Goal: Task Accomplishment & Management: Complete application form

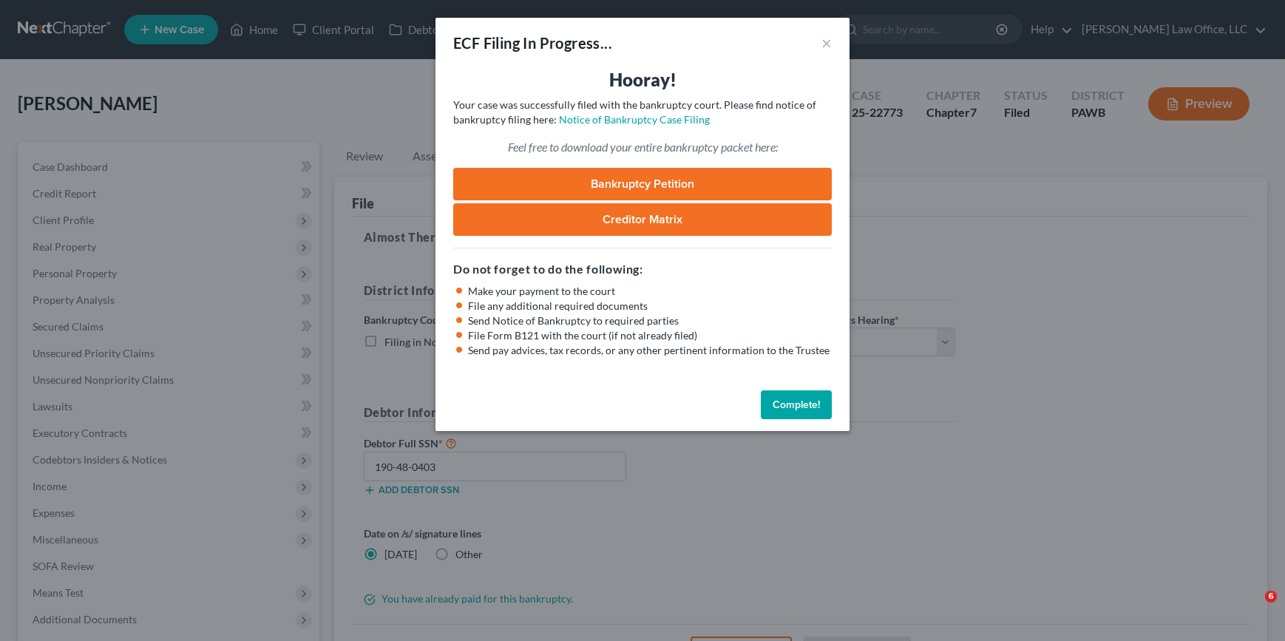
select select "2"
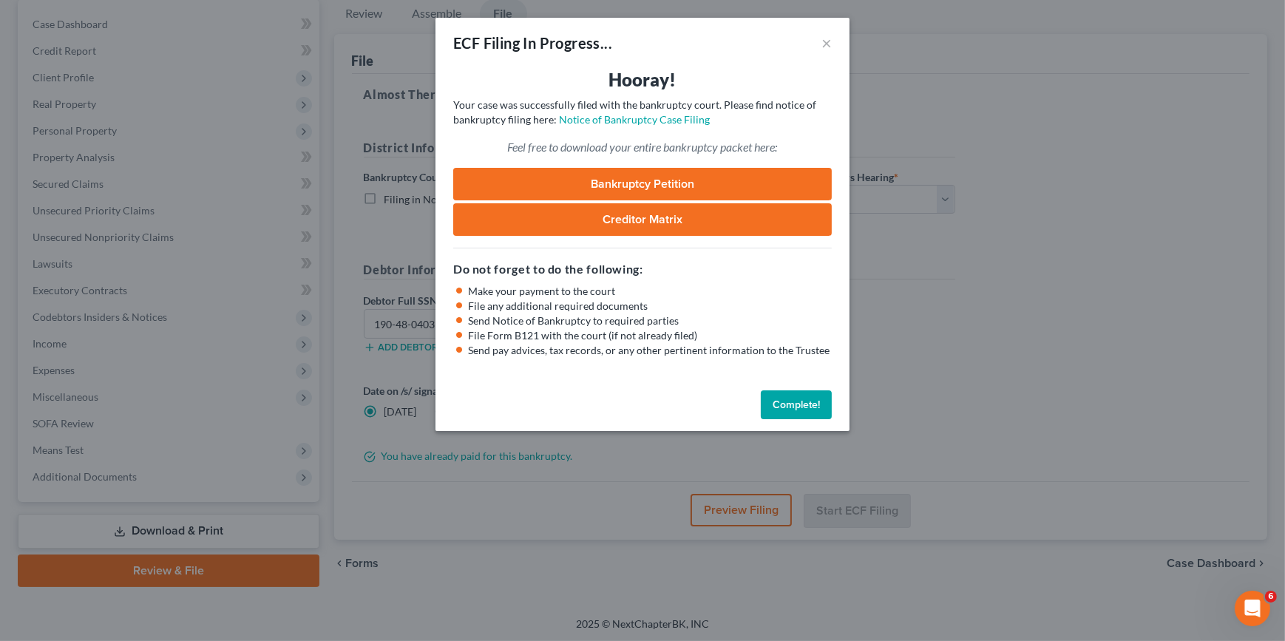
click at [806, 409] on button "Complete!" at bounding box center [796, 405] width 71 height 30
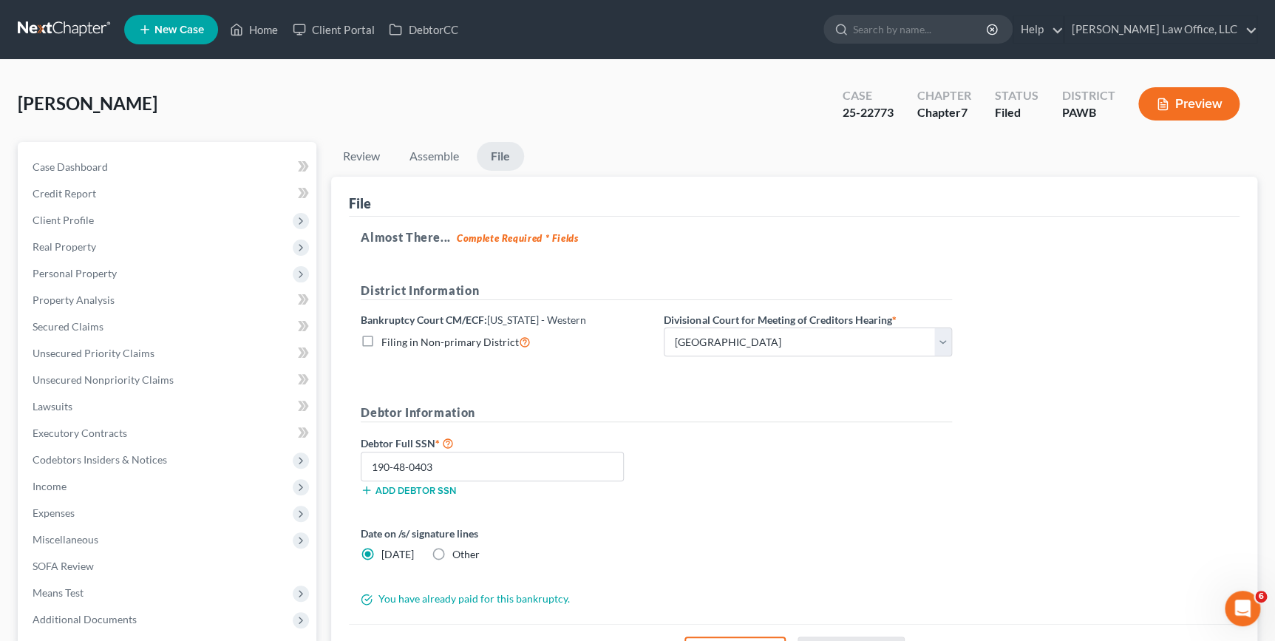
click at [37, 39] on link at bounding box center [65, 29] width 95 height 27
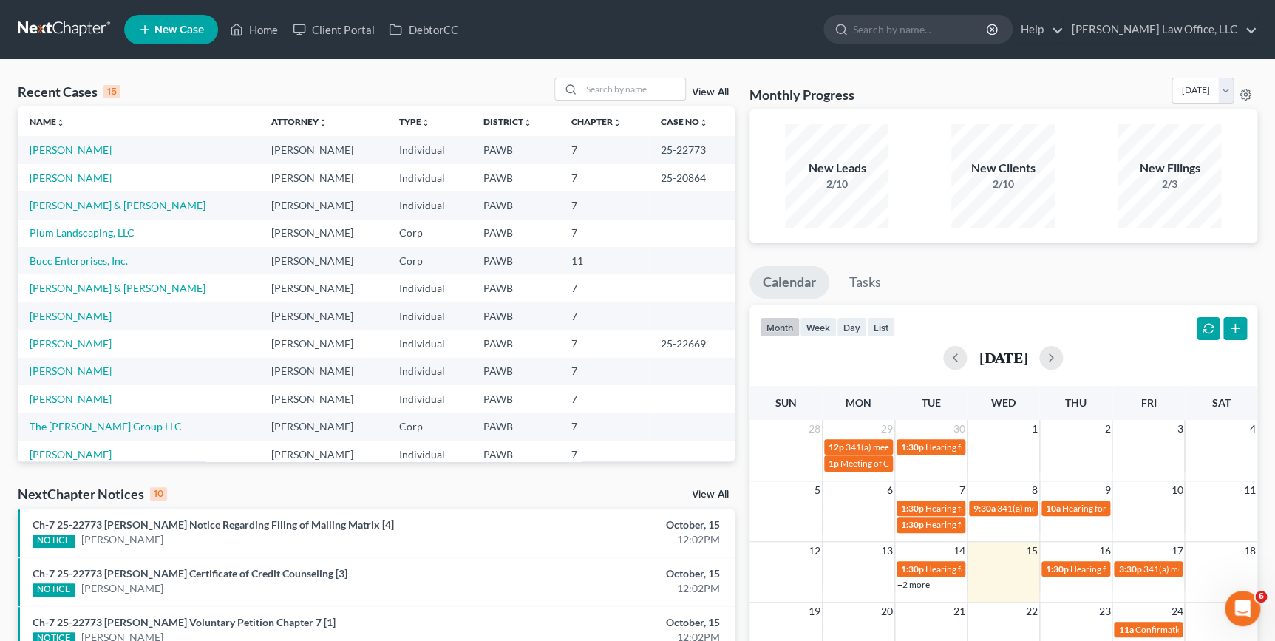
click at [205, 24] on link "New Case" at bounding box center [171, 30] width 94 height 30
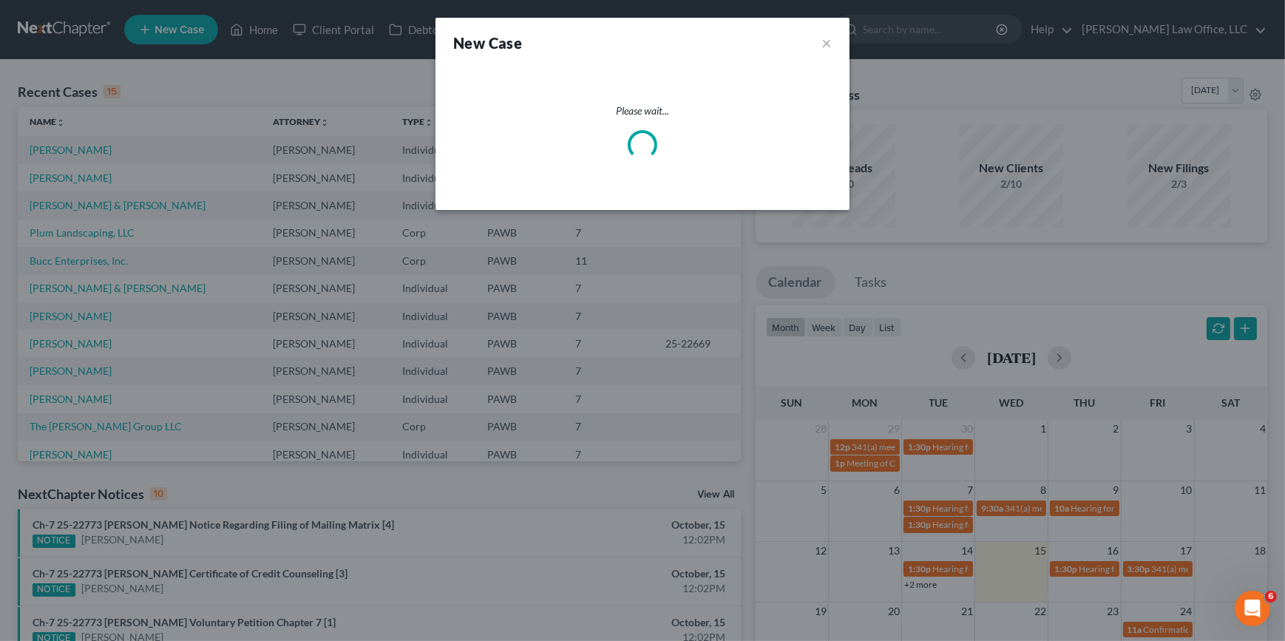
select select "69"
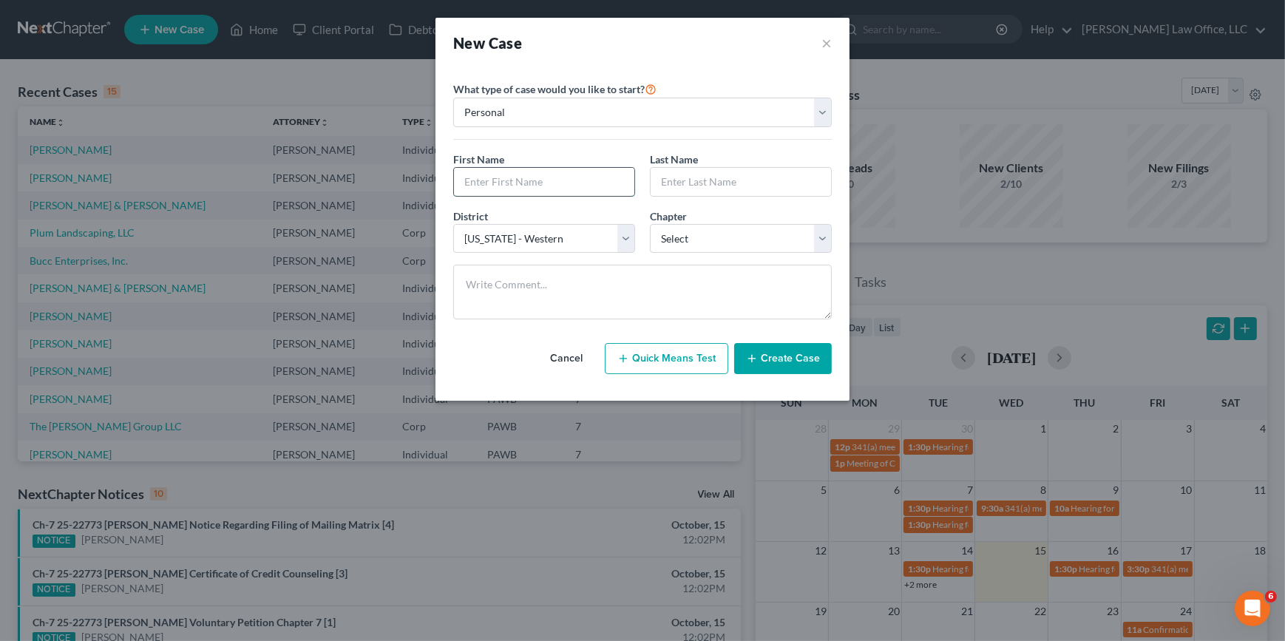
drag, startPoint x: 574, startPoint y: 171, endPoint x: 582, endPoint y: 169, distance: 9.0
click at [575, 171] on input "text" at bounding box center [544, 182] width 180 height 28
type input "[PERSON_NAME]"
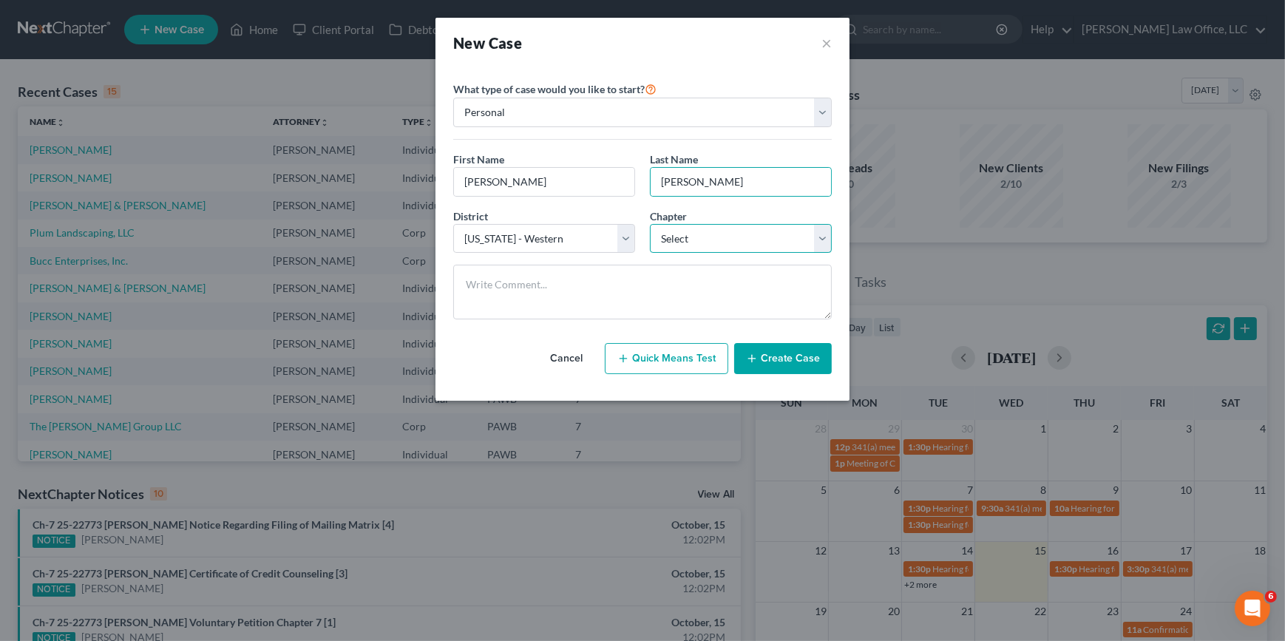
click at [733, 245] on select "Select 7 11 12 13" at bounding box center [741, 239] width 182 height 30
select select "0"
click at [650, 224] on select "Select 7 11 12 13" at bounding box center [741, 239] width 182 height 30
click at [792, 361] on button "Create Case" at bounding box center [783, 358] width 98 height 31
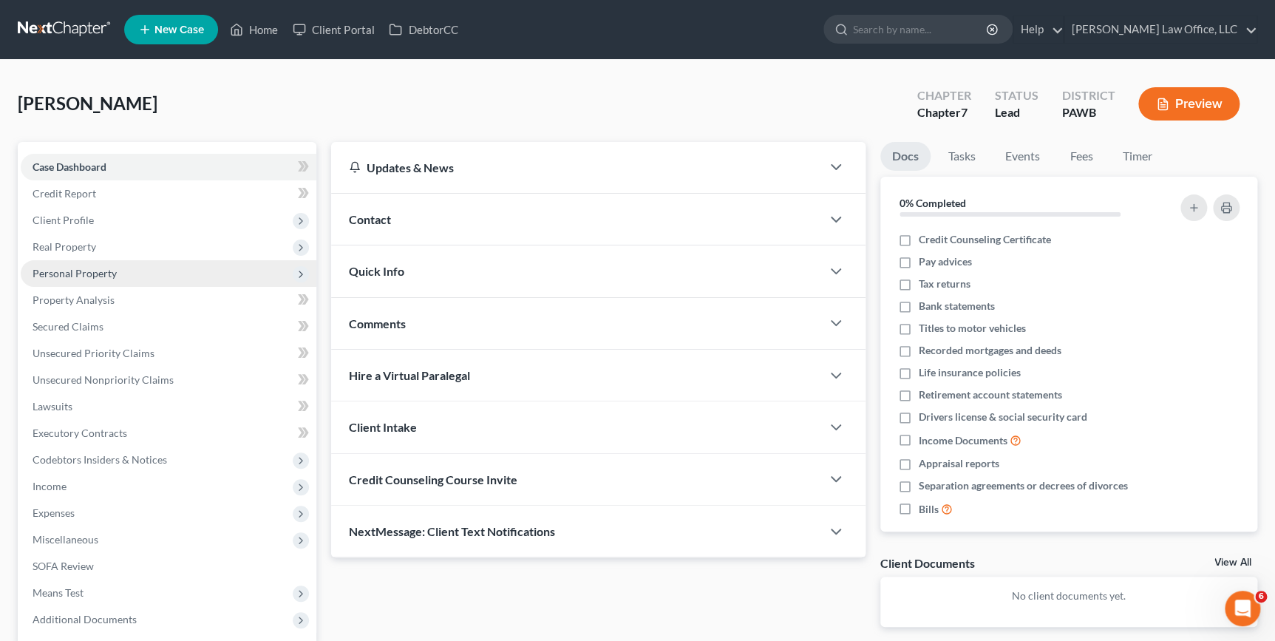
click at [81, 270] on span "Personal Property" at bounding box center [75, 273] width 84 height 13
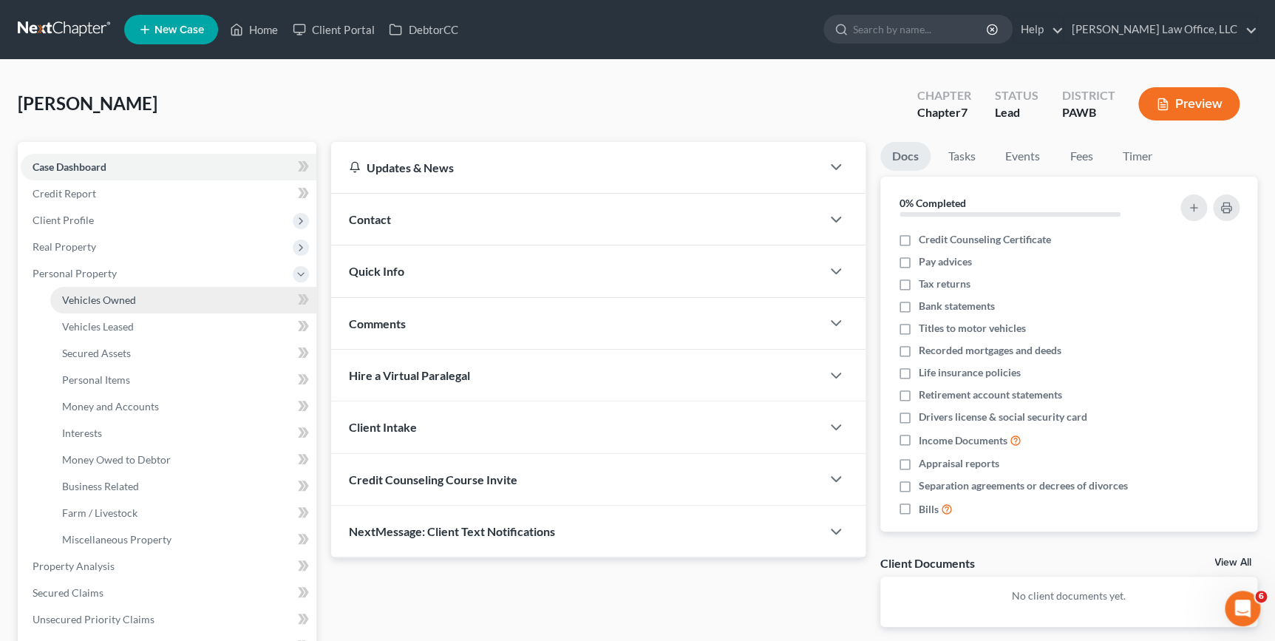
click at [187, 303] on link "Vehicles Owned" at bounding box center [183, 300] width 266 height 27
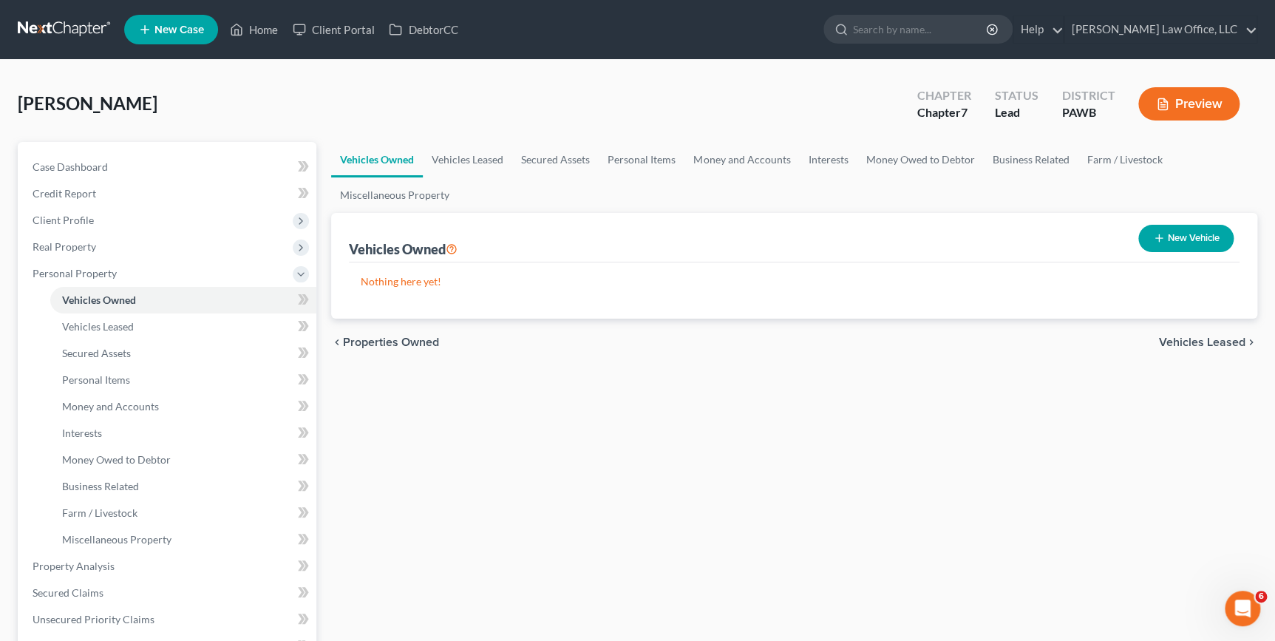
click at [1160, 240] on icon "button" at bounding box center [1159, 238] width 12 height 12
select select "0"
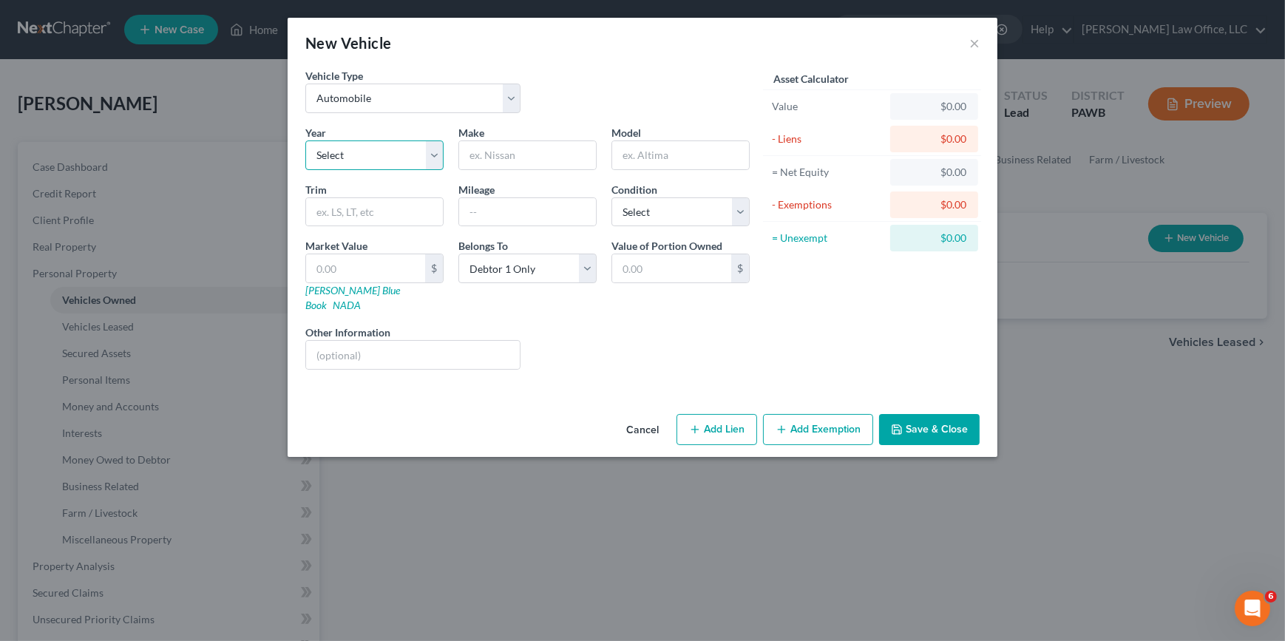
click at [407, 149] on select "Select 2026 2025 2024 2023 2022 2021 2020 2019 2018 2017 2016 2015 2014 2013 20…" at bounding box center [374, 155] width 138 height 30
select select "5"
click at [305, 140] on select "Select 2026 2025 2024 2023 2022 2021 2020 2019 2018 2017 2016 2015 2014 2013 20…" at bounding box center [374, 155] width 138 height 30
click at [557, 163] on input "text" at bounding box center [527, 155] width 137 height 28
type input "Mazda"
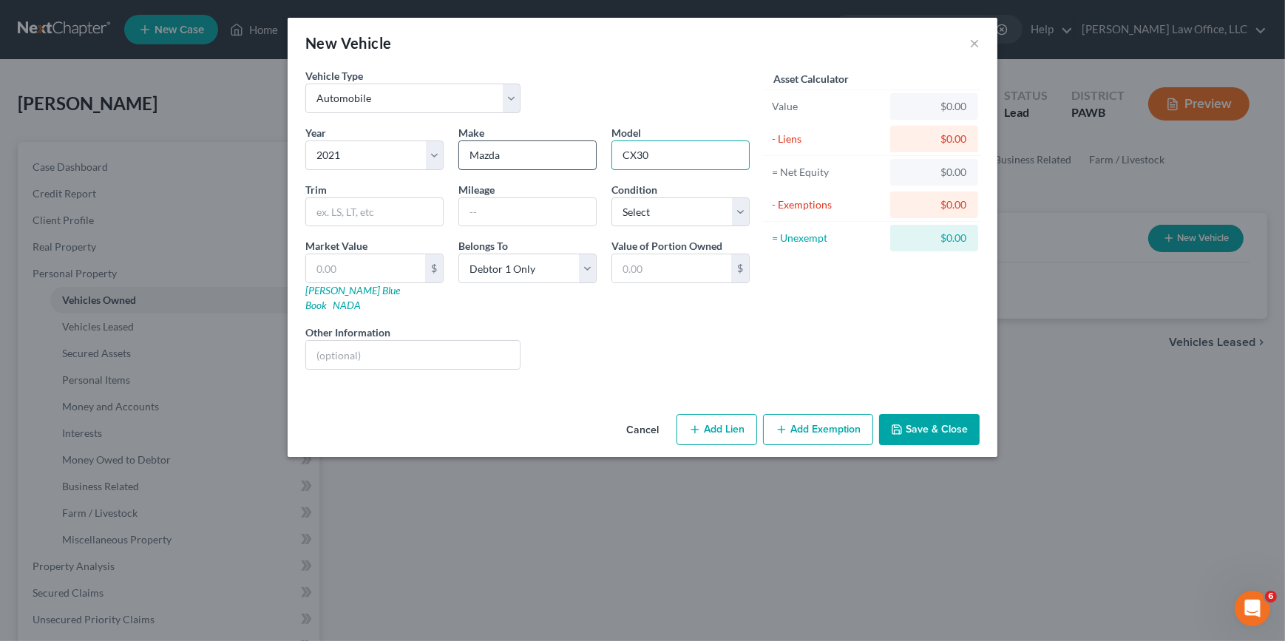
type input "CX30"
select select "3"
click at [390, 262] on input "text" at bounding box center [365, 268] width 119 height 28
type input "1"
type input "1.00"
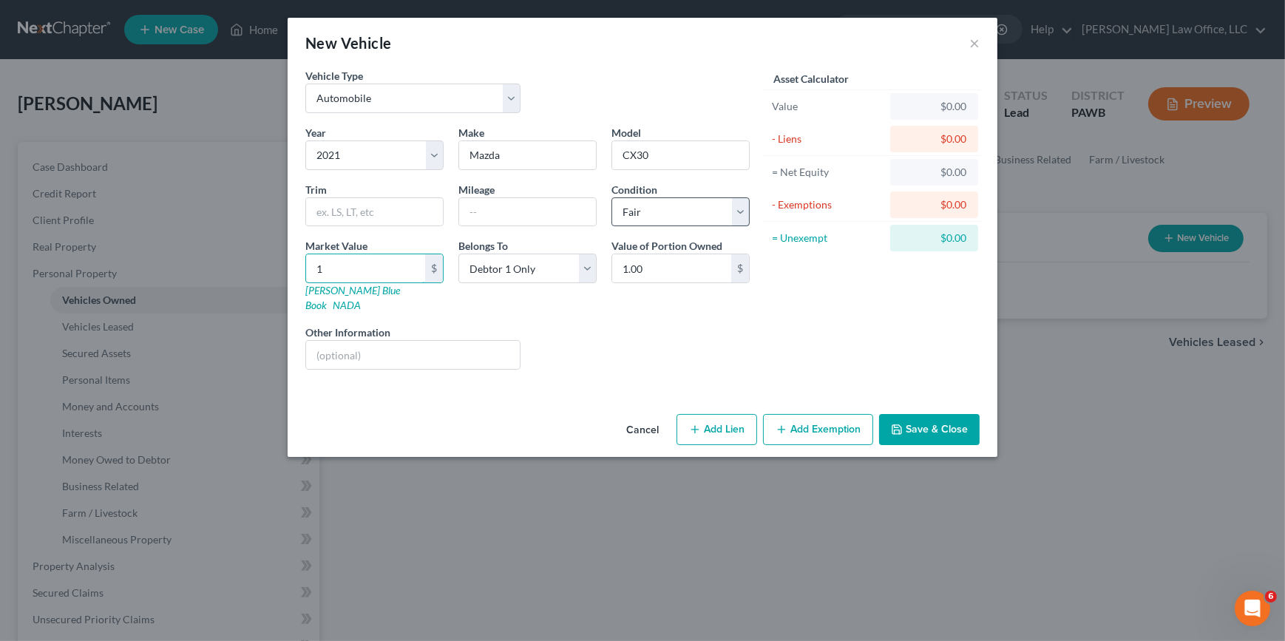
type input "18"
type input "18.00"
type input "180"
type input "180.00"
type input "1800"
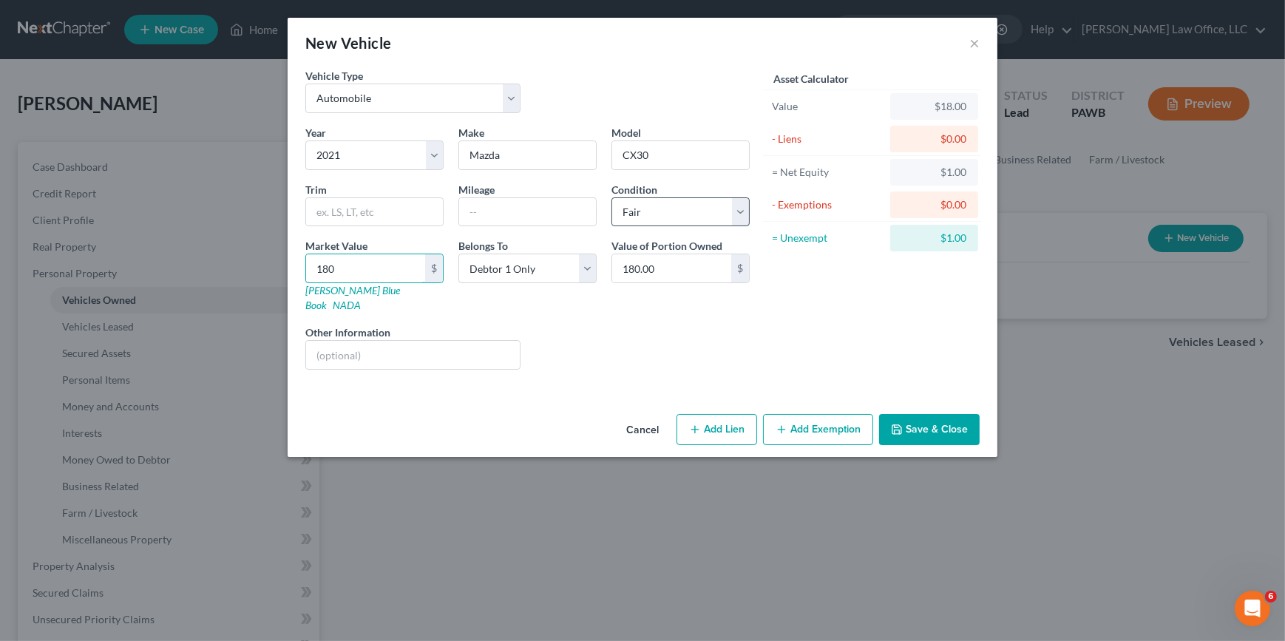
type input "1,800.00"
type input "1,8000"
type input "18,000.00"
type input "18,000"
click at [724, 414] on button "Add Lien" at bounding box center [716, 429] width 81 height 31
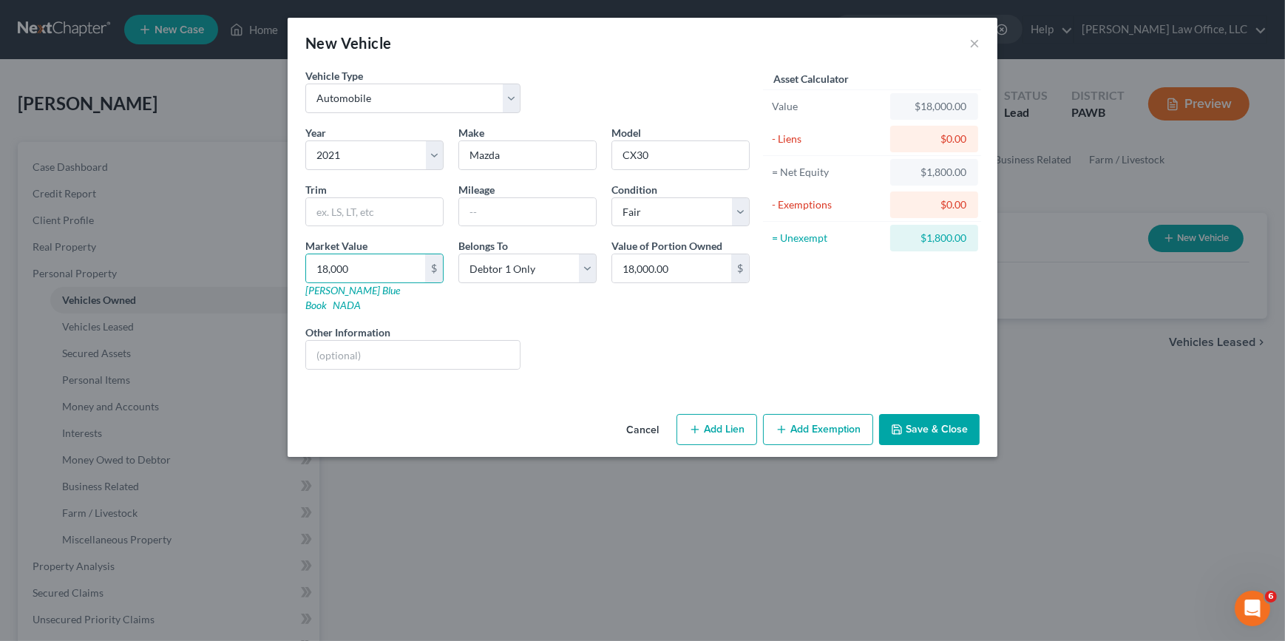
select select "0"
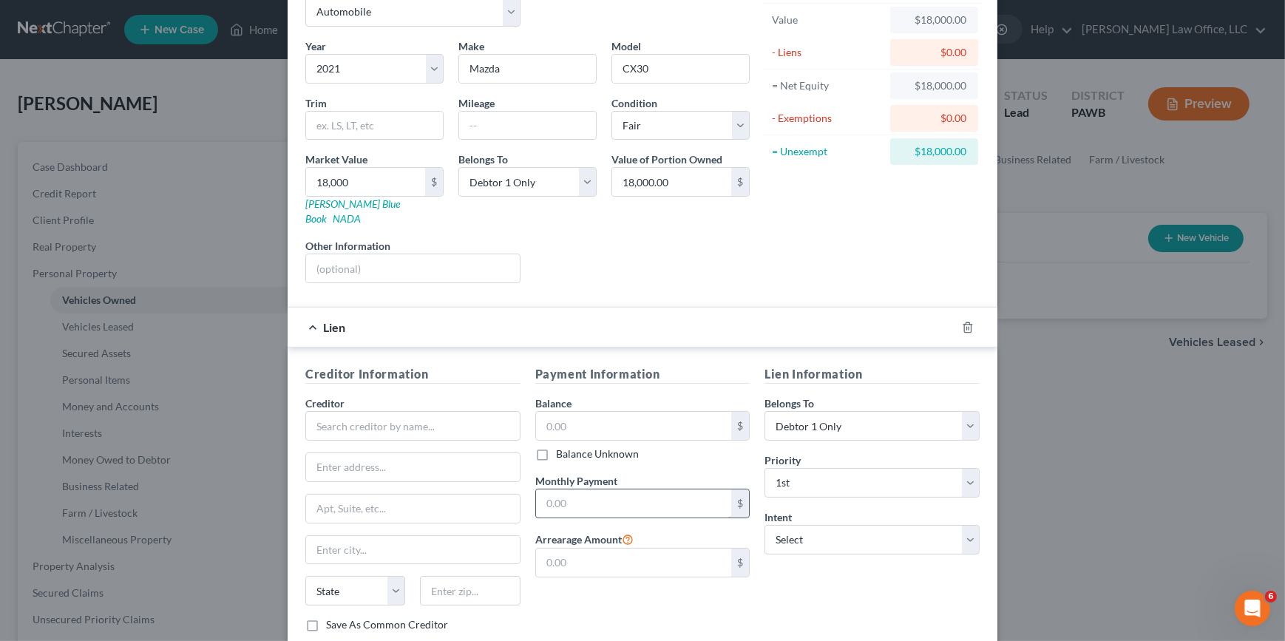
scroll to position [166, 0]
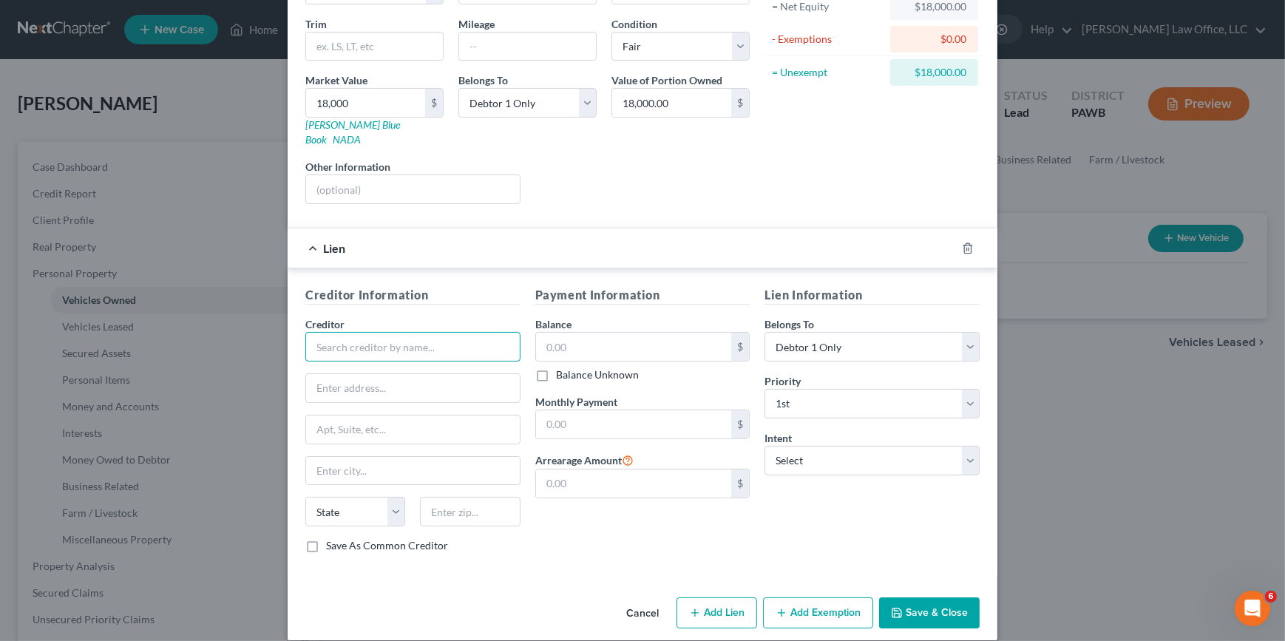
click at [335, 332] on input "text" at bounding box center [412, 347] width 215 height 30
click at [413, 332] on input "Toyota F" at bounding box center [412, 347] width 215 height 30
type input "Toyota Financial"
type input "[STREET_ADDRESS]"
type input "90501"
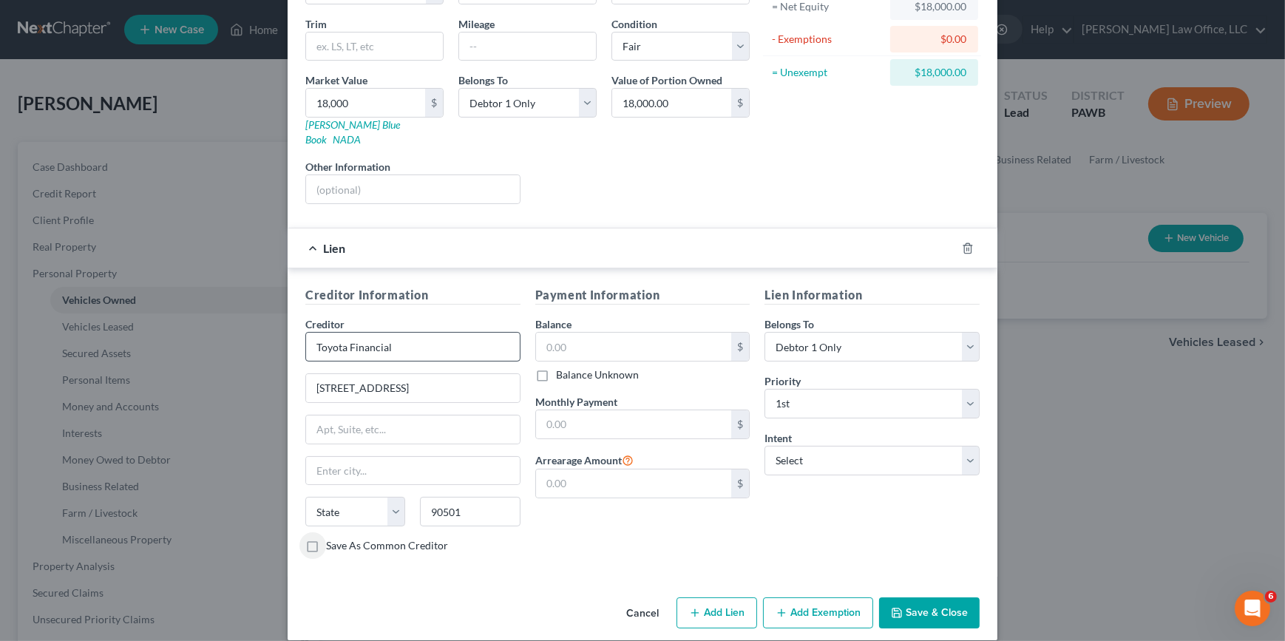
type input "Torrance"
select select "4"
click at [586, 410] on input "text" at bounding box center [634, 424] width 196 height 28
type input "550"
click at [687, 526] on div "Payment Information Balance $ Balance Unknown Balance Undetermined $ Balance Un…" at bounding box center [643, 425] width 230 height 279
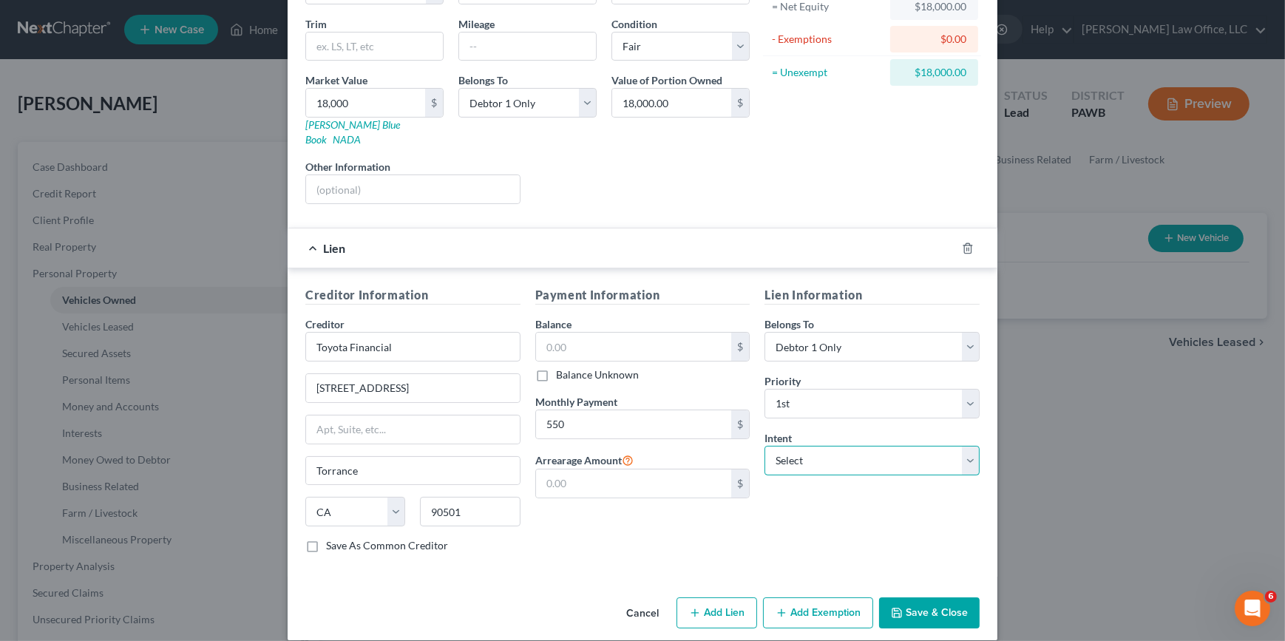
click at [880, 446] on select "Select Surrender Redeem Reaffirm Avoid Other" at bounding box center [871, 461] width 215 height 30
select select "2"
click at [764, 446] on select "Select Surrender Redeem Reaffirm Avoid Other" at bounding box center [871, 461] width 215 height 30
click at [618, 333] on input "text" at bounding box center [634, 347] width 196 height 28
click at [326, 538] on label "Save As Common Creditor" at bounding box center [387, 545] width 122 height 15
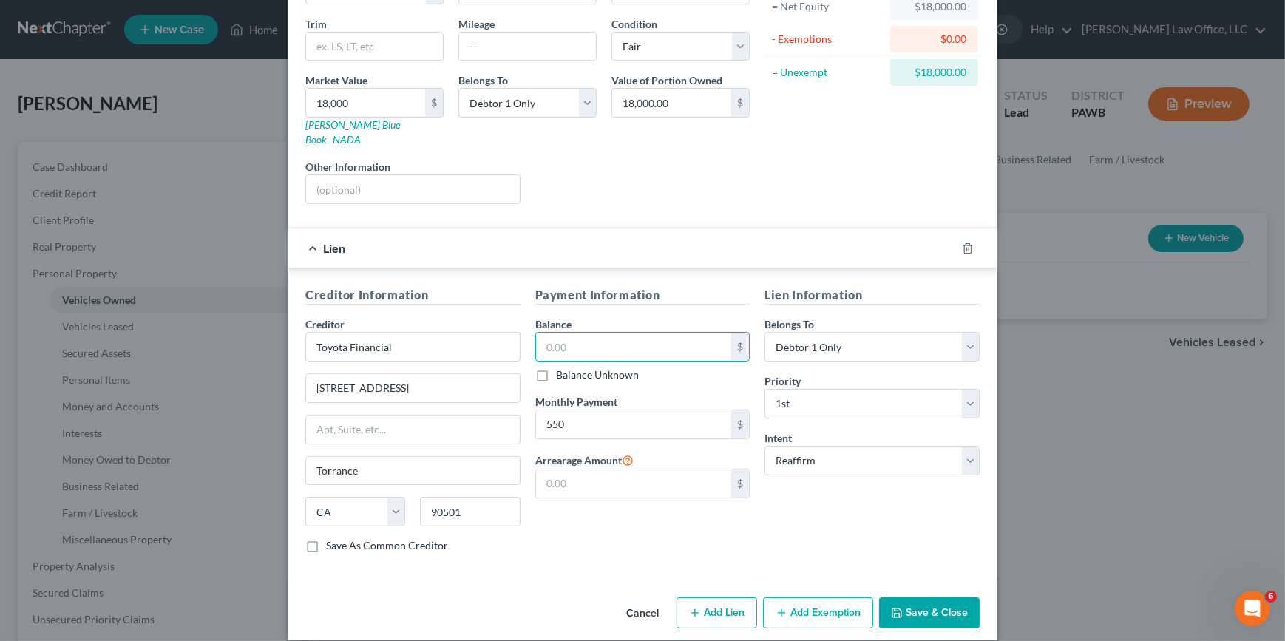
click at [332, 538] on input "Save As Common Creditor" at bounding box center [337, 543] width 10 height 10
checkbox input "true"
click at [596, 469] on input "text" at bounding box center [634, 483] width 196 height 28
click at [488, 268] on div "Creditor Information Creditor * Toyota Financial [STREET_ADDRESS] Torrance Stat…" at bounding box center [643, 422] width 710 height 308
click at [627, 333] on input "text" at bounding box center [634, 347] width 196 height 28
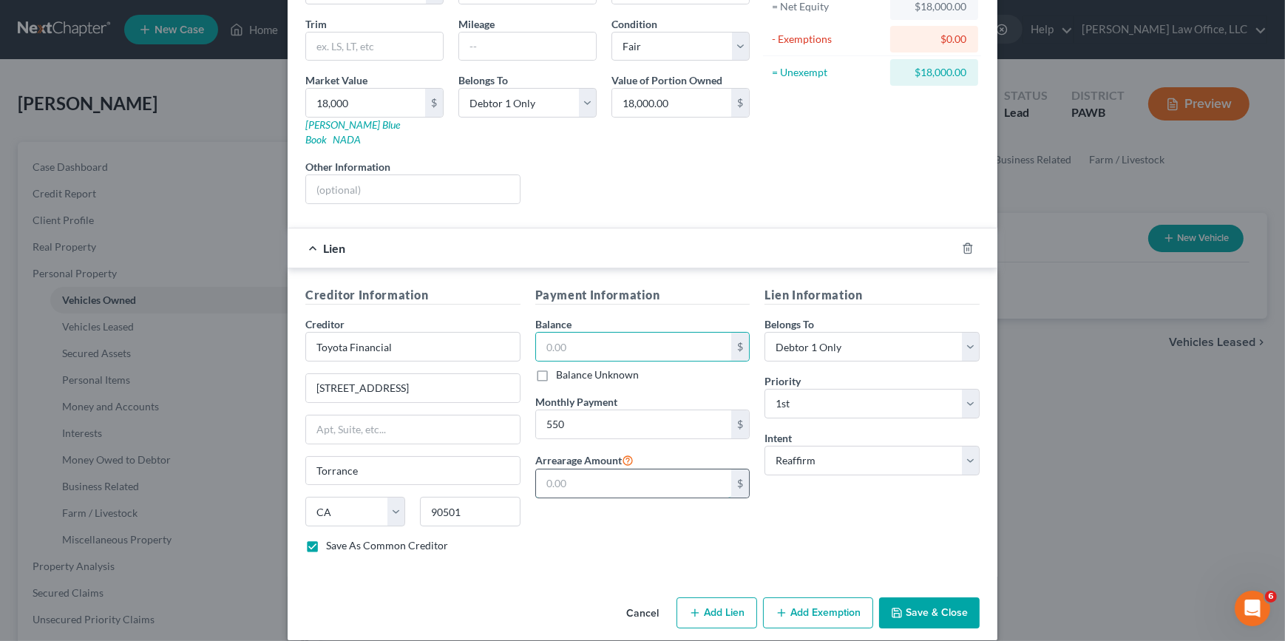
click at [611, 469] on input "text" at bounding box center [634, 483] width 196 height 28
type input "1,100"
click at [615, 333] on input "text" at bounding box center [634, 347] width 196 height 28
click at [628, 333] on input "text" at bounding box center [634, 347] width 196 height 28
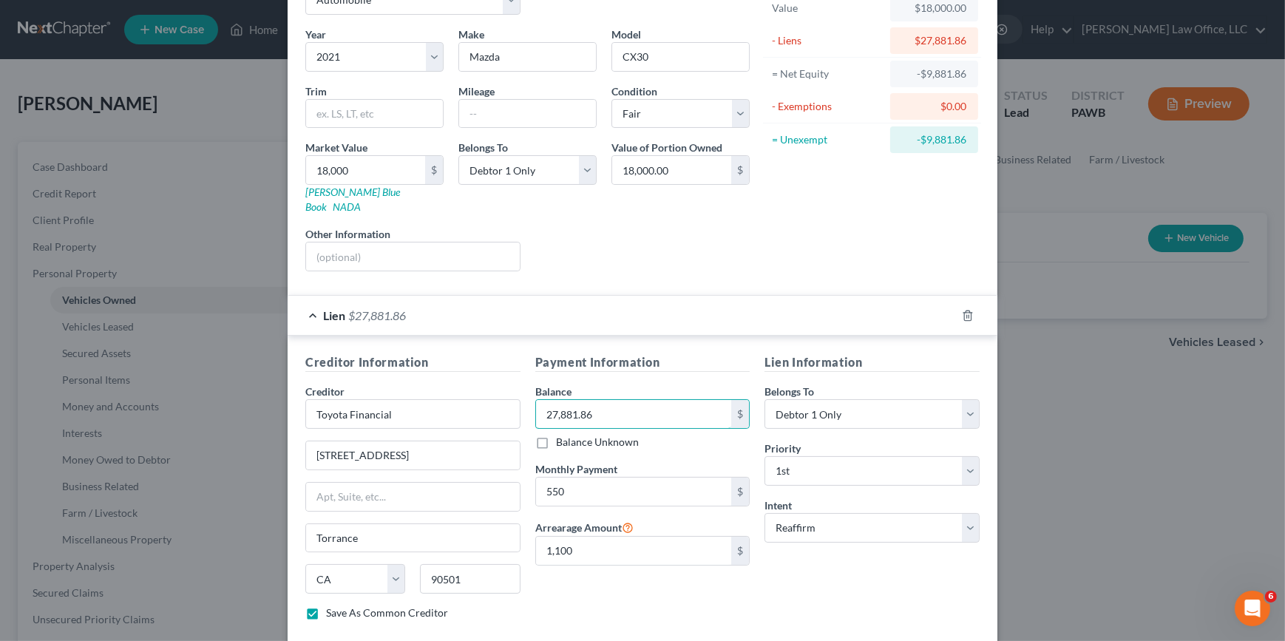
type input "27,881.86"
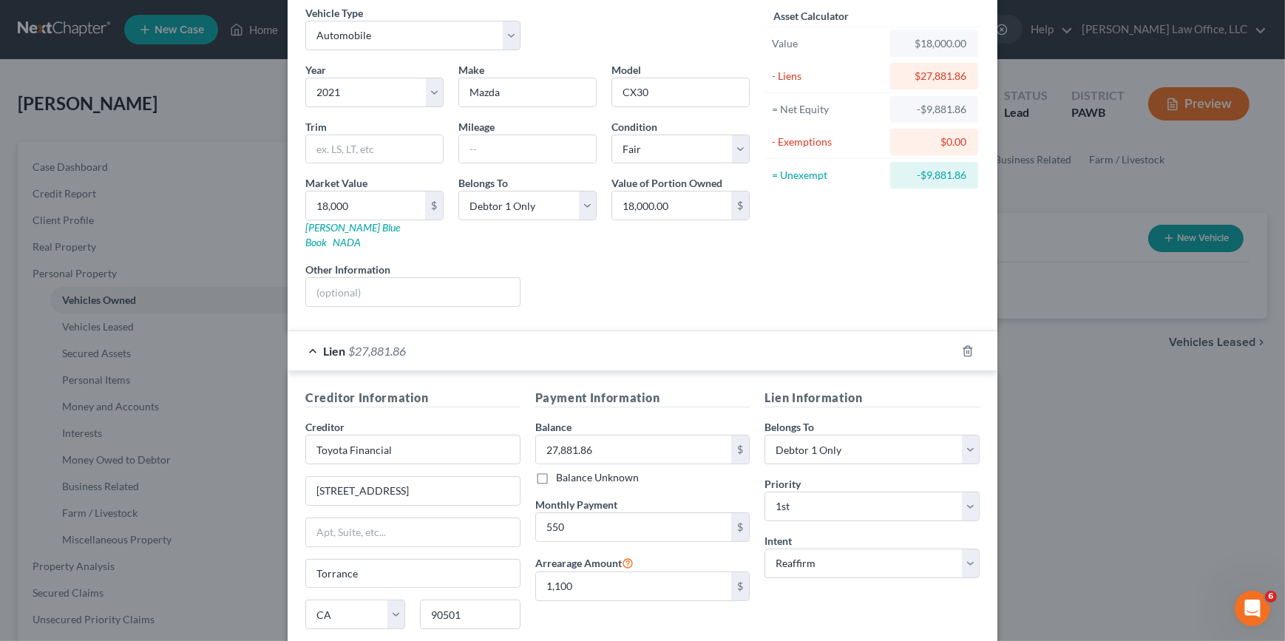
scroll to position [31, 0]
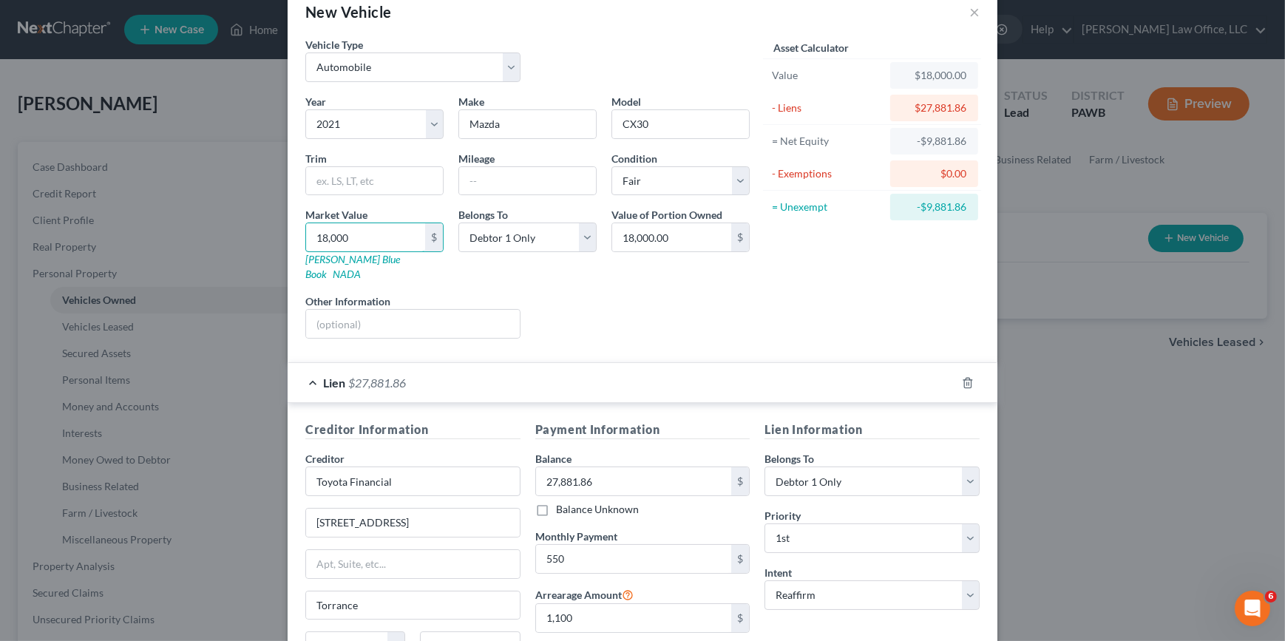
type input "2"
type input "2.00"
type input "20"
type input "20.00"
type input "200"
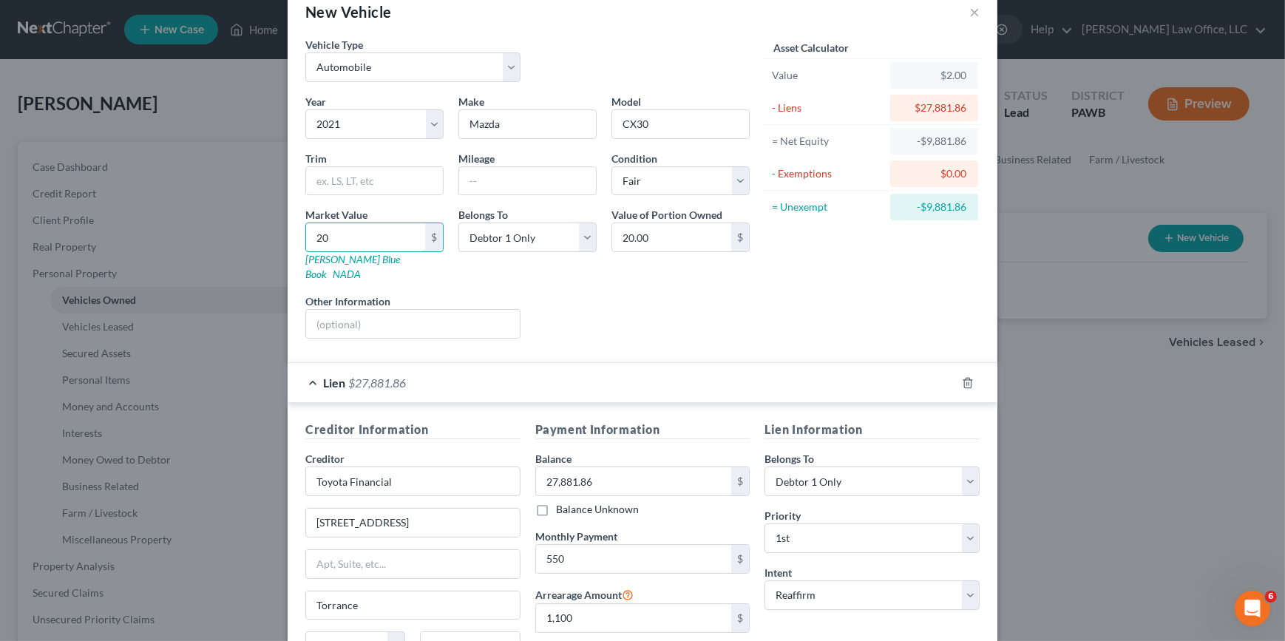
type input "200.00"
type input "2000"
type input "2,000.00"
type input "2,0000"
type input "20,000.00"
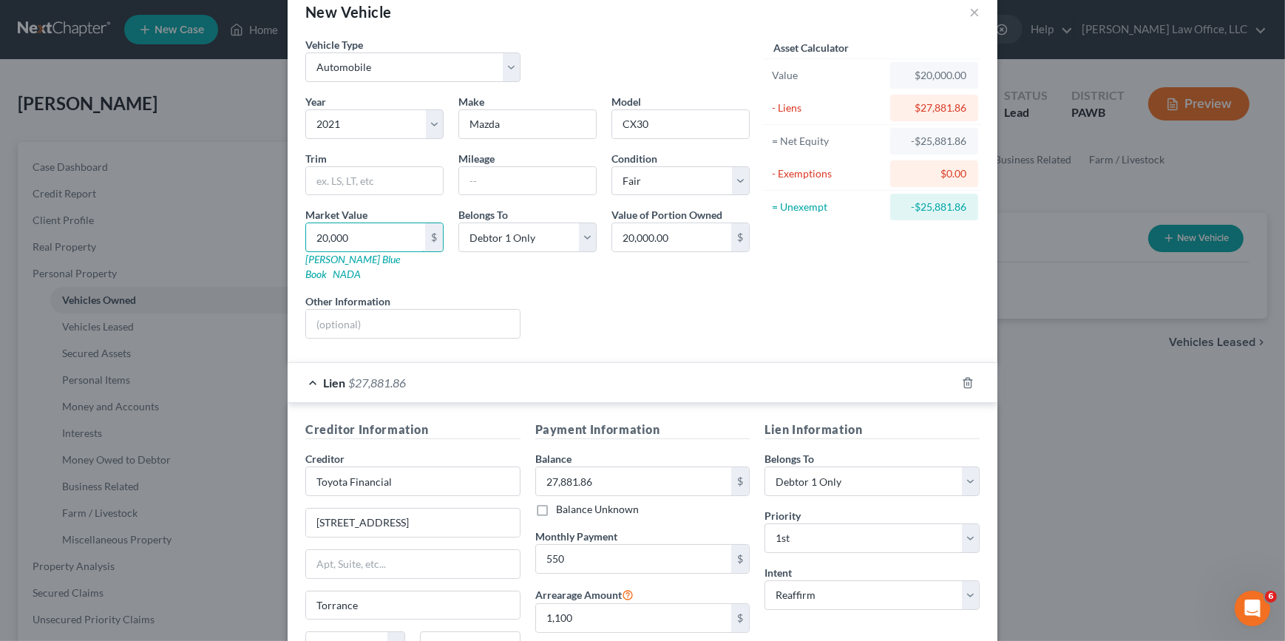
type input "20,000"
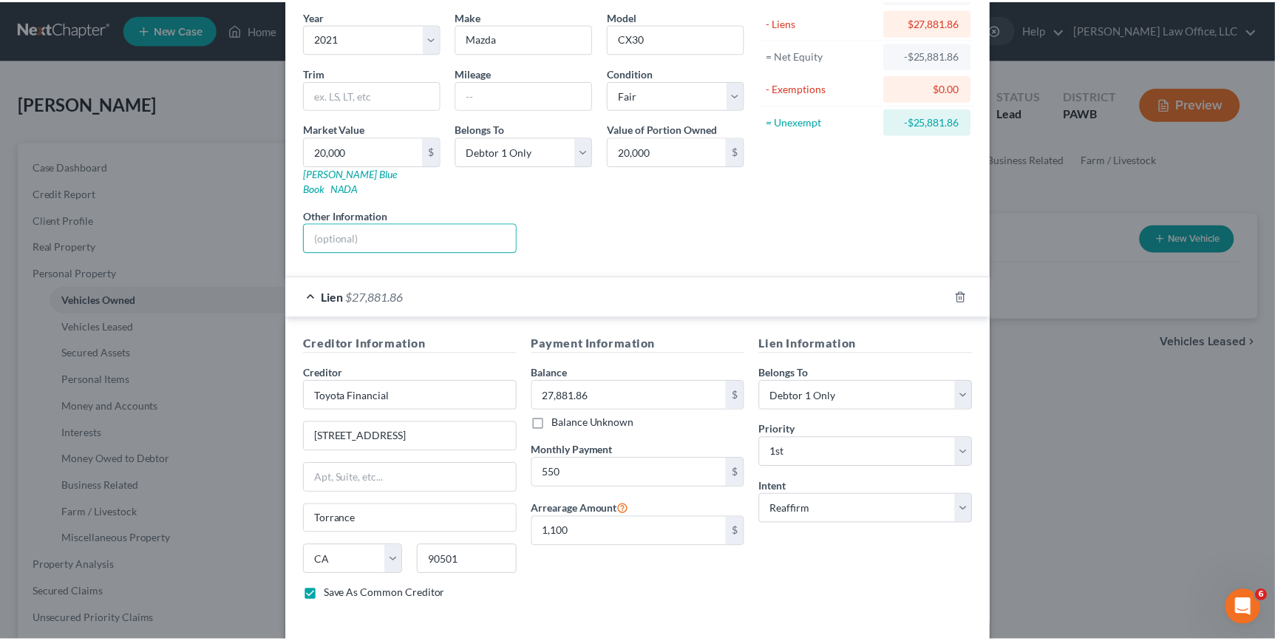
scroll to position [166, 0]
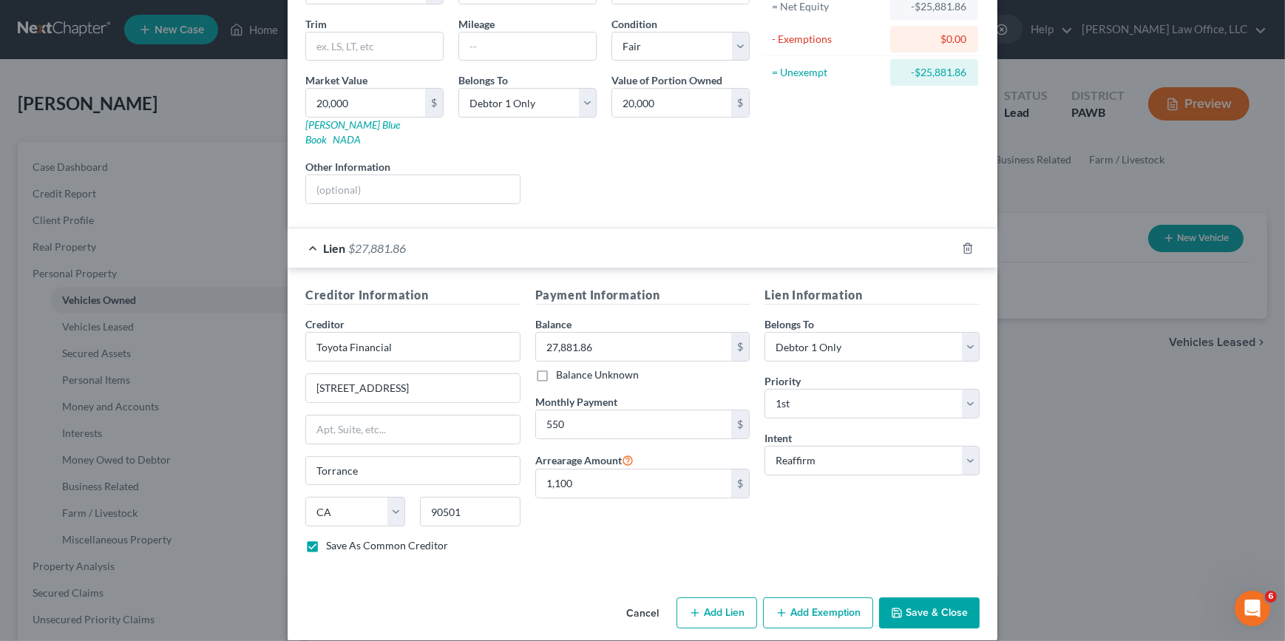
click at [899, 599] on button "Save & Close" at bounding box center [929, 612] width 101 height 31
checkbox input "false"
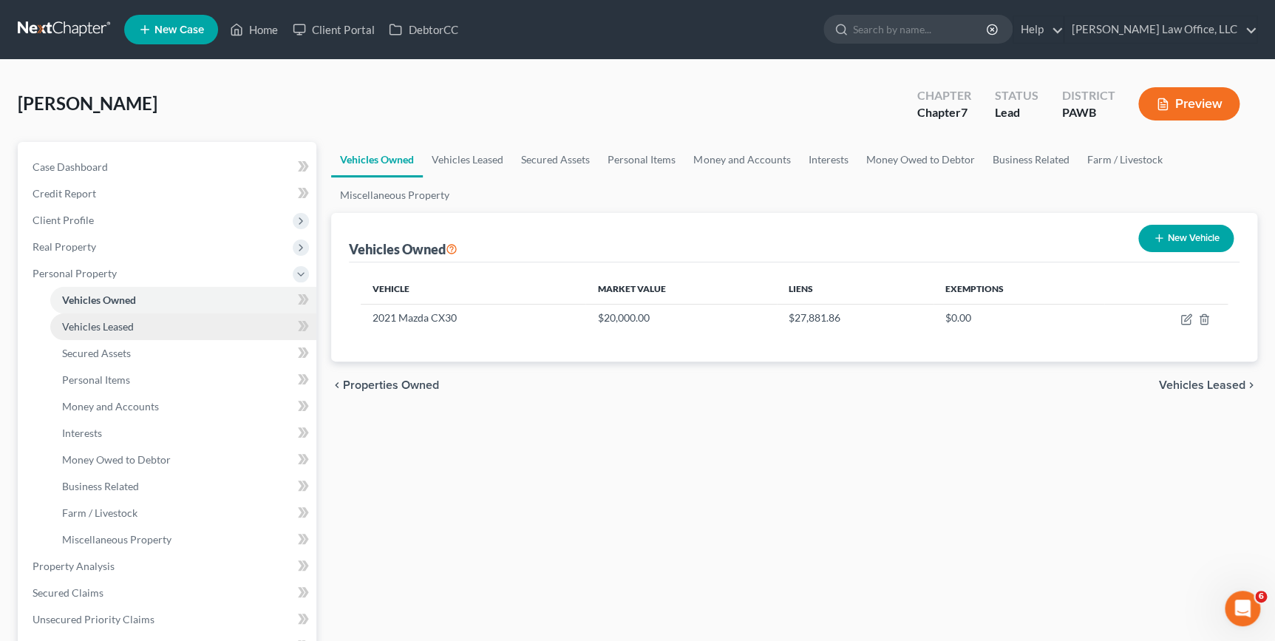
click at [152, 326] on link "Vehicles Leased" at bounding box center [183, 326] width 266 height 27
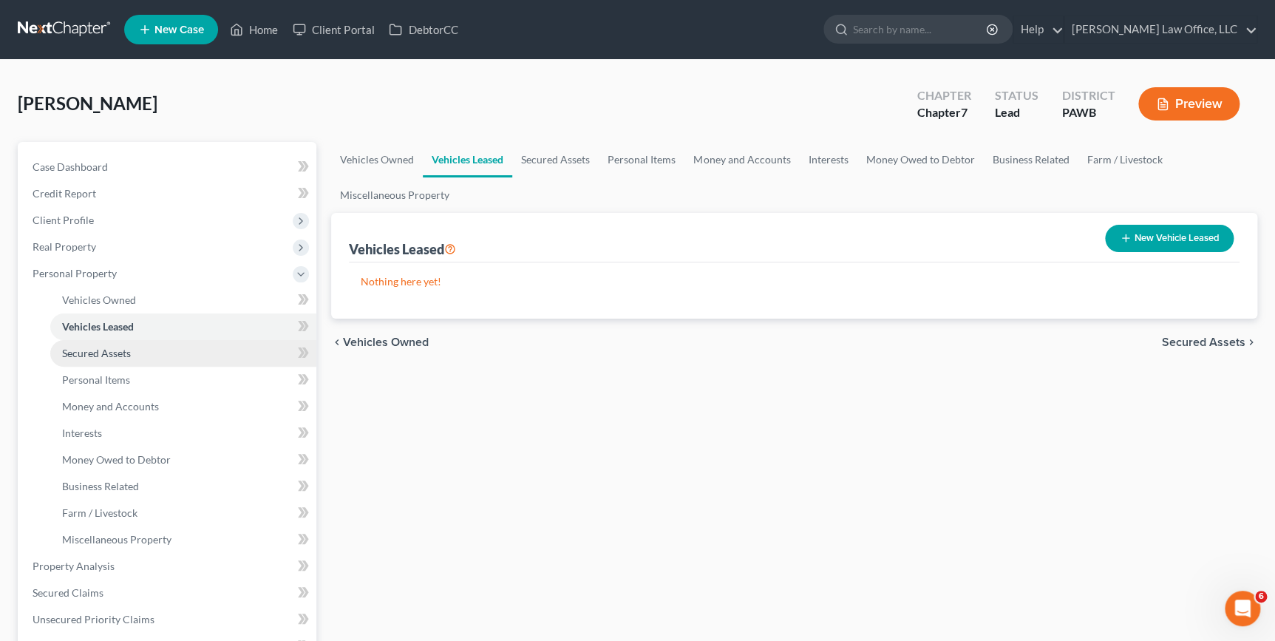
click at [142, 357] on link "Secured Assets" at bounding box center [183, 353] width 266 height 27
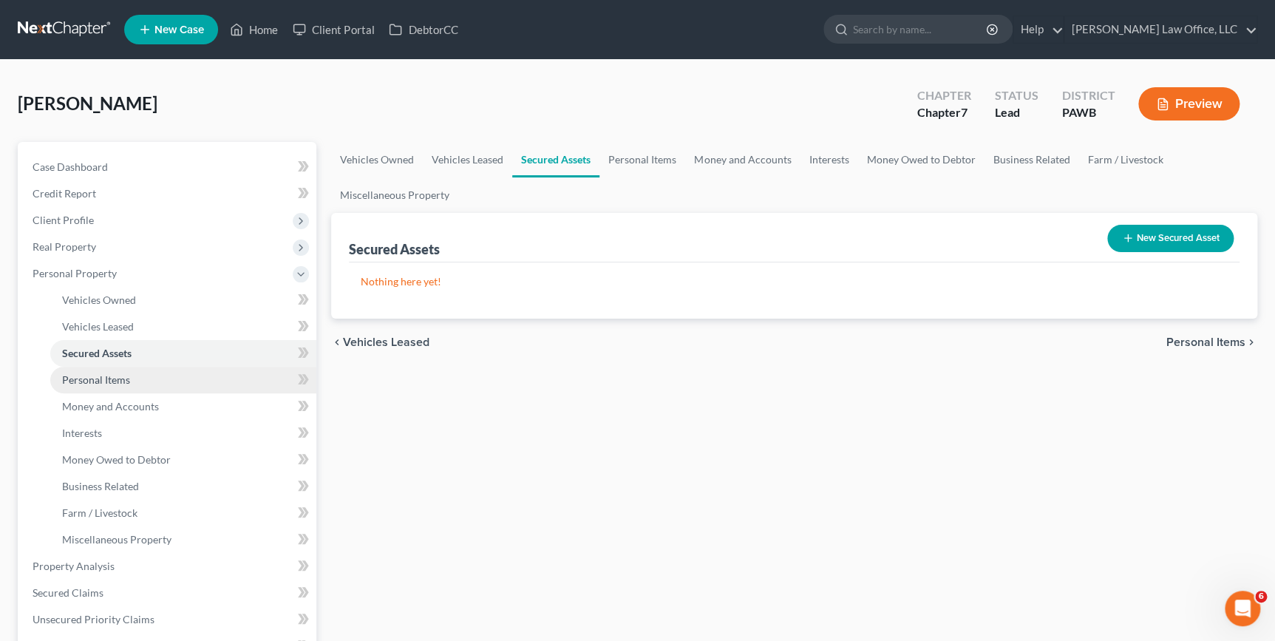
click at [139, 381] on link "Personal Items" at bounding box center [183, 380] width 266 height 27
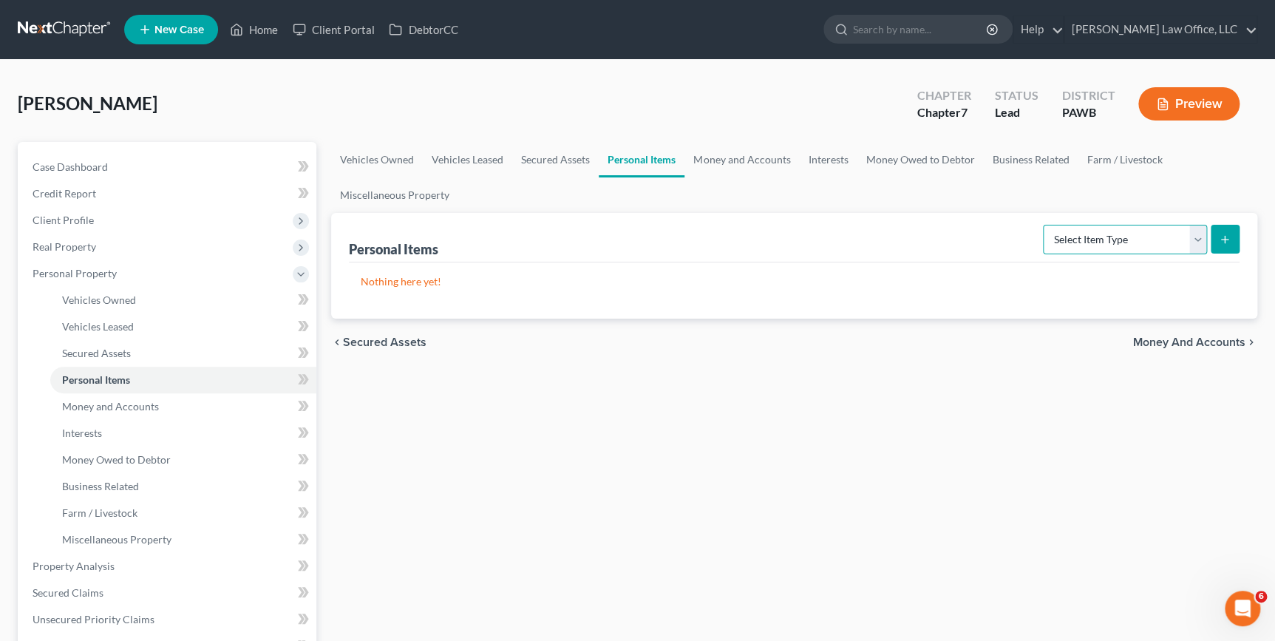
click at [1137, 252] on select "Select Item Type Clothing Collectibles Of Value Electronics Firearms Household …" at bounding box center [1125, 240] width 164 height 30
select select "clothing"
click at [1044, 225] on select "Select Item Type Clothing Collectibles Of Value Electronics Firearms Household …" at bounding box center [1125, 240] width 164 height 30
click at [1229, 237] on icon "submit" at bounding box center [1225, 240] width 12 height 12
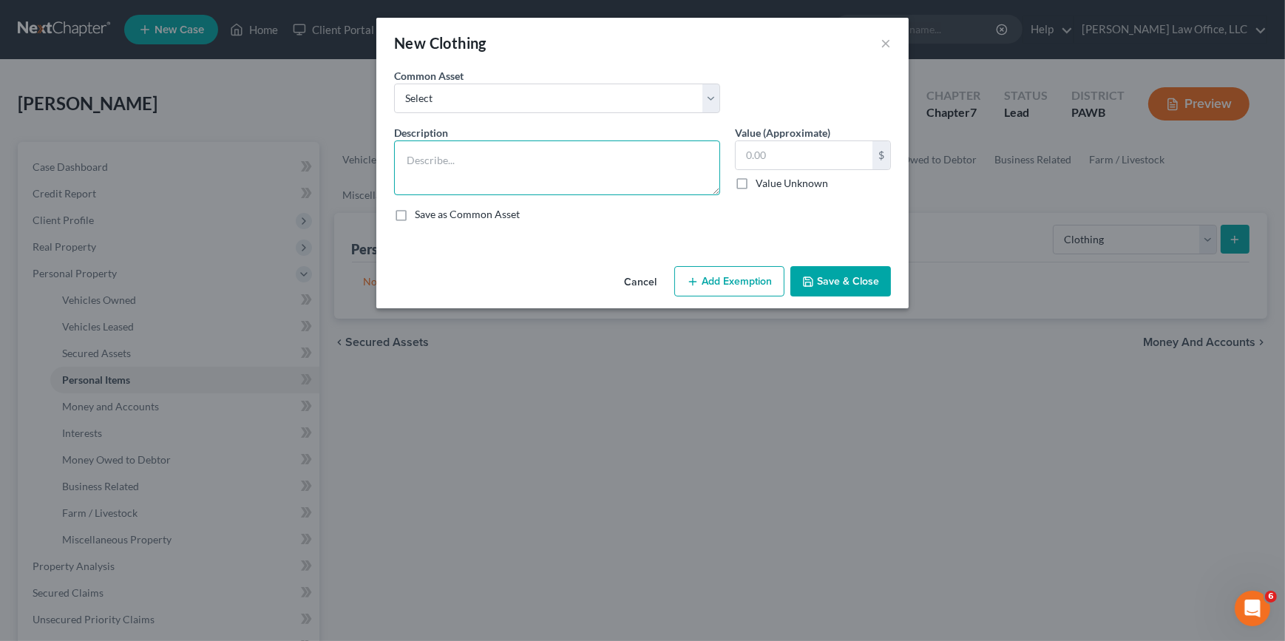
click at [525, 149] on textarea at bounding box center [557, 167] width 326 height 55
click at [557, 105] on select "Select general clothing general clothing general clothing general clothing" at bounding box center [557, 99] width 326 height 30
select select "0"
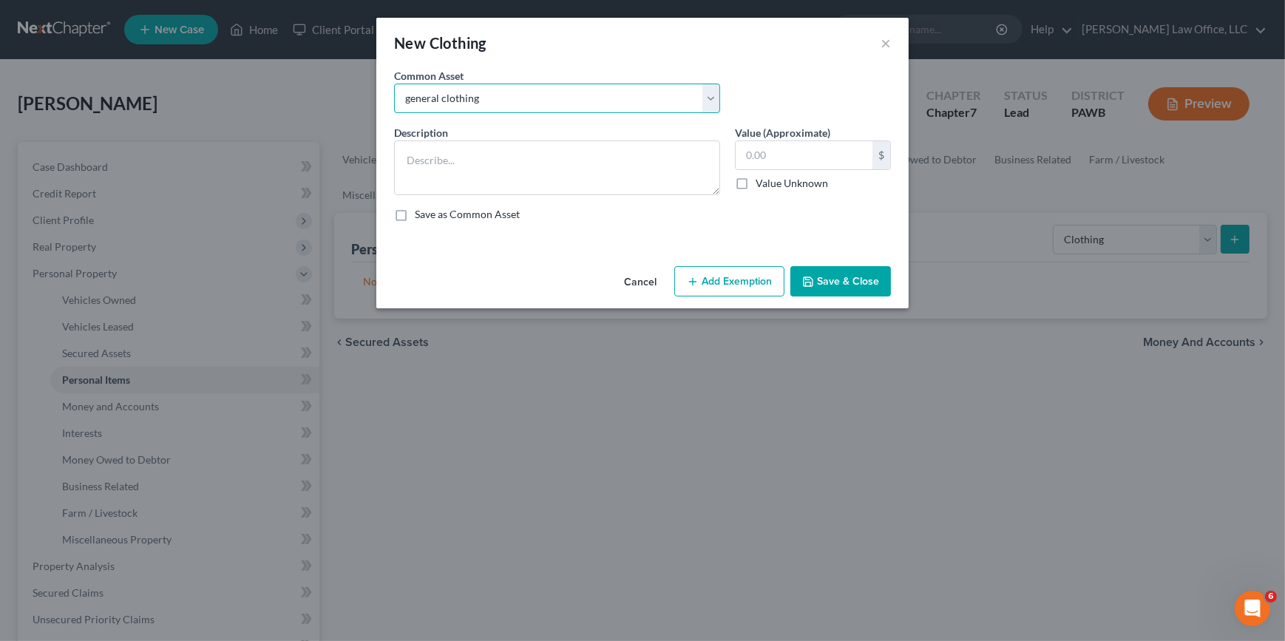
click at [394, 84] on select "Select general clothing general clothing general clothing general clothing" at bounding box center [557, 99] width 326 height 30
type textarea "general clothing"
type input "100.00"
click at [720, 264] on div "Cancel Add Exemption Save & Close" at bounding box center [642, 284] width 532 height 49
click at [723, 276] on button "Add Exemption" at bounding box center [729, 281] width 110 height 31
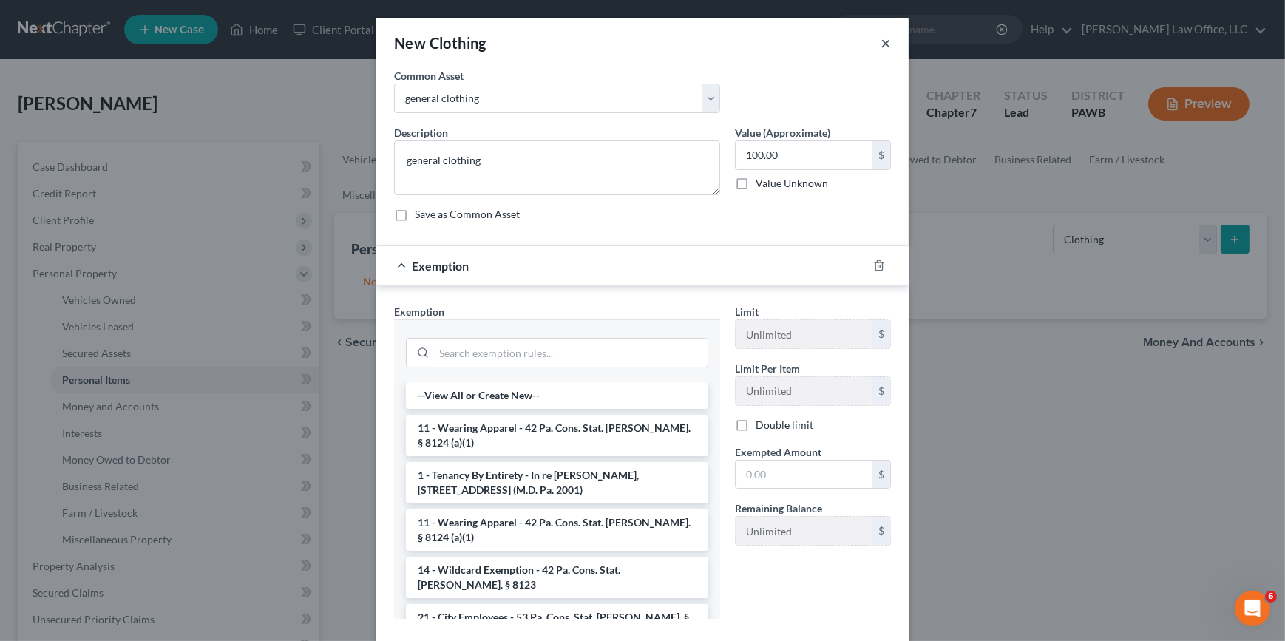
click at [882, 44] on button "×" at bounding box center [885, 43] width 10 height 18
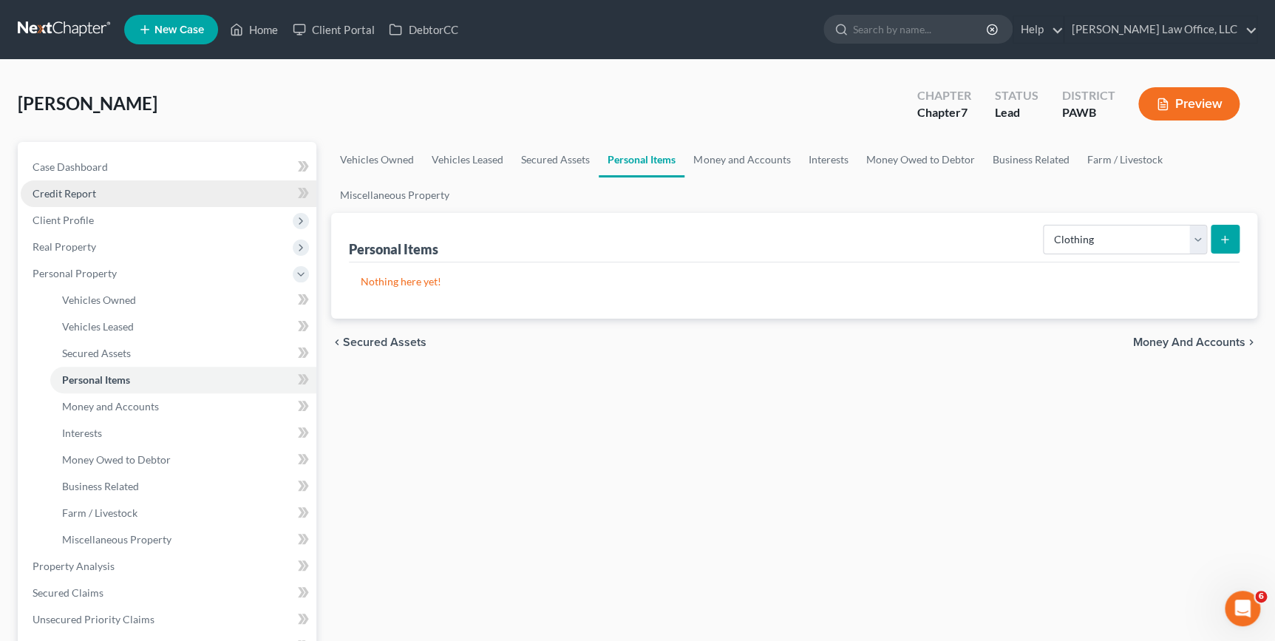
click at [86, 203] on link "Credit Report" at bounding box center [169, 193] width 296 height 27
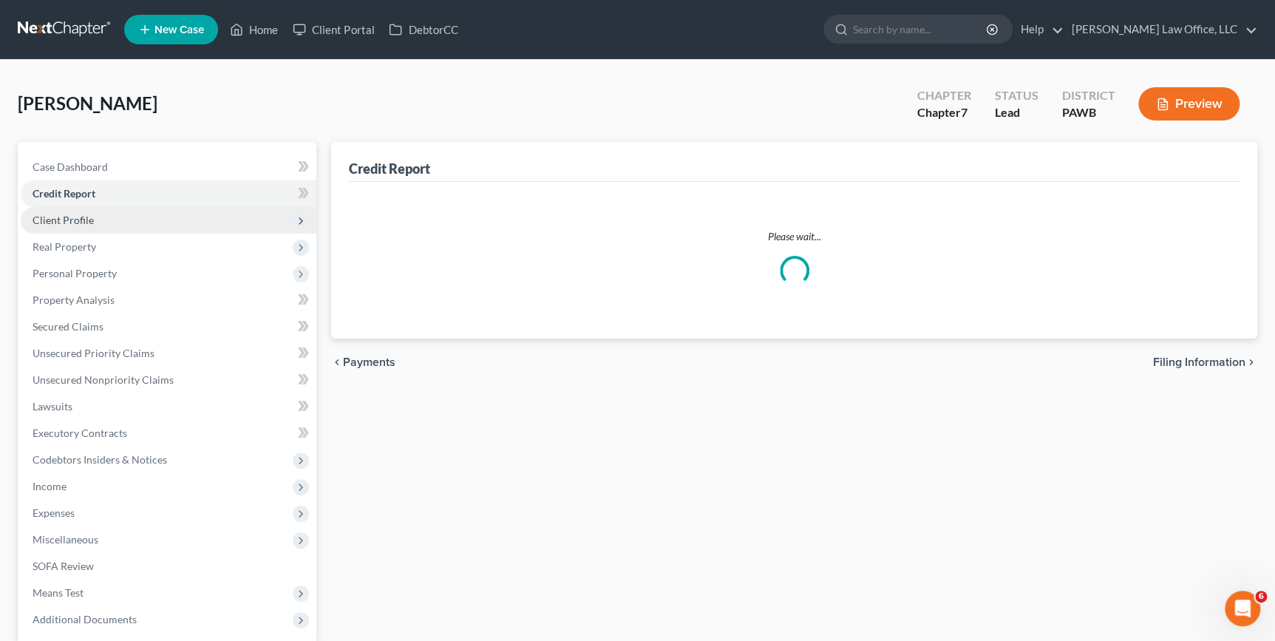
click at [86, 221] on span "Client Profile" at bounding box center [63, 220] width 61 height 13
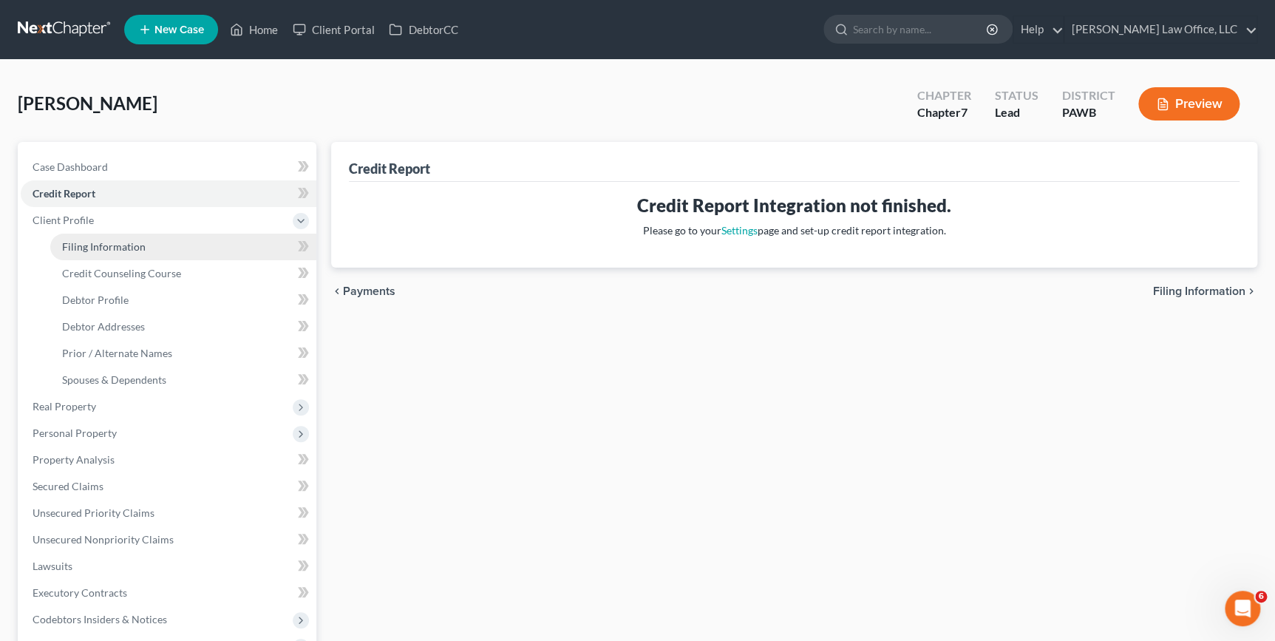
click at [198, 237] on link "Filing Information" at bounding box center [183, 247] width 266 height 27
select select "1"
select select "0"
select select "69"
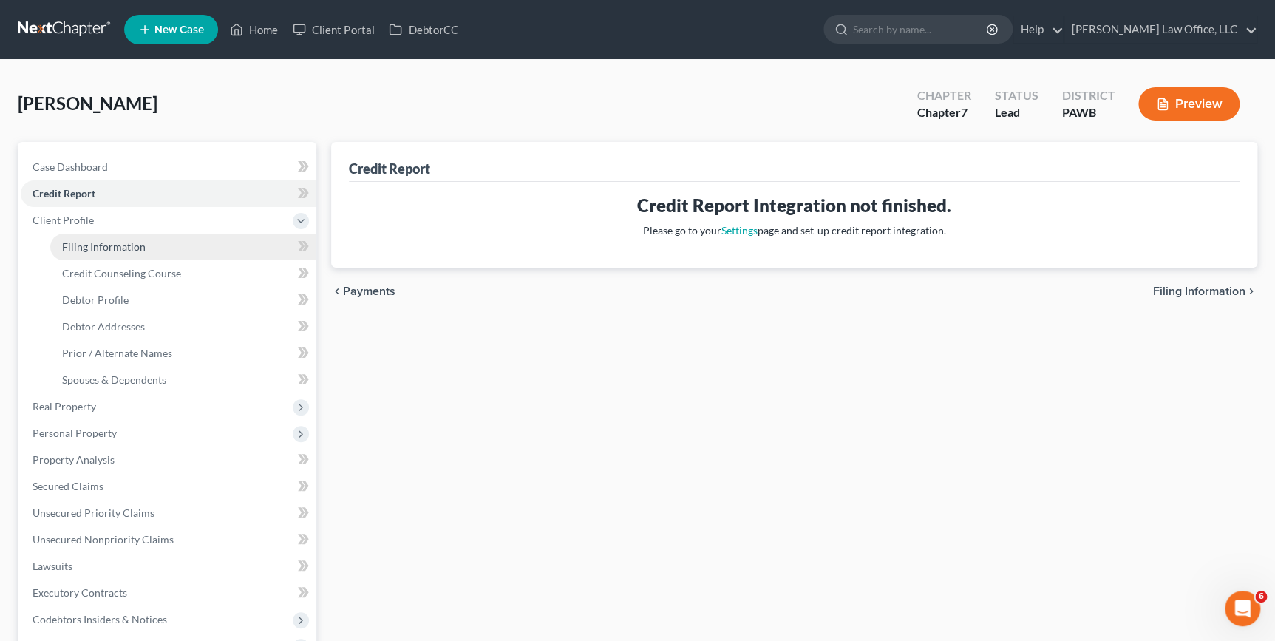
select select "39"
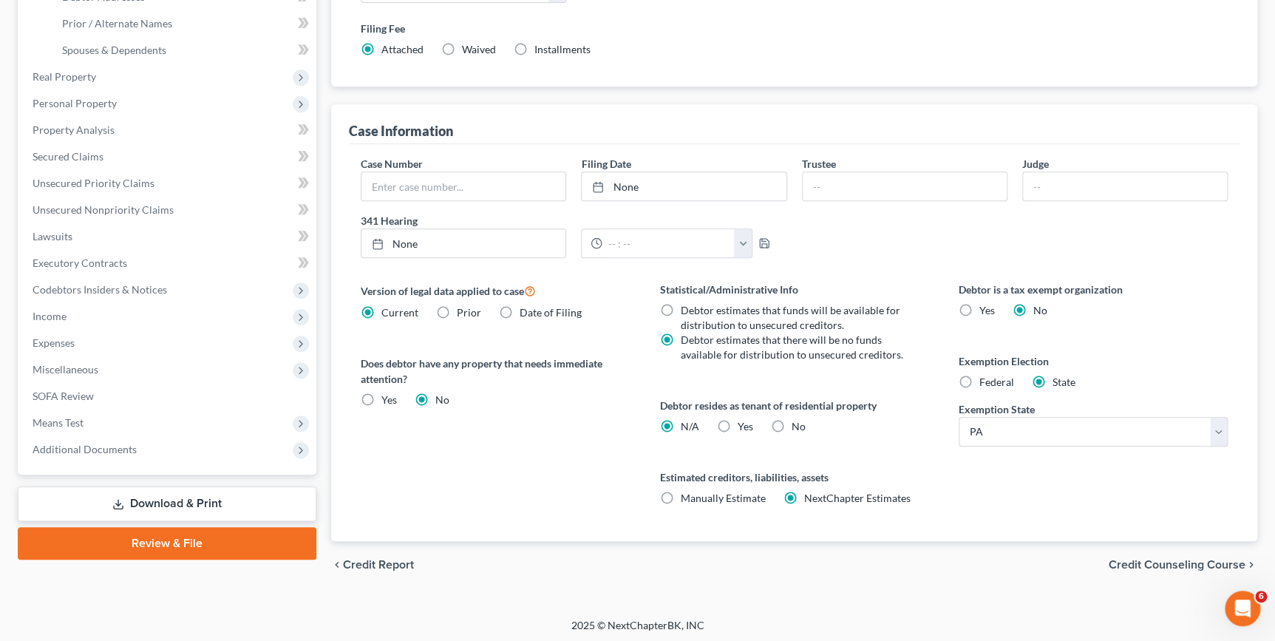
scroll to position [331, 0]
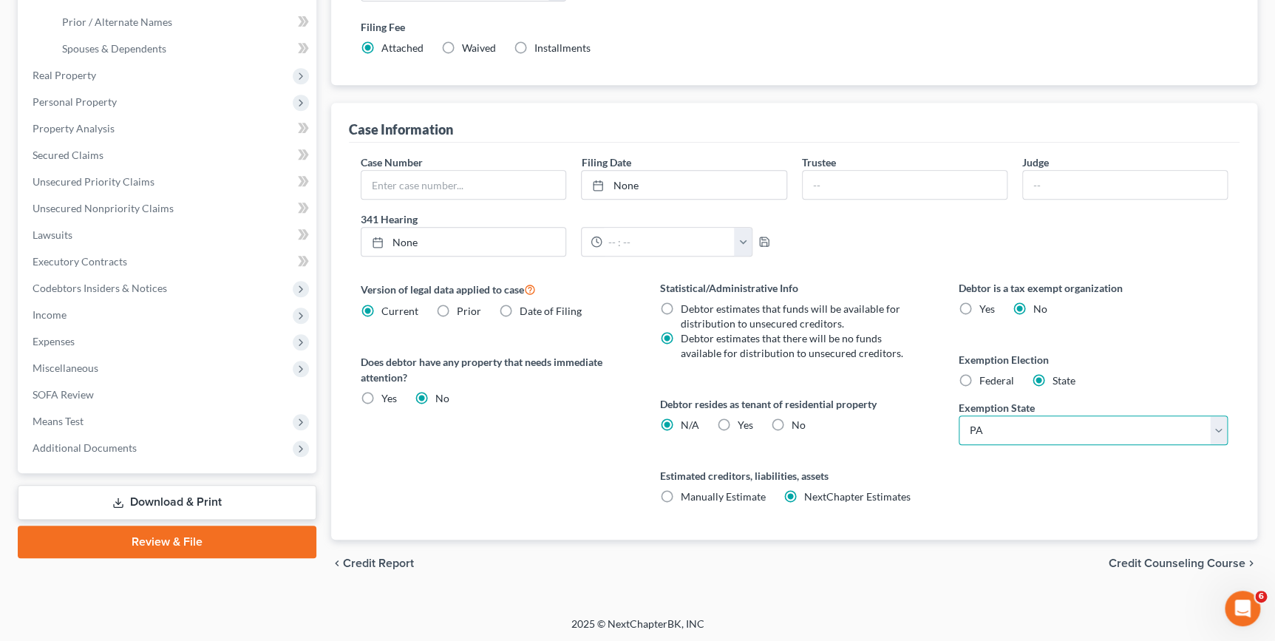
click at [1011, 433] on select "State [US_STATE] AK AR AZ CA CO CT DE DC [GEOGRAPHIC_DATA] [GEOGRAPHIC_DATA] GU…" at bounding box center [1093, 430] width 269 height 30
drag, startPoint x: 979, startPoint y: 461, endPoint x: 990, endPoint y: 438, distance: 26.1
click at [979, 461] on div "Debtor is a tax exempt organization Yes No Exemption Election Federal State Exe…" at bounding box center [1093, 409] width 299 height 259
click at [987, 376] on span "Federal" at bounding box center [996, 380] width 35 height 13
click at [987, 376] on input "Federal" at bounding box center [990, 378] width 10 height 10
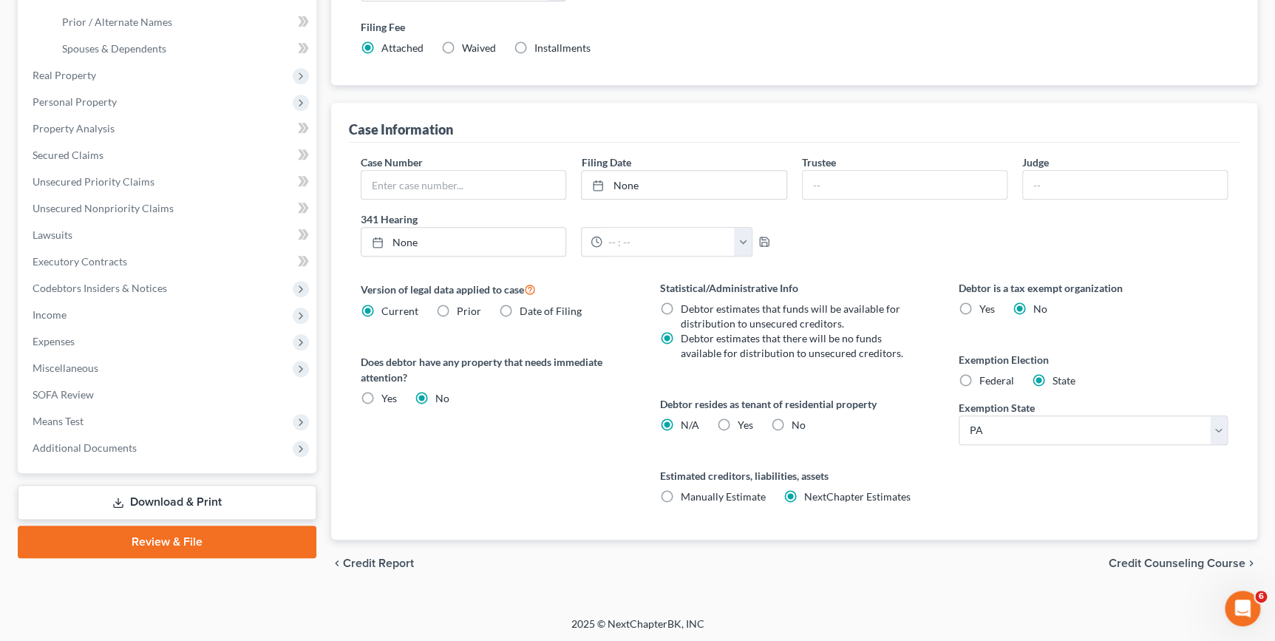
radio input "true"
radio input "false"
drag, startPoint x: 1125, startPoint y: 557, endPoint x: 1112, endPoint y: 538, distance: 23.4
click at [1126, 557] on span "Credit Counseling Course" at bounding box center [1177, 563] width 137 height 12
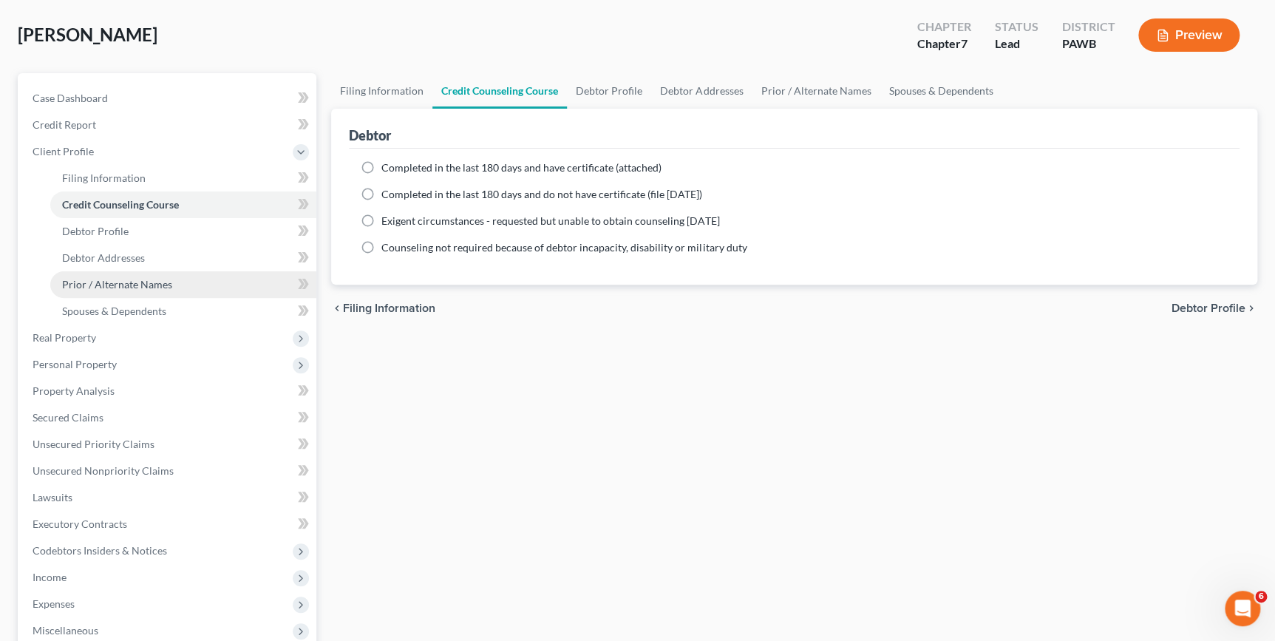
scroll to position [134, 0]
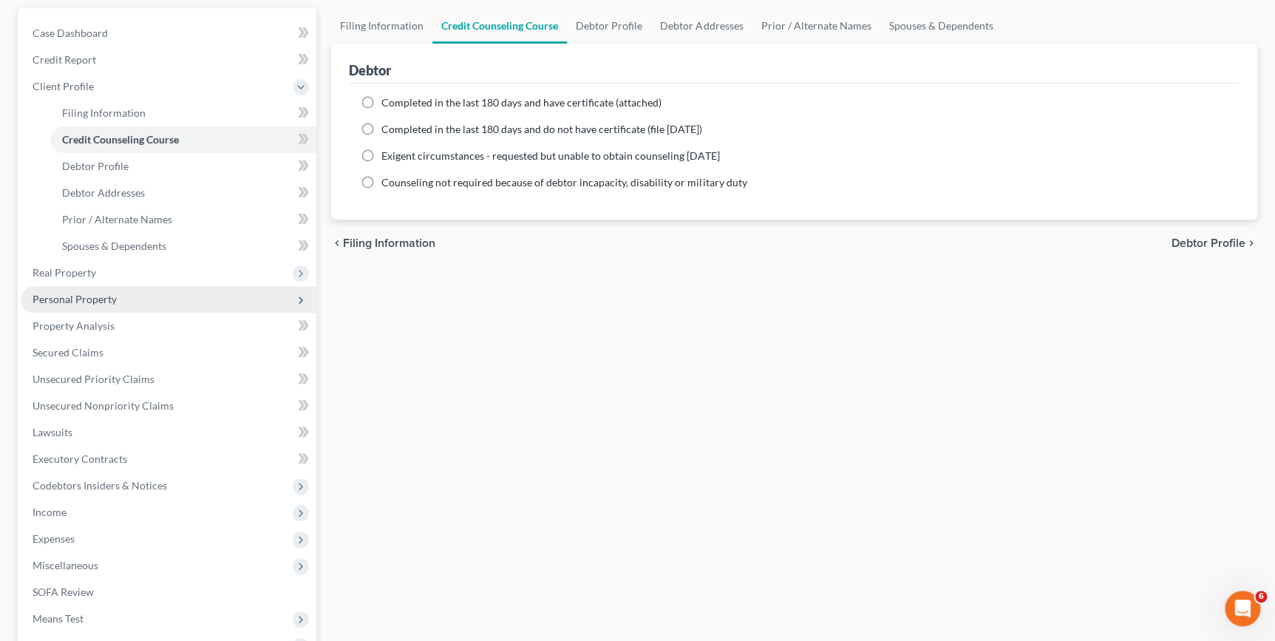
click at [98, 305] on span "Personal Property" at bounding box center [169, 299] width 296 height 27
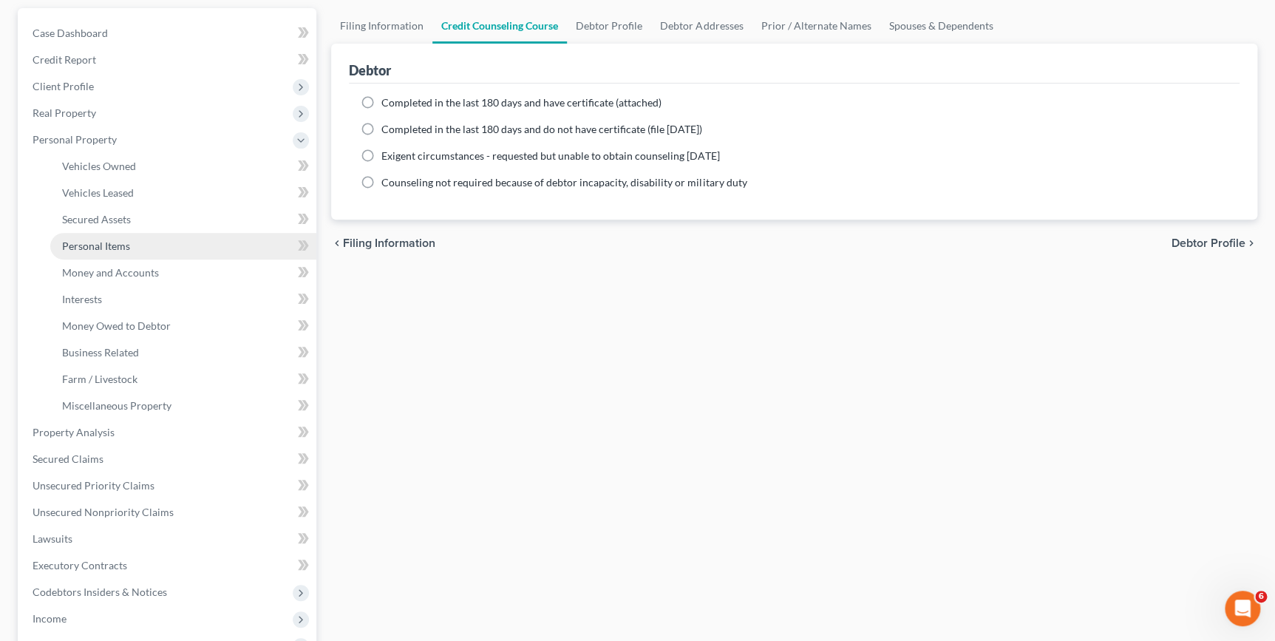
click at [81, 241] on span "Personal Items" at bounding box center [96, 245] width 68 height 13
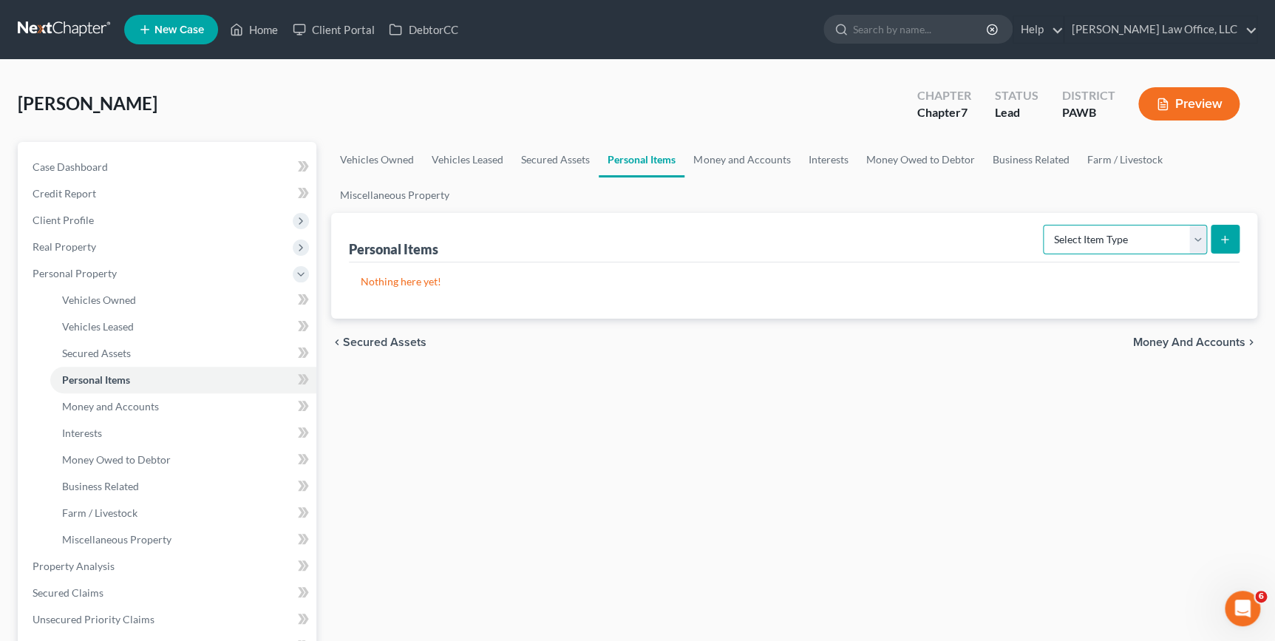
click at [1089, 237] on select "Select Item Type Clothing Collectibles Of Value Electronics Firearms Household …" at bounding box center [1125, 240] width 164 height 30
select select "clothing"
click at [1044, 225] on select "Select Item Type Clothing Collectibles Of Value Electronics Firearms Household …" at bounding box center [1125, 240] width 164 height 30
click at [1230, 234] on icon "submit" at bounding box center [1225, 240] width 12 height 12
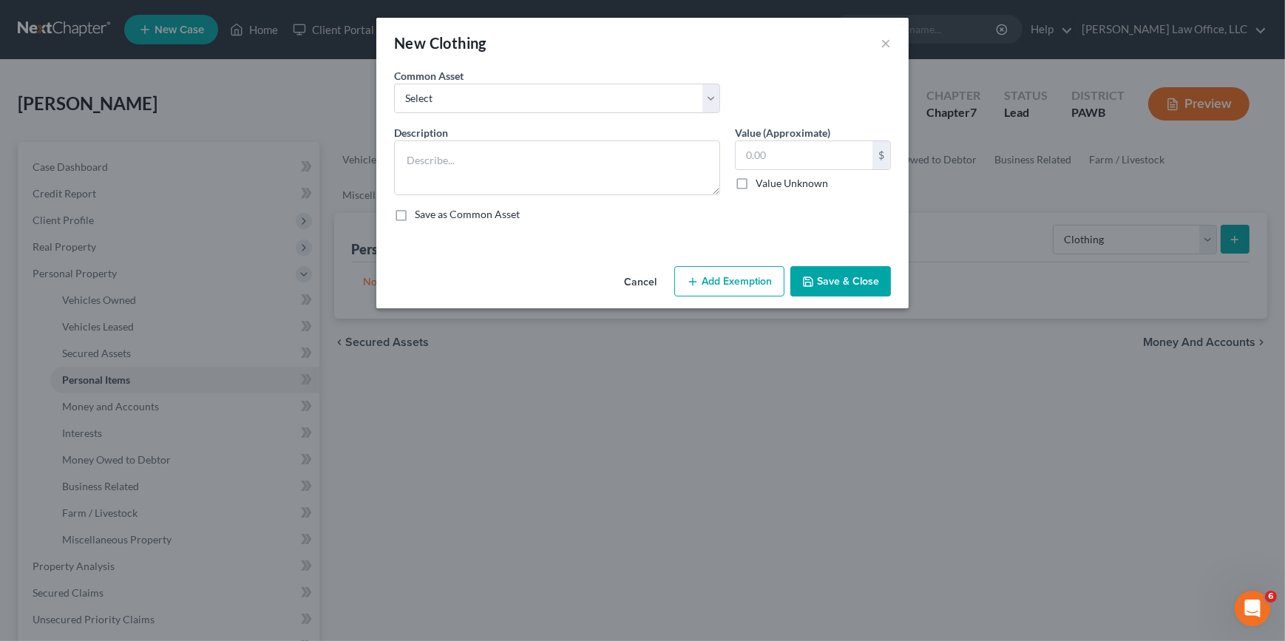
click at [476, 118] on div "Common Asset Select general clothing general clothing general clothing general …" at bounding box center [642, 96] width 511 height 57
click at [477, 112] on div "Common Asset Select general clothing general clothing general clothing general …" at bounding box center [642, 96] width 511 height 57
click at [480, 101] on select "Select general clothing general clothing general clothing general clothing" at bounding box center [557, 99] width 326 height 30
select select "0"
click at [394, 84] on select "Select general clothing general clothing general clothing general clothing" at bounding box center [557, 99] width 326 height 30
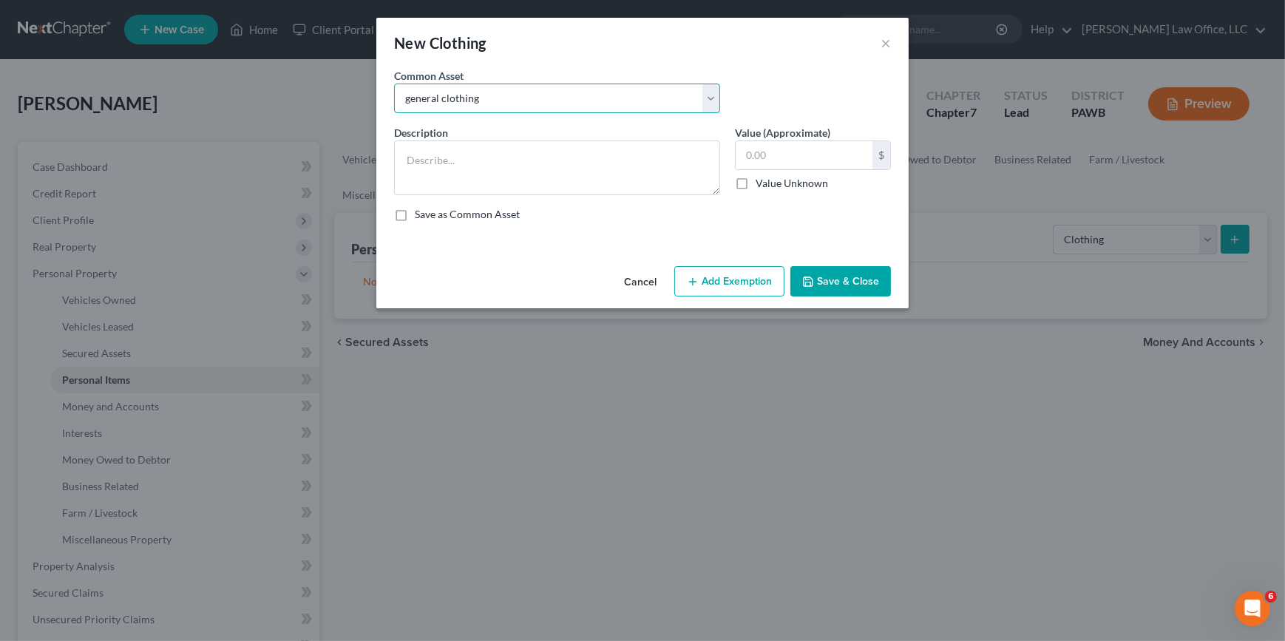
type textarea "general clothing"
type input "100.00"
click at [735, 282] on button "Add Exemption" at bounding box center [729, 281] width 110 height 31
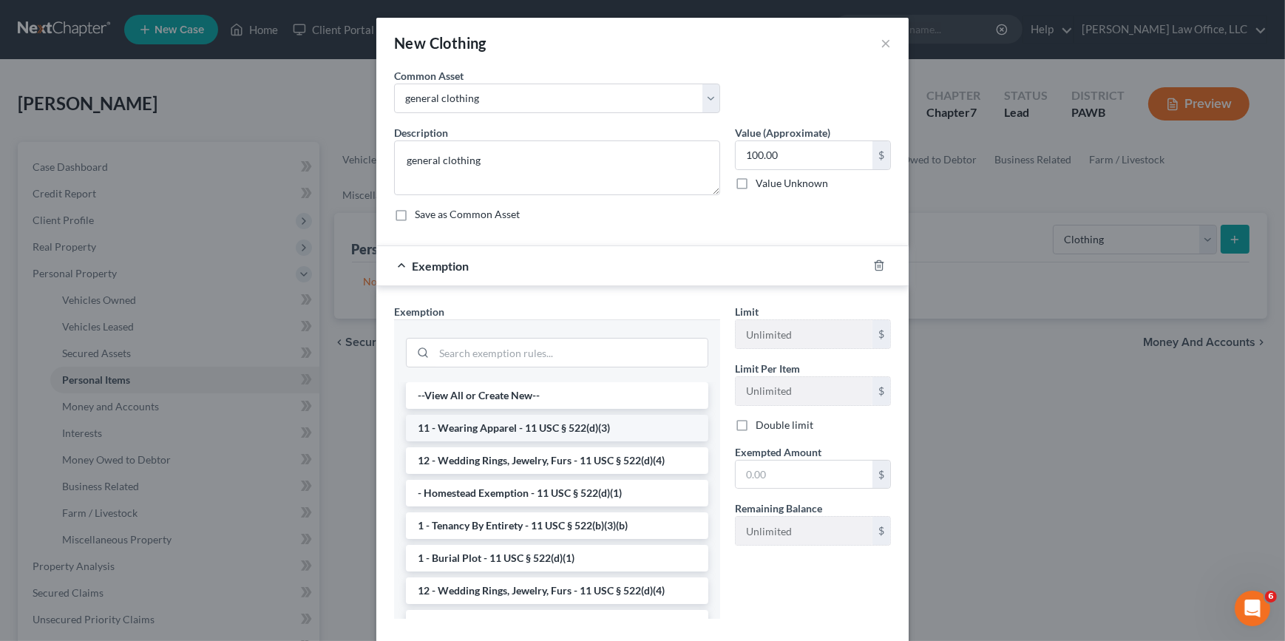
click at [611, 429] on li "11 - Wearing Apparel - 11 USC § 522(d)(3)" at bounding box center [557, 428] width 302 height 27
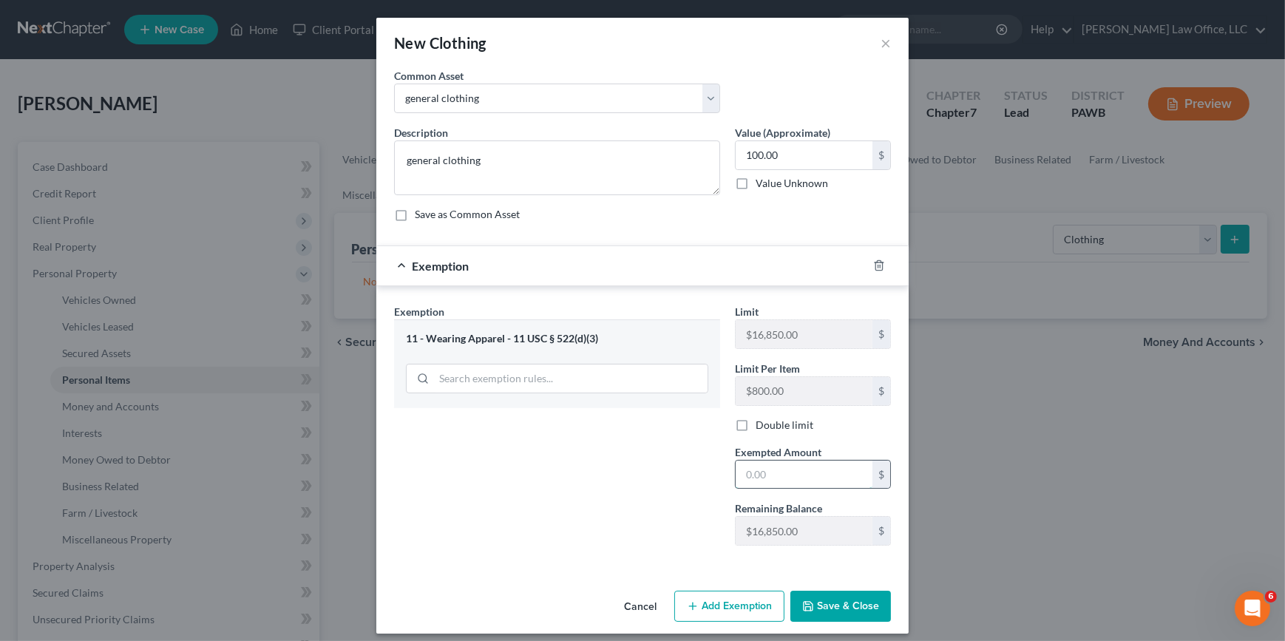
click at [780, 475] on input "text" at bounding box center [803, 474] width 137 height 28
type input "100"
click at [829, 611] on button "Save & Close" at bounding box center [840, 606] width 101 height 31
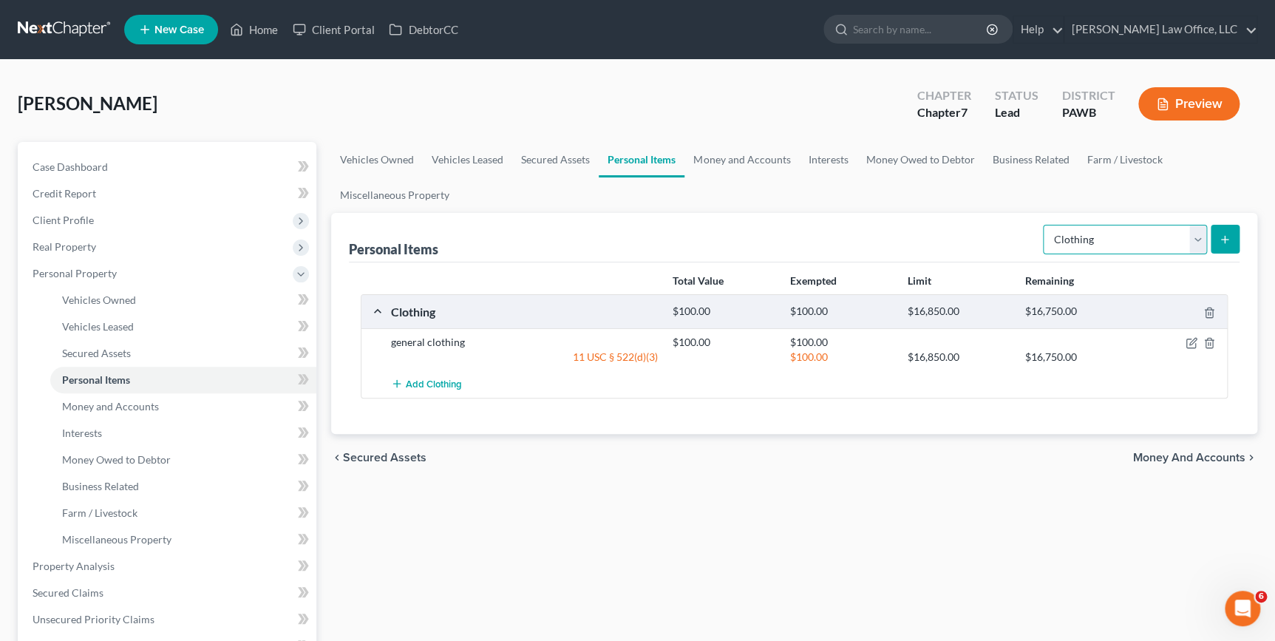
click at [1152, 239] on select "Select Item Type Clothing Collectibles Of Value Electronics Firearms Household …" at bounding box center [1125, 240] width 164 height 30
select select "electronics"
click at [1044, 225] on select "Select Item Type Clothing Collectibles Of Value Electronics Firearms Household …" at bounding box center [1125, 240] width 164 height 30
click at [1220, 240] on icon "submit" at bounding box center [1225, 240] width 12 height 12
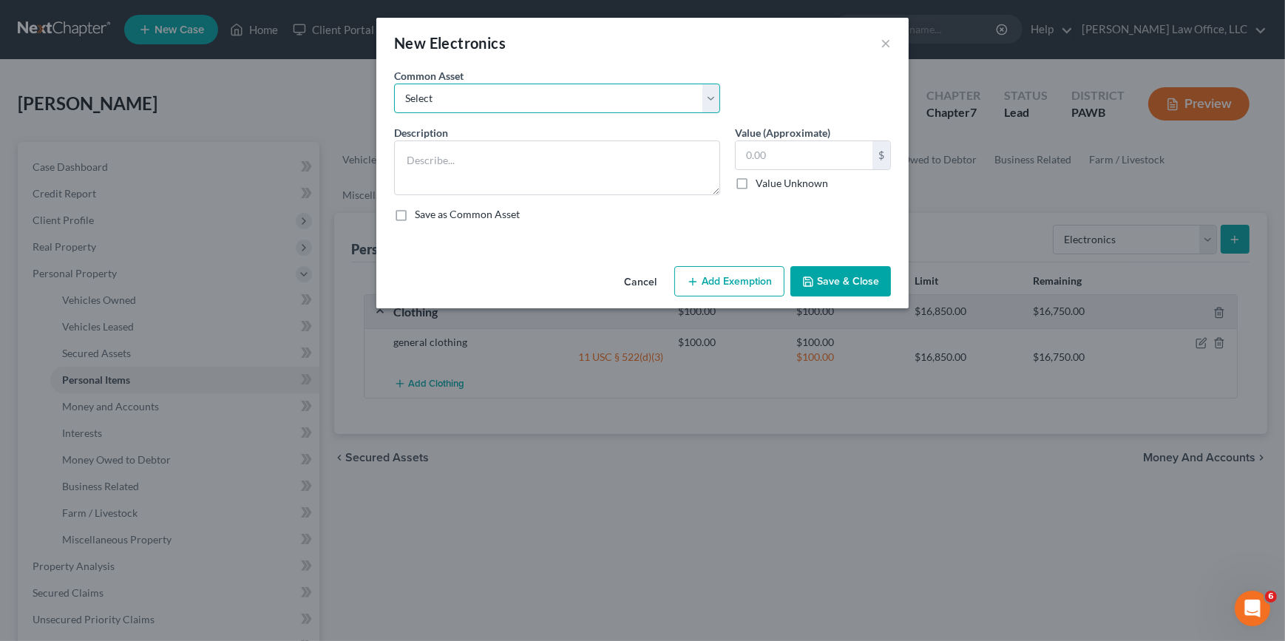
click at [712, 93] on select "Select TVs, computer, cell phone and similar consumer electronics computers, ce…" at bounding box center [557, 99] width 326 height 30
select select "3"
click at [394, 84] on select "Select TVs, computer, cell phone and similar consumer electronics computers, ce…" at bounding box center [557, 99] width 326 height 30
type textarea "TVs, computer, cell phone and similar consumer electronics"
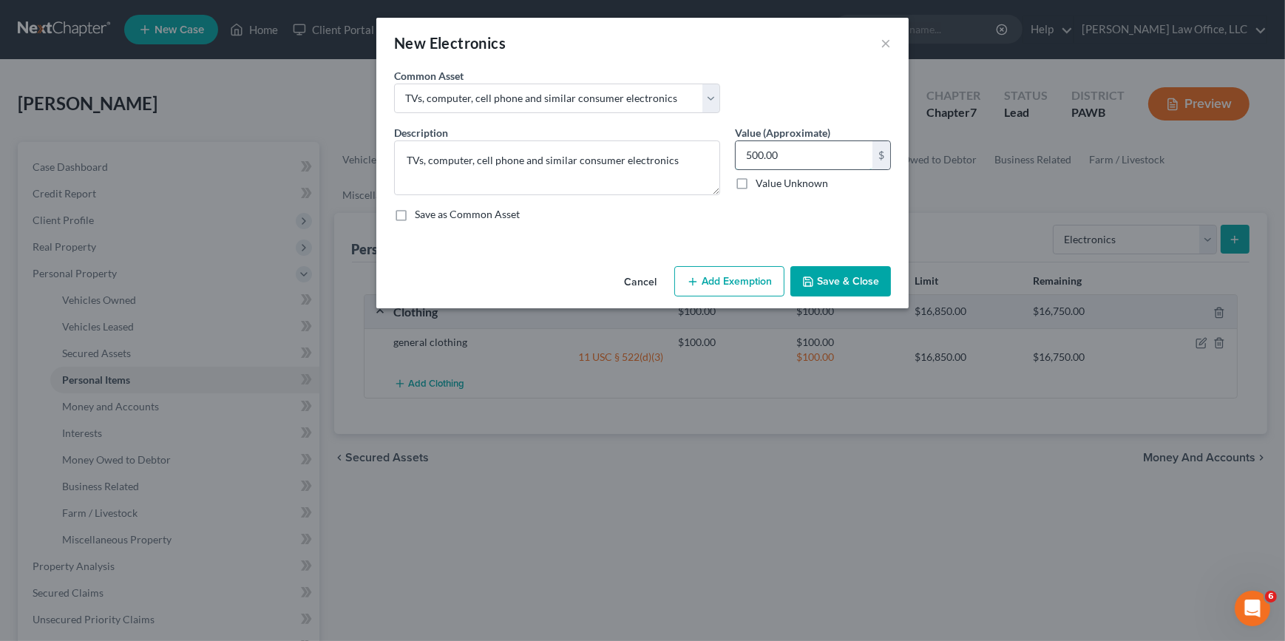
click at [751, 154] on input "500.00" at bounding box center [803, 155] width 137 height 28
type input "200.00"
click at [715, 281] on button "Add Exemption" at bounding box center [729, 281] width 110 height 31
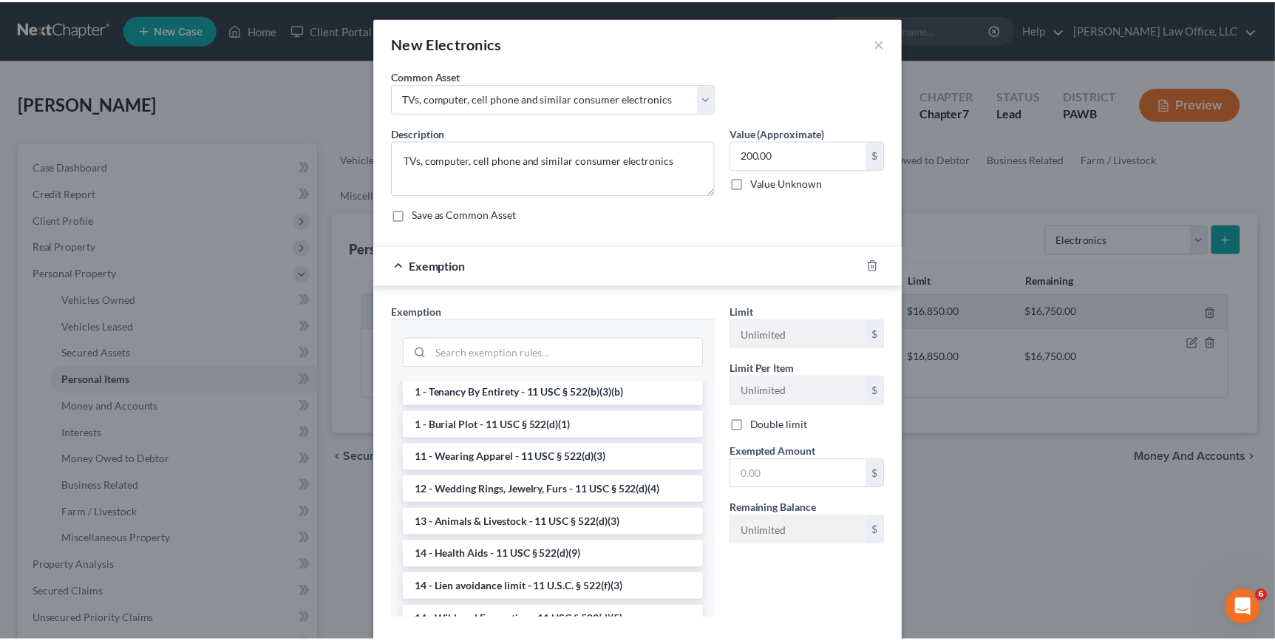
scroll to position [201, 0]
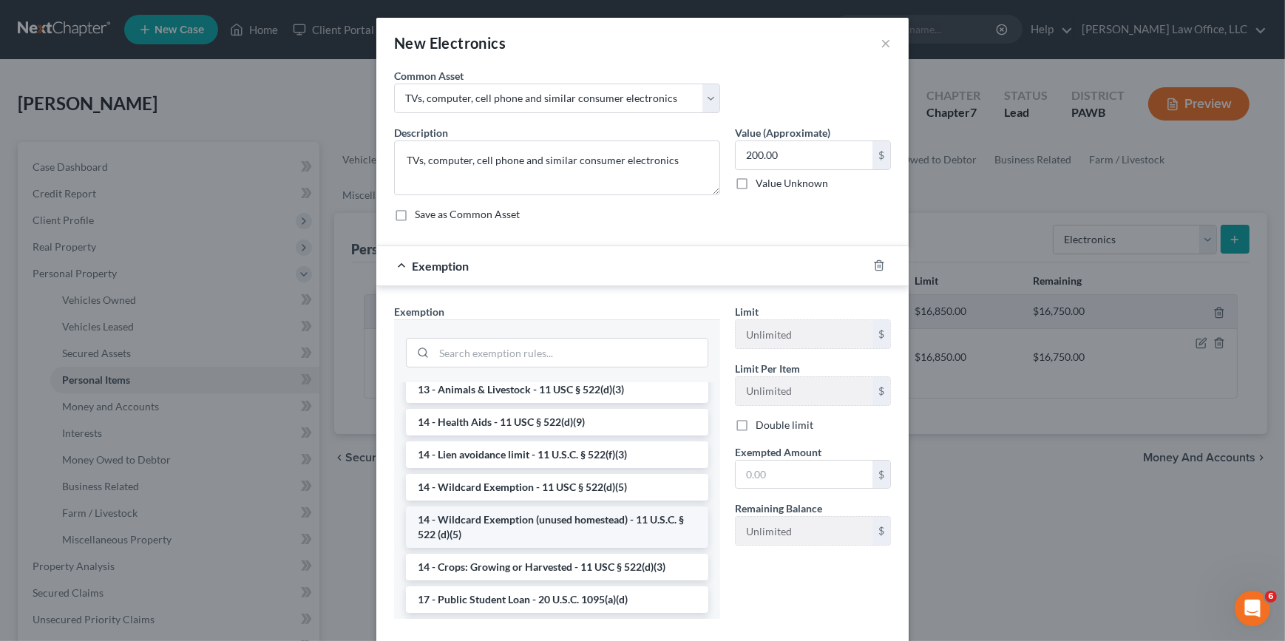
click at [559, 520] on li "14 - Wildcard Exemption (unused homestead) - 11 U.S.C. § 522 (d)(5)" at bounding box center [557, 526] width 302 height 41
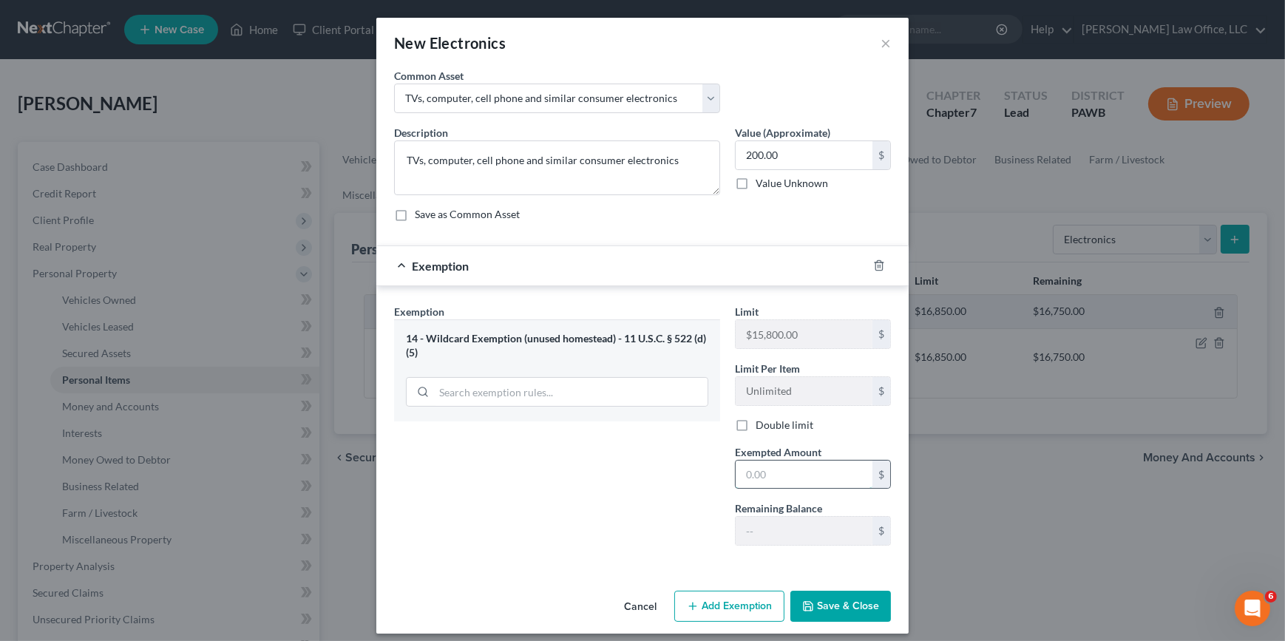
click at [759, 467] on input "text" at bounding box center [803, 474] width 137 height 28
type input "200"
click at [842, 610] on button "Save & Close" at bounding box center [840, 606] width 101 height 31
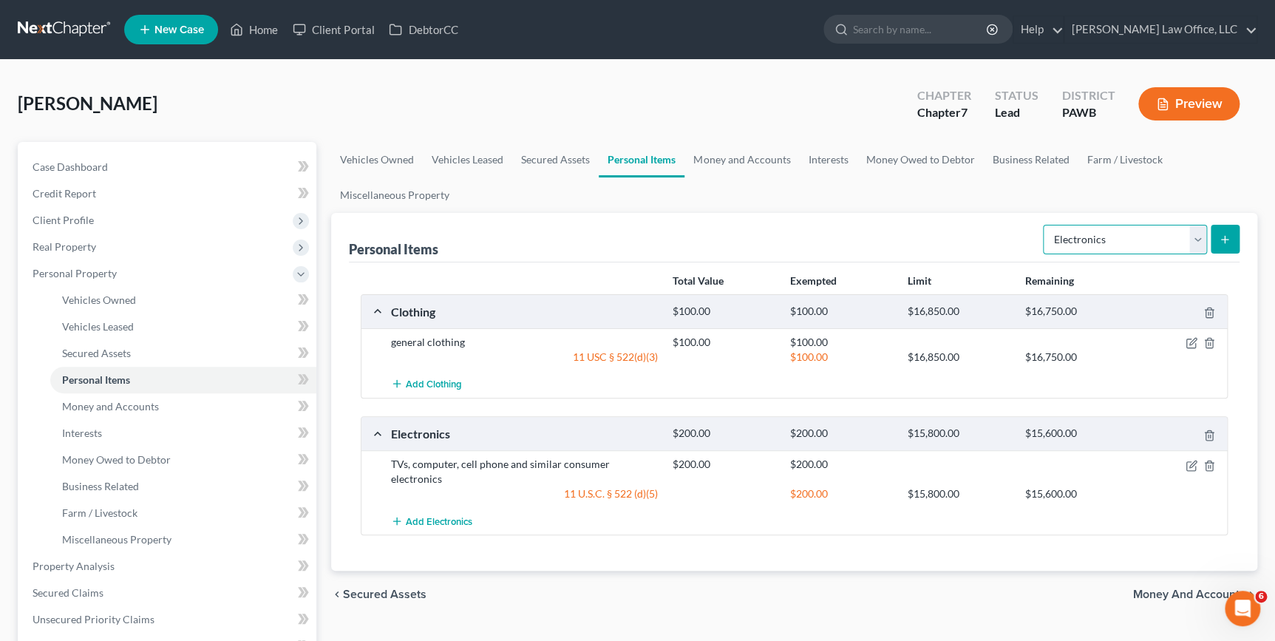
click at [1103, 239] on select "Select Item Type Clothing Collectibles Of Value Electronics Firearms Household …" at bounding box center [1125, 240] width 164 height 30
select select "household_goods"
click at [1044, 225] on select "Select Item Type Clothing Collectibles Of Value Electronics Firearms Household …" at bounding box center [1125, 240] width 164 height 30
click at [1229, 251] on button "submit" at bounding box center [1225, 239] width 29 height 29
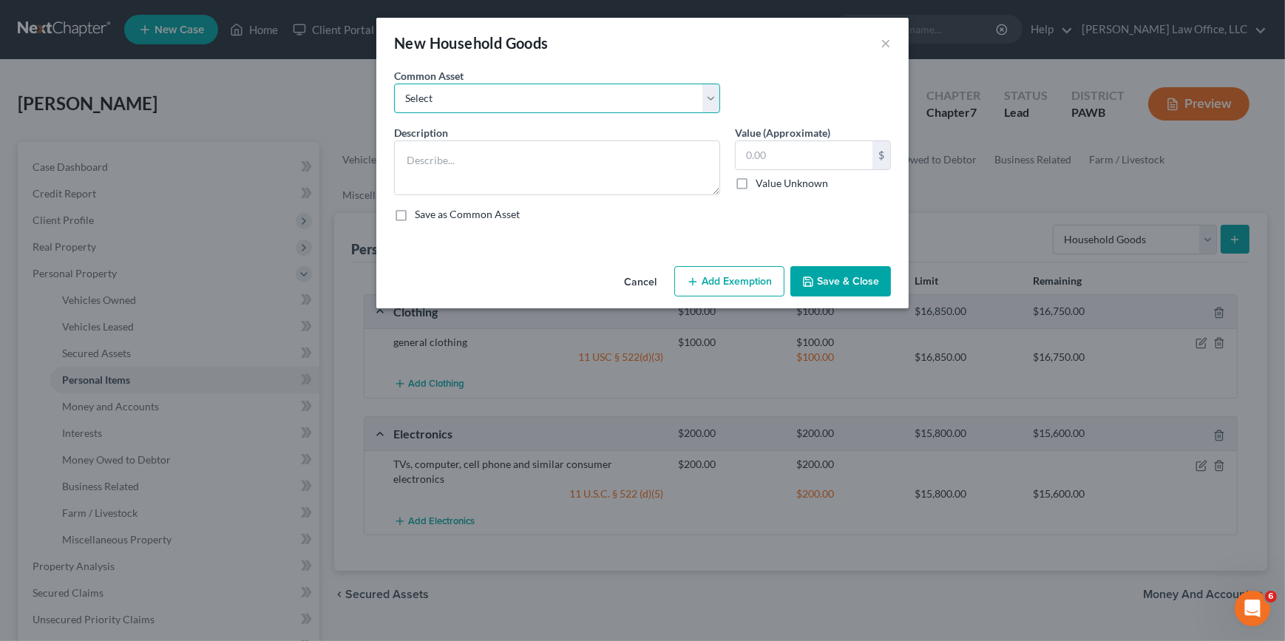
click at [706, 96] on select "Select [PERSON_NAME] furnishing such as couch, tables, chairs and similar items…" at bounding box center [557, 99] width 326 height 30
select select "2"
click at [394, 84] on select "Select [PERSON_NAME] furnishing such as couch, tables, chairs and similar items…" at bounding box center [557, 99] width 326 height 30
type textarea "Home furnishing such as couch, tables, chairs and similar items"
type input "1,000.00"
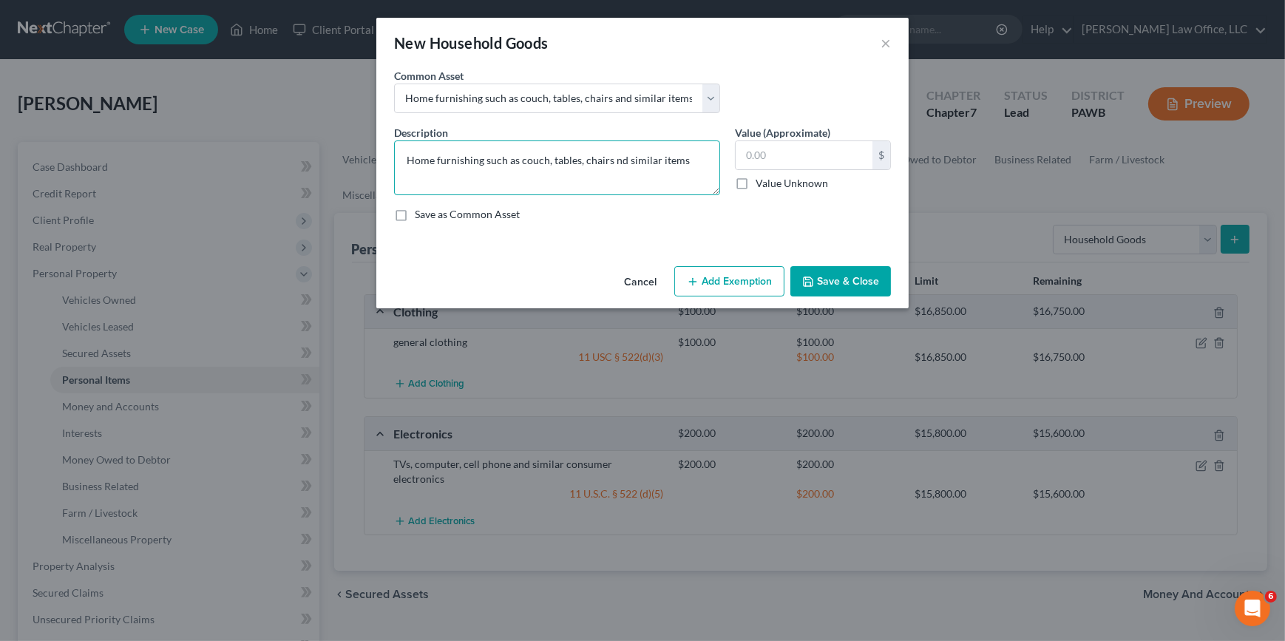
type textarea "Home furnishing such as couch, tables, chairs and similar items"
click at [763, 149] on input "text" at bounding box center [803, 155] width 137 height 28
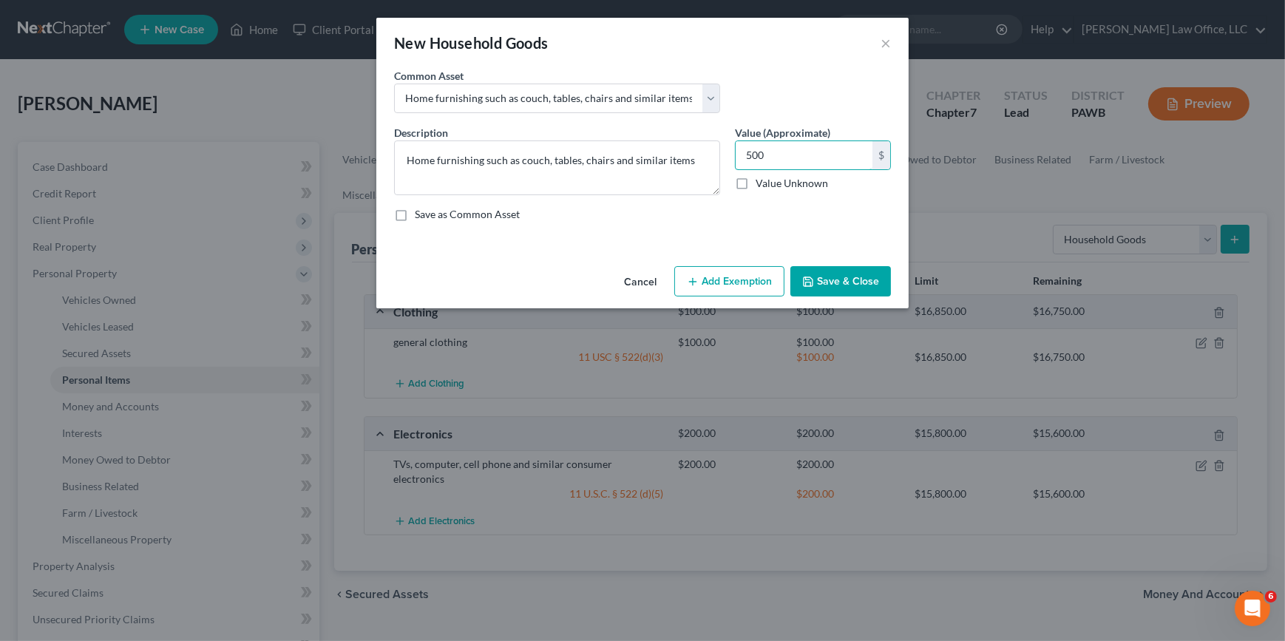
type input "500"
click at [765, 282] on button "Add Exemption" at bounding box center [729, 281] width 110 height 31
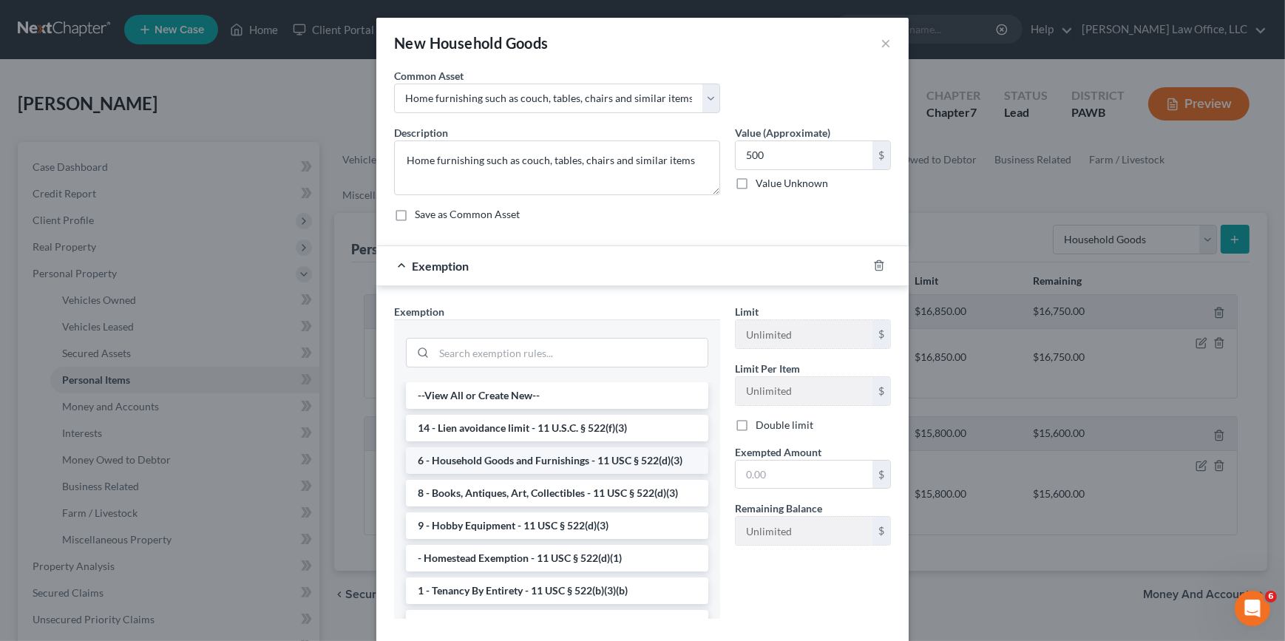
click at [582, 459] on li "6 - Household Goods and Furnishings - 11 USC § 522(d)(3)" at bounding box center [557, 460] width 302 height 27
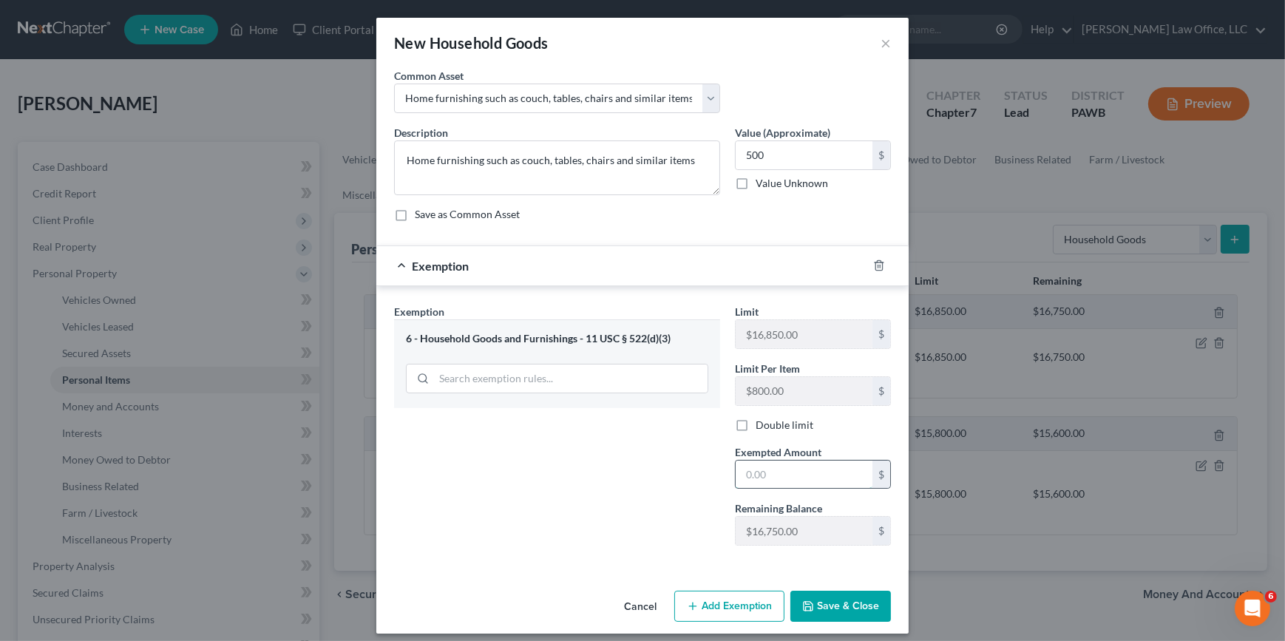
click at [792, 463] on input "text" at bounding box center [803, 474] width 137 height 28
type input "500"
click at [999, 591] on div "New Household Goods × An exemption set must first be selected from the Filing I…" at bounding box center [642, 320] width 1285 height 641
click at [851, 599] on button "Save & Close" at bounding box center [840, 606] width 101 height 31
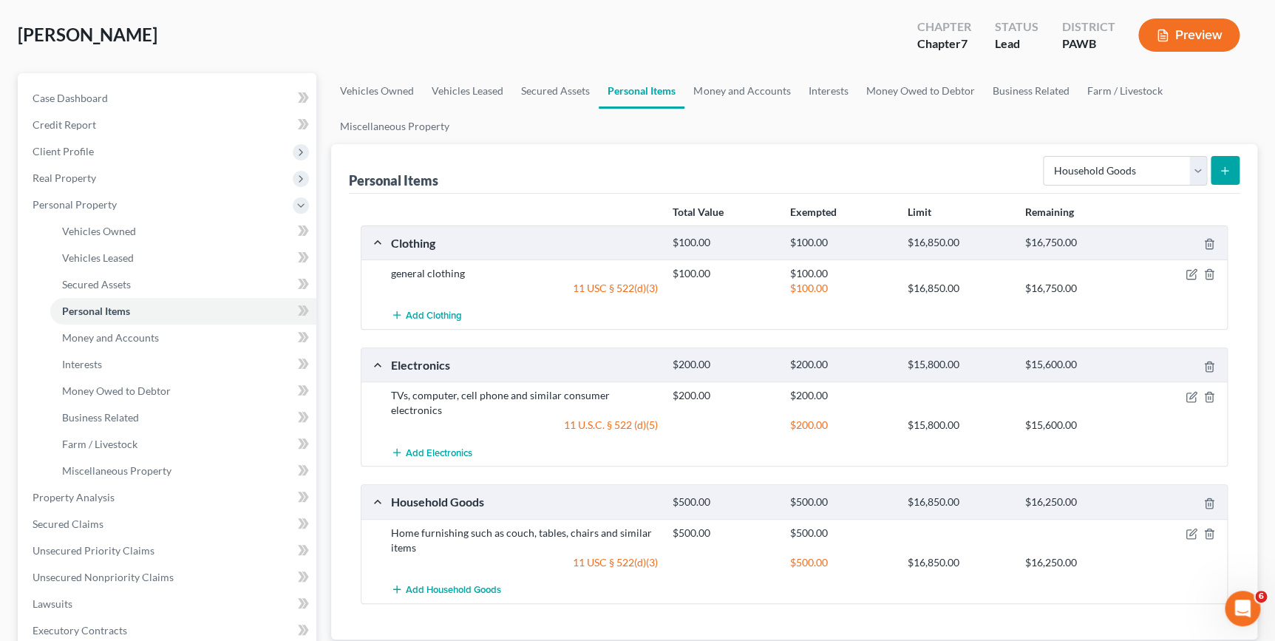
scroll to position [67, 0]
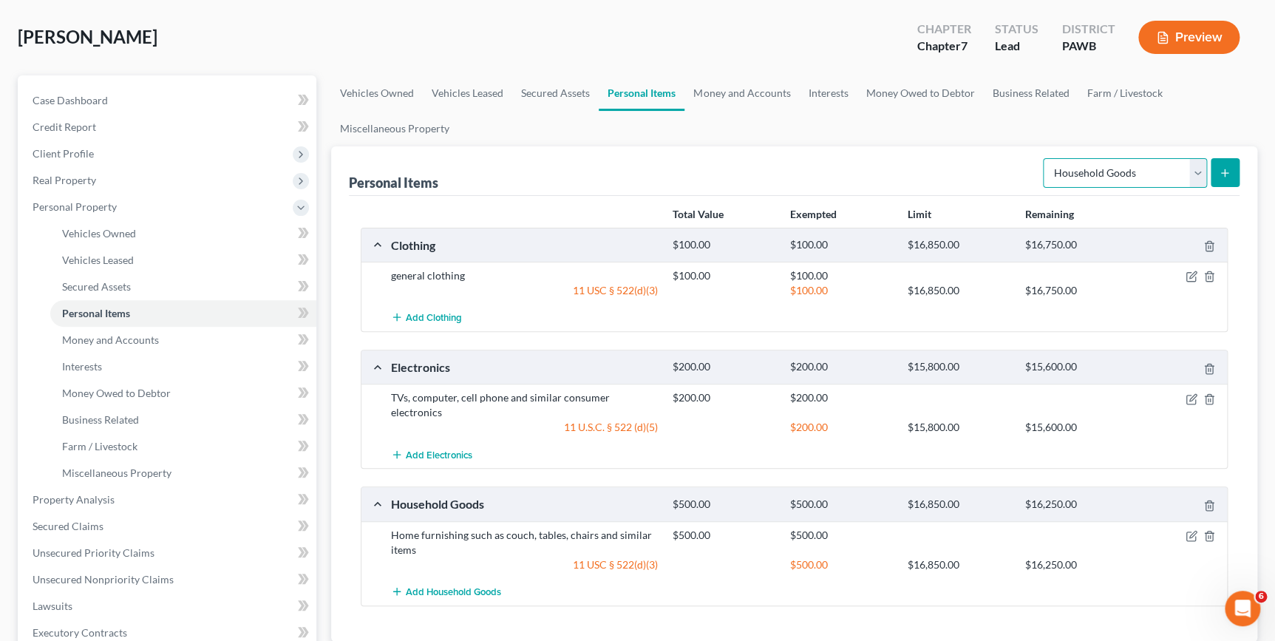
click at [1136, 174] on select "Select Item Type Clothing Collectibles Of Value Electronics Firearms Household …" at bounding box center [1125, 173] width 164 height 30
click at [1044, 158] on select "Select Item Type Clothing Collectibles Of Value Electronics Firearms Household …" at bounding box center [1125, 173] width 164 height 30
click at [1197, 176] on select "Select Item Type Clothing Collectibles Of Value Electronics Firearms Household …" at bounding box center [1125, 173] width 164 height 30
select select "pets"
click at [1044, 158] on select "Select Item Type Clothing Collectibles Of Value Electronics Firearms Household …" at bounding box center [1125, 173] width 164 height 30
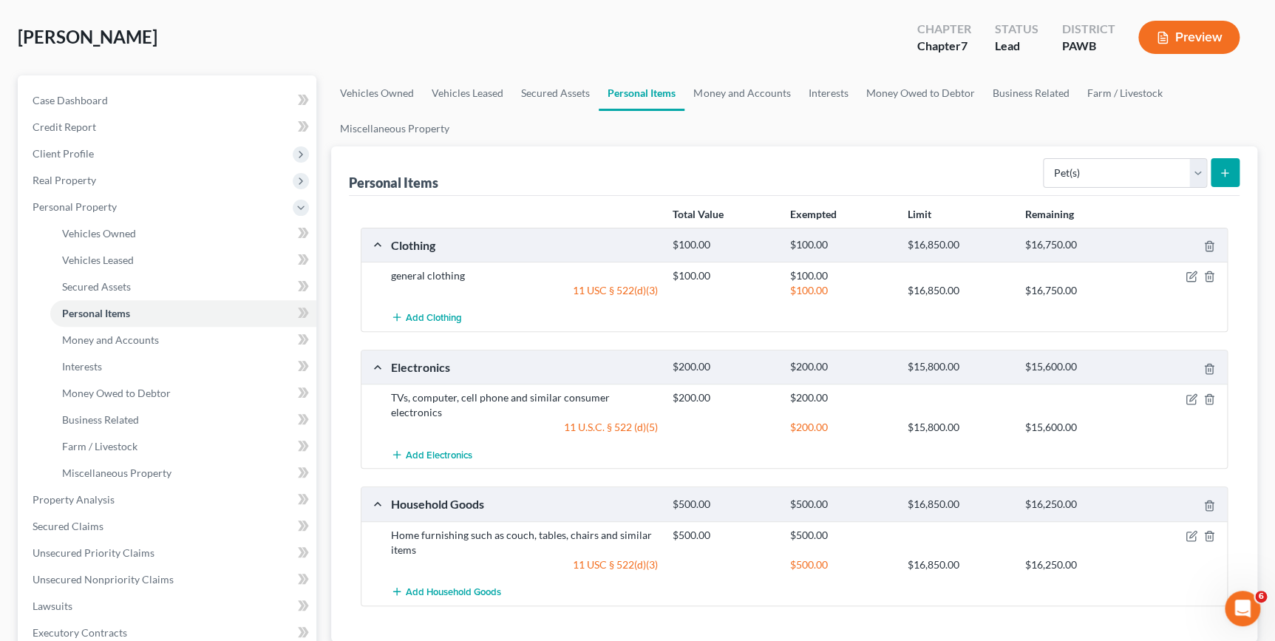
click at [1225, 171] on line "submit" at bounding box center [1225, 172] width 0 height 7
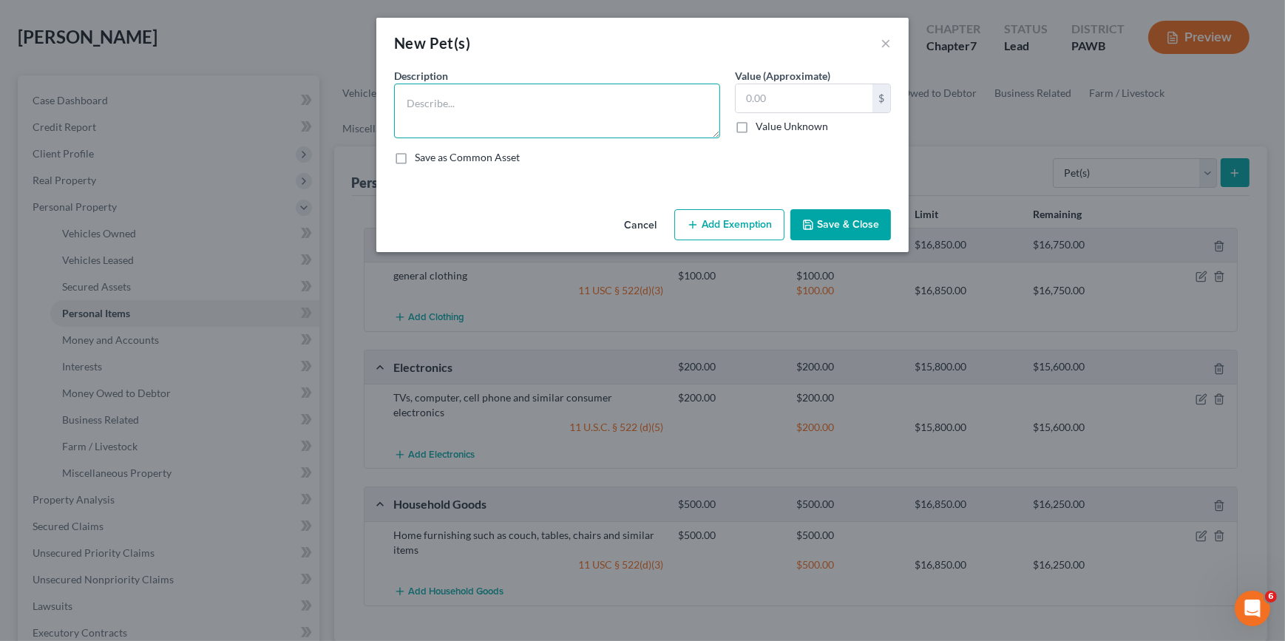
click at [471, 97] on textarea at bounding box center [557, 111] width 326 height 55
type textarea "2 dogs and 3 cats"
type input "0.00"
click at [814, 228] on icon "button" at bounding box center [808, 225] width 12 height 12
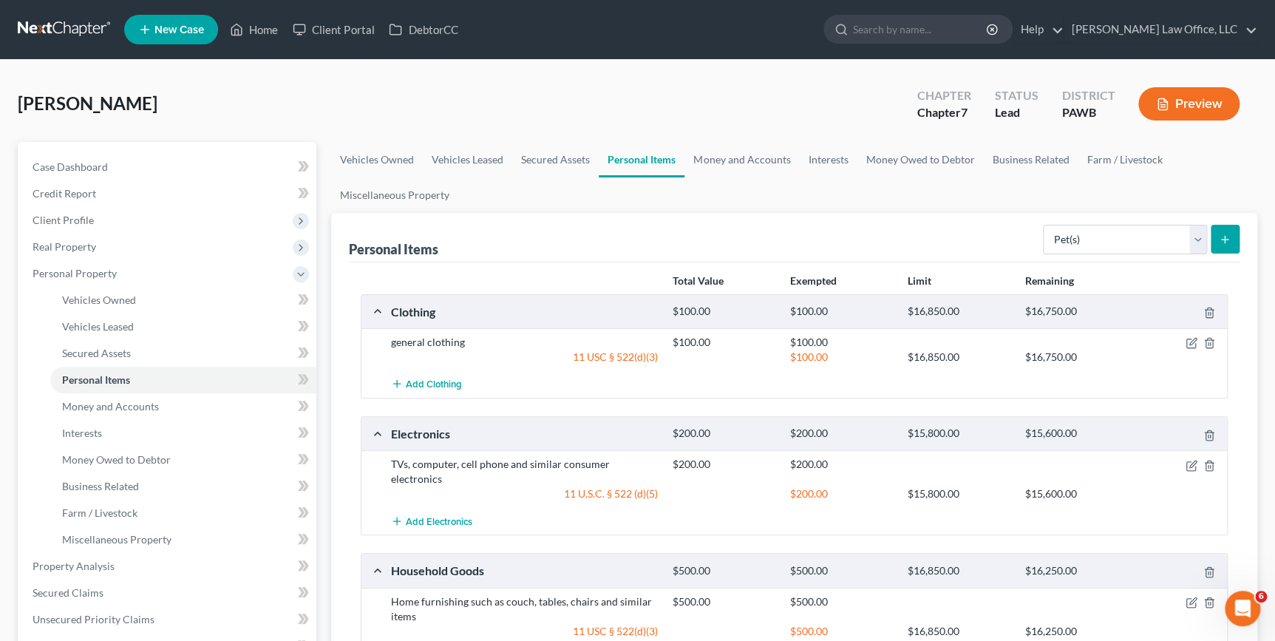
scroll to position [0, 0]
click at [741, 159] on link "Money and Accounts" at bounding box center [741, 159] width 115 height 35
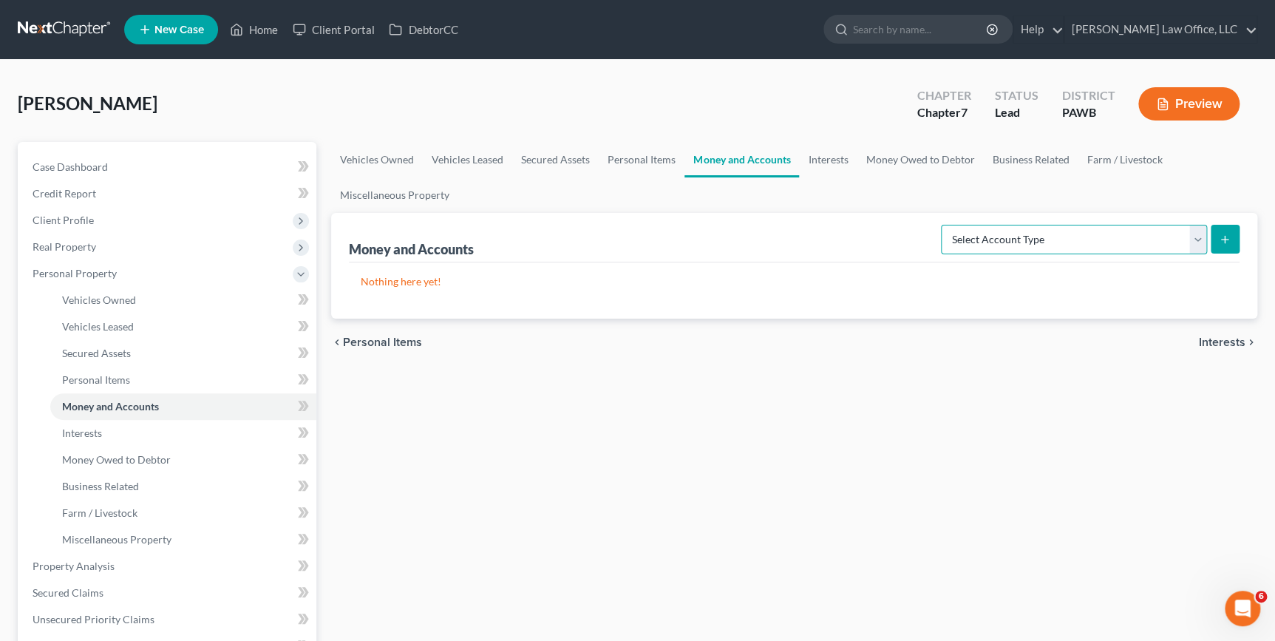
click at [1010, 237] on select "Select Account Type Brokerage Cash on Hand Certificates of Deposit Checking Acc…" at bounding box center [1074, 240] width 266 height 30
select select "checking"
click at [944, 225] on select "Select Account Type Brokerage Cash on Hand Certificates of Deposit Checking Acc…" at bounding box center [1074, 240] width 266 height 30
click at [1232, 245] on button "submit" at bounding box center [1225, 239] width 29 height 29
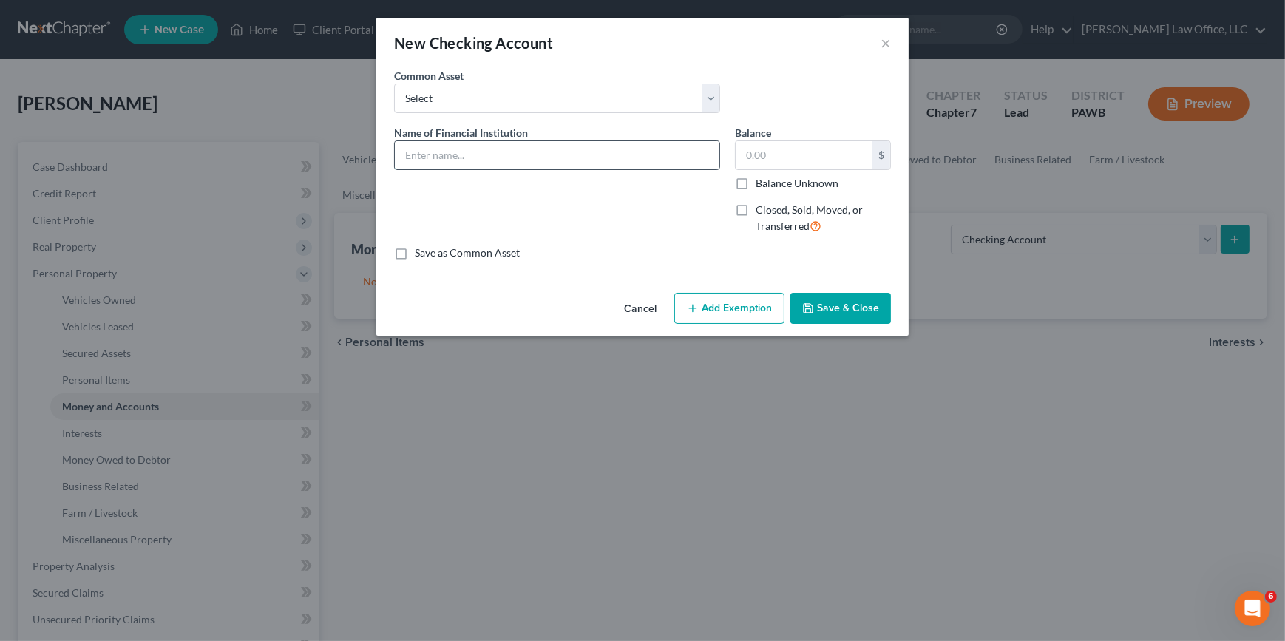
click at [511, 143] on input "text" at bounding box center [557, 155] width 324 height 28
type input "PNC Bank"
type input "0.00"
click at [854, 319] on button "Save & Close" at bounding box center [840, 308] width 101 height 31
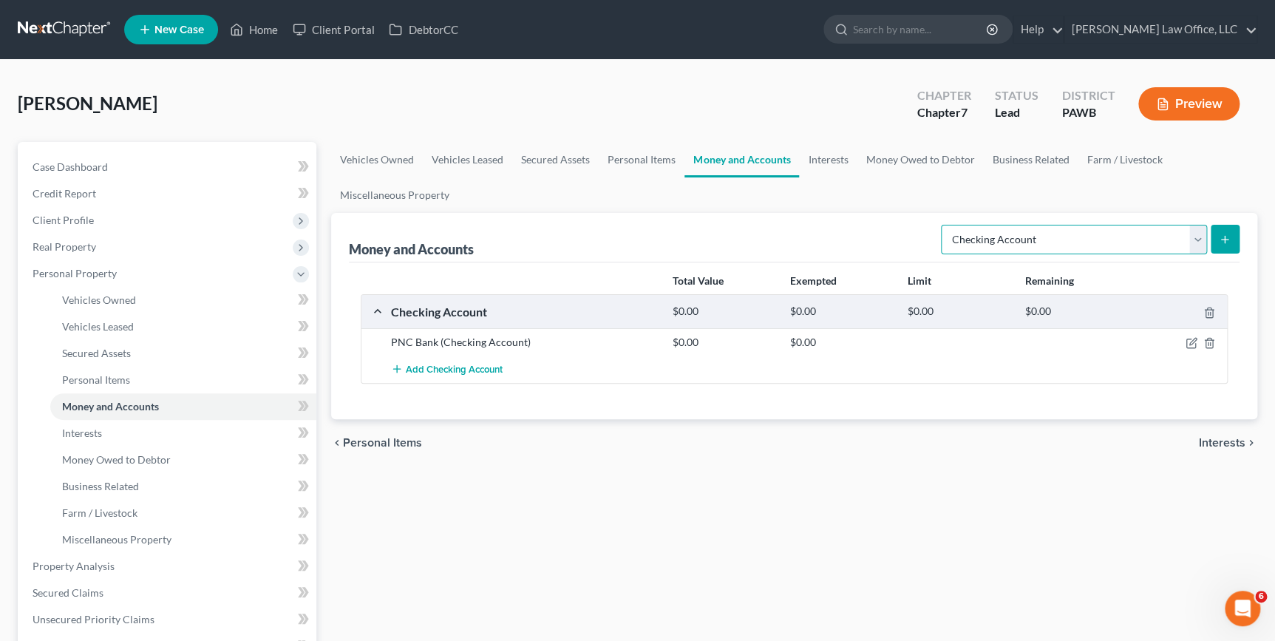
click at [1130, 241] on select "Select Account Type Brokerage Cash on Hand Certificates of Deposit Checking Acc…" at bounding box center [1074, 240] width 266 height 30
click at [838, 160] on link "Interests" at bounding box center [828, 159] width 58 height 35
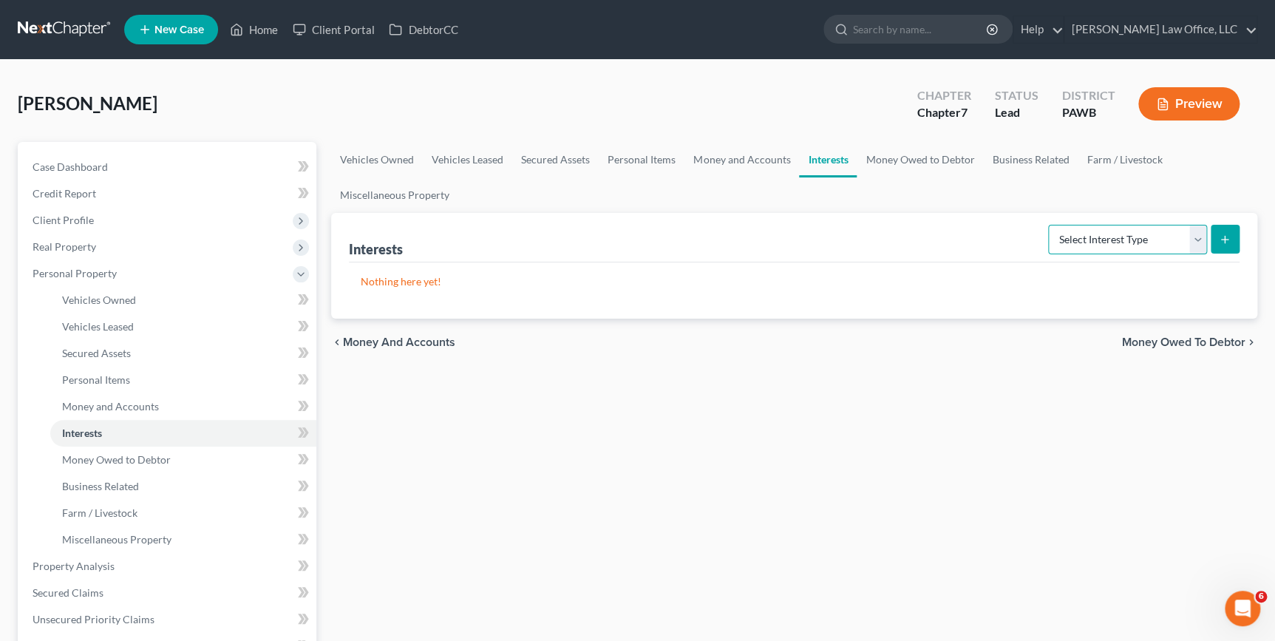
click at [1082, 237] on select "Select Interest Type 401K Annuity Bond Education IRA Government Bond Government…" at bounding box center [1127, 240] width 159 height 30
click at [886, 158] on link "Money Owed to Debtor" at bounding box center [920, 159] width 126 height 35
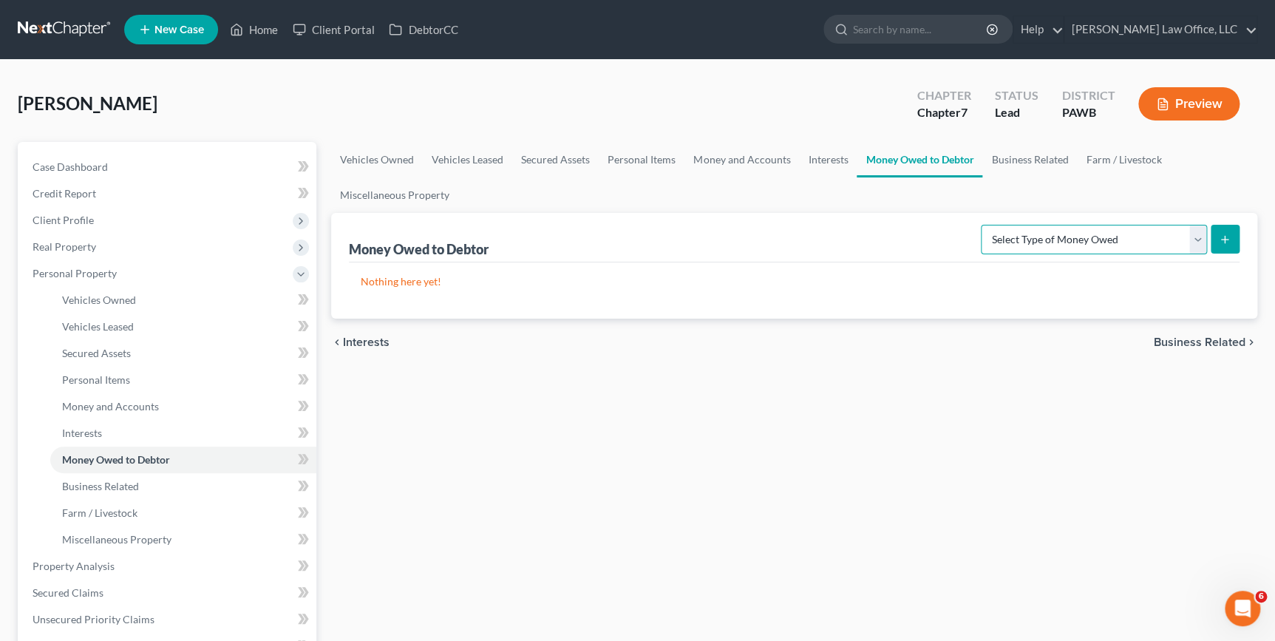
click at [1114, 237] on select "Select Type of Money Owed Accounts Receivable Alimony Child Support Claims Agai…" at bounding box center [1094, 240] width 226 height 30
select select "alimony"
click at [984, 225] on select "Select Type of Money Owed Accounts Receivable Alimony Child Support Claims Agai…" at bounding box center [1094, 240] width 226 height 30
click at [1233, 229] on button "submit" at bounding box center [1225, 239] width 29 height 29
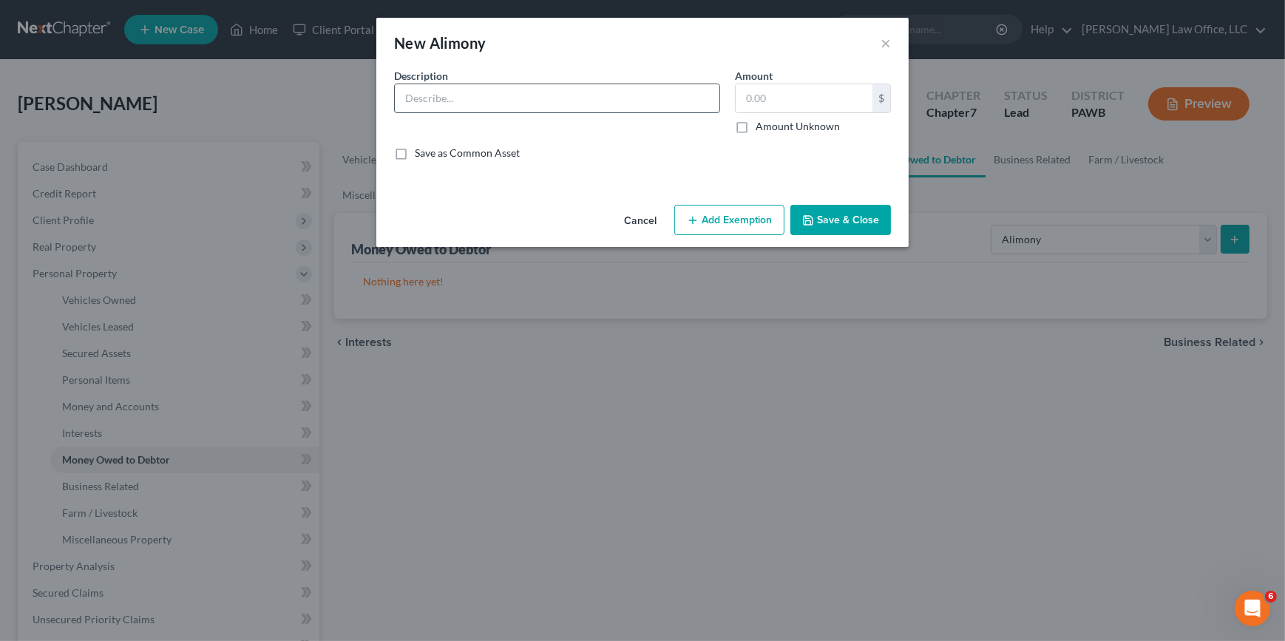
click at [531, 99] on input "text" at bounding box center [557, 98] width 324 height 28
type input "Alimony payment"
type input "116"
click at [859, 228] on button "Save & Close" at bounding box center [840, 220] width 101 height 31
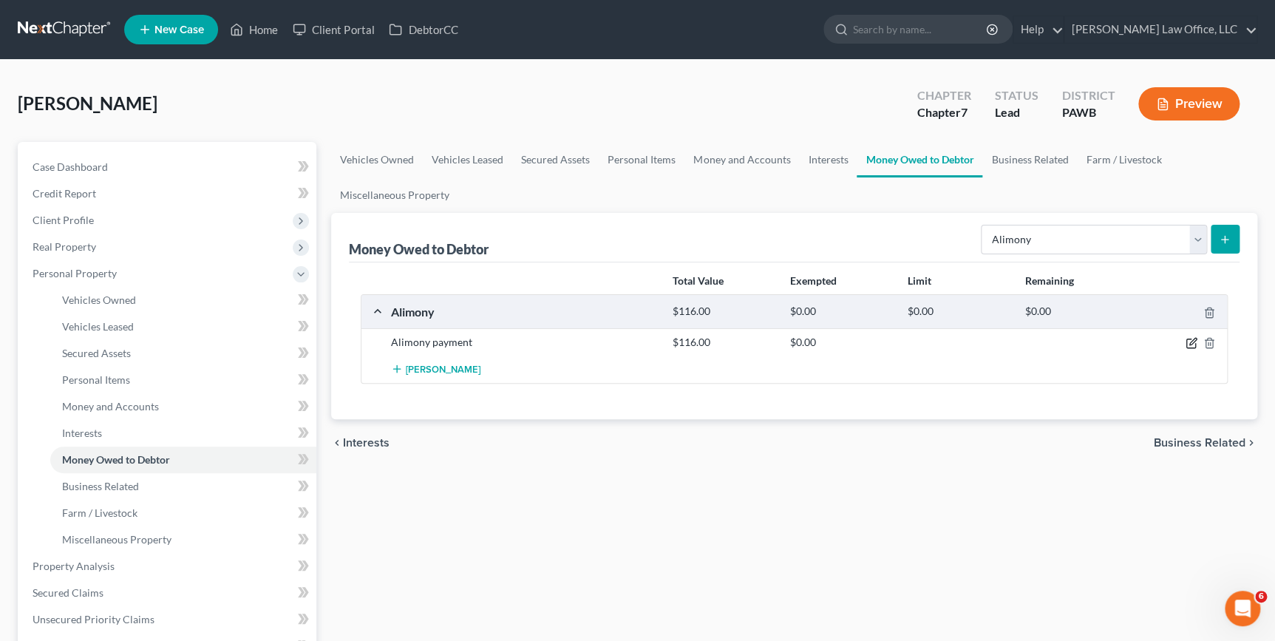
click at [1191, 346] on icon "button" at bounding box center [1192, 343] width 12 height 12
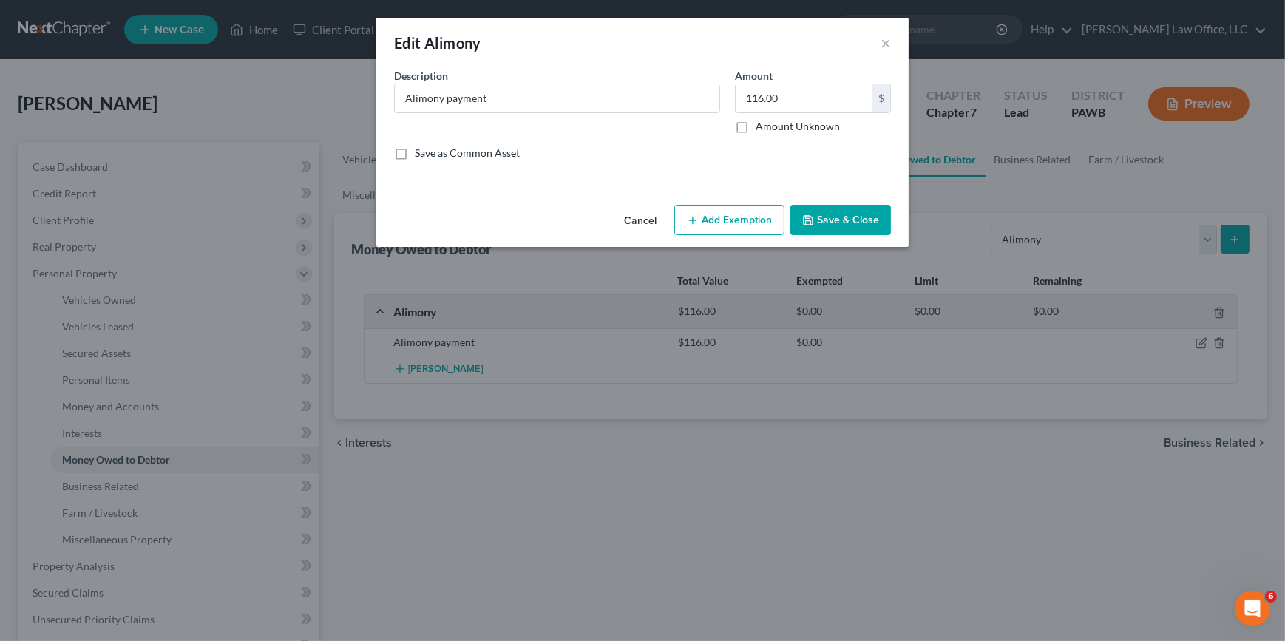
click at [744, 220] on button "Add Exemption" at bounding box center [729, 220] width 110 height 31
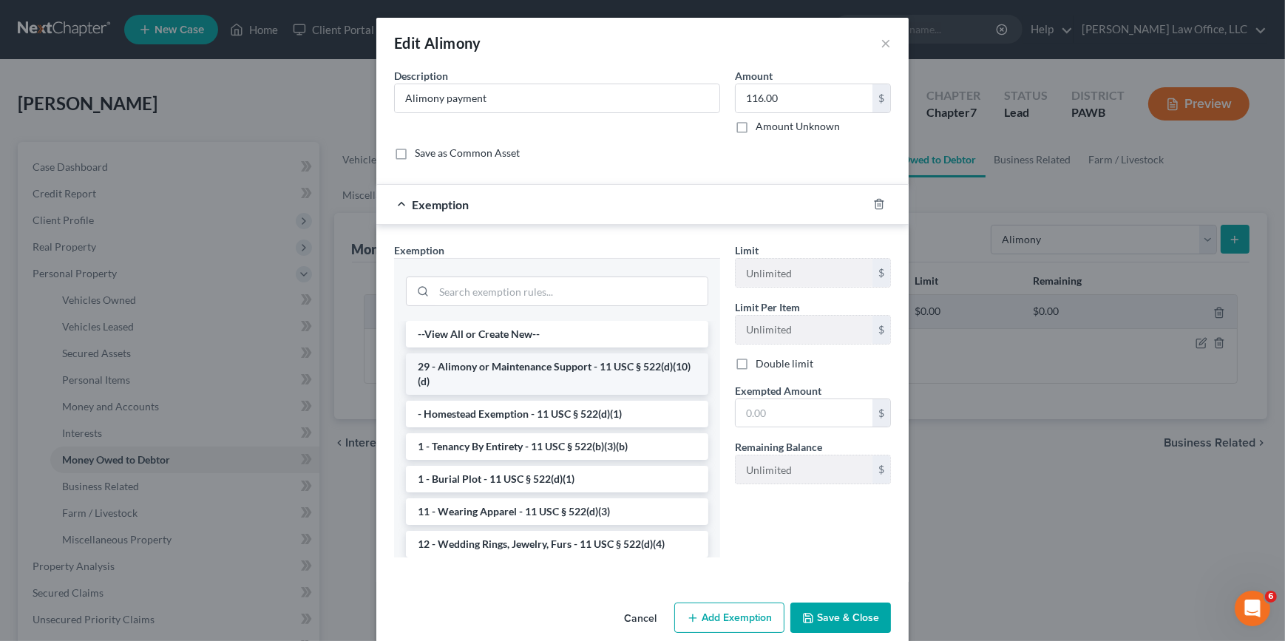
click at [575, 370] on li "29 - Alimony or Maintenance Support - 11 USC § 522(d)(10)(d)" at bounding box center [557, 373] width 302 height 41
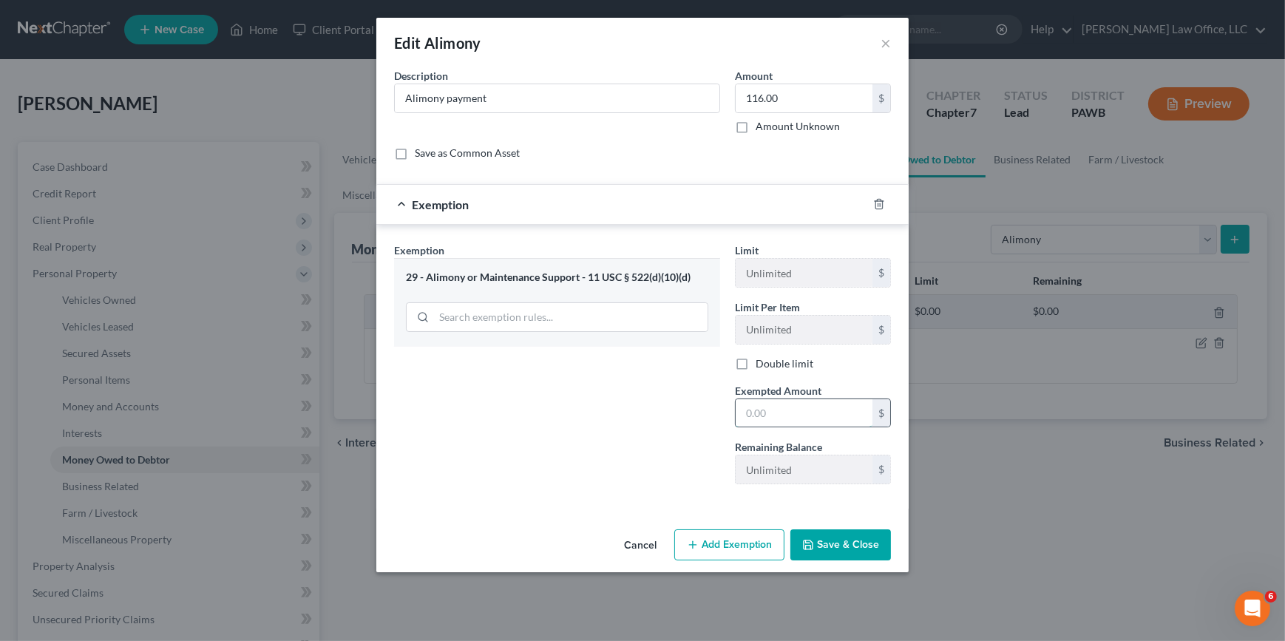
click at [752, 409] on input "text" at bounding box center [803, 413] width 137 height 28
type input "116"
click at [823, 543] on button "Save & Close" at bounding box center [840, 544] width 101 height 31
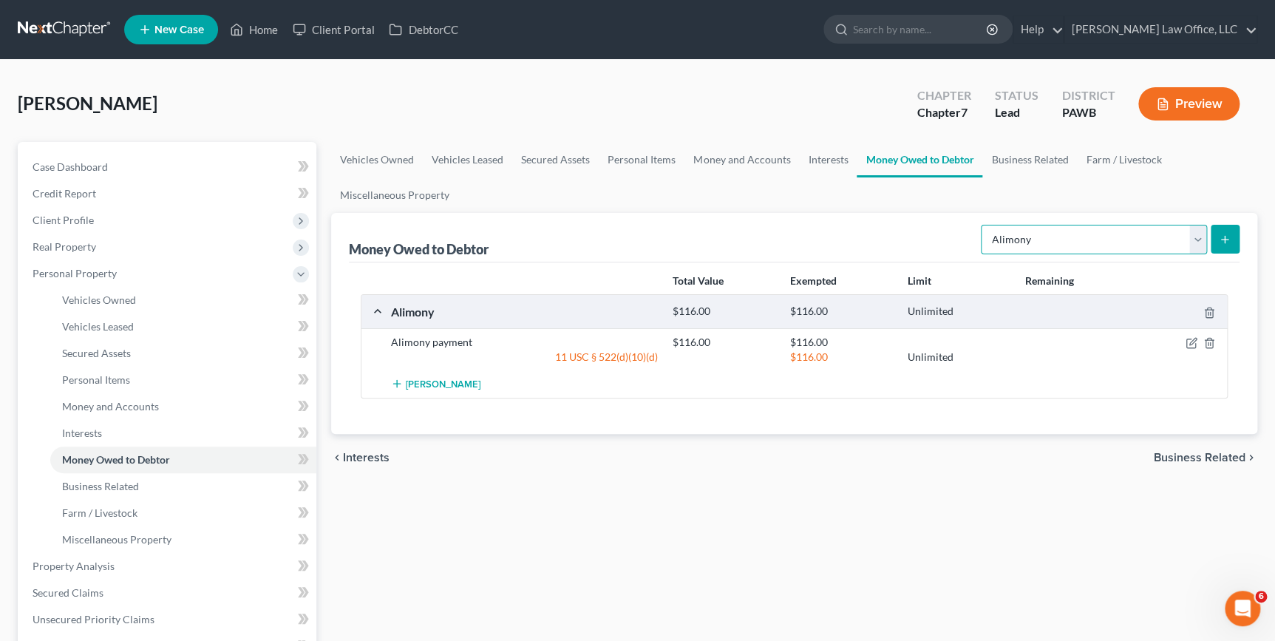
click at [1064, 236] on select "Select Type of Money Owed Accounts Receivable Alimony Child Support Claims Agai…" at bounding box center [1094, 240] width 226 height 30
click at [1090, 231] on select "Select Type of Money Owed Accounts Receivable Alimony Child Support Claims Agai…" at bounding box center [1094, 240] width 226 height 30
click at [997, 152] on link "Business Related" at bounding box center [1029, 159] width 95 height 35
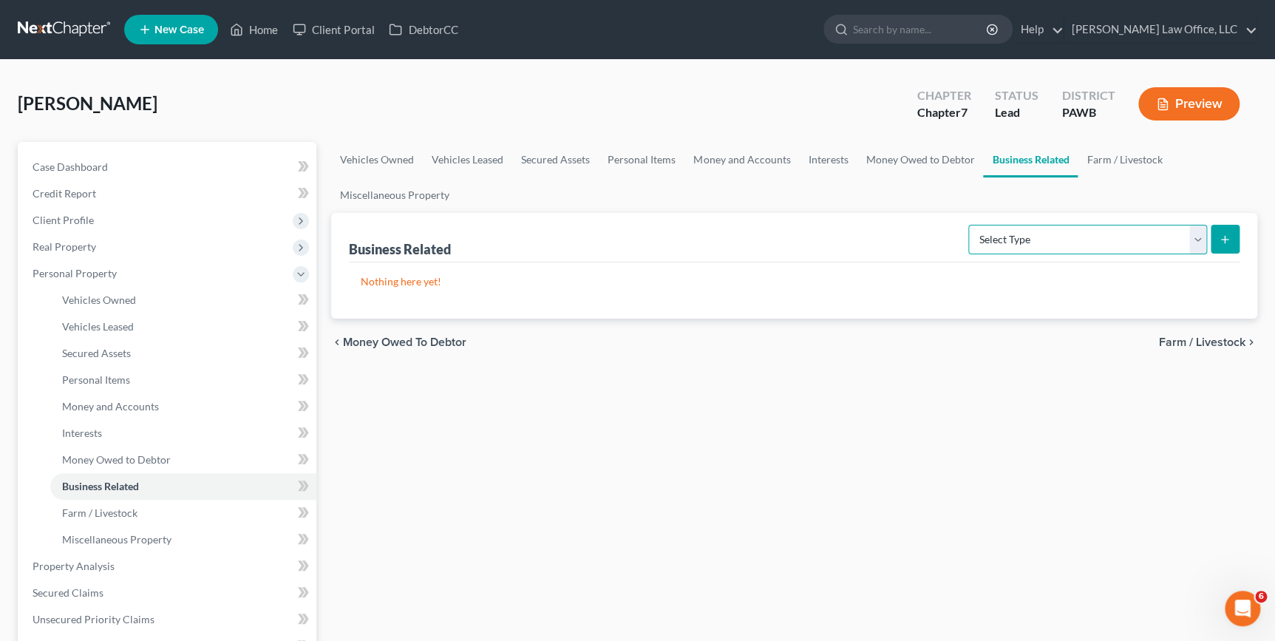
click at [1051, 243] on select "Select Type Customer Lists Franchises Inventory Licenses Machinery Office Equip…" at bounding box center [1087, 240] width 239 height 30
click at [1134, 165] on link "Farm / Livestock" at bounding box center [1124, 159] width 93 height 35
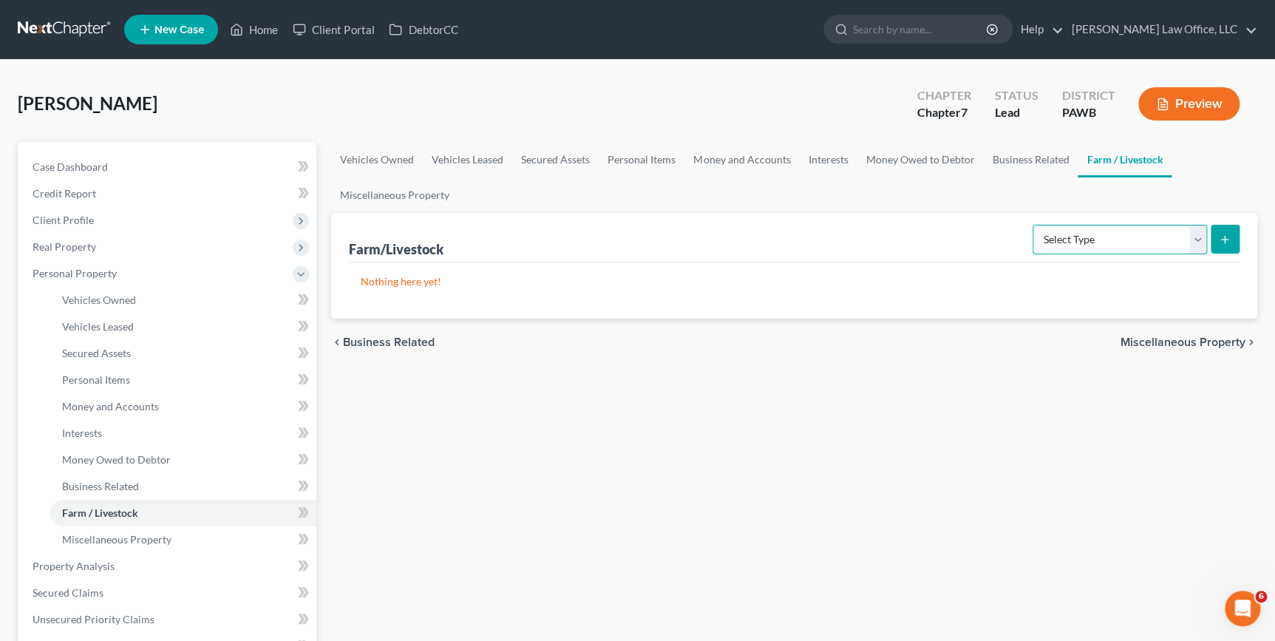
click at [1134, 242] on select "Select Type Animals & Livestock Crops: Growing or Harvested Farming Equipment F…" at bounding box center [1120, 240] width 174 height 30
drag, startPoint x: 1205, startPoint y: 169, endPoint x: 1205, endPoint y: 178, distance: 8.9
click at [1205, 169] on ul "Vehicles Owned Vehicles Leased Secured Assets Personal Items Money and Accounts…" at bounding box center [794, 177] width 926 height 71
click at [1211, 342] on span "Miscellaneous Property" at bounding box center [1182, 342] width 125 height 12
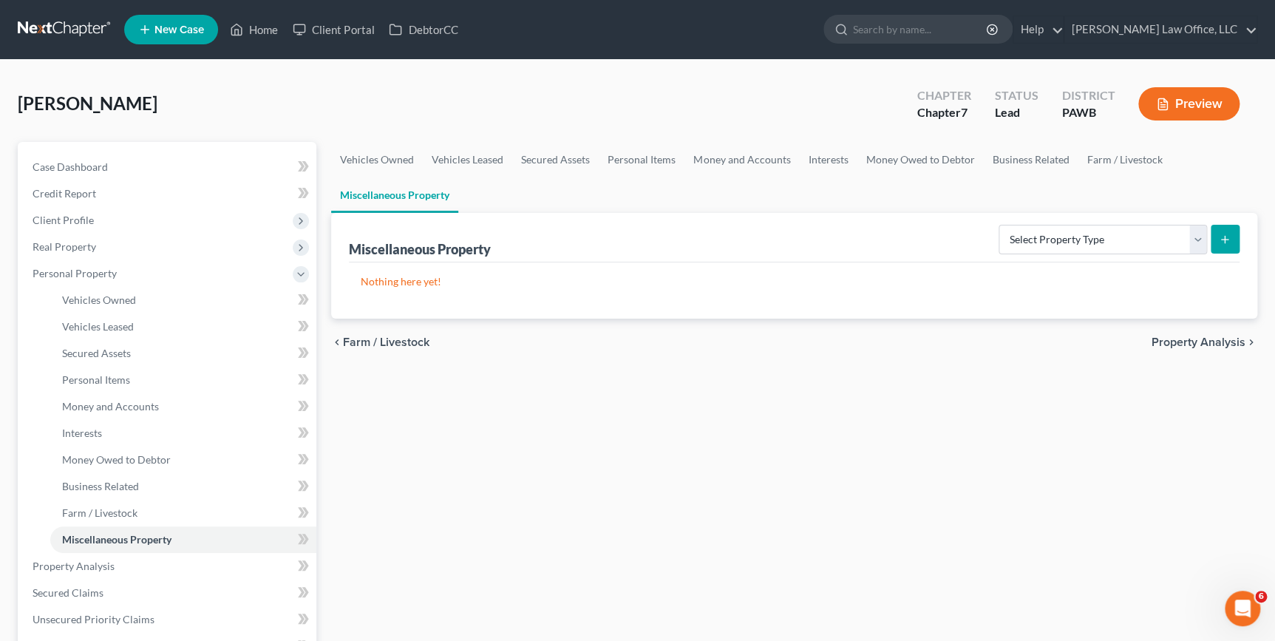
click at [1169, 340] on span "Property Analysis" at bounding box center [1199, 342] width 94 height 12
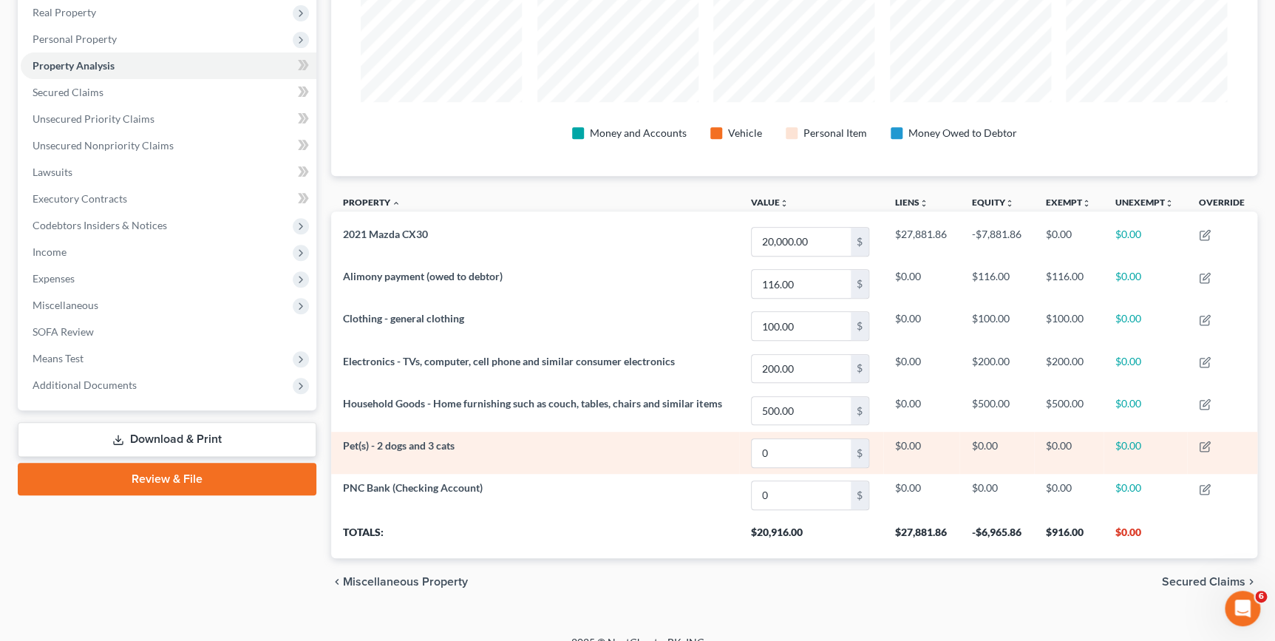
scroll to position [252, 0]
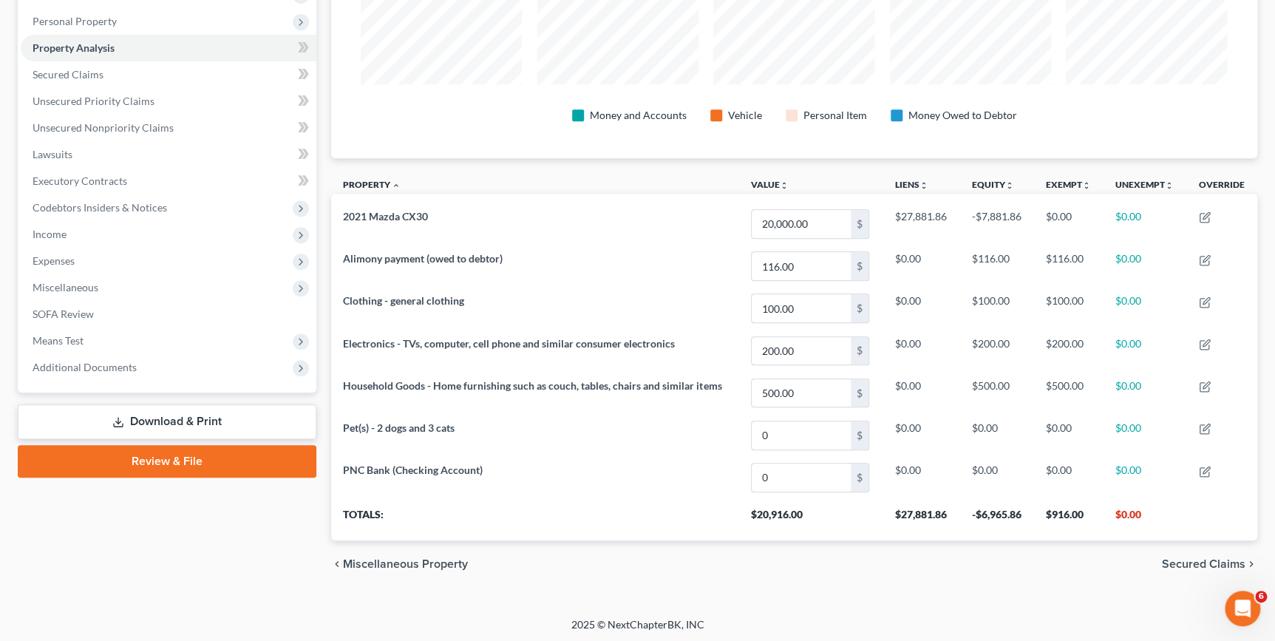
click at [1211, 562] on span "Secured Claims" at bounding box center [1204, 564] width 84 height 12
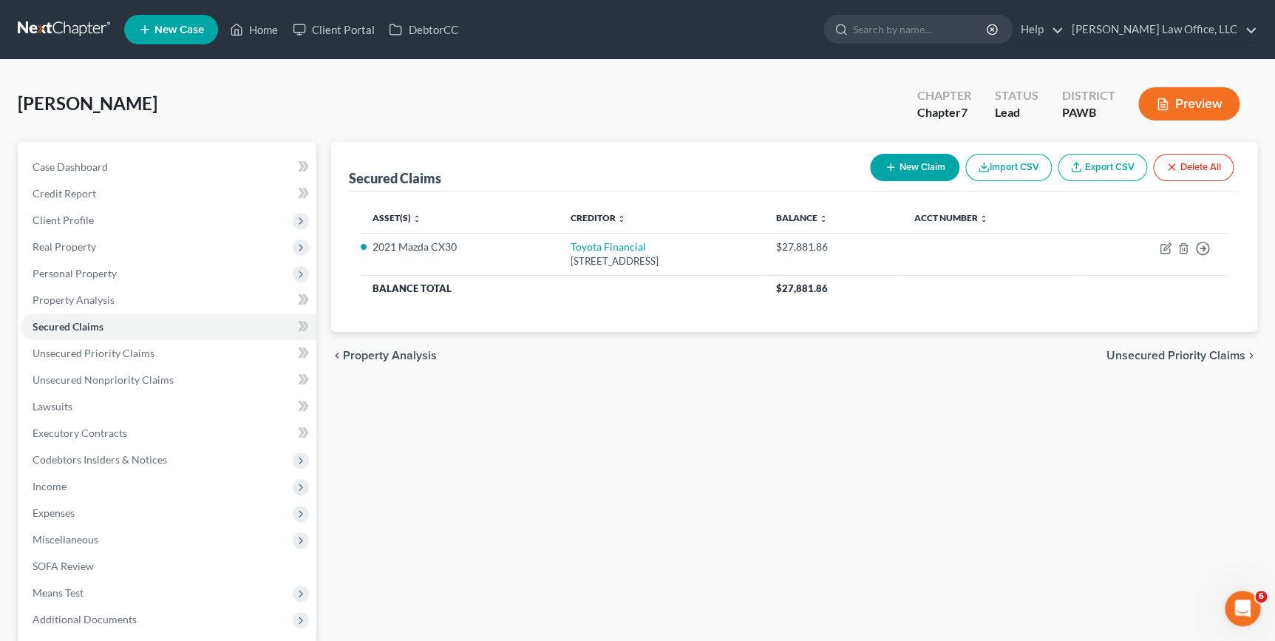
click at [1168, 354] on span "Unsecured Priority Claims" at bounding box center [1175, 356] width 139 height 12
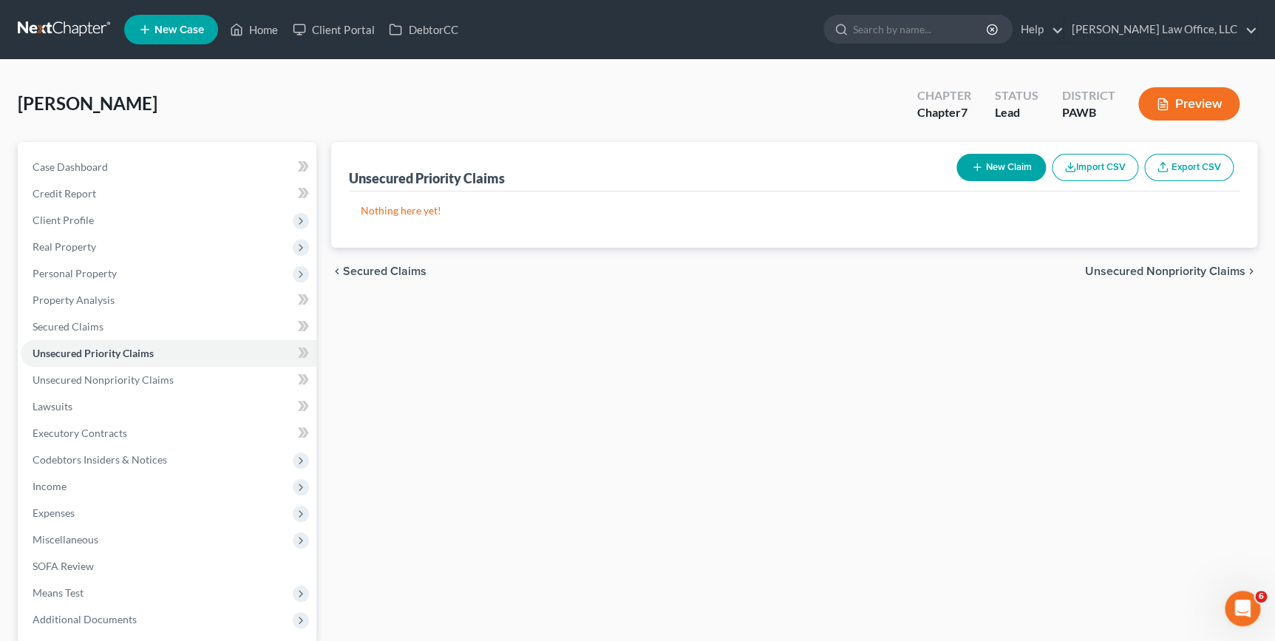
click at [1153, 265] on span "Unsecured Nonpriority Claims" at bounding box center [1165, 271] width 160 height 12
click at [1217, 269] on span "Lawsuits" at bounding box center [1222, 271] width 47 height 12
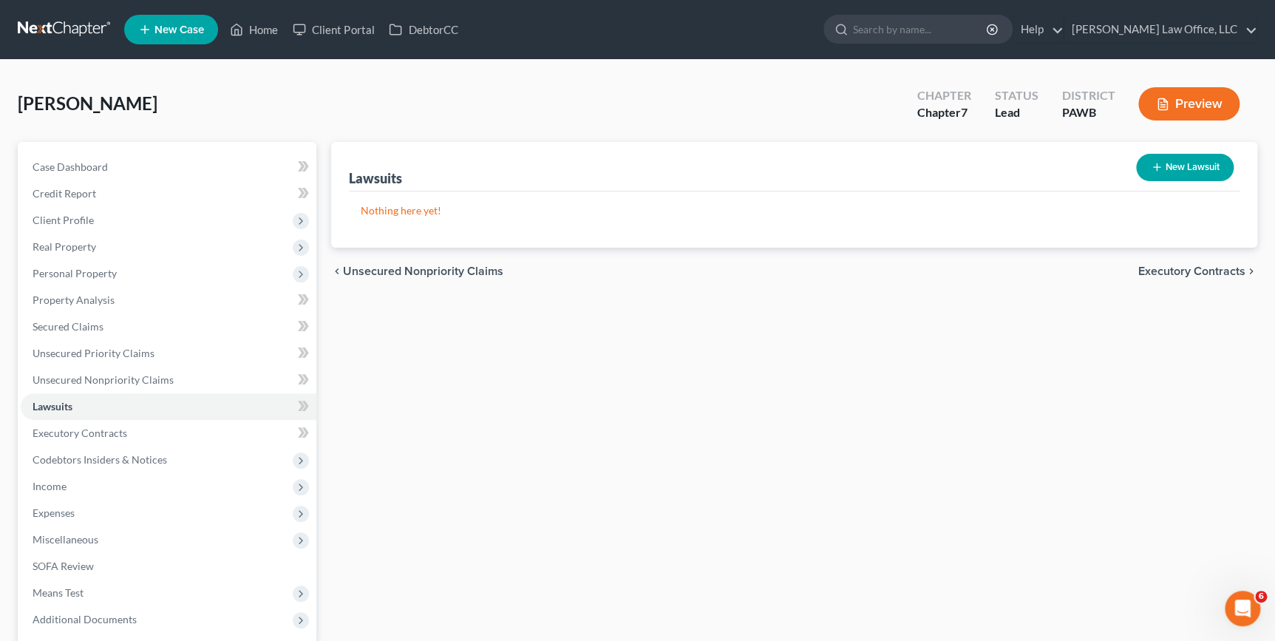
click at [1160, 273] on span "Executory Contracts" at bounding box center [1191, 271] width 107 height 12
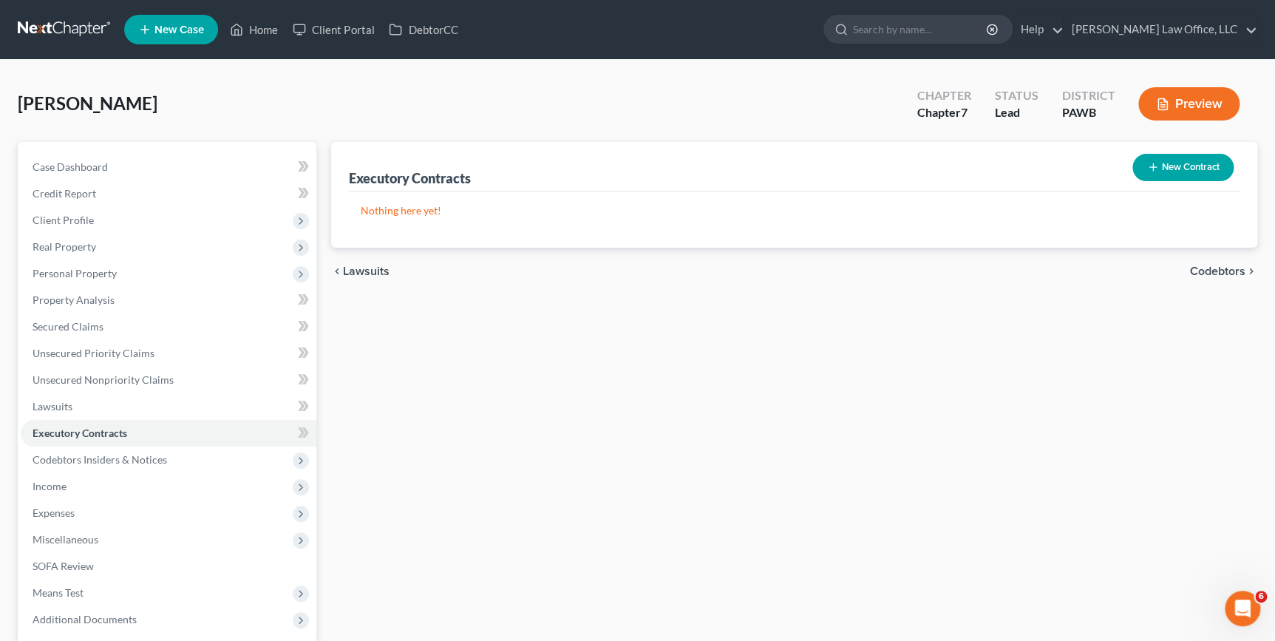
click at [1203, 270] on span "Codebtors" at bounding box center [1217, 271] width 55 height 12
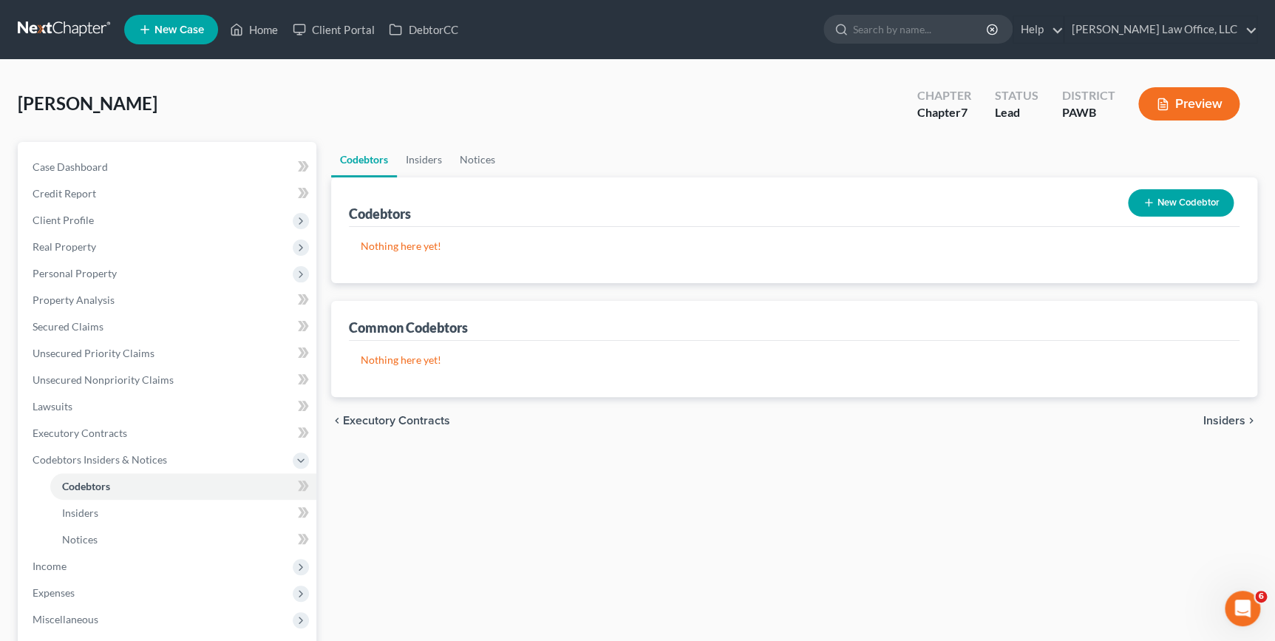
click at [1225, 422] on span "Insiders" at bounding box center [1224, 421] width 42 height 12
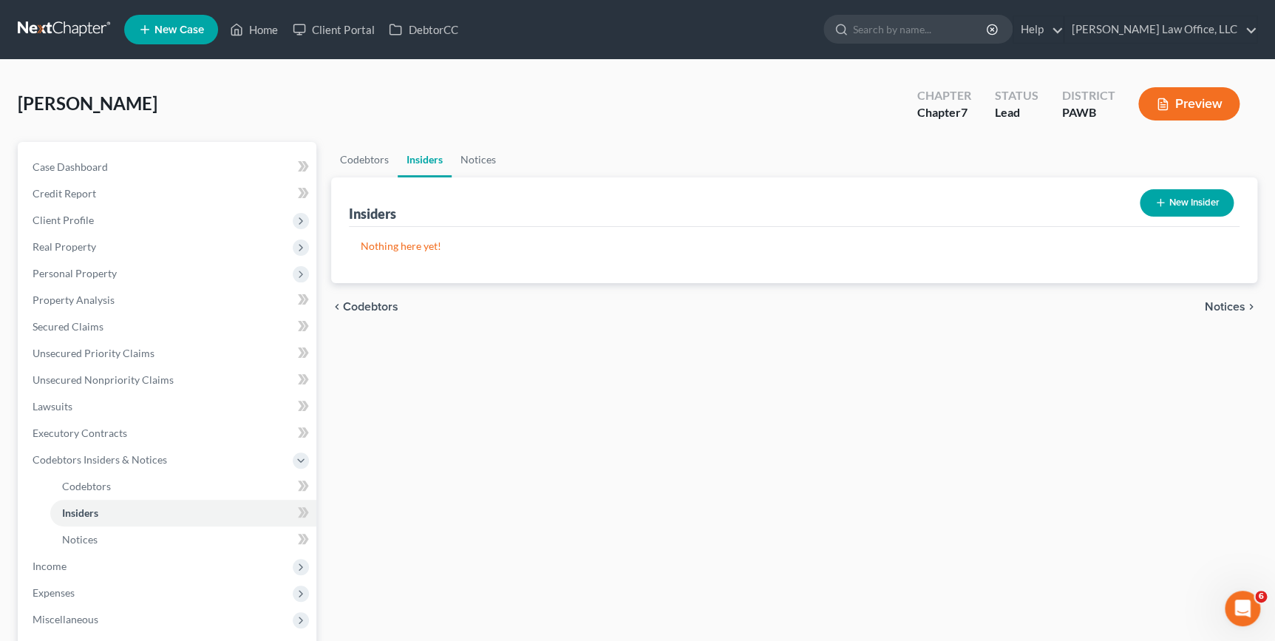
click at [1245, 310] on icon "chevron_right" at bounding box center [1251, 307] width 12 height 12
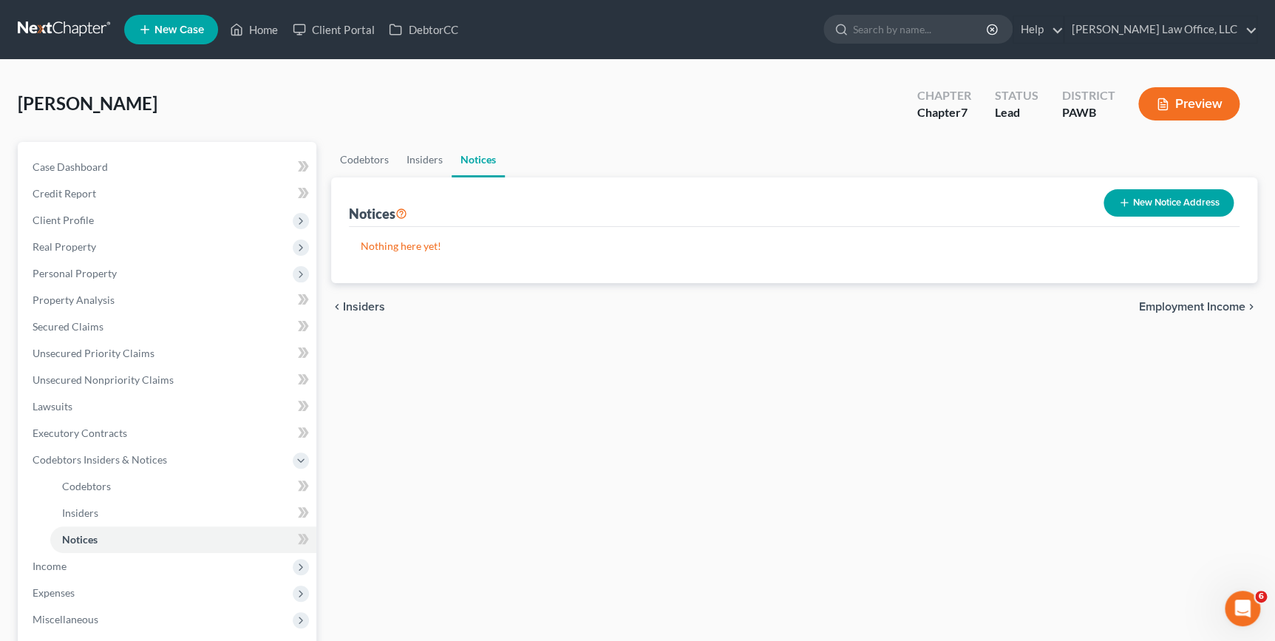
click at [1245, 310] on icon "chevron_right" at bounding box center [1251, 307] width 12 height 12
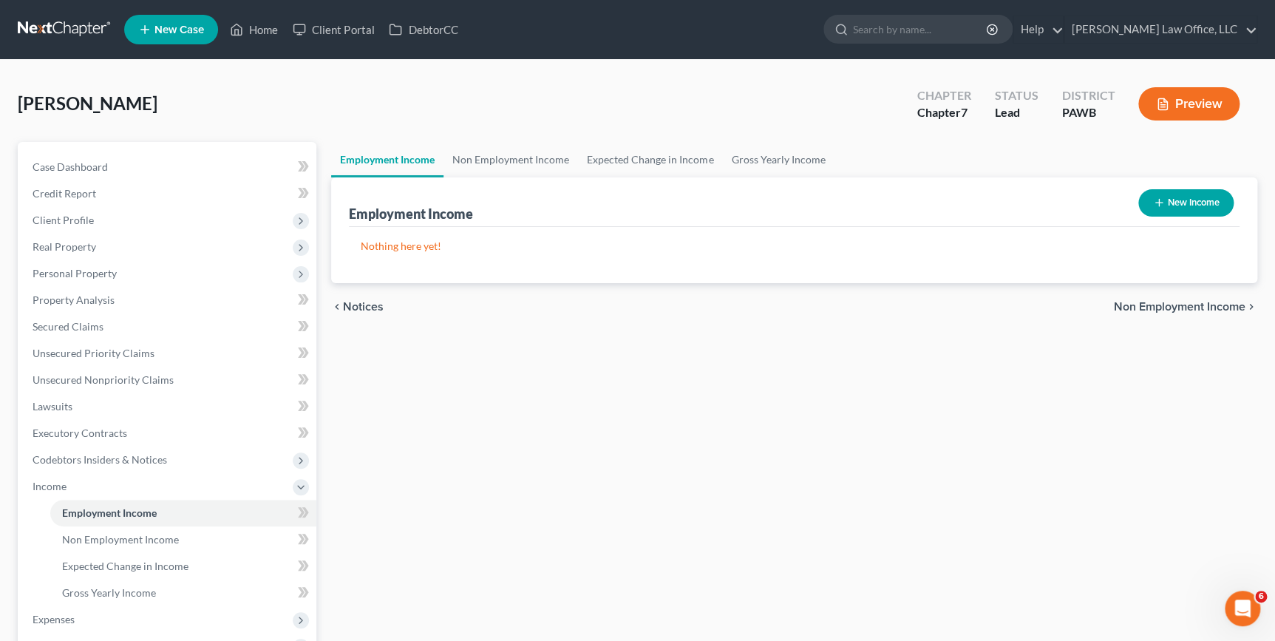
click at [1245, 309] on icon "chevron_right" at bounding box center [1251, 307] width 12 height 12
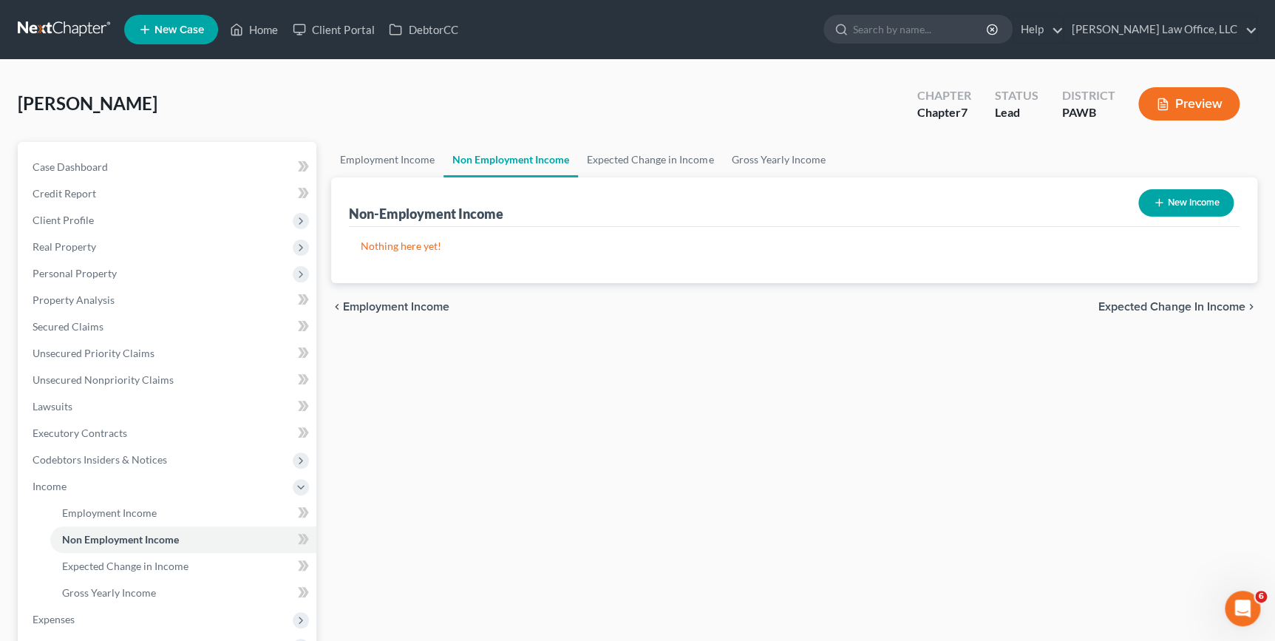
click at [1167, 203] on button "New Income" at bounding box center [1185, 202] width 95 height 27
select select "0"
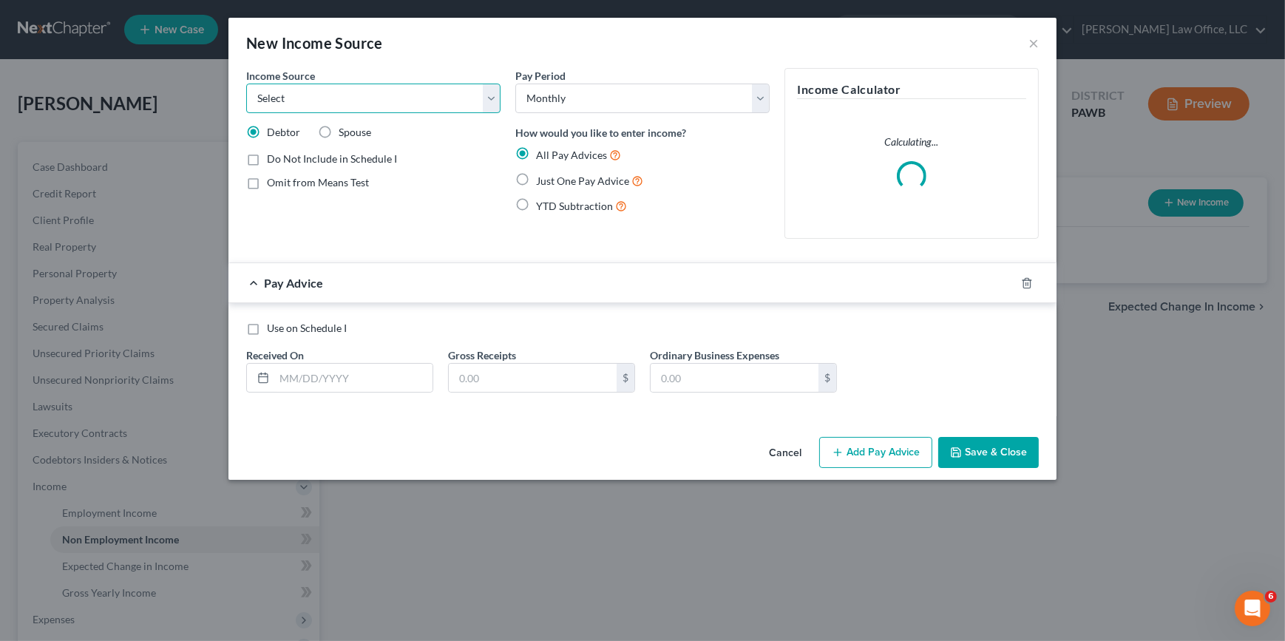
click at [474, 106] on select "Select Unemployment Disability (from employer) Pension Retirement Social Securi…" at bounding box center [373, 99] width 254 height 30
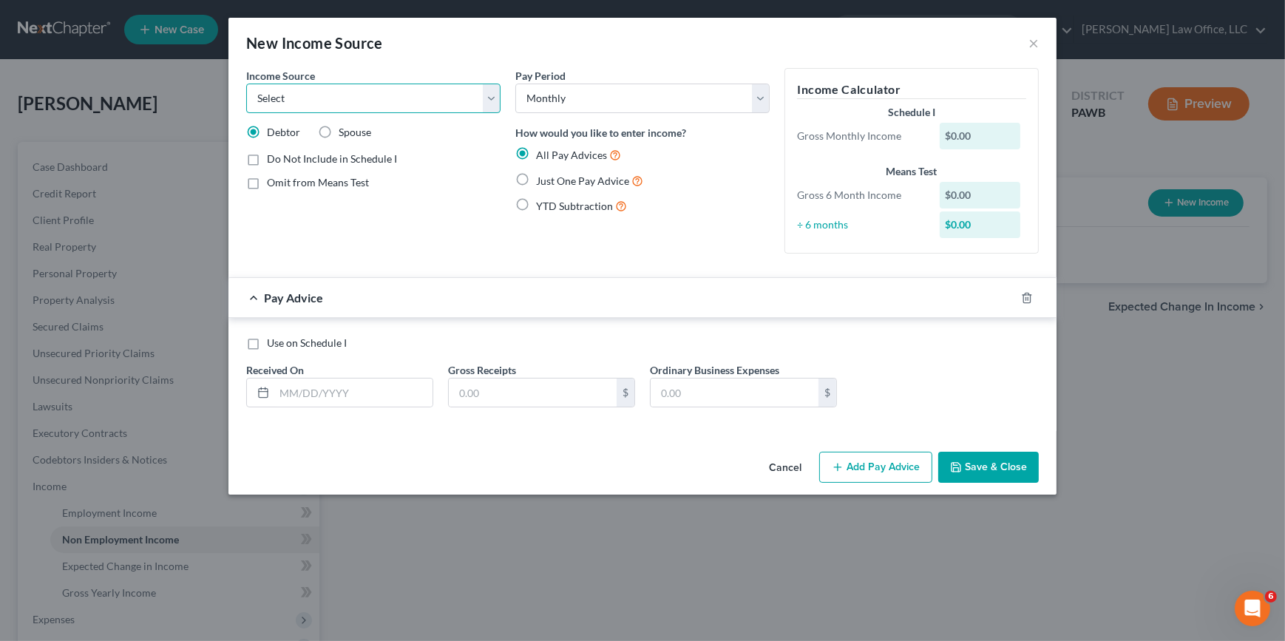
select select "7"
click at [246, 84] on select "Select Unemployment Disability (from employer) Pension Retirement Social Securi…" at bounding box center [373, 99] width 254 height 30
click at [378, 384] on input "text" at bounding box center [353, 392] width 158 height 28
type input "10/1/"
click at [699, 101] on select "Select Monthly Twice Monthly Every Other Week Weekly" at bounding box center [642, 99] width 254 height 30
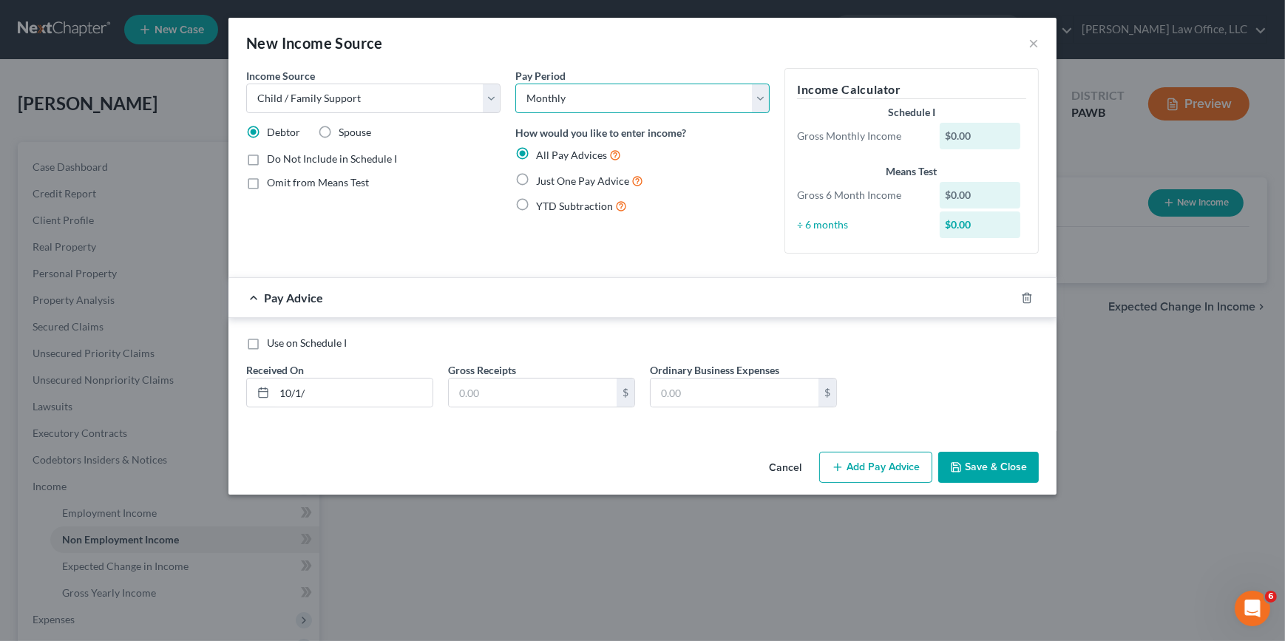
select select "3"
click at [515, 84] on select "Select Monthly Twice Monthly Every Other Week Weekly" at bounding box center [642, 99] width 254 height 30
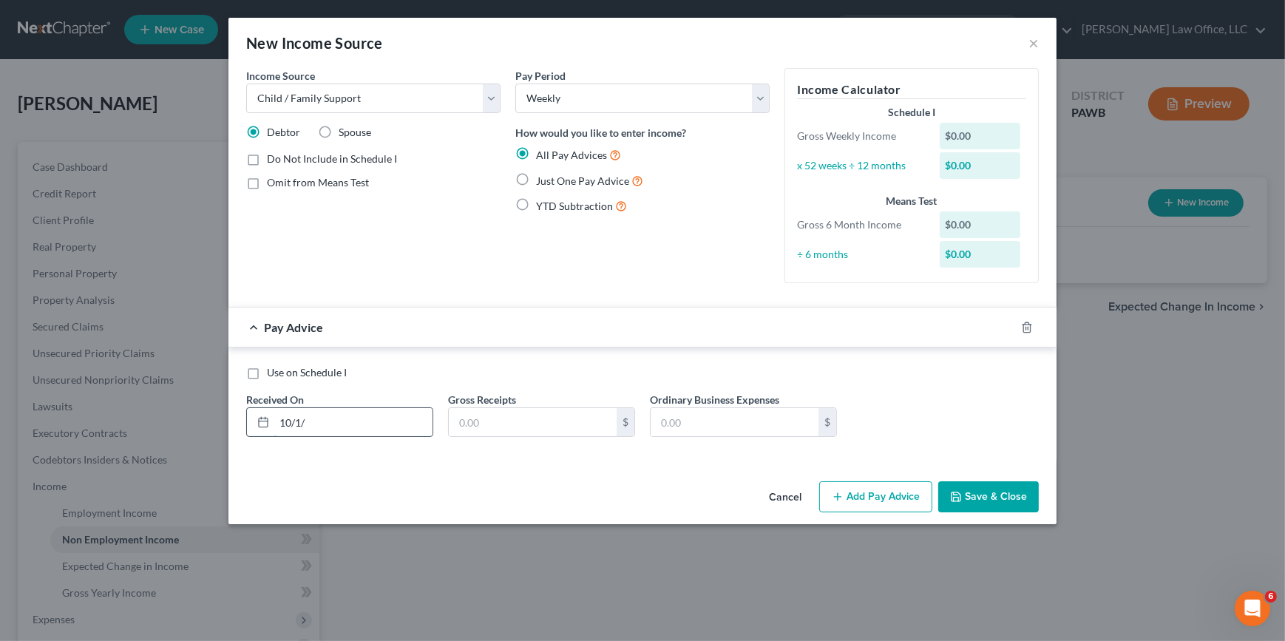
click at [375, 414] on input "10/1/" at bounding box center [353, 422] width 158 height 28
type input "[DATE]"
drag, startPoint x: 594, startPoint y: 422, endPoint x: 600, endPoint y: 428, distance: 8.9
click at [594, 422] on input "text" at bounding box center [533, 422] width 168 height 28
type input "26"
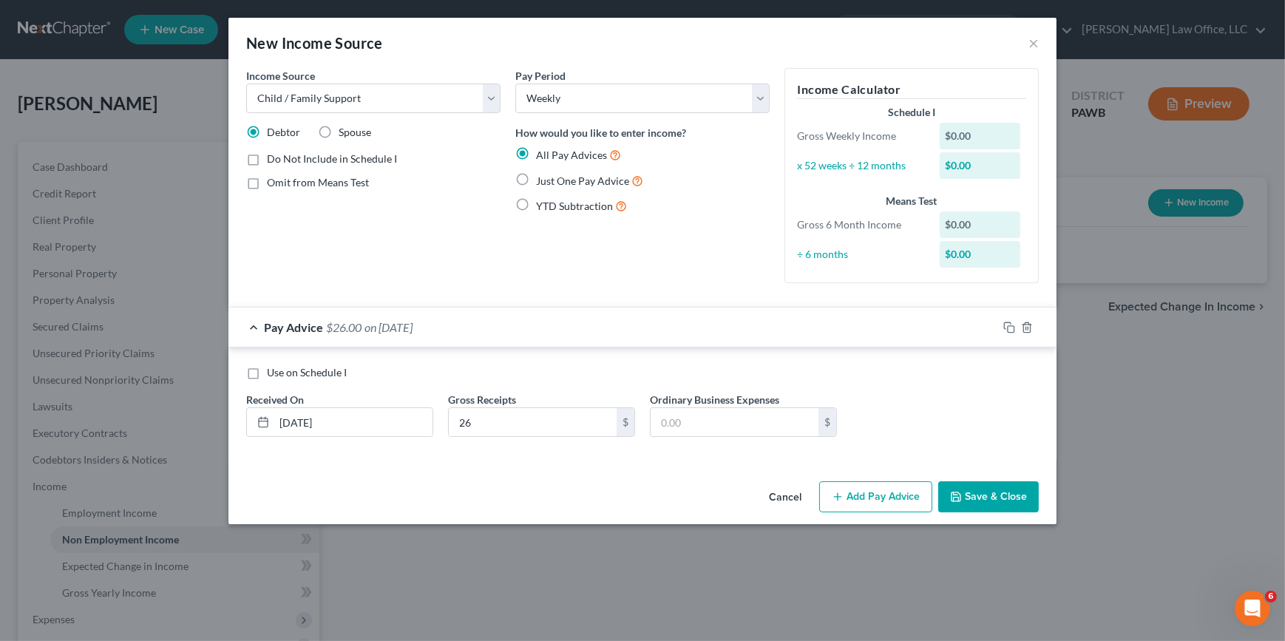
drag, startPoint x: 824, startPoint y: 389, endPoint x: 831, endPoint y: 388, distance: 7.4
click at [830, 389] on div "Use on Schedule I Received On * [DATE] Gross Receipts 26 $ Ordinary Business Ex…" at bounding box center [642, 407] width 807 height 84
click at [967, 500] on button "Save & Close" at bounding box center [988, 496] width 101 height 31
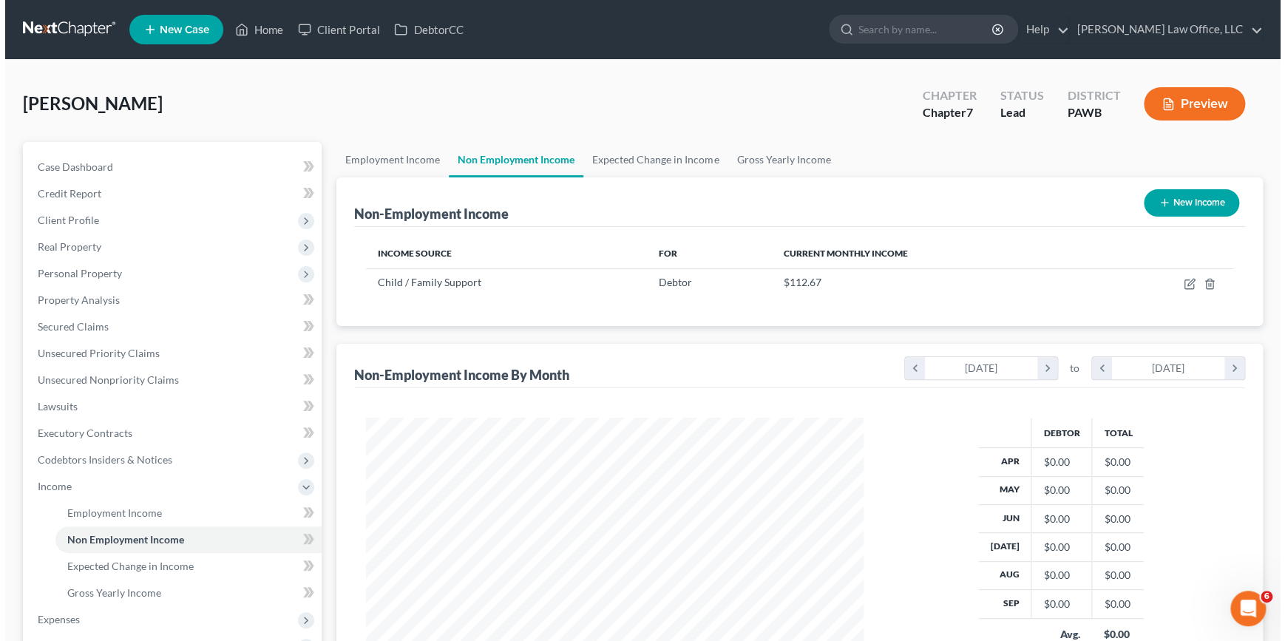
scroll to position [738845, 738586]
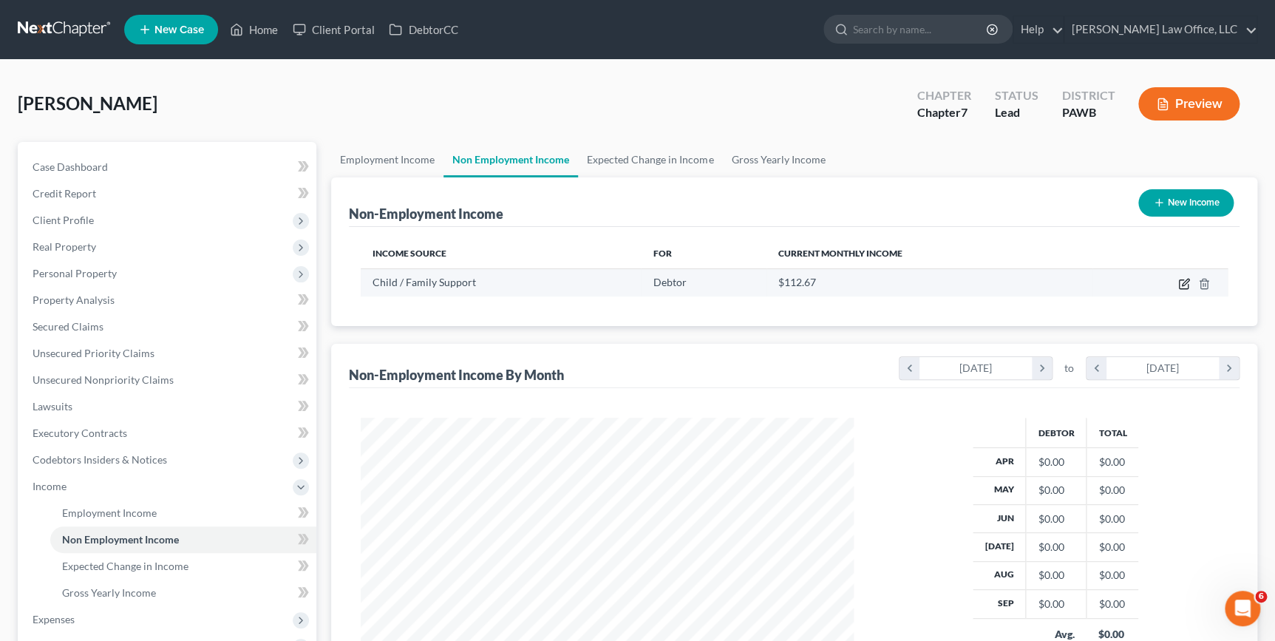
click at [1183, 282] on icon "button" at bounding box center [1185, 282] width 7 height 7
select select "7"
select select "3"
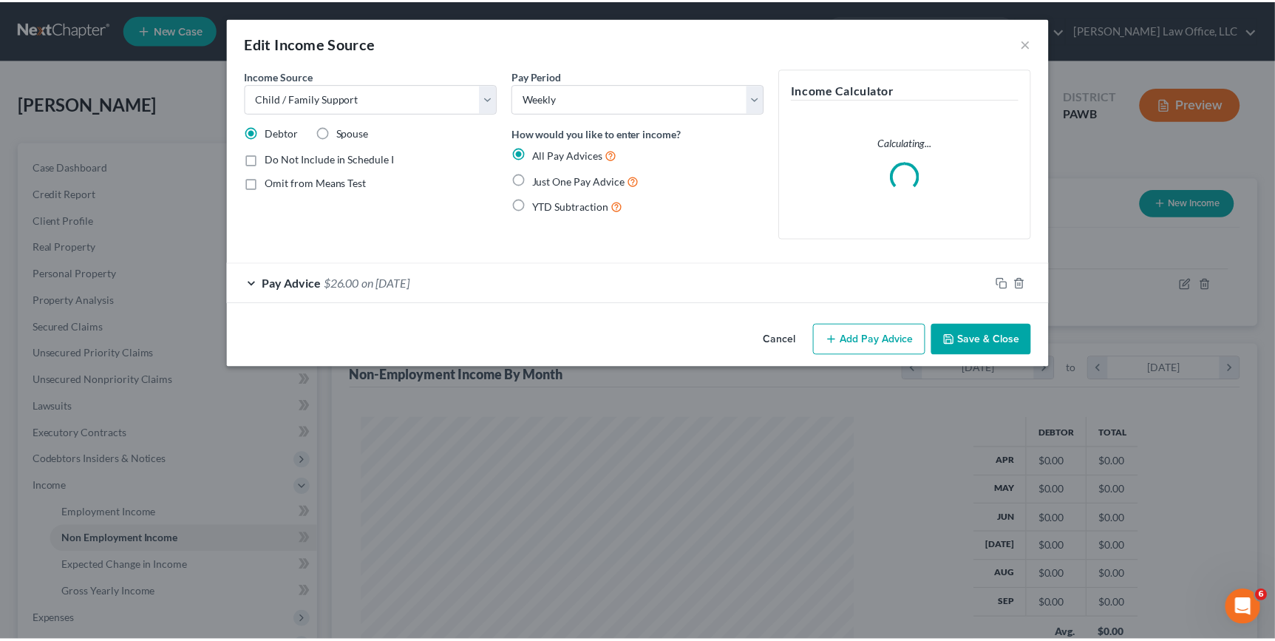
scroll to position [265, 526]
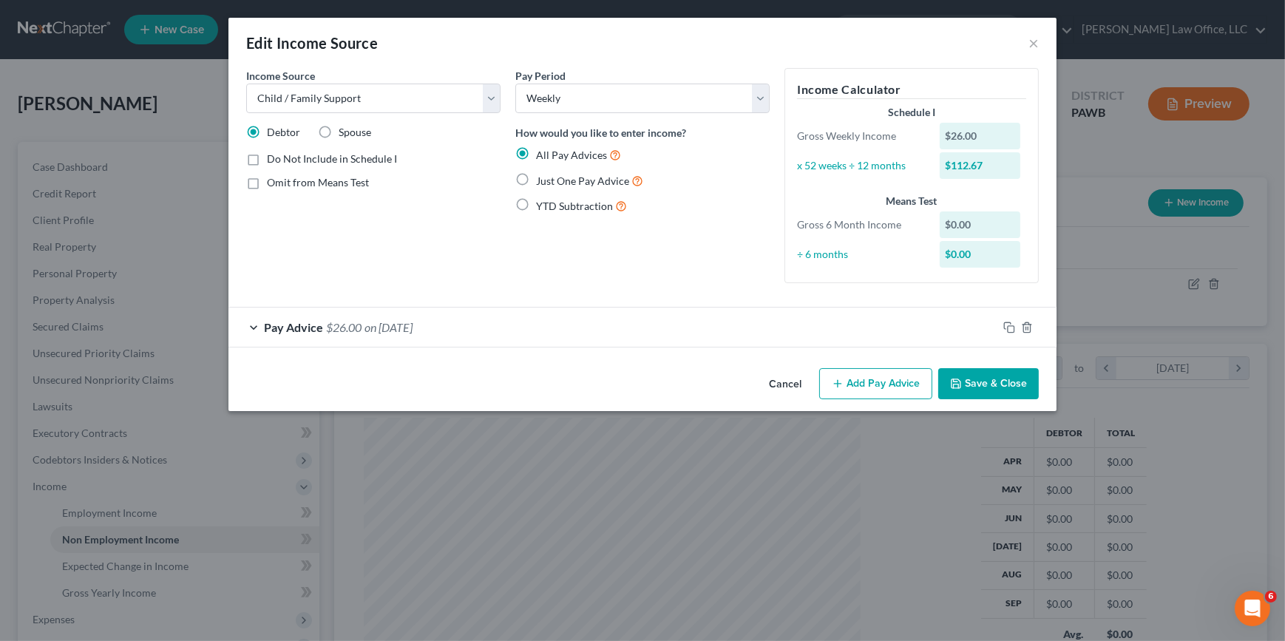
click at [591, 180] on span "Just One Pay Advice" at bounding box center [582, 180] width 93 height 13
click at [551, 180] on input "Just One Pay Advice" at bounding box center [547, 177] width 10 height 10
radio input "true"
click at [995, 388] on button "Save & Close" at bounding box center [988, 383] width 101 height 31
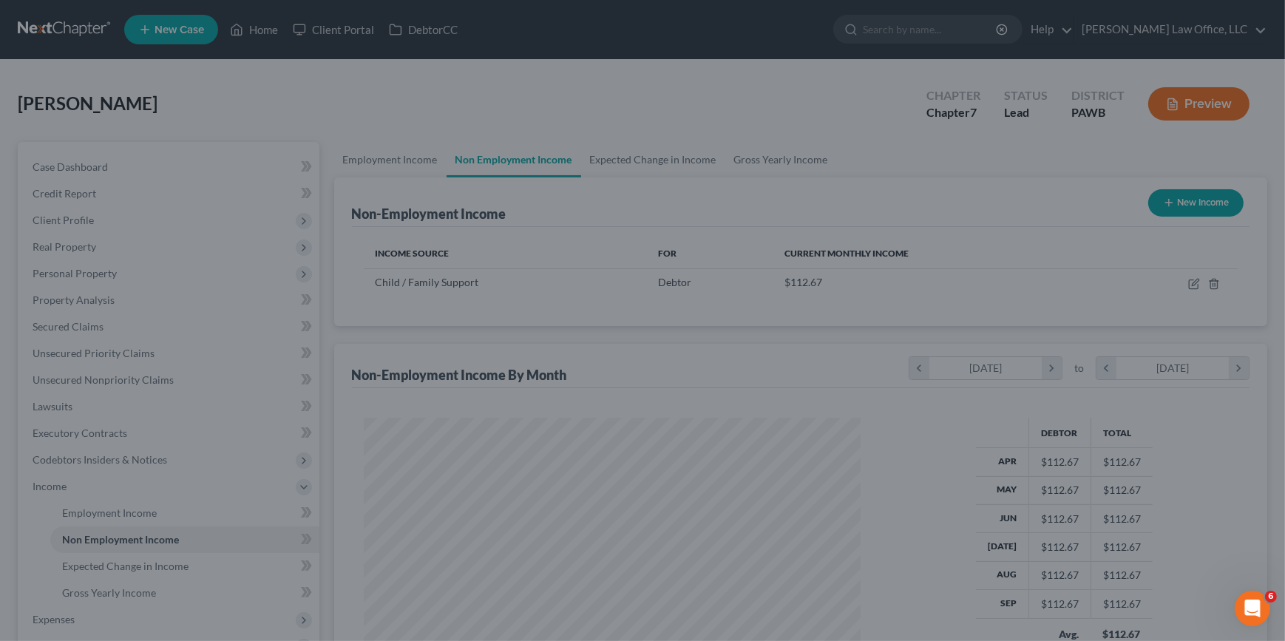
scroll to position [738845, 738586]
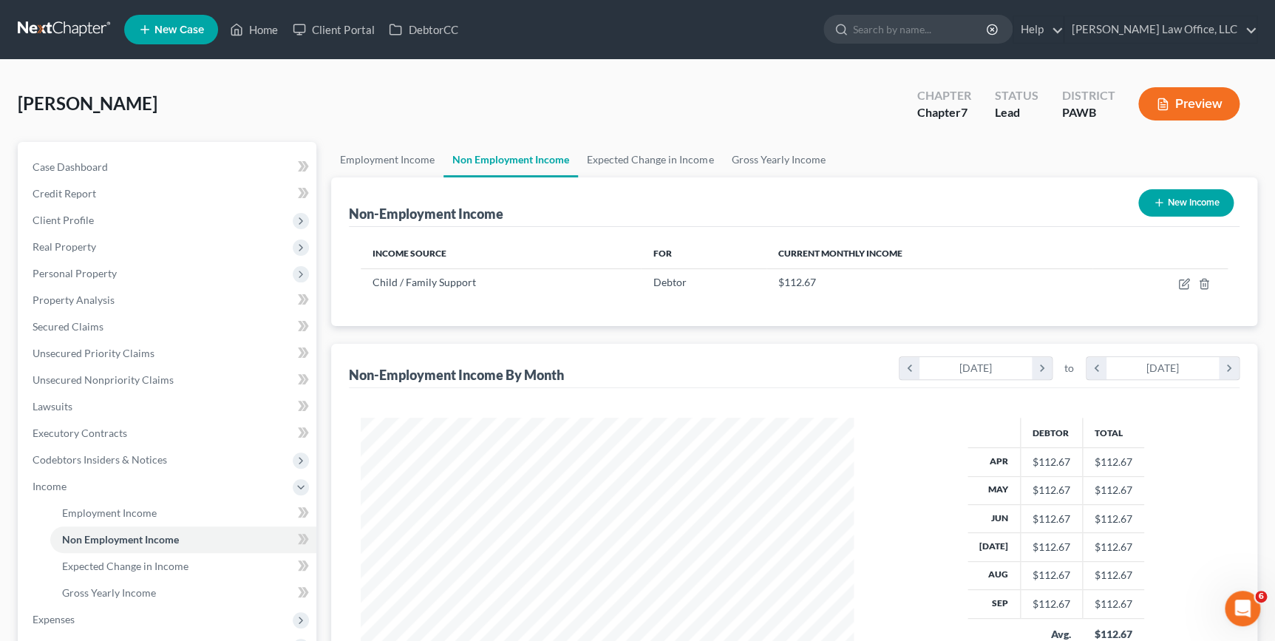
click at [1198, 207] on button "New Income" at bounding box center [1185, 202] width 95 height 27
select select "0"
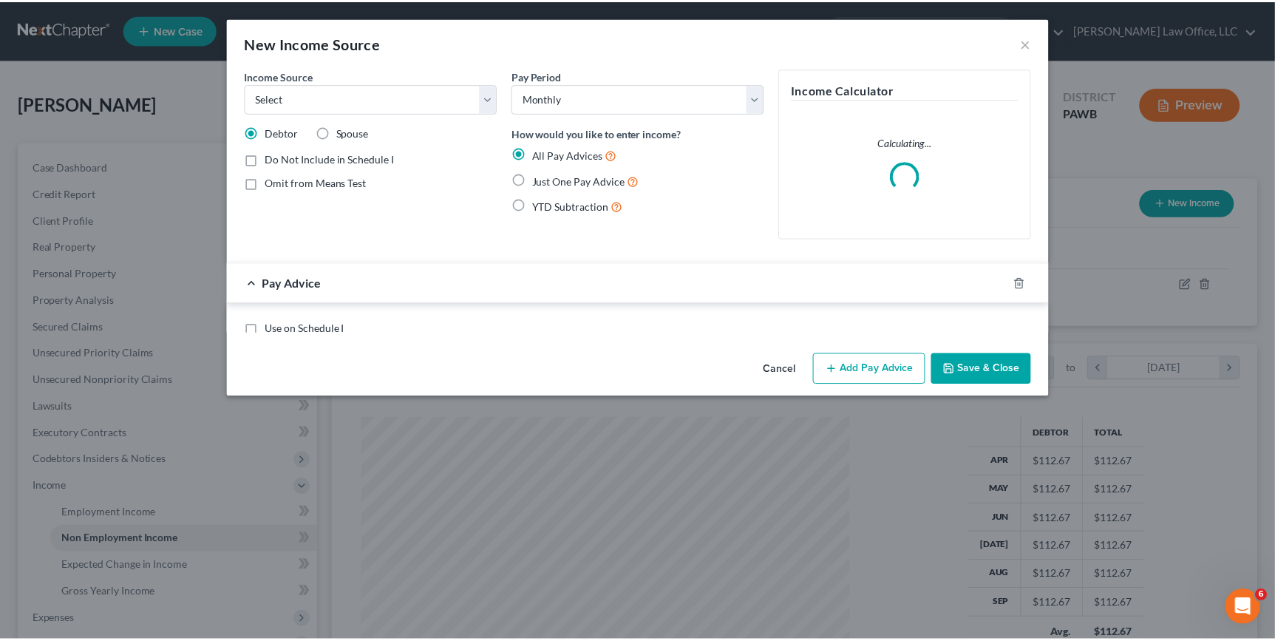
scroll to position [265, 526]
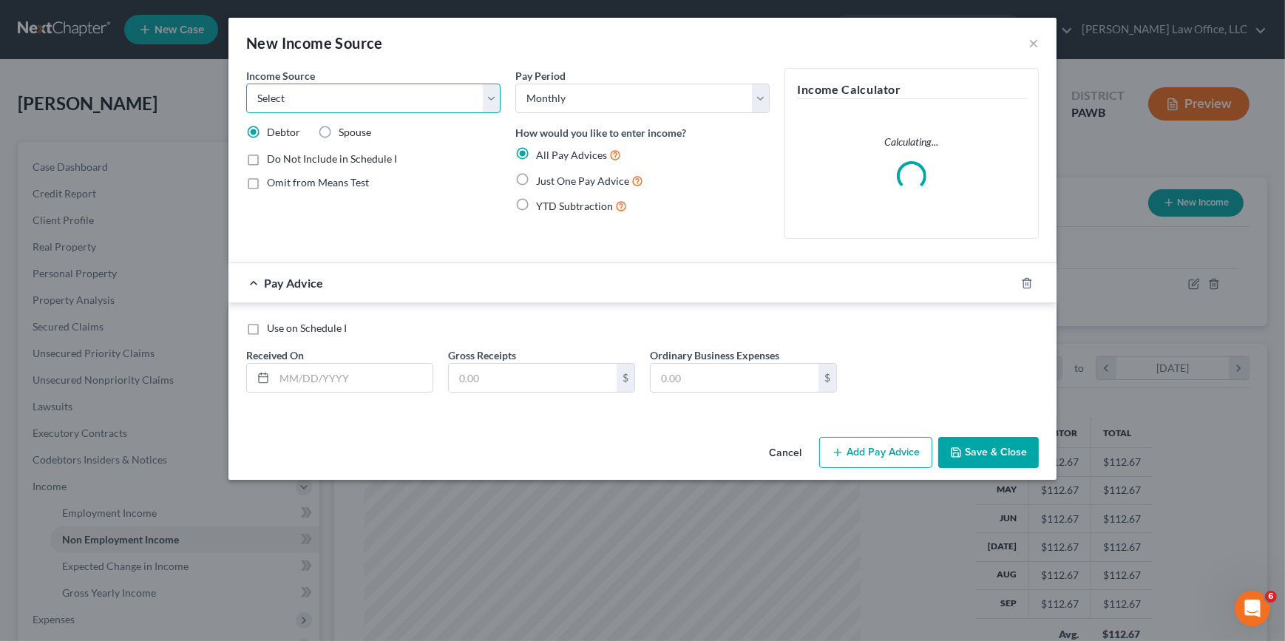
click at [405, 94] on select "Select Unemployment Disability (from employer) Pension Retirement Social Securi…" at bounding box center [373, 99] width 254 height 30
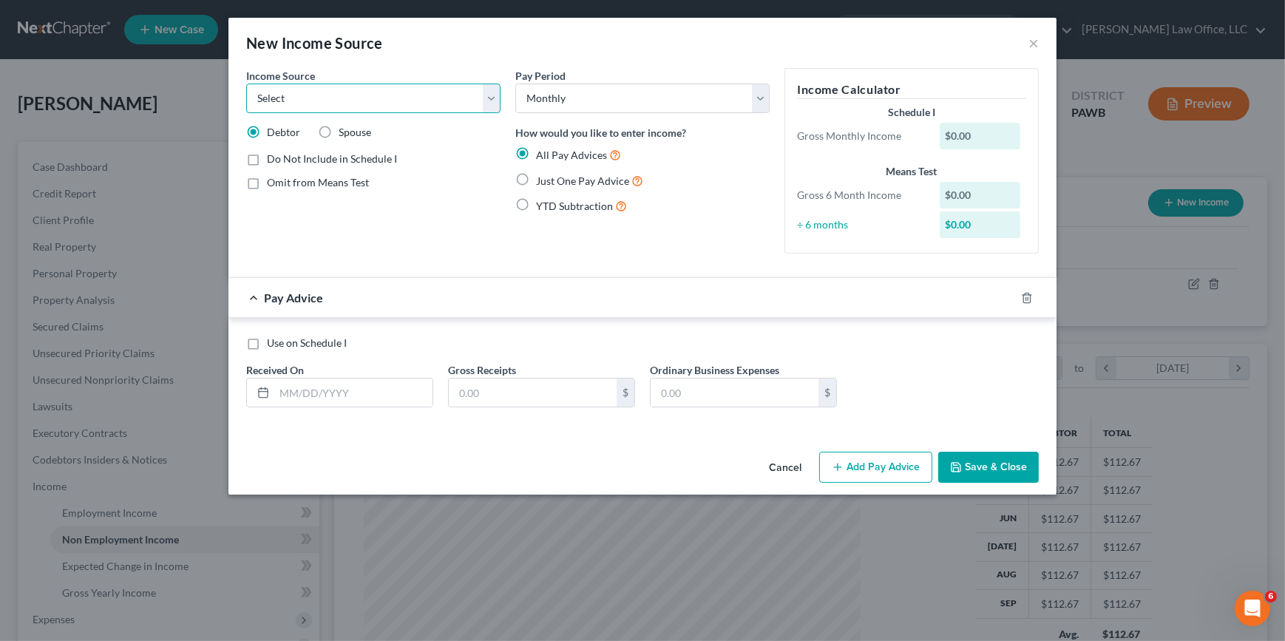
select select "5"
click at [246, 84] on select "Select Unemployment Disability (from employer) Pension Retirement Social Securi…" at bounding box center [373, 99] width 254 height 30
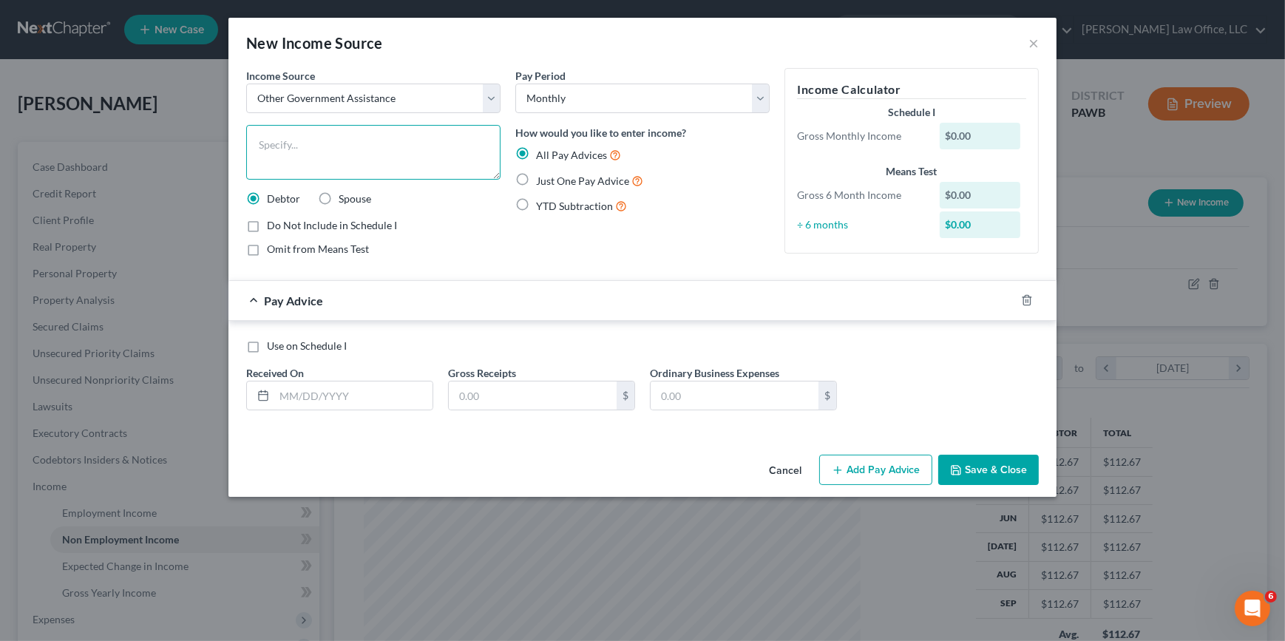
drag, startPoint x: 340, startPoint y: 160, endPoint x: 353, endPoint y: 160, distance: 12.6
click at [342, 160] on textarea at bounding box center [373, 152] width 254 height 55
type textarea "Food Stamps"
click at [299, 395] on input "text" at bounding box center [353, 395] width 158 height 28
type input "[DATE]"
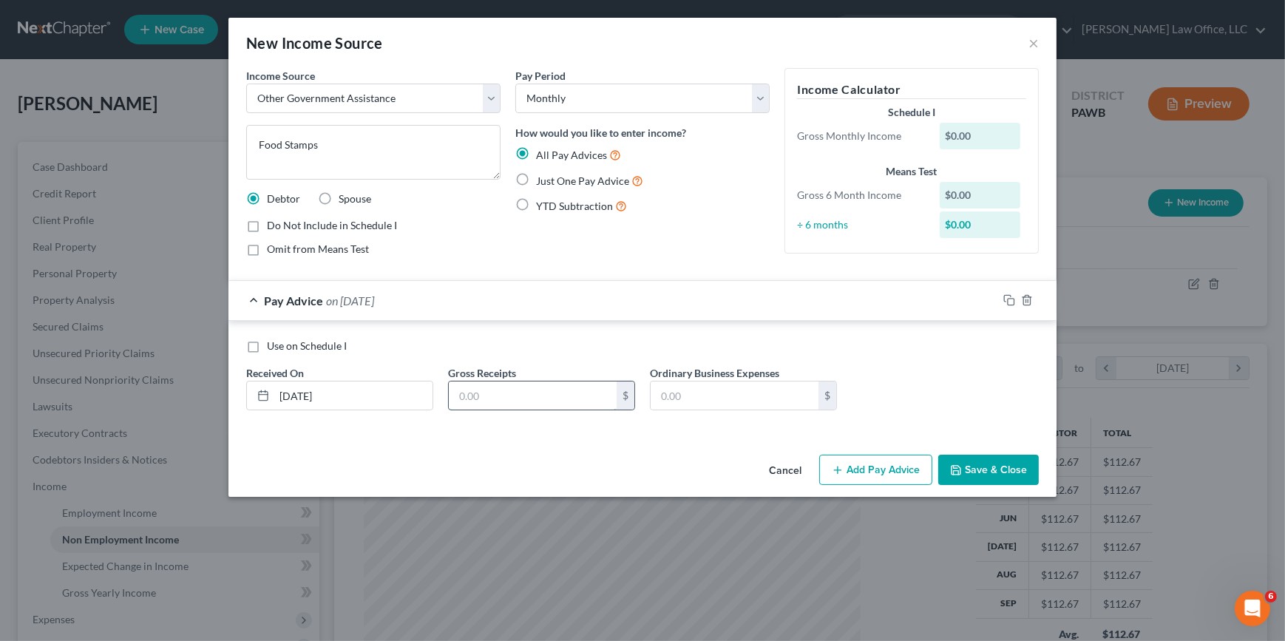
click at [540, 396] on input "text" at bounding box center [533, 395] width 168 height 28
type input "782"
click at [1000, 476] on button "Save & Close" at bounding box center [988, 470] width 101 height 31
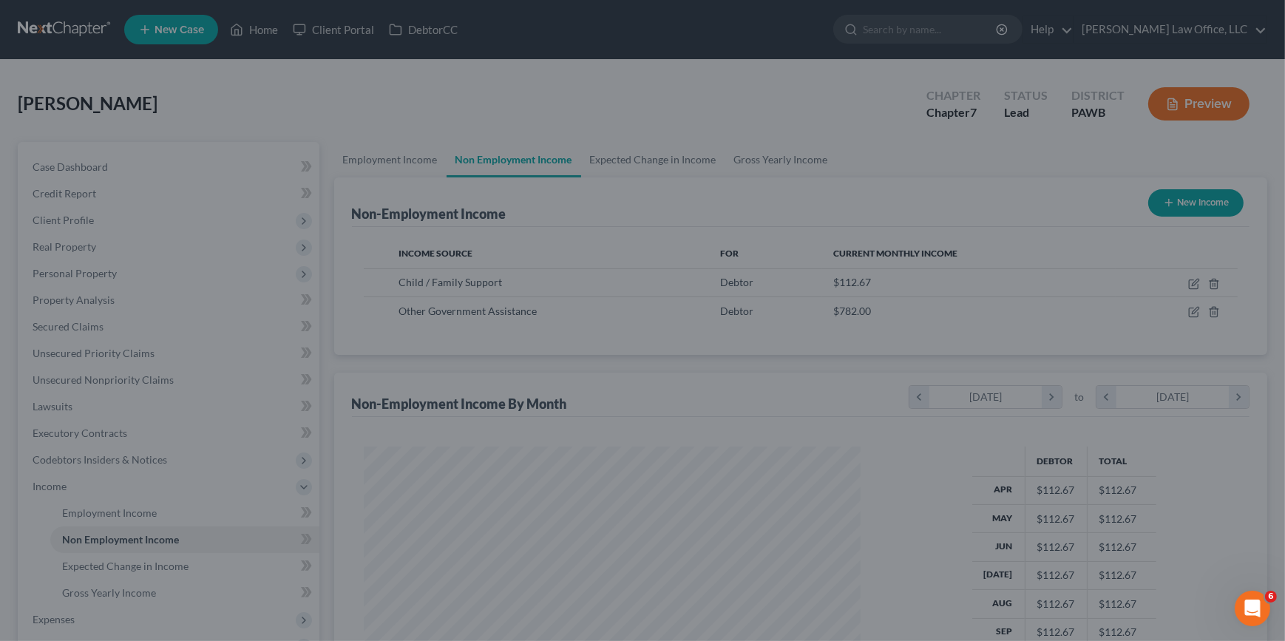
scroll to position [738845, 738586]
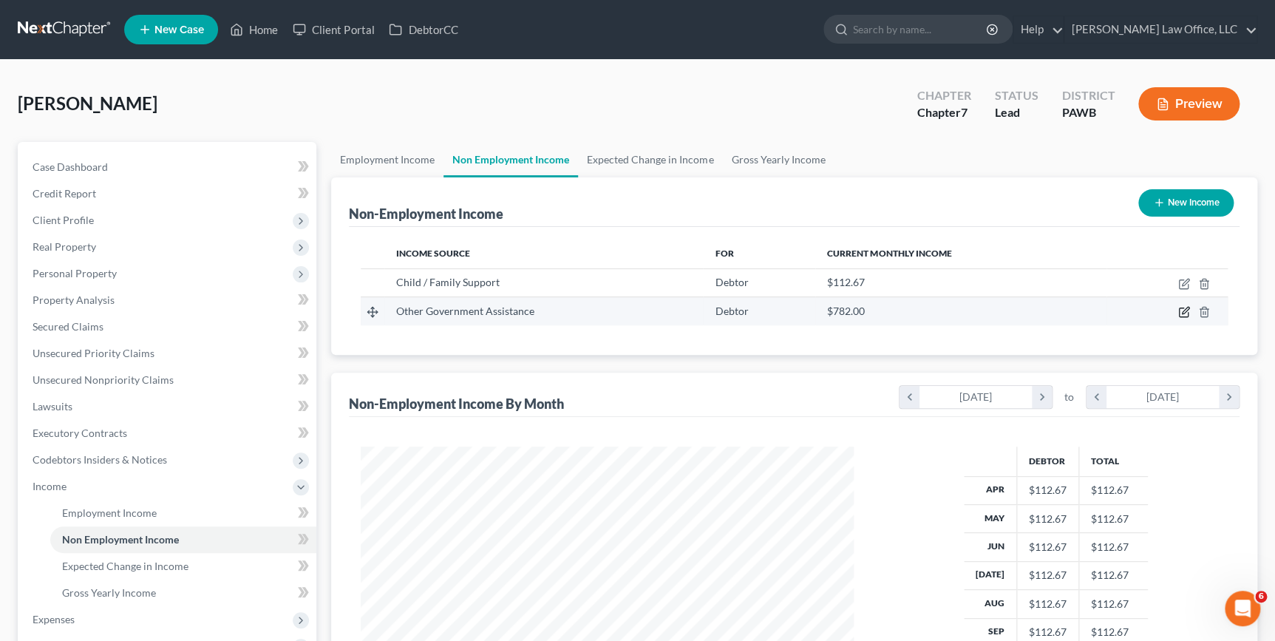
click at [1183, 310] on icon "button" at bounding box center [1184, 312] width 12 height 12
select select "5"
select select "0"
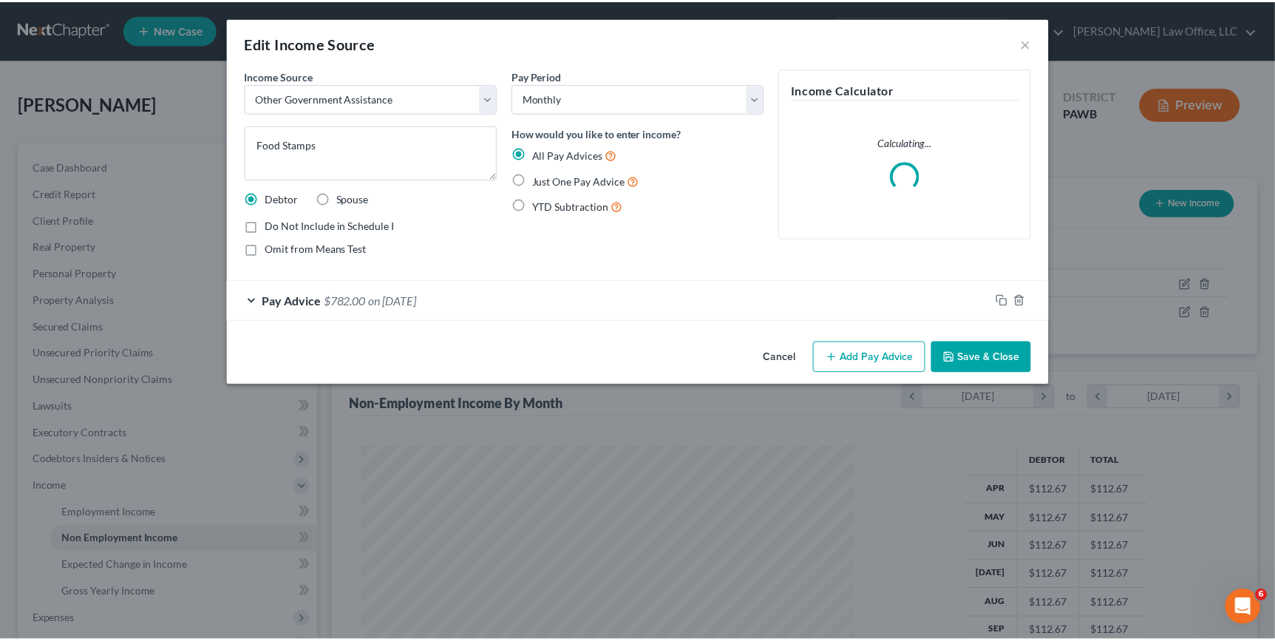
scroll to position [265, 526]
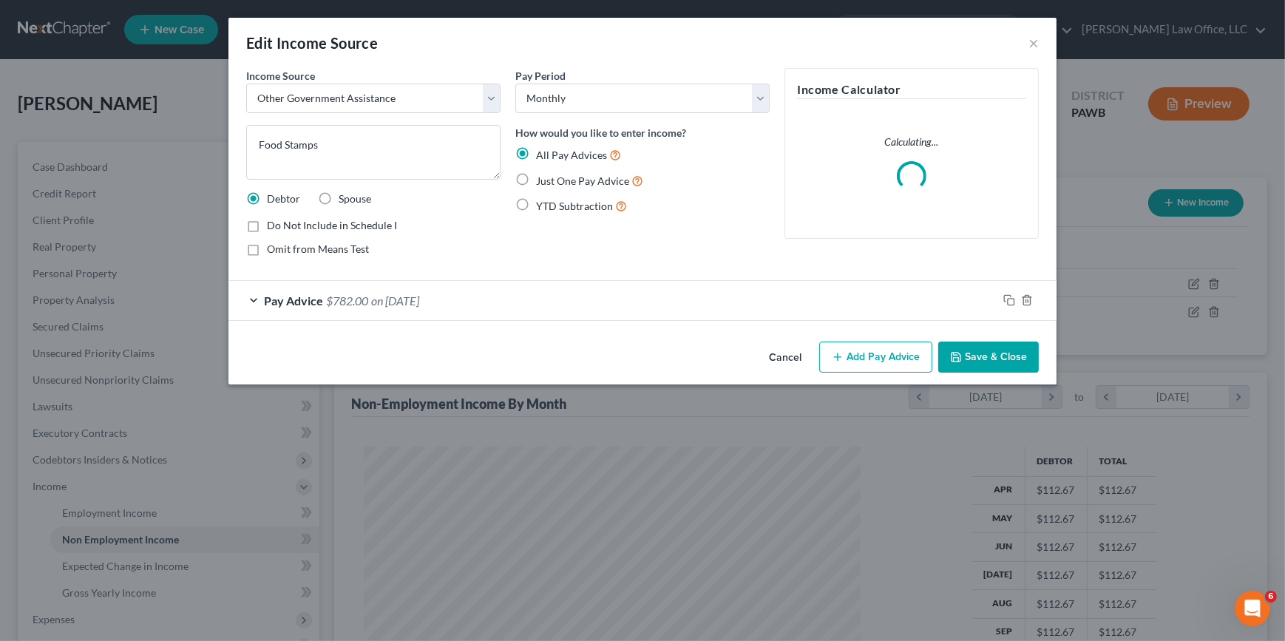
click at [543, 183] on span "Just One Pay Advice" at bounding box center [582, 180] width 93 height 13
click at [543, 182] on input "Just One Pay Advice" at bounding box center [547, 177] width 10 height 10
radio input "true"
click at [991, 361] on button "Save & Close" at bounding box center [988, 356] width 101 height 31
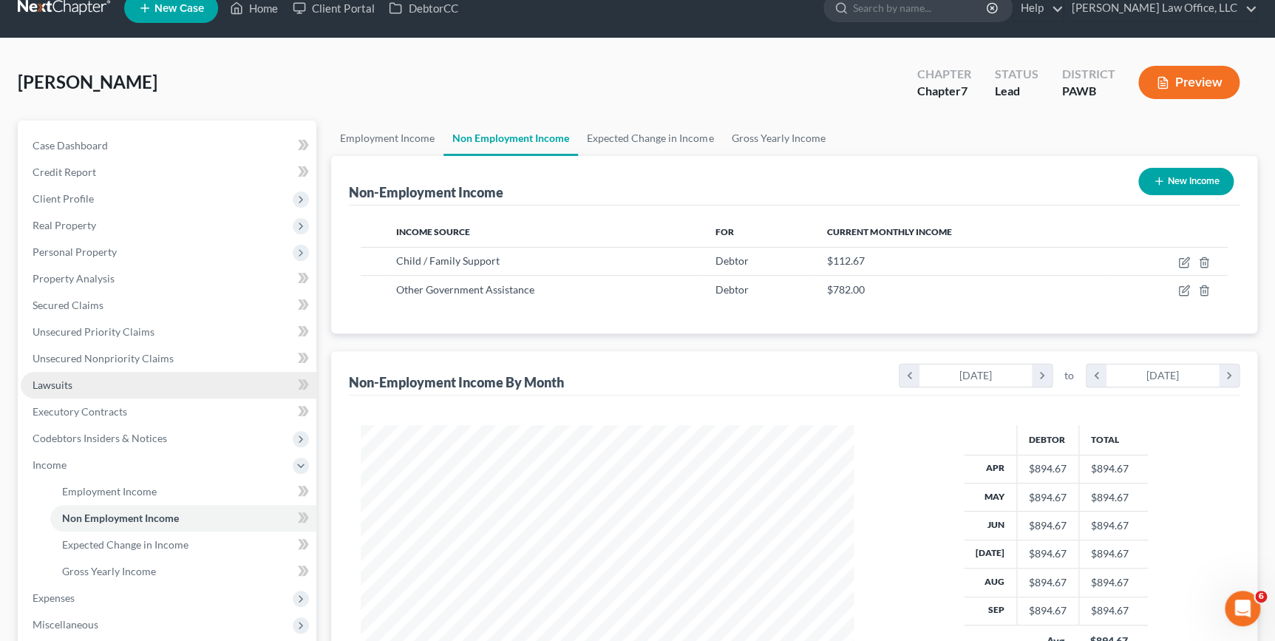
scroll to position [0, 0]
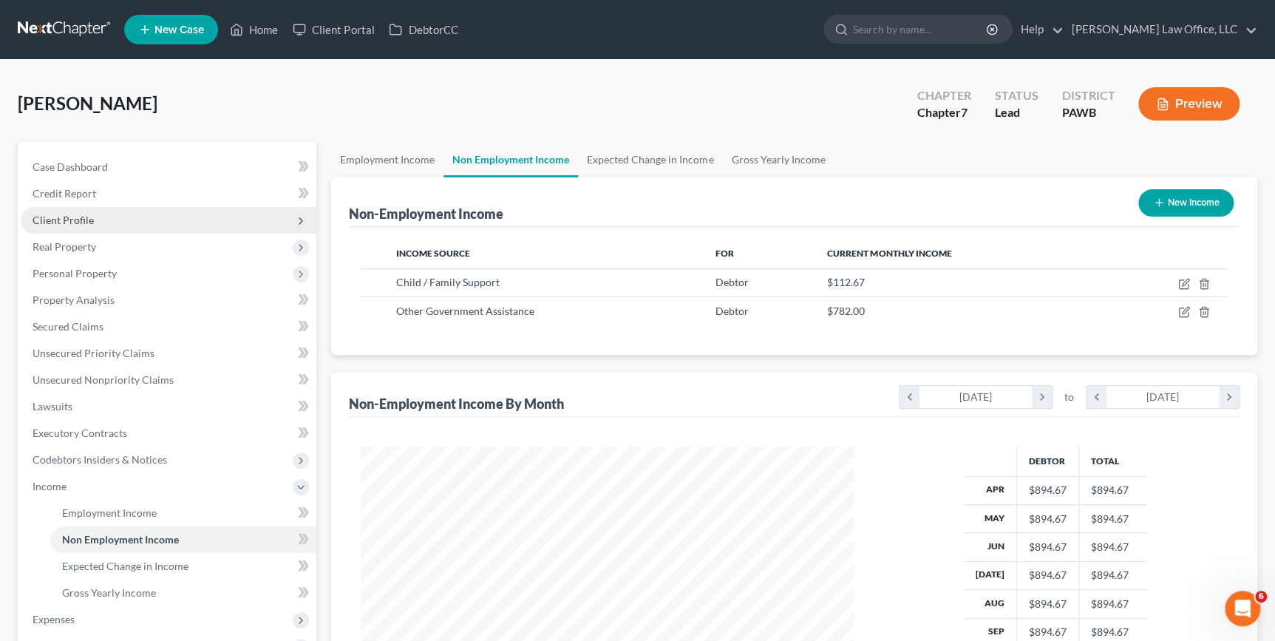
click at [111, 222] on span "Client Profile" at bounding box center [169, 220] width 296 height 27
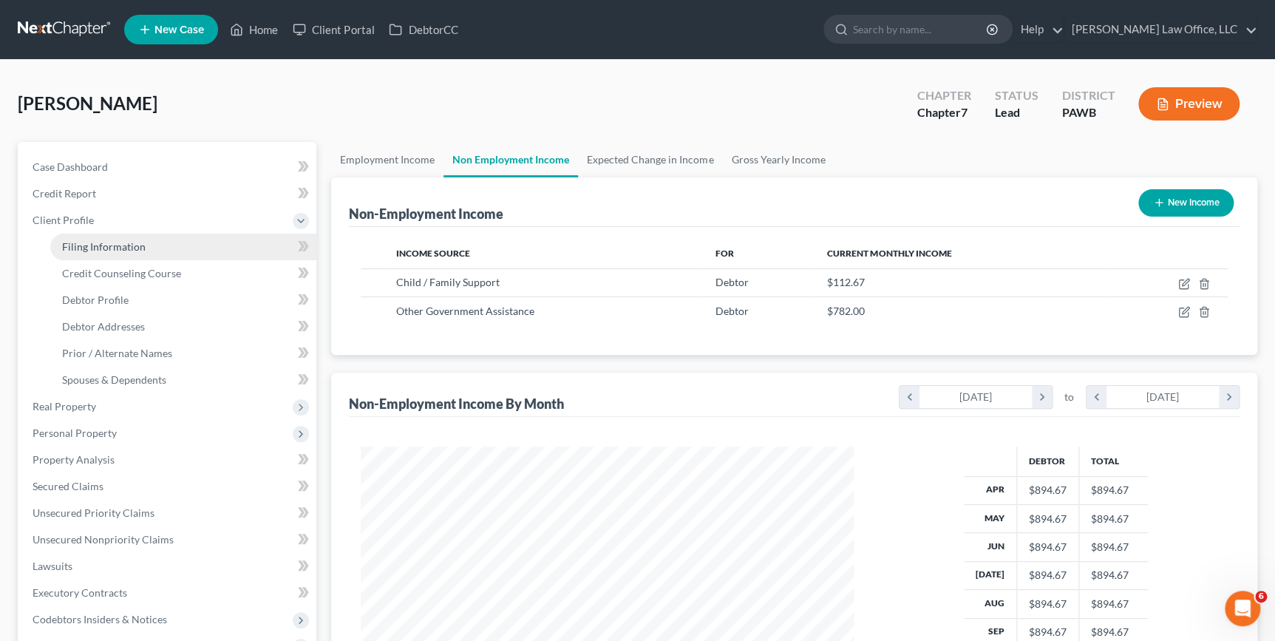
click at [171, 245] on link "Filing Information" at bounding box center [183, 247] width 266 height 27
select select "1"
select select "0"
select select "69"
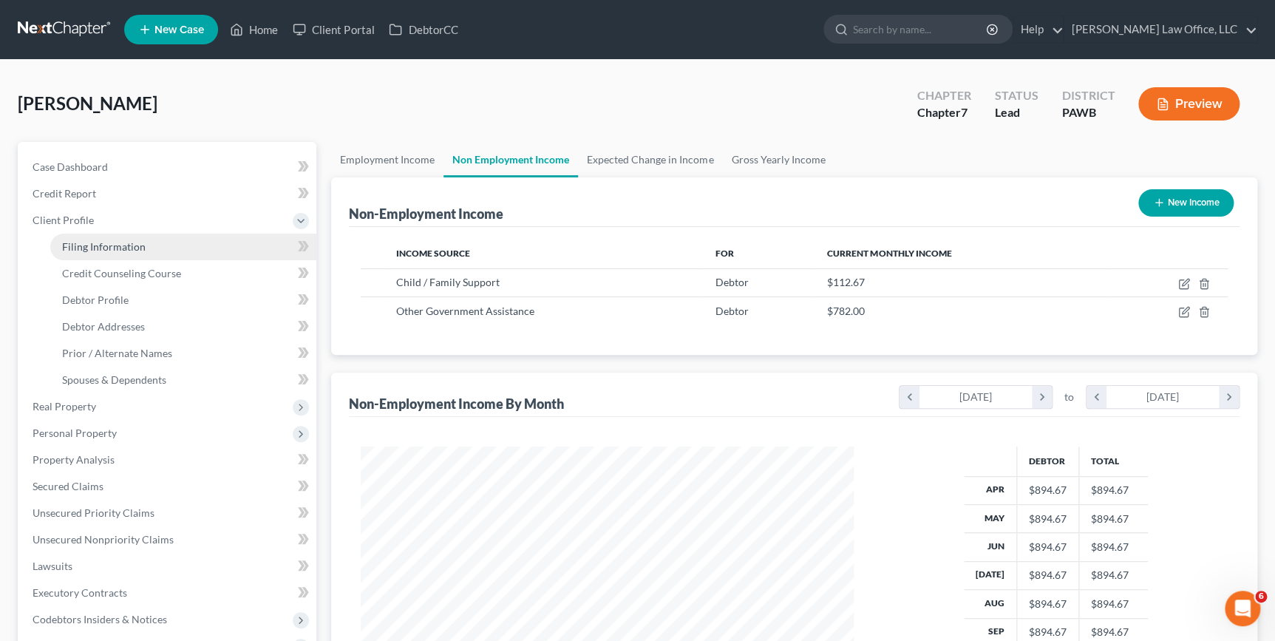
select select "0"
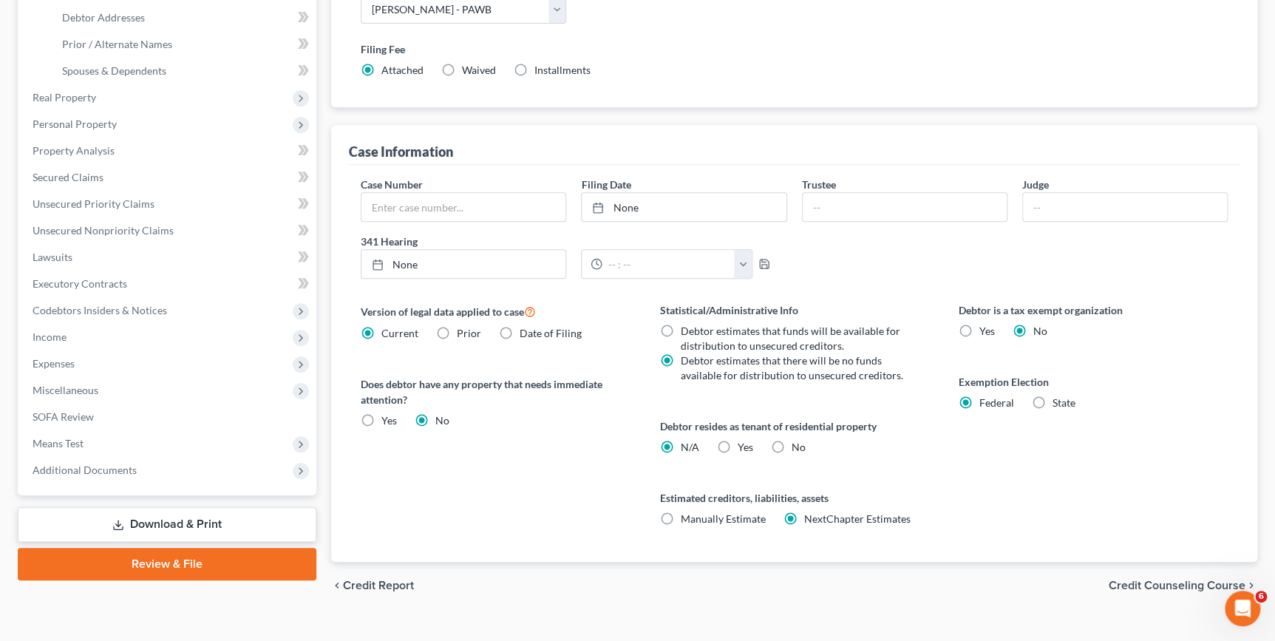
scroll to position [331, 0]
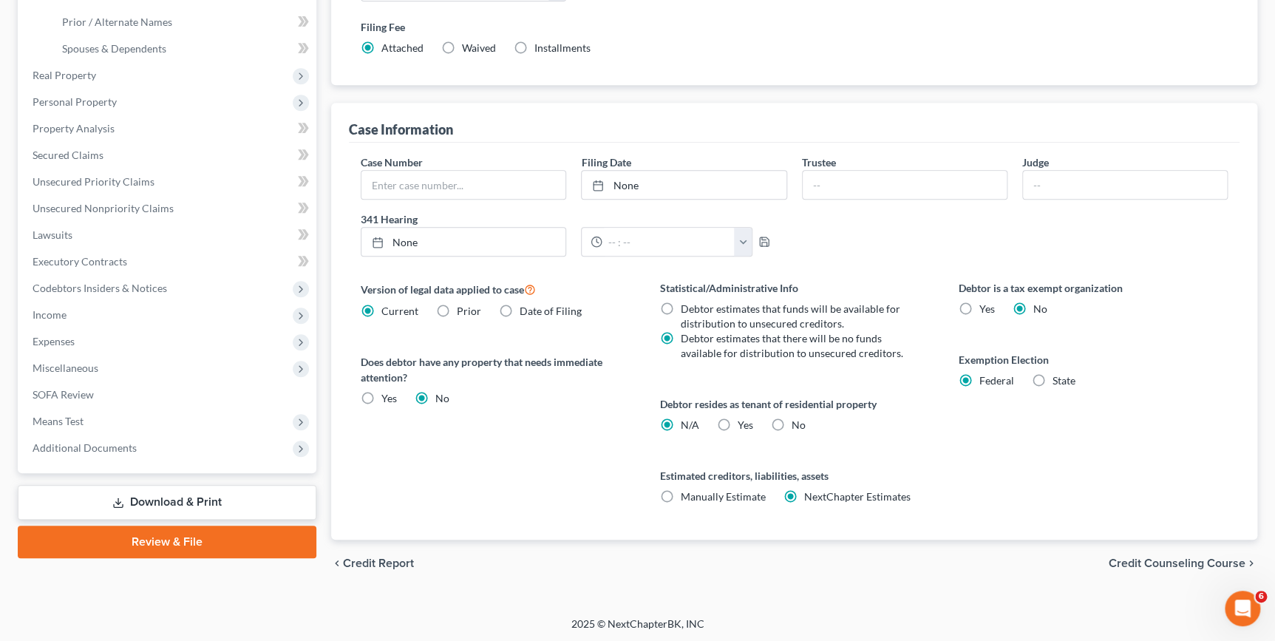
click at [1132, 557] on span "Credit Counseling Course" at bounding box center [1177, 563] width 137 height 12
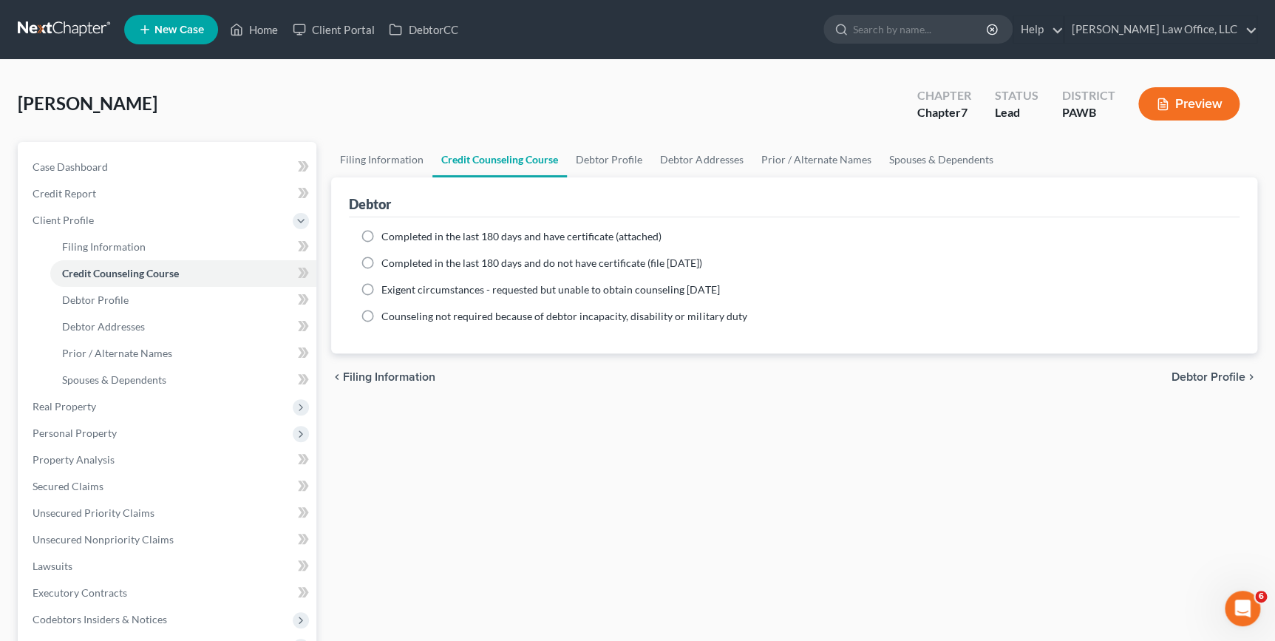
click at [1228, 376] on span "Debtor Profile" at bounding box center [1208, 377] width 74 height 12
select select "0"
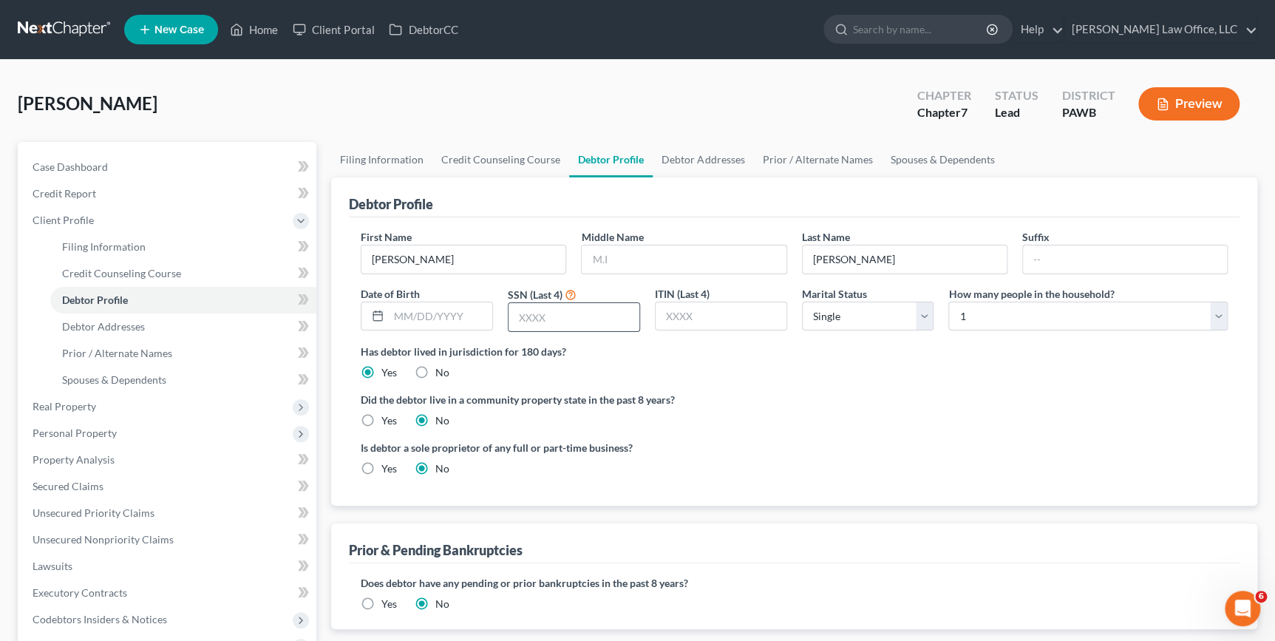
click at [548, 321] on input "text" at bounding box center [574, 317] width 131 height 28
type input "6999"
click at [1056, 312] on select "Select 1 2 3 4 5 6 7 8 9 10 11 12 13 14 15 16 17 18 19 20" at bounding box center [1087, 317] width 279 height 30
select select "2"
click at [948, 302] on select "Select 1 2 3 4 5 6 7 8 9 10 11 12 13 14 15 16 17 18 19 20" at bounding box center [1087, 317] width 279 height 30
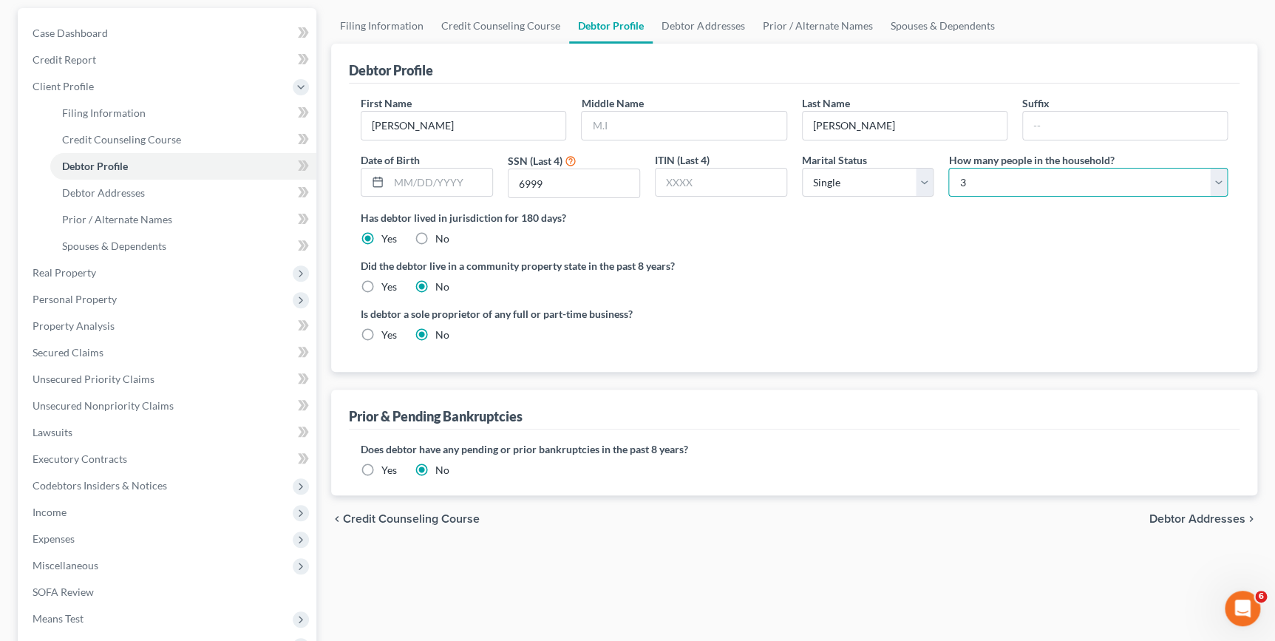
scroll to position [268, 0]
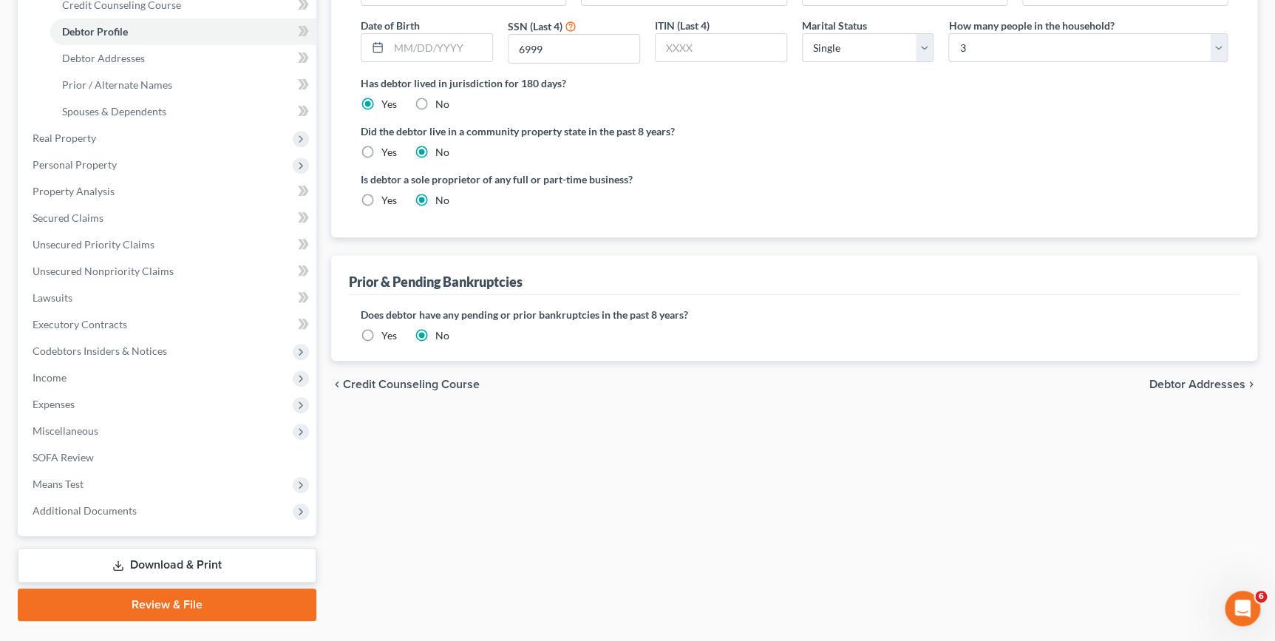
drag, startPoint x: 1186, startPoint y: 380, endPoint x: 1158, endPoint y: 381, distance: 28.1
click at [1186, 380] on span "Debtor Addresses" at bounding box center [1197, 384] width 96 height 12
select select "0"
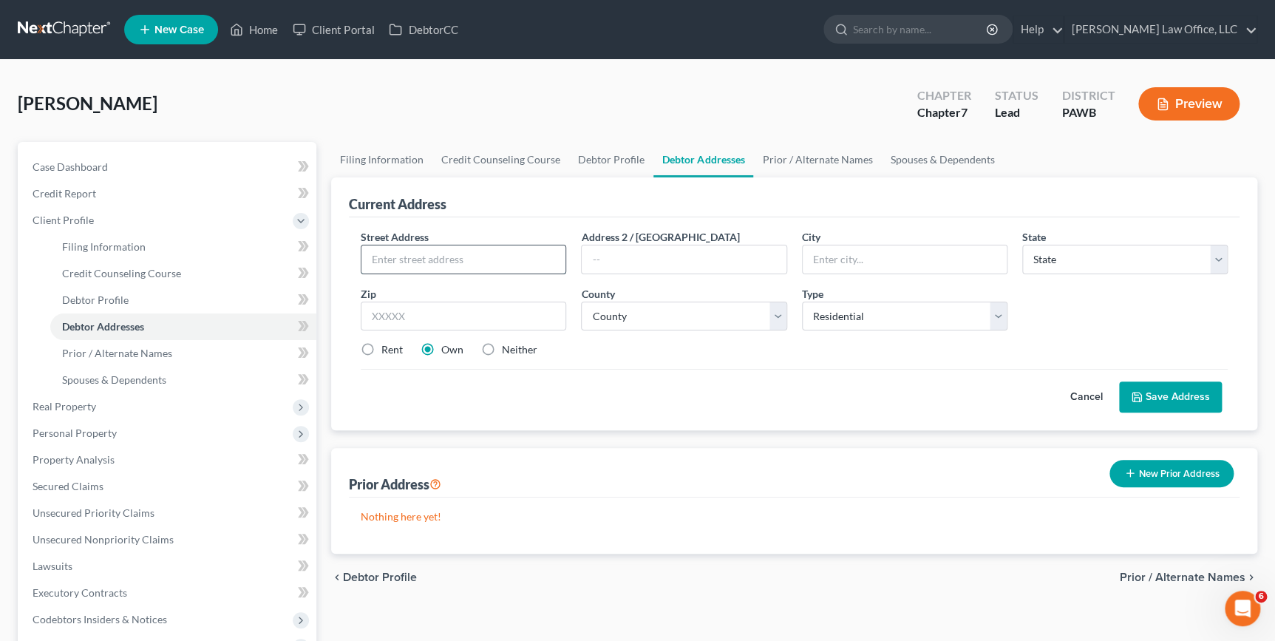
click at [497, 255] on input "text" at bounding box center [463, 259] width 204 height 28
type input "[STREET_ADDRESS]"
type input "15206"
type input "[GEOGRAPHIC_DATA]"
select select "39"
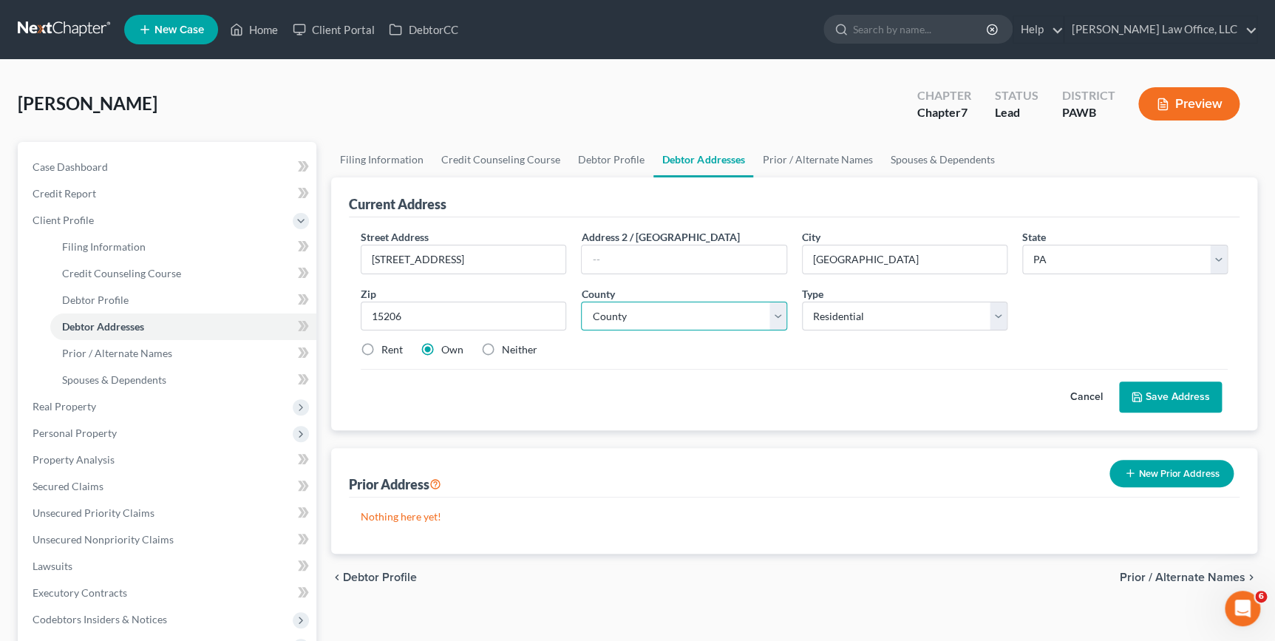
click at [608, 319] on select "County [GEOGRAPHIC_DATA] [GEOGRAPHIC_DATA] [GEOGRAPHIC_DATA] [GEOGRAPHIC_DATA] …" at bounding box center [683, 317] width 205 height 30
select select "1"
click at [581, 302] on select "County [GEOGRAPHIC_DATA] [GEOGRAPHIC_DATA] [GEOGRAPHIC_DATA] [GEOGRAPHIC_DATA] …" at bounding box center [683, 317] width 205 height 30
click at [502, 350] on label "Neither" at bounding box center [519, 349] width 35 height 15
click at [508, 350] on input "Neither" at bounding box center [513, 347] width 10 height 10
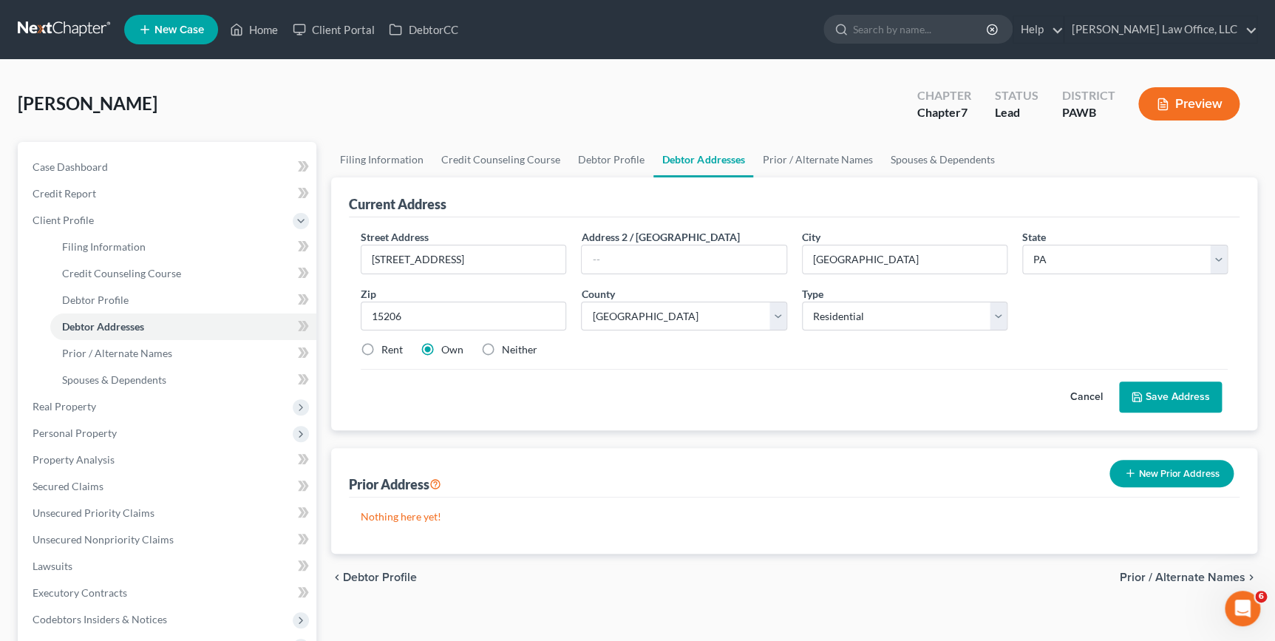
radio input "true"
click at [1176, 401] on button "Save Address" at bounding box center [1170, 396] width 103 height 31
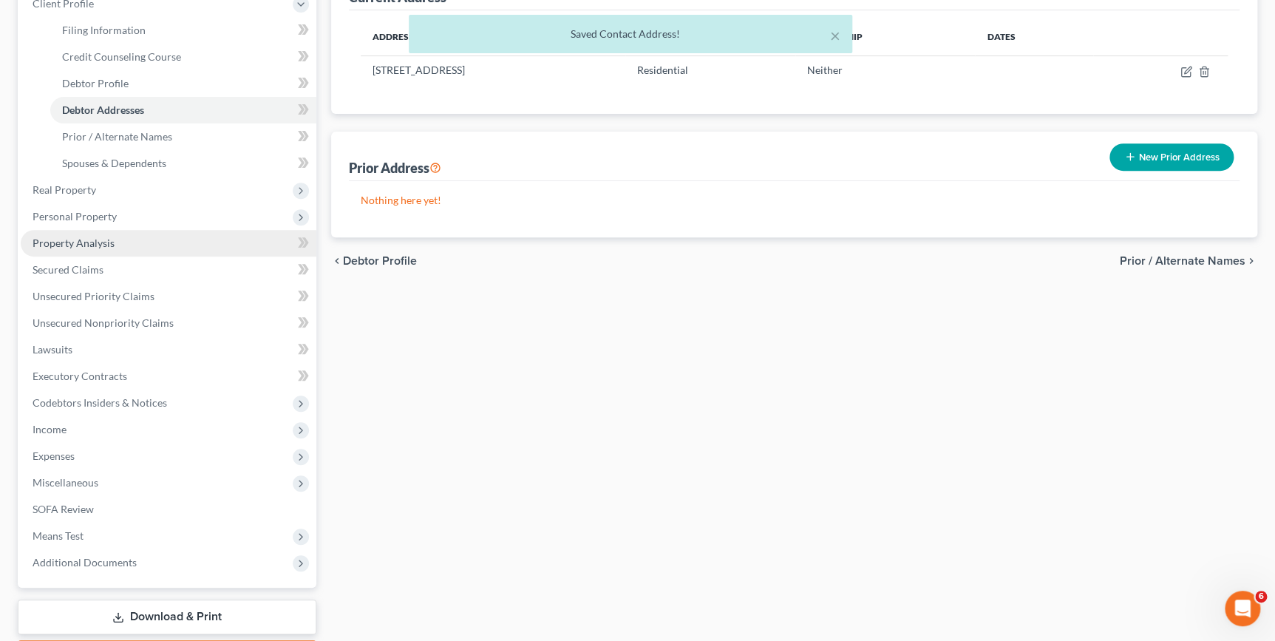
scroll to position [201, 0]
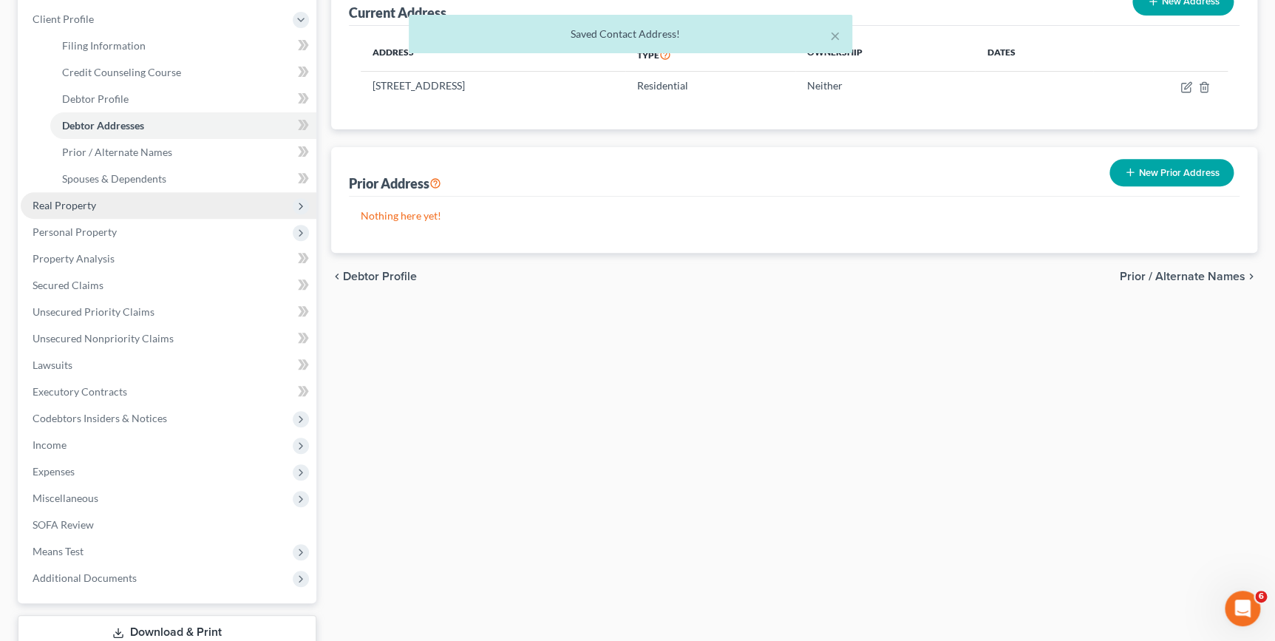
click at [96, 207] on span "Real Property" at bounding box center [169, 205] width 296 height 27
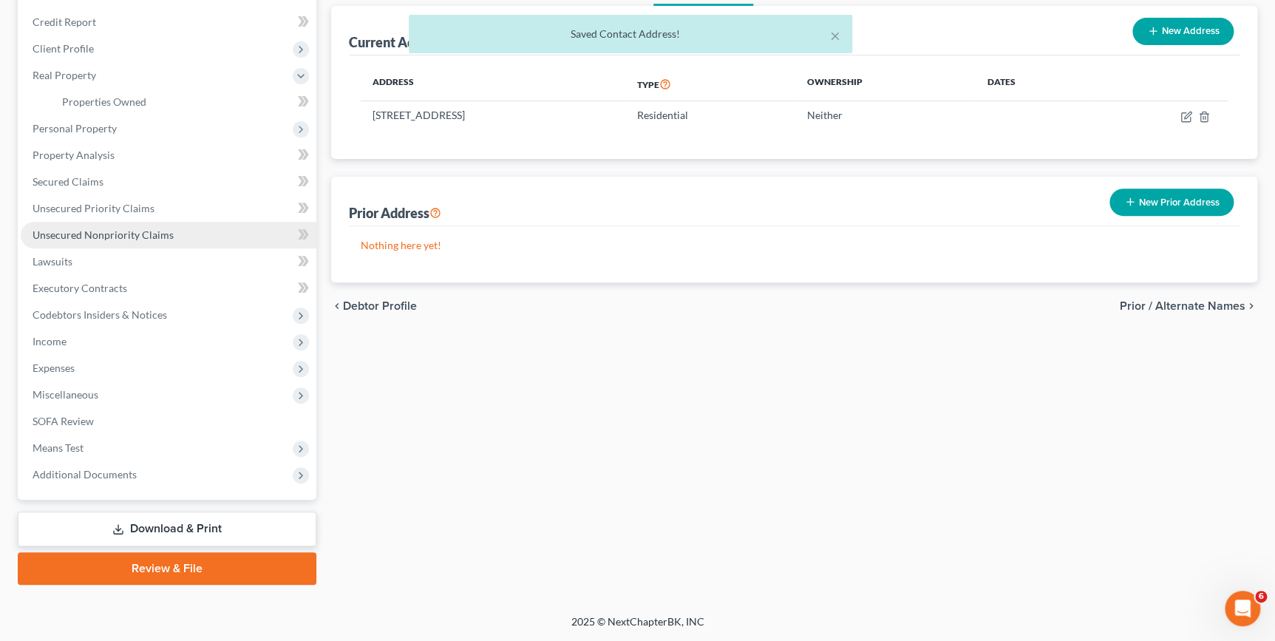
scroll to position [169, 0]
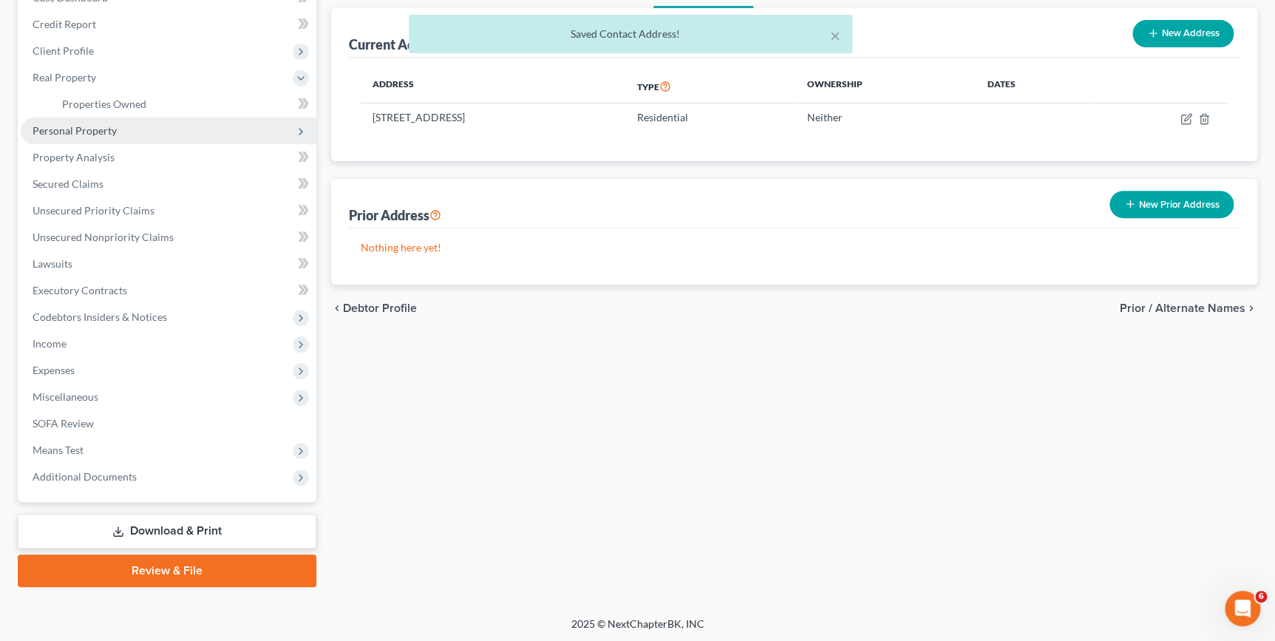
click at [107, 136] on span "Personal Property" at bounding box center [169, 131] width 296 height 27
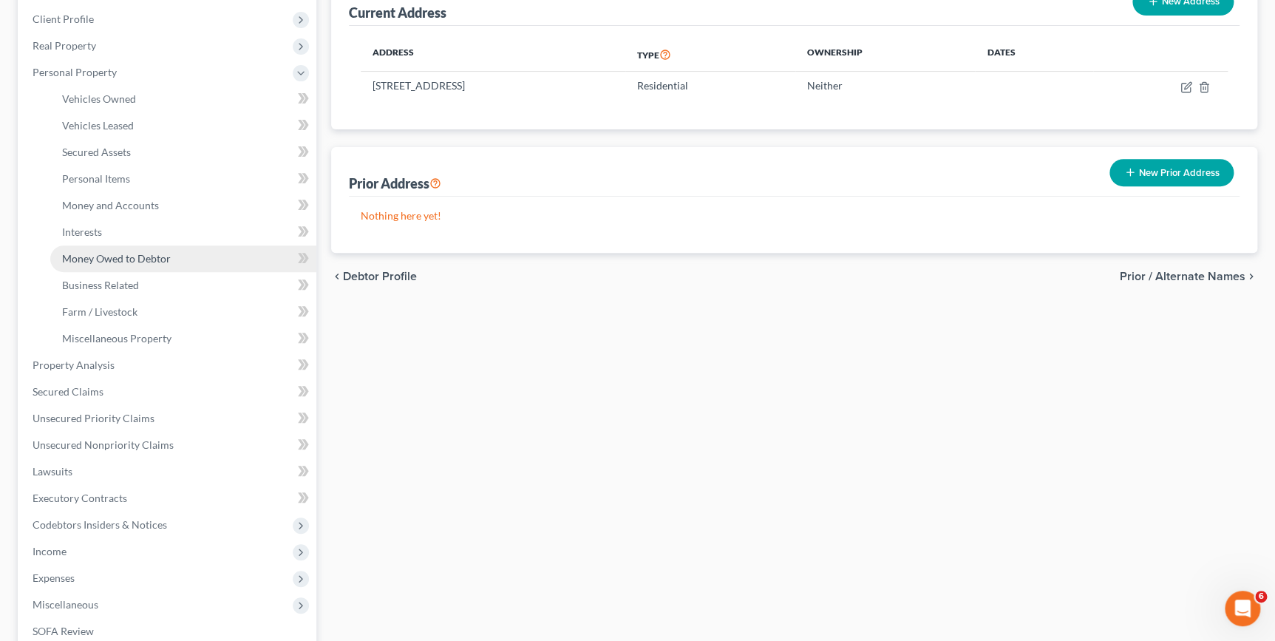
scroll to position [268, 0]
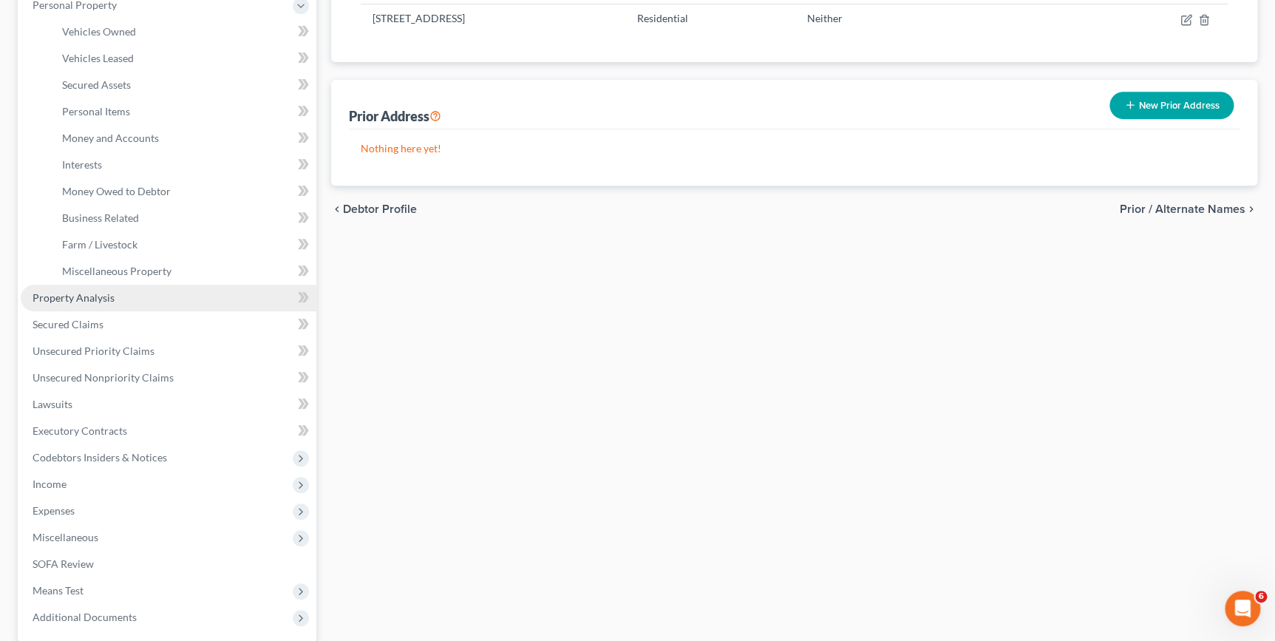
click at [106, 303] on link "Property Analysis" at bounding box center [169, 298] width 296 height 27
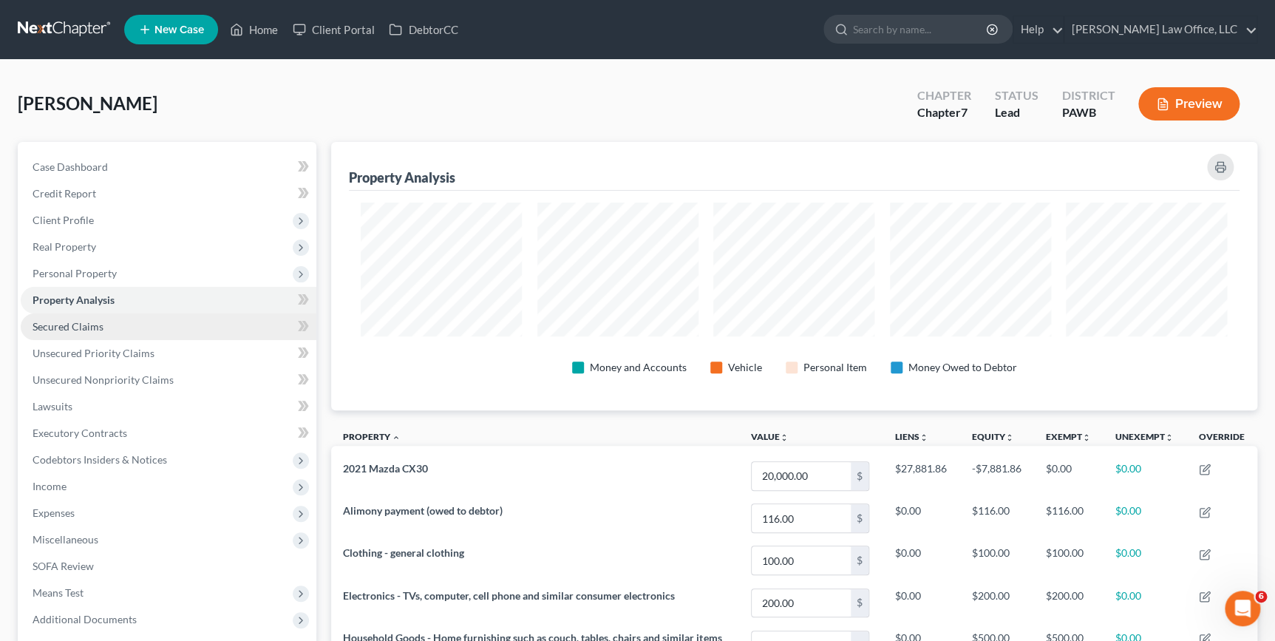
click at [119, 332] on link "Secured Claims" at bounding box center [169, 326] width 296 height 27
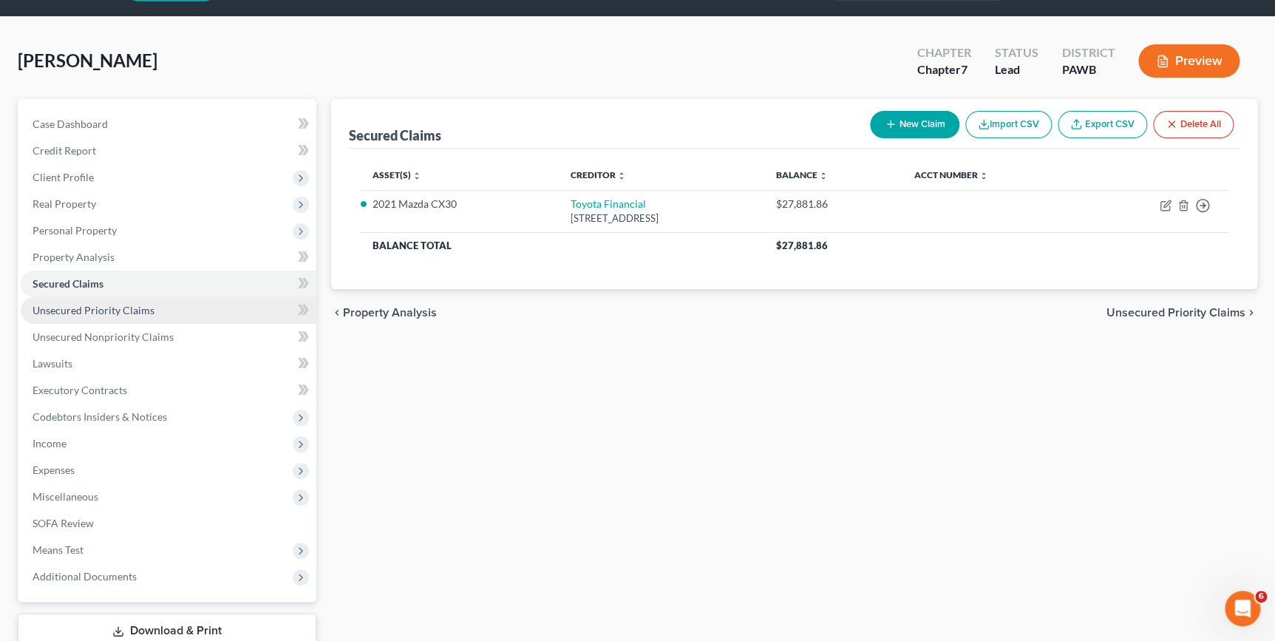
scroll to position [67, 0]
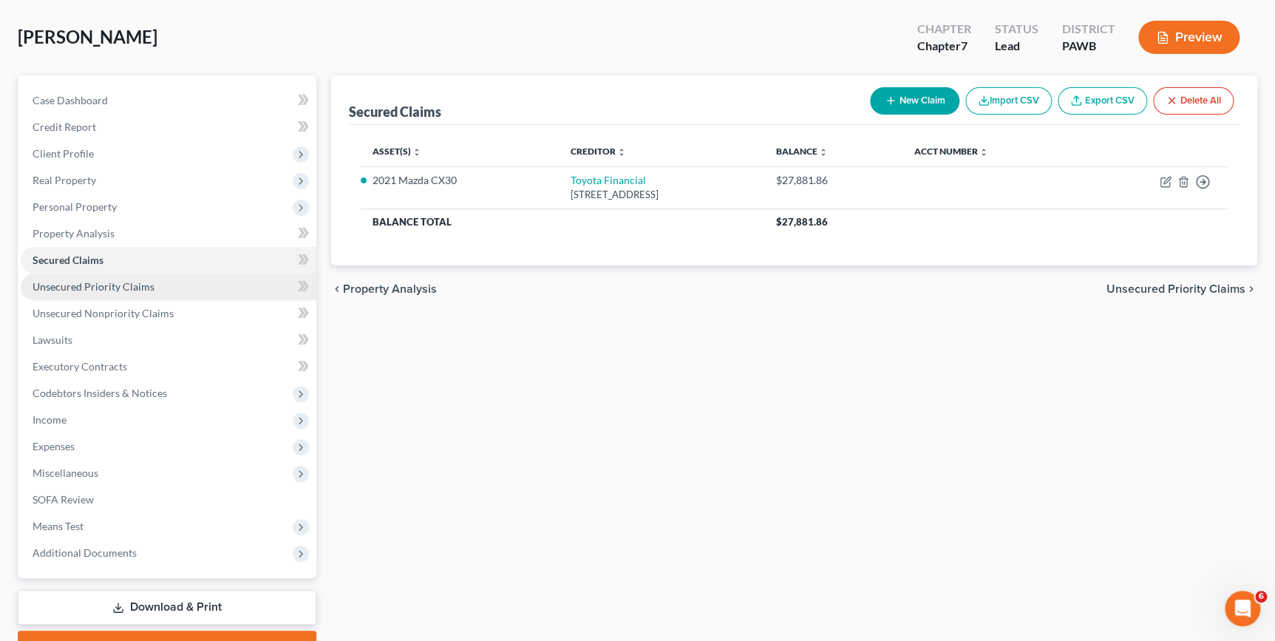
click at [89, 288] on span "Unsecured Priority Claims" at bounding box center [94, 286] width 122 height 13
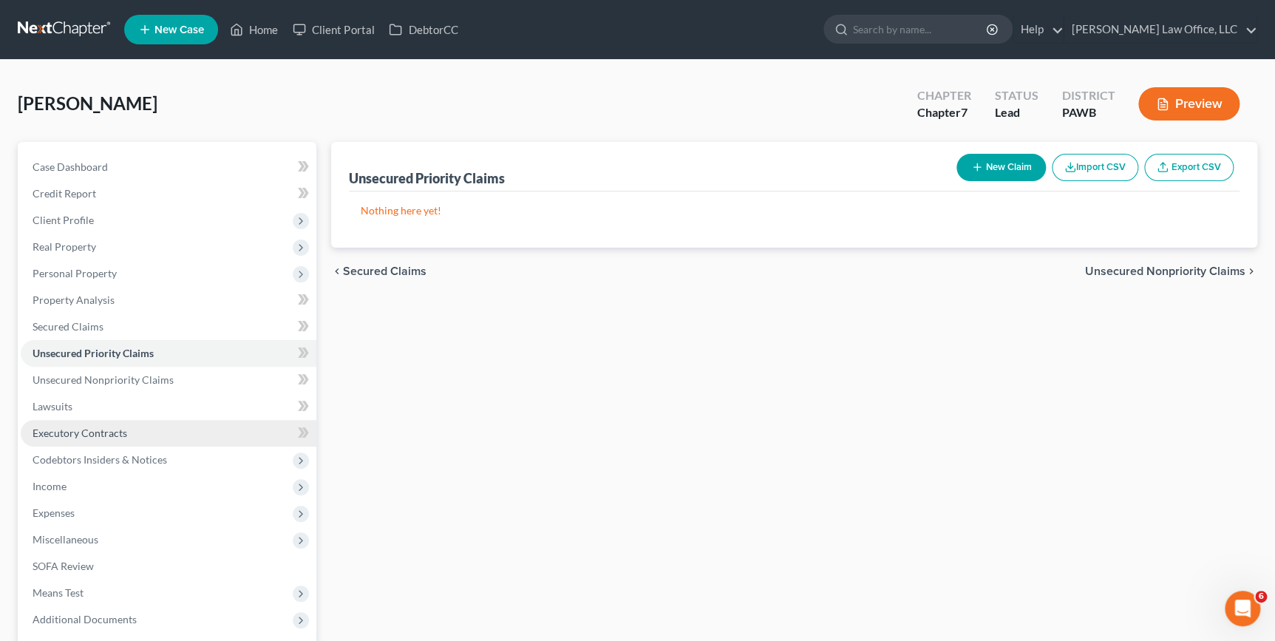
click at [92, 432] on span "Executory Contracts" at bounding box center [80, 432] width 95 height 13
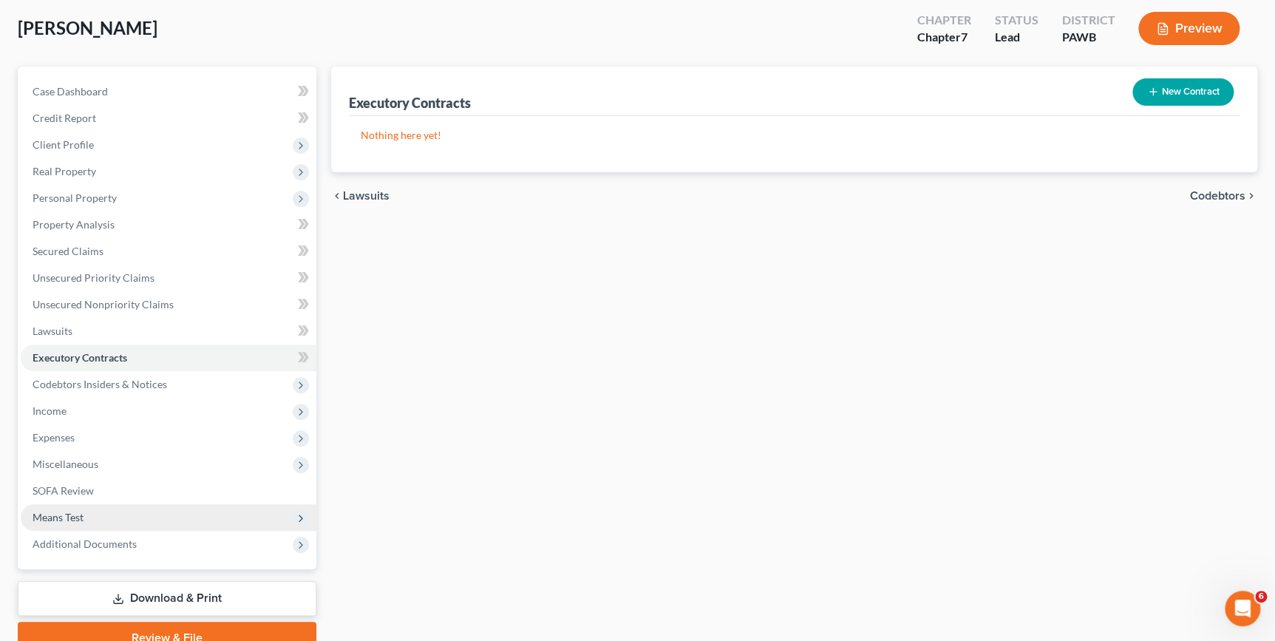
scroll to position [143, 0]
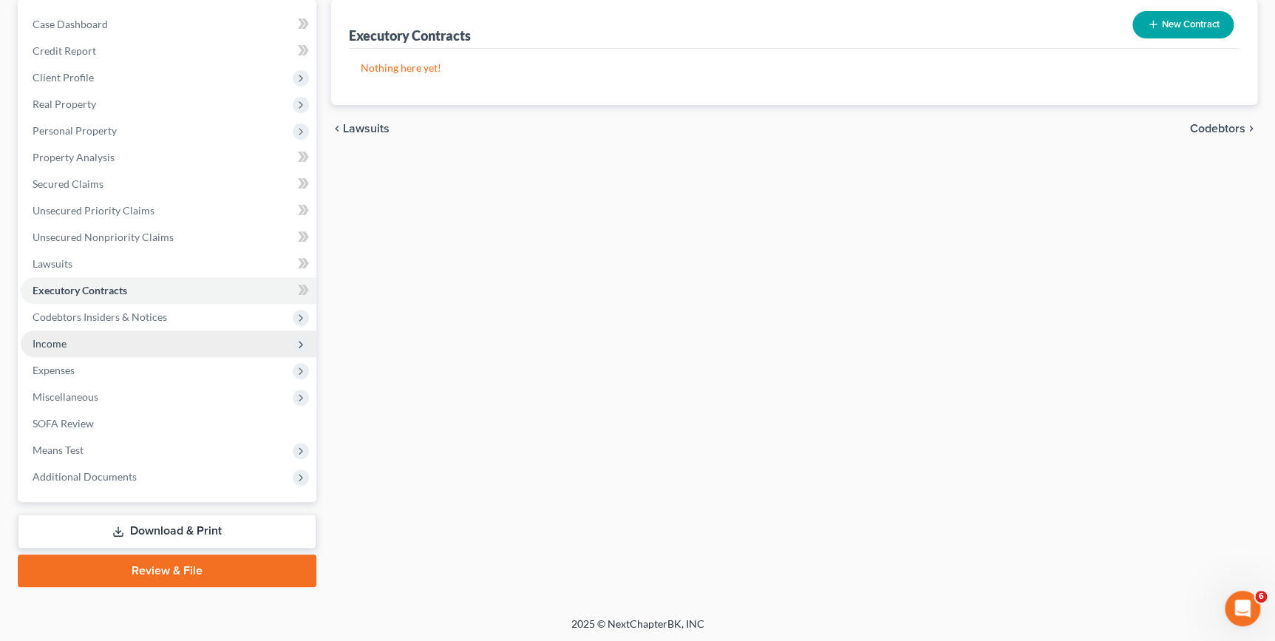
click at [92, 351] on span "Income" at bounding box center [169, 343] width 296 height 27
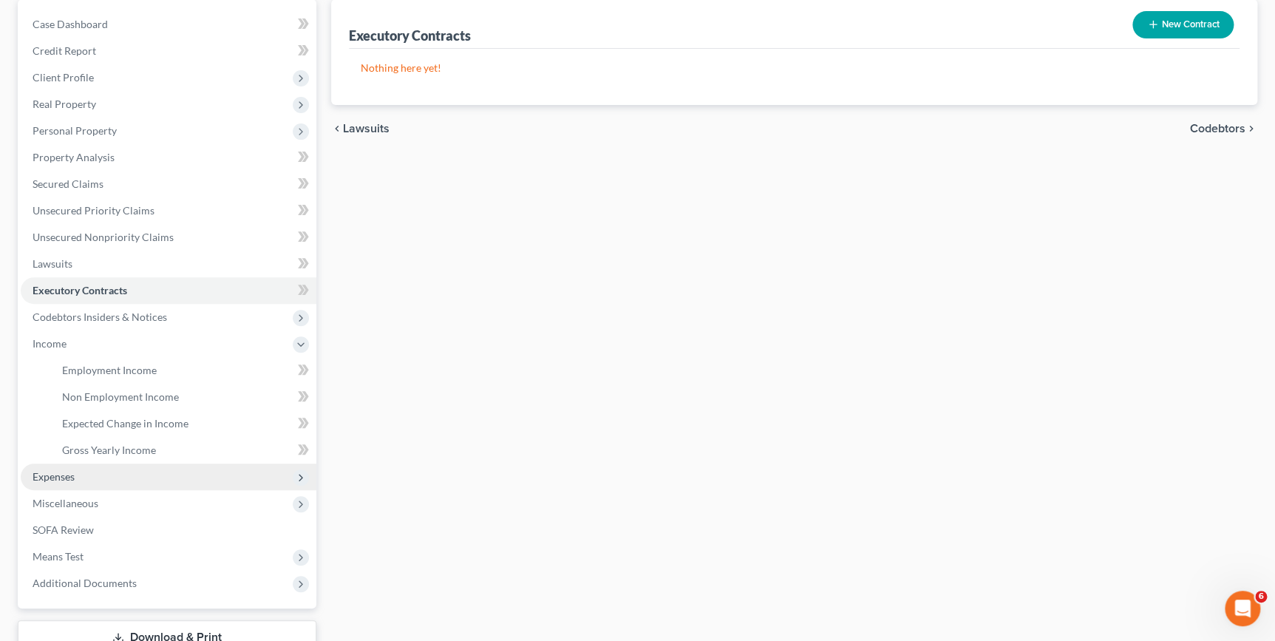
click at [87, 479] on span "Expenses" at bounding box center [169, 476] width 296 height 27
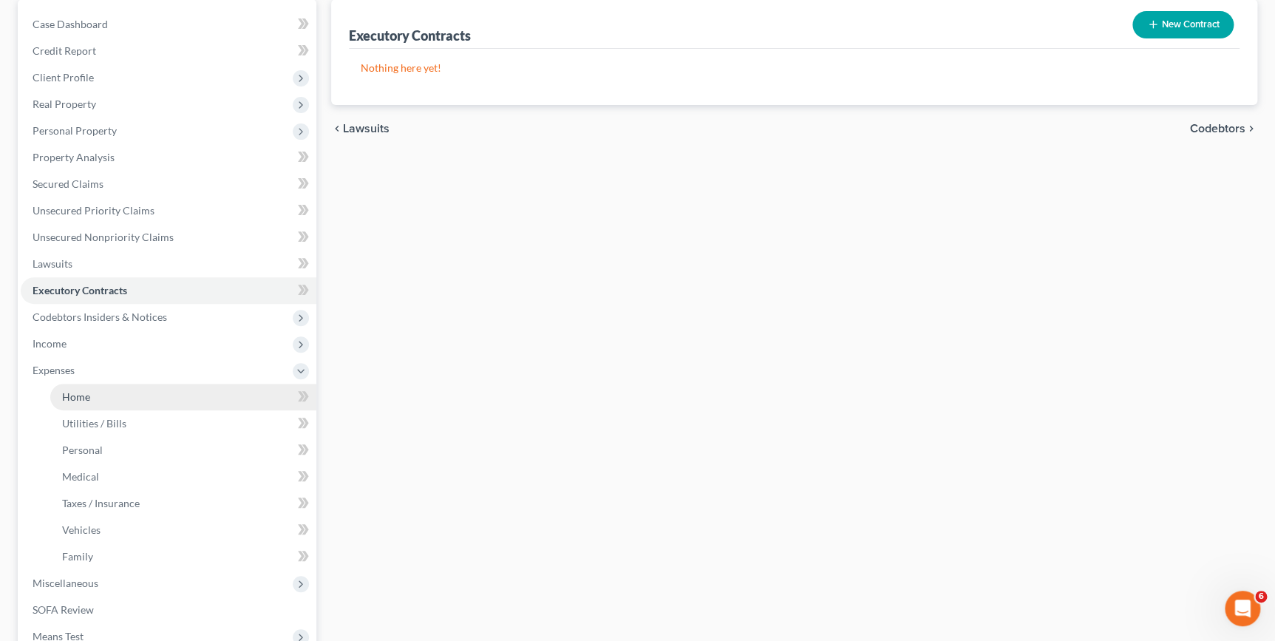
click at [177, 396] on link "Home" at bounding box center [183, 397] width 266 height 27
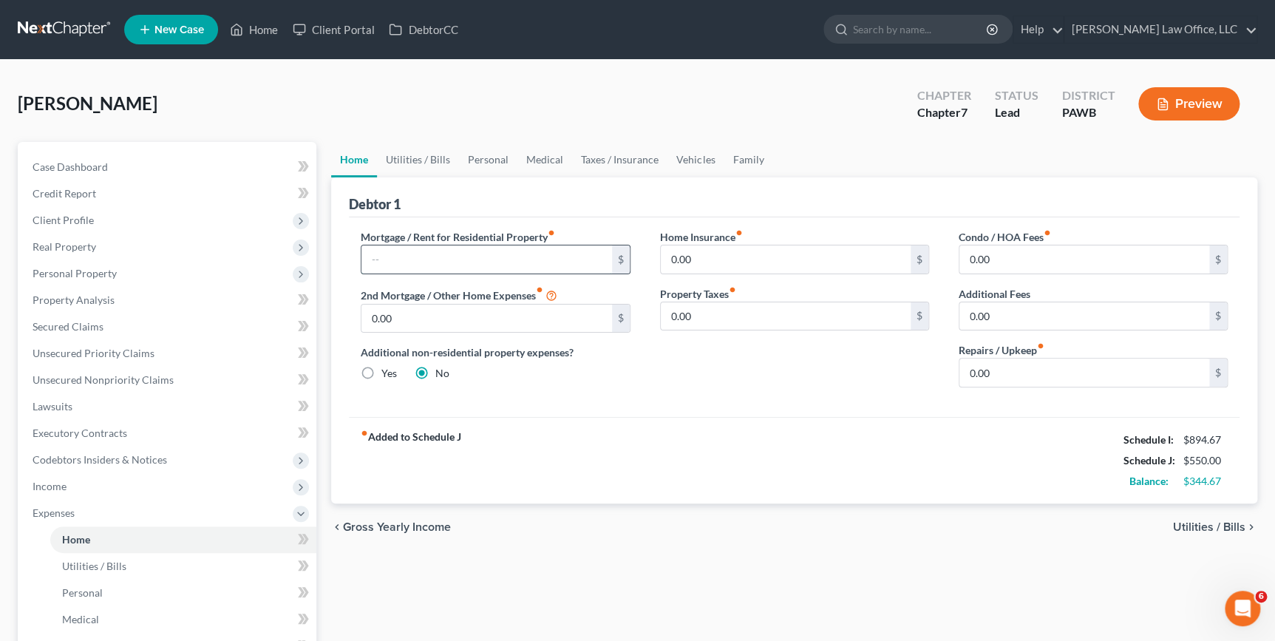
drag, startPoint x: 453, startPoint y: 266, endPoint x: 592, endPoint y: 265, distance: 139.0
click at [455, 266] on input "text" at bounding box center [486, 259] width 250 height 28
click at [851, 263] on input "0.00" at bounding box center [786, 259] width 250 height 28
click at [1239, 528] on span "Utilities / Bills" at bounding box center [1209, 527] width 72 height 12
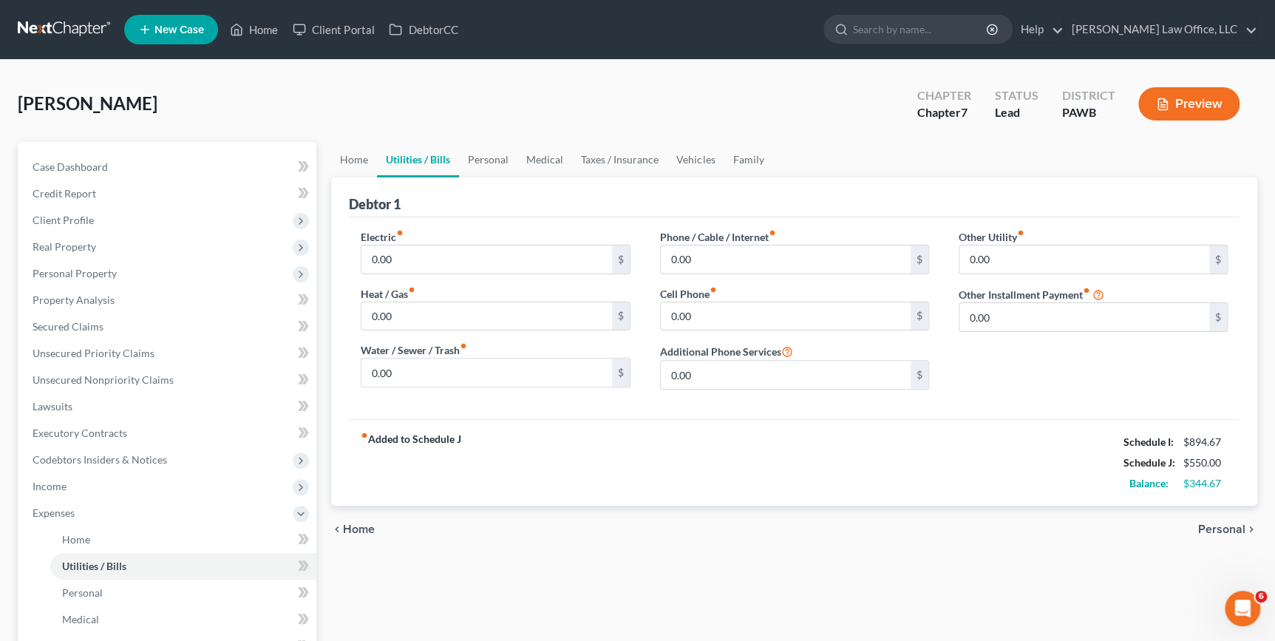
click at [1222, 523] on span "Personal" at bounding box center [1221, 529] width 47 height 12
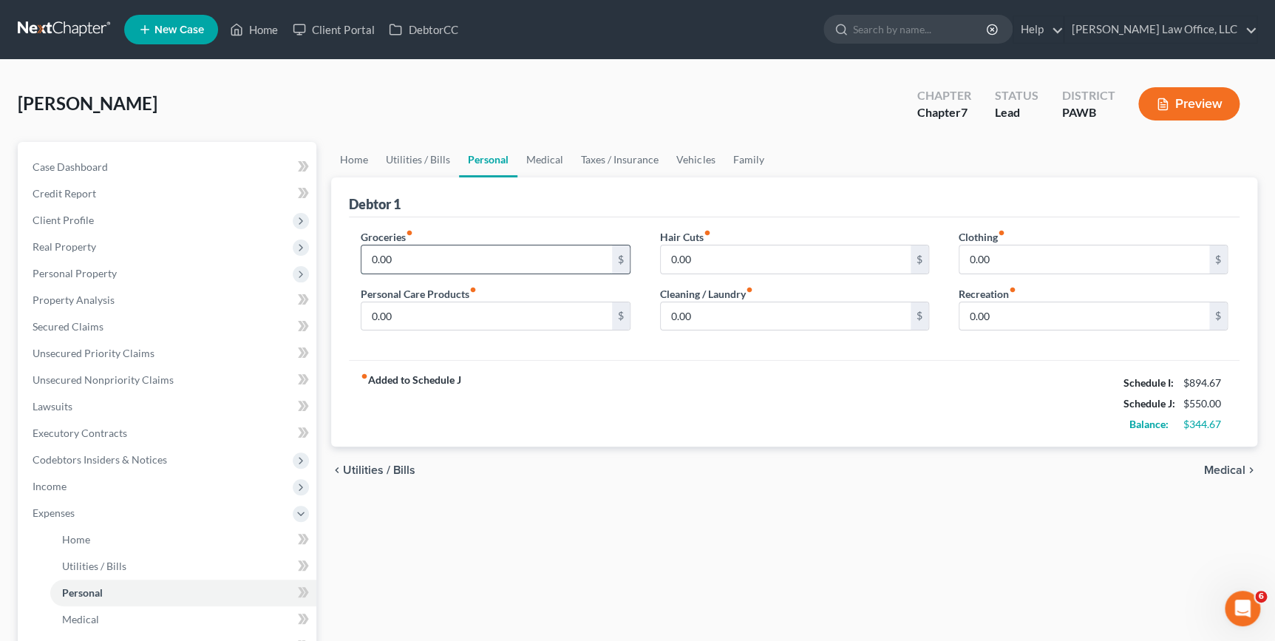
click at [431, 260] on input "0.00" at bounding box center [486, 259] width 250 height 28
type input "750"
type input "20"
type input "30"
type input "20"
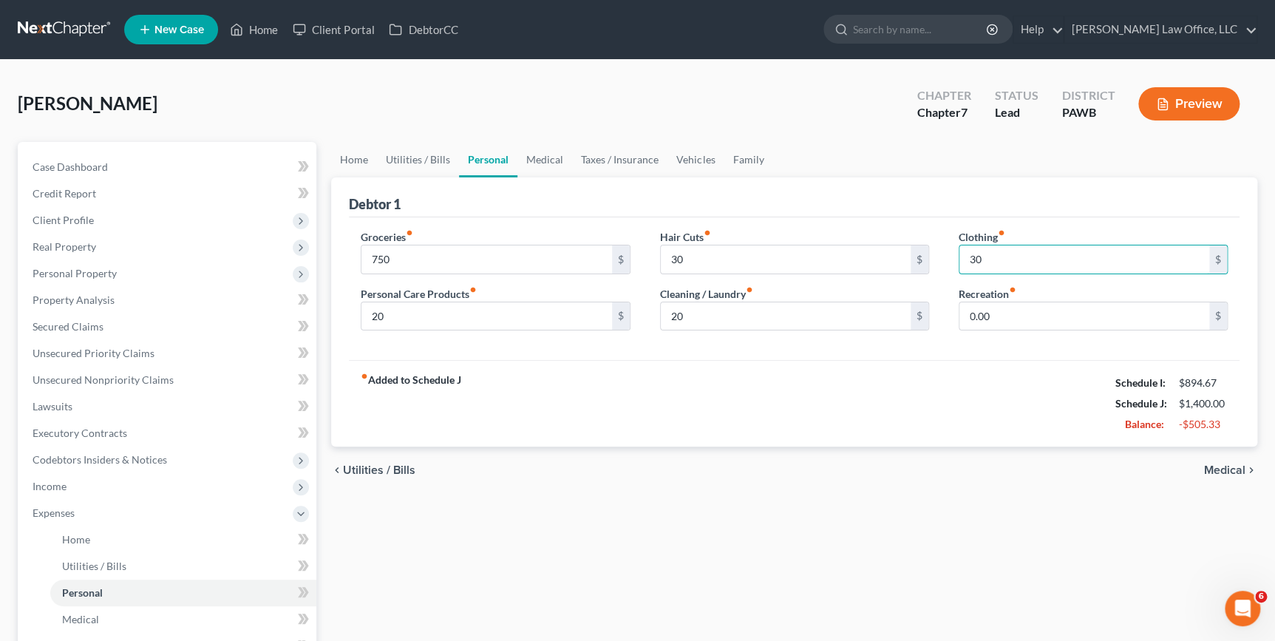
type input "30"
type input "25"
click at [1228, 469] on span "Medical" at bounding box center [1224, 470] width 41 height 12
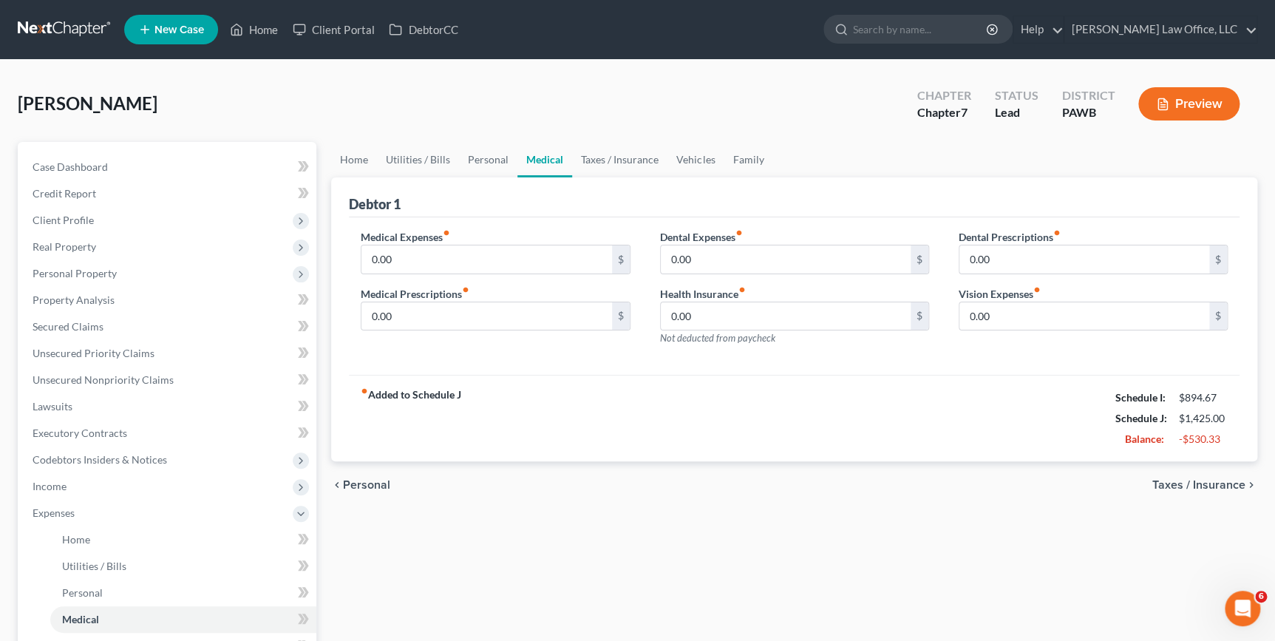
click at [1217, 483] on span "Taxes / Insurance" at bounding box center [1198, 485] width 93 height 12
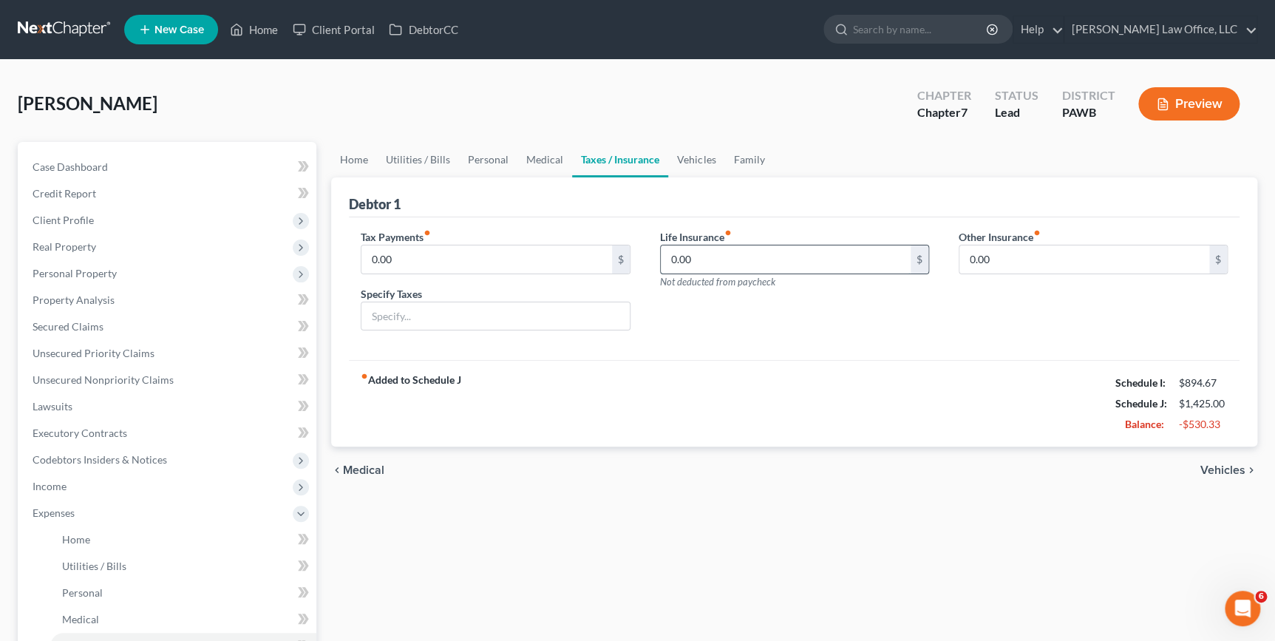
click at [701, 259] on input "0.00" at bounding box center [786, 259] width 250 height 28
click at [1216, 467] on span "Vehicles" at bounding box center [1222, 470] width 45 height 12
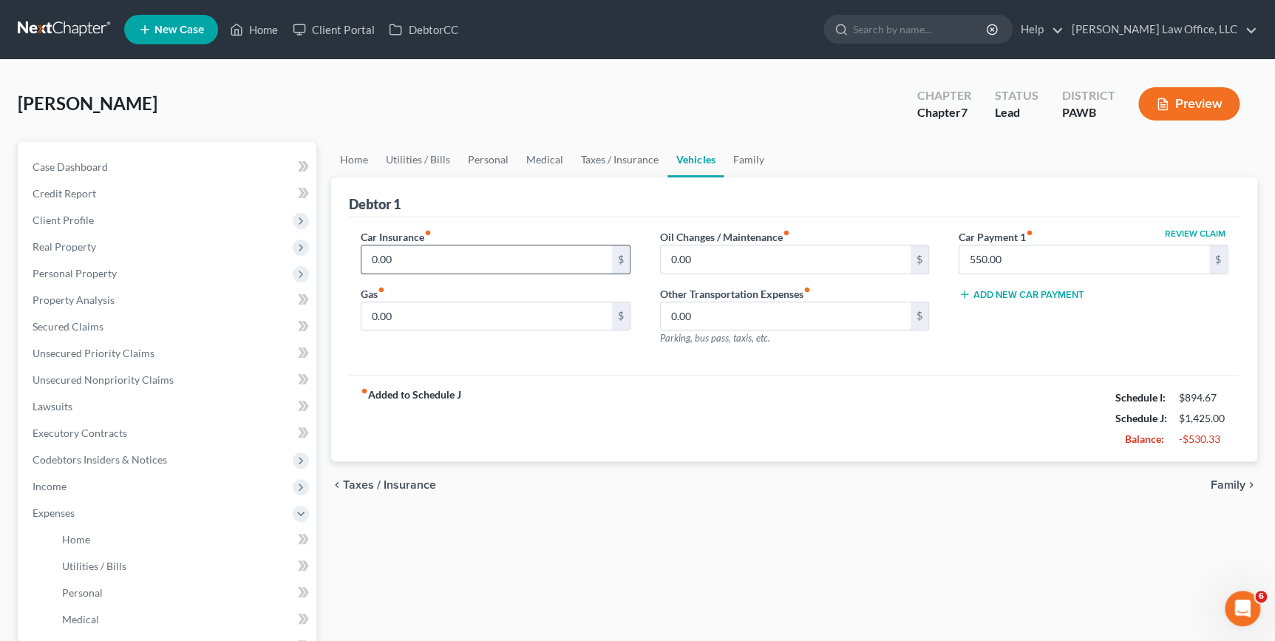
click at [476, 253] on input "0.00" at bounding box center [486, 259] width 250 height 28
type input "142"
click at [753, 259] on input "0.00" at bounding box center [786, 259] width 250 height 28
type input "20"
click at [455, 322] on input "0.00" at bounding box center [486, 316] width 250 height 28
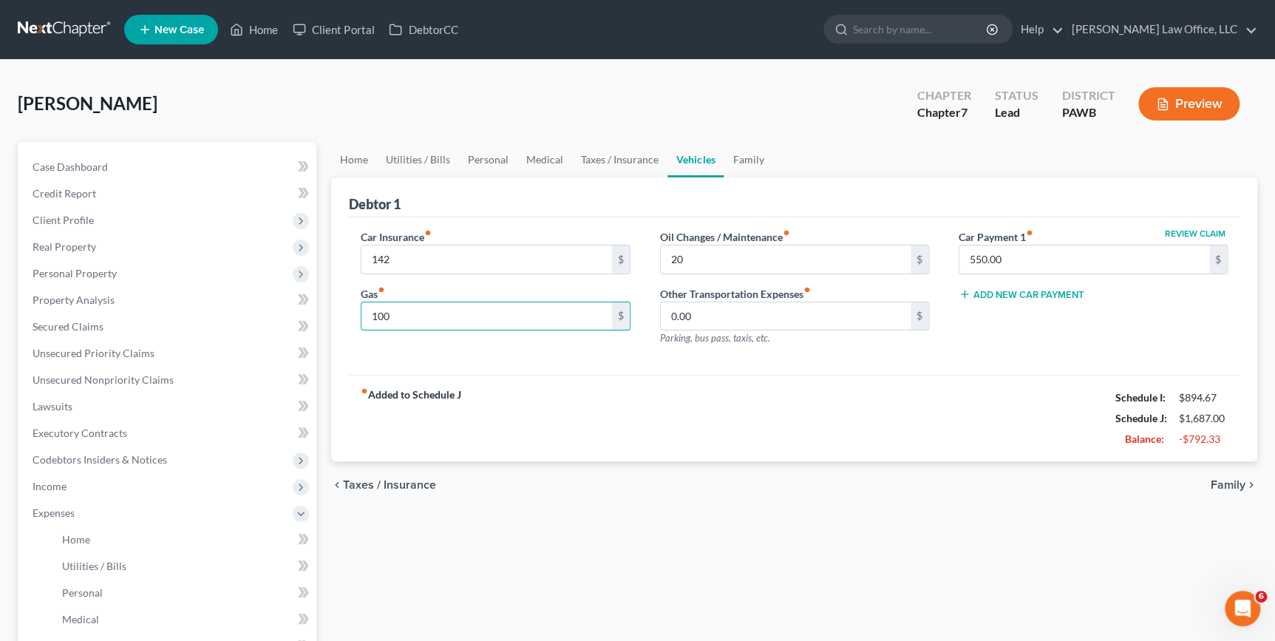
type input "100"
click at [1228, 480] on span "Family" at bounding box center [1228, 485] width 35 height 12
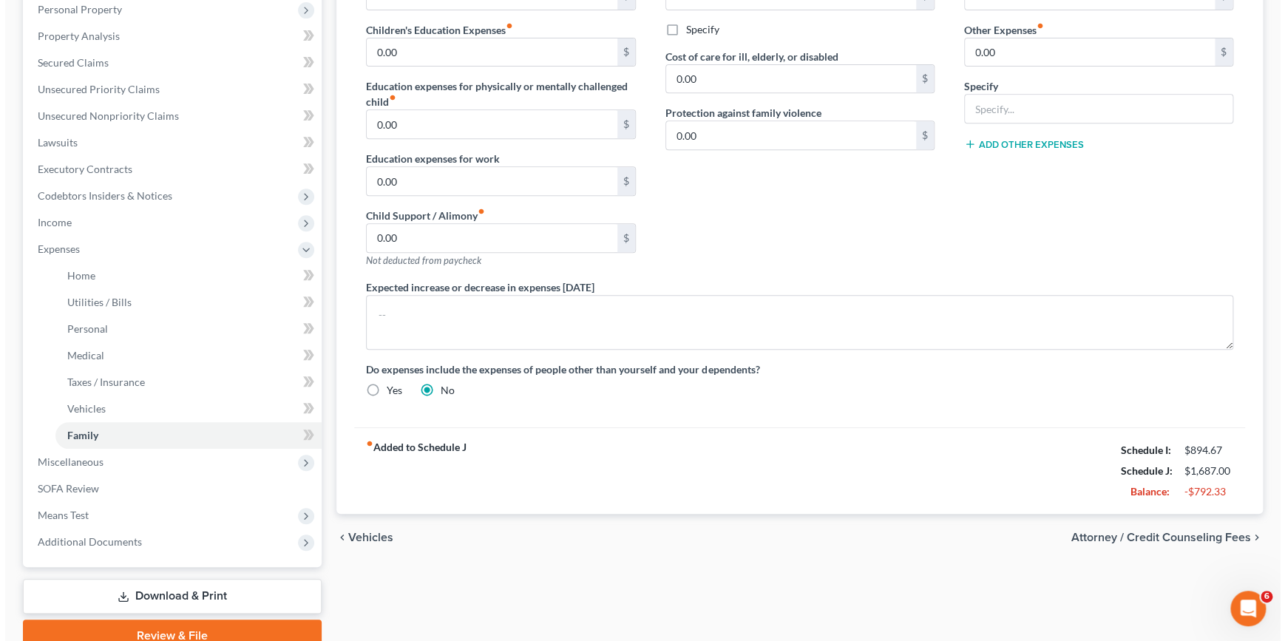
scroll to position [268, 0]
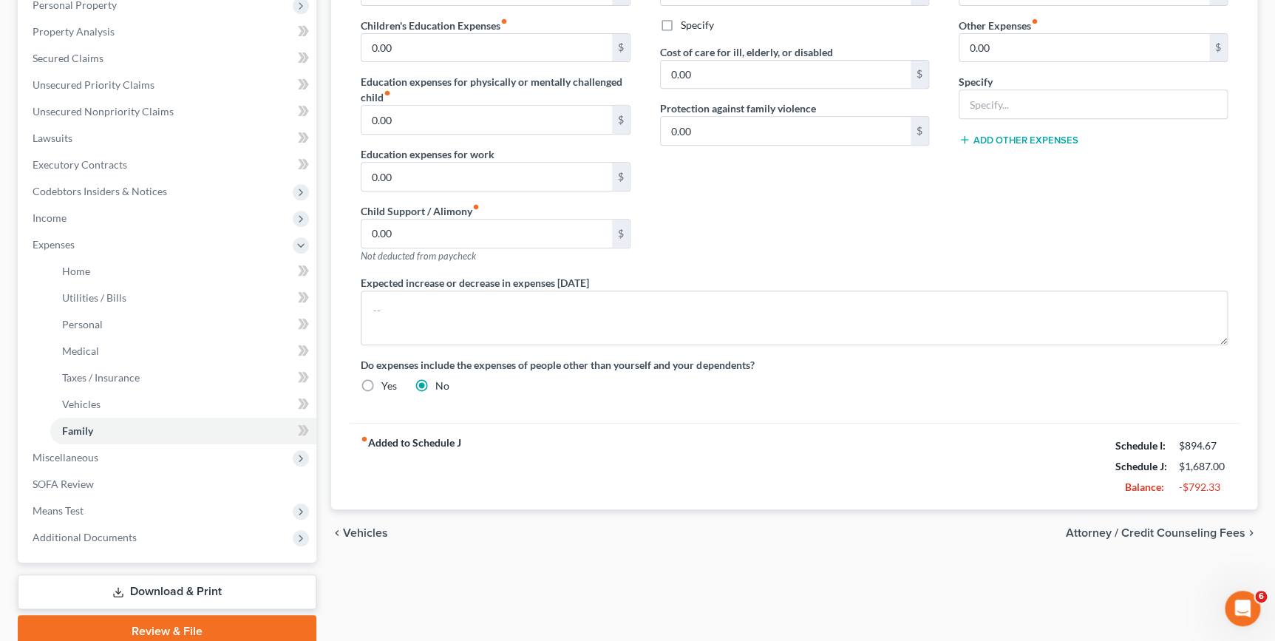
click at [1211, 534] on span "Attorney / Credit Counseling Fees" at bounding box center [1156, 533] width 180 height 12
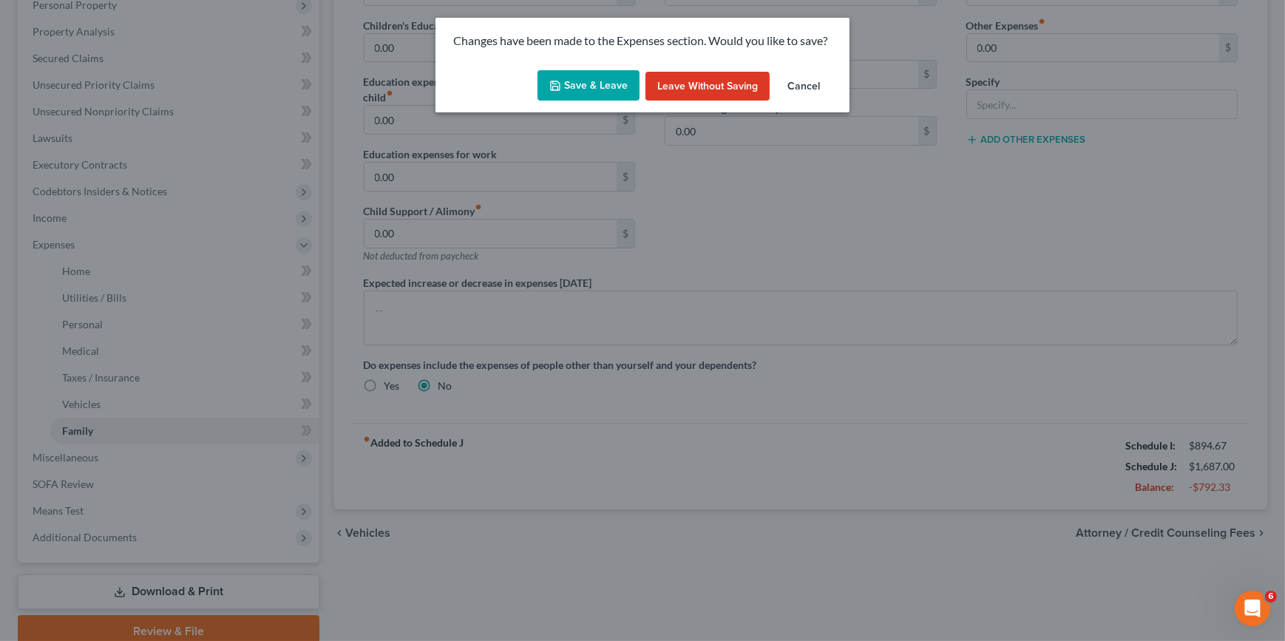
click at [568, 81] on button "Save & Leave" at bounding box center [588, 85] width 102 height 31
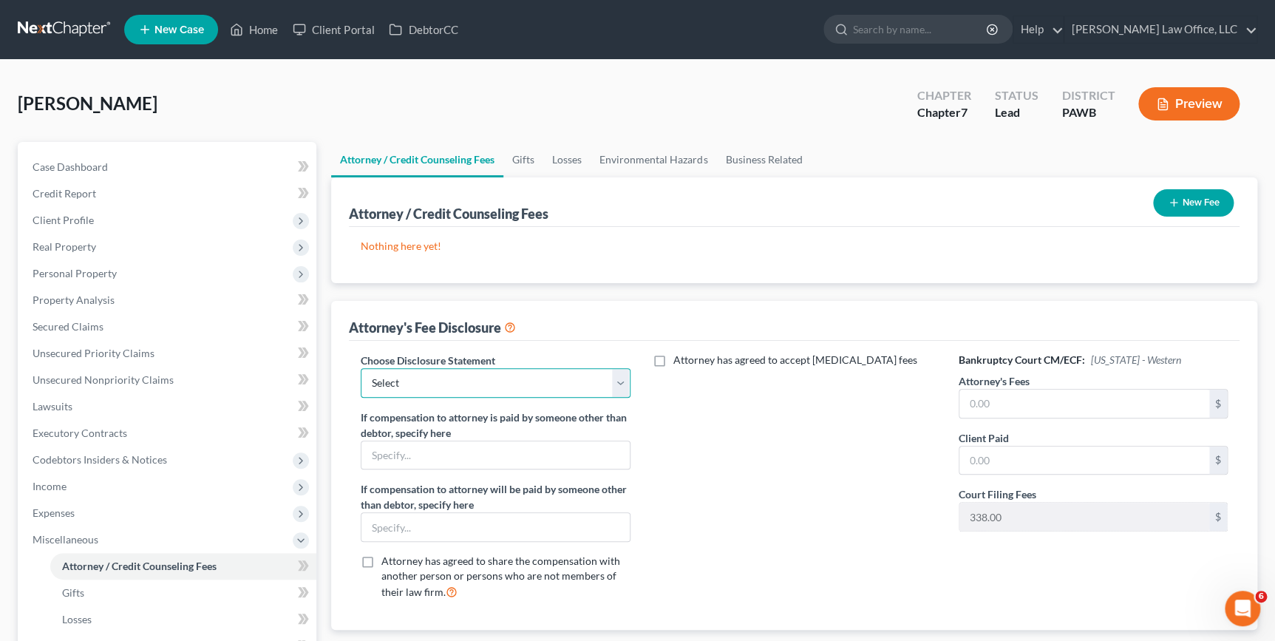
click at [542, 393] on select "Select Disclosure" at bounding box center [495, 383] width 269 height 30
select select "0"
click at [361, 368] on select "Select Disclosure" at bounding box center [495, 383] width 269 height 30
click at [1018, 409] on input "text" at bounding box center [1084, 404] width 250 height 28
type input "1,500"
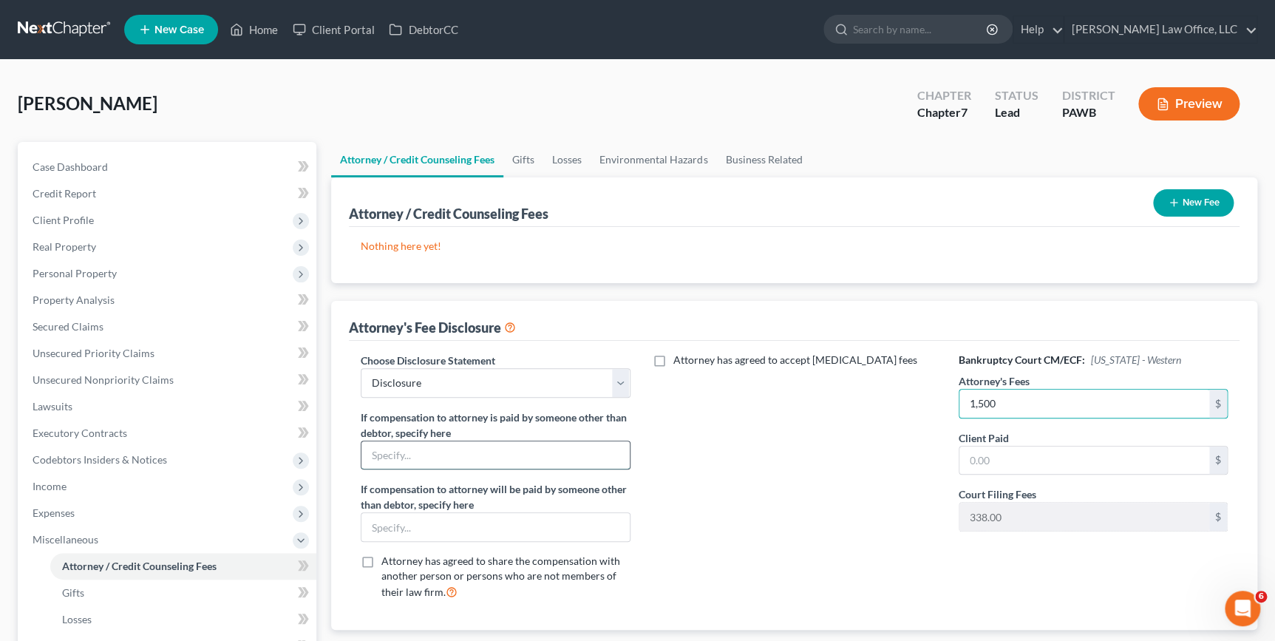
click at [541, 458] on input "text" at bounding box center [495, 455] width 268 height 28
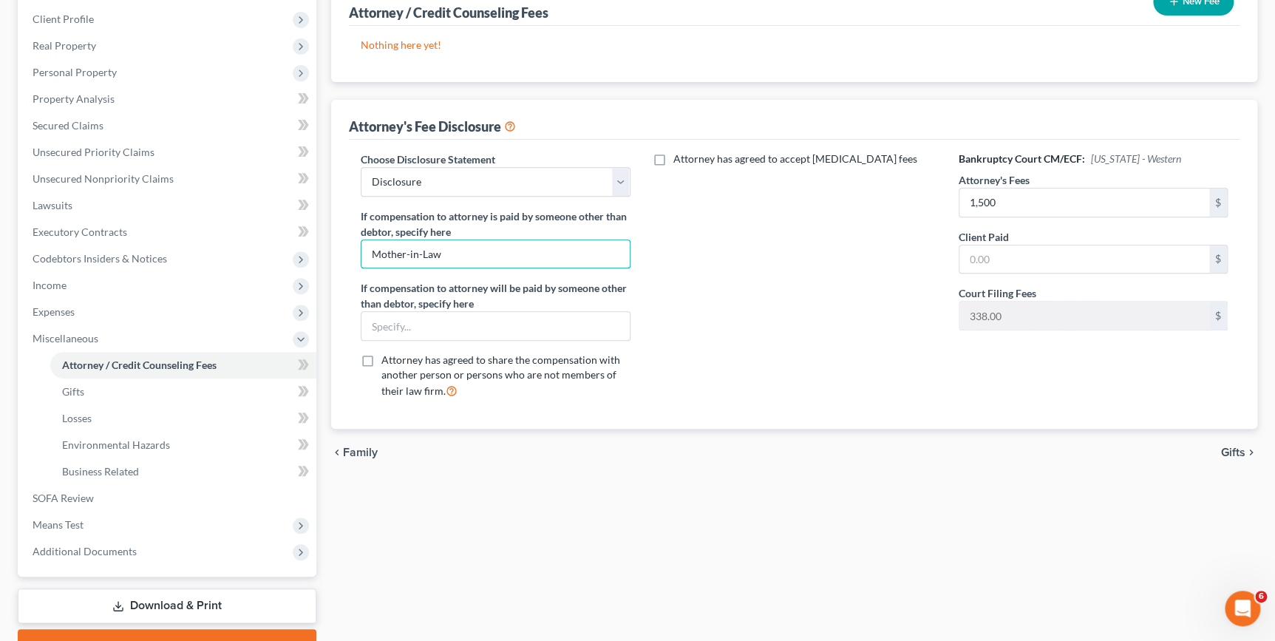
type input "Mother-in-Law"
click at [1231, 448] on span "Gifts" at bounding box center [1233, 452] width 24 height 12
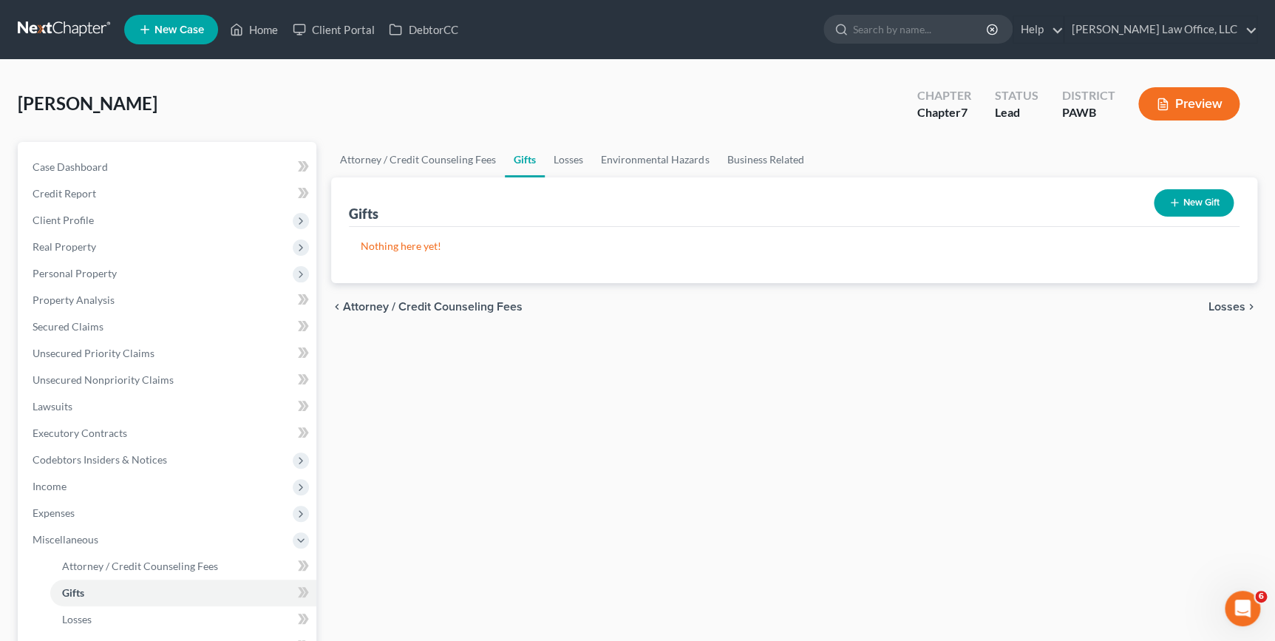
click at [1239, 306] on span "Losses" at bounding box center [1226, 307] width 37 height 12
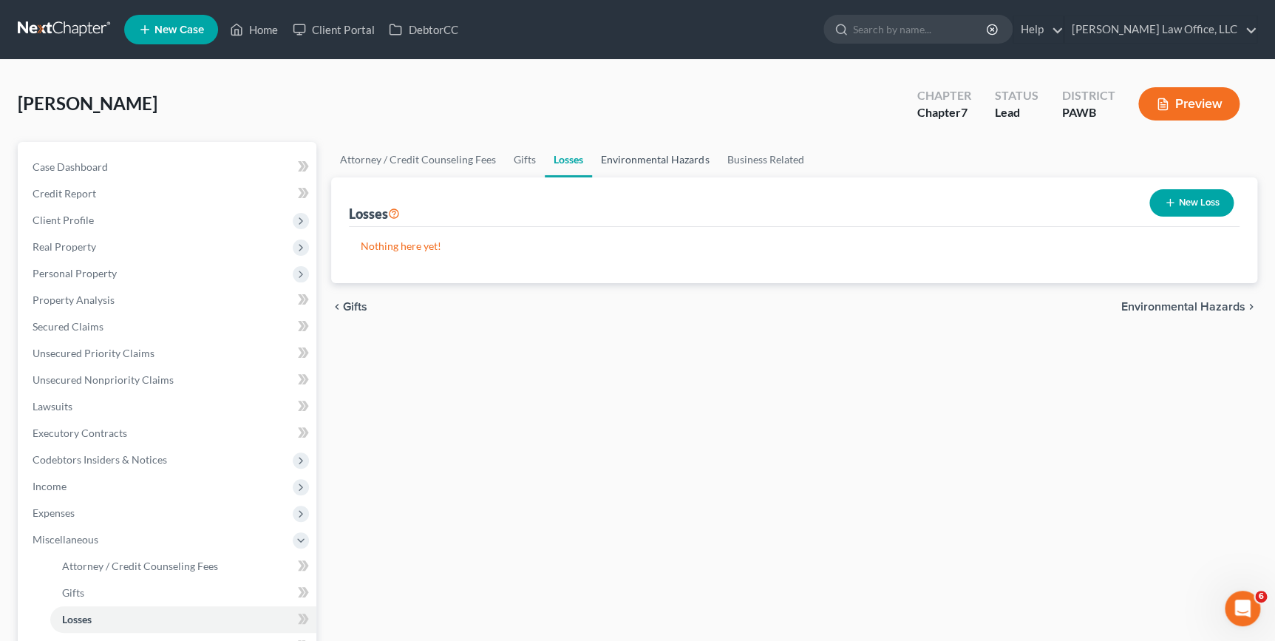
click at [645, 154] on link "Environmental Hazards" at bounding box center [655, 159] width 126 height 35
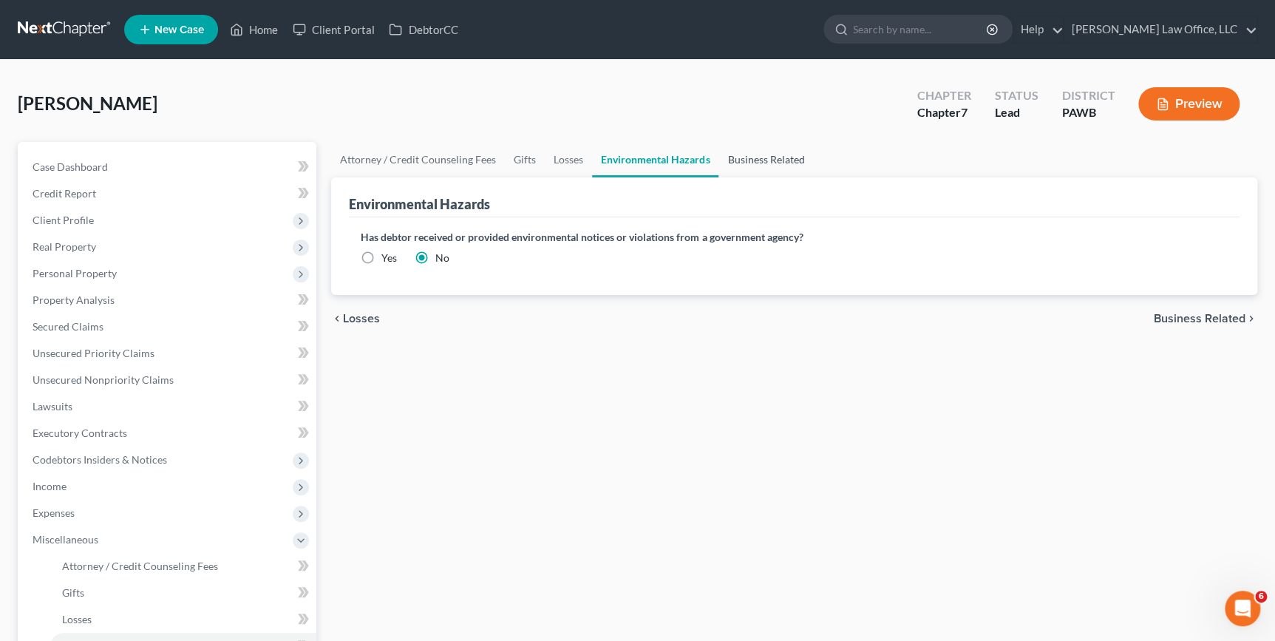
click at [745, 158] on link "Business Related" at bounding box center [765, 159] width 95 height 35
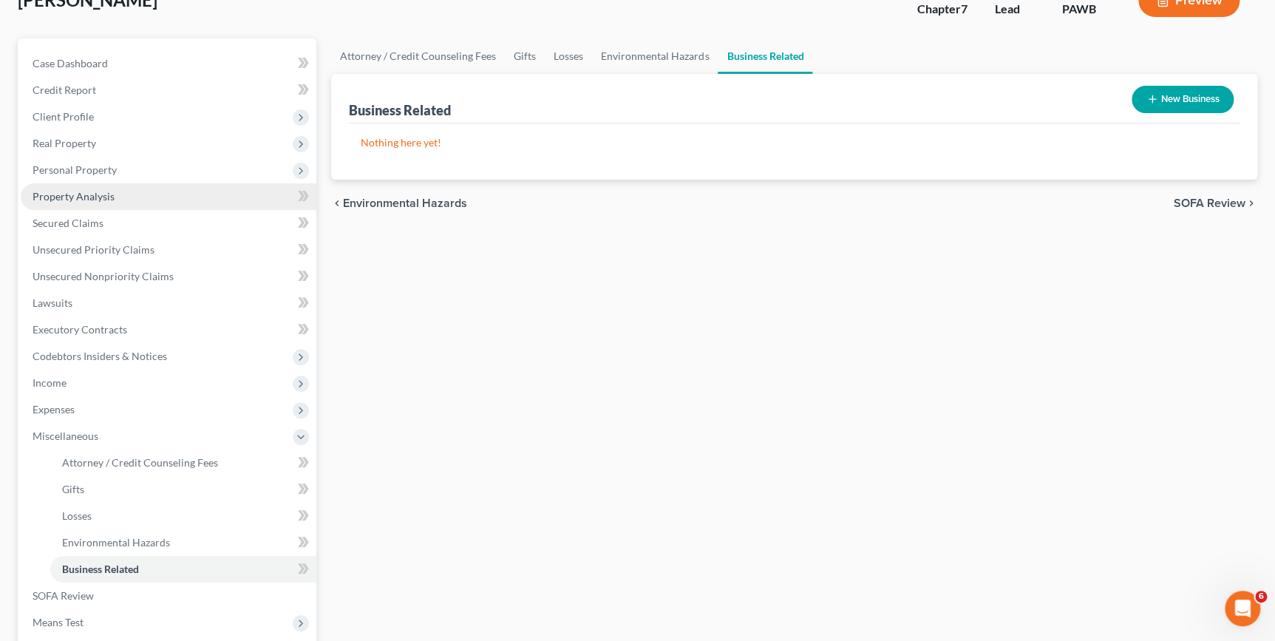
scroll to position [268, 0]
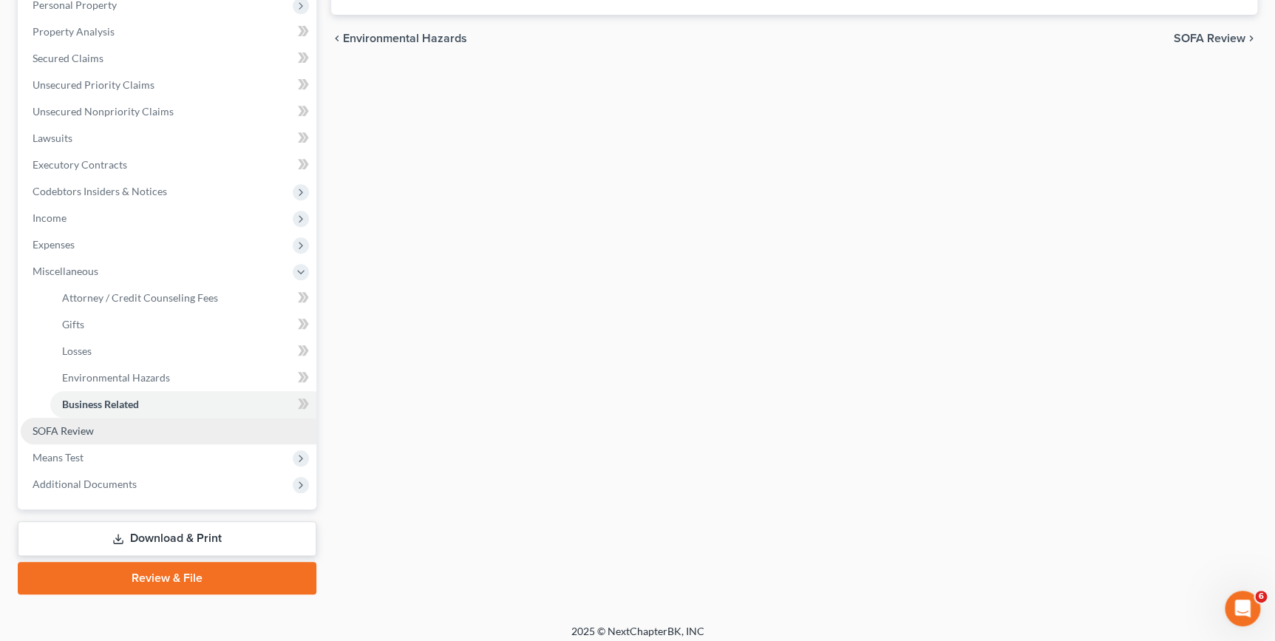
click at [92, 427] on span "SOFA Review" at bounding box center [63, 430] width 61 height 13
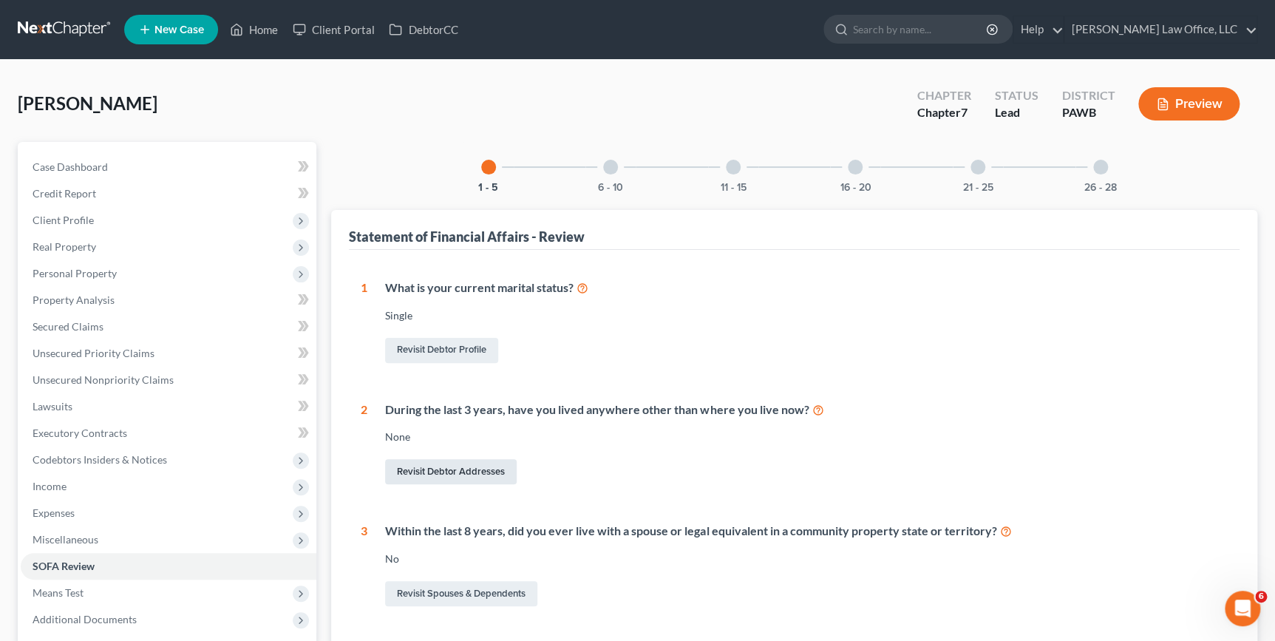
click at [472, 472] on link "Revisit Debtor Addresses" at bounding box center [451, 471] width 132 height 25
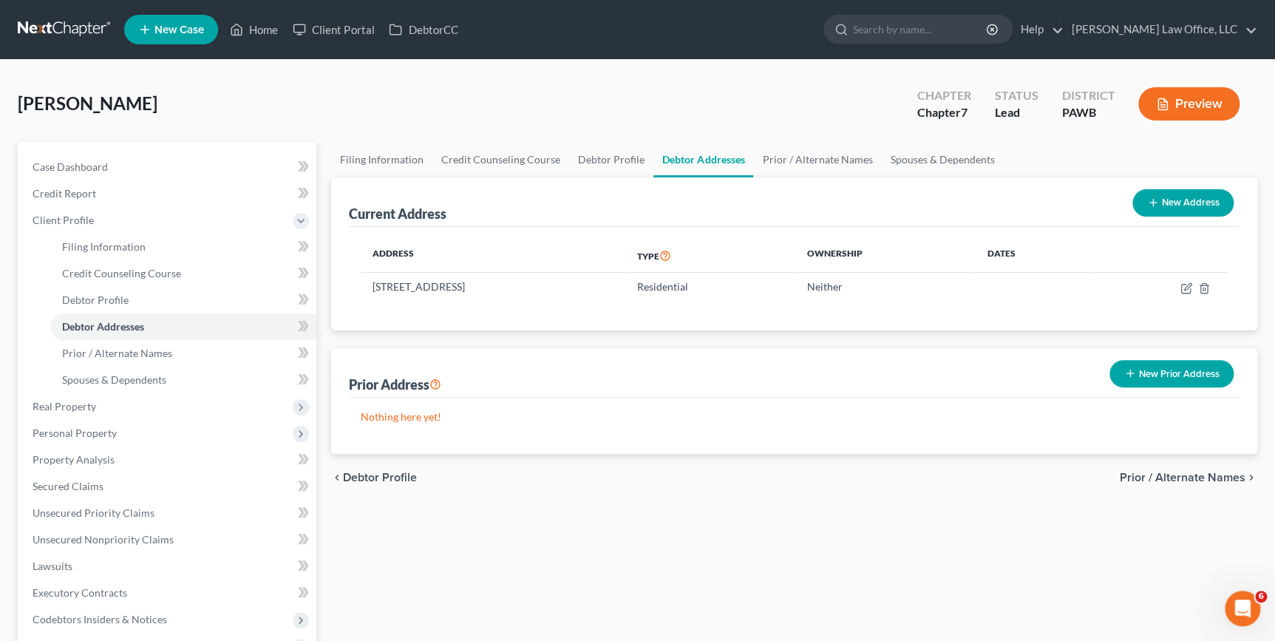
click at [1175, 378] on button "New Prior Address" at bounding box center [1171, 373] width 124 height 27
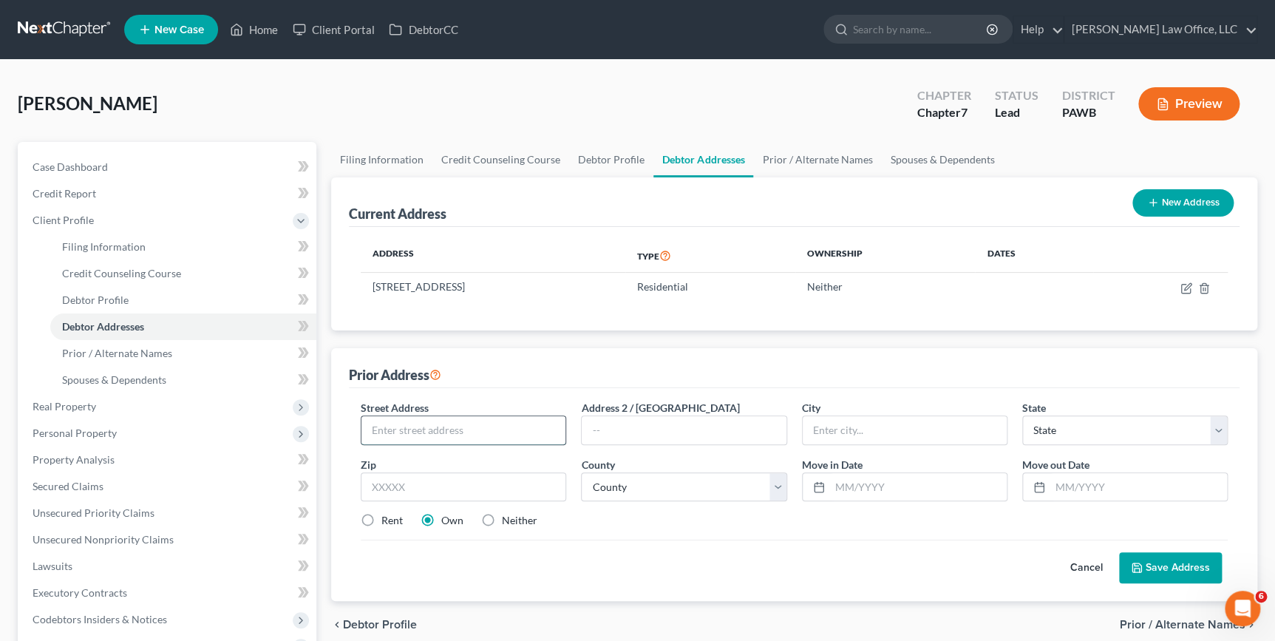
click at [477, 429] on input "text" at bounding box center [463, 430] width 204 height 28
type input "[STREET_ADDRESS]"
type input "Apt. 2"
type input "15206"
type input "[GEOGRAPHIC_DATA]"
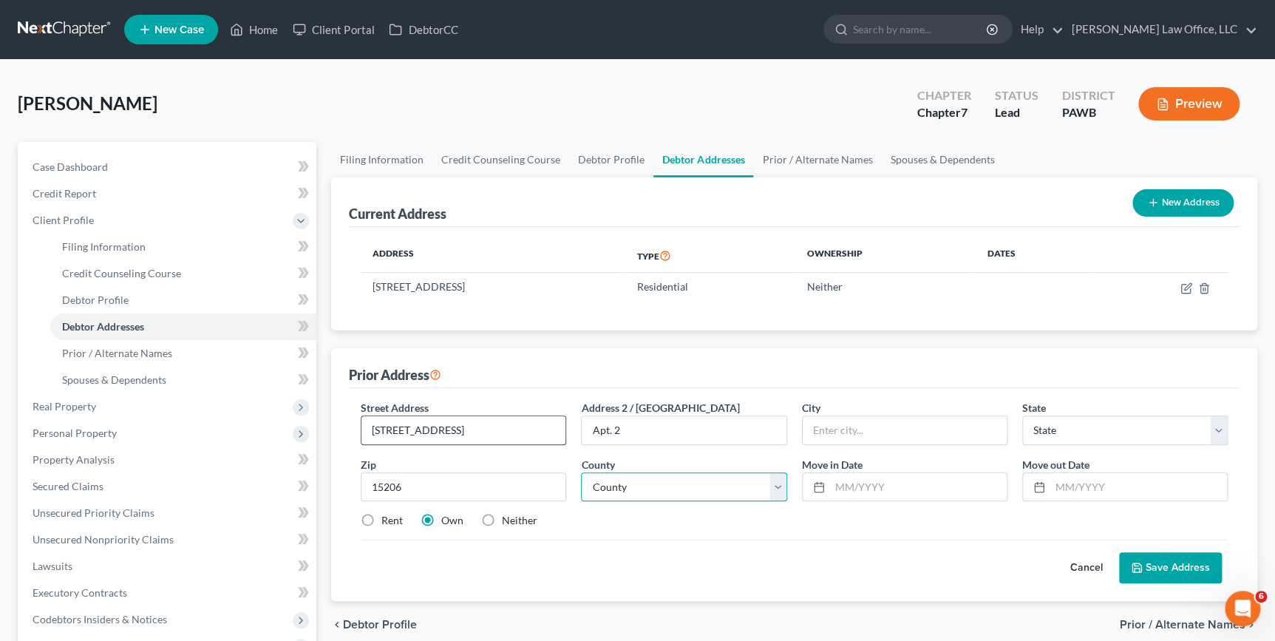
select select "39"
click at [666, 489] on select "County [GEOGRAPHIC_DATA] [GEOGRAPHIC_DATA] [GEOGRAPHIC_DATA] [GEOGRAPHIC_DATA] …" at bounding box center [683, 487] width 205 height 30
select select "1"
click at [581, 472] on select "County [GEOGRAPHIC_DATA] [GEOGRAPHIC_DATA] [GEOGRAPHIC_DATA] [GEOGRAPHIC_DATA] …" at bounding box center [683, 487] width 205 height 30
drag, startPoint x: 367, startPoint y: 520, endPoint x: 816, endPoint y: 525, distance: 449.4
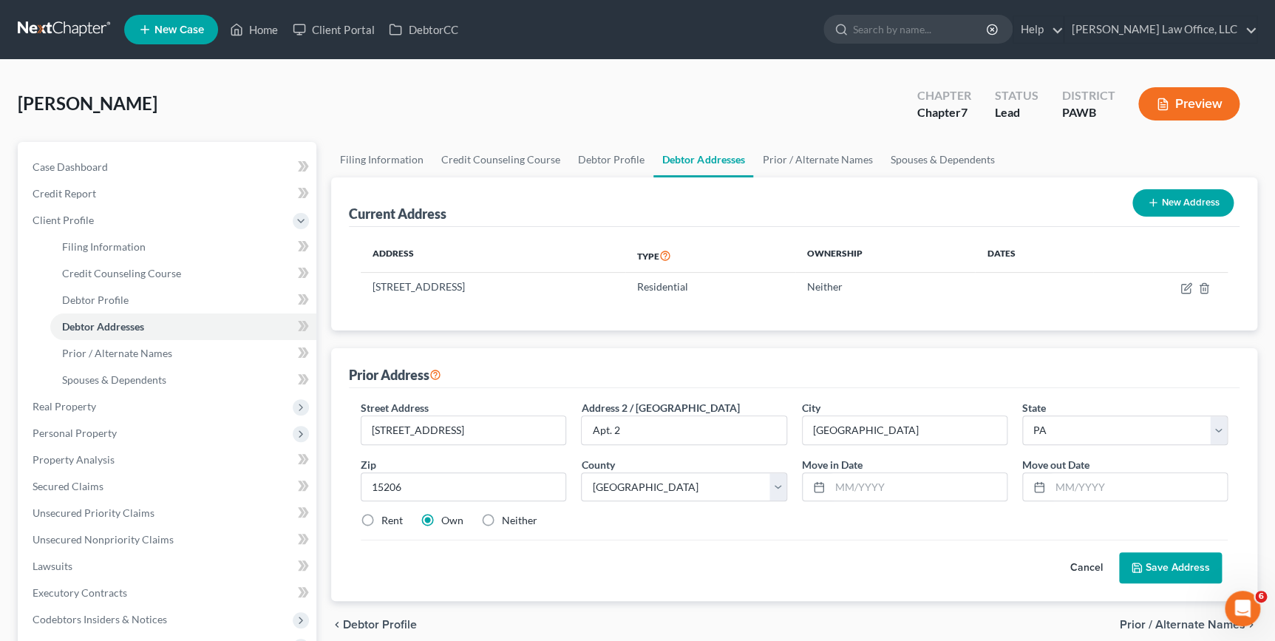
click at [381, 520] on label "Rent" at bounding box center [391, 520] width 21 height 15
click at [387, 520] on input "Rent" at bounding box center [392, 518] width 10 height 10
radio input "true"
drag, startPoint x: 898, startPoint y: 485, endPoint x: 1052, endPoint y: 498, distance: 154.3
click at [898, 485] on input "text" at bounding box center [918, 487] width 177 height 28
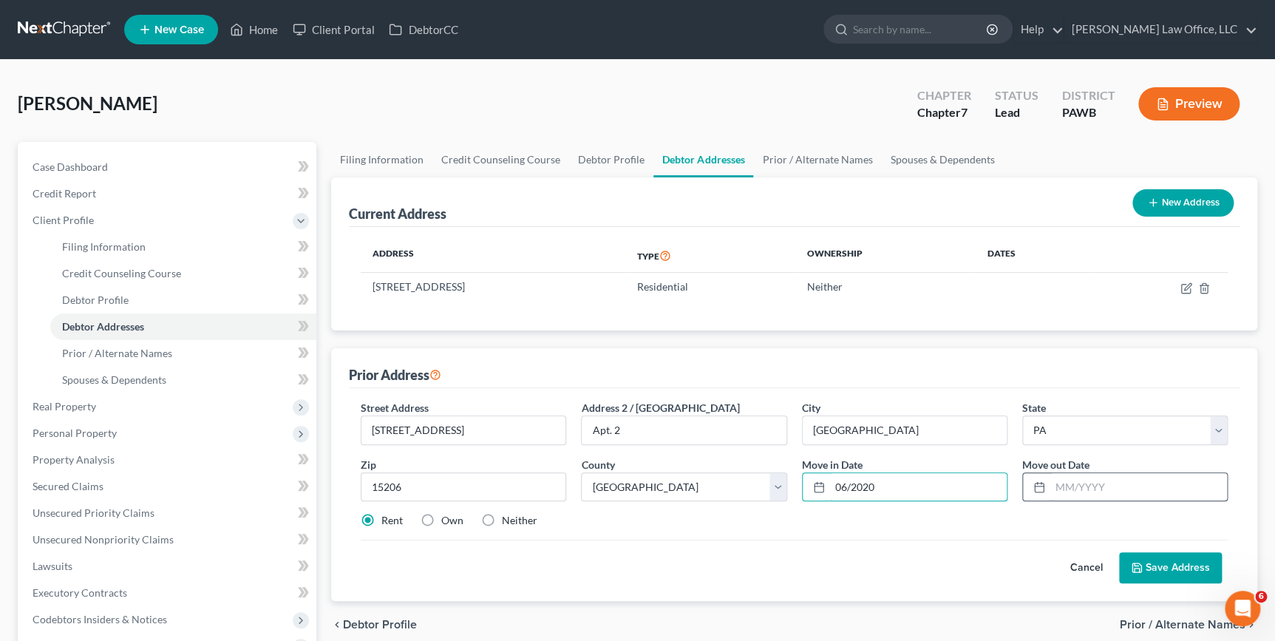
type input "06/2020"
click at [1064, 489] on input "text" at bounding box center [1138, 487] width 177 height 28
type input "04/2025"
click at [1206, 568] on button "Save Address" at bounding box center [1170, 567] width 103 height 31
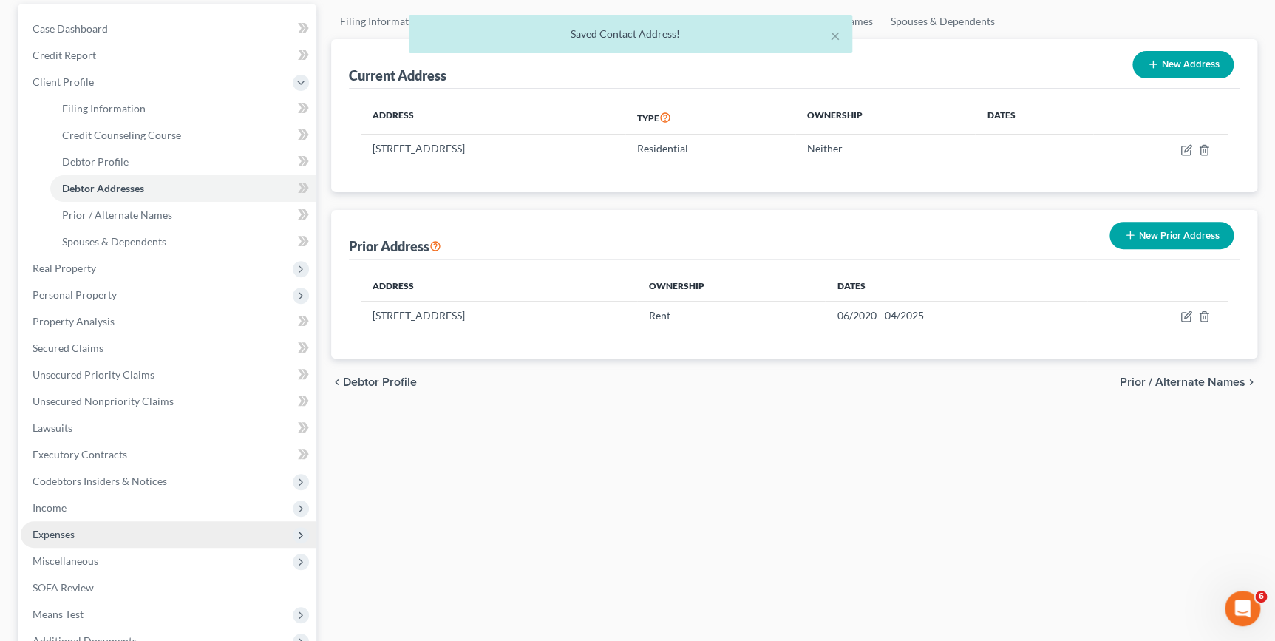
scroll to position [302, 0]
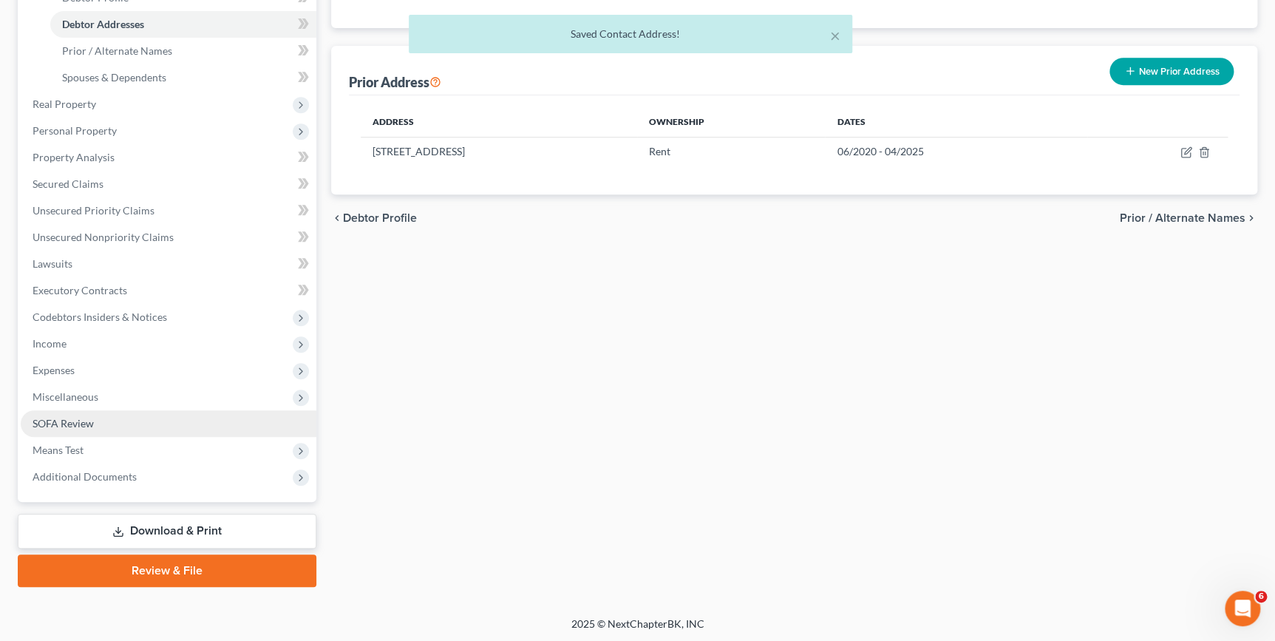
click at [106, 412] on link "SOFA Review" at bounding box center [169, 423] width 296 height 27
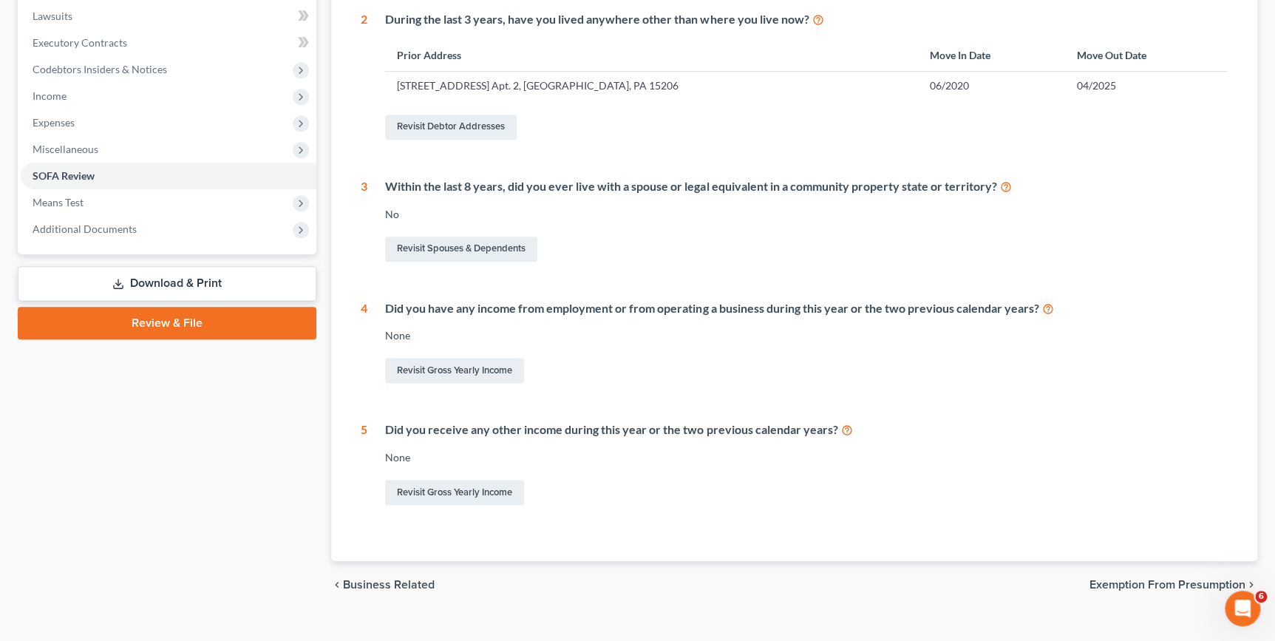
scroll to position [403, 0]
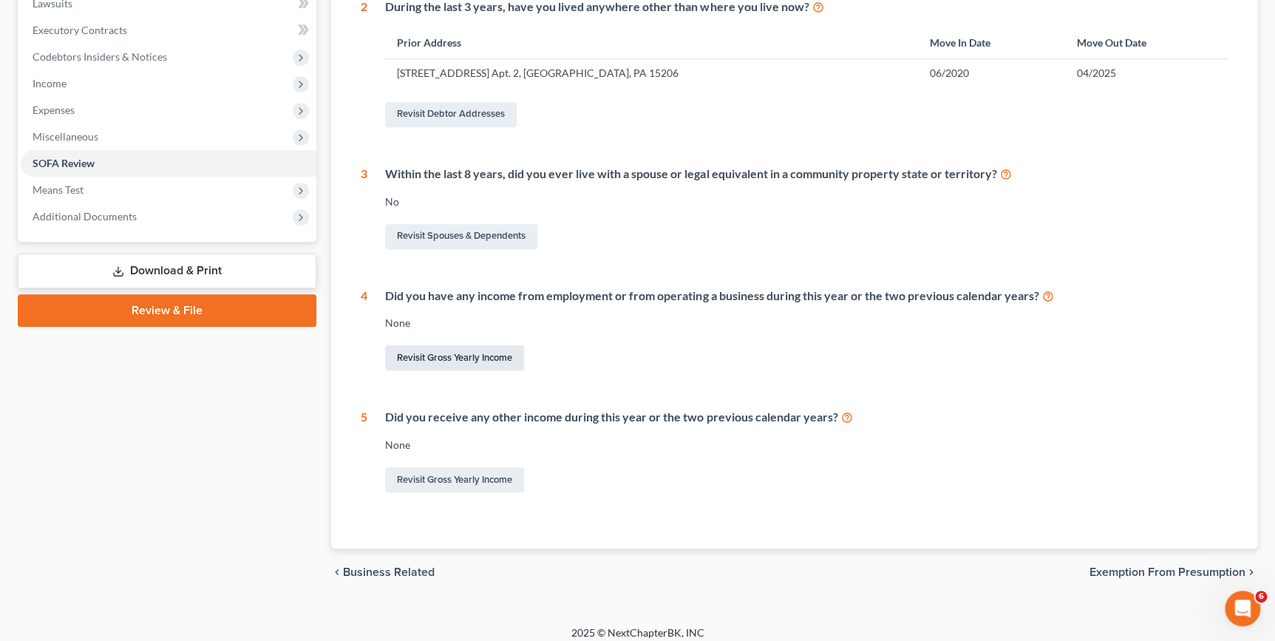
click at [461, 357] on link "Revisit Gross Yearly Income" at bounding box center [454, 357] width 139 height 25
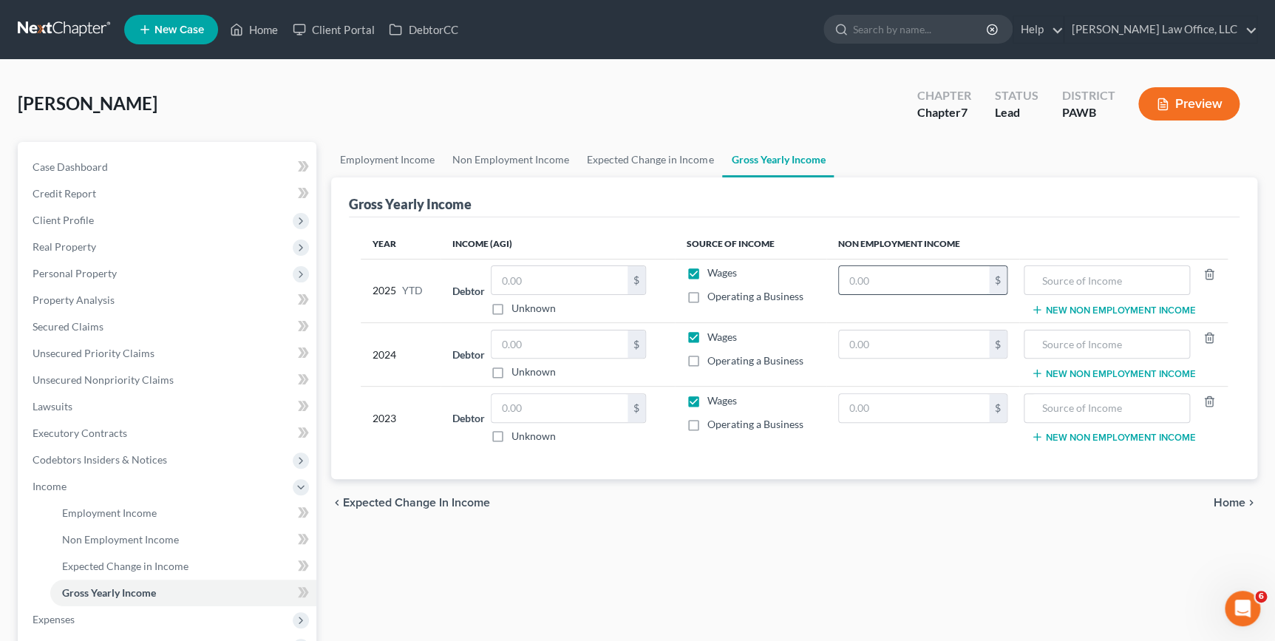
click at [979, 274] on input "text" at bounding box center [914, 280] width 150 height 28
type input "7,800"
type input "Food Stapms"
click at [552, 271] on input "text" at bounding box center [560, 280] width 136 height 28
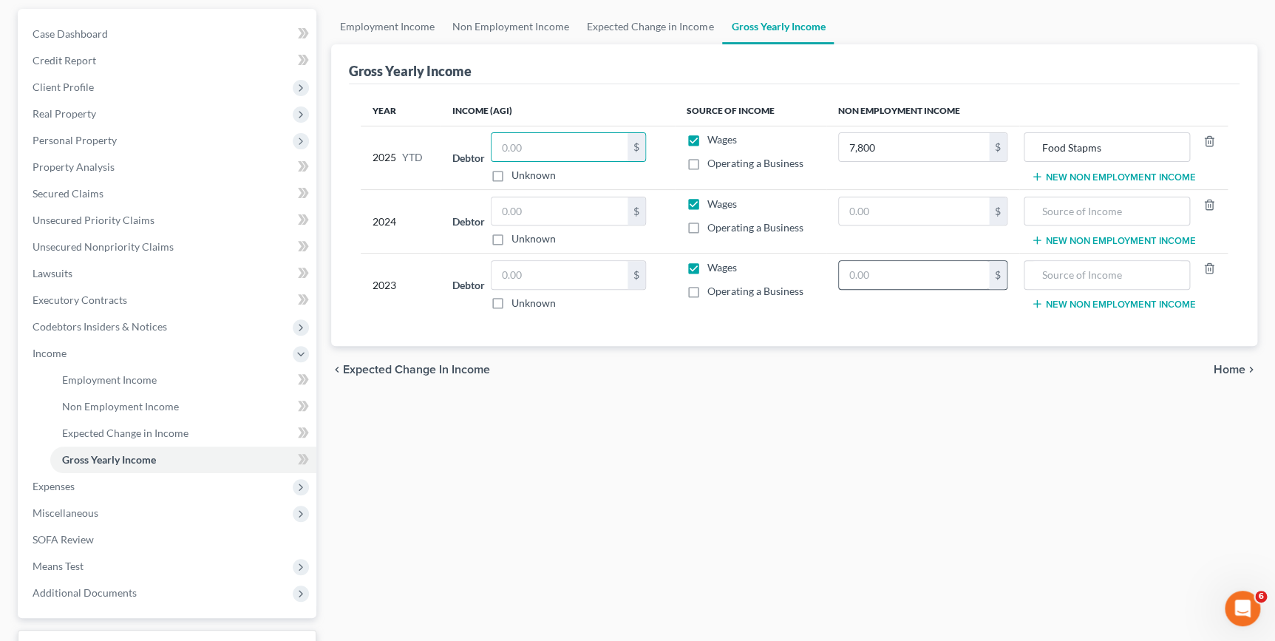
scroll to position [134, 0]
click at [543, 199] on input "text" at bounding box center [560, 211] width 136 height 28
drag, startPoint x: 568, startPoint y: 278, endPoint x: 576, endPoint y: 274, distance: 8.3
click at [568, 278] on input "text" at bounding box center [560, 274] width 136 height 28
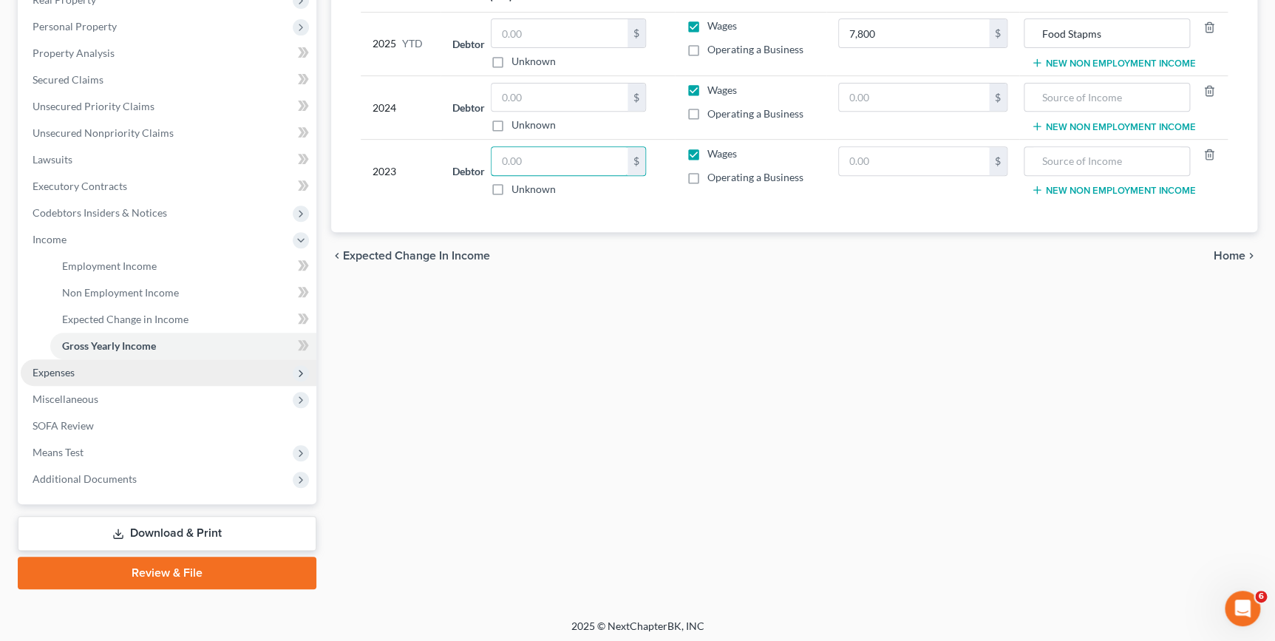
scroll to position [249, 0]
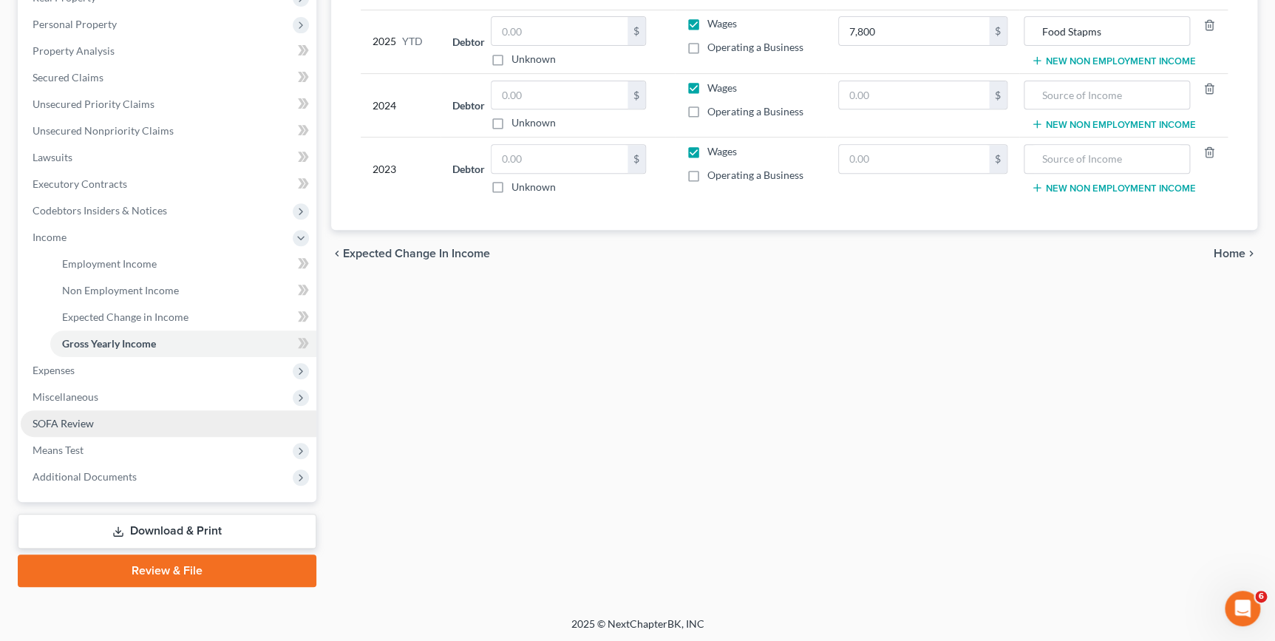
click at [108, 426] on link "SOFA Review" at bounding box center [169, 423] width 296 height 27
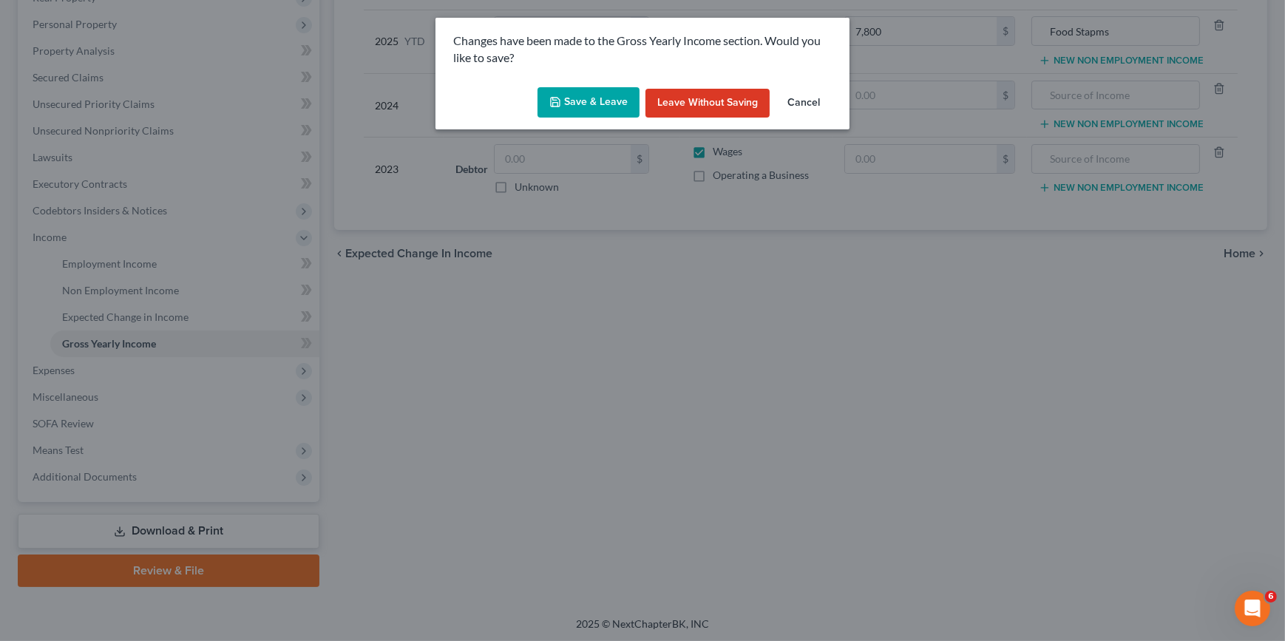
click at [583, 97] on button "Save & Leave" at bounding box center [588, 102] width 102 height 31
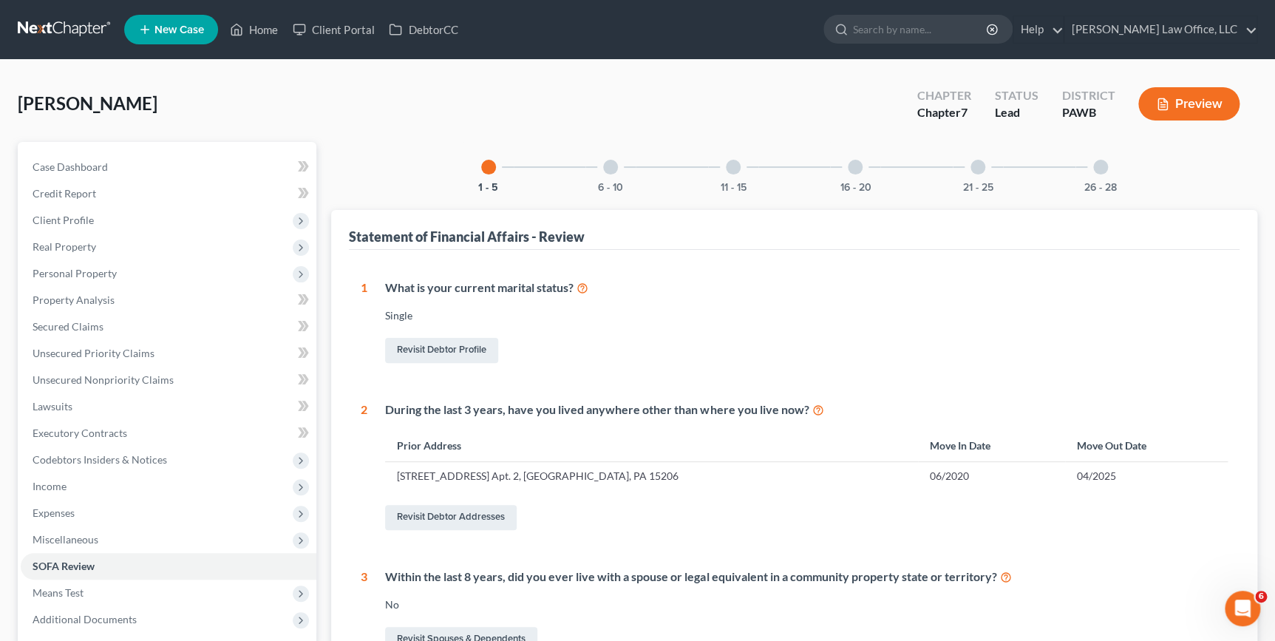
click at [613, 174] on div "6 - 10" at bounding box center [610, 167] width 50 height 50
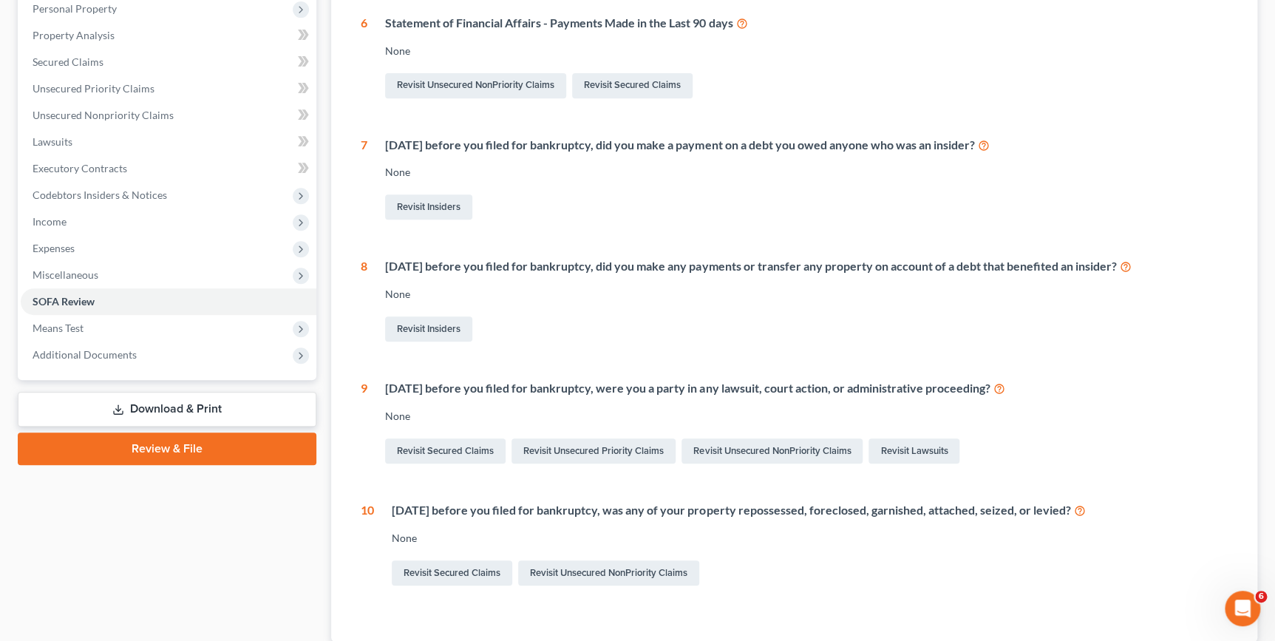
scroll to position [268, 0]
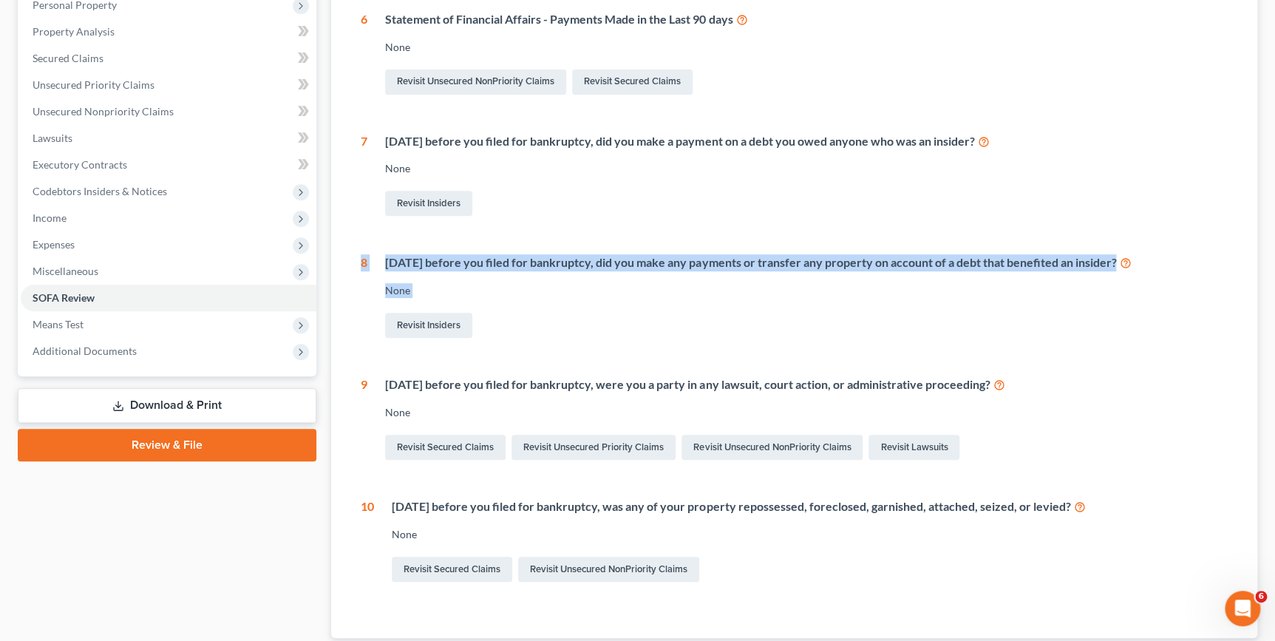
drag, startPoint x: 690, startPoint y: 327, endPoint x: 647, endPoint y: 209, distance: 125.8
click at [430, 176] on div "6 Statement of Financial Affairs - Payments Made in the Last 90 days None Revis…" at bounding box center [794, 298] width 867 height 574
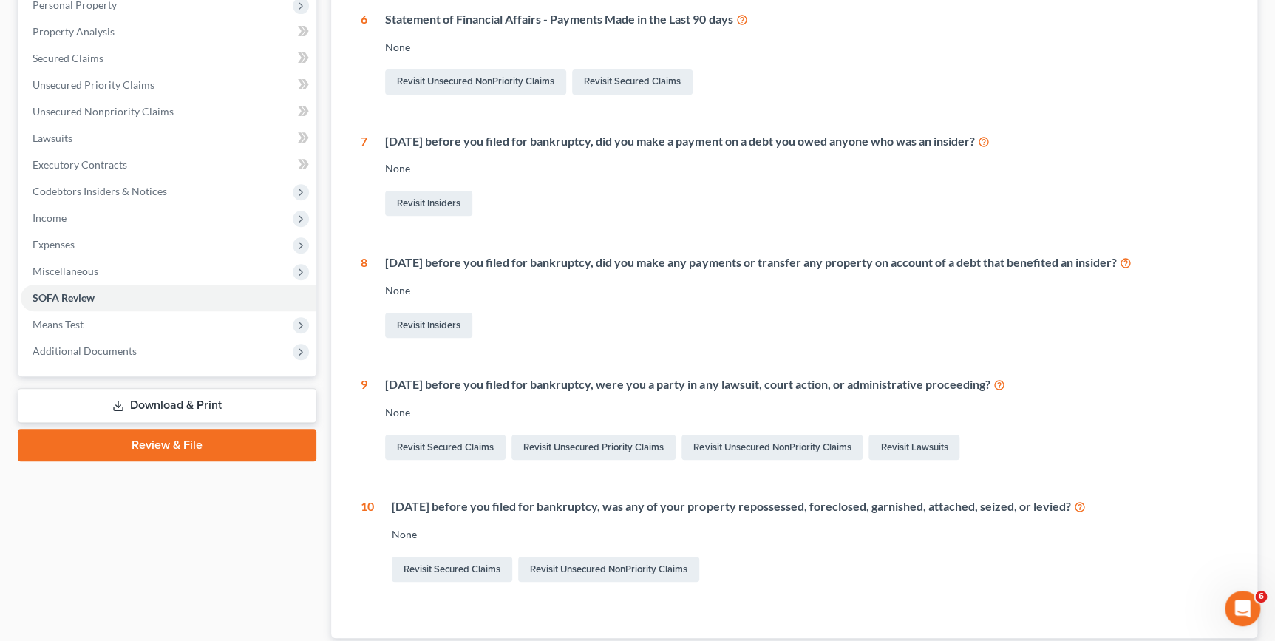
click at [654, 209] on div "Revisit Insiders" at bounding box center [806, 203] width 843 height 31
click at [454, 200] on link "Revisit Insiders" at bounding box center [428, 203] width 87 height 25
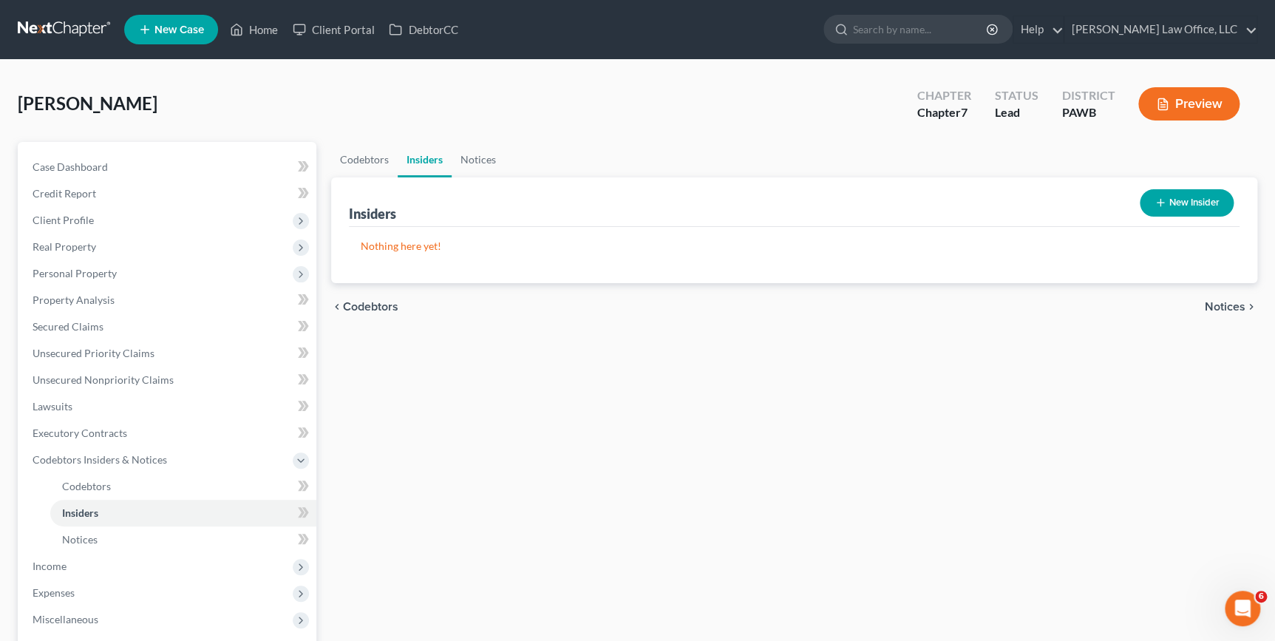
click at [671, 112] on div "[PERSON_NAME] Upgraded Chapter Chapter 7 Status Lead District [GEOGRAPHIC_DATA]…" at bounding box center [637, 110] width 1239 height 64
click at [367, 154] on link "Codebtors" at bounding box center [364, 159] width 67 height 35
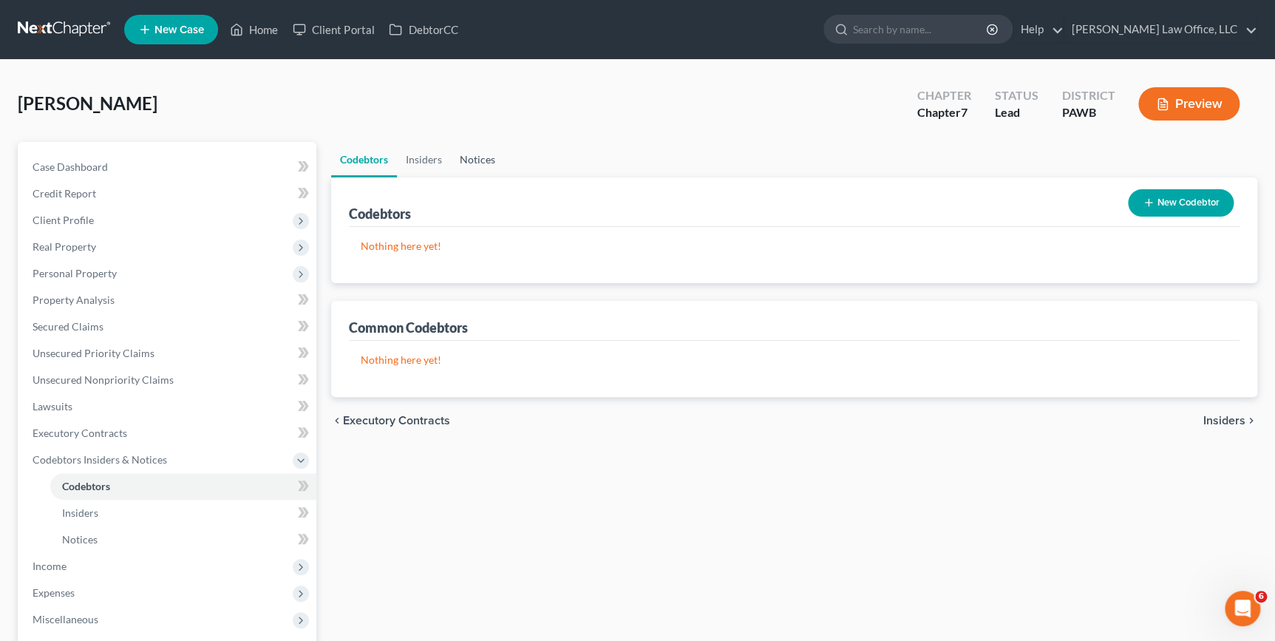
click at [472, 163] on link "Notices" at bounding box center [477, 159] width 53 height 35
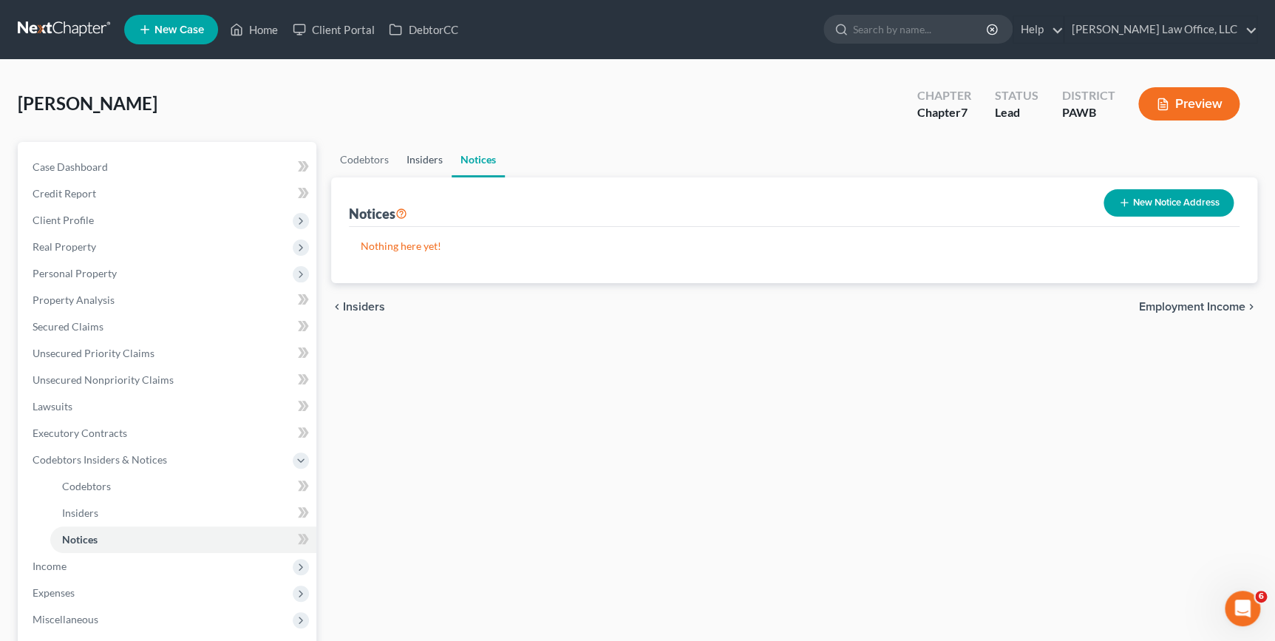
click at [424, 162] on link "Insiders" at bounding box center [425, 159] width 54 height 35
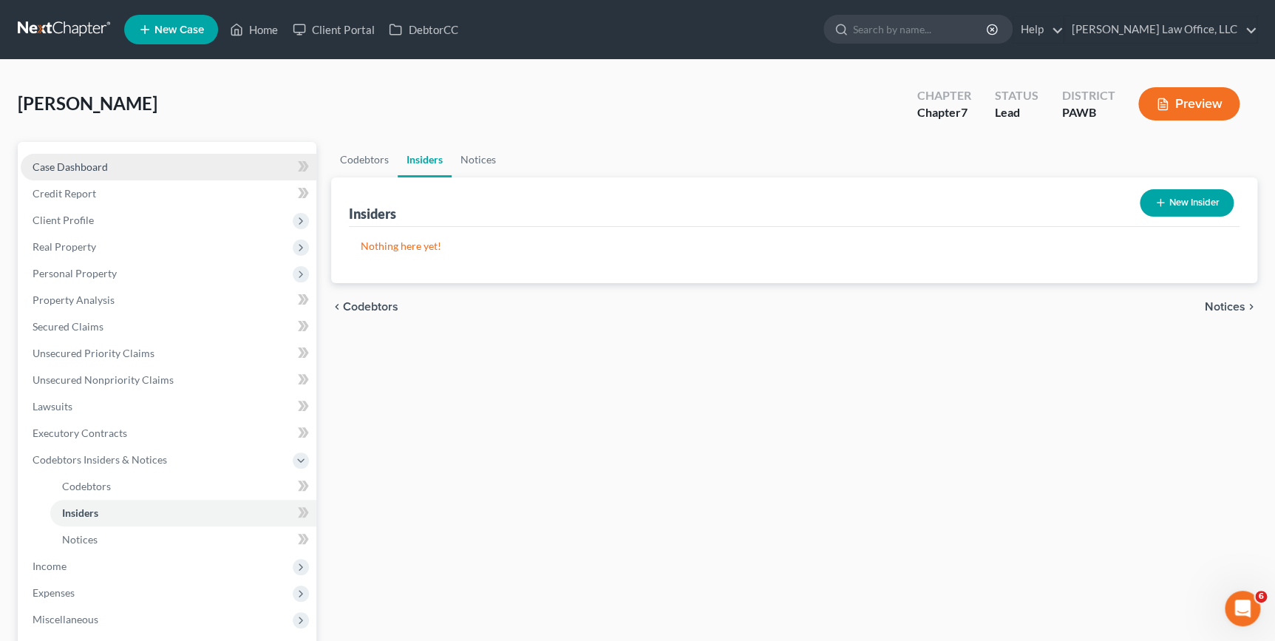
click at [98, 171] on span "Case Dashboard" at bounding box center [70, 166] width 75 height 13
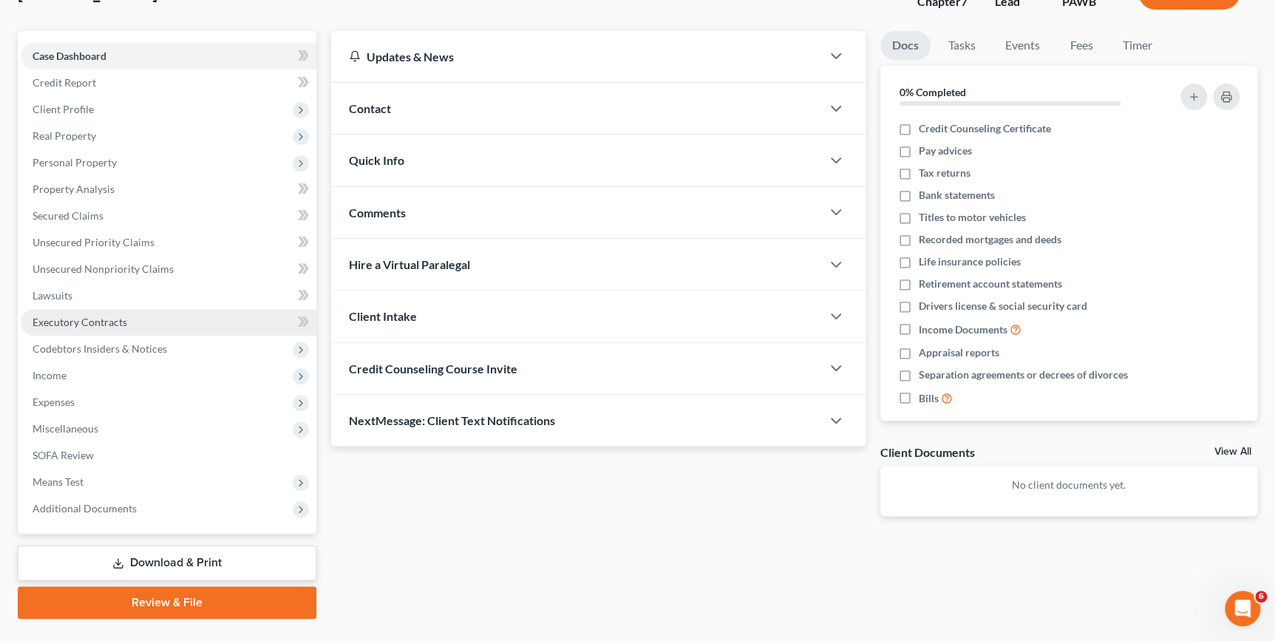
scroll to position [143, 0]
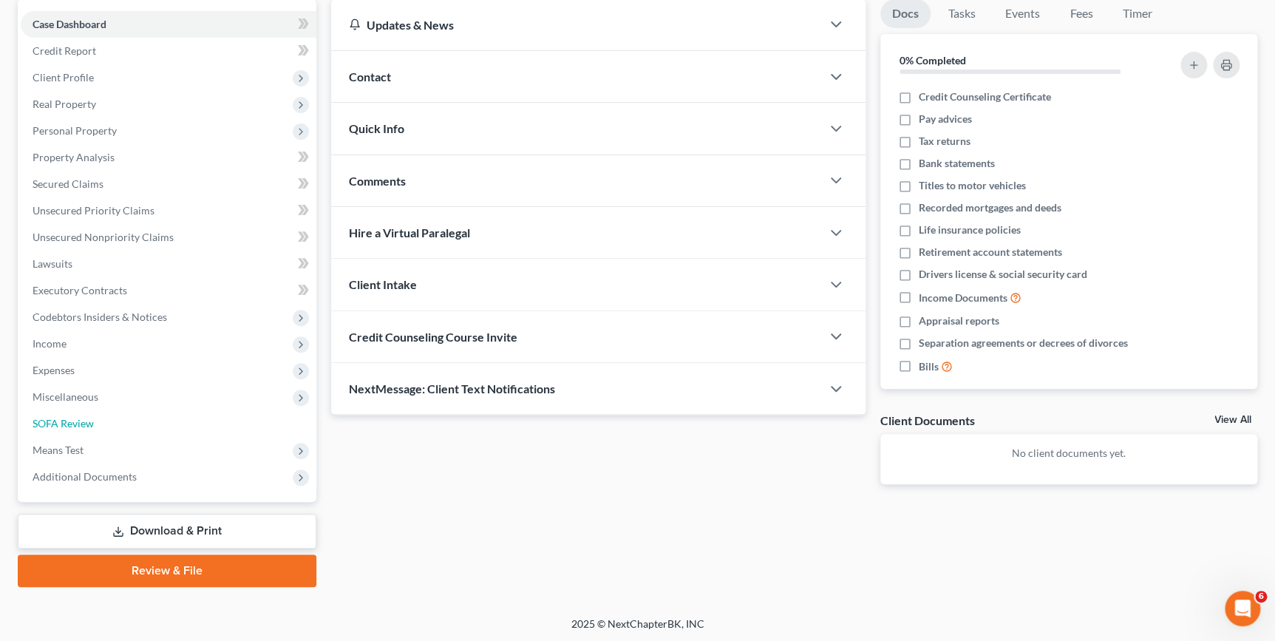
drag, startPoint x: 111, startPoint y: 426, endPoint x: 533, endPoint y: 472, distance: 424.4
click at [111, 426] on link "SOFA Review" at bounding box center [169, 423] width 296 height 27
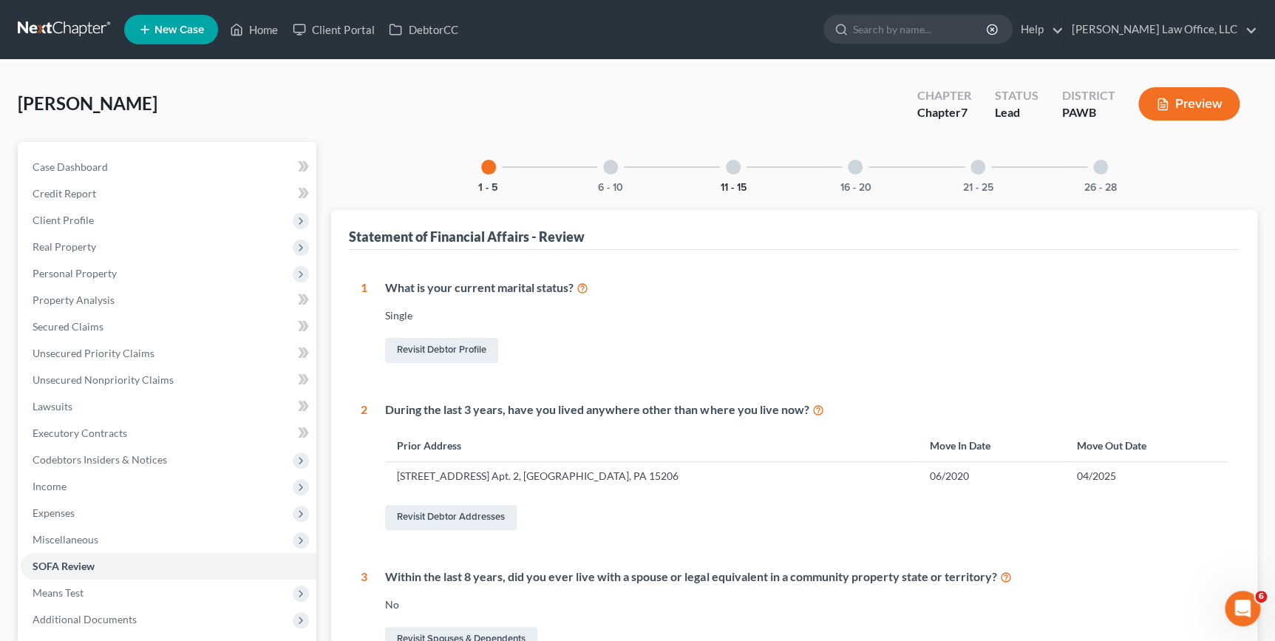
click at [722, 191] on button "11 - 15" at bounding box center [733, 188] width 26 height 10
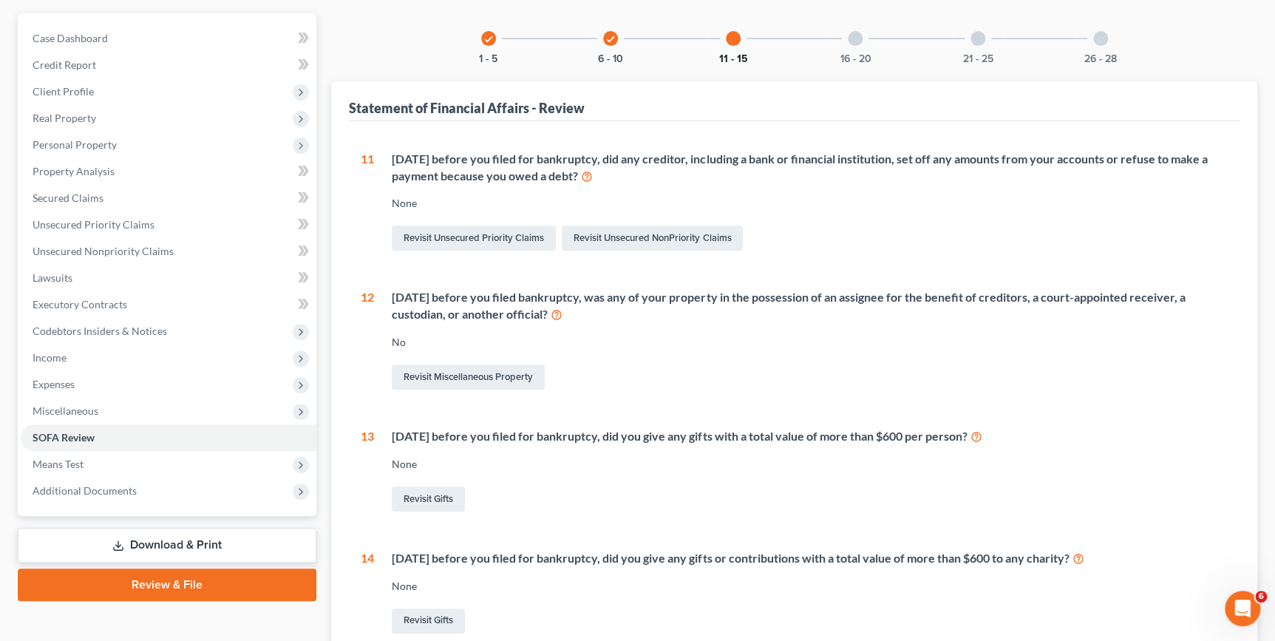
scroll to position [134, 0]
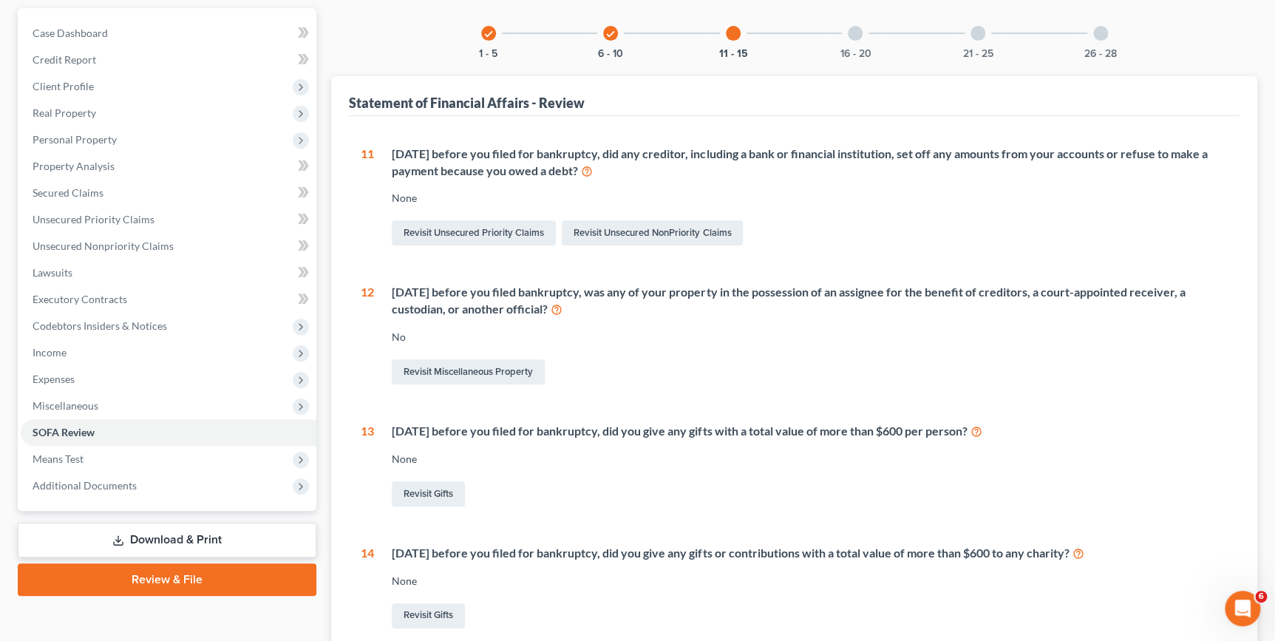
click at [613, 34] on icon "check" at bounding box center [610, 34] width 10 height 10
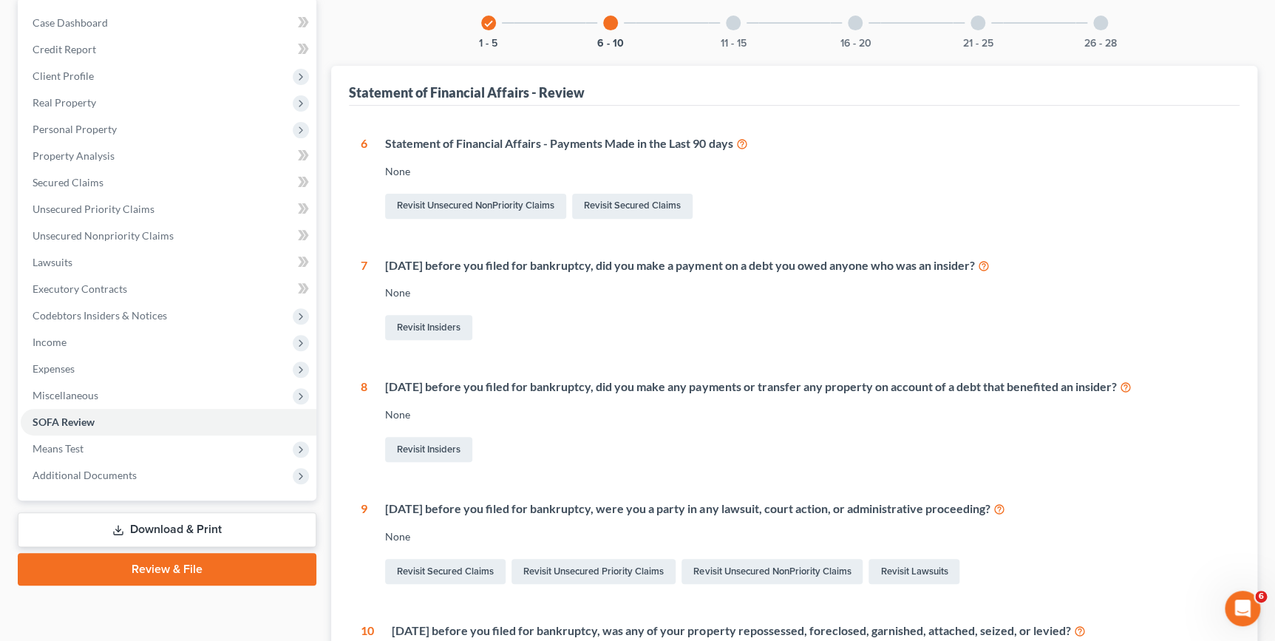
scroll to position [0, 0]
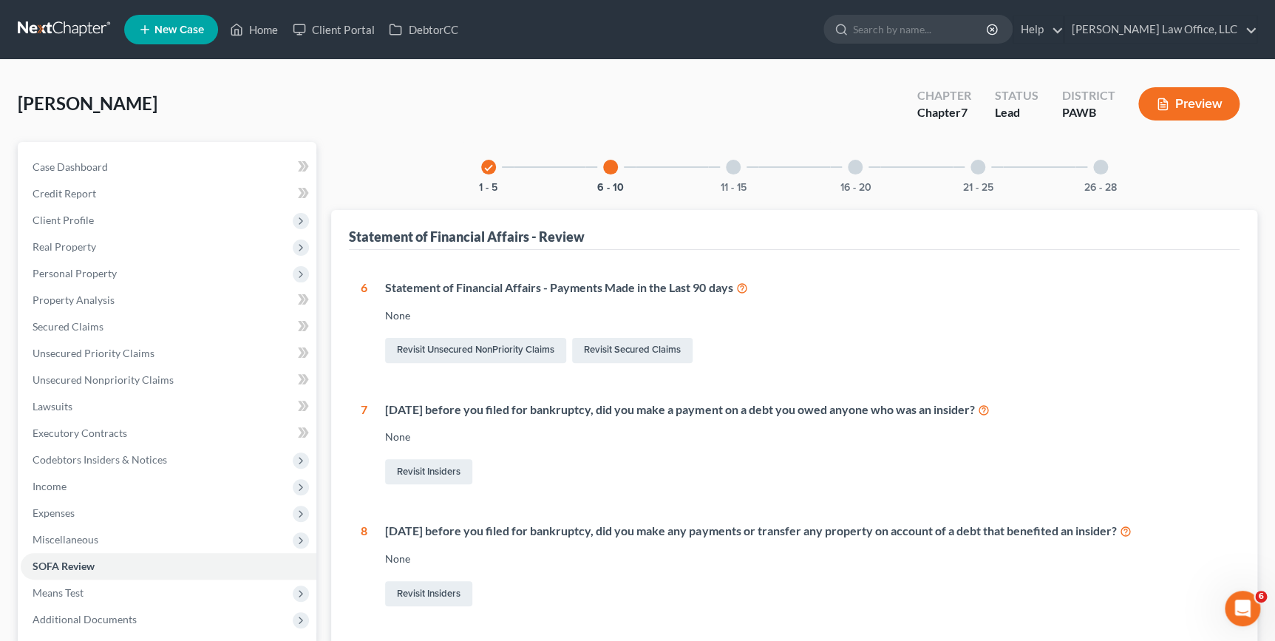
click at [746, 183] on div "11 - 15" at bounding box center [733, 167] width 50 height 50
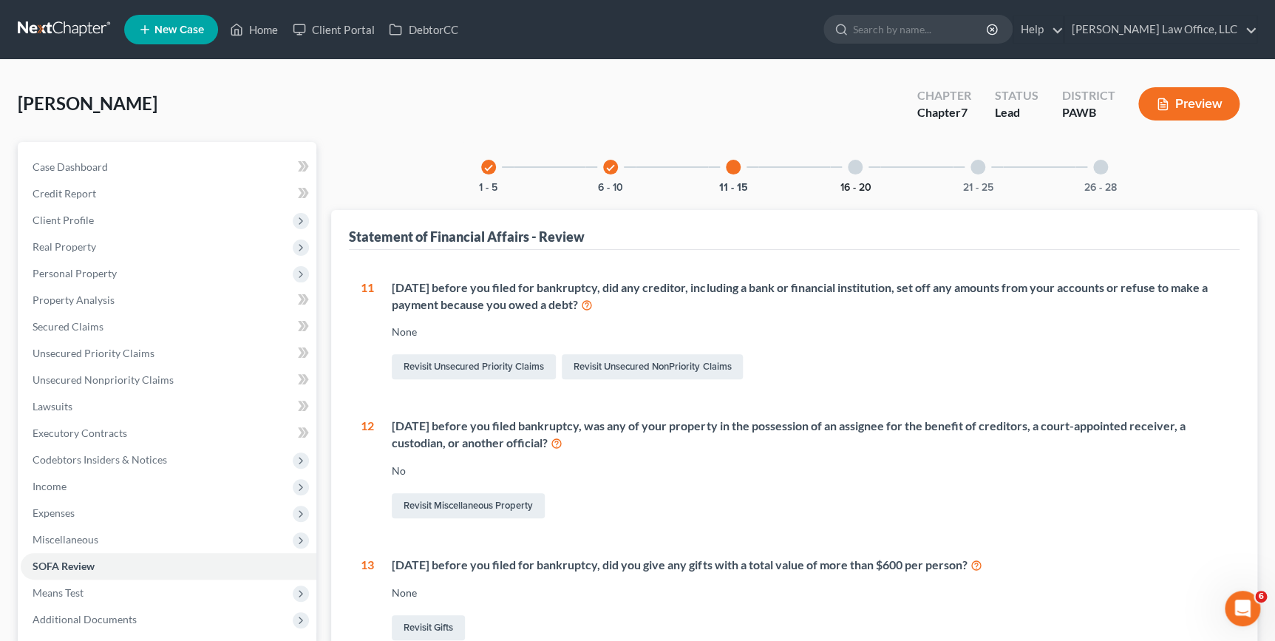
click at [857, 183] on button "16 - 20" at bounding box center [855, 188] width 31 height 10
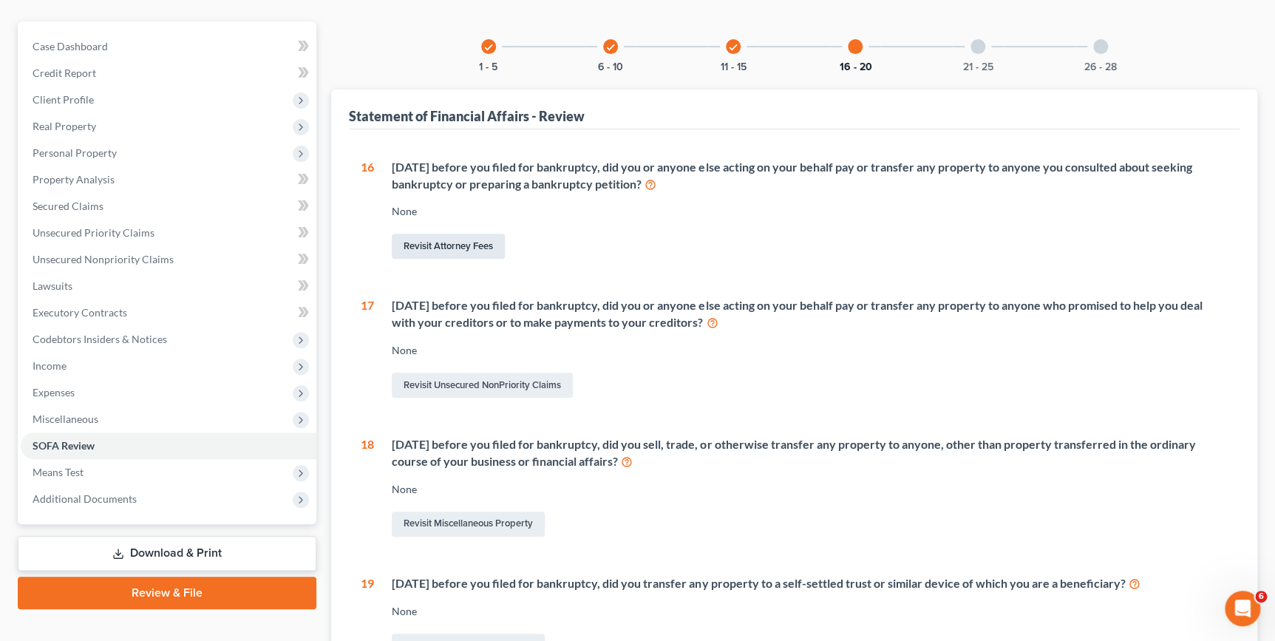
scroll to position [134, 0]
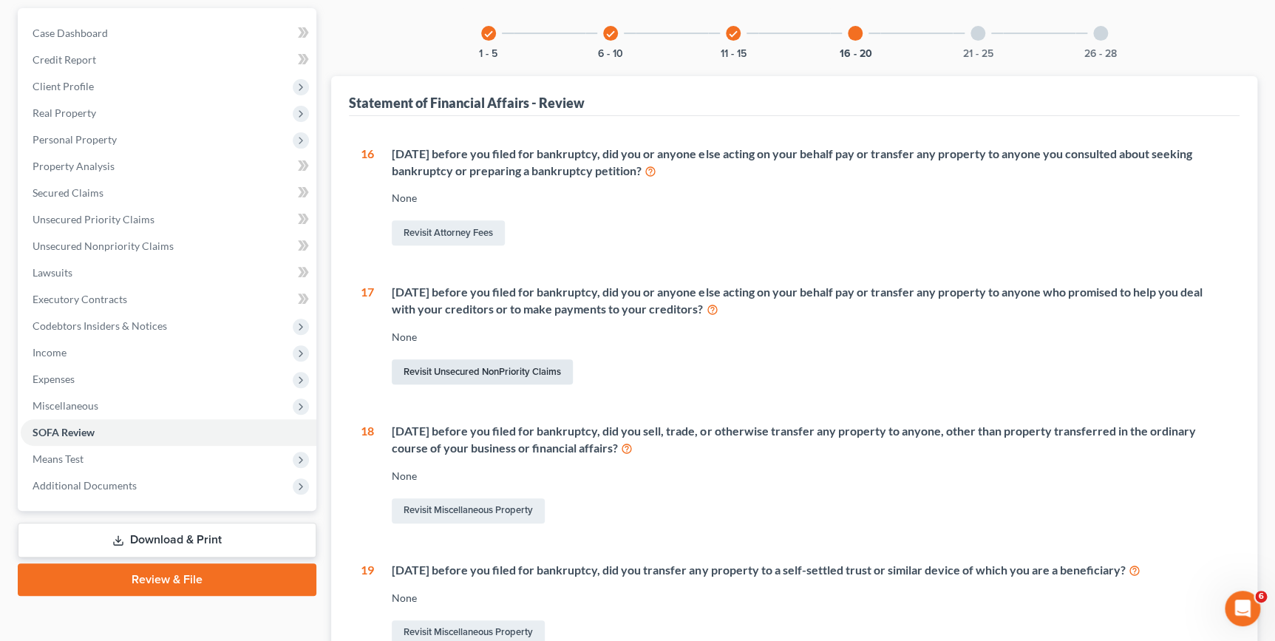
click at [465, 372] on link "Revisit Unsecured NonPriority Claims" at bounding box center [482, 371] width 181 height 25
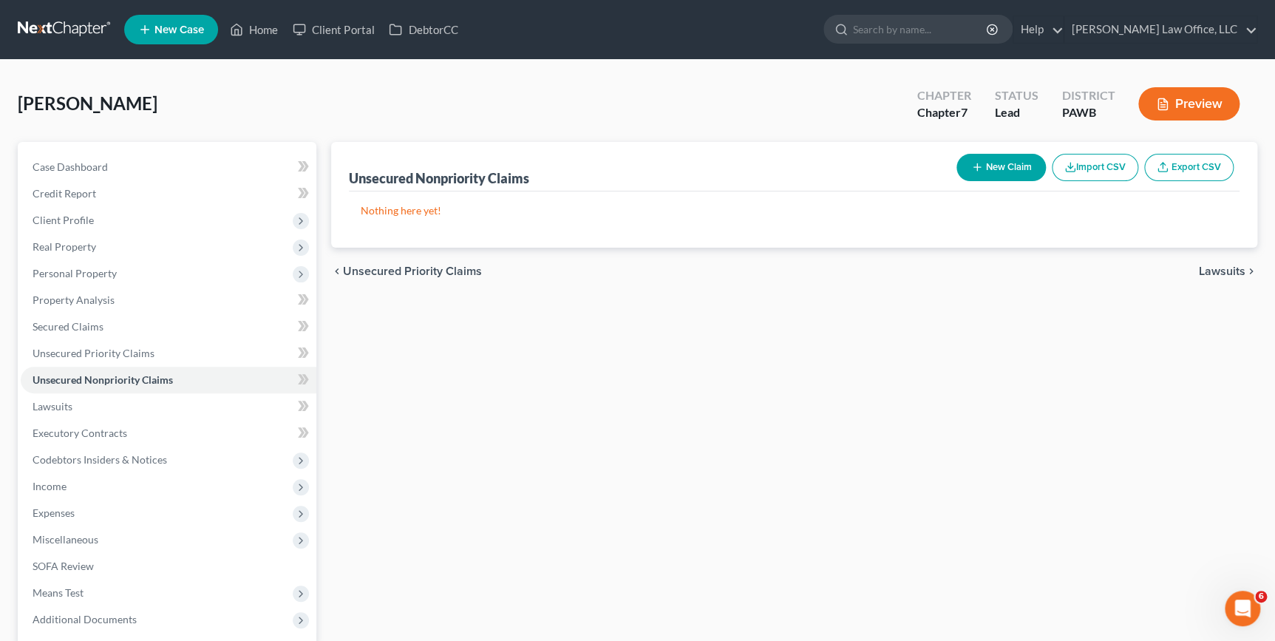
click at [1004, 176] on button "New Claim" at bounding box center [1000, 167] width 89 height 27
select select "0"
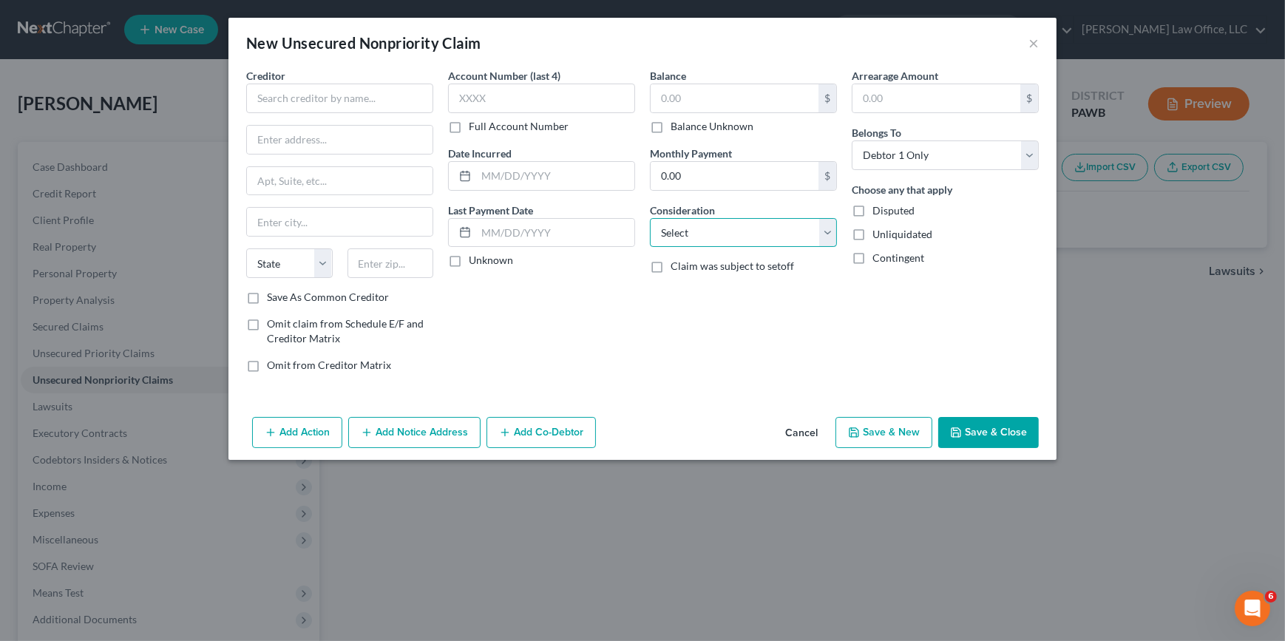
click at [795, 228] on select "Select Cable / Satellite Services Collection Agency Credit Card Debt Debt Couns…" at bounding box center [743, 233] width 187 height 30
select select "3"
click at [650, 218] on select "Select Cable / Satellite Services Collection Agency Credit Card Debt Debt Couns…" at bounding box center [743, 233] width 187 height 30
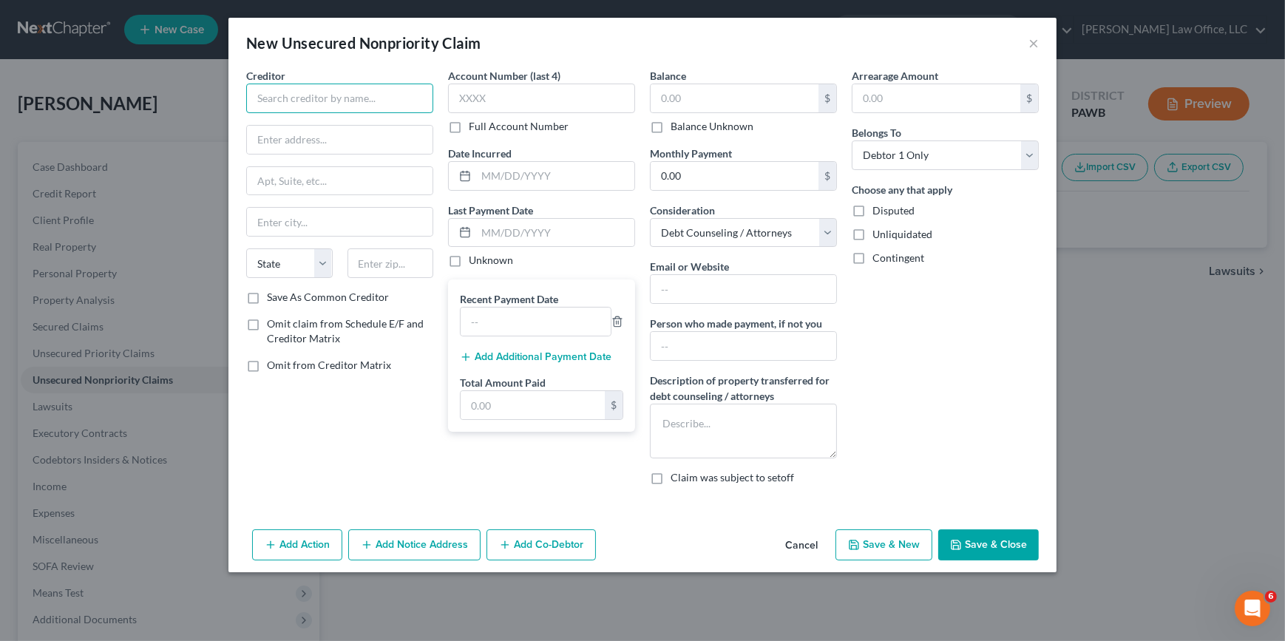
click at [316, 99] on input "text" at bounding box center [339, 99] width 187 height 30
type input "Advantage Creditor Counseling Service"
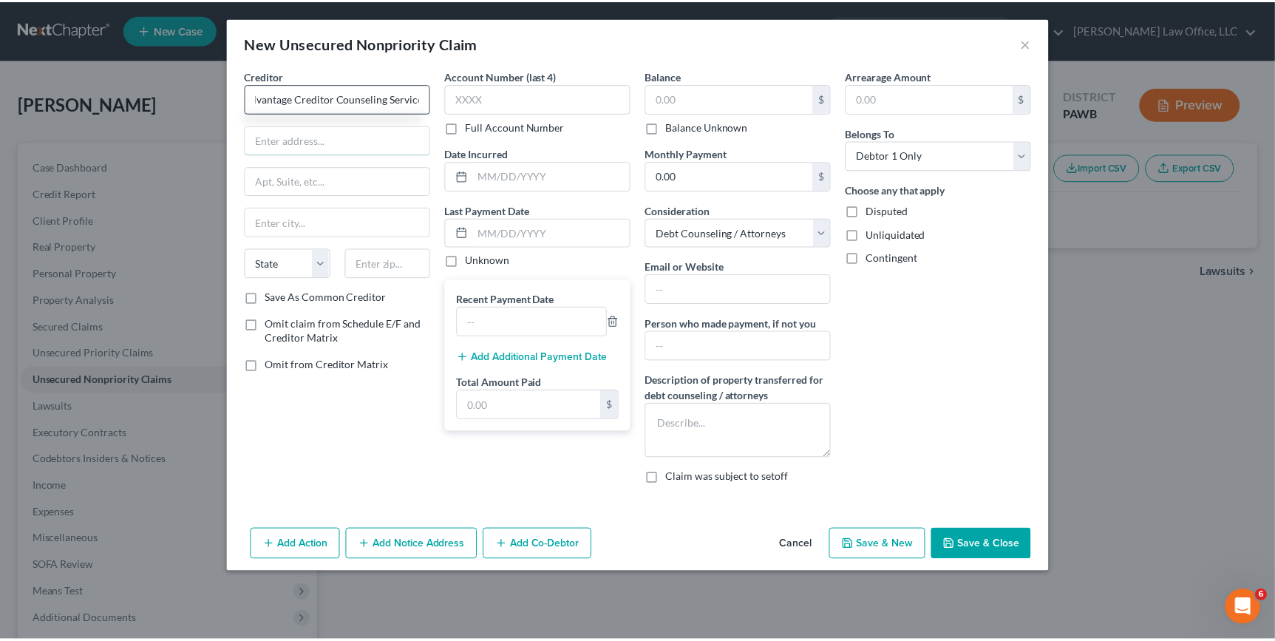
scroll to position [0, 0]
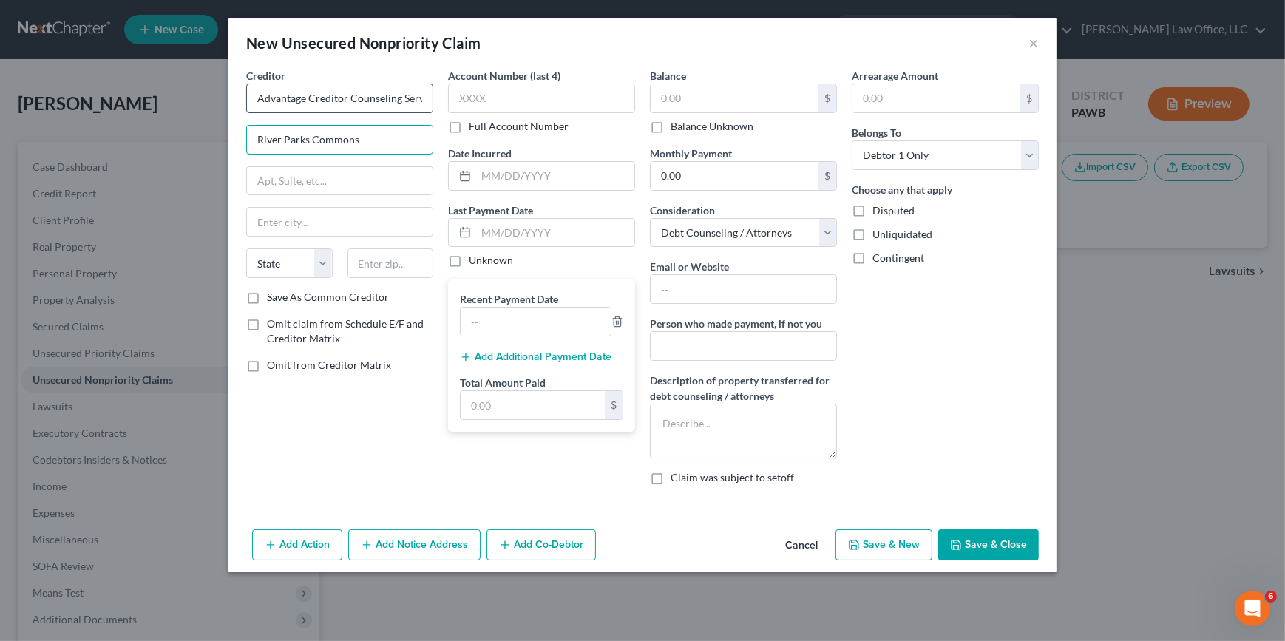
type input "River Parks Commons"
type input "[STREET_ADDRESS][PERSON_NAME]"
type input "15203"
type input "[GEOGRAPHIC_DATA]"
select select "39"
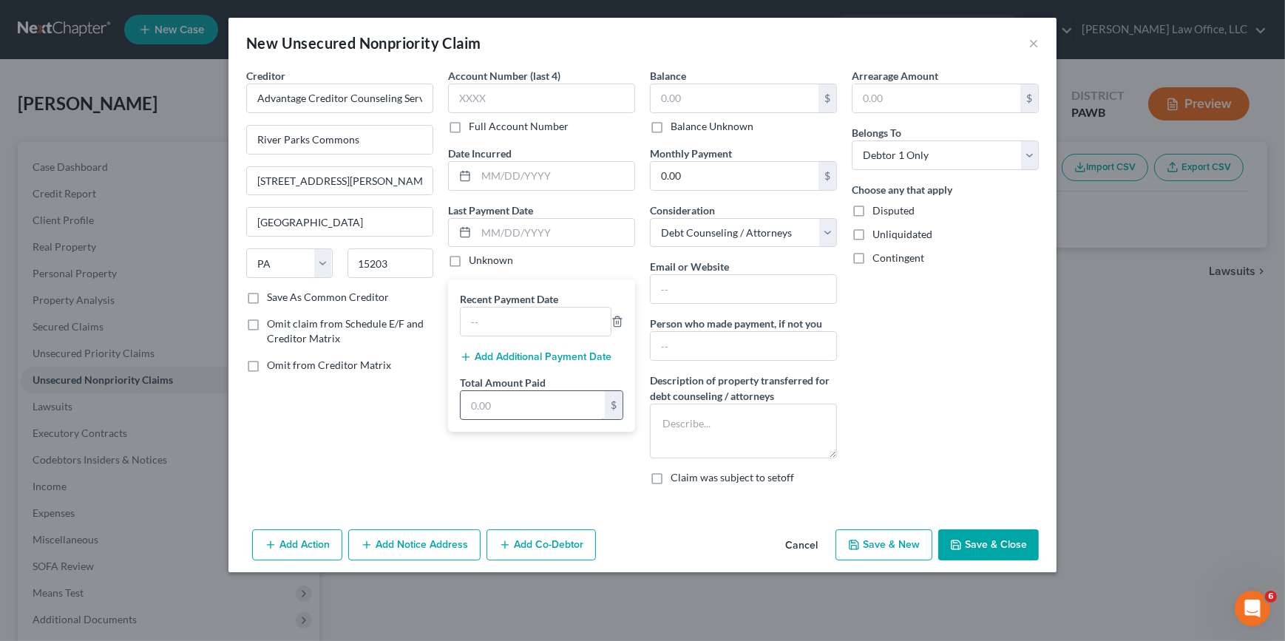
click at [502, 403] on input "text" at bounding box center [532, 405] width 144 height 28
click at [753, 171] on input "0.00" at bounding box center [734, 176] width 168 height 28
type input "676"
click at [953, 356] on div "Arrearage Amount $ Belongs To * Select Debtor 1 Only Debtor 2 Only Debtor 1 And…" at bounding box center [945, 282] width 202 height 429
click at [904, 449] on div "Arrearage Amount $ Belongs To * Select Debtor 1 Only Debtor 2 Only Debtor 1 And…" at bounding box center [945, 282] width 202 height 429
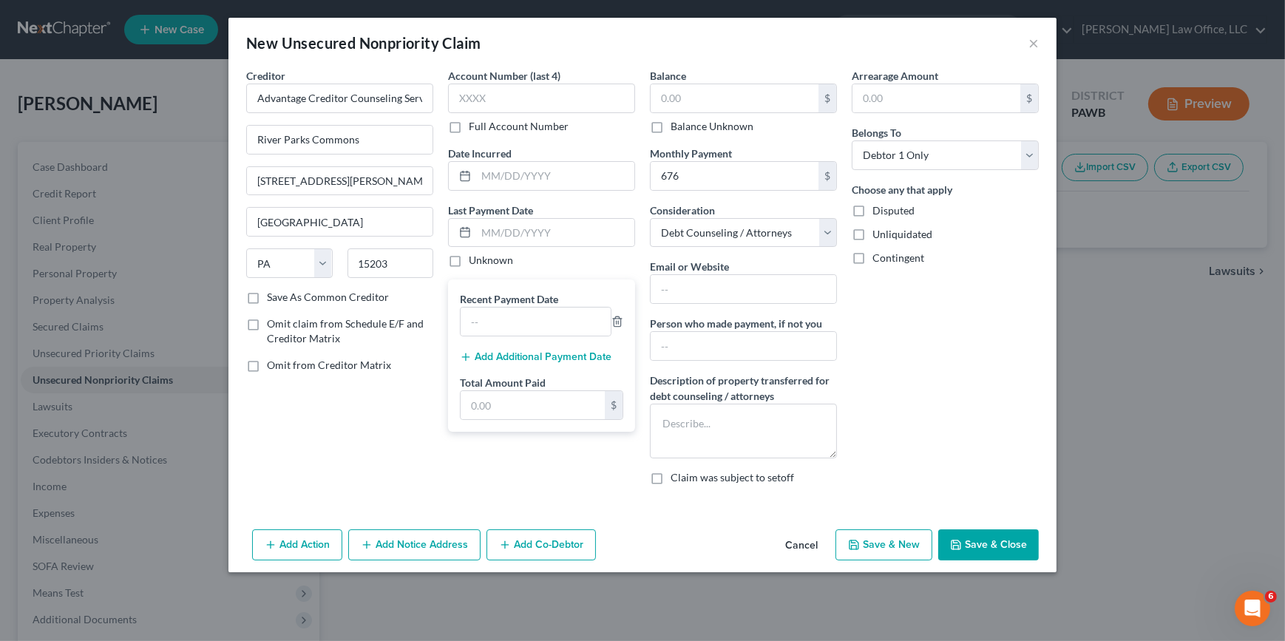
click at [994, 540] on button "Save & Close" at bounding box center [988, 544] width 101 height 31
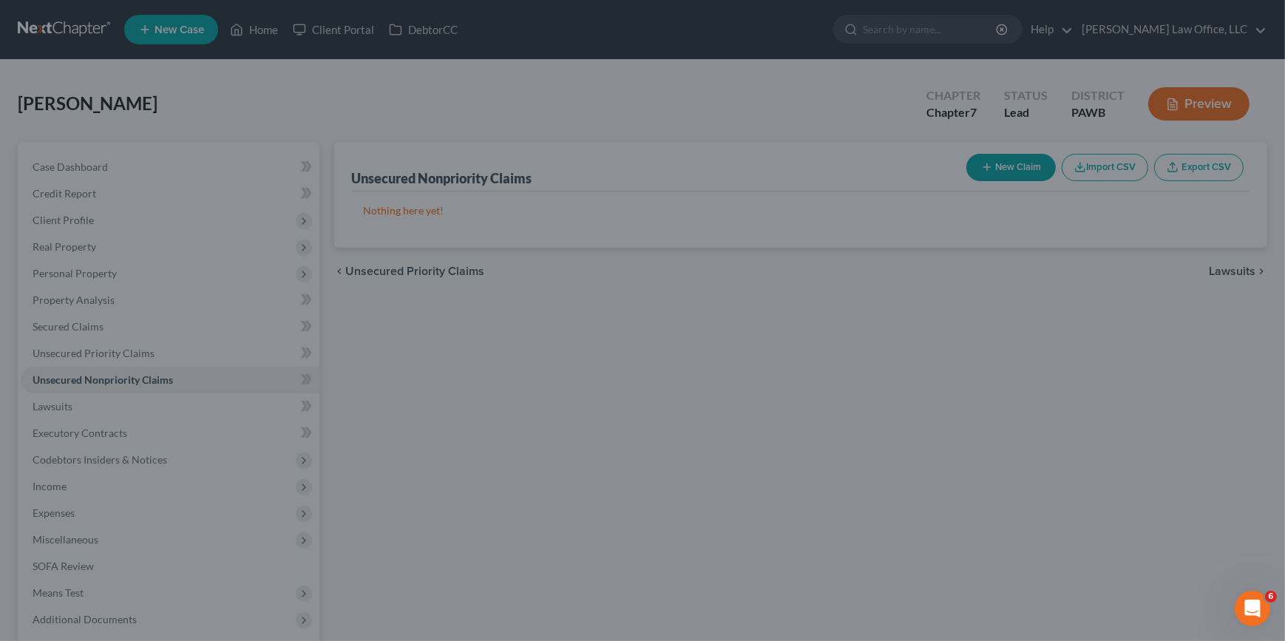
type input "0.00"
type input "676.00"
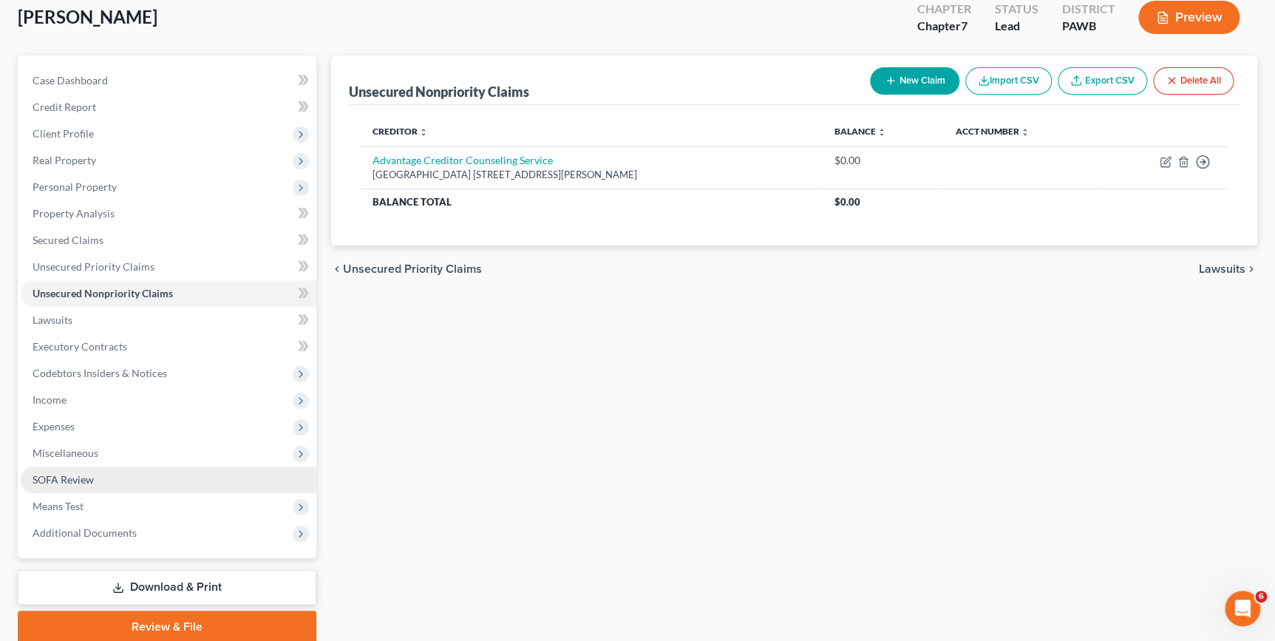
scroll to position [143, 0]
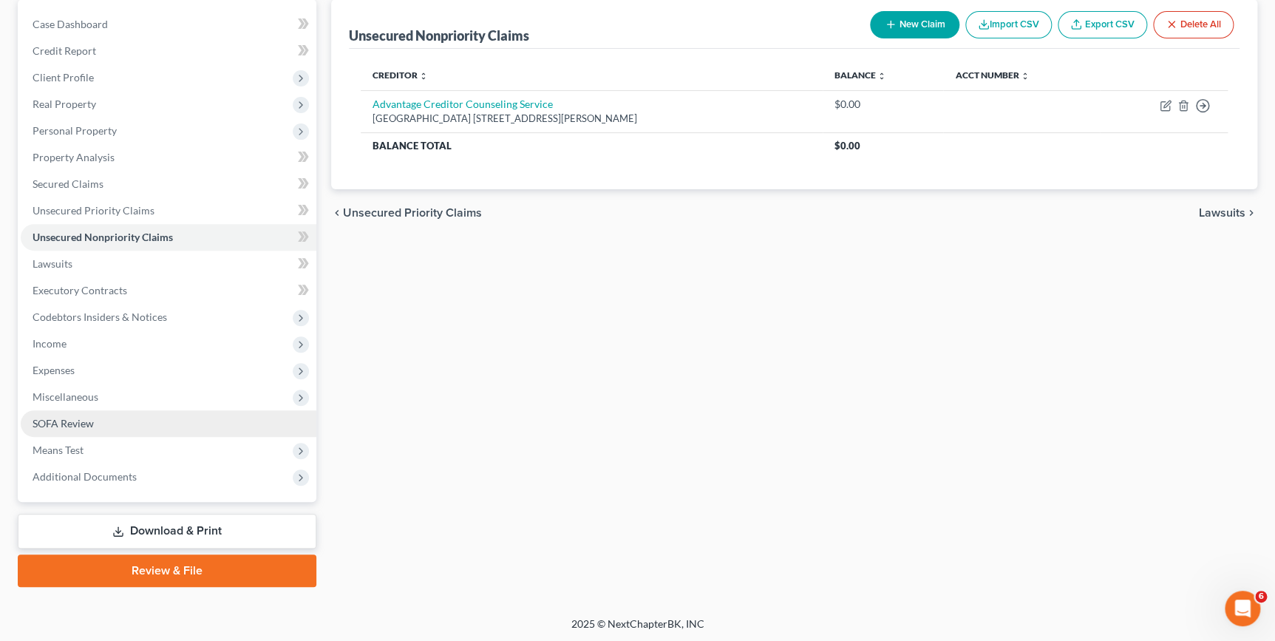
click at [115, 416] on link "SOFA Review" at bounding box center [169, 423] width 296 height 27
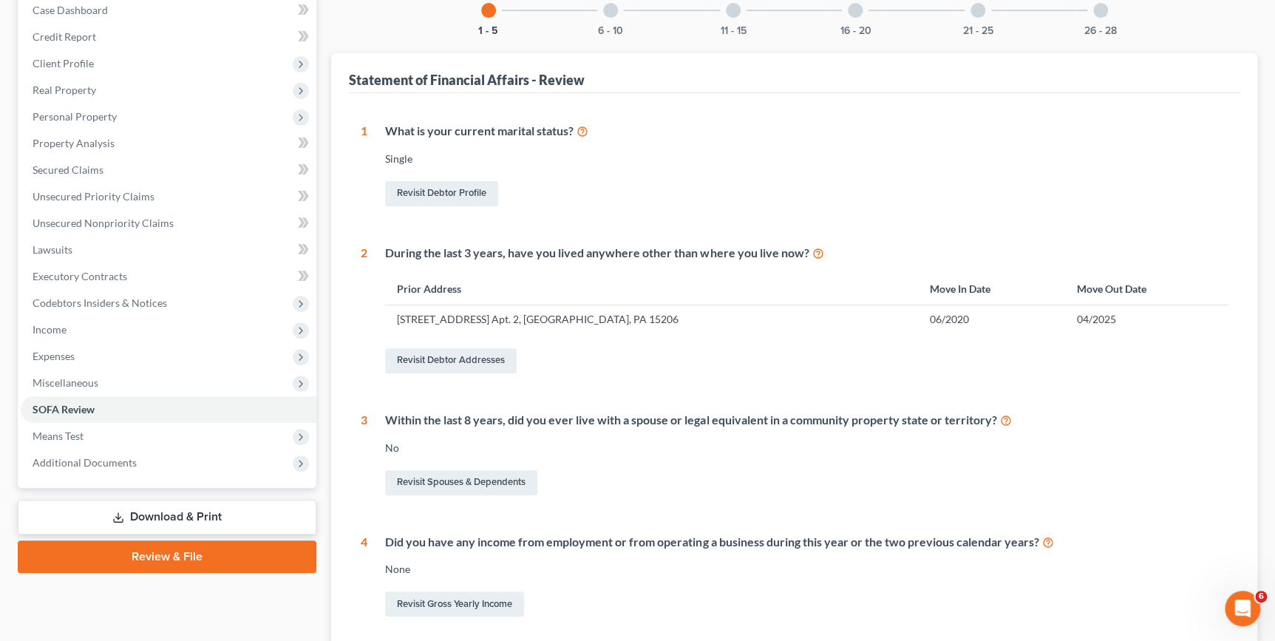
scroll to position [121, 0]
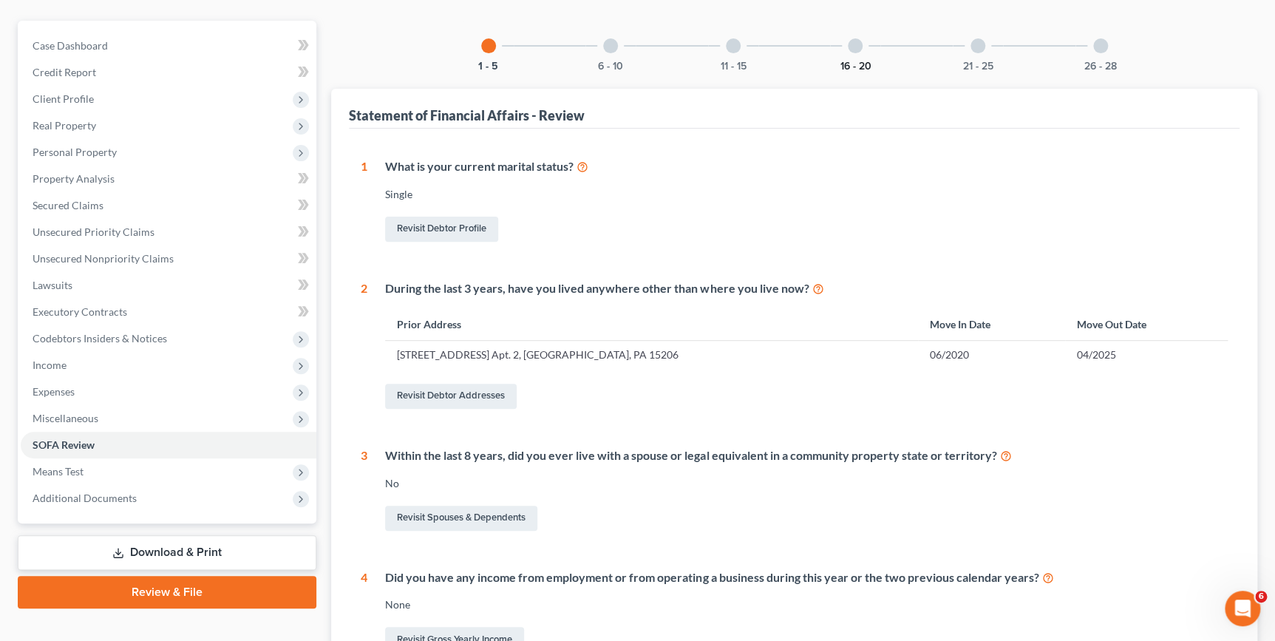
click at [857, 61] on button "16 - 20" at bounding box center [855, 66] width 31 height 10
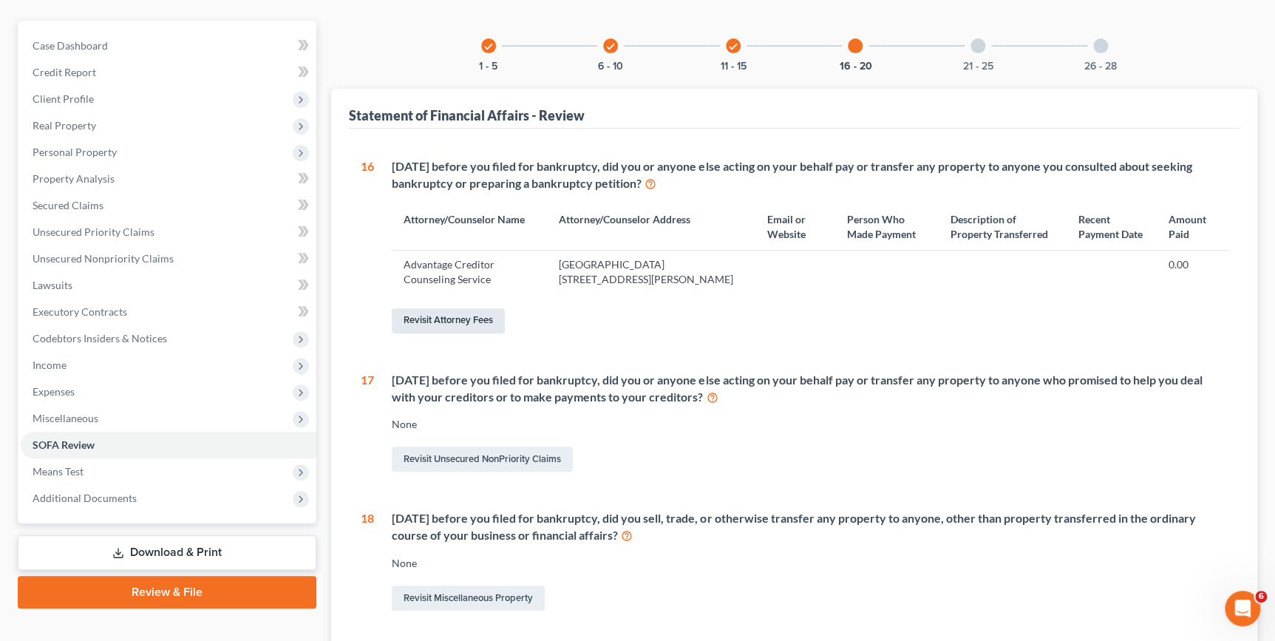
click at [428, 317] on link "Revisit Attorney Fees" at bounding box center [448, 320] width 113 height 25
select select "0"
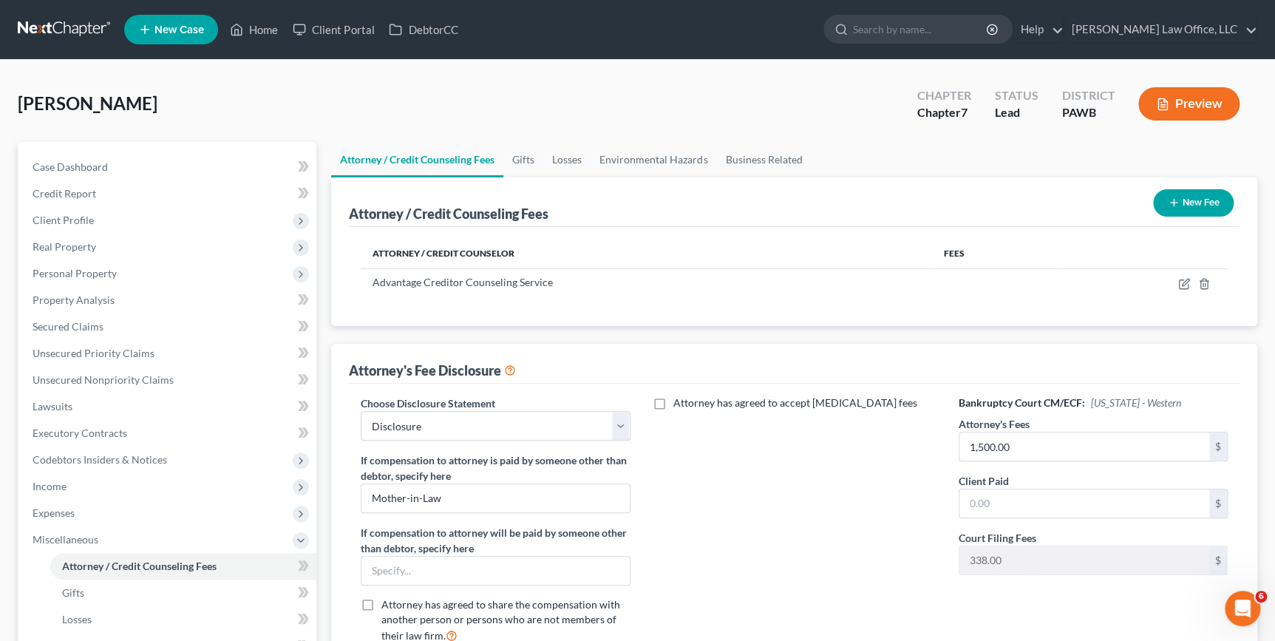
scroll to position [121, 0]
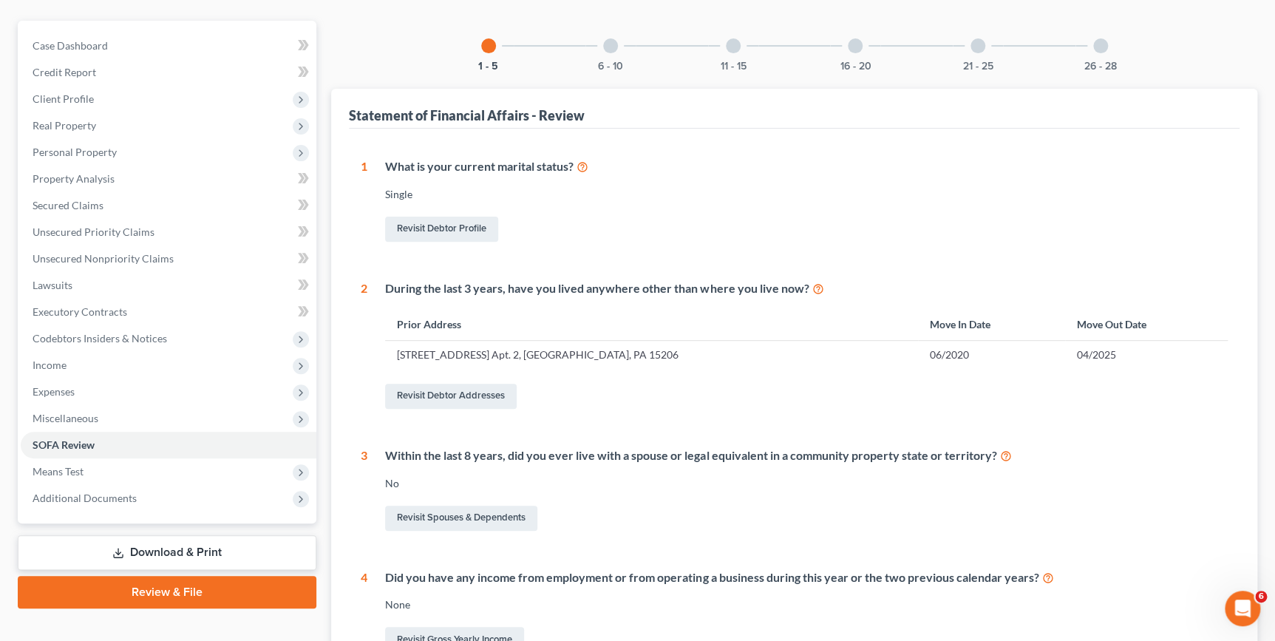
click at [742, 50] on div "11 - 15" at bounding box center [733, 46] width 50 height 50
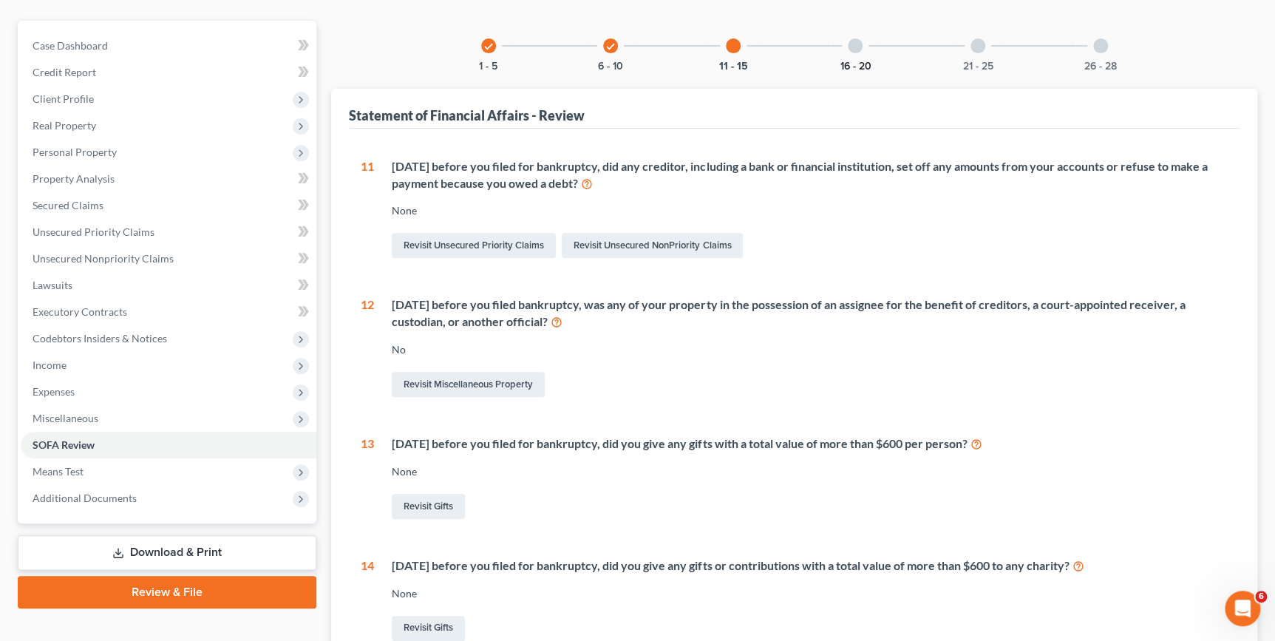
click at [840, 62] on button "16 - 20" at bounding box center [855, 66] width 31 height 10
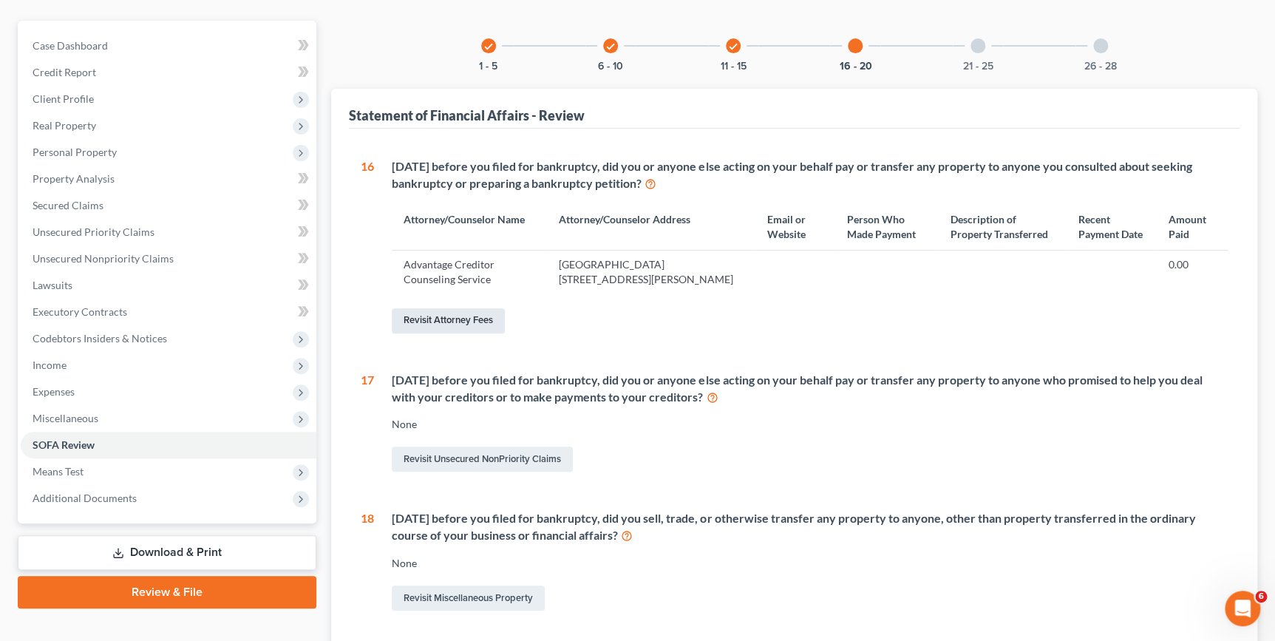
click at [469, 323] on link "Revisit Attorney Fees" at bounding box center [448, 320] width 113 height 25
select select "0"
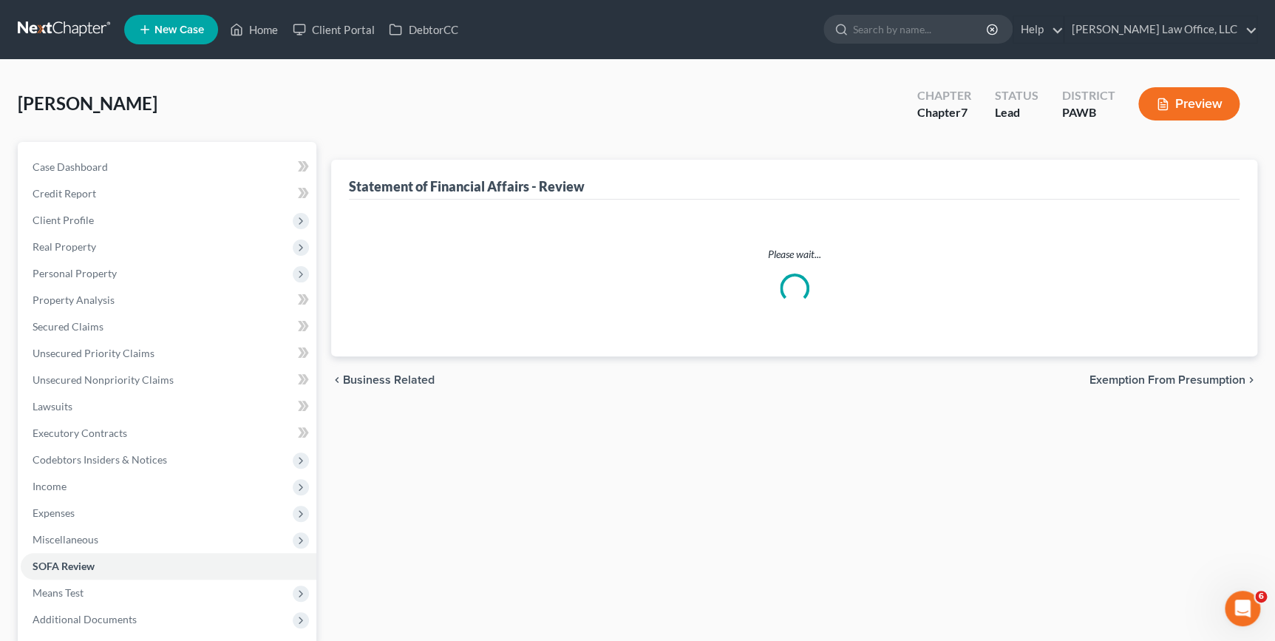
scroll to position [121, 0]
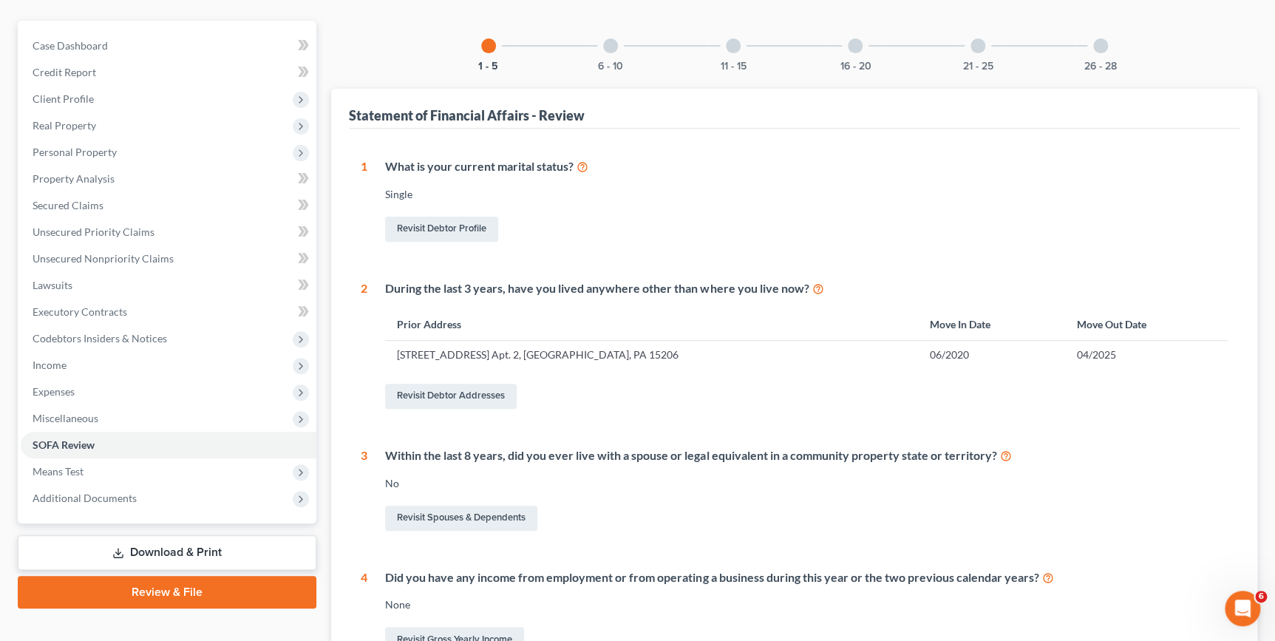
click at [737, 55] on div "11 - 15" at bounding box center [733, 46] width 50 height 50
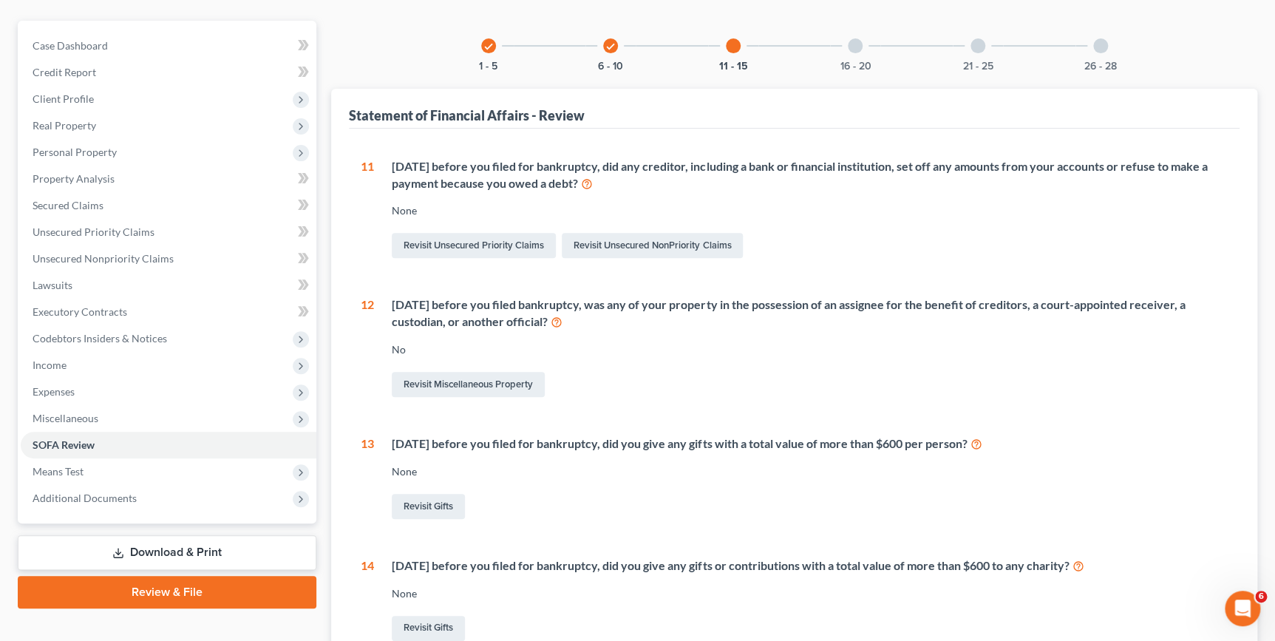
click at [851, 55] on div "16 - 20" at bounding box center [855, 46] width 50 height 50
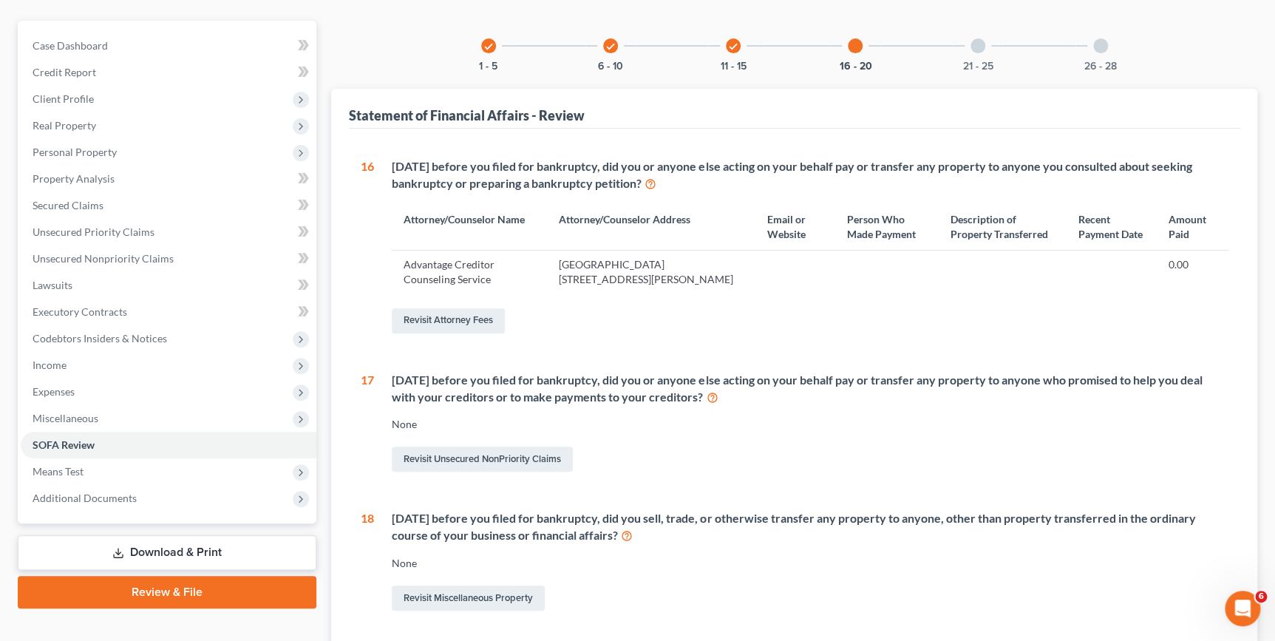
click at [628, 282] on td "[GEOGRAPHIC_DATA] [STREET_ADDRESS][PERSON_NAME]" at bounding box center [651, 272] width 208 height 43
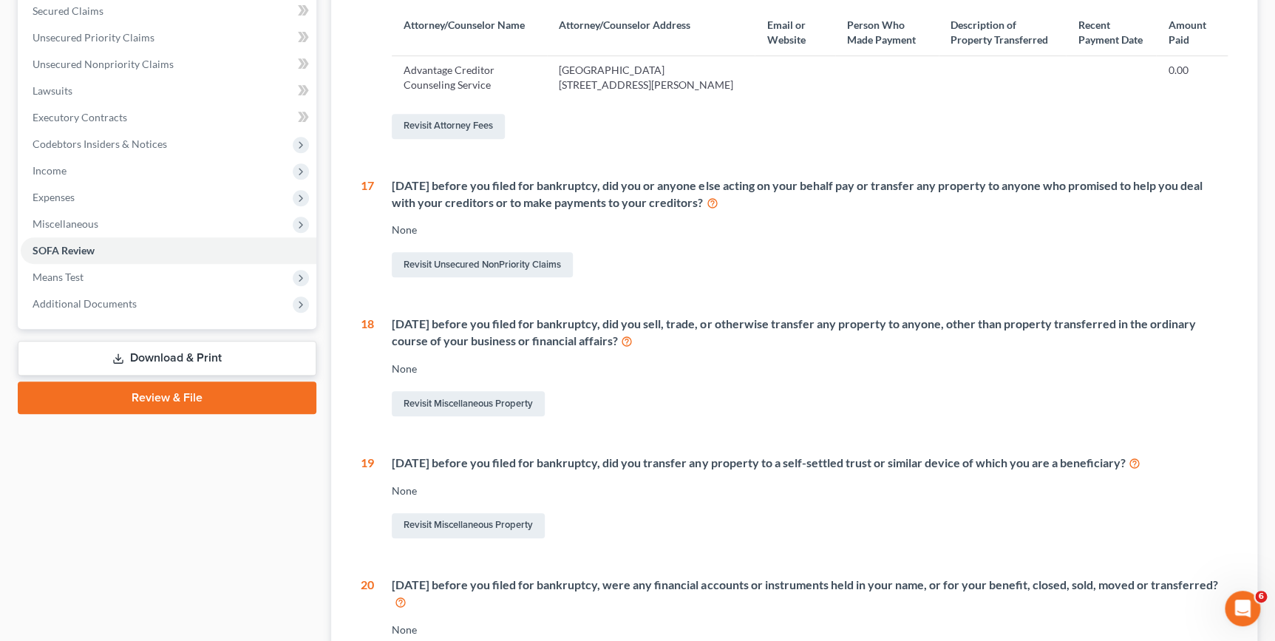
scroll to position [323, 0]
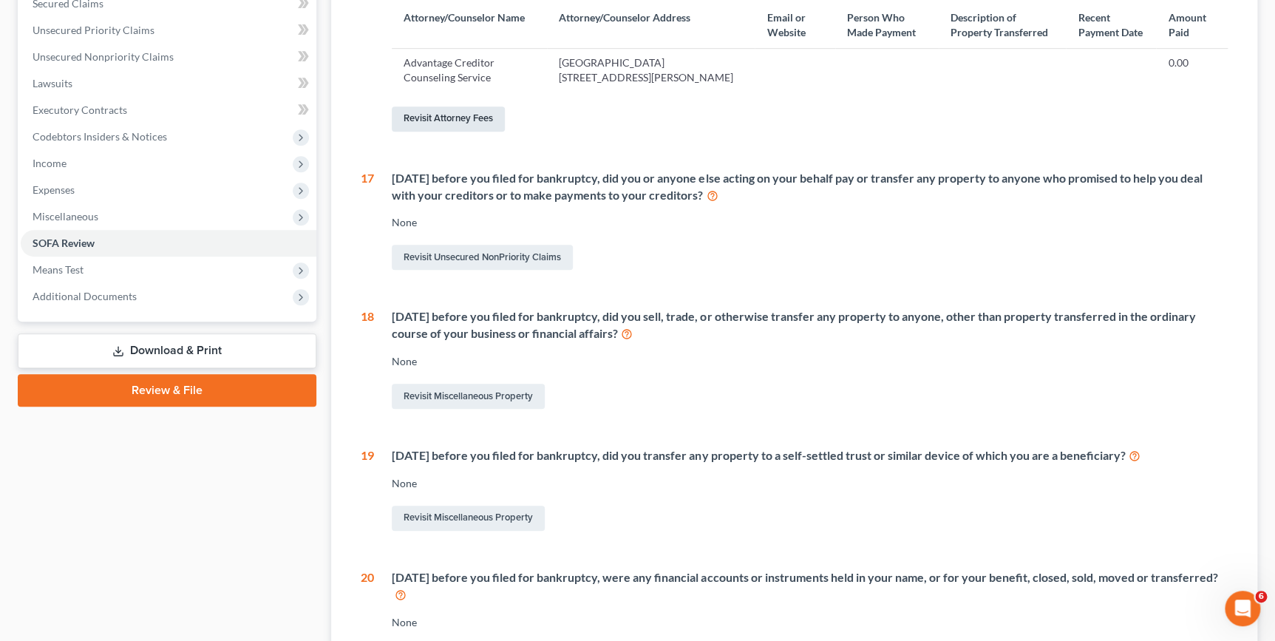
click at [432, 107] on link "Revisit Attorney Fees" at bounding box center [448, 118] width 113 height 25
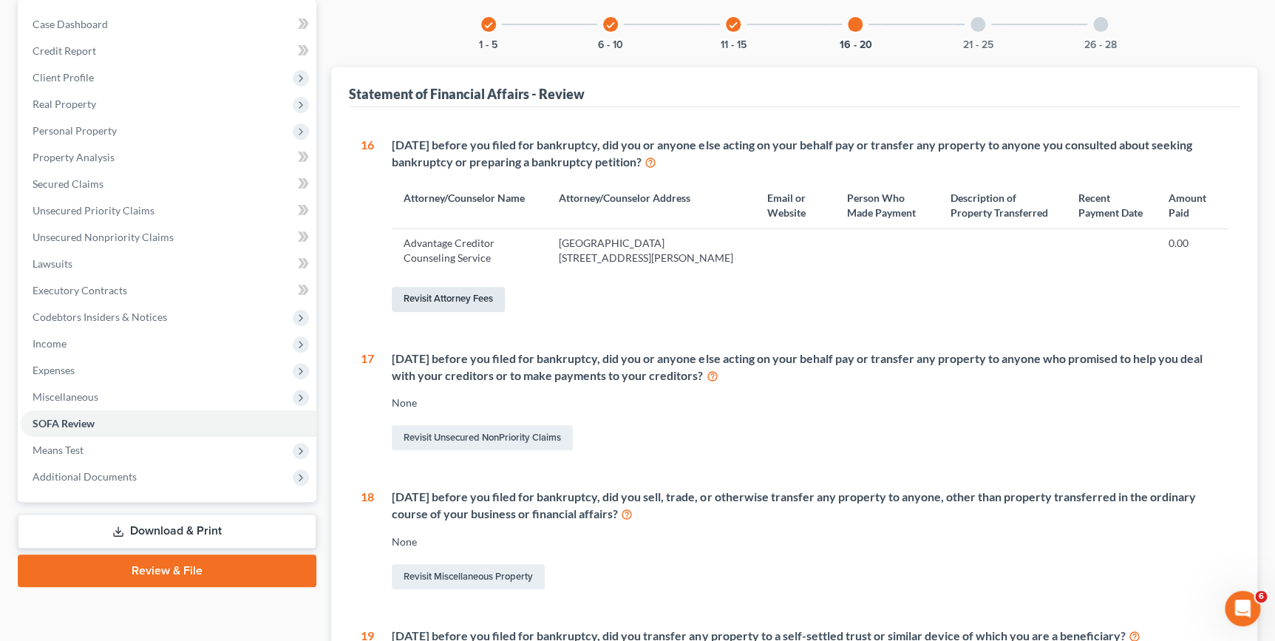
select select "0"
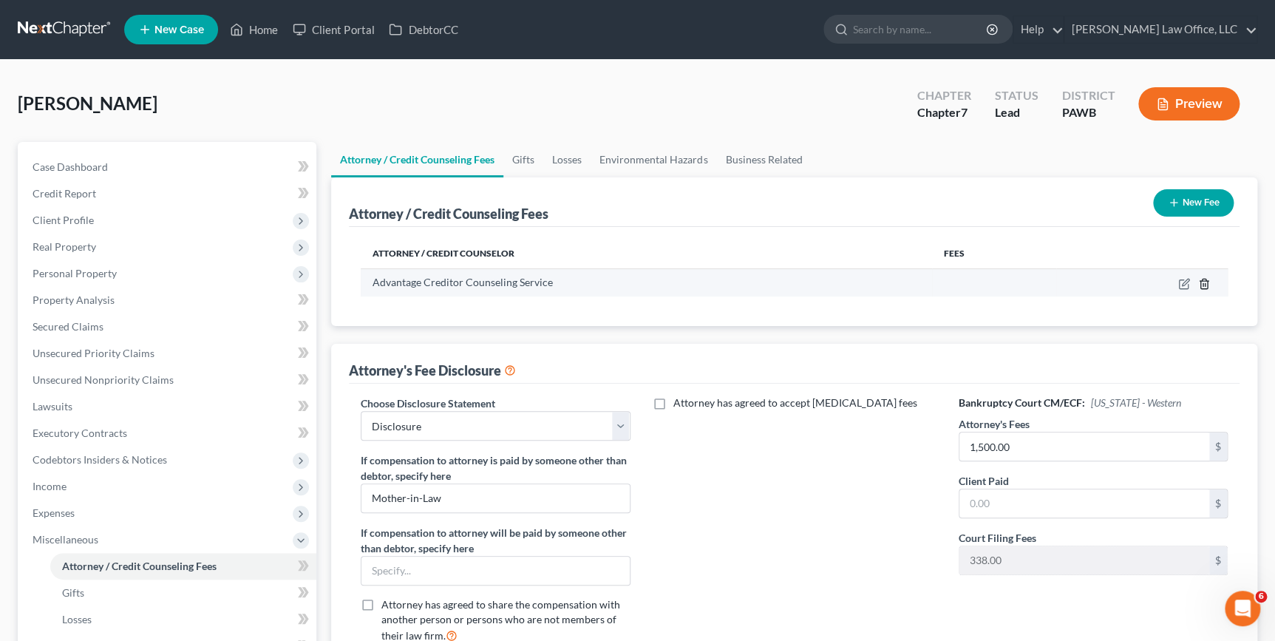
click at [1198, 284] on icon "button" at bounding box center [1204, 284] width 12 height 12
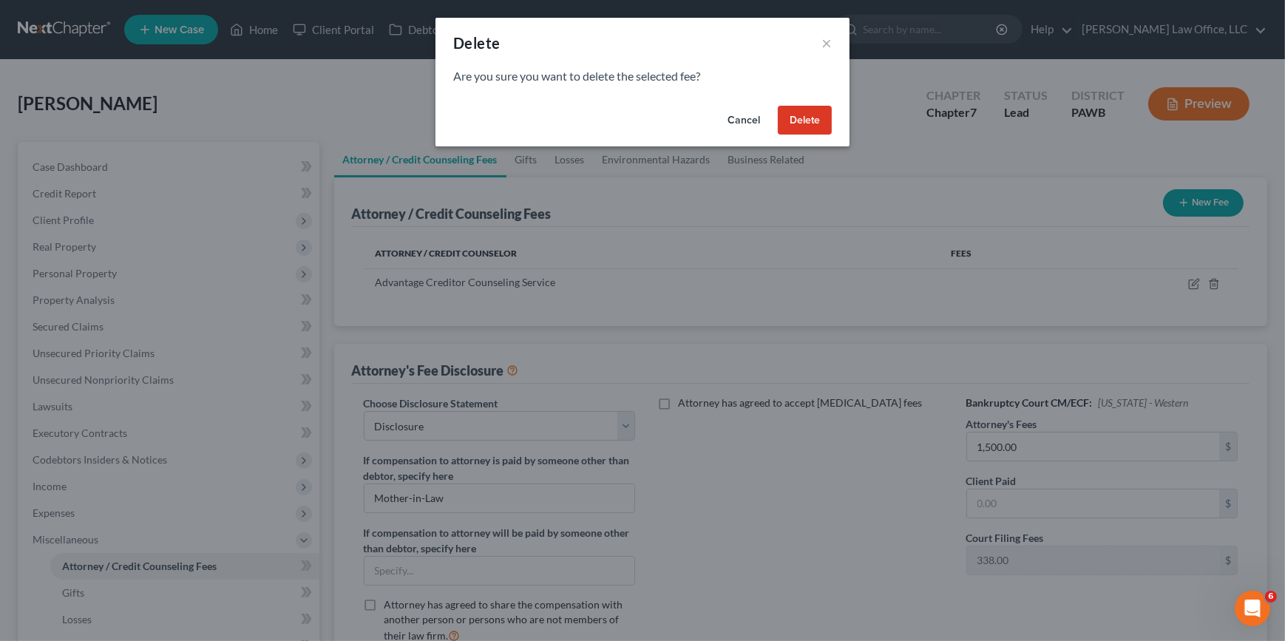
click at [800, 117] on button "Delete" at bounding box center [805, 121] width 54 height 30
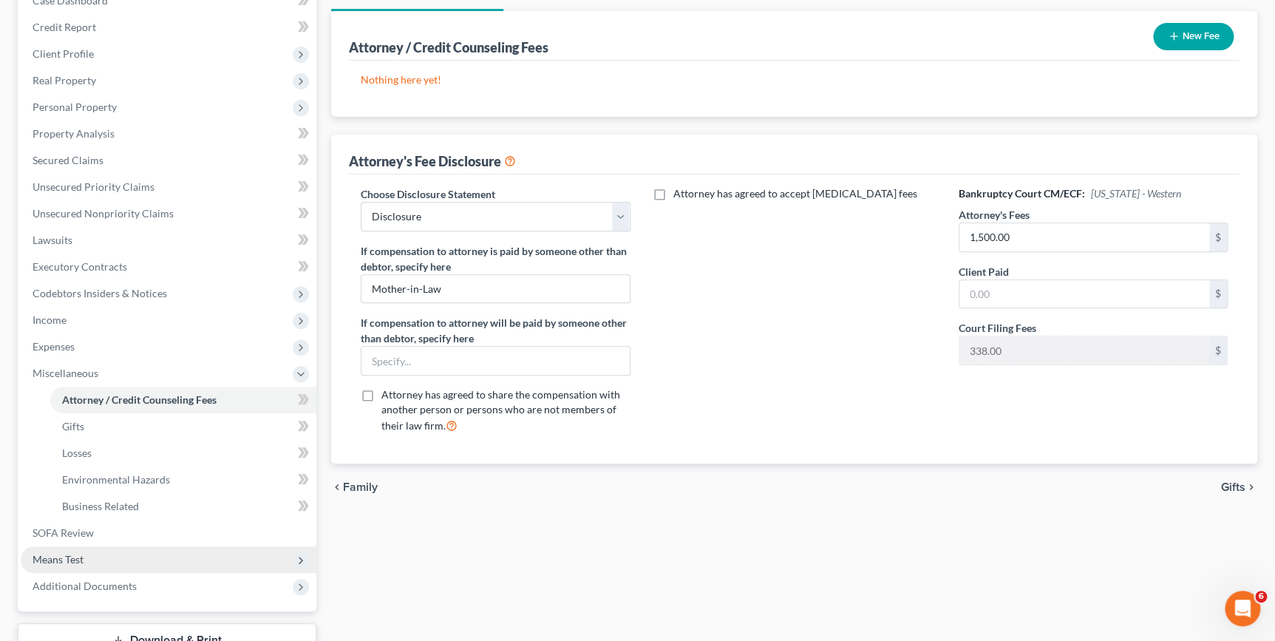
scroll to position [268, 0]
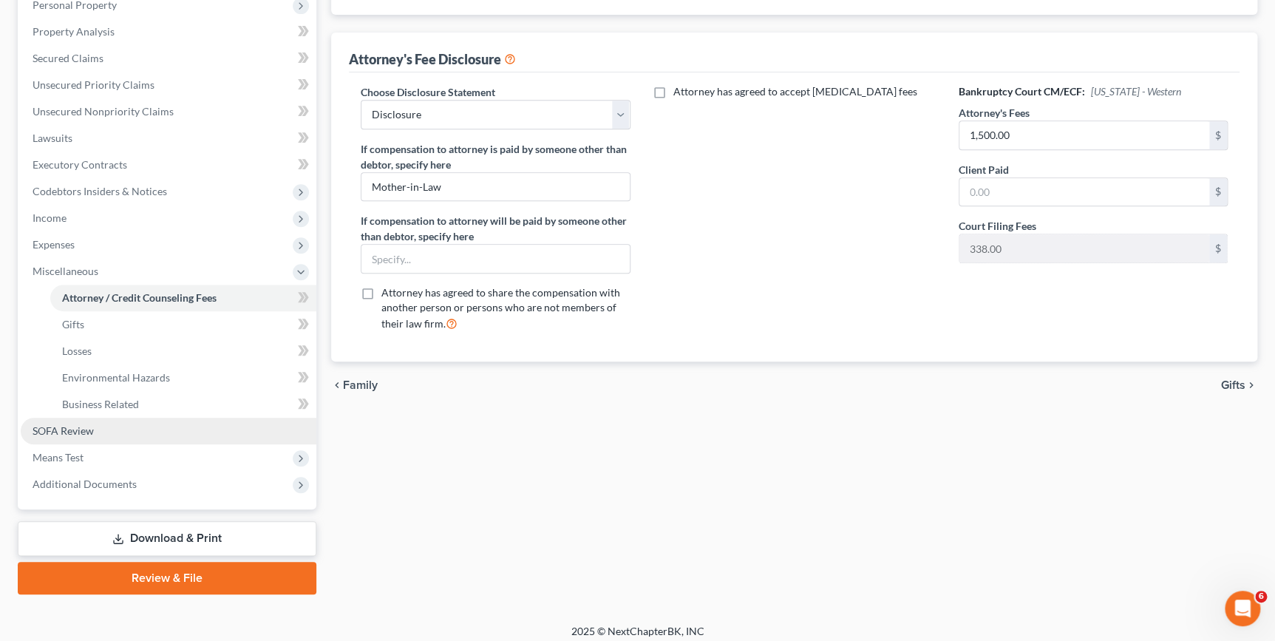
click at [89, 431] on span "SOFA Review" at bounding box center [63, 430] width 61 height 13
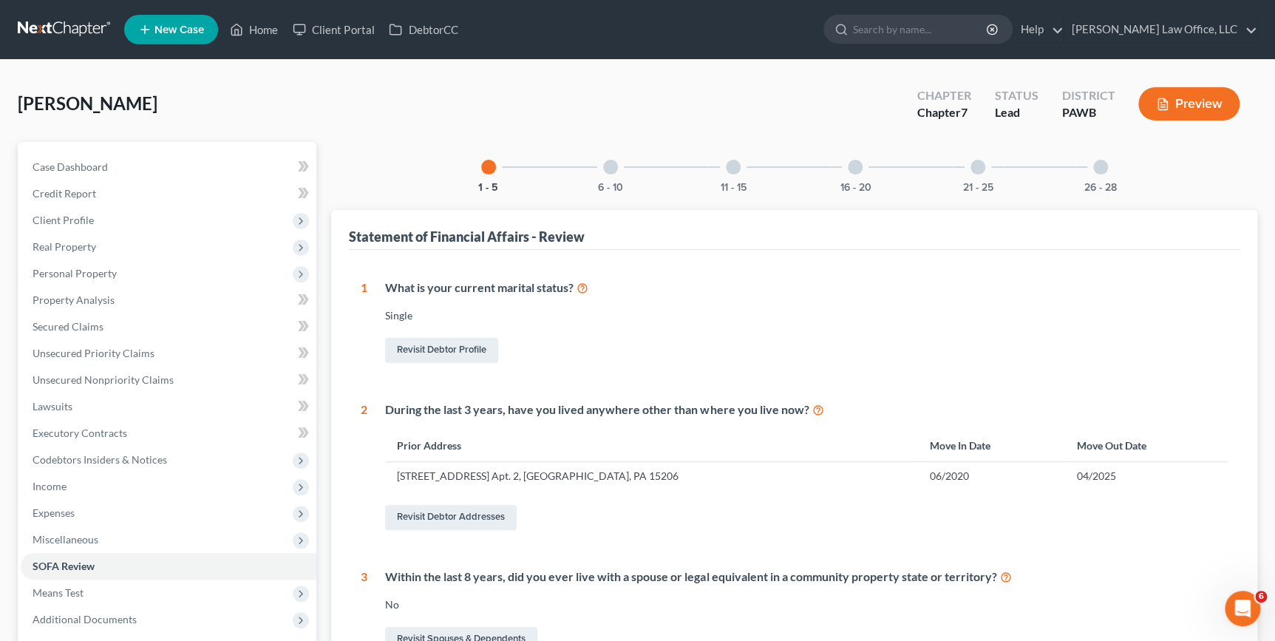
scroll to position [67, 0]
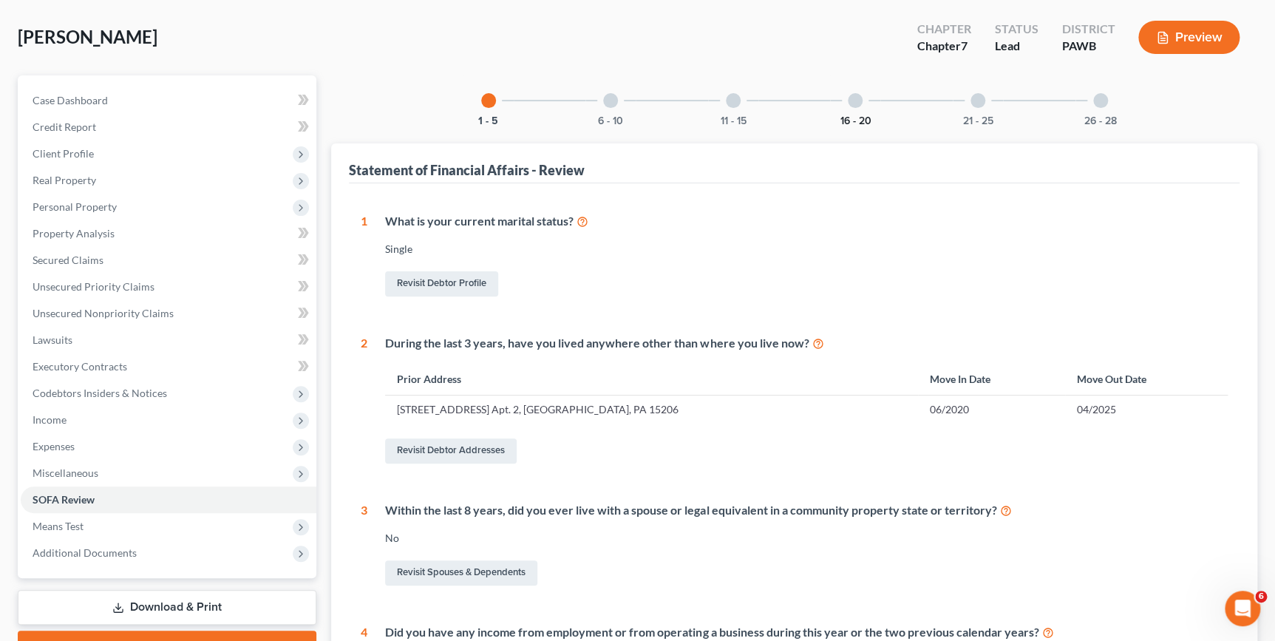
drag, startPoint x: 864, startPoint y: 115, endPoint x: 848, endPoint y: 164, distance: 51.4
click at [864, 116] on button "16 - 20" at bounding box center [855, 121] width 31 height 10
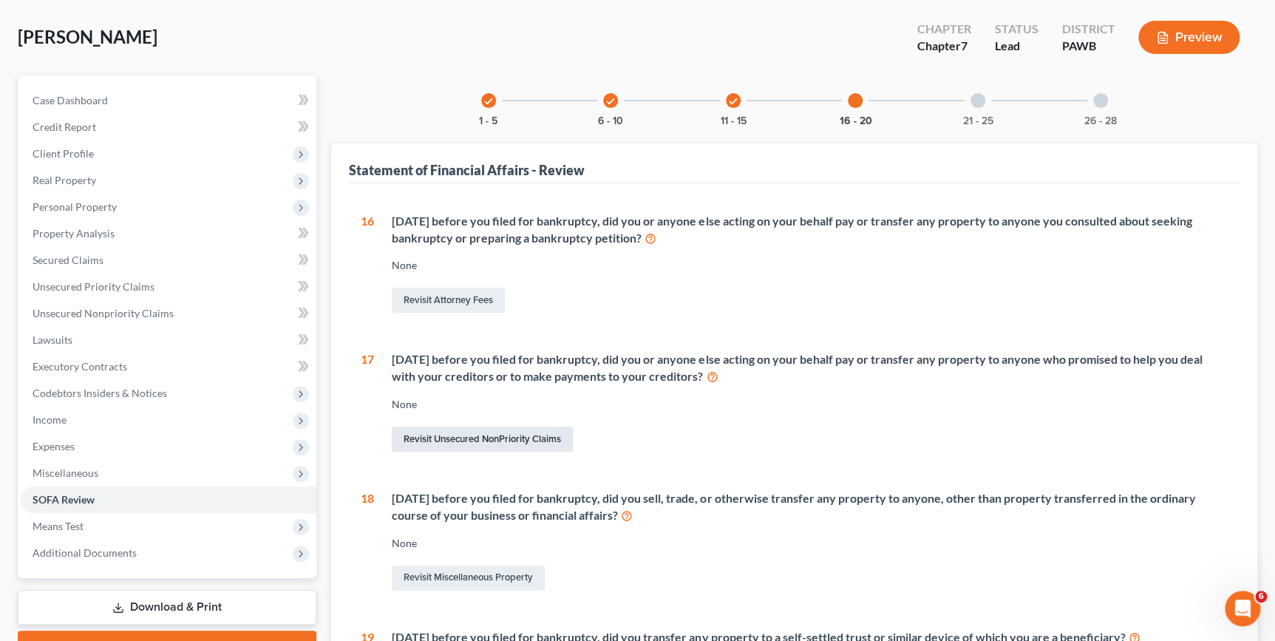
click at [524, 449] on link "Revisit Unsecured NonPriority Claims" at bounding box center [482, 438] width 181 height 25
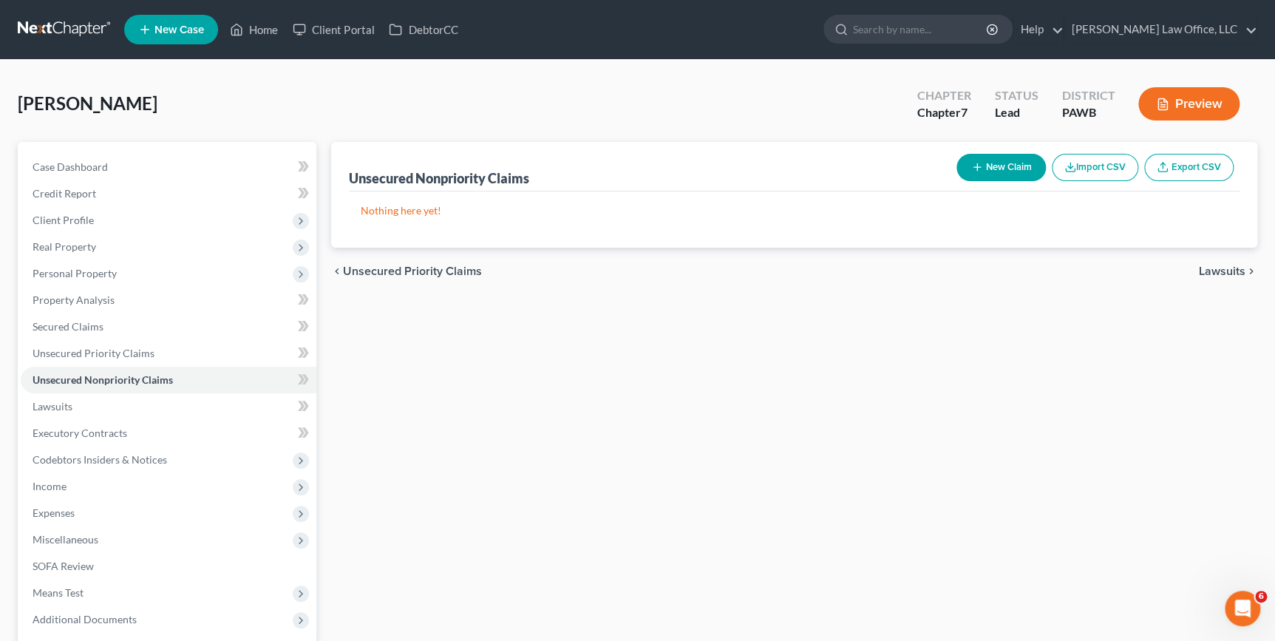
click at [1014, 168] on button "New Claim" at bounding box center [1000, 167] width 89 height 27
select select "0"
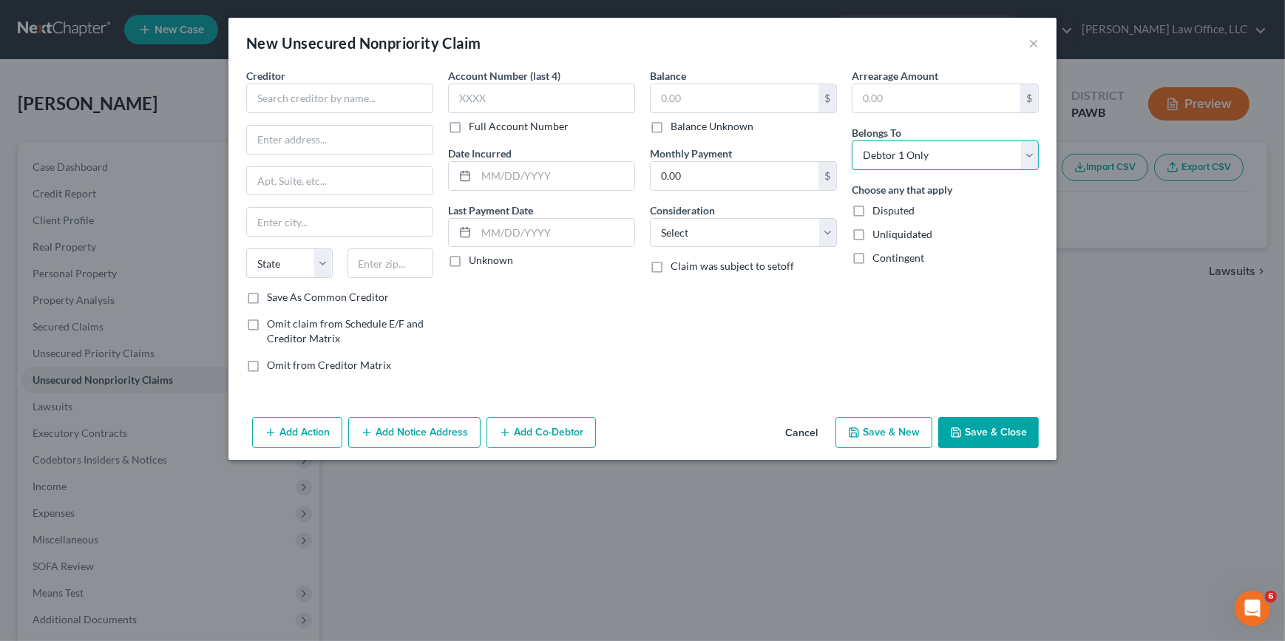
click at [891, 150] on select "Select Debtor 1 Only Debtor 2 Only Debtor 1 And Debtor 2 Only At Least One Of T…" at bounding box center [944, 155] width 187 height 30
click at [713, 229] on select "Select Cable / Satellite Services Collection Agency Credit Card Debt Debt Couns…" at bounding box center [743, 233] width 187 height 30
select select "16"
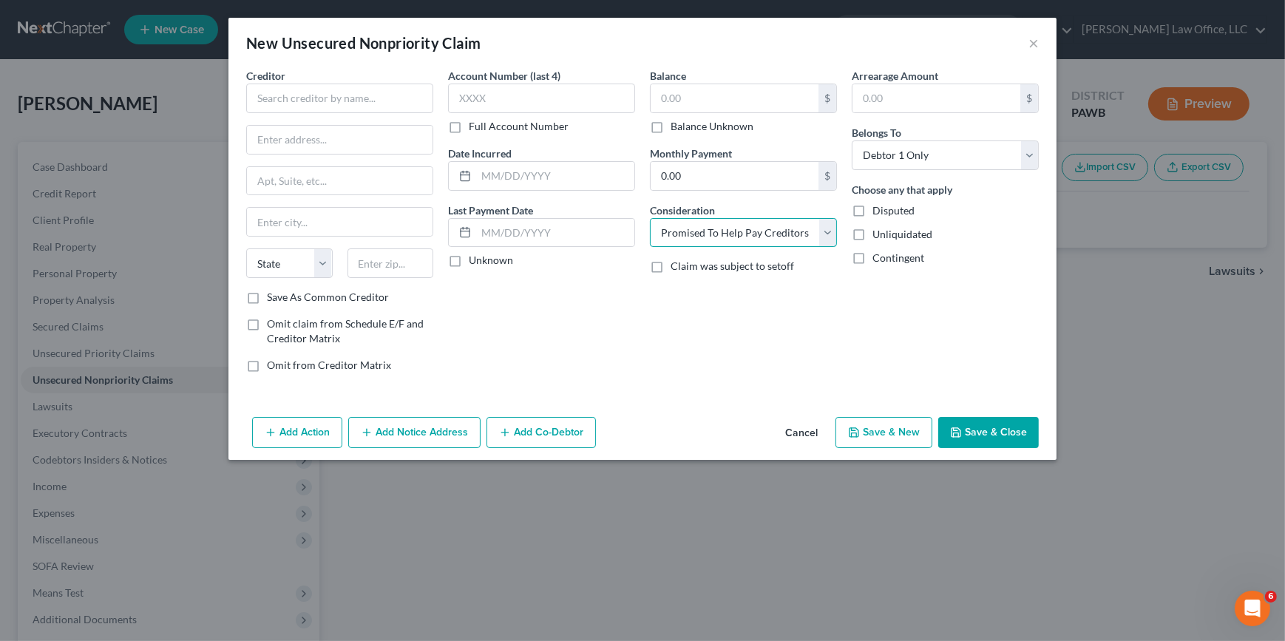
click at [650, 218] on select "Select Cable / Satellite Services Collection Agency Credit Card Debt Debt Couns…" at bounding box center [743, 233] width 187 height 30
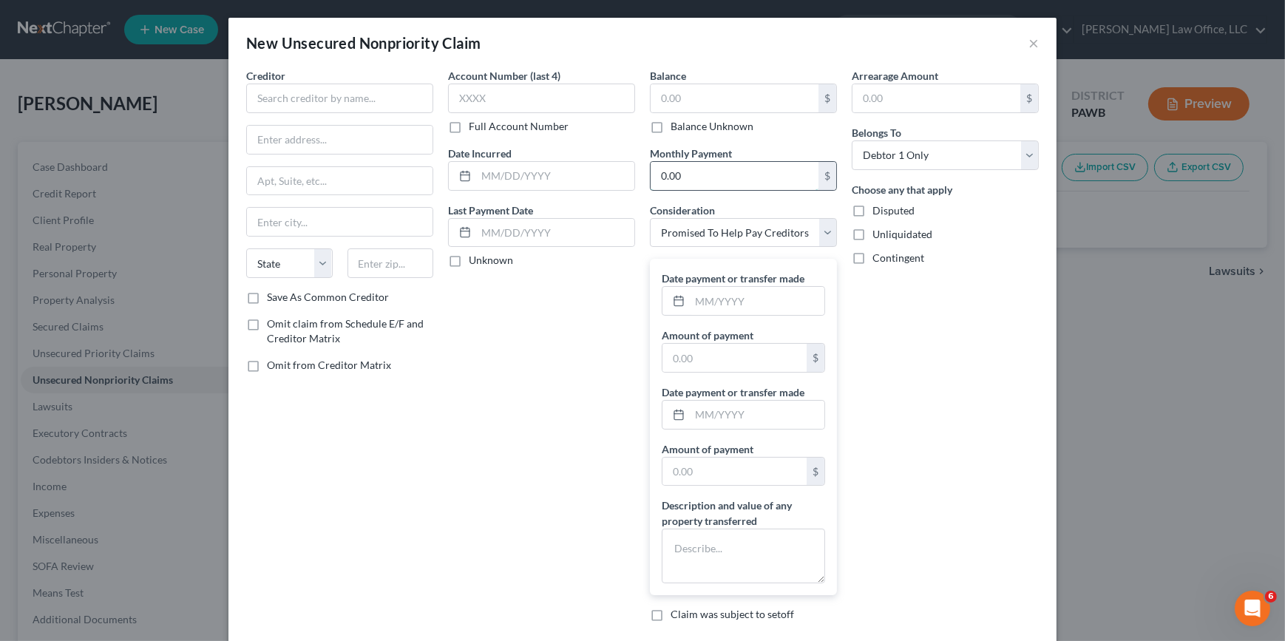
click at [694, 167] on input "0.00" at bounding box center [734, 176] width 168 height 28
type input "676"
drag, startPoint x: 339, startPoint y: 96, endPoint x: 353, endPoint y: 100, distance: 14.5
click at [339, 96] on input "text" at bounding box center [339, 99] width 187 height 30
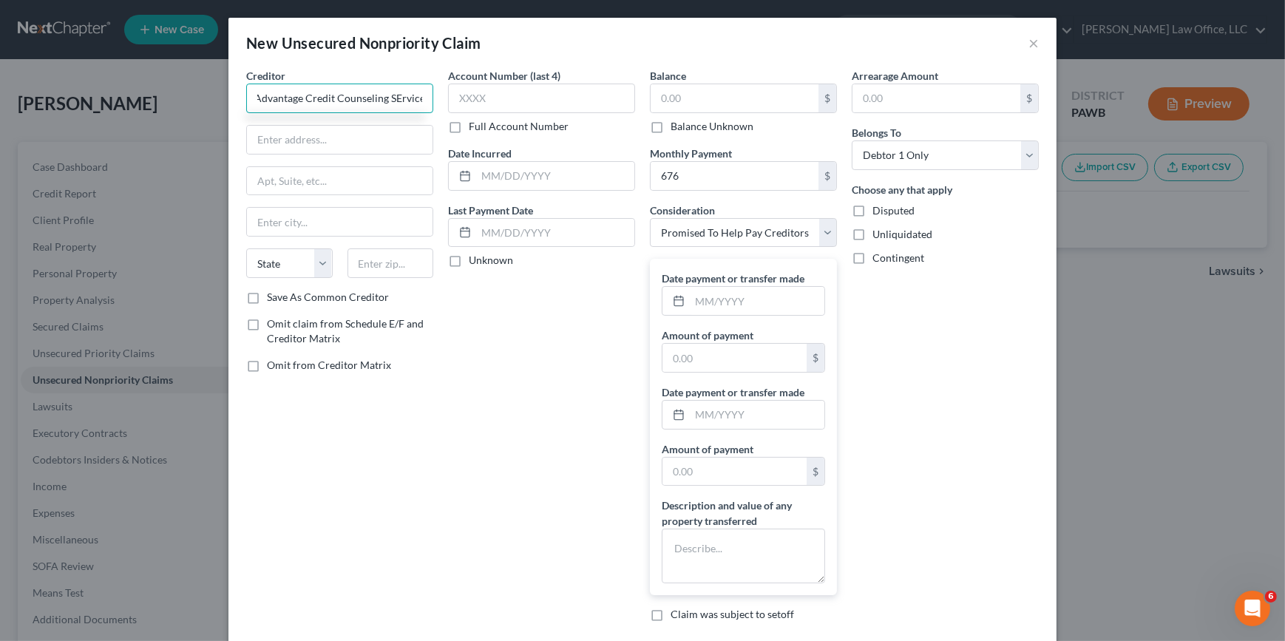
type input "Advantage Credit Counseling SErvice"
type input "River Parks Commons"
type input "[STREET_ADDRESS][PERSON_NAME]"
type input "[GEOGRAPHIC_DATA]"
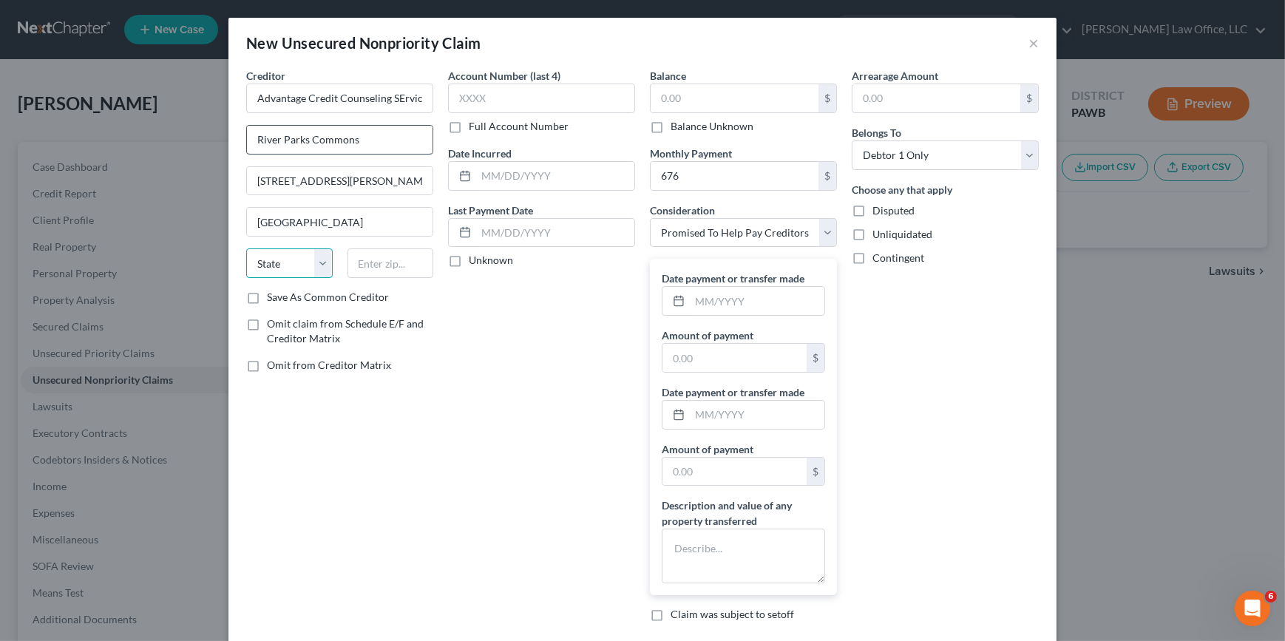
select select "39"
type input "15203"
click at [374, 303] on label "Save As Common Creditor" at bounding box center [328, 297] width 122 height 15
click at [282, 299] on input "Save As Common Creditor" at bounding box center [278, 295] width 10 height 10
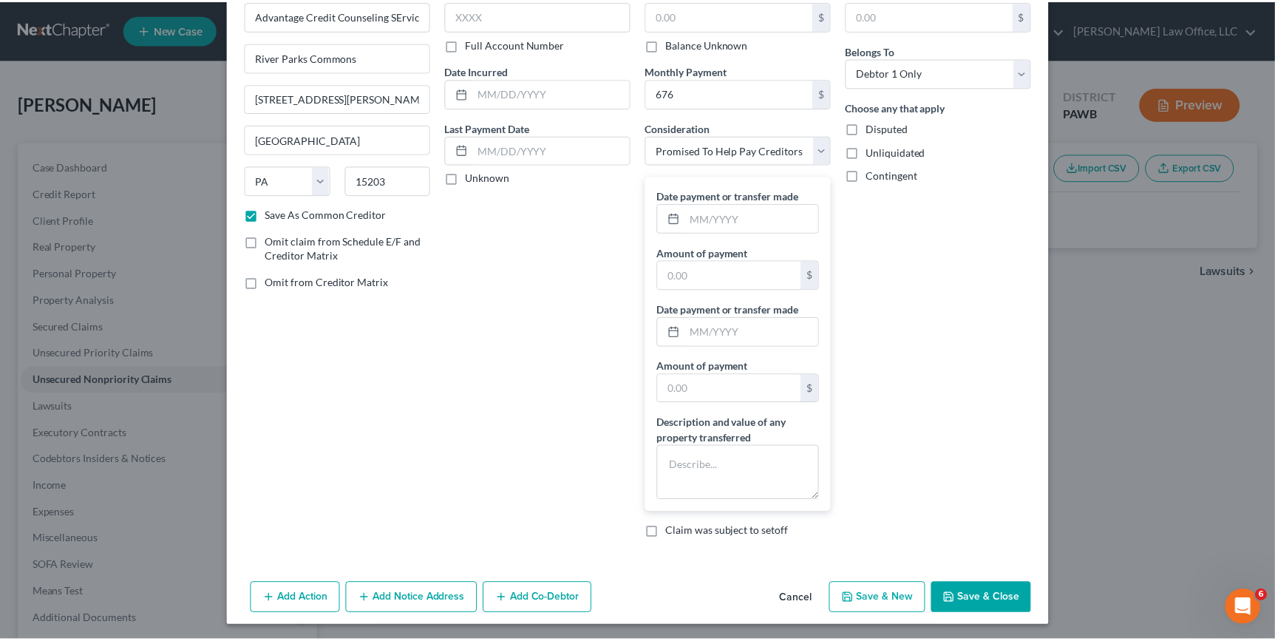
scroll to position [84, 0]
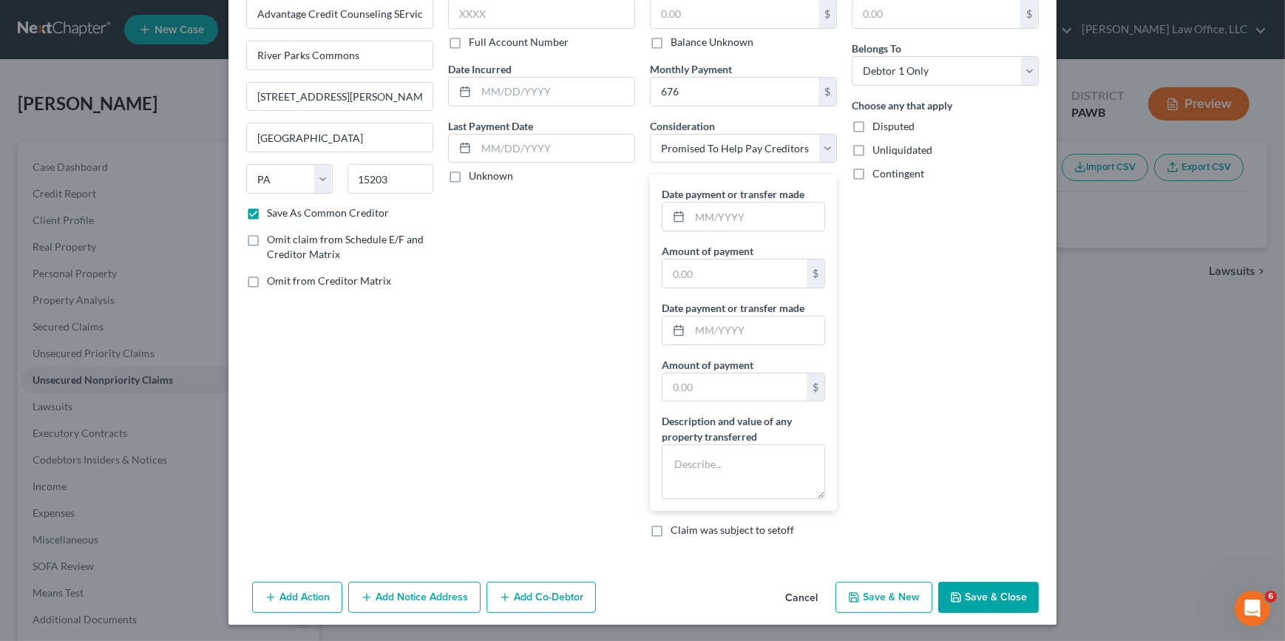
click at [999, 599] on button "Save & Close" at bounding box center [988, 597] width 101 height 31
checkbox input "false"
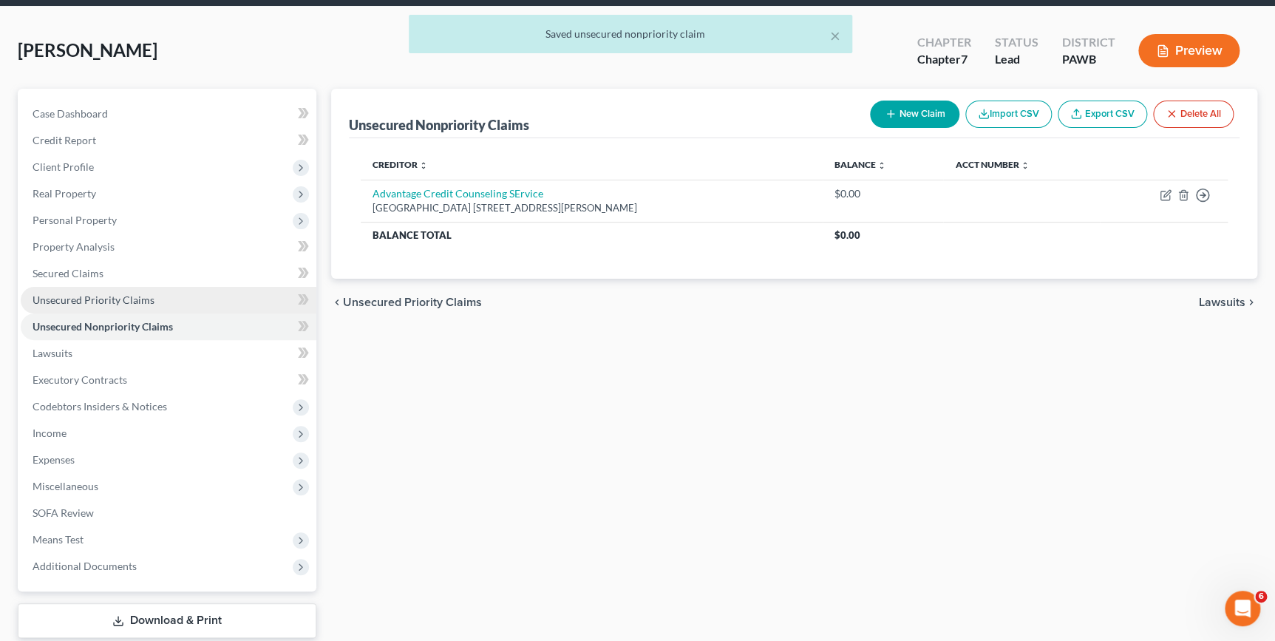
scroll to position [134, 0]
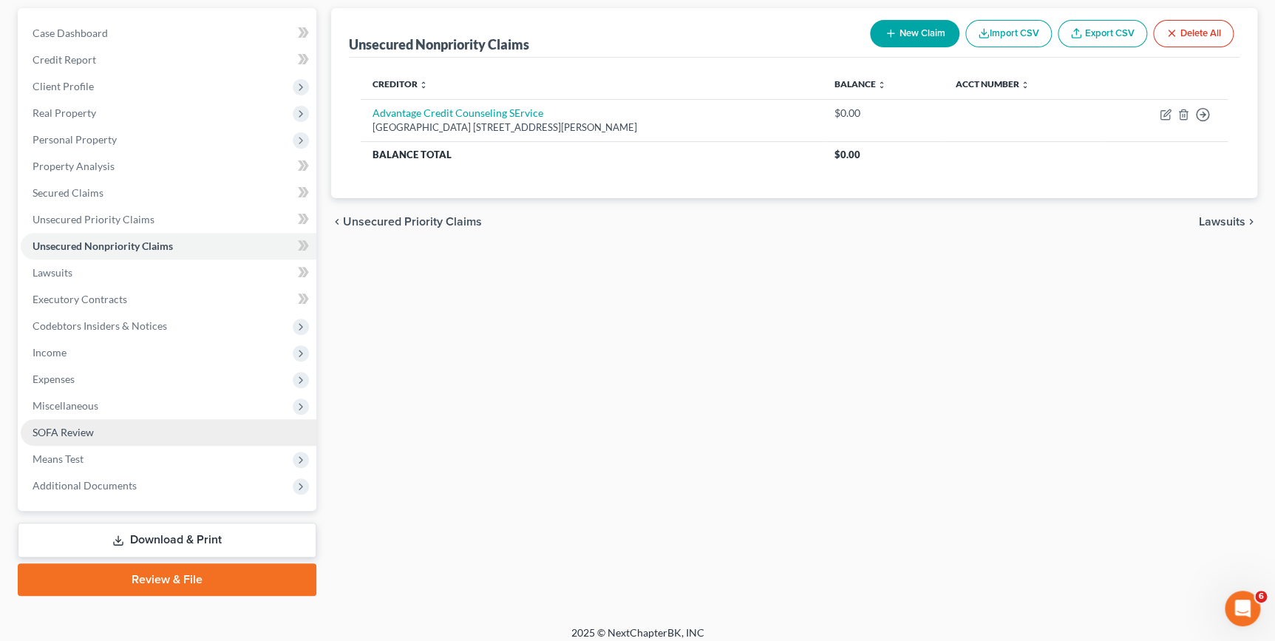
click at [118, 426] on link "SOFA Review" at bounding box center [169, 432] width 296 height 27
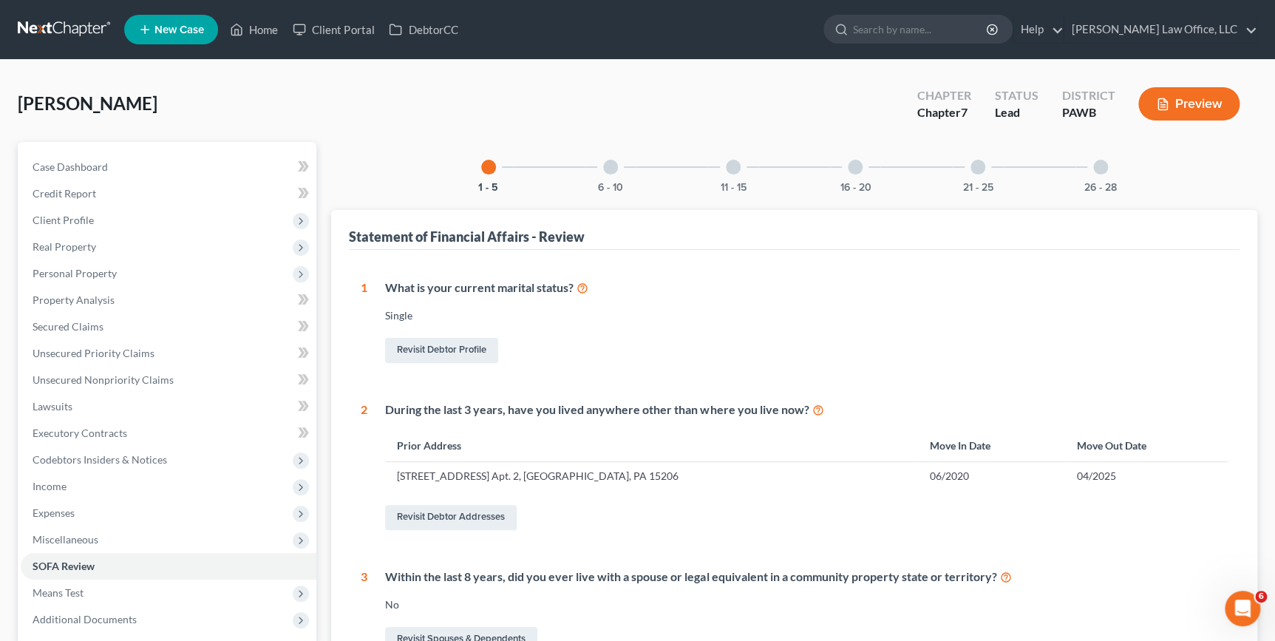
click at [854, 173] on div "16 - 20" at bounding box center [855, 167] width 50 height 50
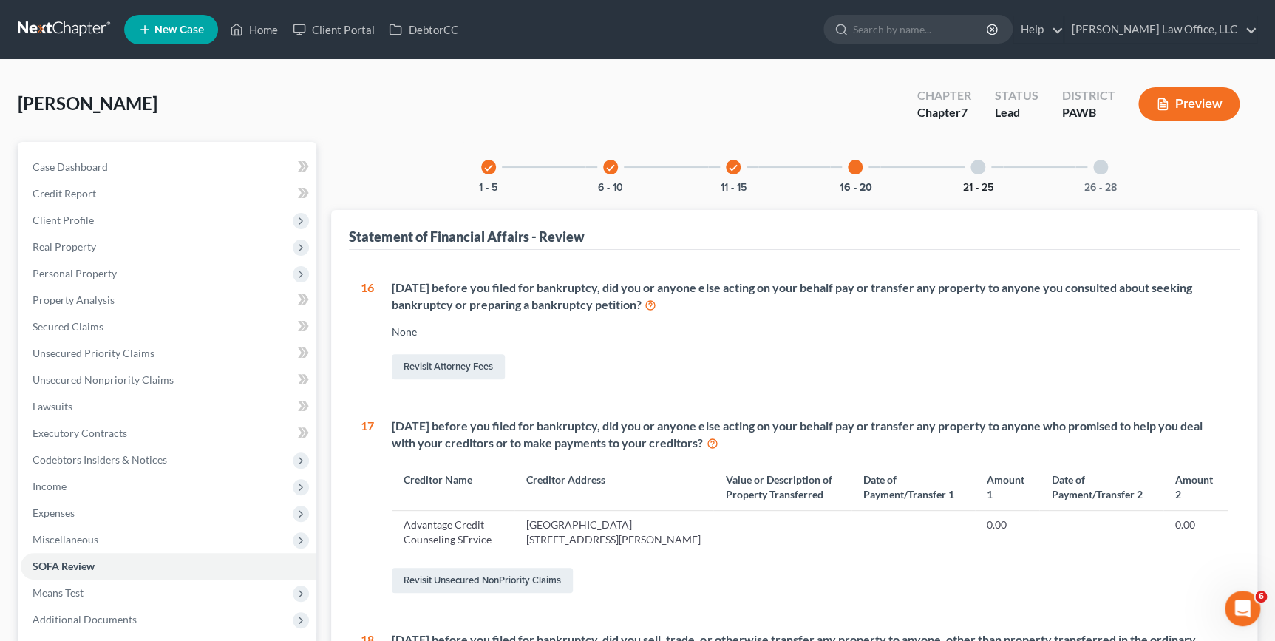
drag, startPoint x: 979, startPoint y: 180, endPoint x: 975, endPoint y: 195, distance: 16.1
click at [979, 183] on button "21 - 25" at bounding box center [978, 188] width 30 height 10
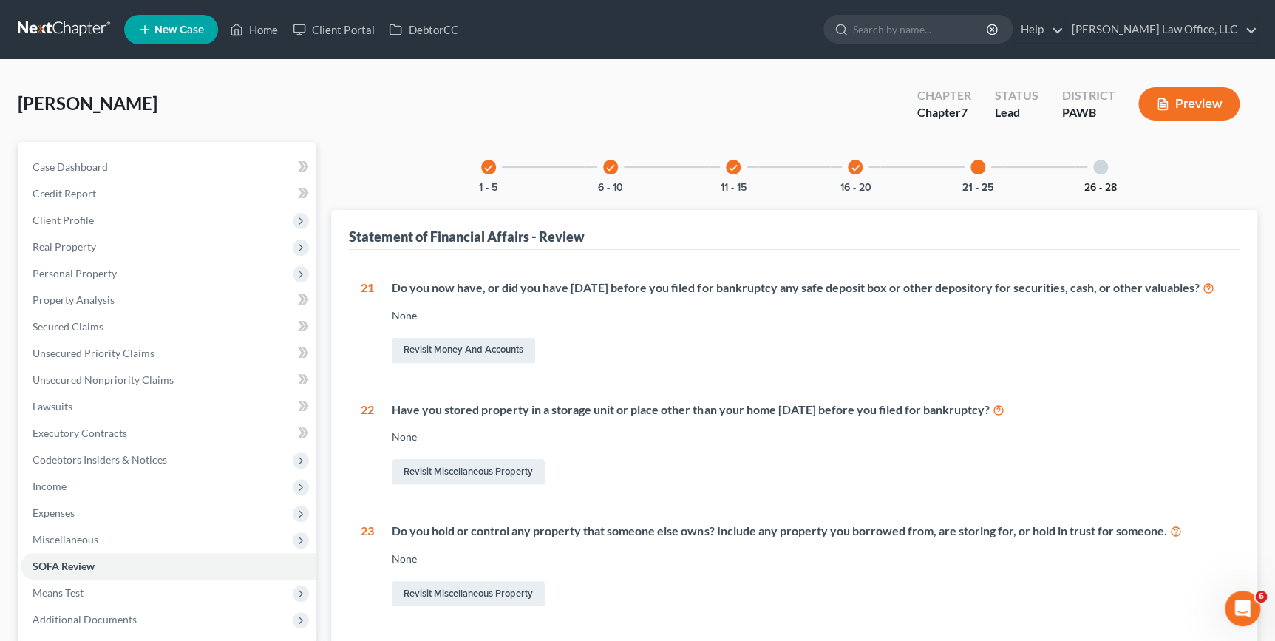
click at [1107, 185] on button "26 - 28" at bounding box center [1100, 188] width 33 height 10
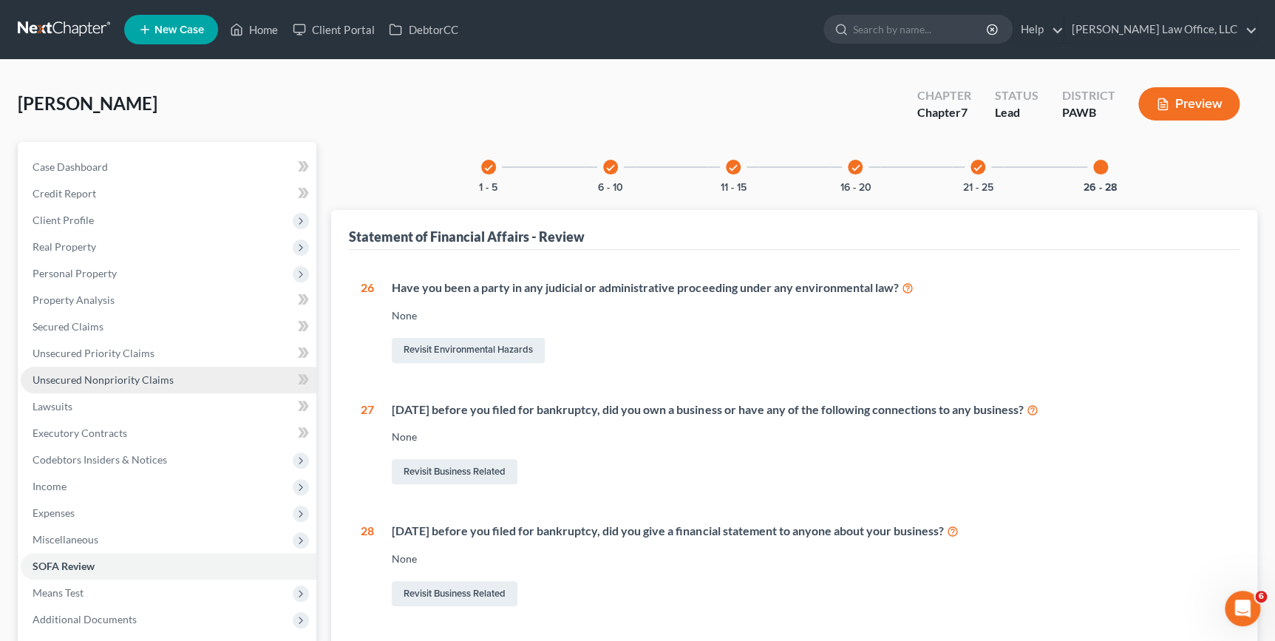
click at [75, 378] on span "Unsecured Nonpriority Claims" at bounding box center [103, 379] width 141 height 13
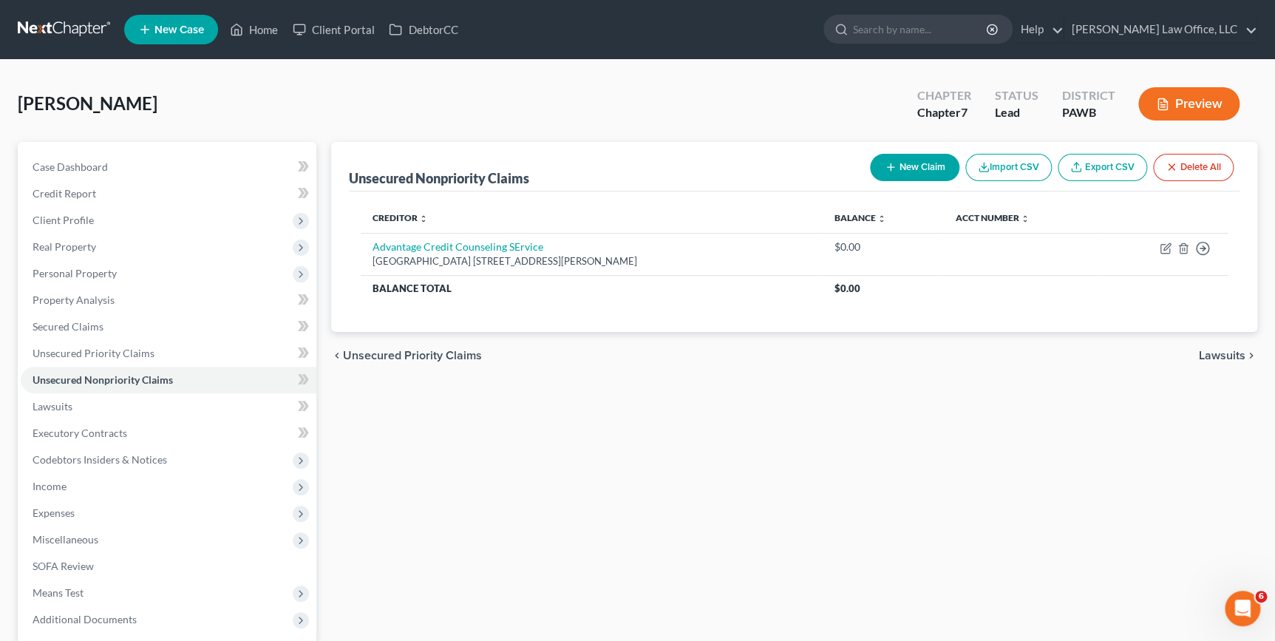
click at [925, 167] on button "New Claim" at bounding box center [914, 167] width 89 height 27
select select "0"
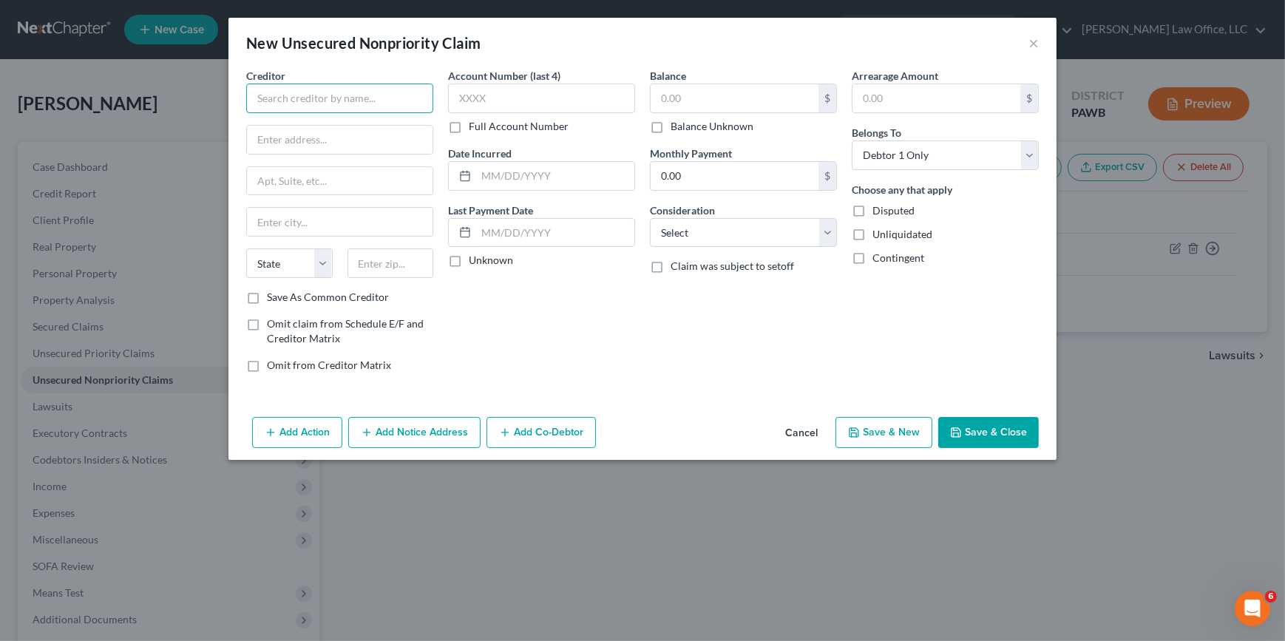
drag, startPoint x: 266, startPoint y: 93, endPoint x: 293, endPoint y: 93, distance: 26.6
click at [267, 93] on input "text" at bounding box center [339, 99] width 187 height 30
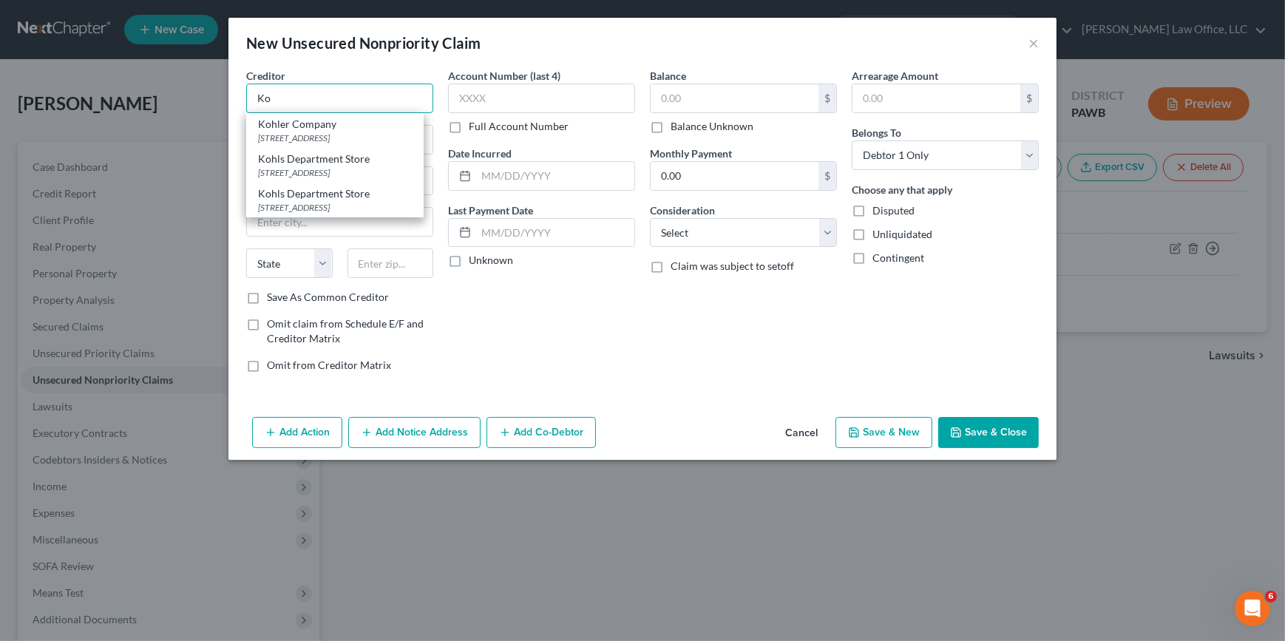
type input "K"
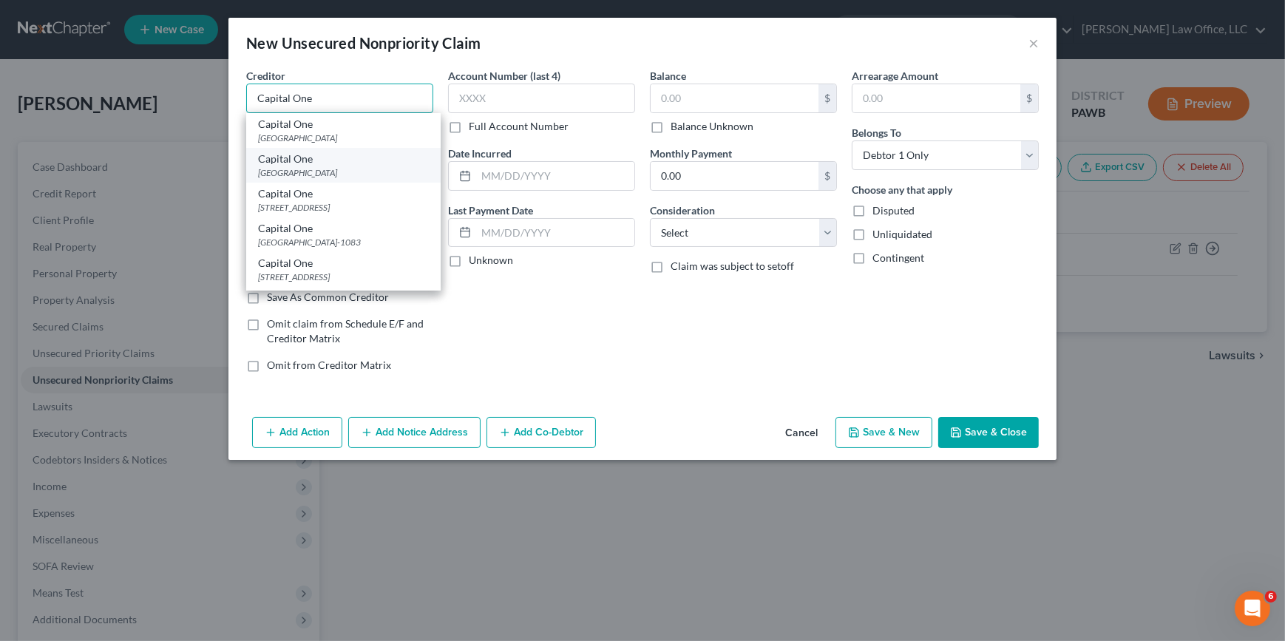
type input "Capital One"
click at [356, 160] on div "Capital One" at bounding box center [343, 159] width 171 height 15
type input "PO Box 71087"
type input "Charlotte"
select select "28"
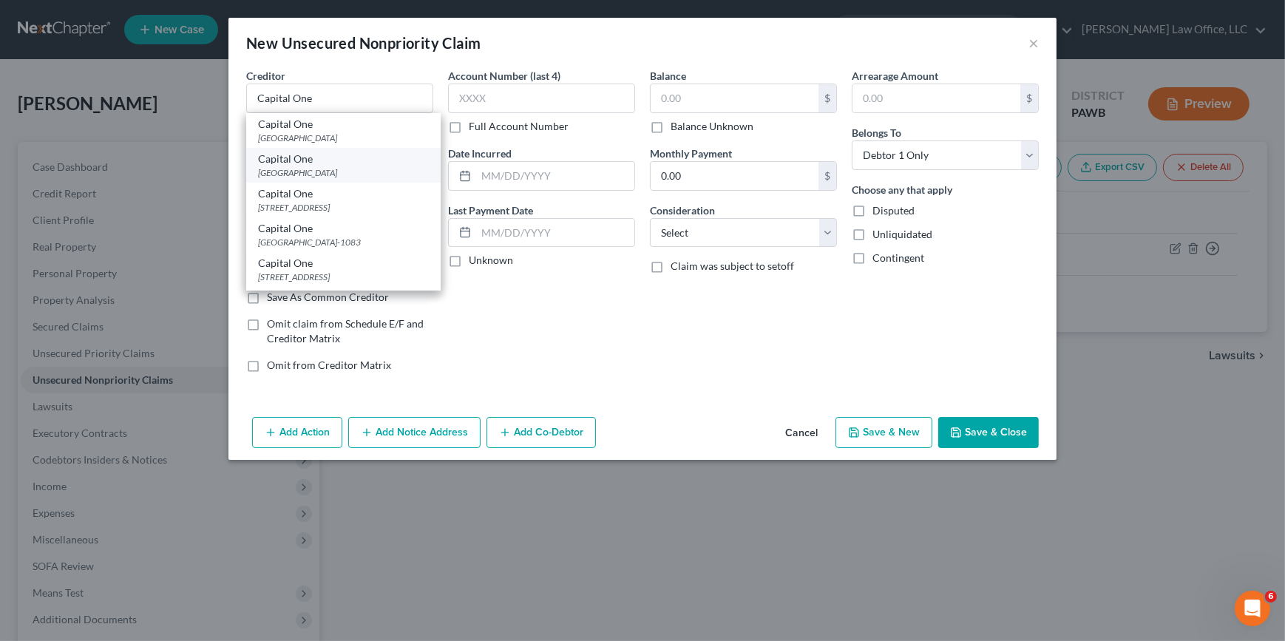
type input "28272"
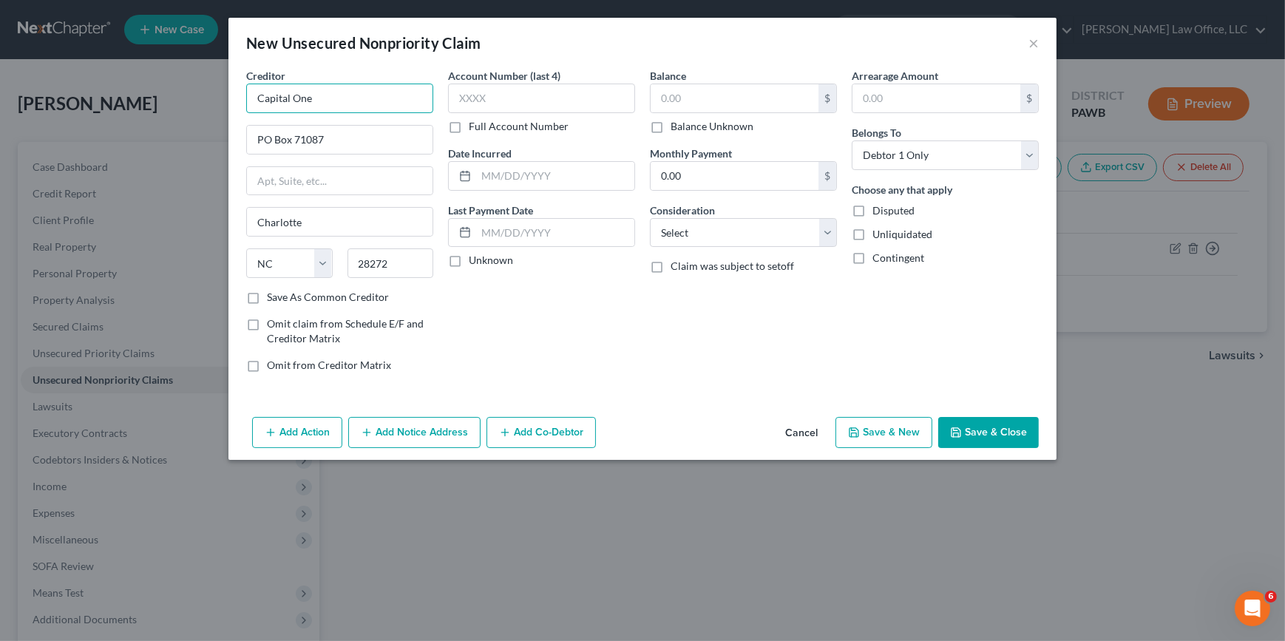
click at [381, 93] on input "Capital One" at bounding box center [339, 99] width 187 height 30
type input "Capital One (Kohls)"
drag, startPoint x: 712, startPoint y: 235, endPoint x: 711, endPoint y: 245, distance: 9.6
click at [712, 235] on select "Select Cable / Satellite Services Collection Agency Credit Card Debt Debt Couns…" at bounding box center [743, 233] width 187 height 30
select select "2"
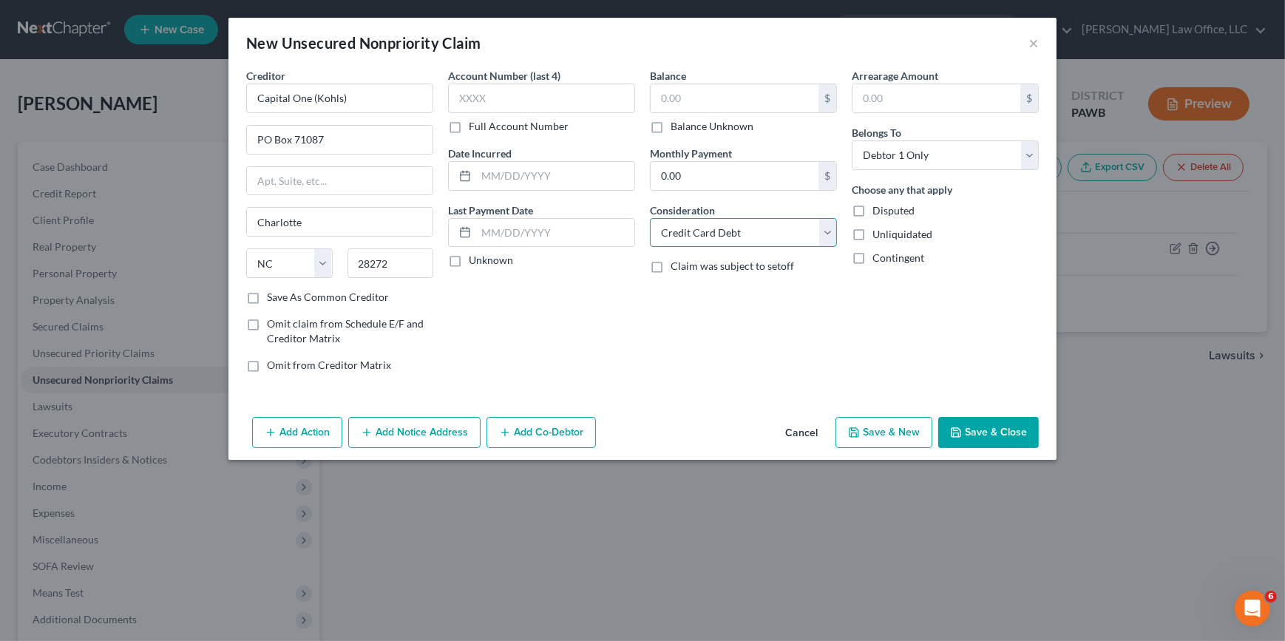
click at [650, 218] on select "Select Cable / Satellite Services Collection Agency Credit Card Debt Debt Couns…" at bounding box center [743, 233] width 187 height 30
click at [883, 429] on button "Save & New" at bounding box center [883, 432] width 97 height 31
select select "0"
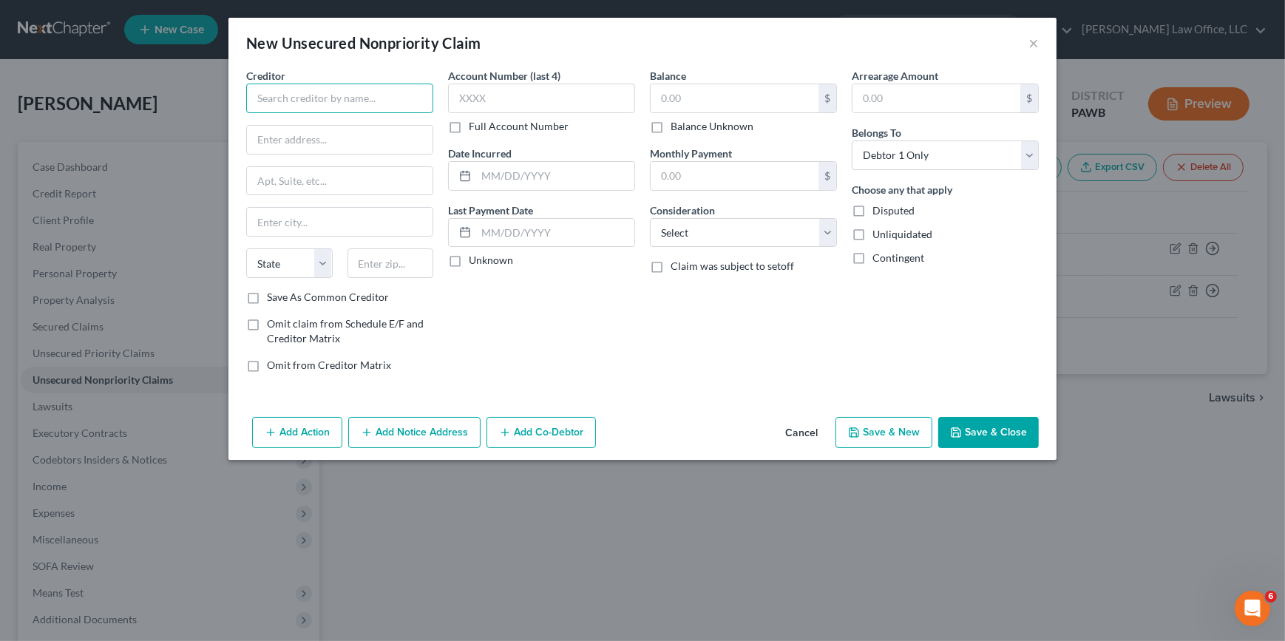
click at [301, 96] on input "text" at bounding box center [339, 99] width 187 height 30
click at [348, 108] on input "text" at bounding box center [339, 99] width 187 height 30
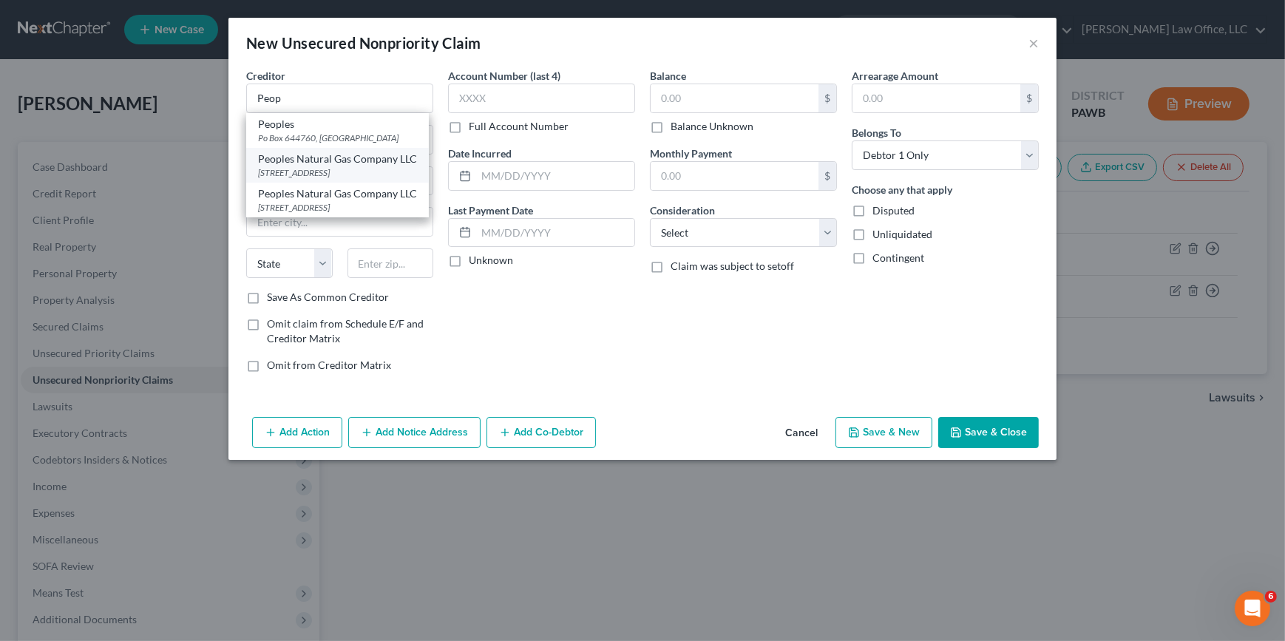
click at [379, 158] on div "Peoples Natural Gas Company LLC" at bounding box center [337, 159] width 159 height 15
type input "Peoples Natural Gas Company LLC"
type input "[STREET_ADDRESS]"
type input "[GEOGRAPHIC_DATA]"
select select "39"
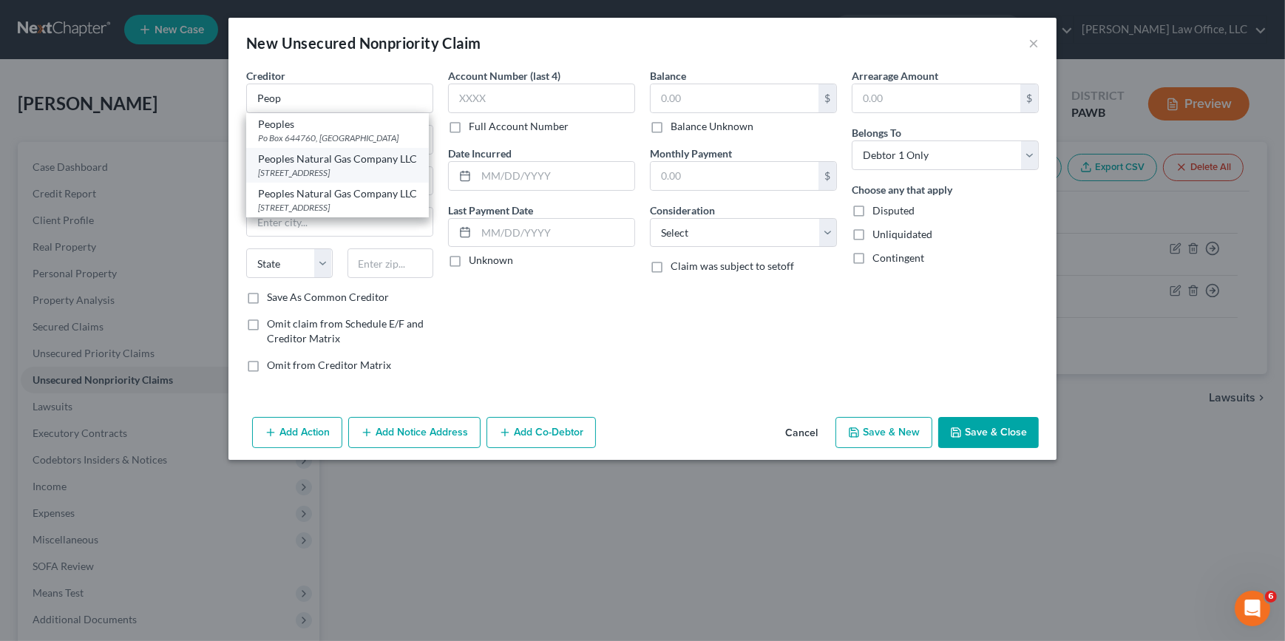
type input "15212"
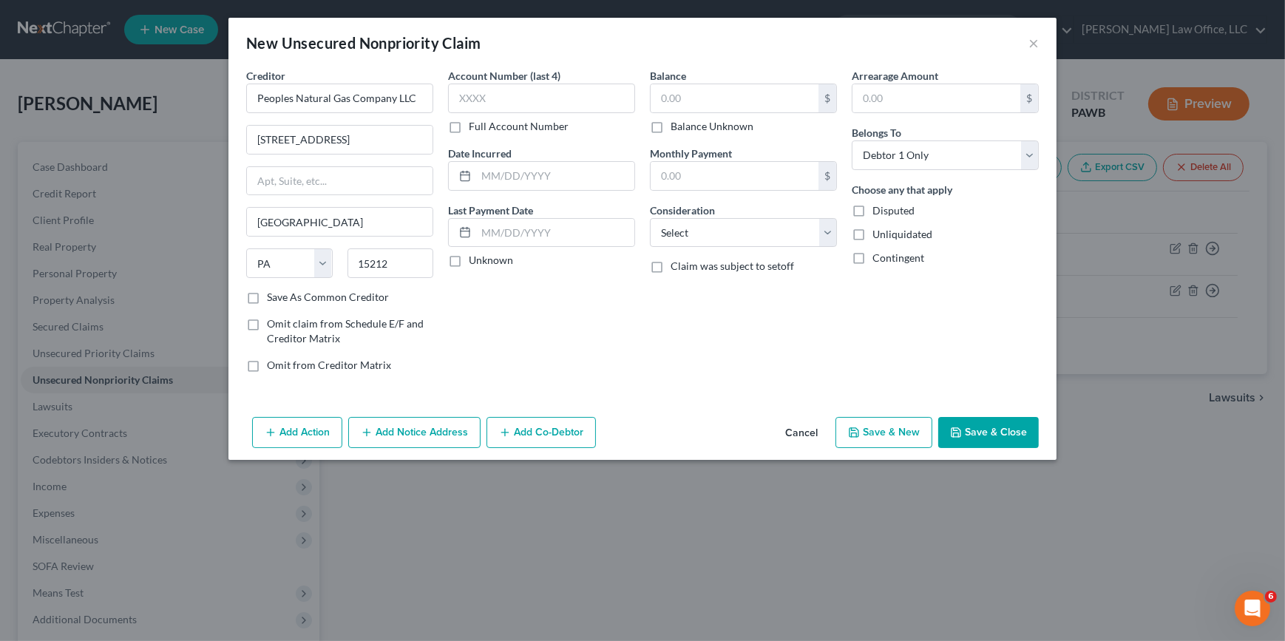
click at [718, 129] on label "Balance Unknown" at bounding box center [711, 126] width 83 height 15
click at [686, 129] on input "Balance Unknown" at bounding box center [681, 124] width 10 height 10
checkbox input "true"
type input "0.00"
drag, startPoint x: 709, startPoint y: 235, endPoint x: 698, endPoint y: 239, distance: 11.0
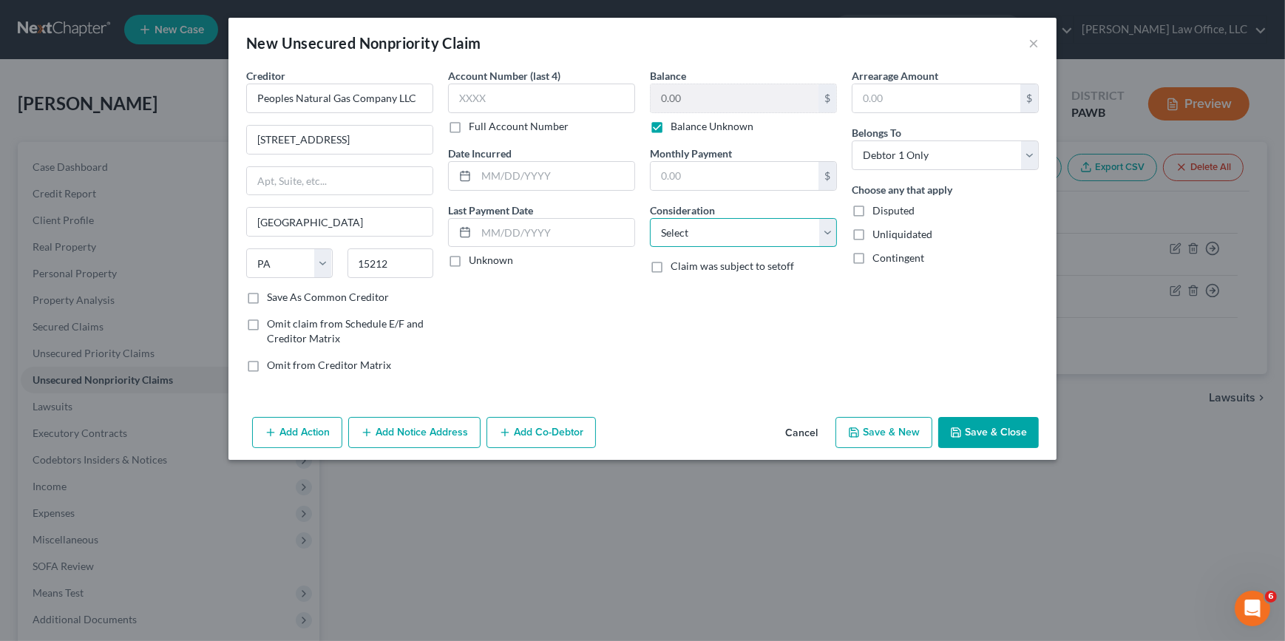
click at [709, 235] on select "Select Cable / Satellite Services Collection Agency Credit Card Debt Debt Couns…" at bounding box center [743, 233] width 187 height 30
select select "20"
click at [650, 218] on select "Select Cable / Satellite Services Collection Agency Credit Card Debt Debt Couns…" at bounding box center [743, 233] width 187 height 30
click at [986, 443] on button "Save & Close" at bounding box center [988, 432] width 101 height 31
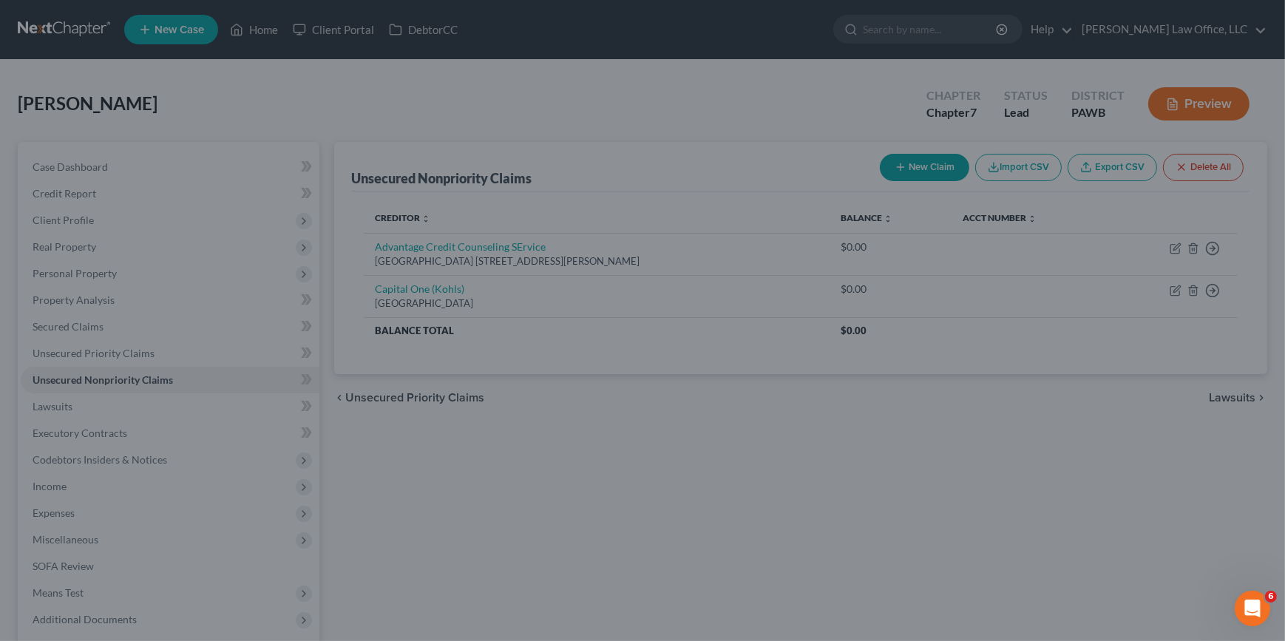
type input "0.00"
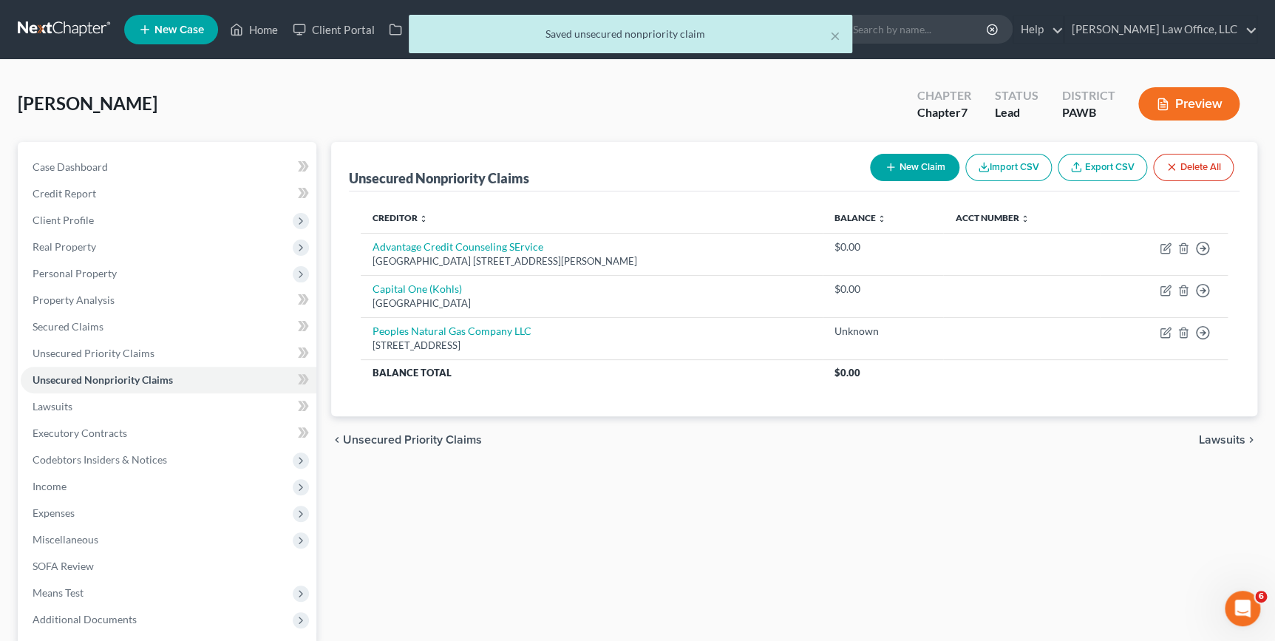
click at [922, 162] on button "New Claim" at bounding box center [914, 167] width 89 height 27
select select "0"
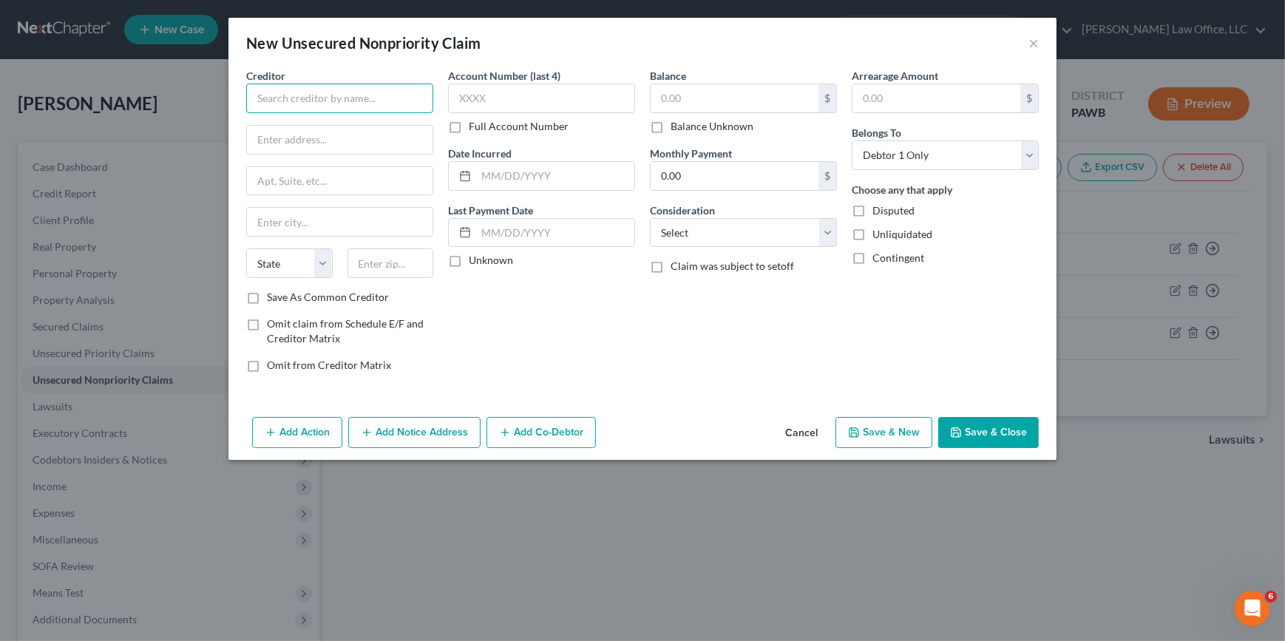
click at [357, 100] on input "text" at bounding box center [339, 99] width 187 height 30
click at [358, 136] on div "[GEOGRAPHIC_DATA] 15250-7324" at bounding box center [335, 138] width 154 height 13
type input "Duquesne Light Company"
type input "PO Box 371324"
type input "[GEOGRAPHIC_DATA]"
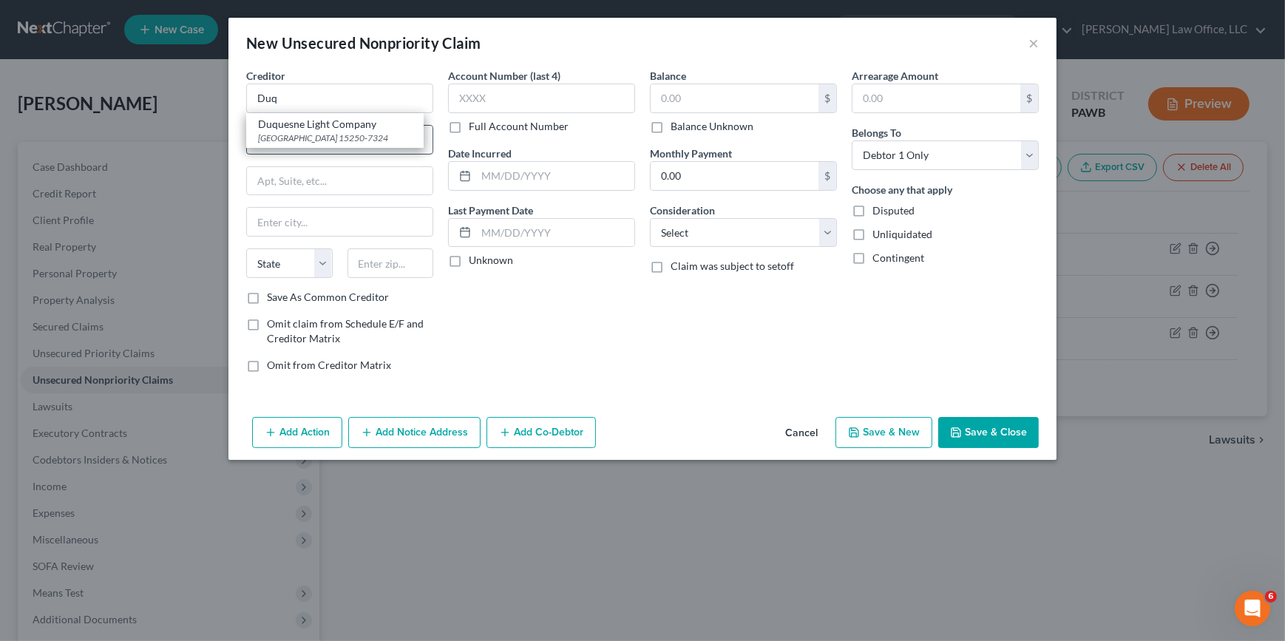
select select "39"
type input "15250-7324"
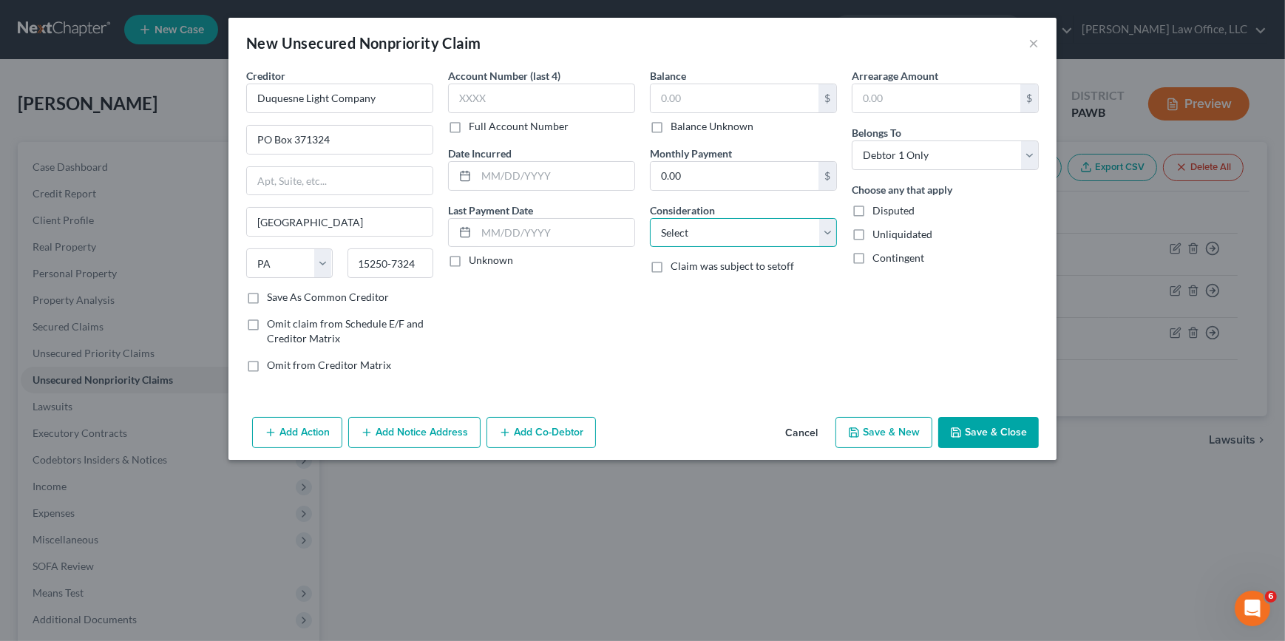
click at [682, 234] on select "Select Cable / Satellite Services Collection Agency Credit Card Debt Debt Couns…" at bounding box center [743, 233] width 187 height 30
select select "20"
click at [650, 218] on select "Select Cable / Satellite Services Collection Agency Credit Card Debt Debt Couns…" at bounding box center [743, 233] width 187 height 30
click at [713, 130] on label "Balance Unknown" at bounding box center [711, 126] width 83 height 15
click at [686, 129] on input "Balance Unknown" at bounding box center [681, 124] width 10 height 10
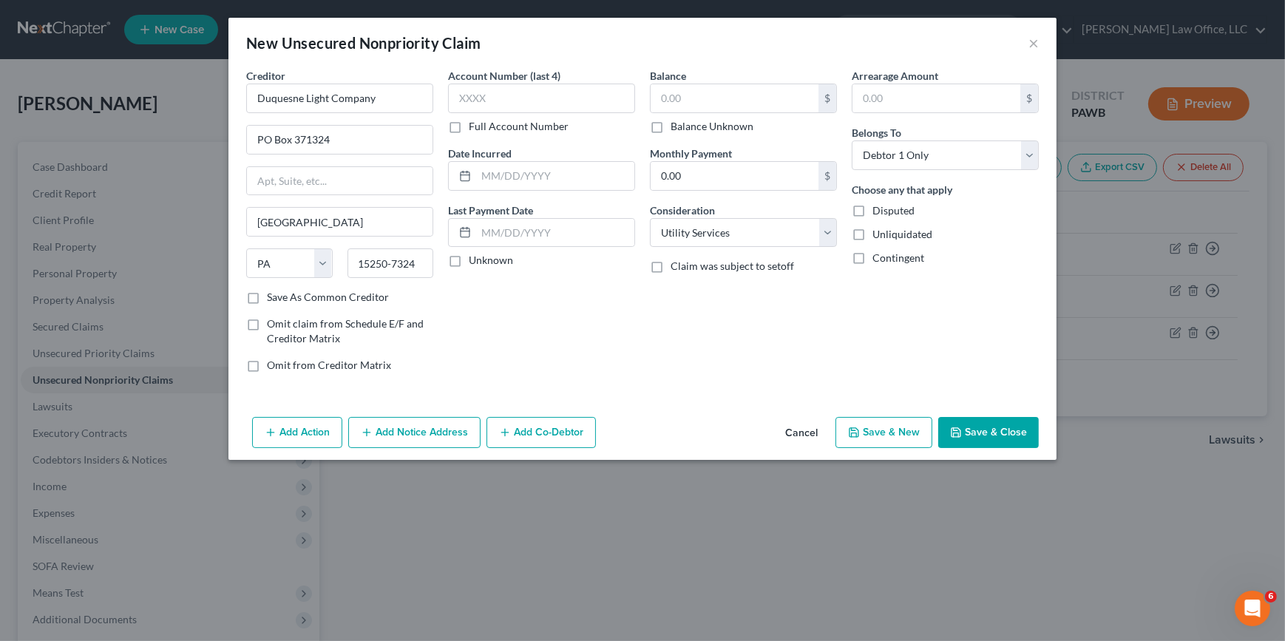
checkbox input "true"
type input "0.00"
click at [296, 302] on label "Save As Common Creditor" at bounding box center [328, 297] width 122 height 15
click at [282, 299] on input "Save As Common Creditor" at bounding box center [278, 295] width 10 height 10
click at [972, 432] on button "Save & Close" at bounding box center [988, 432] width 101 height 31
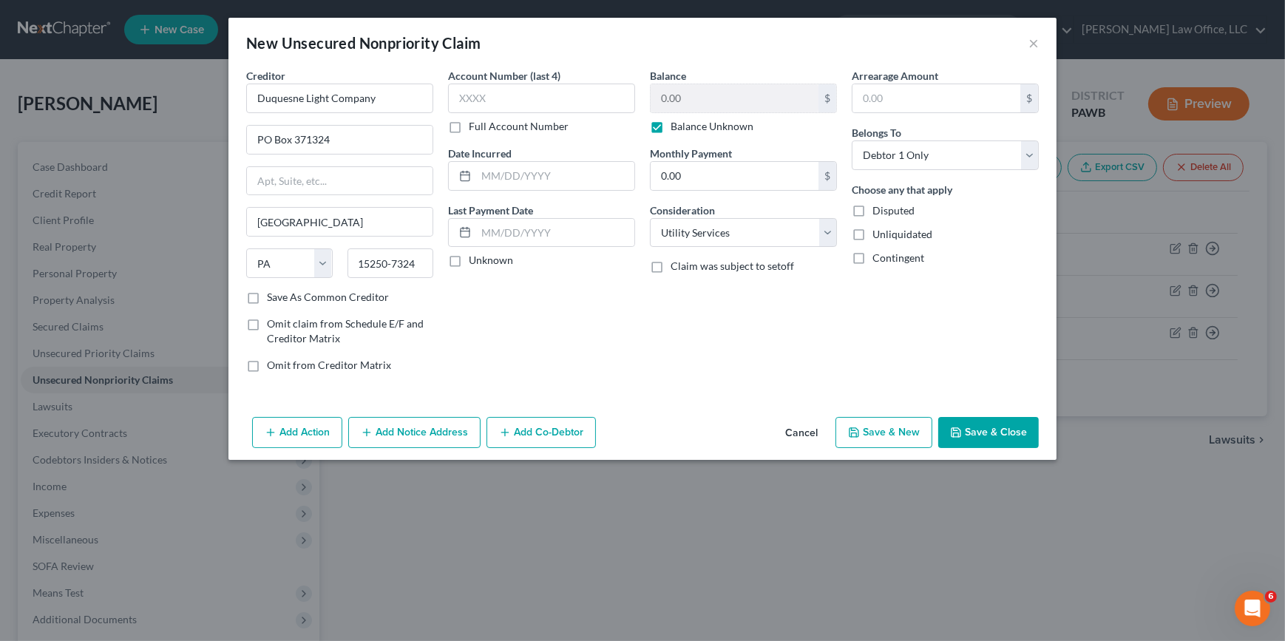
checkbox input "false"
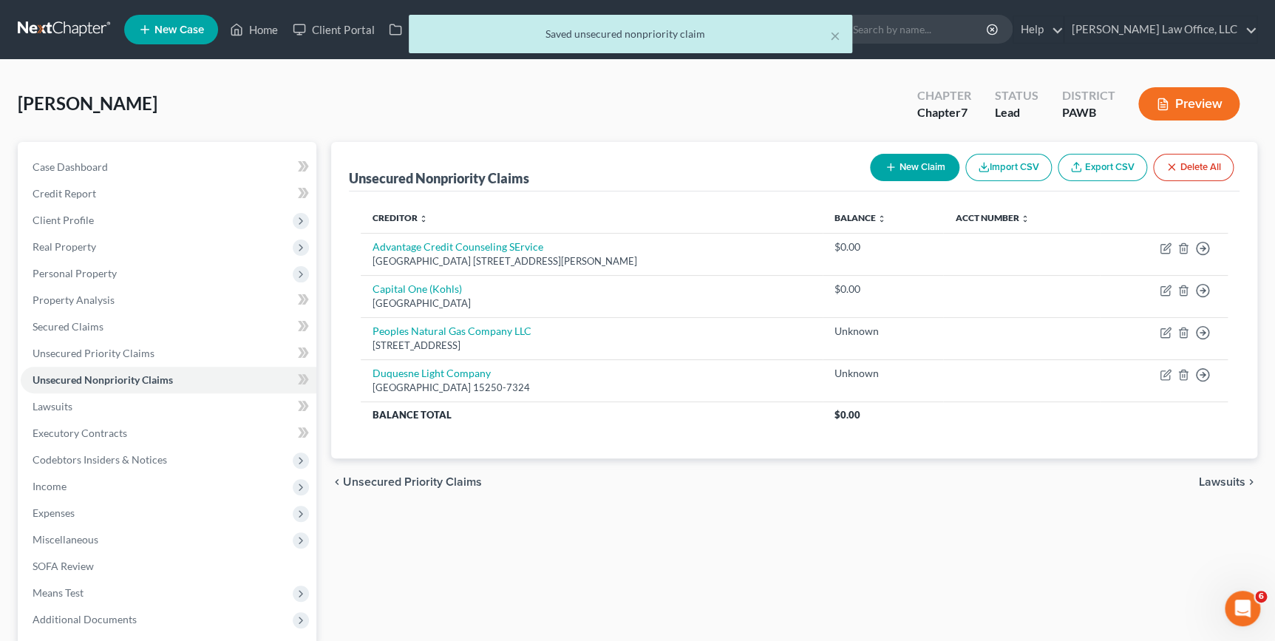
click at [912, 162] on button "New Claim" at bounding box center [914, 167] width 89 height 27
select select "0"
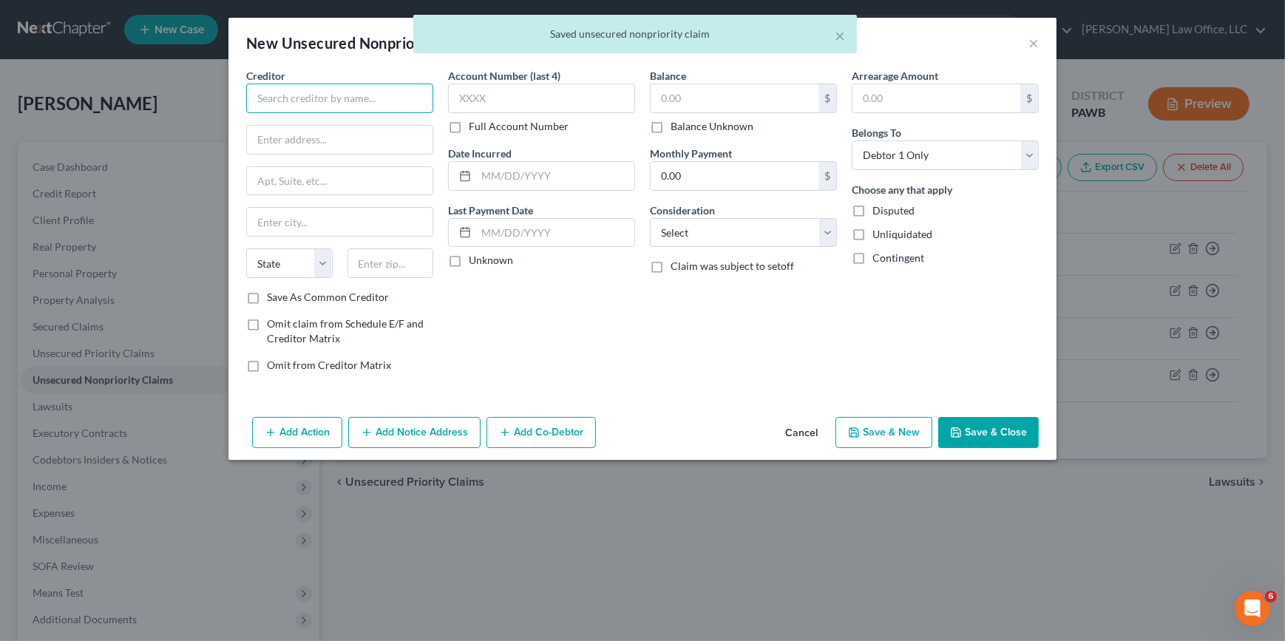
click at [291, 96] on input "text" at bounding box center [339, 99] width 187 height 30
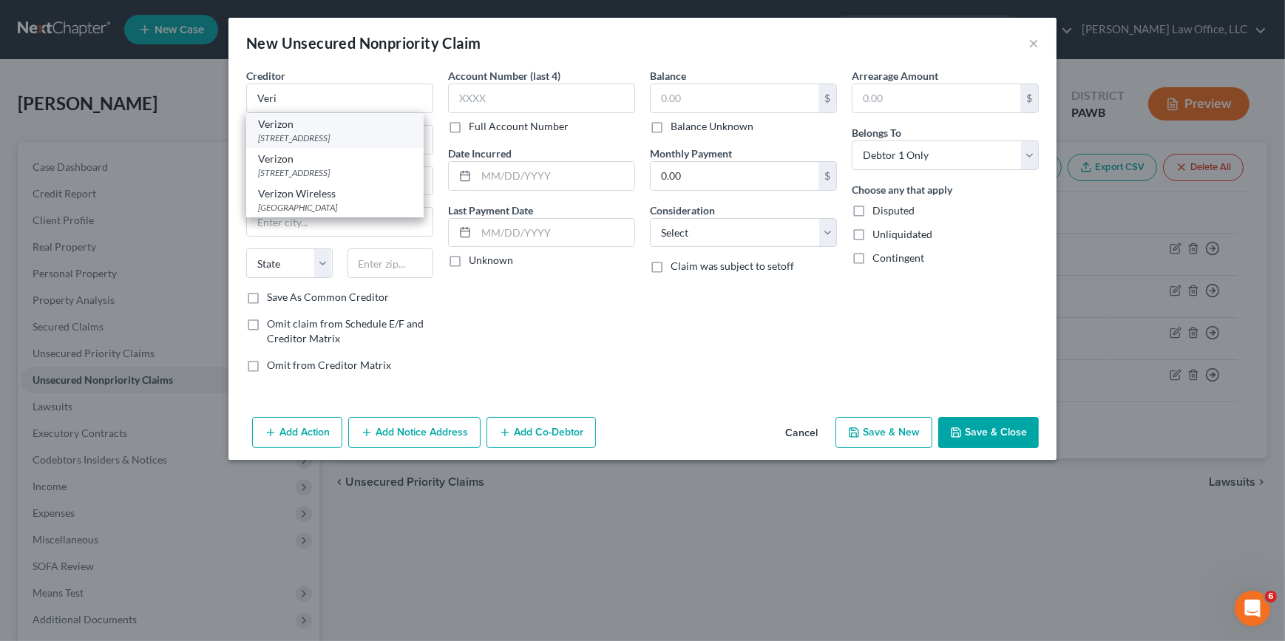
click at [327, 140] on div "[STREET_ADDRESS]" at bounding box center [335, 138] width 154 height 13
type input "Verizon"
type input "PO Box 408"
type input "[GEOGRAPHIC_DATA]"
select select "33"
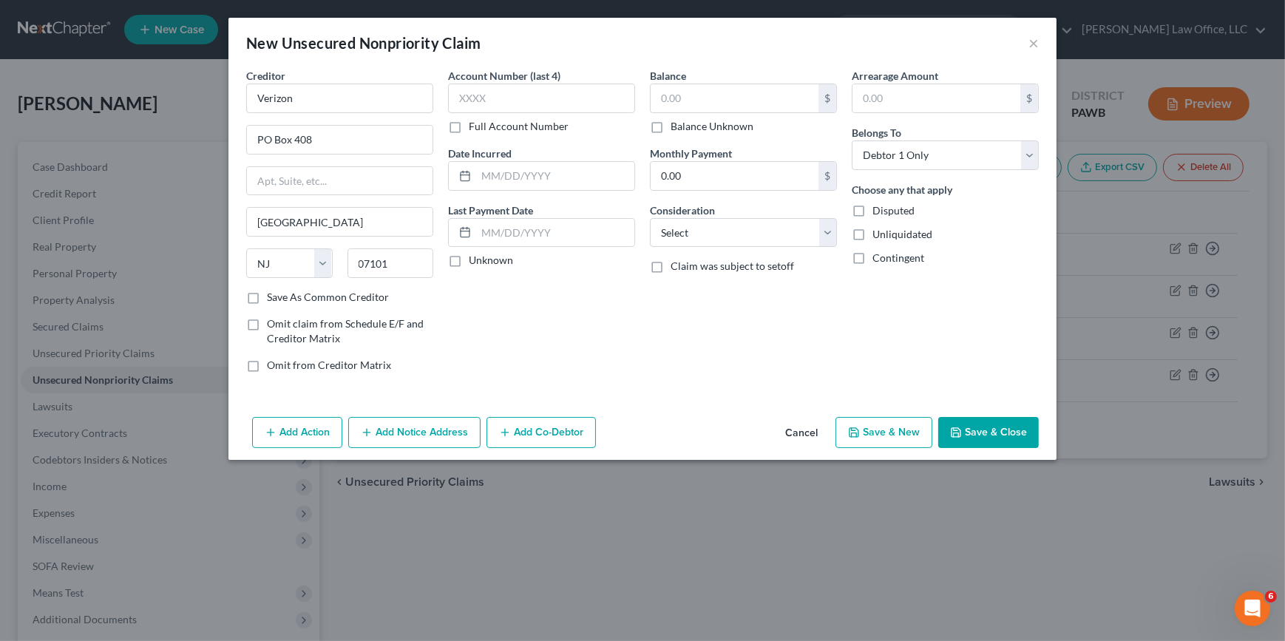
click at [324, 300] on label "Save As Common Creditor" at bounding box center [328, 297] width 122 height 15
click at [282, 299] on input "Save As Common Creditor" at bounding box center [278, 295] width 10 height 10
click at [744, 235] on select "Select Cable / Satellite Services Collection Agency Credit Card Debt Debt Couns…" at bounding box center [743, 233] width 187 height 30
click at [650, 218] on select "Select Cable / Satellite Services Collection Agency Credit Card Debt Debt Couns…" at bounding box center [743, 233] width 187 height 30
click at [892, 431] on button "Save & New" at bounding box center [883, 432] width 97 height 31
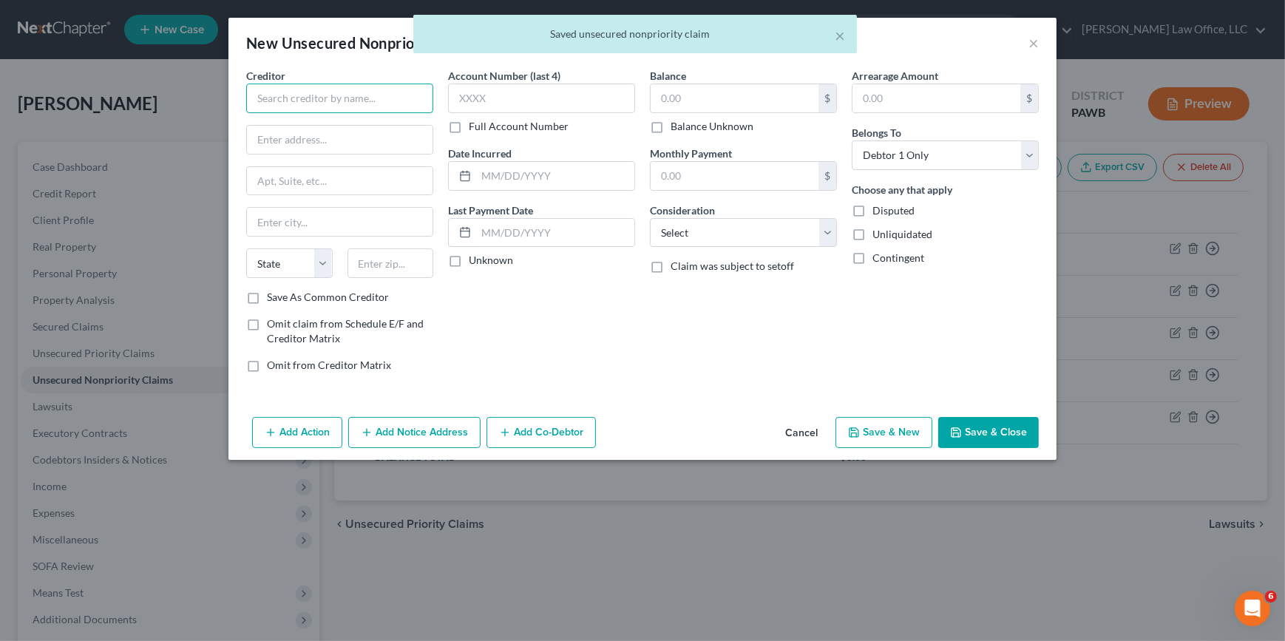
click at [296, 101] on input "text" at bounding box center [339, 99] width 187 height 30
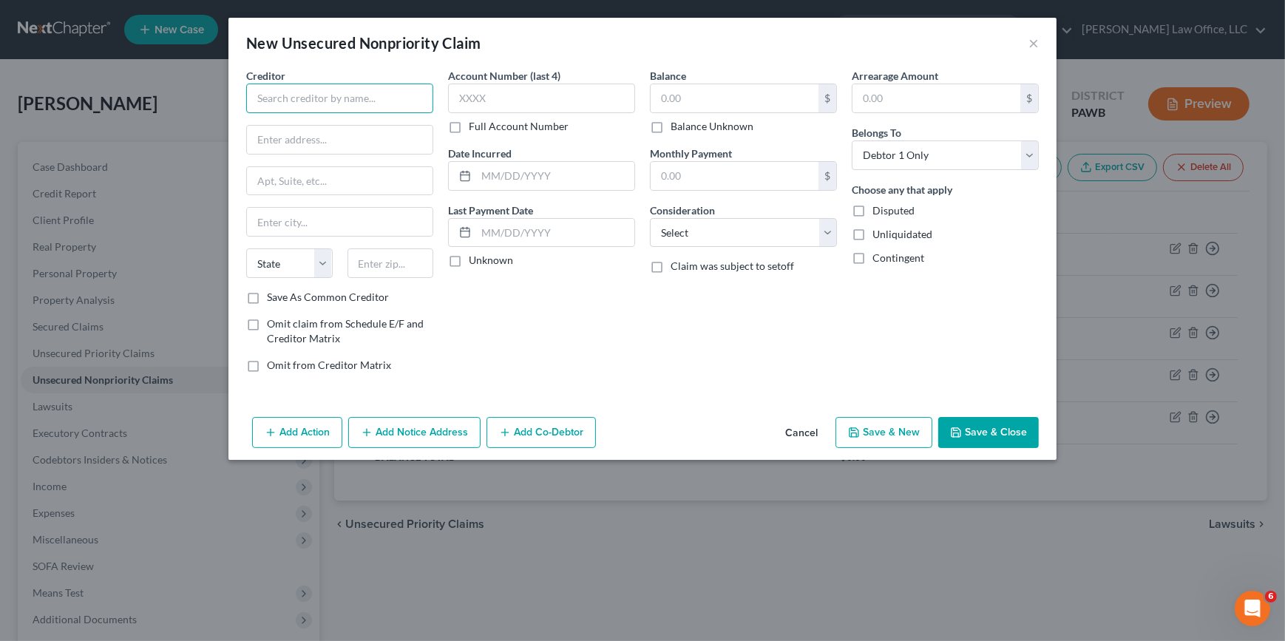
click at [320, 107] on input "text" at bounding box center [339, 99] width 187 height 30
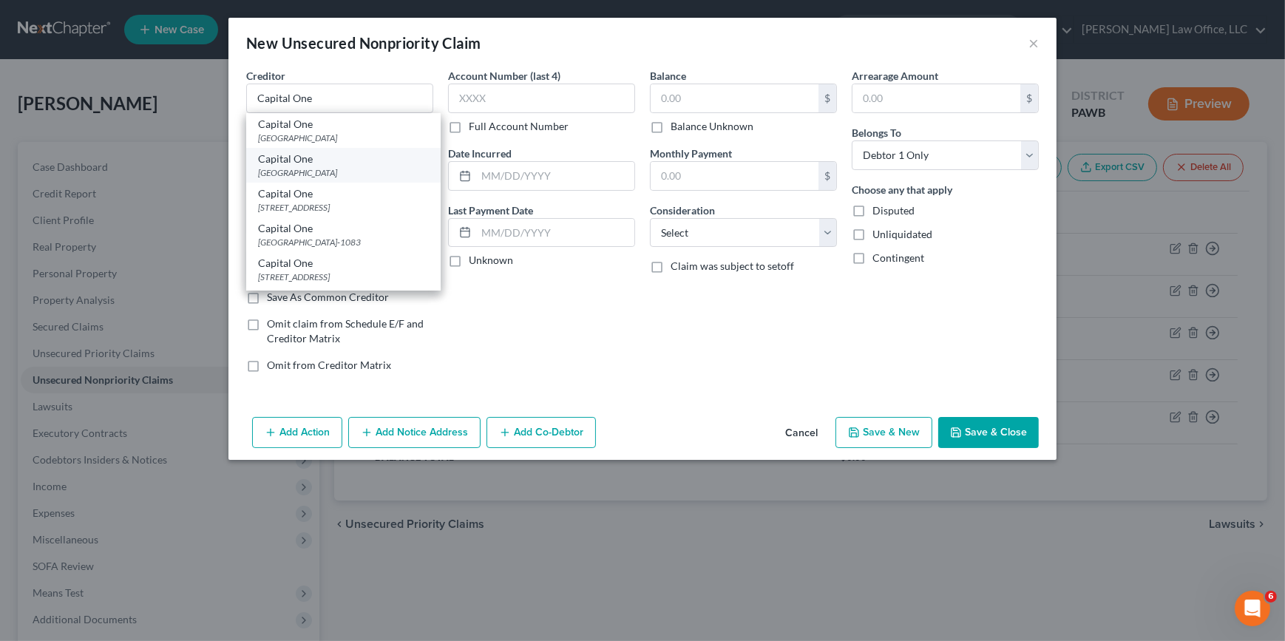
click at [339, 166] on div "[GEOGRAPHIC_DATA]" at bounding box center [343, 172] width 171 height 13
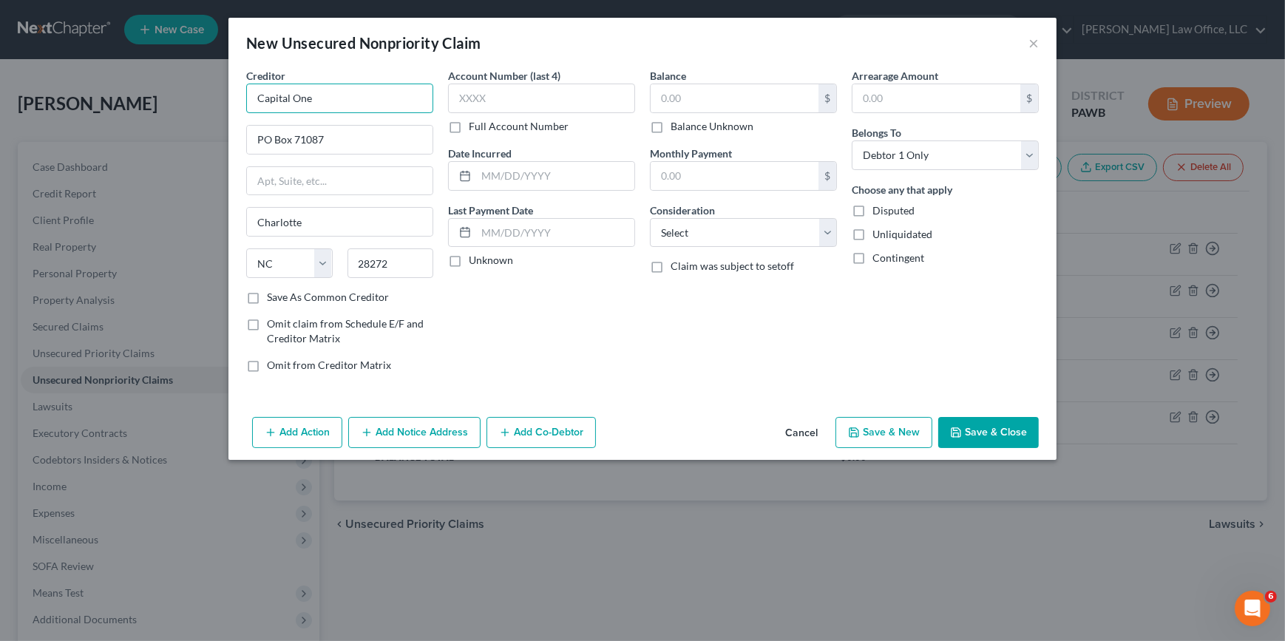
click at [336, 99] on input "Capital One" at bounding box center [339, 99] width 187 height 30
click at [266, 299] on div "Save As Common Creditor" at bounding box center [339, 297] width 187 height 15
click at [726, 234] on select "Select Cable / Satellite Services Collection Agency Credit Card Debt Debt Couns…" at bounding box center [743, 233] width 187 height 30
click at [650, 218] on select "Select Cable / Satellite Services Collection Agency Credit Card Debt Debt Couns…" at bounding box center [743, 233] width 187 height 30
drag, startPoint x: 374, startPoint y: 302, endPoint x: 384, endPoint y: 298, distance: 11.0
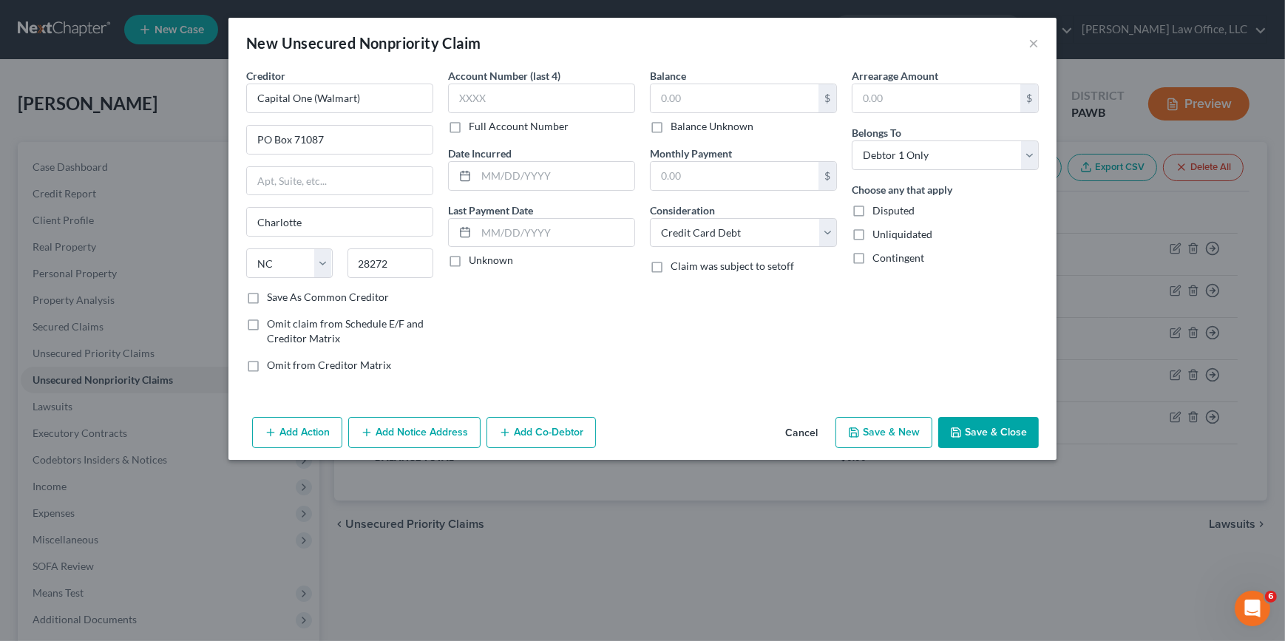
click at [373, 301] on label "Save As Common Creditor" at bounding box center [328, 297] width 122 height 15
click at [267, 296] on label "Save As Common Creditor" at bounding box center [328, 297] width 122 height 15
click at [273, 296] on input "Save As Common Creditor" at bounding box center [278, 295] width 10 height 10
click at [753, 93] on input "text" at bounding box center [734, 98] width 168 height 28
click at [894, 431] on button "Save & New" at bounding box center [883, 432] width 97 height 31
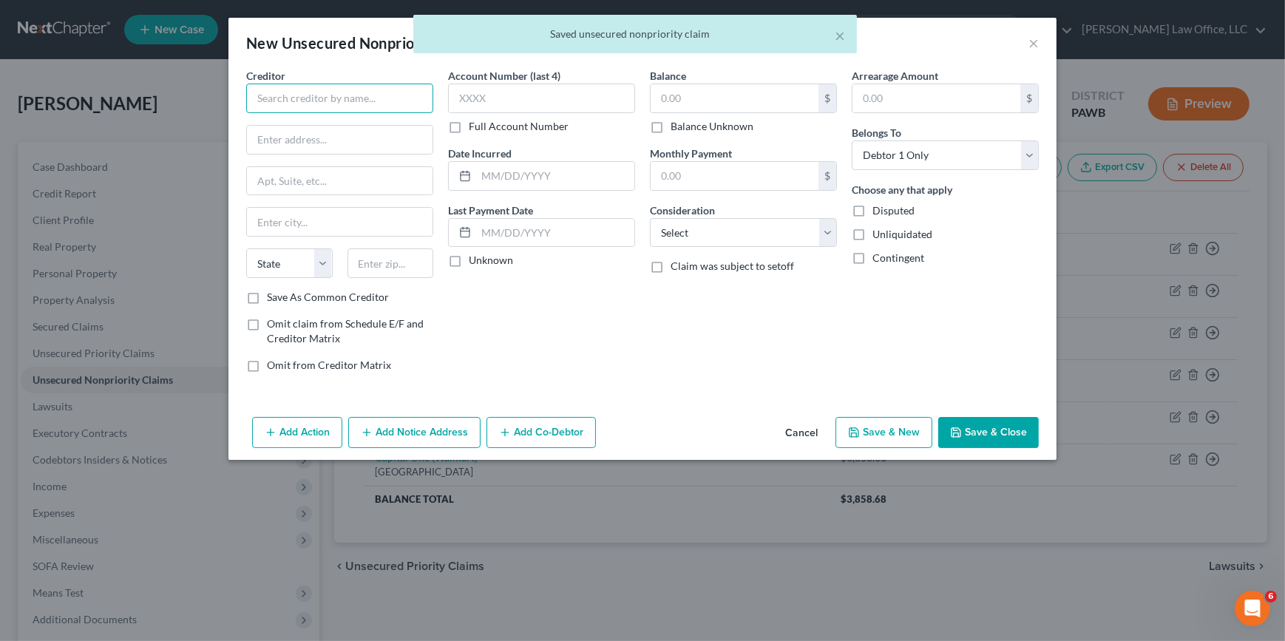
click at [282, 105] on input "text" at bounding box center [339, 99] width 187 height 30
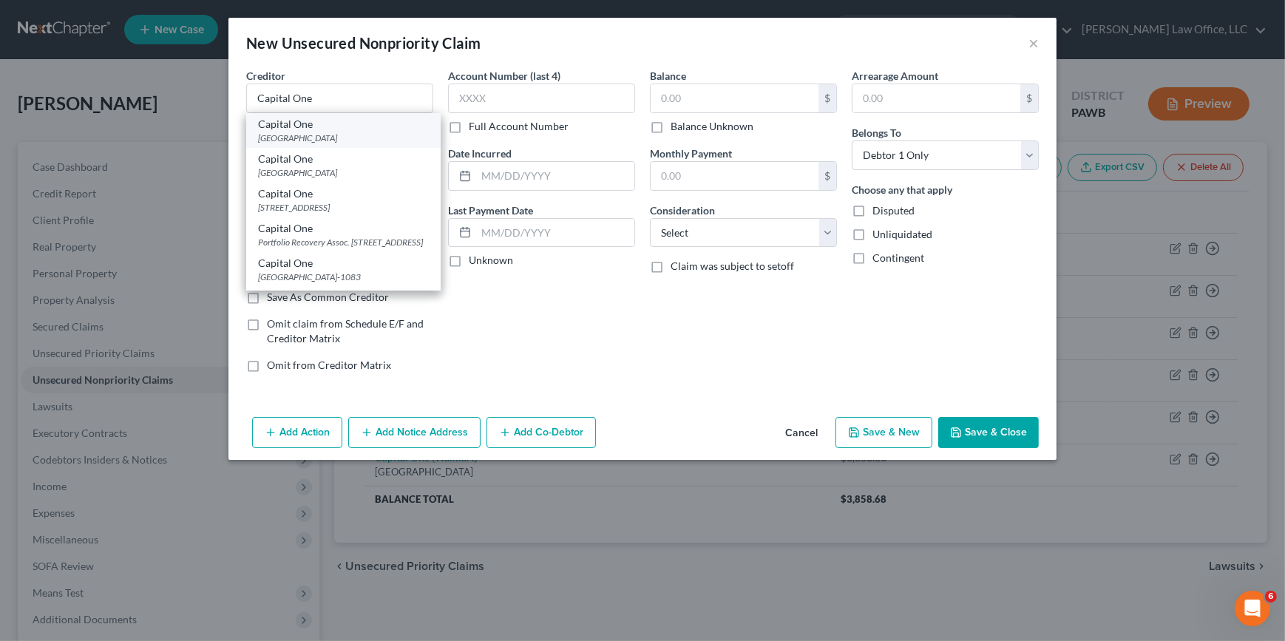
click at [328, 135] on div "[GEOGRAPHIC_DATA]" at bounding box center [343, 138] width 171 height 13
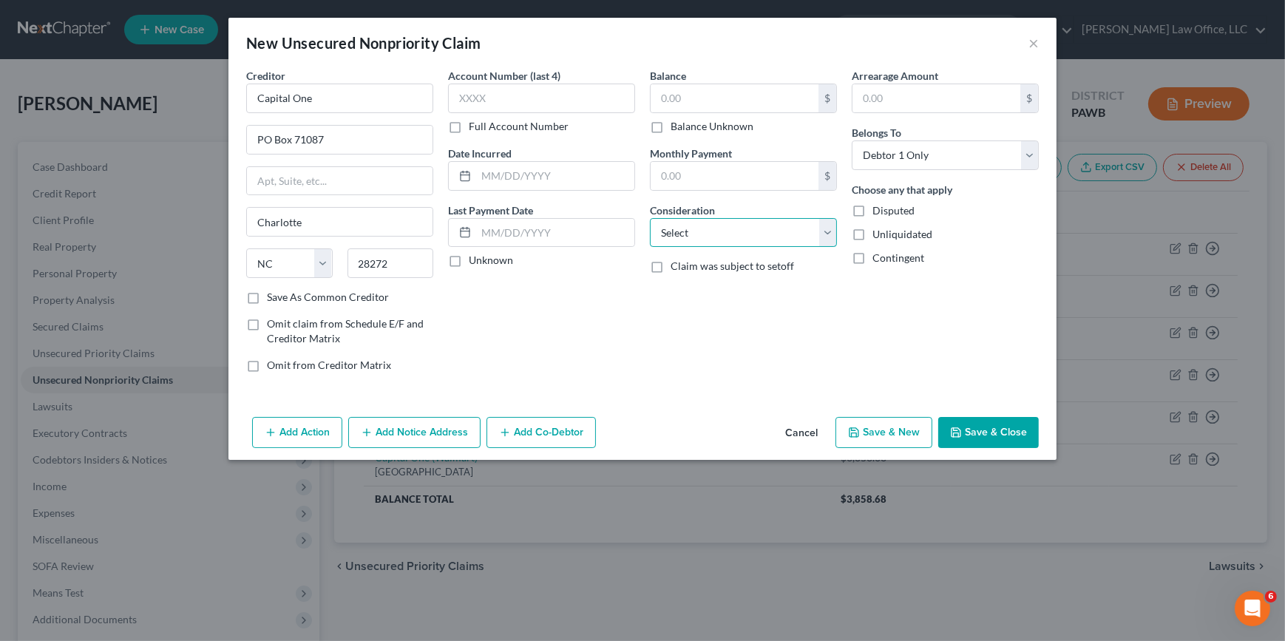
drag, startPoint x: 685, startPoint y: 236, endPoint x: 676, endPoint y: 241, distance: 10.3
click at [685, 236] on select "Select Cable / Satellite Services Collection Agency Credit Card Debt Debt Couns…" at bounding box center [743, 233] width 187 height 30
click at [650, 218] on select "Select Cable / Satellite Services Collection Agency Credit Card Debt Debt Couns…" at bounding box center [743, 233] width 187 height 30
click at [713, 103] on input "text" at bounding box center [734, 98] width 168 height 28
click at [992, 440] on button "Save & Close" at bounding box center [988, 432] width 101 height 31
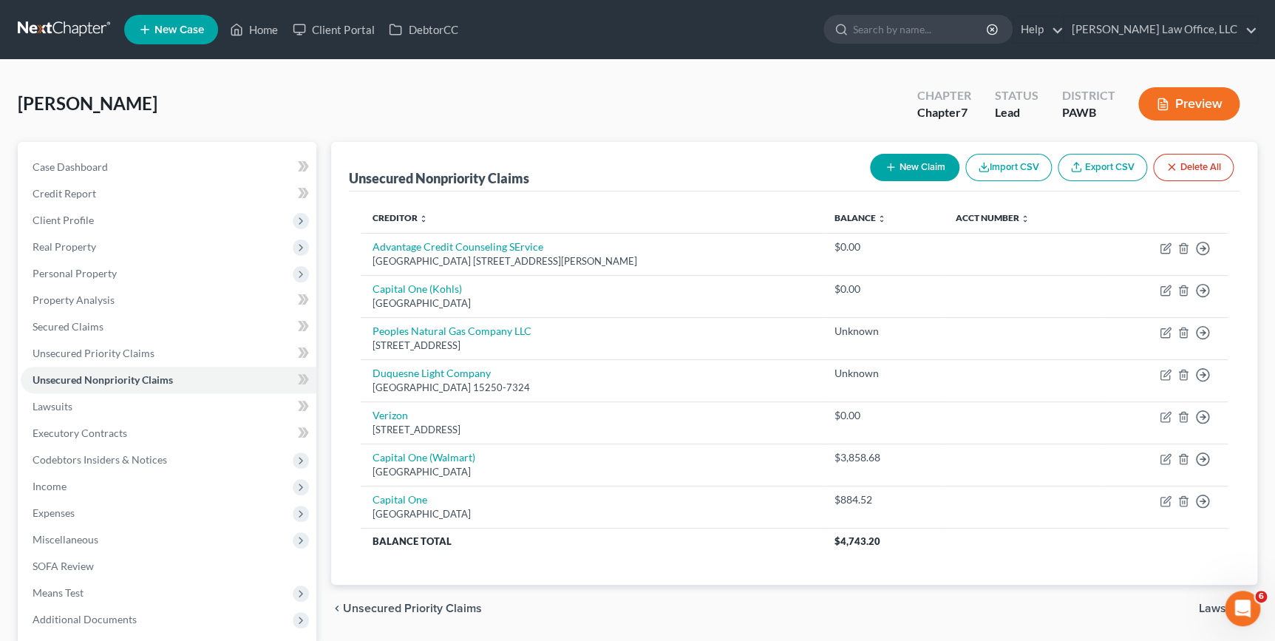
click at [885, 169] on icon "button" at bounding box center [891, 167] width 12 height 12
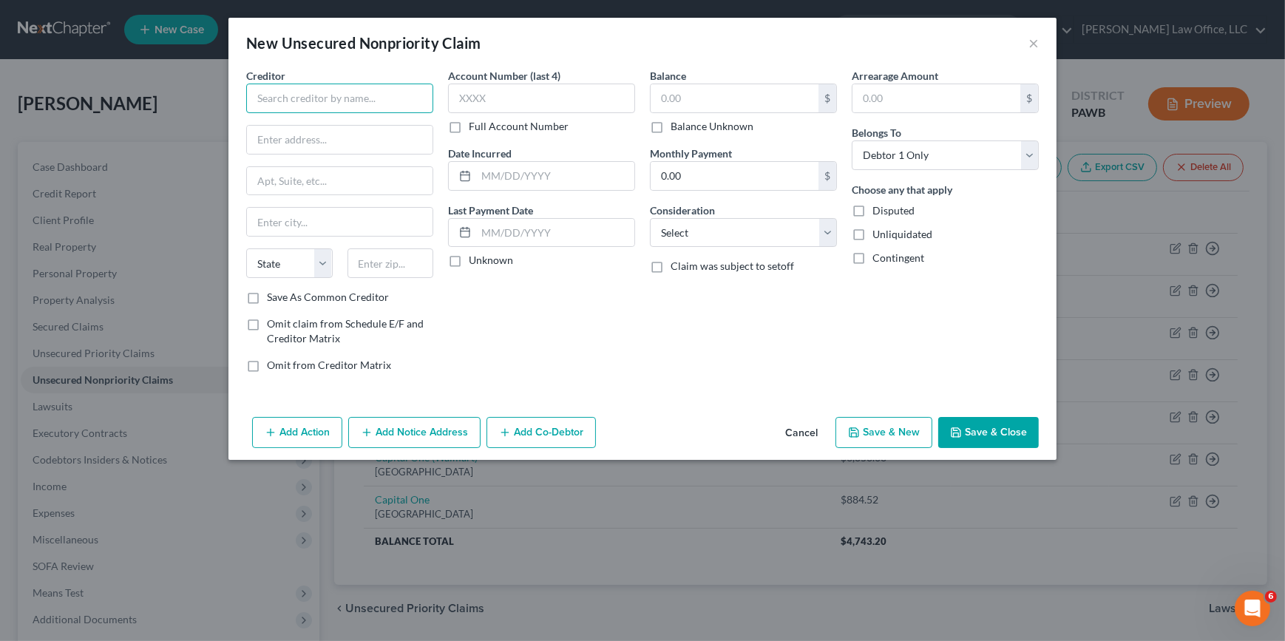
click at [335, 98] on input "text" at bounding box center [339, 99] width 187 height 30
click at [1032, 47] on button "×" at bounding box center [1033, 43] width 10 height 18
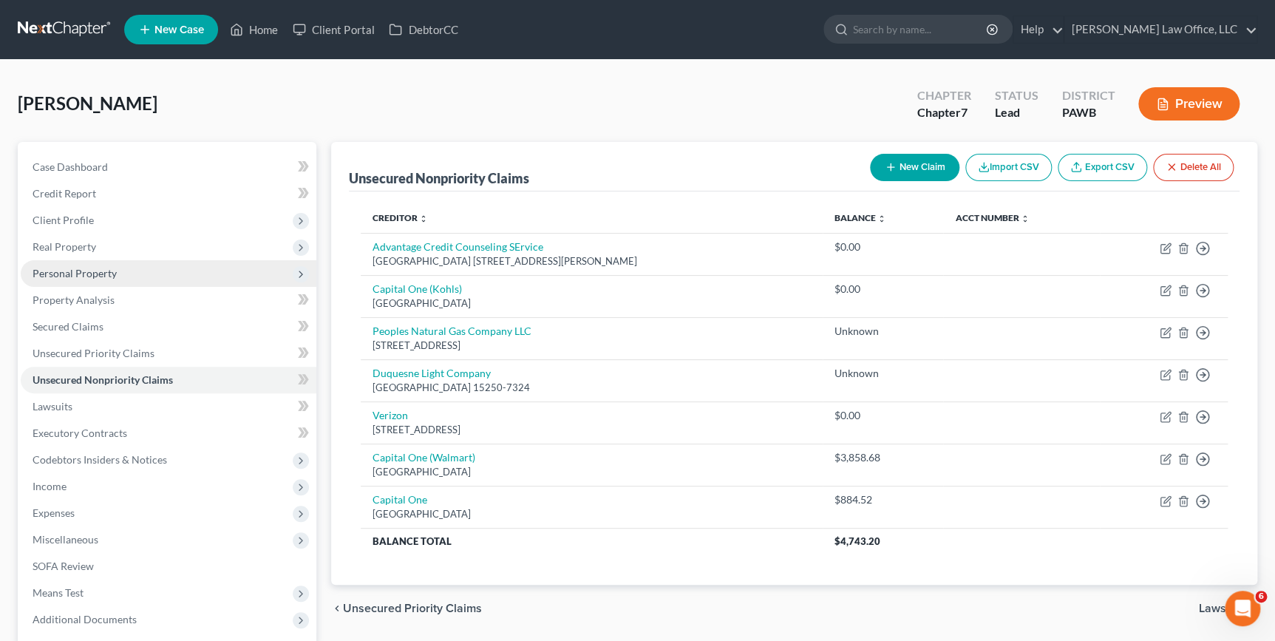
drag, startPoint x: 87, startPoint y: 221, endPoint x: 143, endPoint y: 275, distance: 77.4
click at [87, 221] on span "Client Profile" at bounding box center [63, 220] width 61 height 13
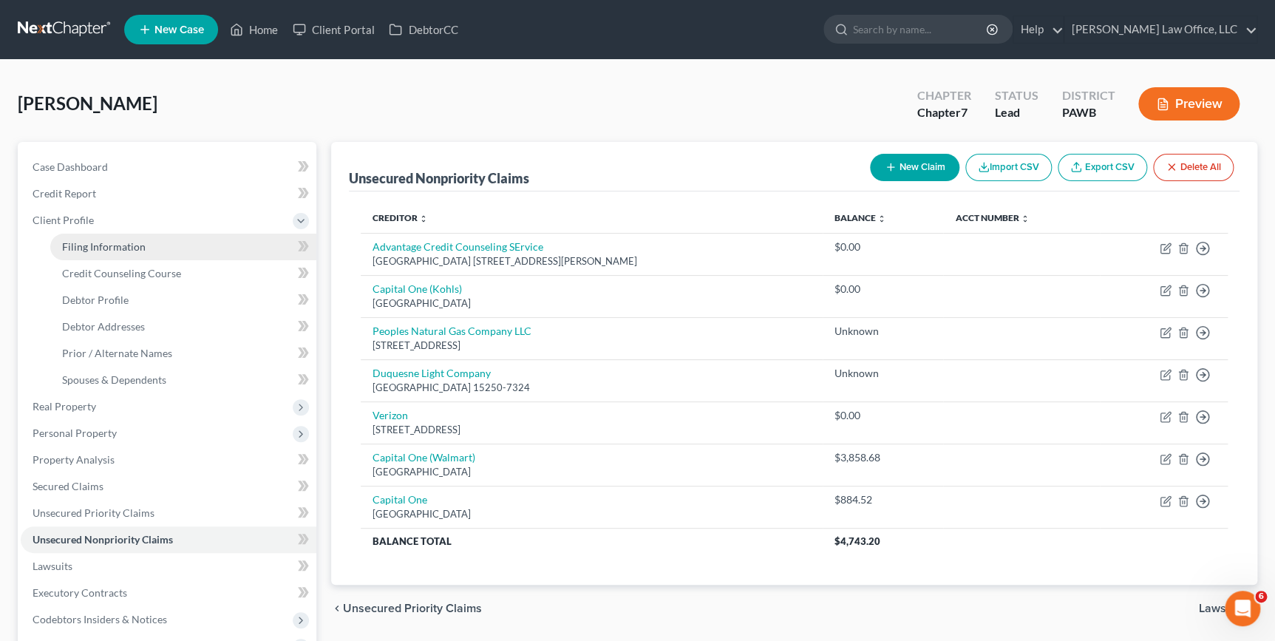
click at [167, 251] on link "Filing Information" at bounding box center [183, 247] width 266 height 27
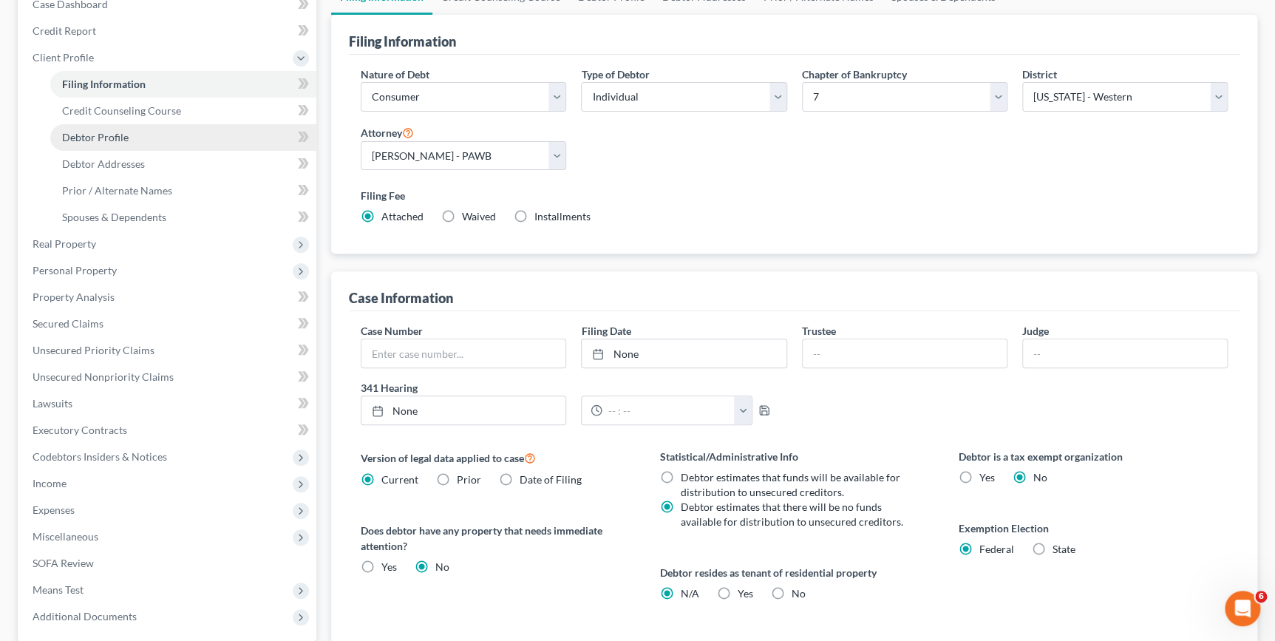
scroll to position [67, 0]
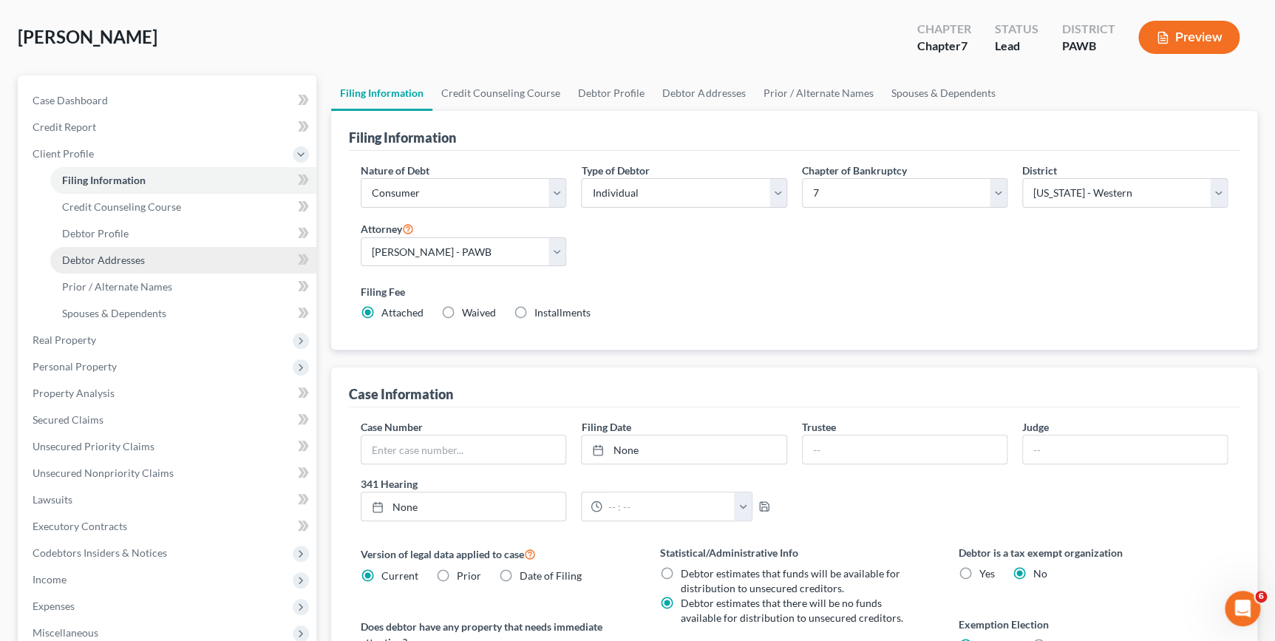
click at [123, 254] on span "Debtor Addresses" at bounding box center [103, 260] width 83 height 13
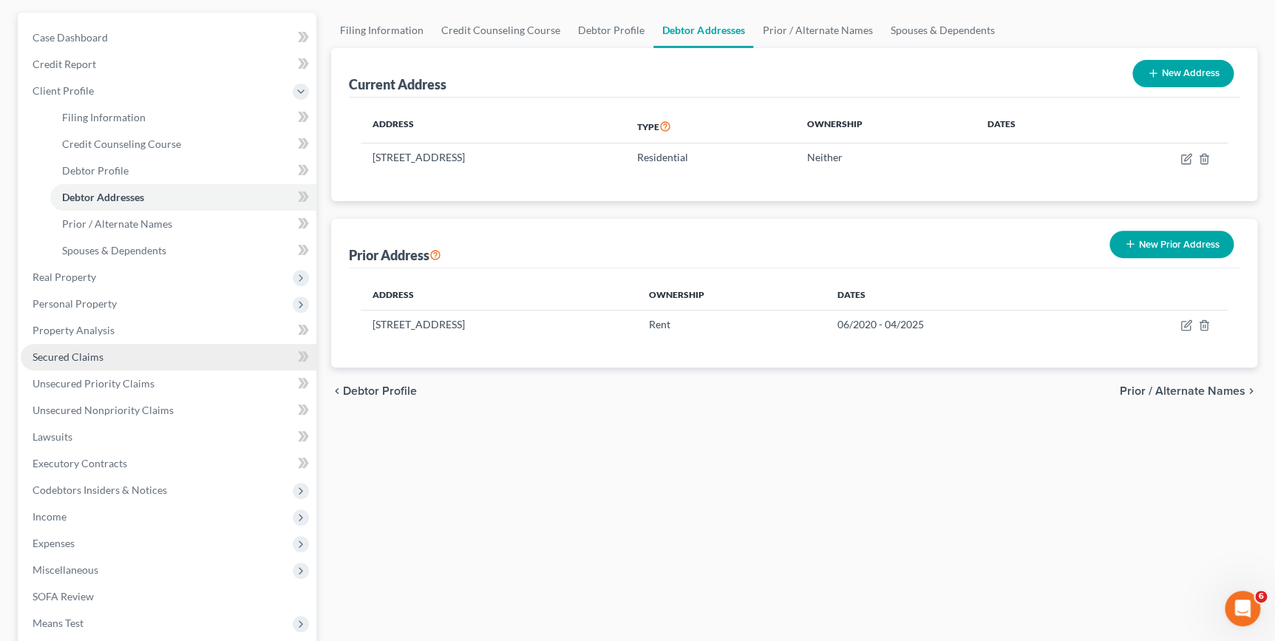
scroll to position [134, 0]
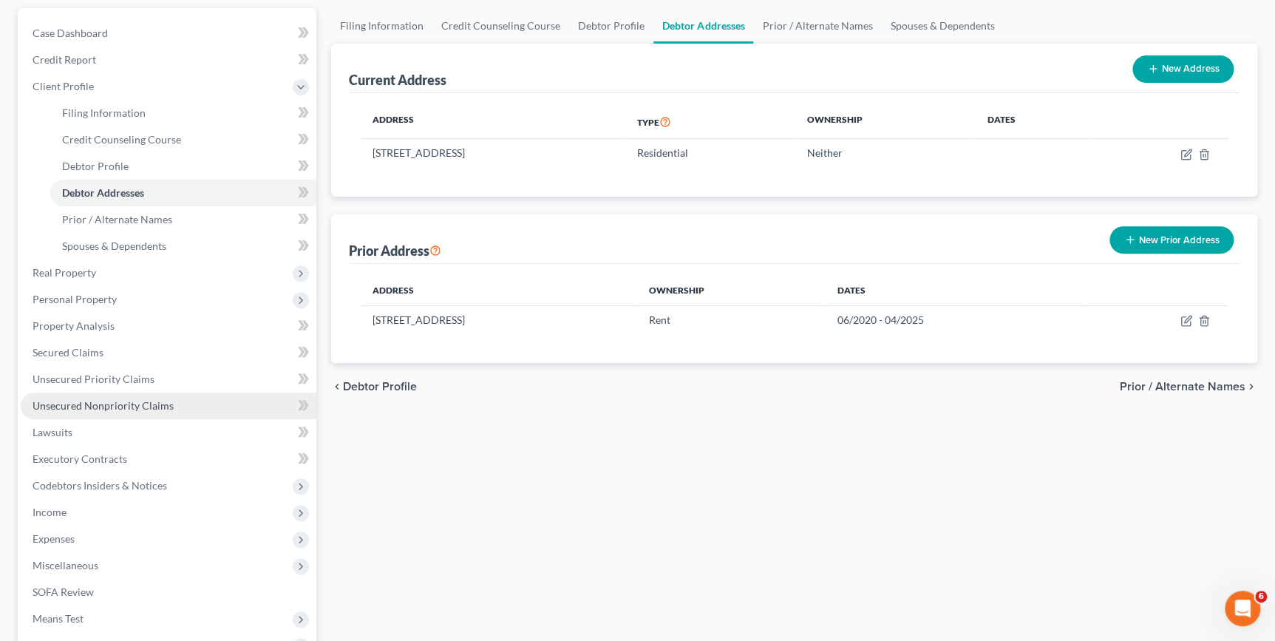
drag, startPoint x: 140, startPoint y: 406, endPoint x: 208, endPoint y: 406, distance: 68.0
click at [140, 406] on span "Unsecured Nonpriority Claims" at bounding box center [103, 405] width 141 height 13
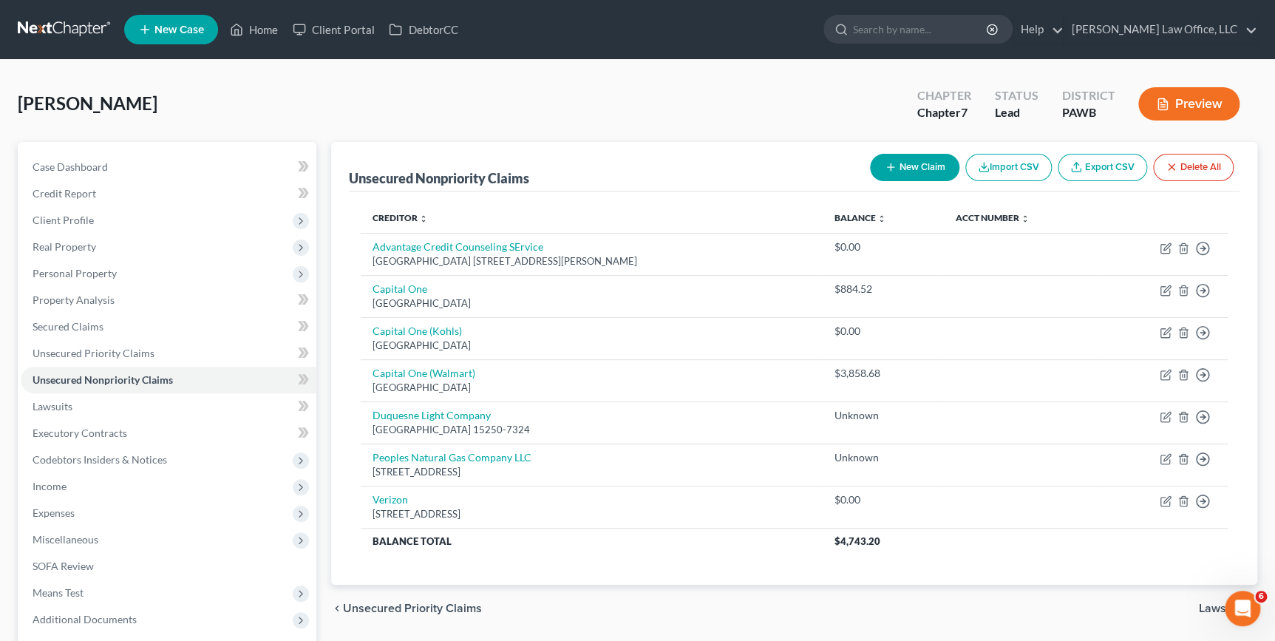
click at [911, 166] on button "New Claim" at bounding box center [914, 167] width 89 height 27
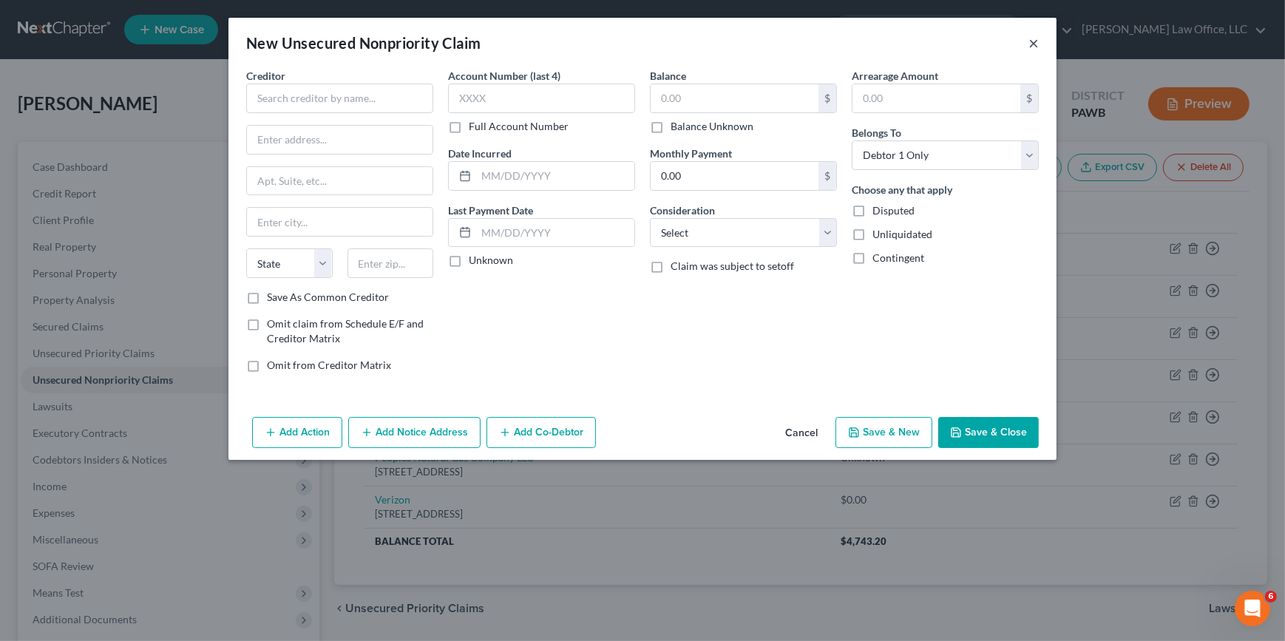
click at [1037, 38] on button "×" at bounding box center [1033, 43] width 10 height 18
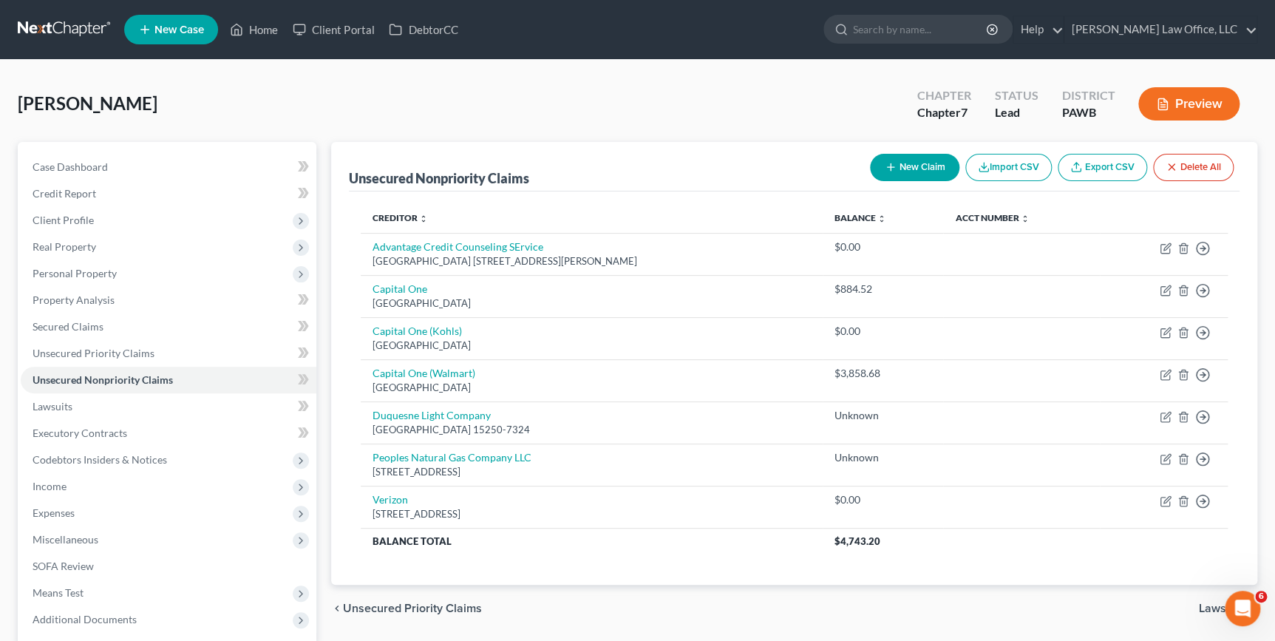
click at [885, 171] on icon "button" at bounding box center [891, 167] width 12 height 12
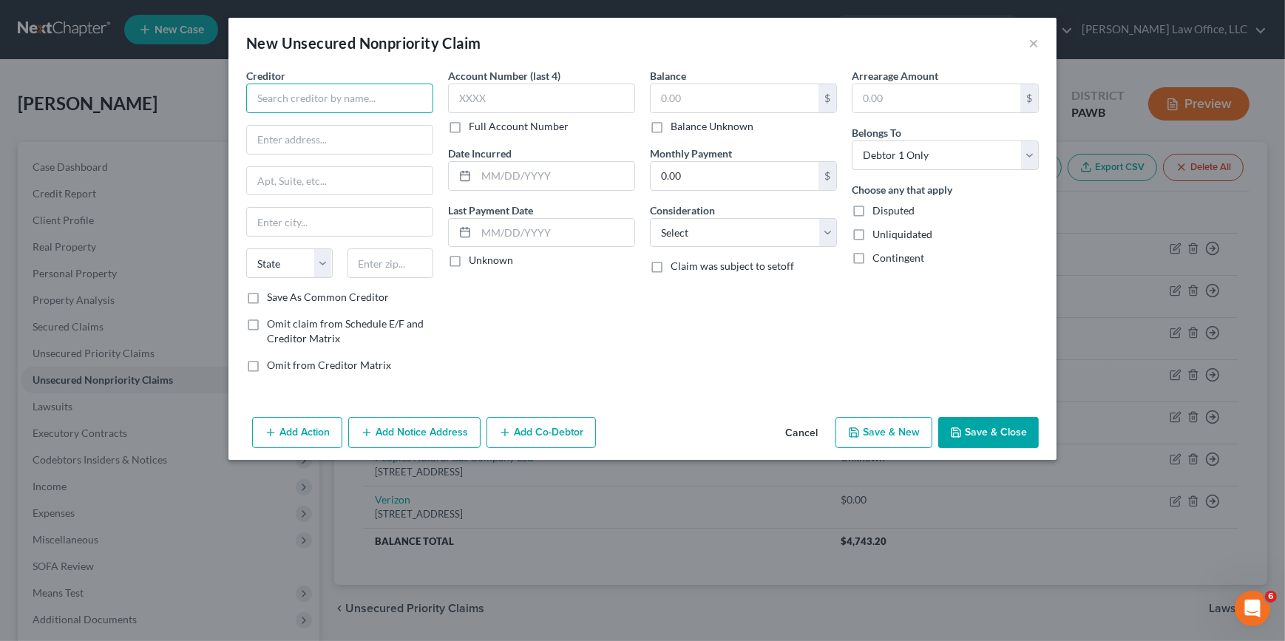
click at [338, 89] on input "text" at bounding box center [339, 99] width 187 height 30
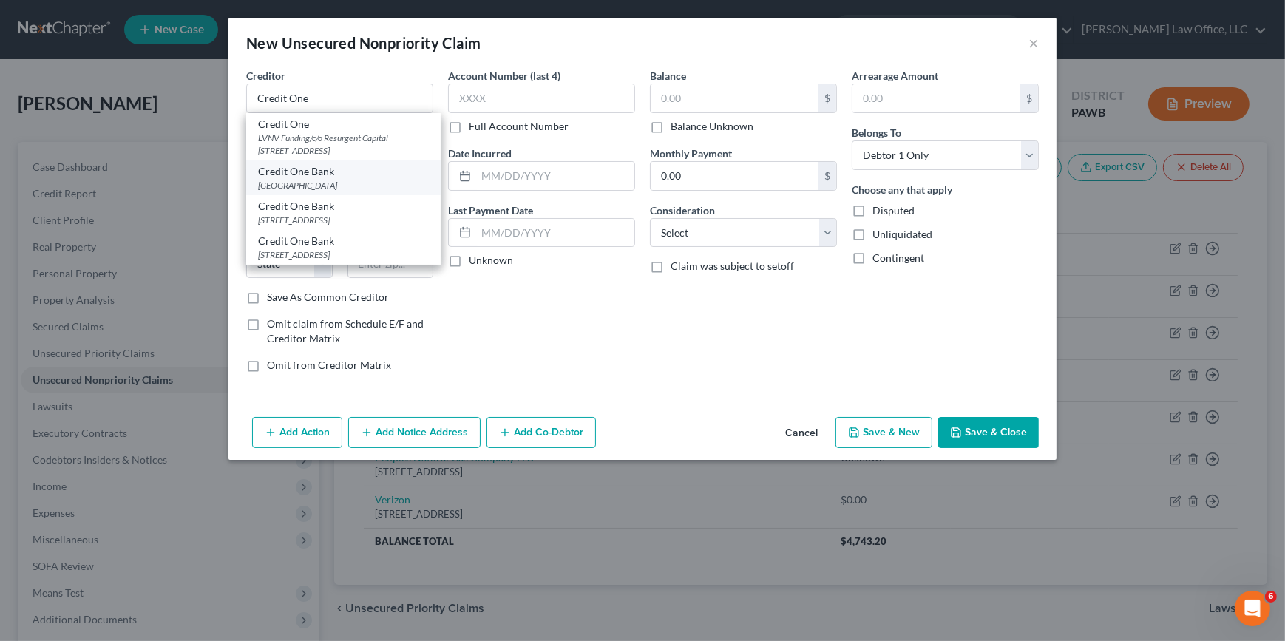
click at [357, 186] on div "[GEOGRAPHIC_DATA]" at bounding box center [343, 185] width 171 height 13
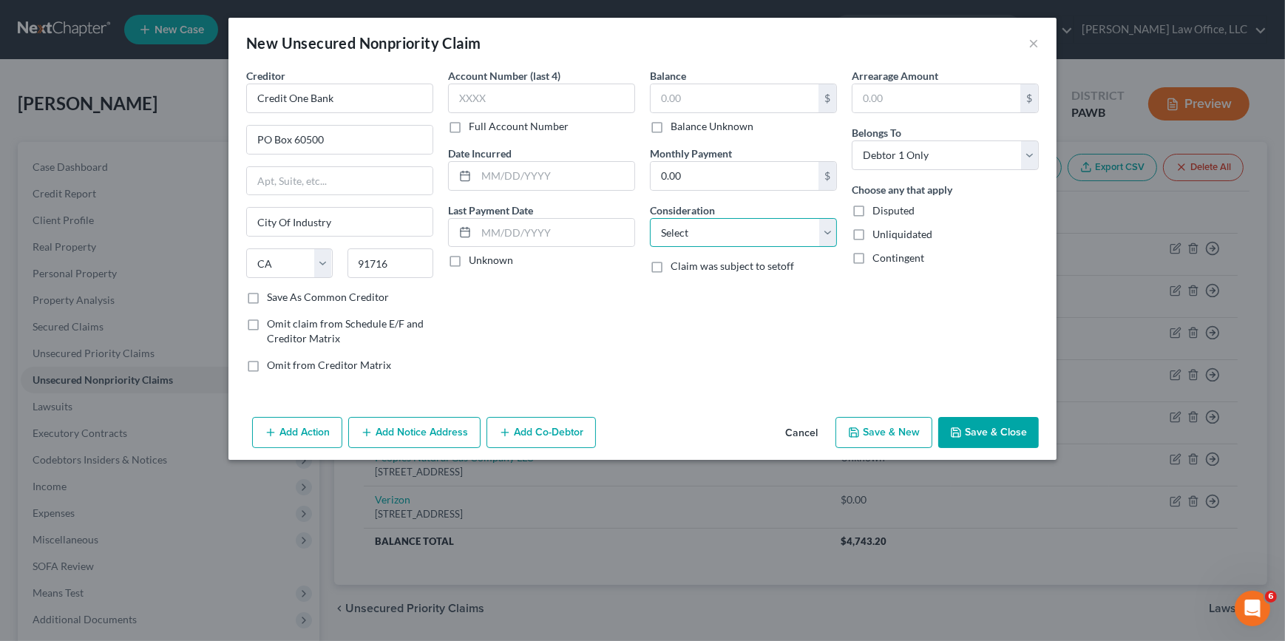
click at [735, 233] on select "Select Cable / Satellite Services Collection Agency Credit Card Debt Debt Couns…" at bounding box center [743, 233] width 187 height 30
click at [650, 218] on select "Select Cable / Satellite Services Collection Agency Credit Card Debt Debt Couns…" at bounding box center [743, 233] width 187 height 30
click at [707, 92] on input "text" at bounding box center [734, 98] width 168 height 28
click at [965, 429] on button "Save & Close" at bounding box center [988, 432] width 101 height 31
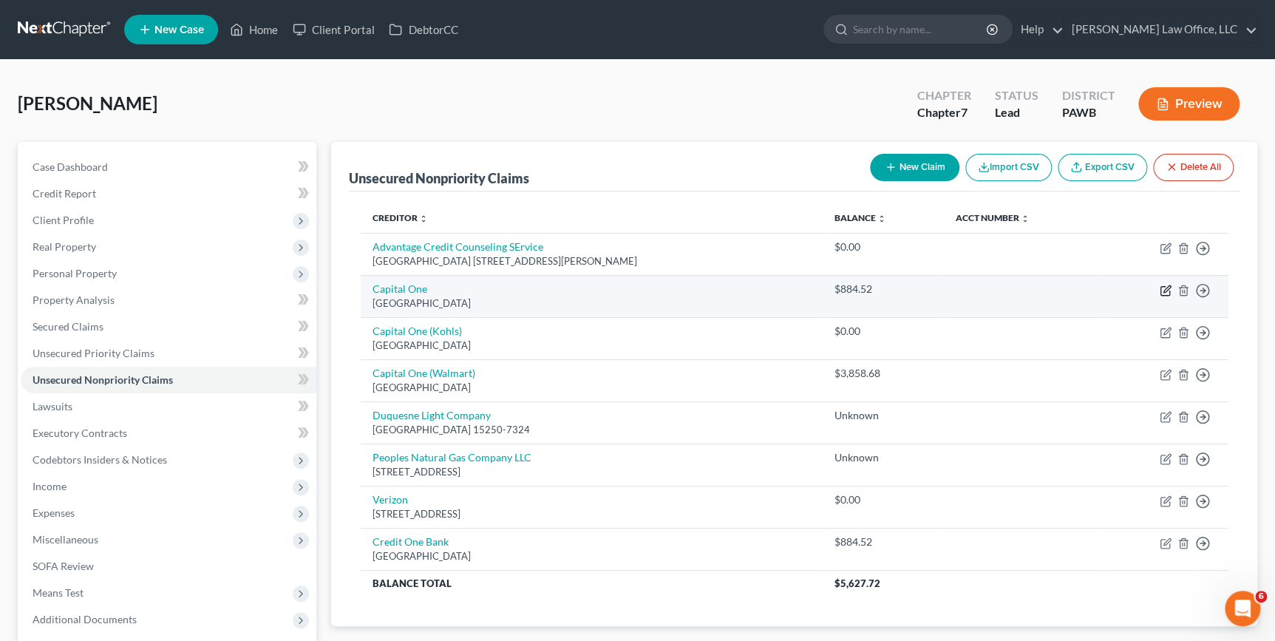
click at [1165, 287] on icon "button" at bounding box center [1166, 291] width 12 height 12
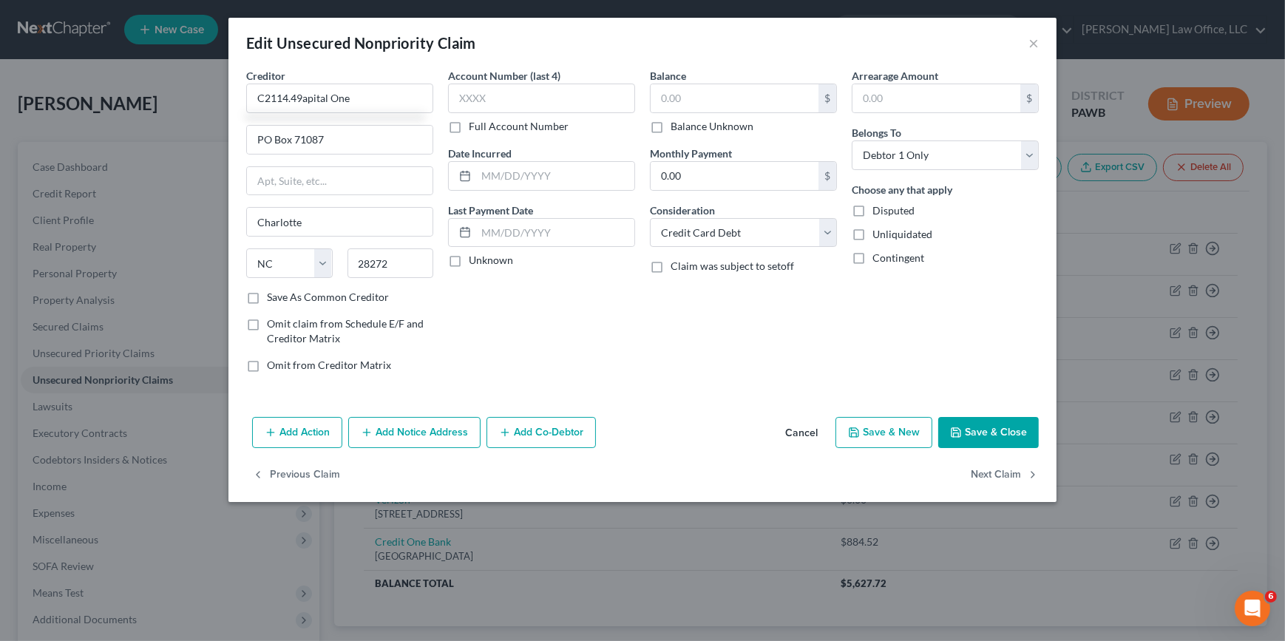
drag, startPoint x: 981, startPoint y: 443, endPoint x: 732, endPoint y: 470, distance: 249.8
click at [981, 442] on button "Save & Close" at bounding box center [988, 432] width 101 height 31
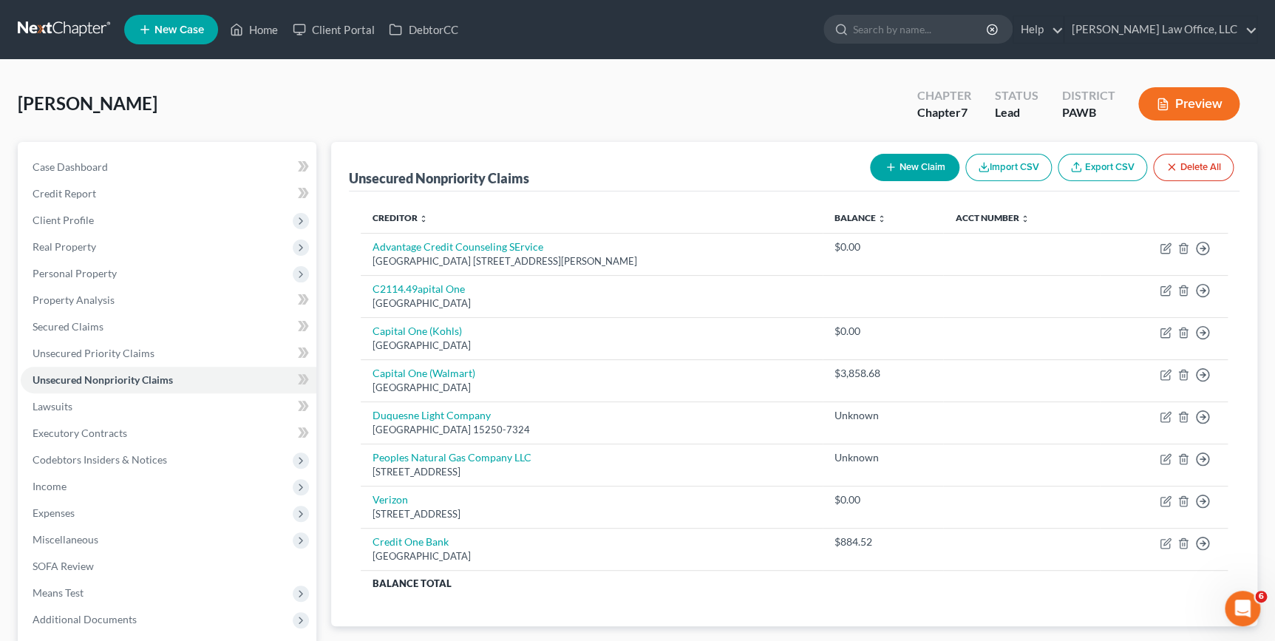
click at [924, 159] on button "New Claim" at bounding box center [914, 167] width 89 height 27
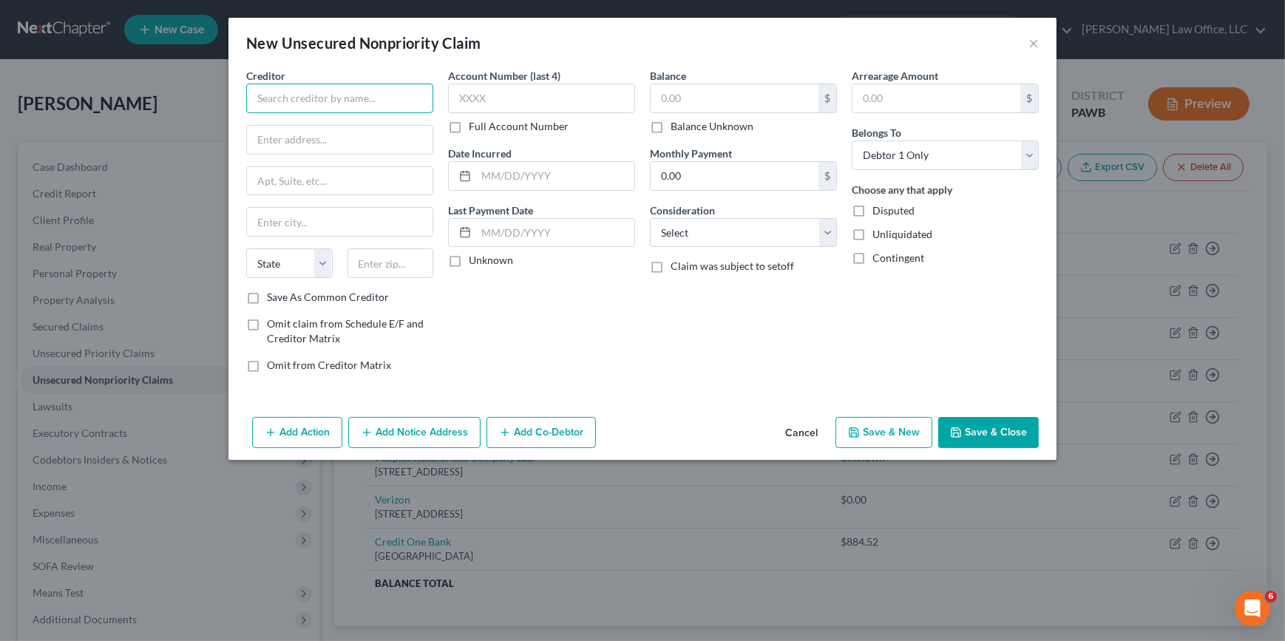
click at [361, 111] on input "text" at bounding box center [339, 99] width 187 height 30
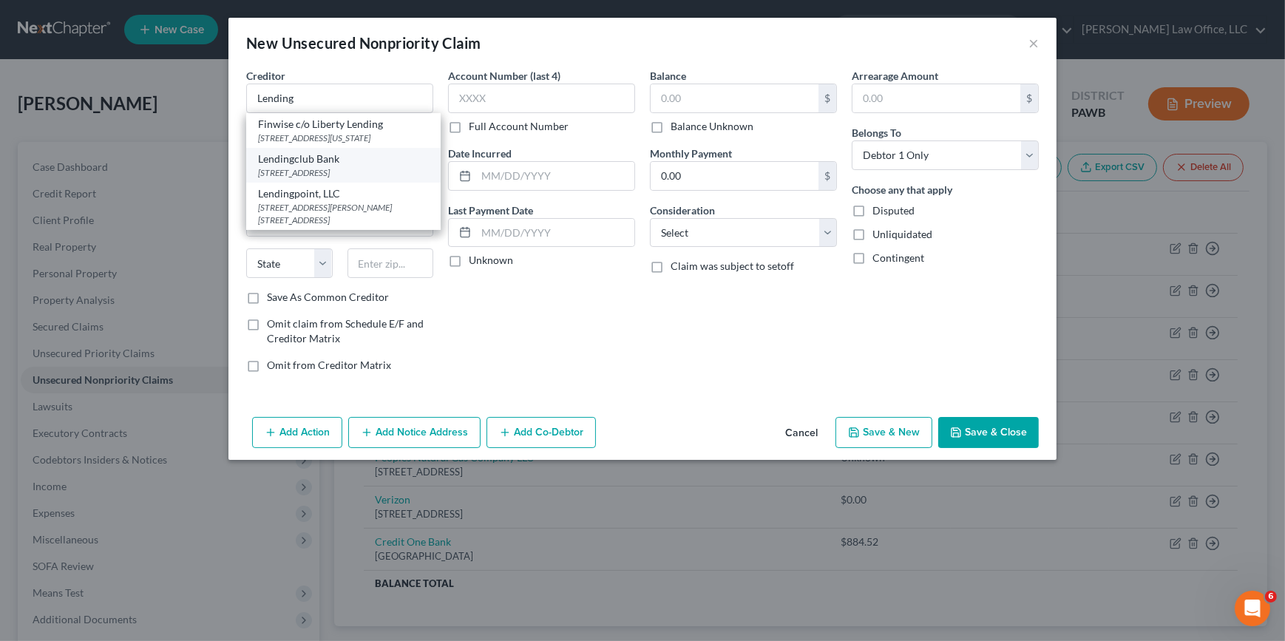
click at [347, 166] on div "Lendingclub Bank" at bounding box center [343, 159] width 171 height 15
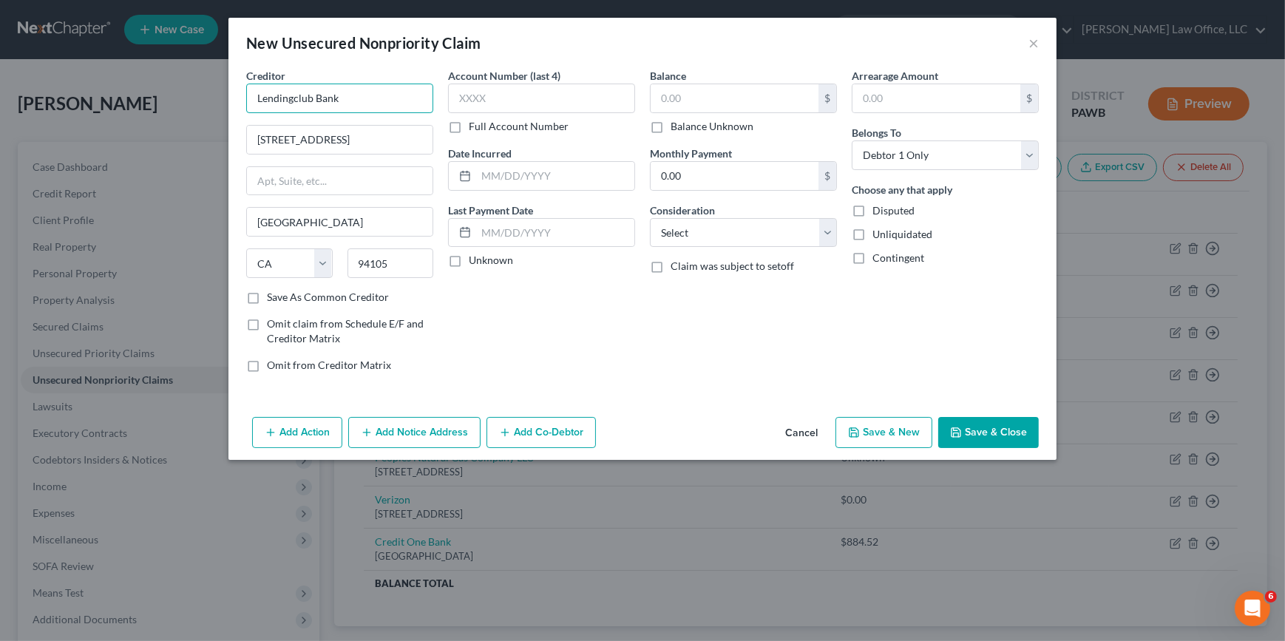
drag, startPoint x: 345, startPoint y: 99, endPoint x: 294, endPoint y: 96, distance: 51.1
click at [294, 96] on input "Lendingclub Bank" at bounding box center [339, 99] width 187 height 30
drag, startPoint x: 341, startPoint y: 134, endPoint x: 367, endPoint y: 143, distance: 27.6
click at [742, 237] on select "Select Cable / Satellite Services Collection Agency Credit Card Debt Debt Couns…" at bounding box center [743, 233] width 187 height 30
click at [650, 218] on select "Select Cable / Satellite Services Collection Agency Credit Card Debt Debt Couns…" at bounding box center [743, 233] width 187 height 30
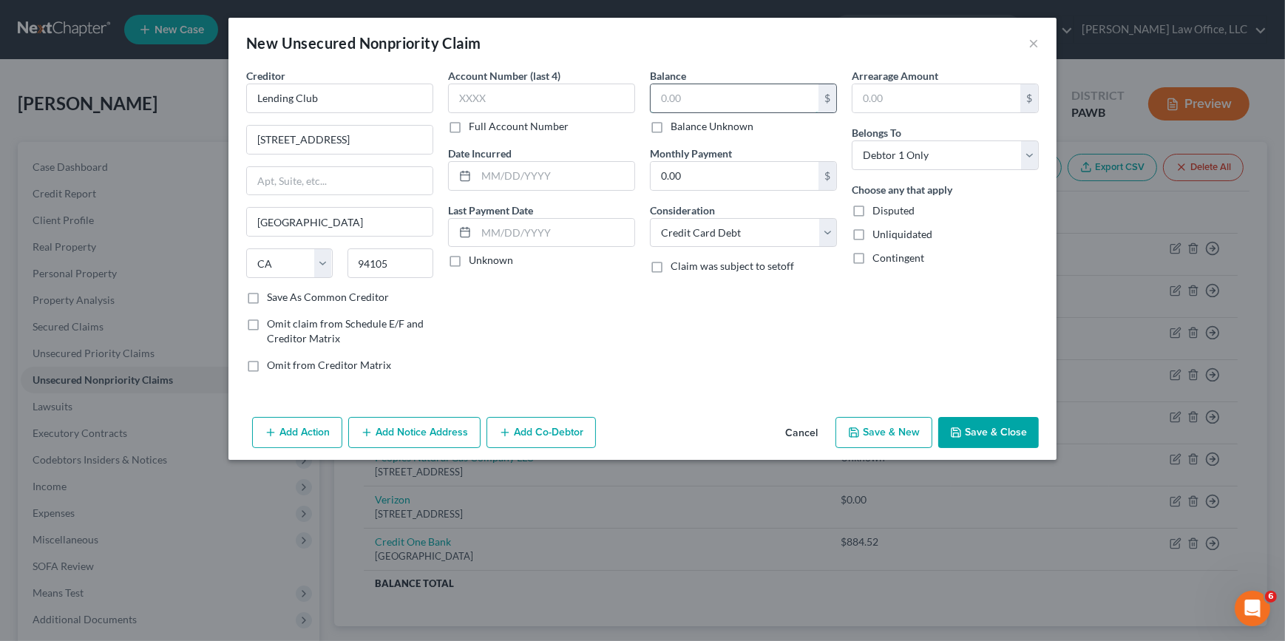
click at [702, 101] on input "text" at bounding box center [734, 98] width 168 height 28
click at [898, 432] on button "Save & New" at bounding box center [883, 432] width 97 height 31
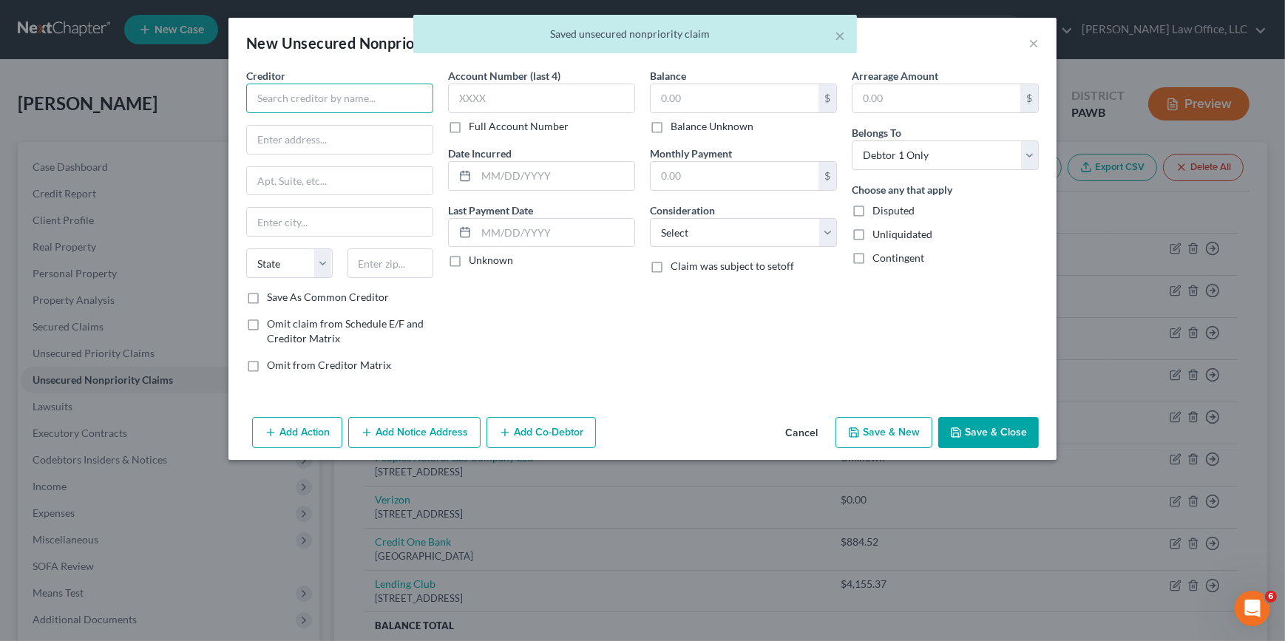
click at [293, 106] on input "text" at bounding box center [339, 99] width 187 height 30
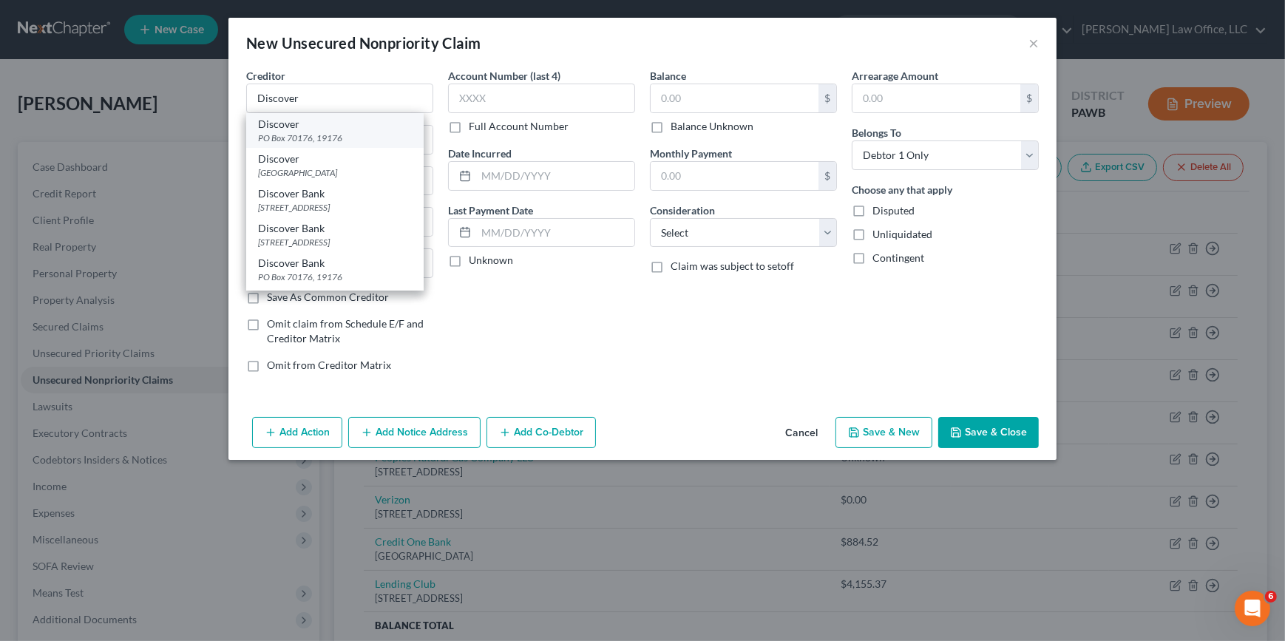
click at [325, 129] on div "Discover" at bounding box center [335, 124] width 154 height 15
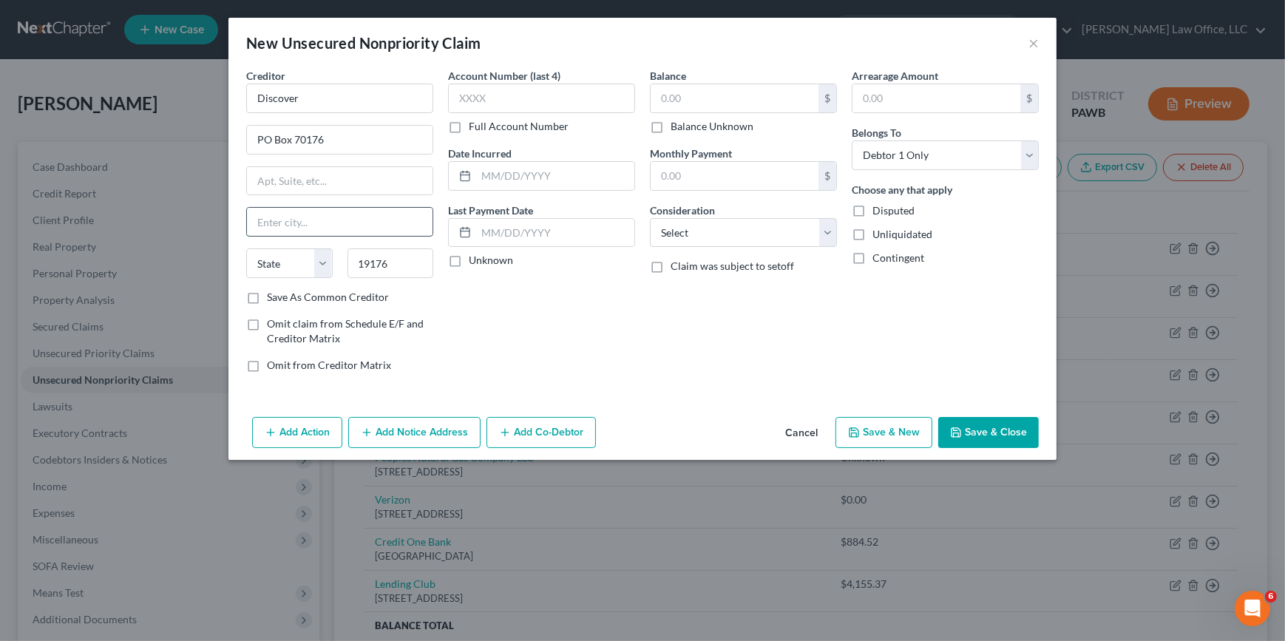
click at [298, 219] on input "text" at bounding box center [340, 222] width 186 height 28
click at [301, 296] on label "Save As Common Creditor" at bounding box center [328, 297] width 122 height 15
click at [282, 296] on input "Save As Common Creditor" at bounding box center [278, 295] width 10 height 10
click at [714, 251] on div "Balance $ Balance Unknown Balance Undetermined $ Balance Unknown Monthly Paymen…" at bounding box center [743, 226] width 202 height 316
click at [713, 242] on select "Select Cable / Satellite Services Collection Agency Credit Card Debt Debt Couns…" at bounding box center [743, 233] width 187 height 30
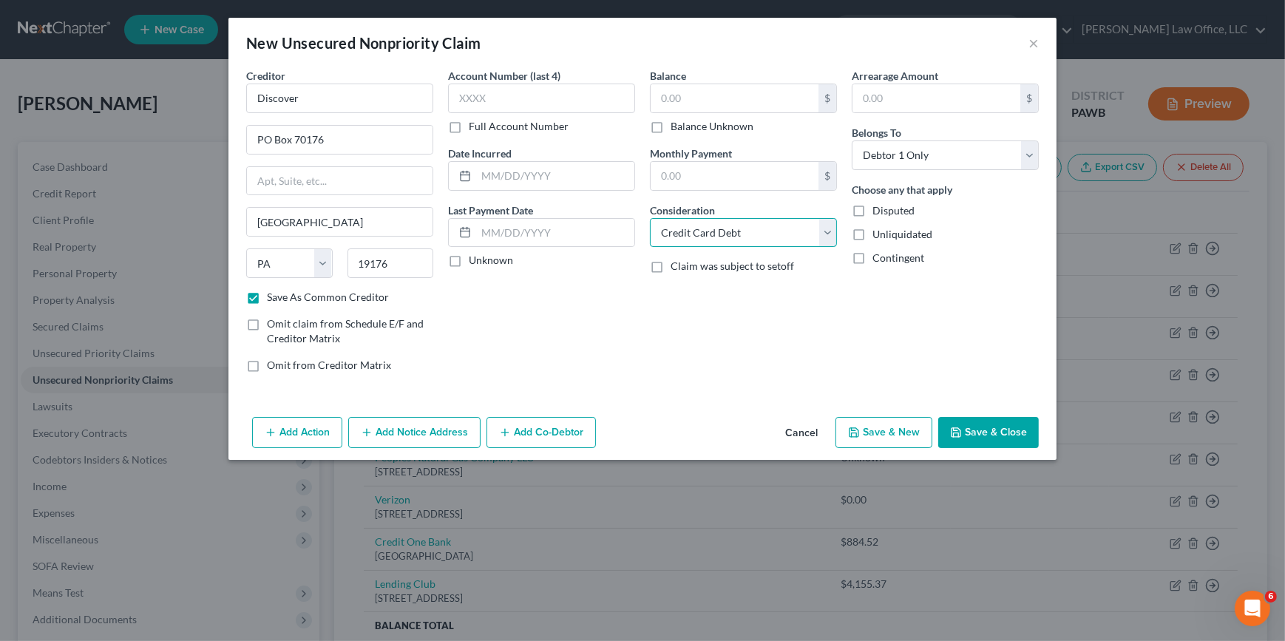
click at [650, 218] on select "Select Cable / Satellite Services Collection Agency Credit Card Debt Debt Couns…" at bounding box center [743, 233] width 187 height 30
click at [715, 92] on input "text" at bounding box center [734, 98] width 168 height 28
click at [847, 424] on button "Save & New" at bounding box center [883, 432] width 97 height 31
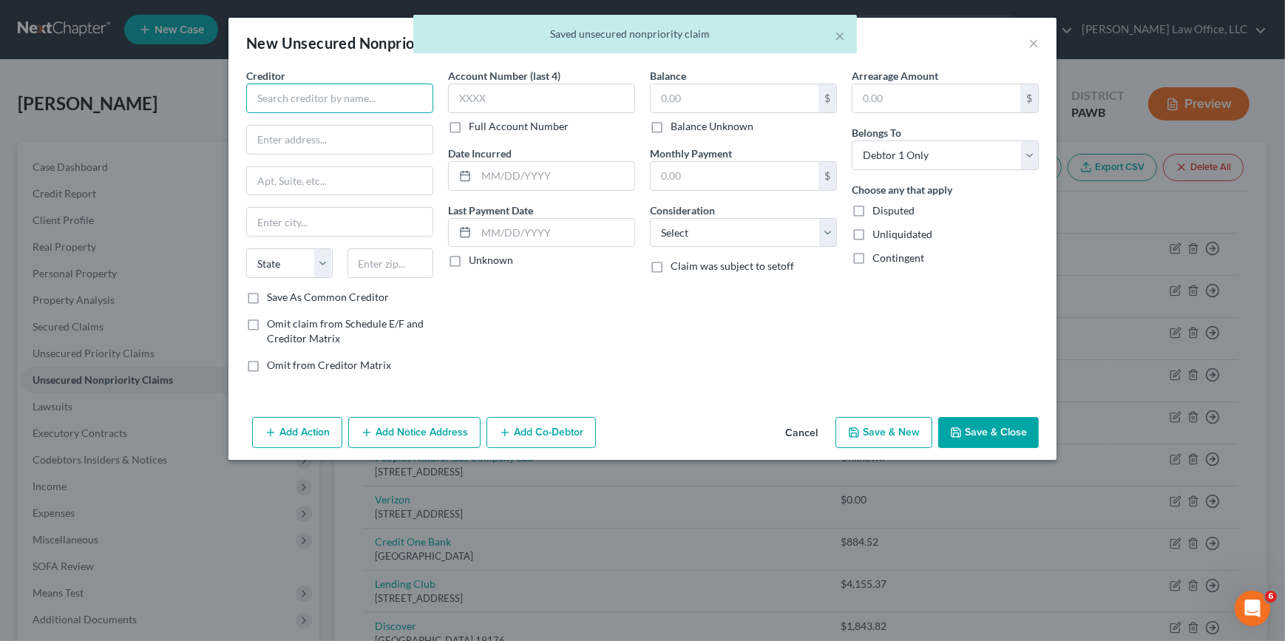
click at [294, 96] on input "text" at bounding box center [339, 99] width 187 height 30
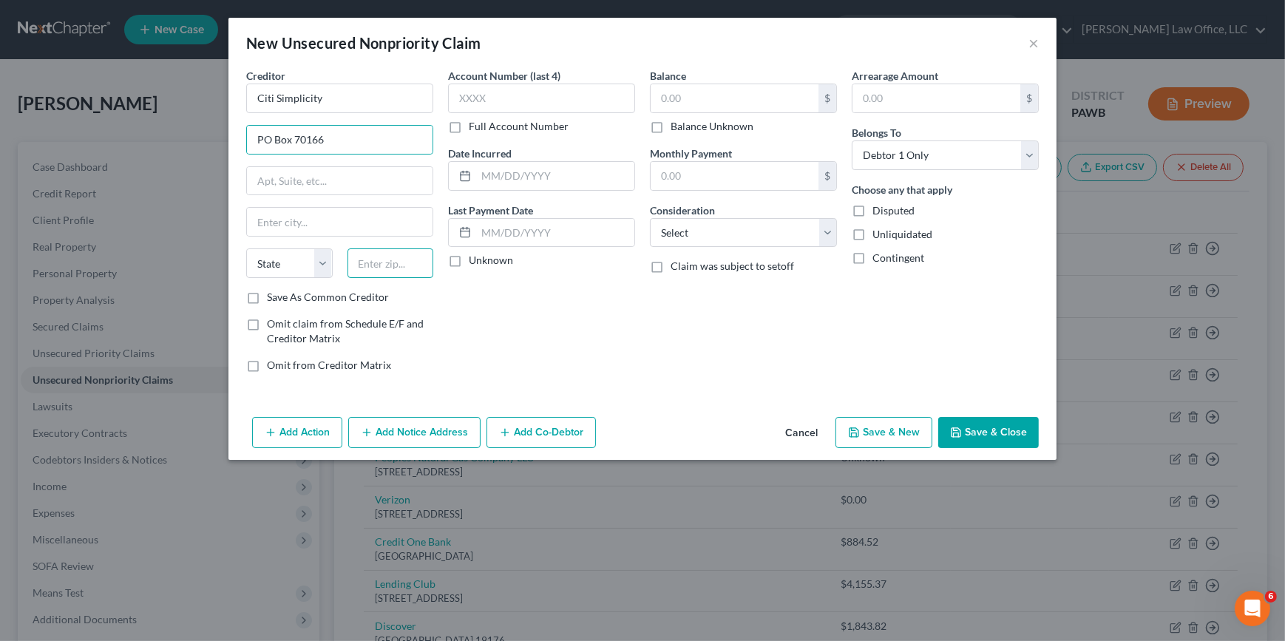
click at [369, 262] on input "text" at bounding box center [390, 263] width 86 height 30
click at [315, 220] on input "text" at bounding box center [340, 222] width 186 height 28
click at [267, 296] on label "Save As Common Creditor" at bounding box center [328, 297] width 122 height 15
click at [273, 296] on input "Save As Common Creditor" at bounding box center [278, 295] width 10 height 10
click at [696, 234] on select "Select Cable / Satellite Services Collection Agency Credit Card Debt Debt Couns…" at bounding box center [743, 233] width 187 height 30
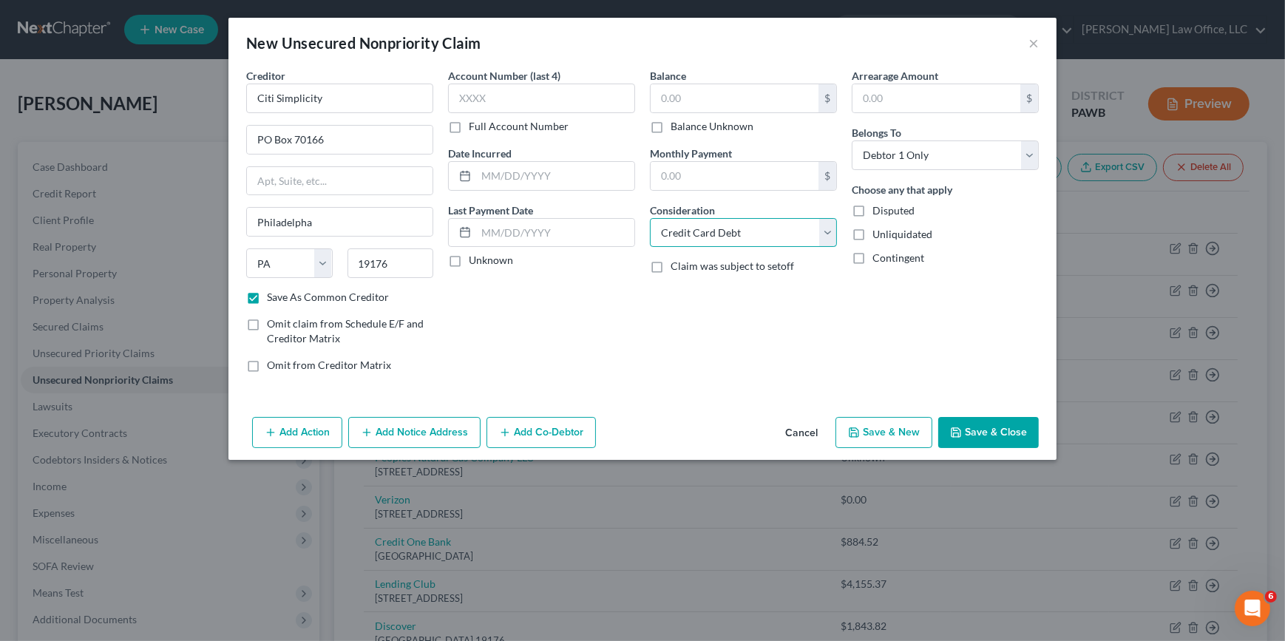
click at [650, 218] on select "Select Cable / Satellite Services Collection Agency Credit Card Debt Debt Couns…" at bounding box center [743, 233] width 187 height 30
click at [698, 97] on input "text" at bounding box center [734, 98] width 168 height 28
click at [914, 426] on button "Save & New" at bounding box center [883, 432] width 97 height 31
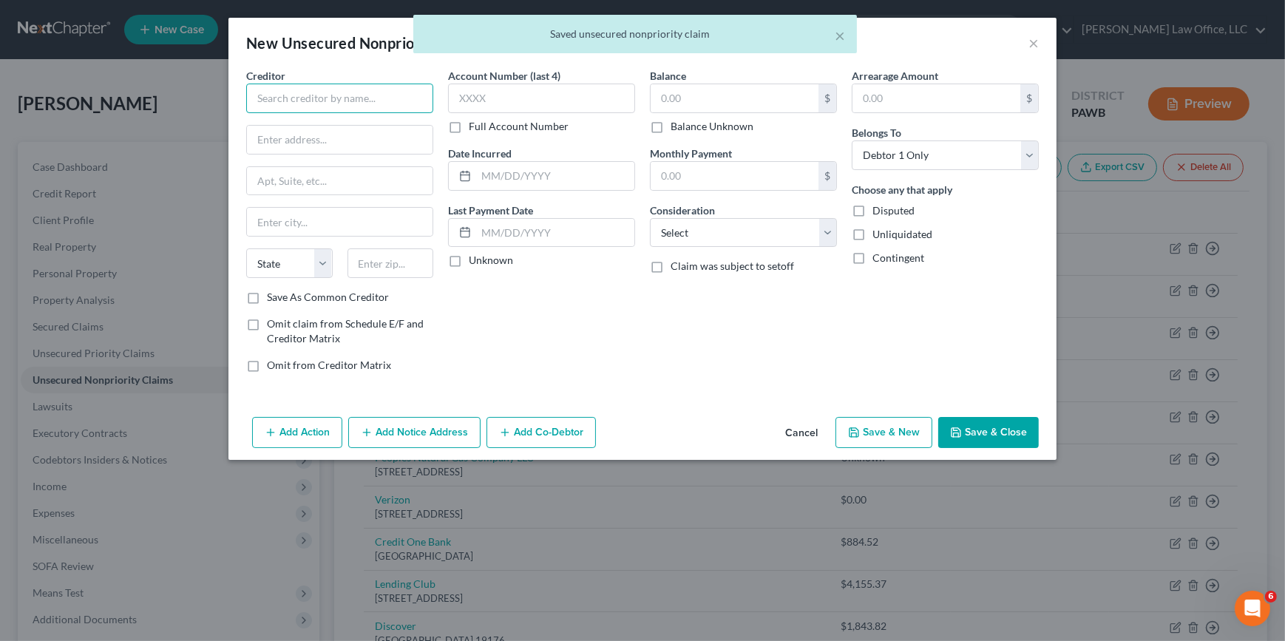
click at [315, 96] on input "text" at bounding box center [339, 99] width 187 height 30
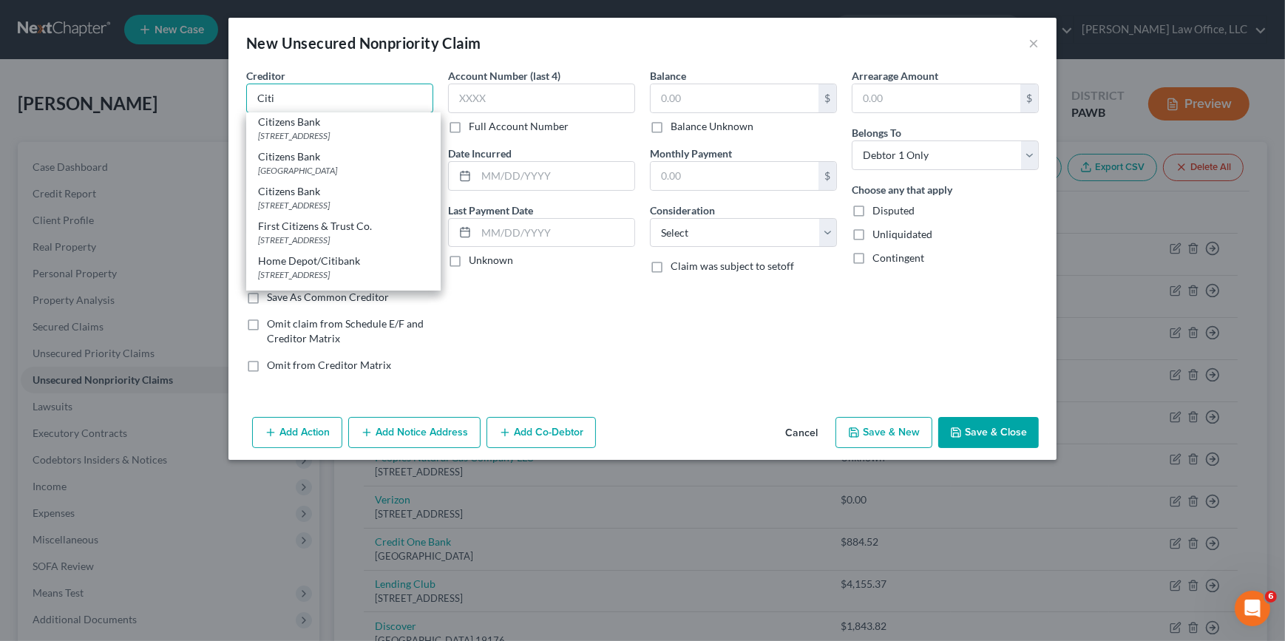
scroll to position [470, 0]
click at [370, 105] on div "[STREET_ADDRESS]" at bounding box center [343, 98] width 171 height 13
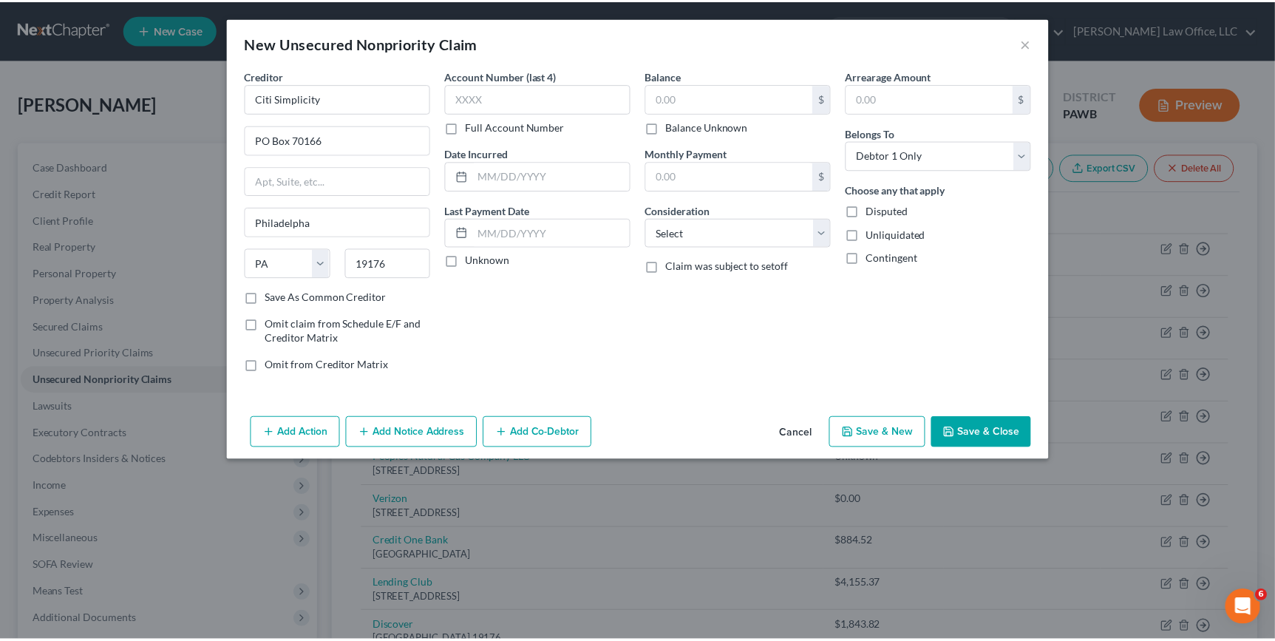
scroll to position [0, 0]
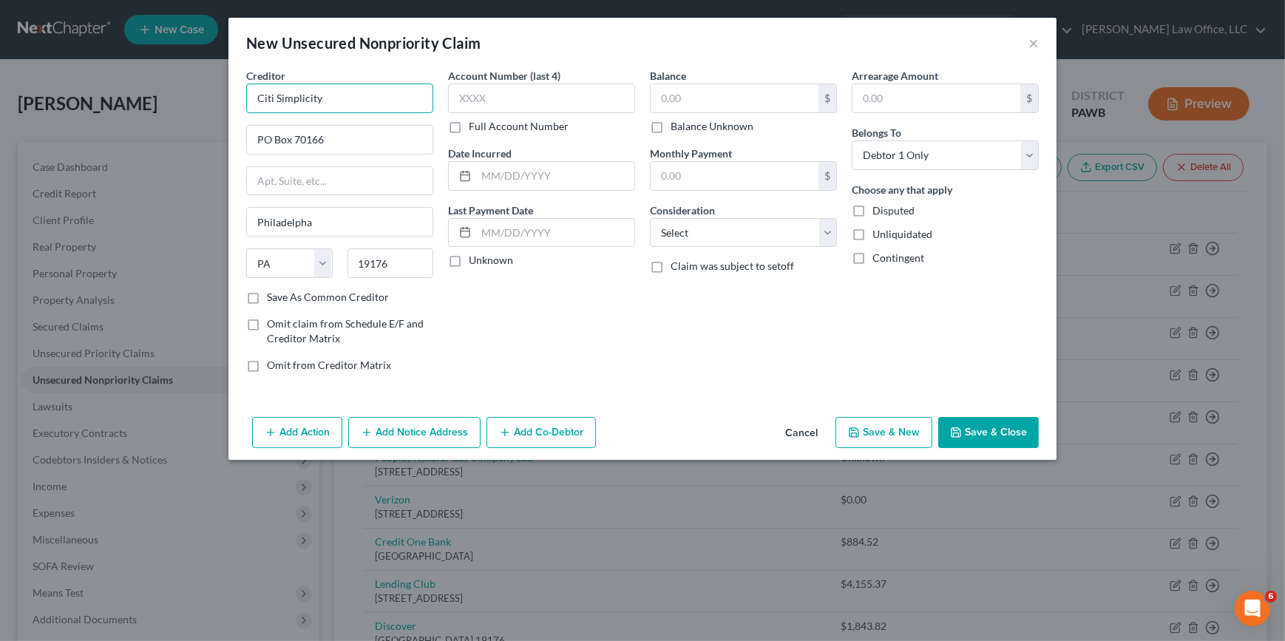
drag, startPoint x: 322, startPoint y: 101, endPoint x: 276, endPoint y: 101, distance: 45.8
click at [276, 101] on input "Citi Simplicity" at bounding box center [339, 99] width 187 height 30
click at [290, 302] on label "Save As Common Creditor" at bounding box center [328, 297] width 122 height 15
click at [282, 299] on input "Save As Common Creditor" at bounding box center [278, 295] width 10 height 10
click at [710, 242] on select "Select Cable / Satellite Services Collection Agency Credit Card Debt Debt Couns…" at bounding box center [743, 233] width 187 height 30
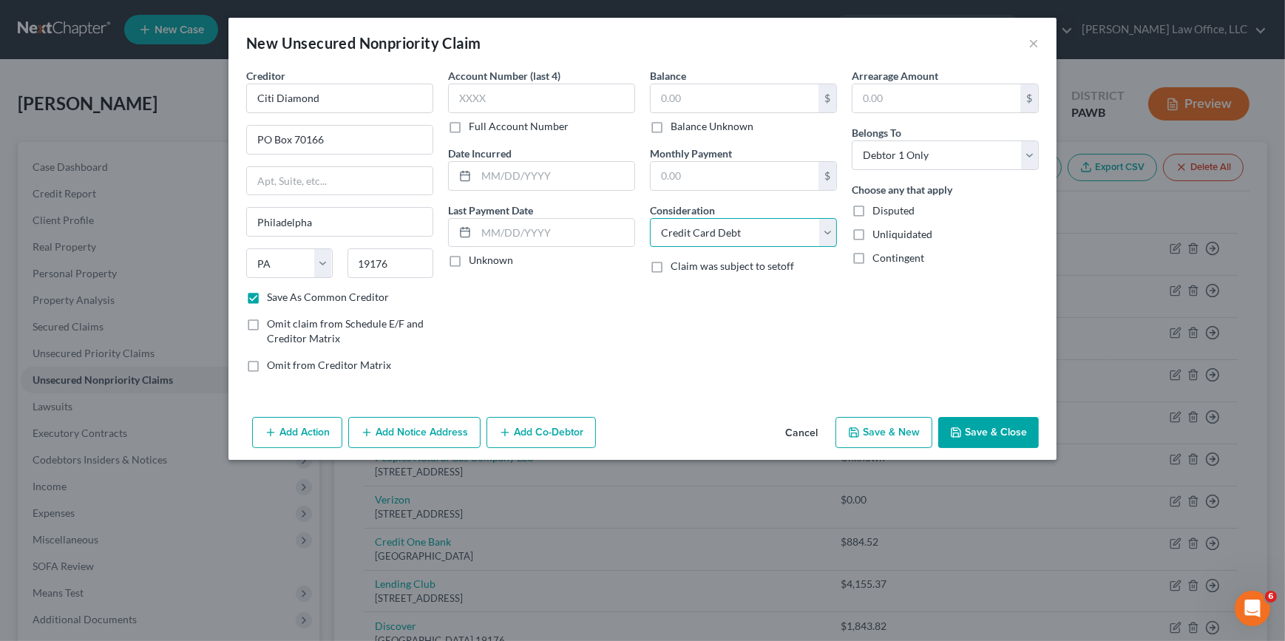
click at [650, 218] on select "Select Cable / Satellite Services Collection Agency Credit Card Debt Debt Couns…" at bounding box center [743, 233] width 187 height 30
click at [707, 99] on input "text" at bounding box center [734, 98] width 168 height 28
click at [713, 123] on label "Balance Unknown" at bounding box center [711, 126] width 83 height 15
click at [686, 123] on input "Balance Unknown" at bounding box center [681, 124] width 10 height 10
click at [901, 426] on button "Save & New" at bounding box center [883, 432] width 97 height 31
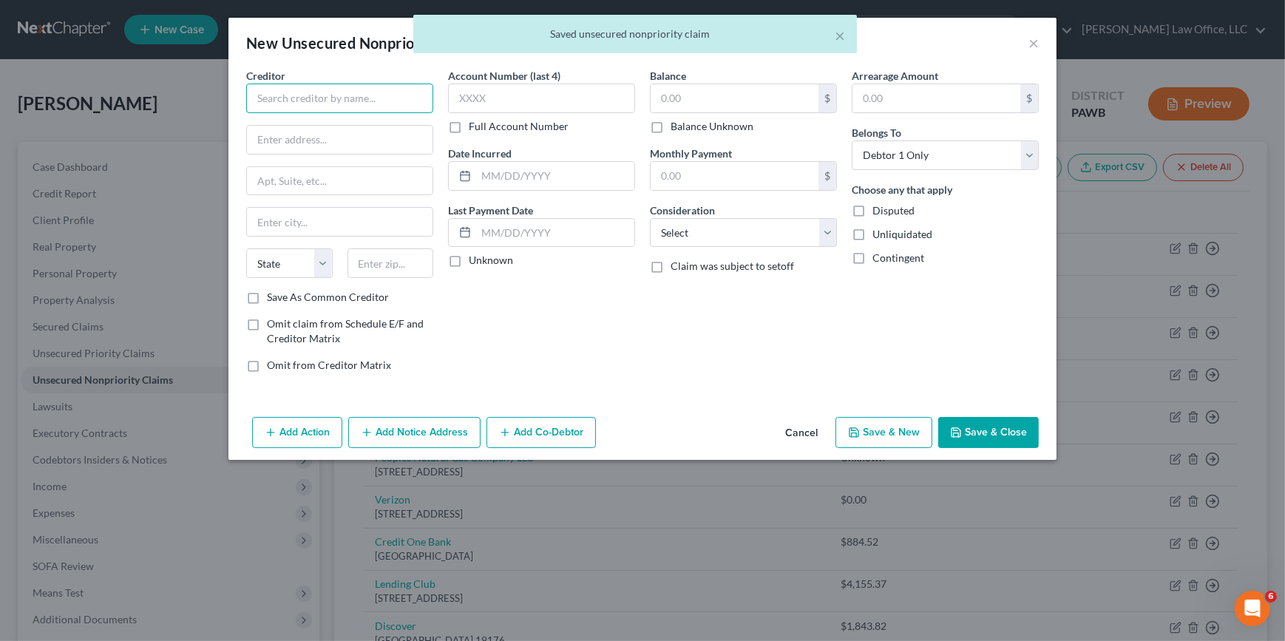
click at [347, 98] on input "text" at bounding box center [339, 99] width 187 height 30
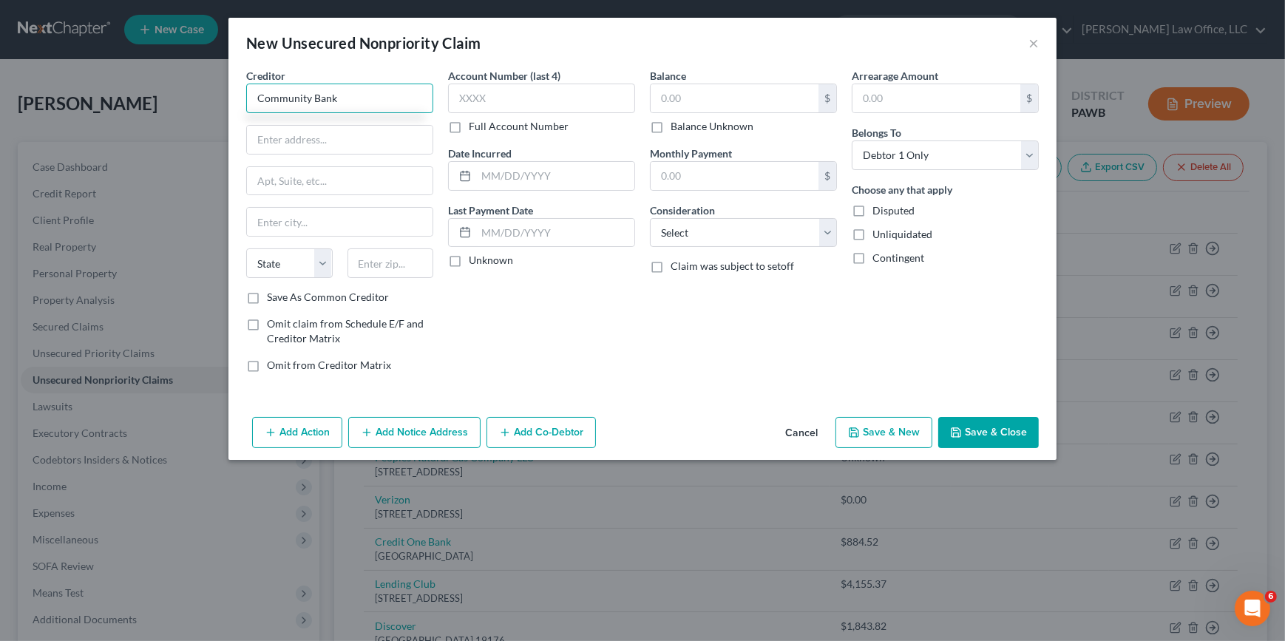
click at [329, 103] on input "Community Bank" at bounding box center [339, 99] width 187 height 30
click at [261, 95] on input "Community Bank" at bounding box center [339, 99] width 187 height 30
click at [315, 144] on input "text" at bounding box center [340, 140] width 186 height 28
click at [373, 257] on input "text" at bounding box center [390, 263] width 86 height 30
drag, startPoint x: 250, startPoint y: 292, endPoint x: 347, endPoint y: 327, distance: 102.9
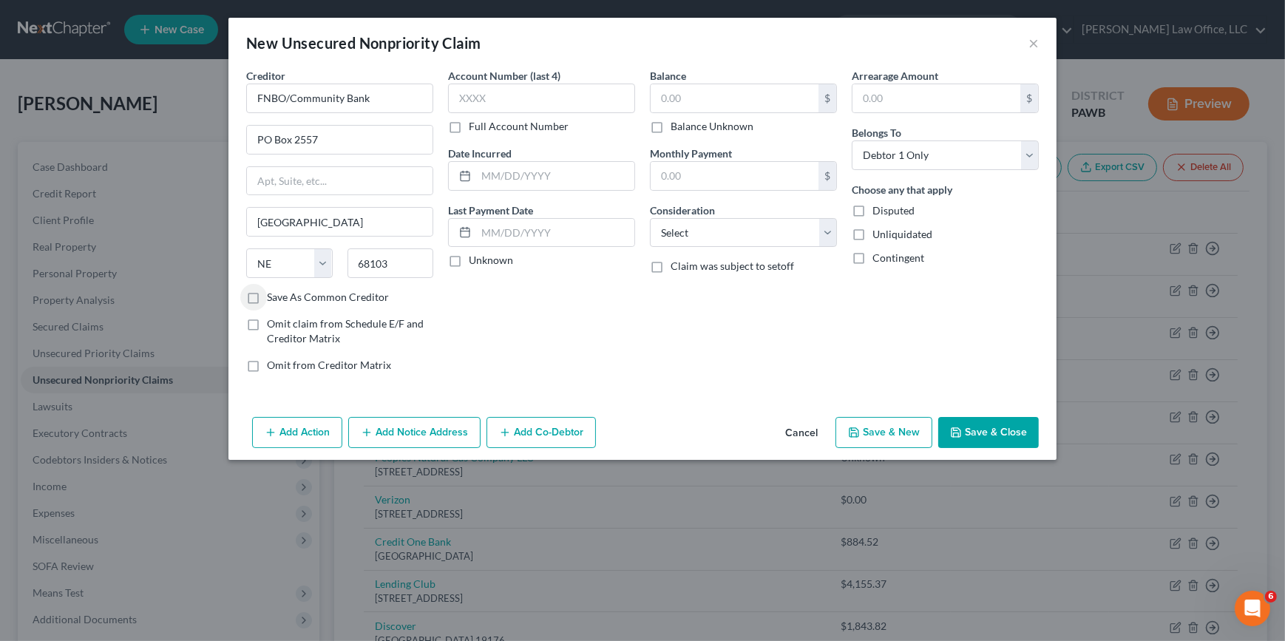
click at [267, 292] on label "Save As Common Creditor" at bounding box center [328, 297] width 122 height 15
click at [273, 292] on input "Save As Common Creditor" at bounding box center [278, 295] width 10 height 10
drag, startPoint x: 718, startPoint y: 228, endPoint x: 718, endPoint y: 248, distance: 20.7
click at [718, 228] on select "Select Cable / Satellite Services Collection Agency Credit Card Debt Debt Couns…" at bounding box center [743, 233] width 187 height 30
click at [650, 218] on select "Select Cable / Satellite Services Collection Agency Credit Card Debt Debt Couns…" at bounding box center [743, 233] width 187 height 30
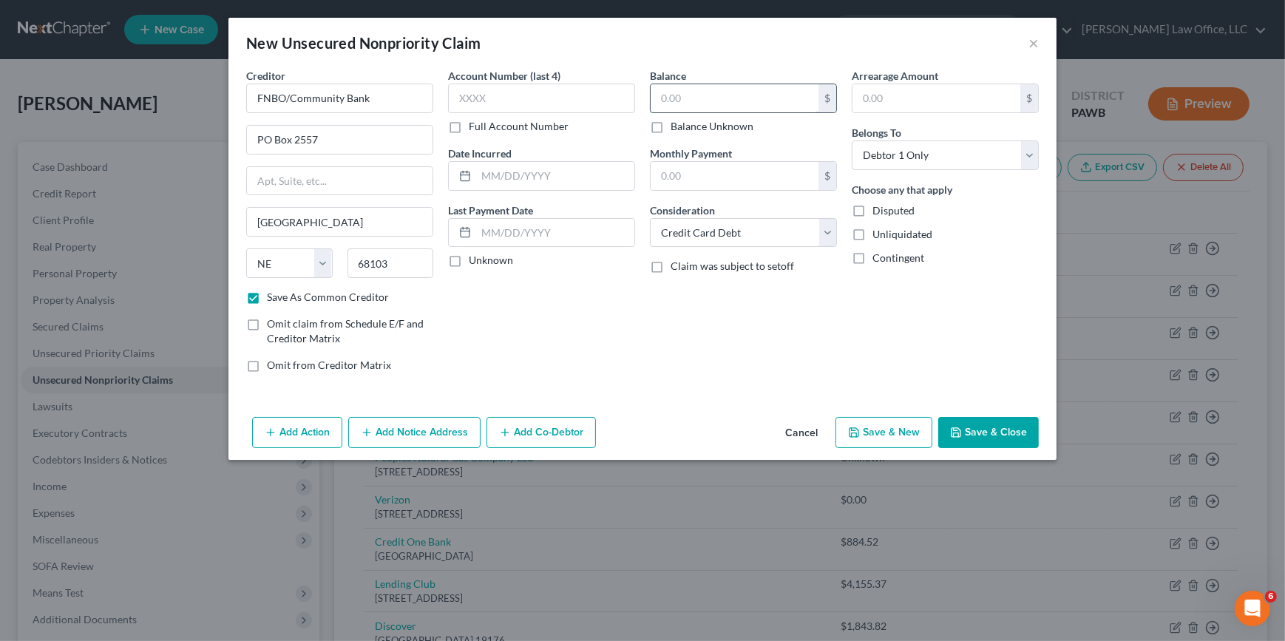
click at [677, 109] on input "text" at bounding box center [734, 98] width 168 height 28
click at [912, 434] on button "Save & New" at bounding box center [883, 432] width 97 height 31
click at [278, 95] on input "text" at bounding box center [339, 99] width 187 height 30
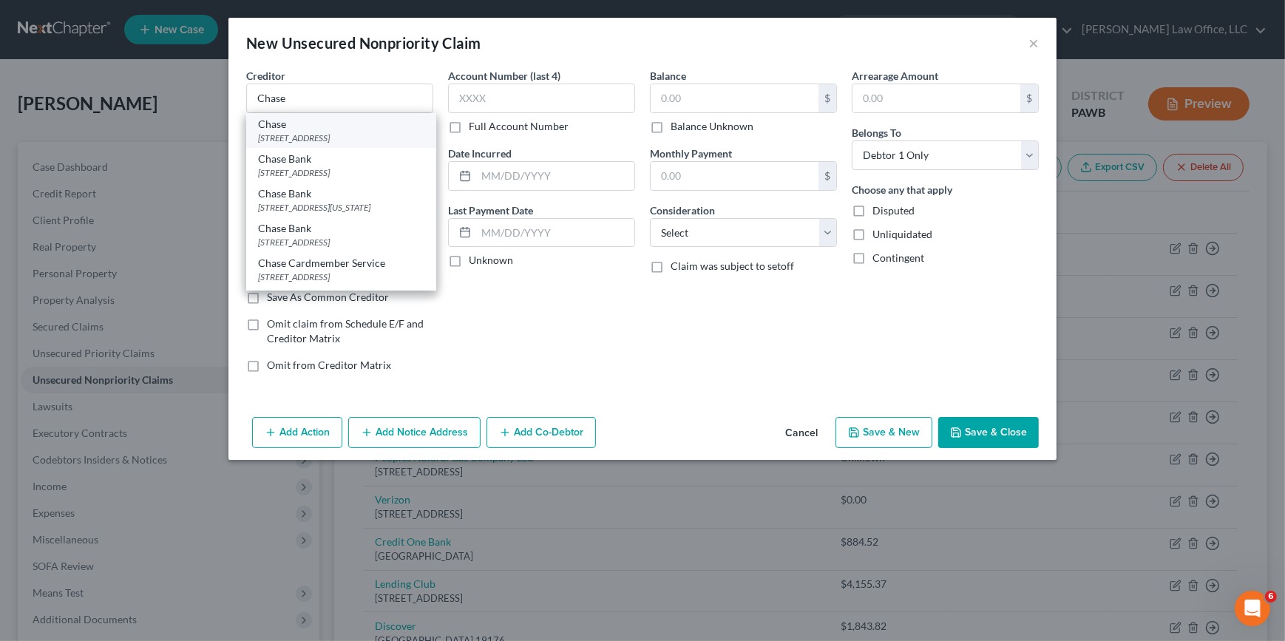
click at [304, 139] on div "[STREET_ADDRESS]" at bounding box center [341, 138] width 166 height 13
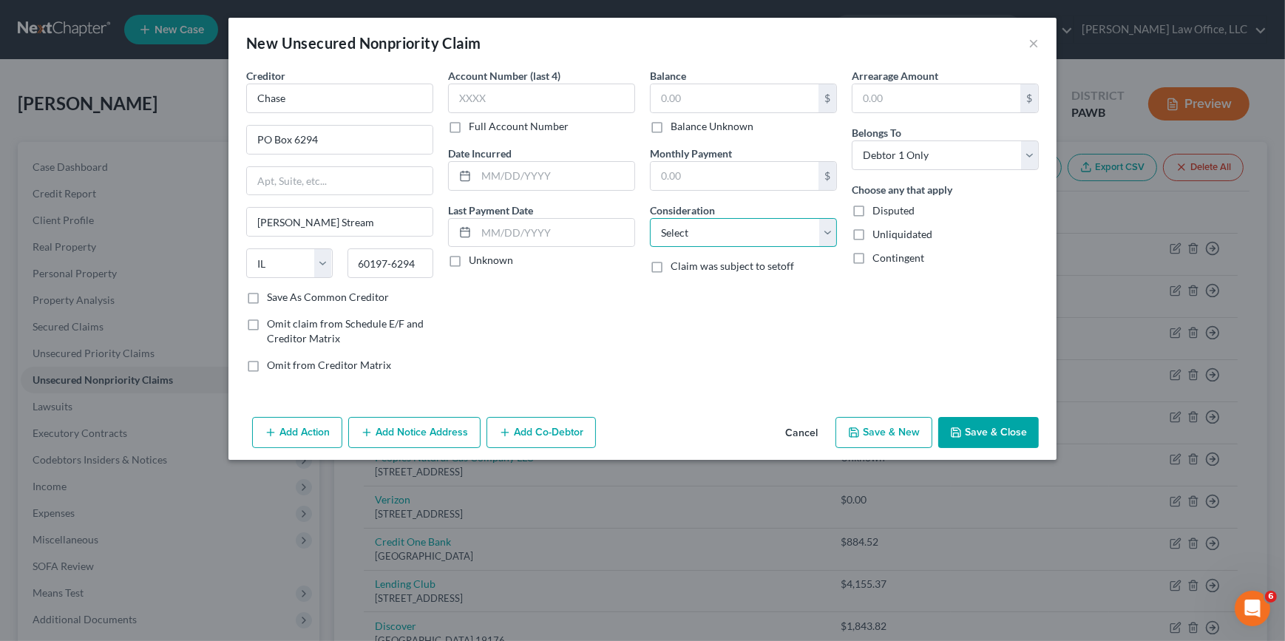
drag, startPoint x: 696, startPoint y: 224, endPoint x: 700, endPoint y: 247, distance: 23.2
click at [696, 227] on select "Select Cable / Satellite Services Collection Agency Credit Card Debt Debt Couns…" at bounding box center [743, 233] width 187 height 30
click at [650, 218] on select "Select Cable / Satellite Services Collection Agency Credit Card Debt Debt Couns…" at bounding box center [743, 233] width 187 height 30
click at [712, 98] on input "text" at bounding box center [734, 98] width 168 height 28
click at [857, 426] on icon "button" at bounding box center [854, 432] width 12 height 12
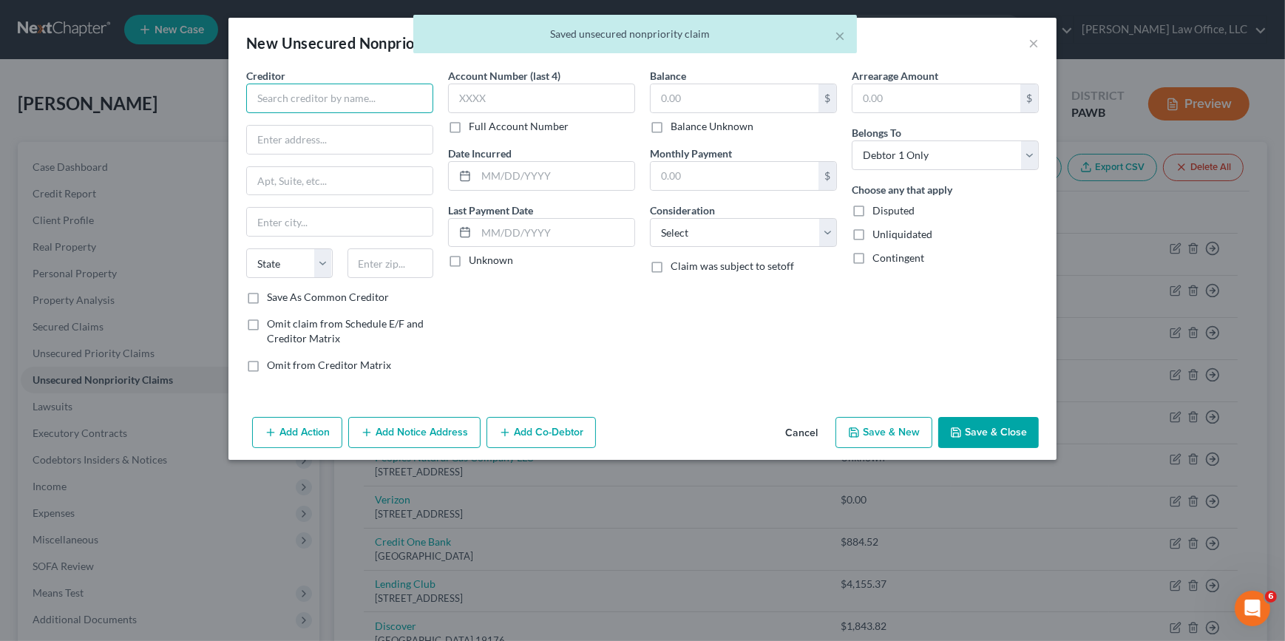
click at [300, 99] on input "text" at bounding box center [339, 99] width 187 height 30
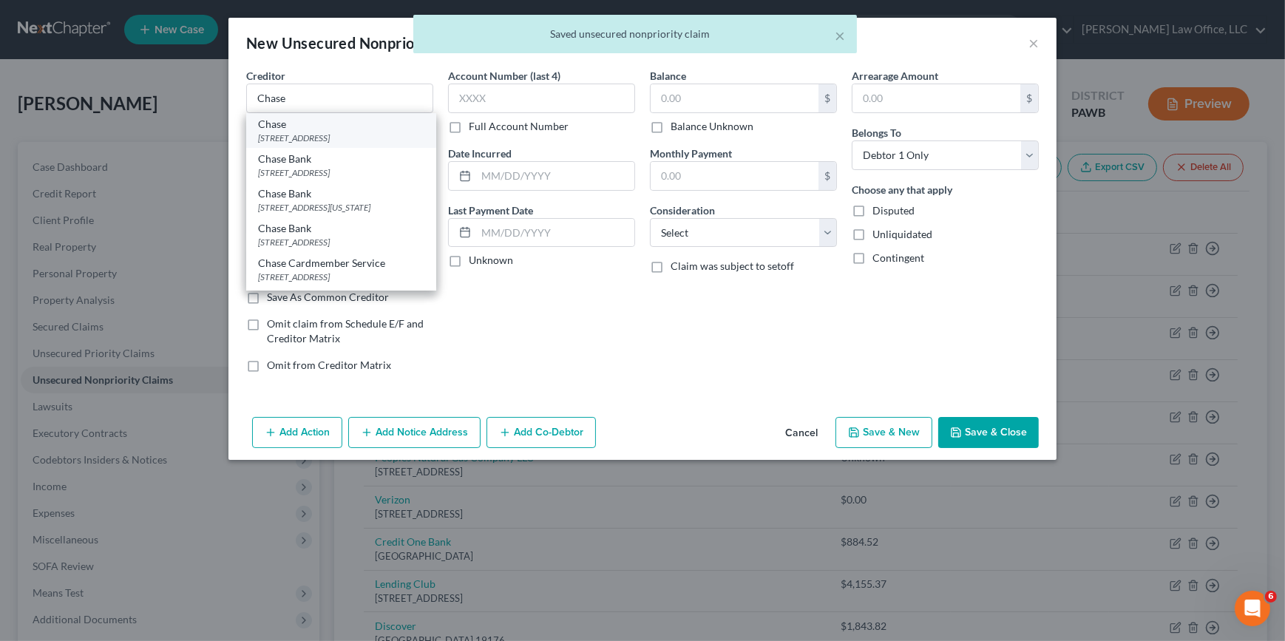
click at [316, 126] on div "Chase" at bounding box center [341, 124] width 166 height 15
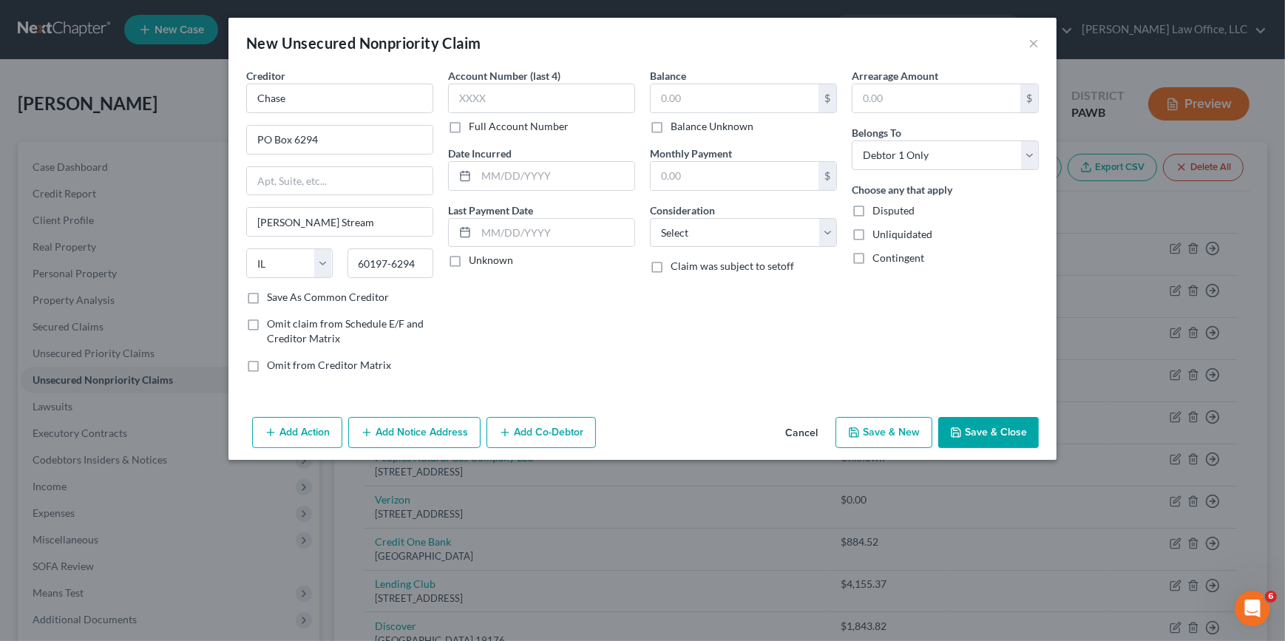
drag, startPoint x: 329, startPoint y: 296, endPoint x: 720, endPoint y: 255, distance: 393.1
click at [329, 296] on label "Save As Common Creditor" at bounding box center [328, 297] width 122 height 15
click at [282, 296] on input "Save As Common Creditor" at bounding box center [278, 295] width 10 height 10
drag, startPoint x: 714, startPoint y: 232, endPoint x: 709, endPoint y: 248, distance: 16.4
click at [713, 233] on select "Select Cable / Satellite Services Collection Agency Credit Card Debt Debt Couns…" at bounding box center [743, 233] width 187 height 30
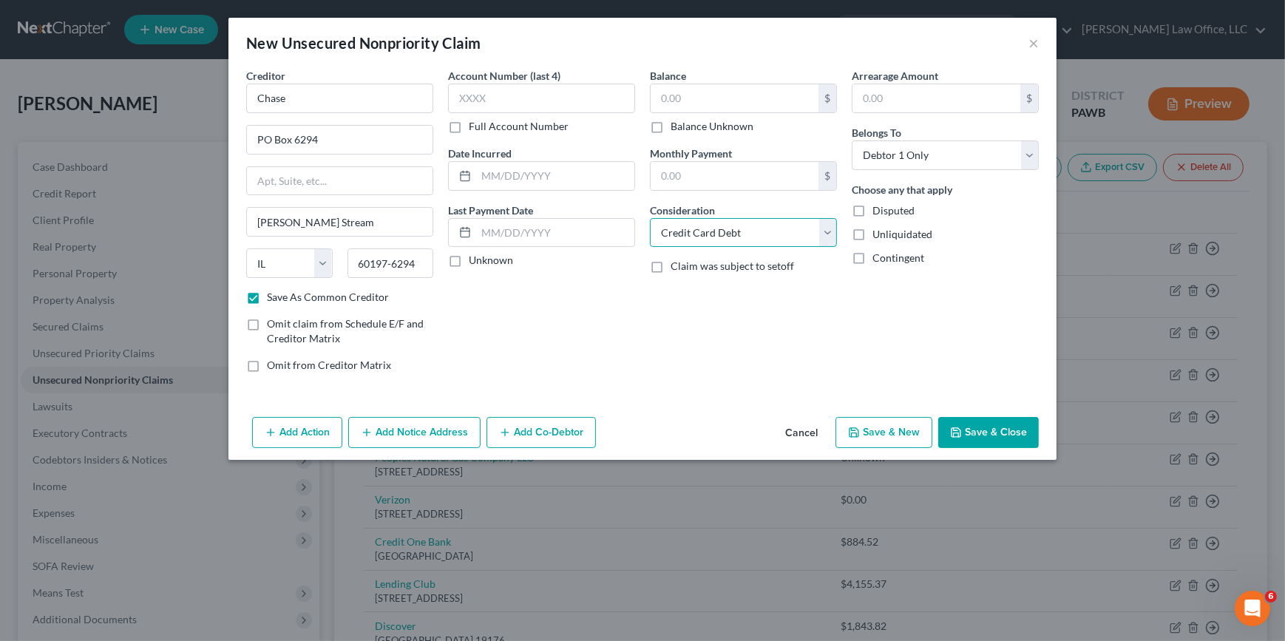
click at [650, 218] on select "Select Cable / Satellite Services Collection Agency Credit Card Debt Debt Couns…" at bounding box center [743, 233] width 187 height 30
click at [673, 94] on input "text" at bounding box center [734, 98] width 168 height 28
click at [871, 433] on button "Save & New" at bounding box center [883, 432] width 97 height 31
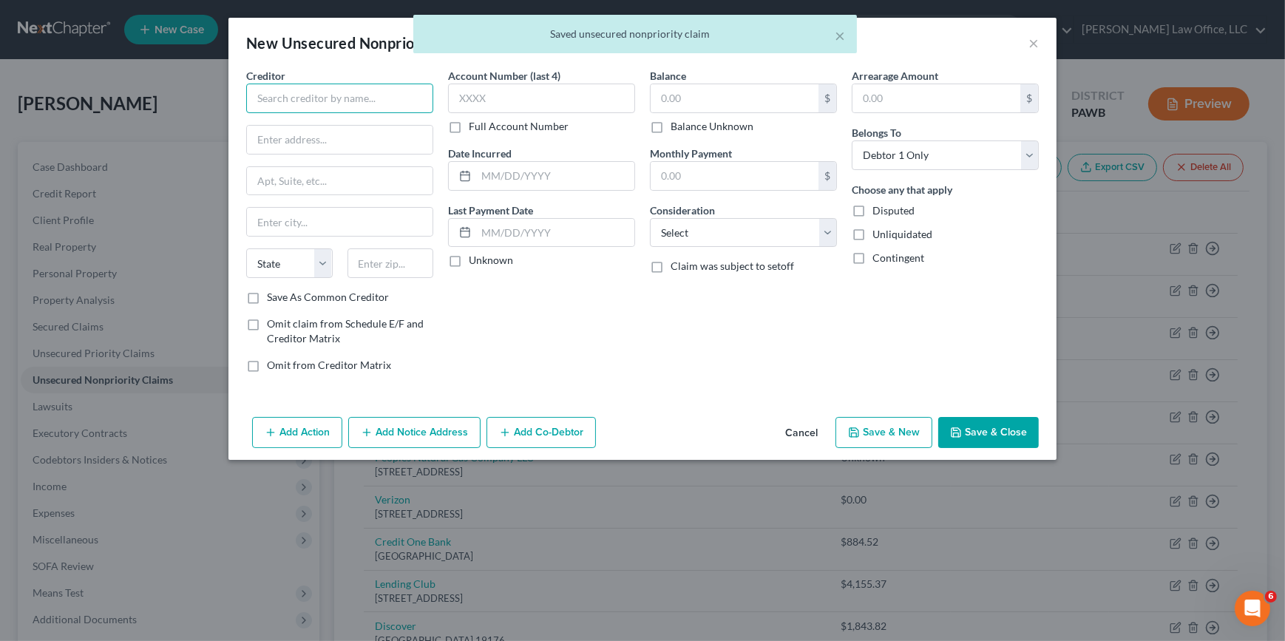
click at [288, 103] on input "text" at bounding box center [339, 99] width 187 height 30
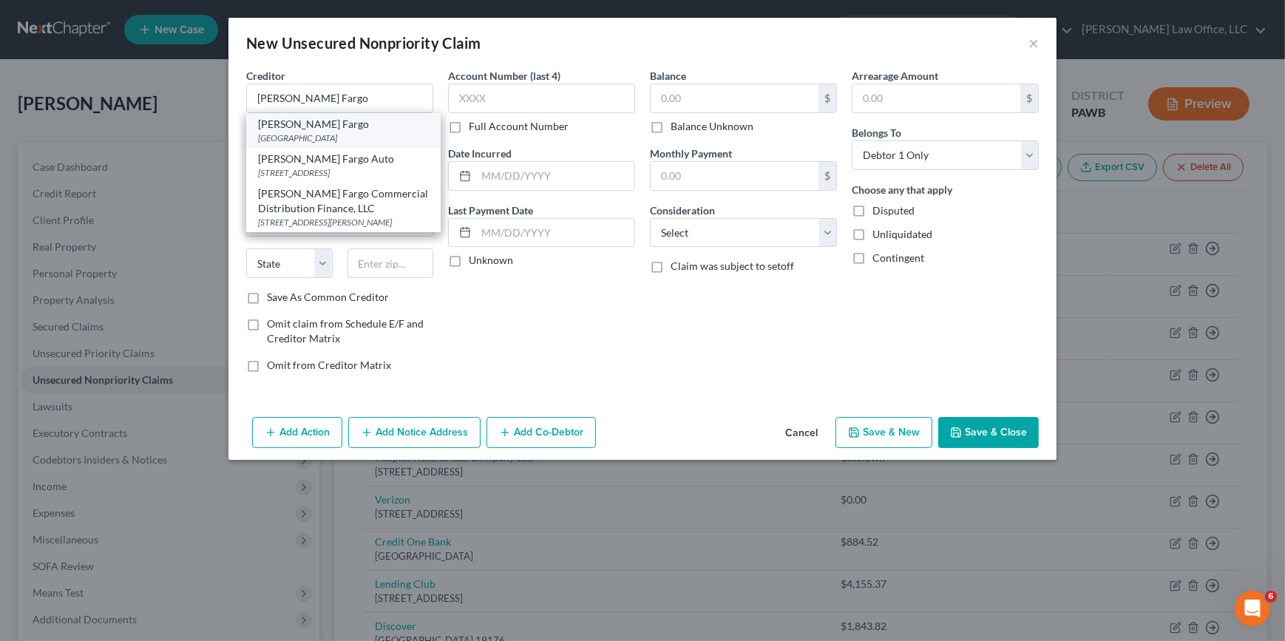
click at [334, 140] on div "[GEOGRAPHIC_DATA]" at bounding box center [343, 138] width 171 height 13
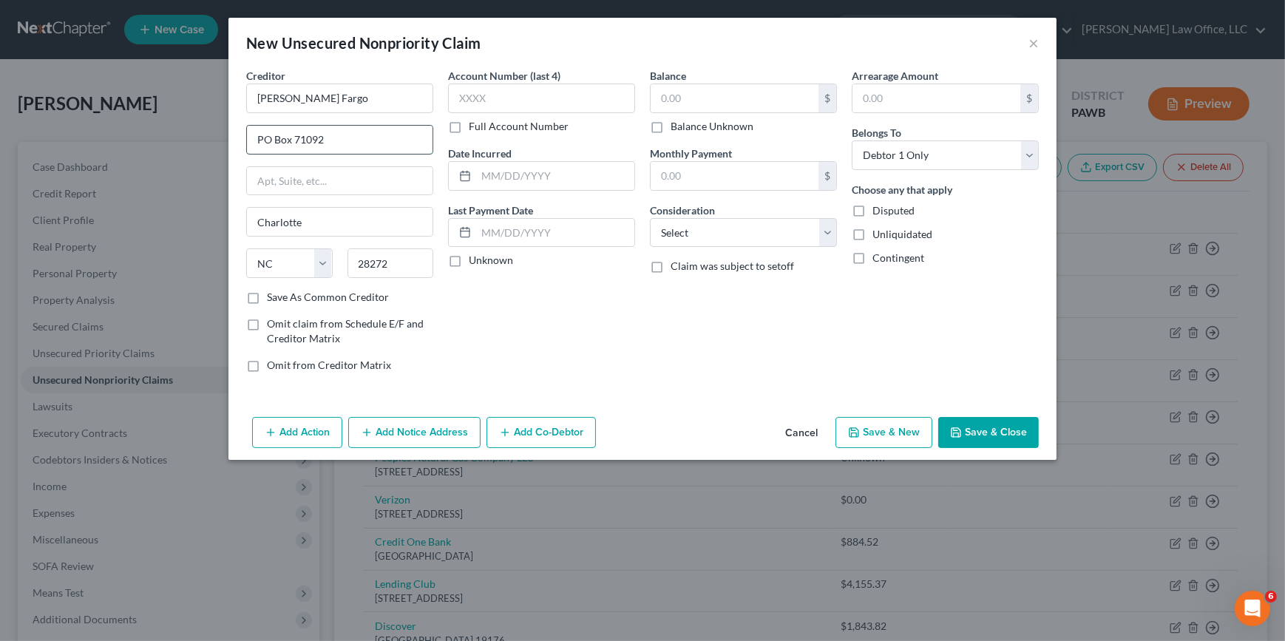
drag, startPoint x: 336, startPoint y: 141, endPoint x: 301, endPoint y: 140, distance: 34.7
click at [301, 140] on input "PO Box 71092" at bounding box center [340, 140] width 186 height 28
click at [382, 265] on input "28272" at bounding box center [390, 263] width 86 height 30
drag, startPoint x: 395, startPoint y: 264, endPoint x: 329, endPoint y: 267, distance: 65.8
click at [328, 265] on div "State [US_STATE] AK AR AZ CA CO CT DE DC [GEOGRAPHIC_DATA] [GEOGRAPHIC_DATA] GU…" at bounding box center [340, 268] width 202 height 41
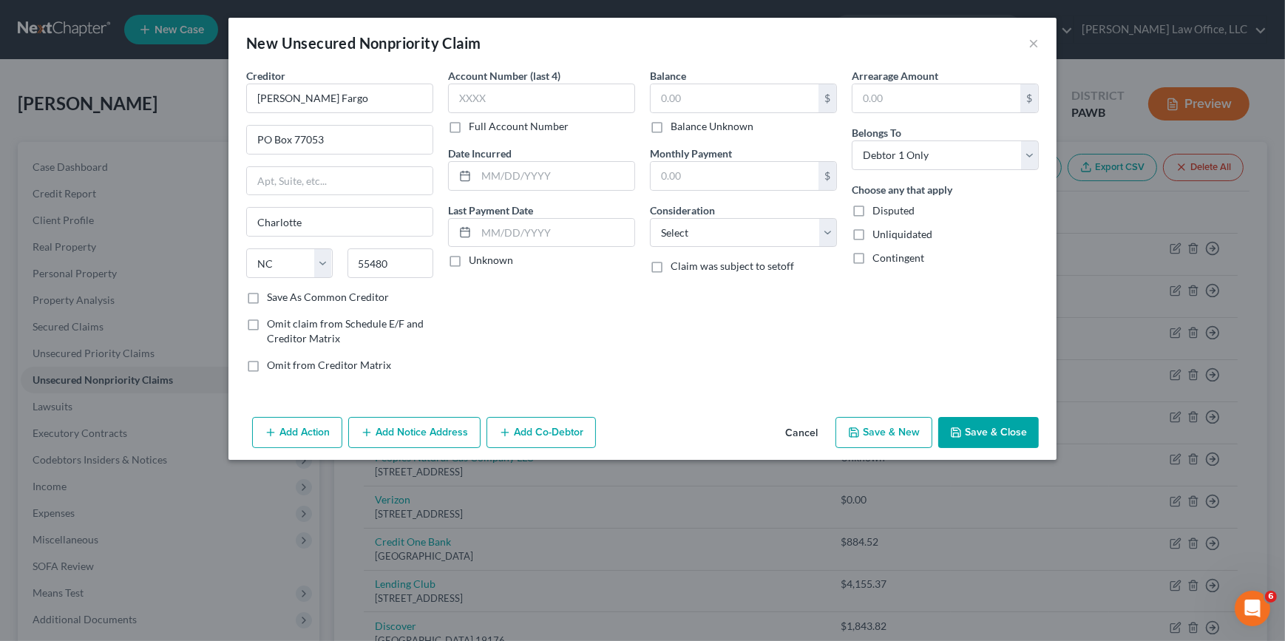
click at [353, 304] on div "Creditor * [PERSON_NAME] [GEOGRAPHIC_DATA] [US_STATE] AK AR AZ CA CO [GEOGRAPHI…" at bounding box center [340, 226] width 202 height 316
click at [351, 297] on label "Save As Common Creditor" at bounding box center [328, 297] width 122 height 15
click at [282, 297] on input "Save As Common Creditor" at bounding box center [278, 295] width 10 height 10
click at [758, 225] on select "Select Cable / Satellite Services Collection Agency Credit Card Debt Debt Couns…" at bounding box center [743, 233] width 187 height 30
click at [650, 218] on select "Select Cable / Satellite Services Collection Agency Credit Card Debt Debt Couns…" at bounding box center [743, 233] width 187 height 30
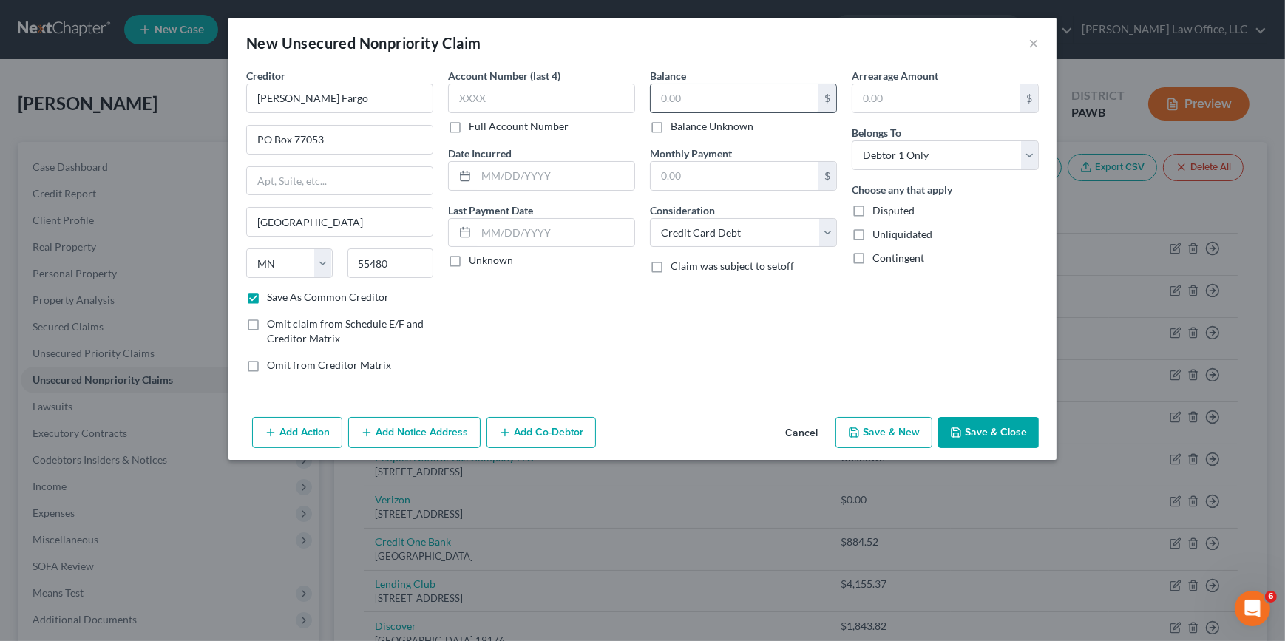
click at [698, 101] on input "text" at bounding box center [734, 98] width 168 height 28
click at [888, 432] on button "Save & New" at bounding box center [883, 432] width 97 height 31
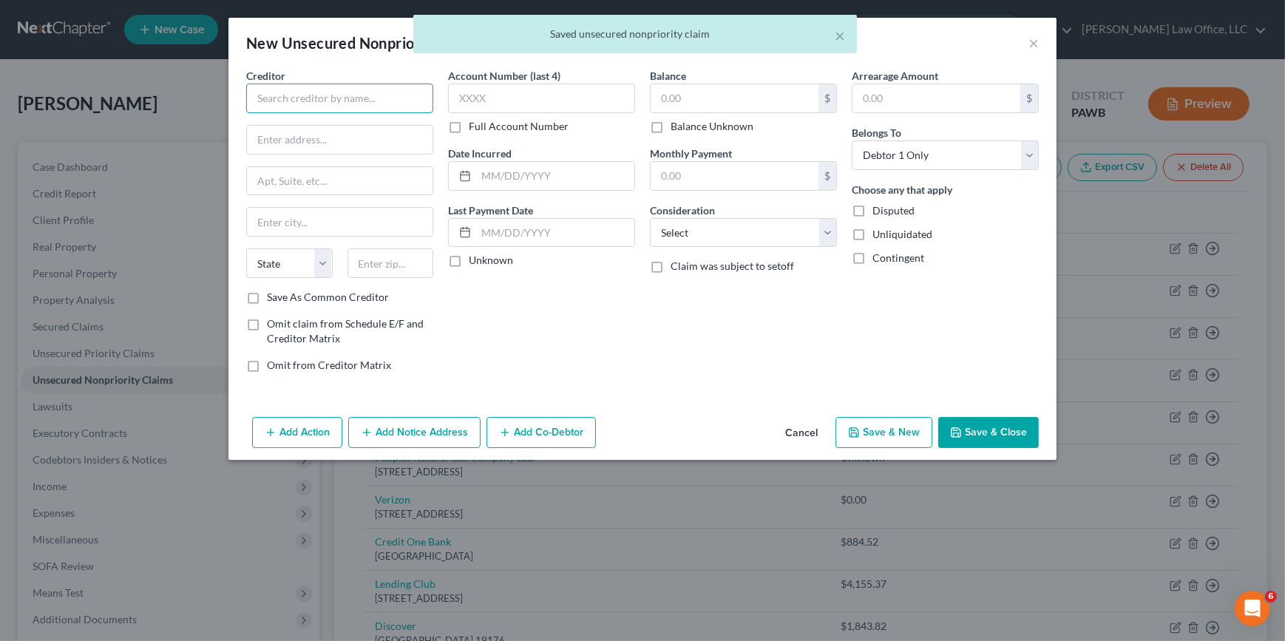
click at [407, 98] on input "text" at bounding box center [339, 99] width 187 height 30
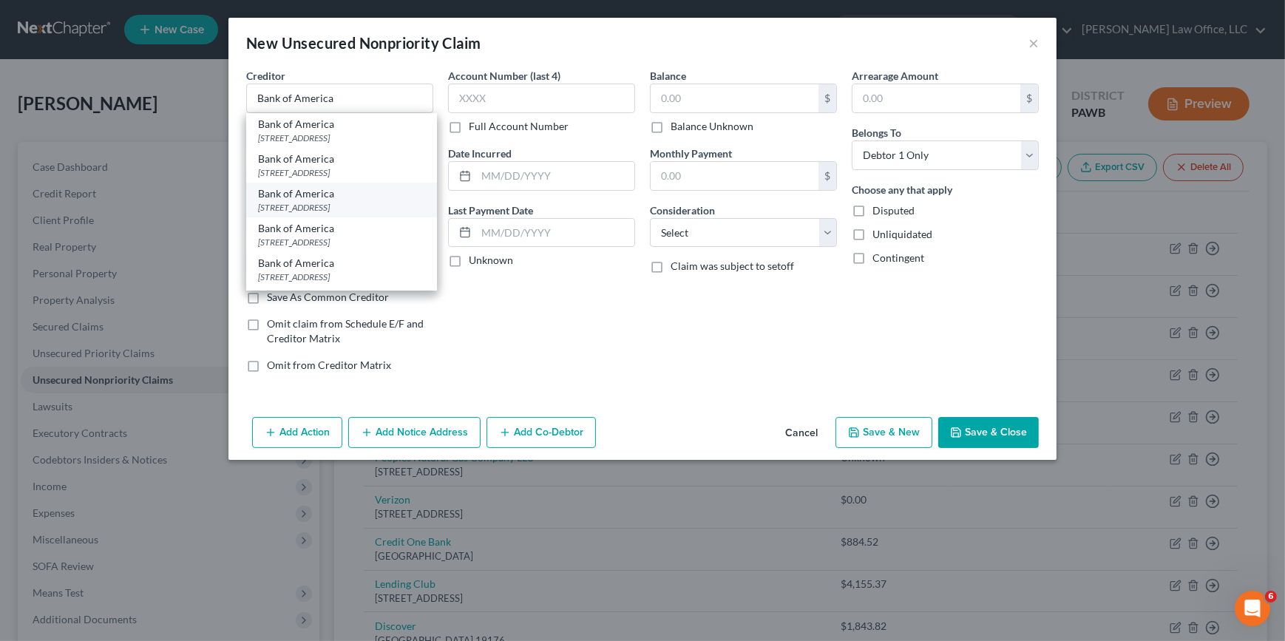
click at [359, 214] on div "[STREET_ADDRESS]" at bounding box center [341, 207] width 167 height 13
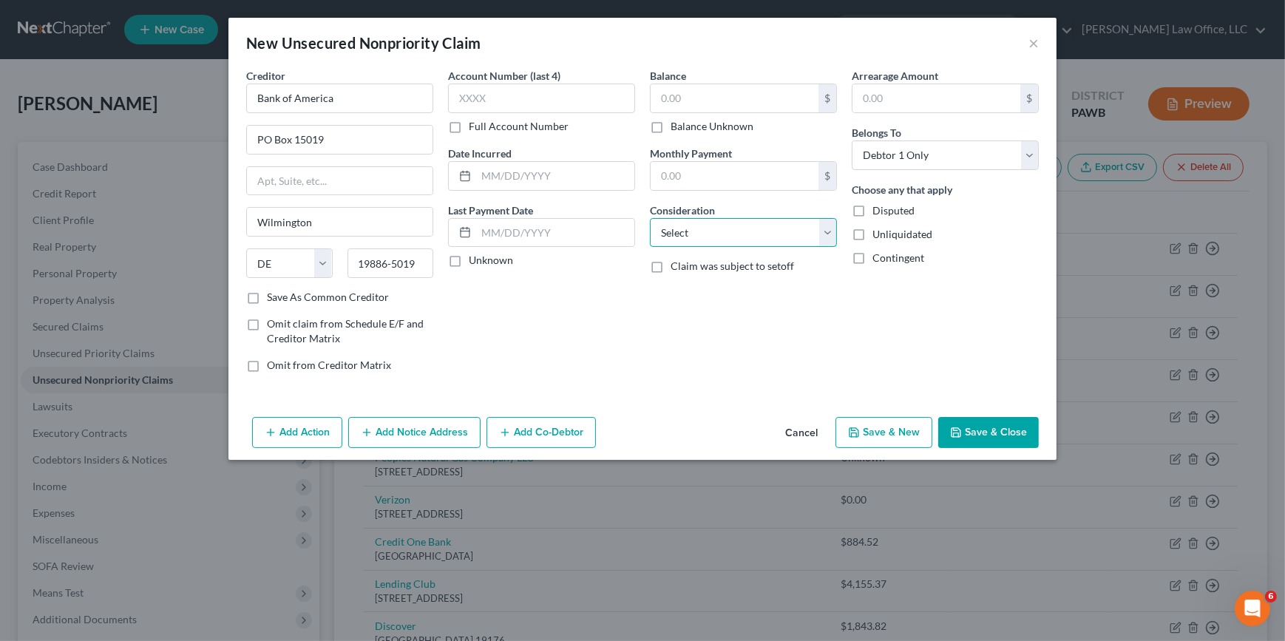
drag, startPoint x: 701, startPoint y: 239, endPoint x: 701, endPoint y: 248, distance: 8.2
click at [701, 239] on select "Select Cable / Satellite Services Collection Agency Credit Card Debt Debt Couns…" at bounding box center [743, 233] width 187 height 30
click at [650, 218] on select "Select Cable / Satellite Services Collection Agency Credit Card Debt Debt Couns…" at bounding box center [743, 233] width 187 height 30
click at [676, 102] on input "text" at bounding box center [734, 98] width 168 height 28
click at [909, 429] on button "Save & New" at bounding box center [883, 432] width 97 height 31
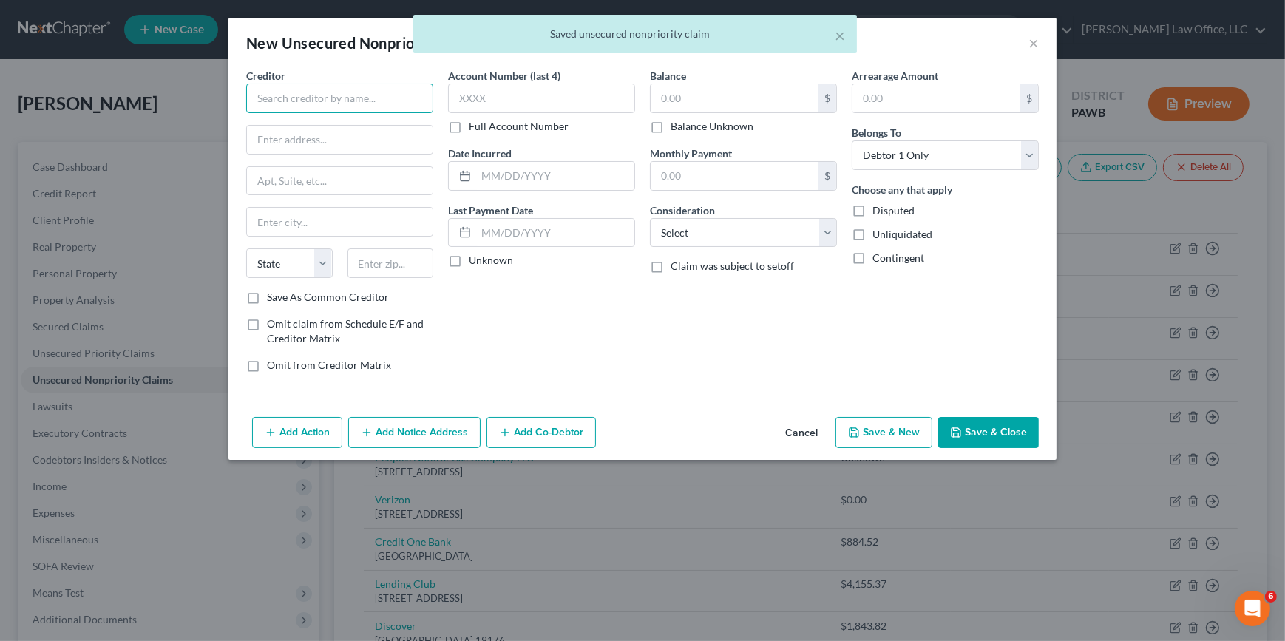
click at [347, 103] on input "text" at bounding box center [339, 99] width 187 height 30
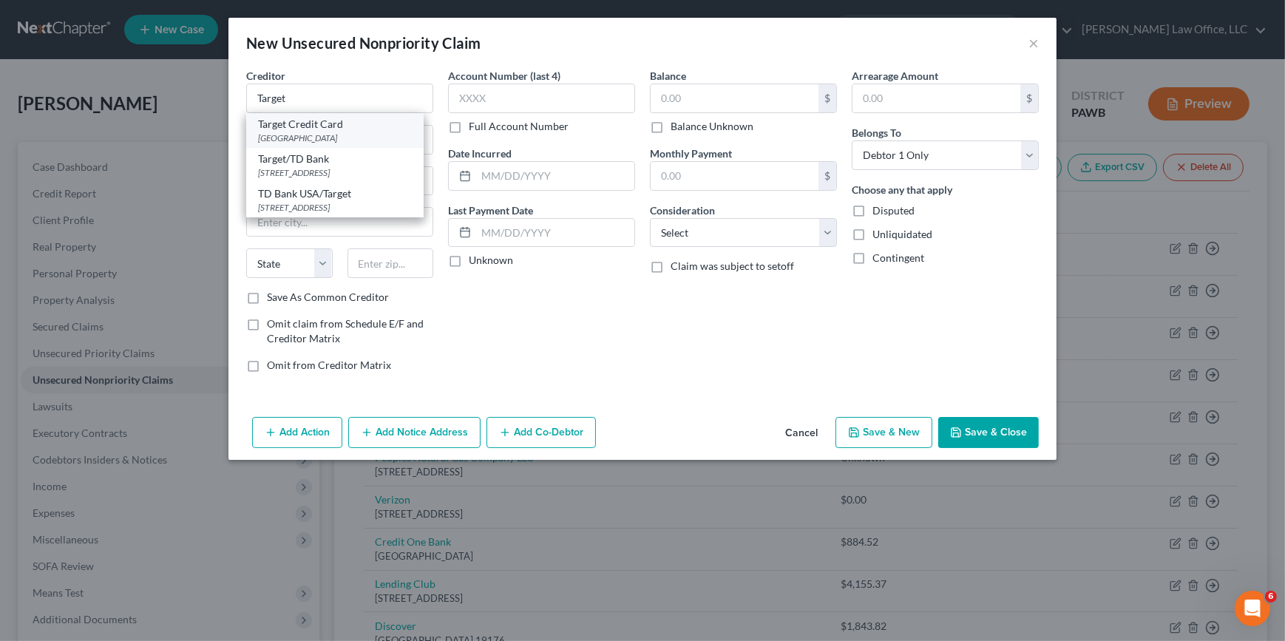
click at [310, 126] on div "Target Credit Card" at bounding box center [335, 124] width 154 height 15
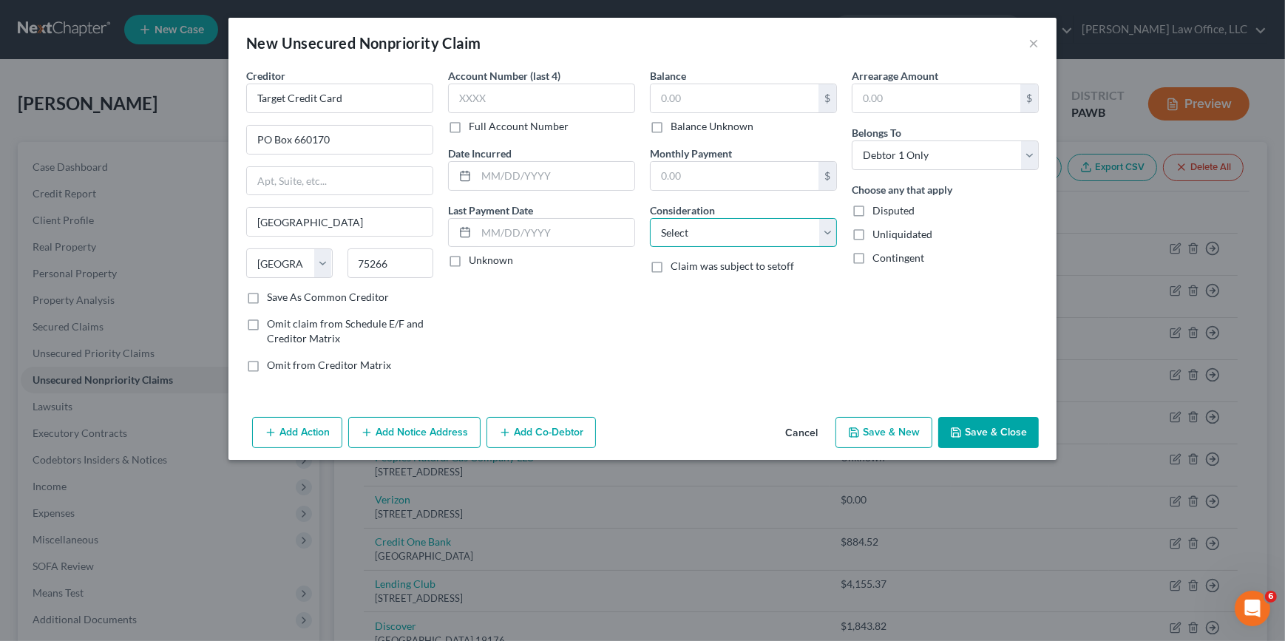
click at [673, 245] on select "Select Cable / Satellite Services Collection Agency Credit Card Debt Debt Couns…" at bounding box center [743, 233] width 187 height 30
click at [650, 218] on select "Select Cable / Satellite Services Collection Agency Credit Card Debt Debt Couns…" at bounding box center [743, 233] width 187 height 30
click at [689, 93] on input "text" at bounding box center [734, 98] width 168 height 28
click at [922, 437] on button "Save & New" at bounding box center [883, 432] width 97 height 31
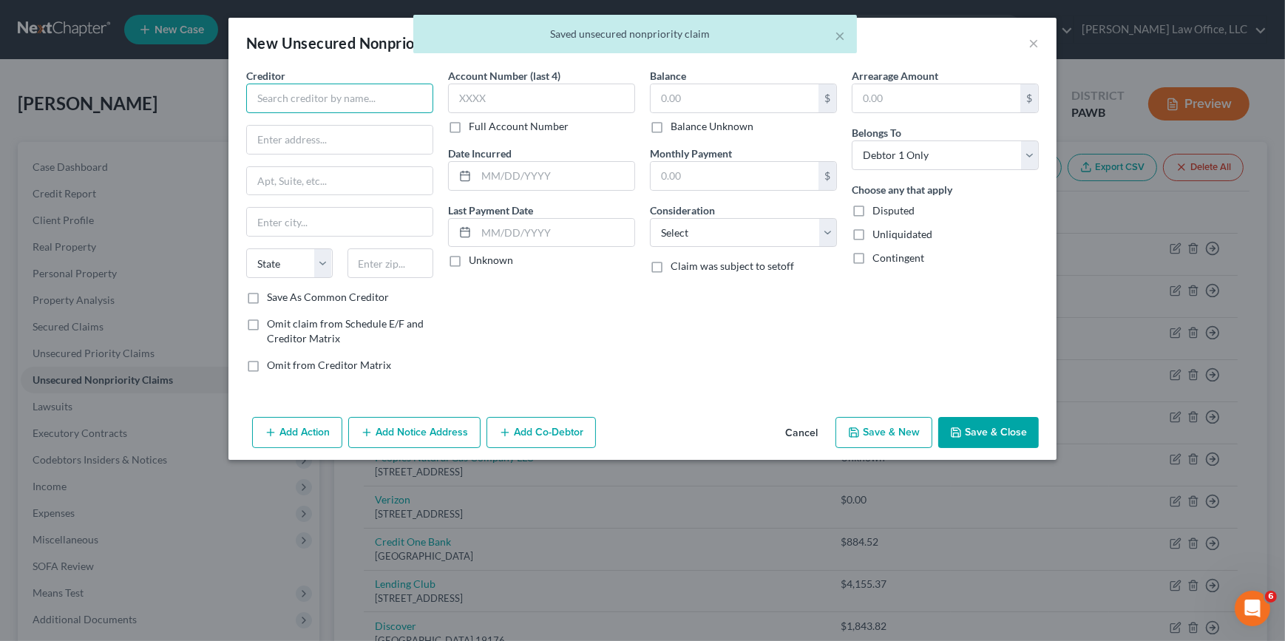
click at [351, 101] on input "text" at bounding box center [339, 99] width 187 height 30
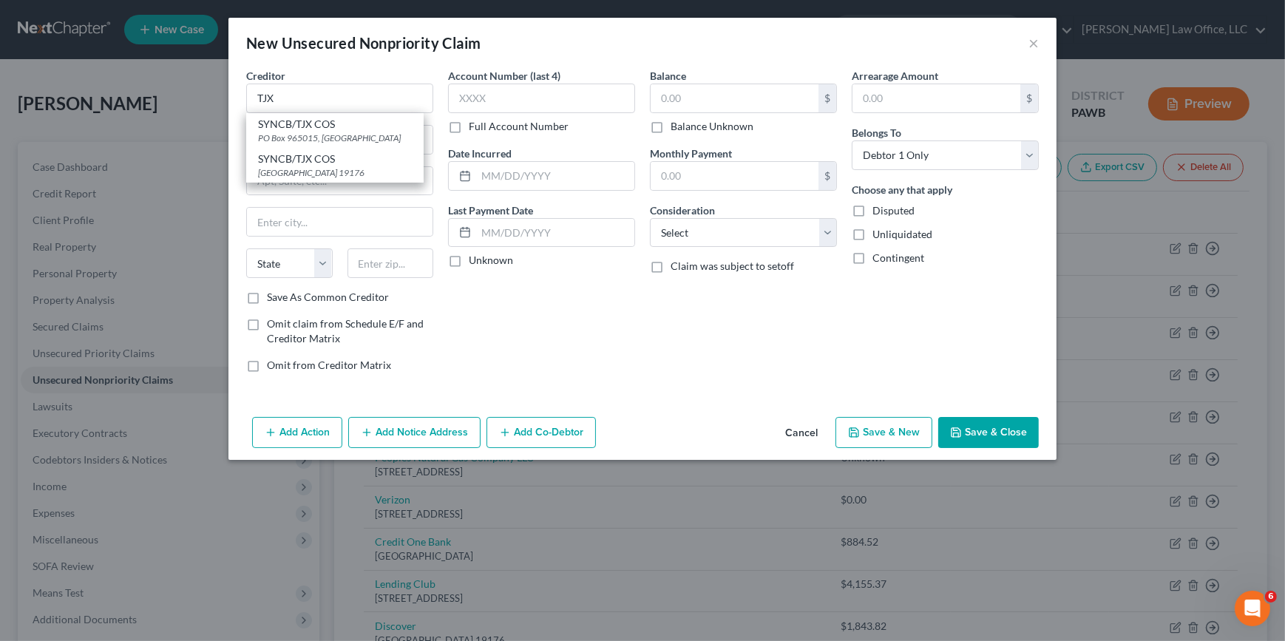
drag, startPoint x: 203, startPoint y: 281, endPoint x: 242, endPoint y: 297, distance: 42.4
click at [204, 281] on div "New Unsecured Nonpriority Claim × Creditor * TJX SYNCB/TJX COS PO Box 965015, […" at bounding box center [642, 320] width 1285 height 641
click at [267, 298] on label "Save As Common Creditor" at bounding box center [328, 297] width 122 height 15
click at [273, 298] on input "Save As Common Creditor" at bounding box center [278, 295] width 10 height 10
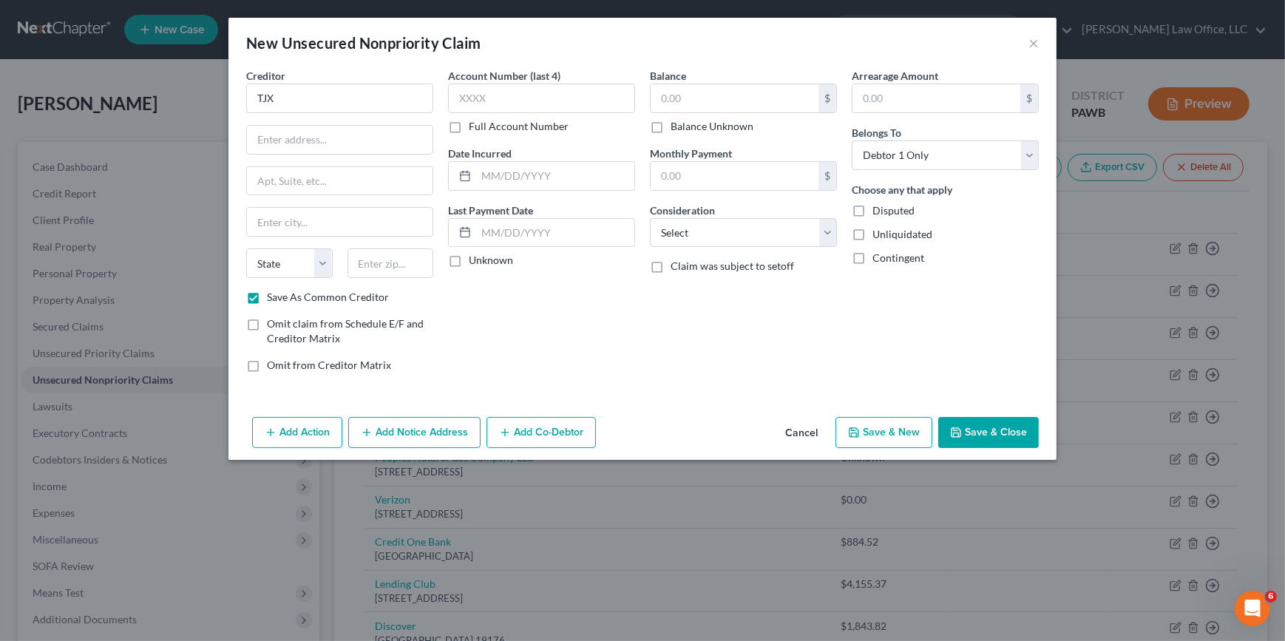
click at [267, 298] on label "Save As Common Creditor" at bounding box center [328, 297] width 122 height 15
click at [273, 298] on input "Save As Common Creditor" at bounding box center [278, 295] width 10 height 10
drag, startPoint x: 730, startPoint y: 231, endPoint x: 729, endPoint y: 248, distance: 17.1
click at [730, 231] on select "Select Cable / Satellite Services Collection Agency Credit Card Debt Debt Couns…" at bounding box center [743, 233] width 187 height 30
click at [650, 218] on select "Select Cable / Satellite Services Collection Agency Credit Card Debt Debt Couns…" at bounding box center [743, 233] width 187 height 30
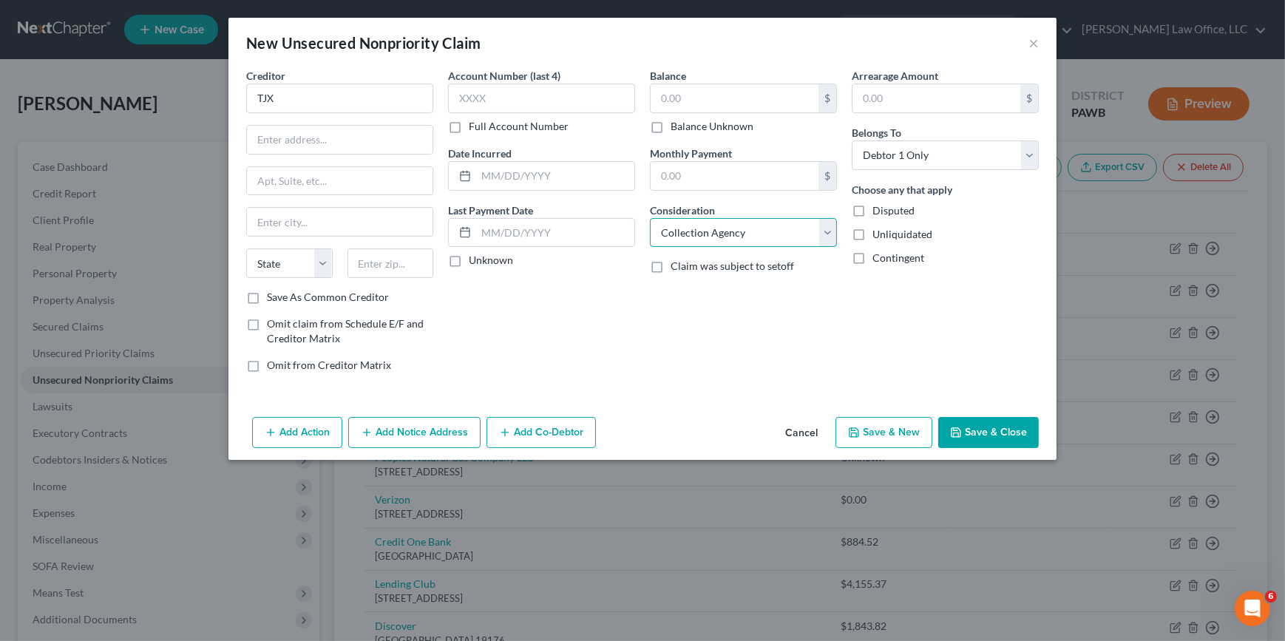
drag, startPoint x: 674, startPoint y: 234, endPoint x: 670, endPoint y: 247, distance: 14.0
click at [674, 234] on select "Select Cable / Satellite Services Collection Agency Credit Card Debt Debt Couns…" at bounding box center [743, 233] width 187 height 30
click at [650, 218] on select "Select Cable / Satellite Services Collection Agency Credit Card Debt Debt Couns…" at bounding box center [743, 233] width 187 height 30
click at [304, 300] on label "Save As Common Creditor" at bounding box center [328, 297] width 122 height 15
click at [282, 299] on input "Save As Common Creditor" at bounding box center [278, 295] width 10 height 10
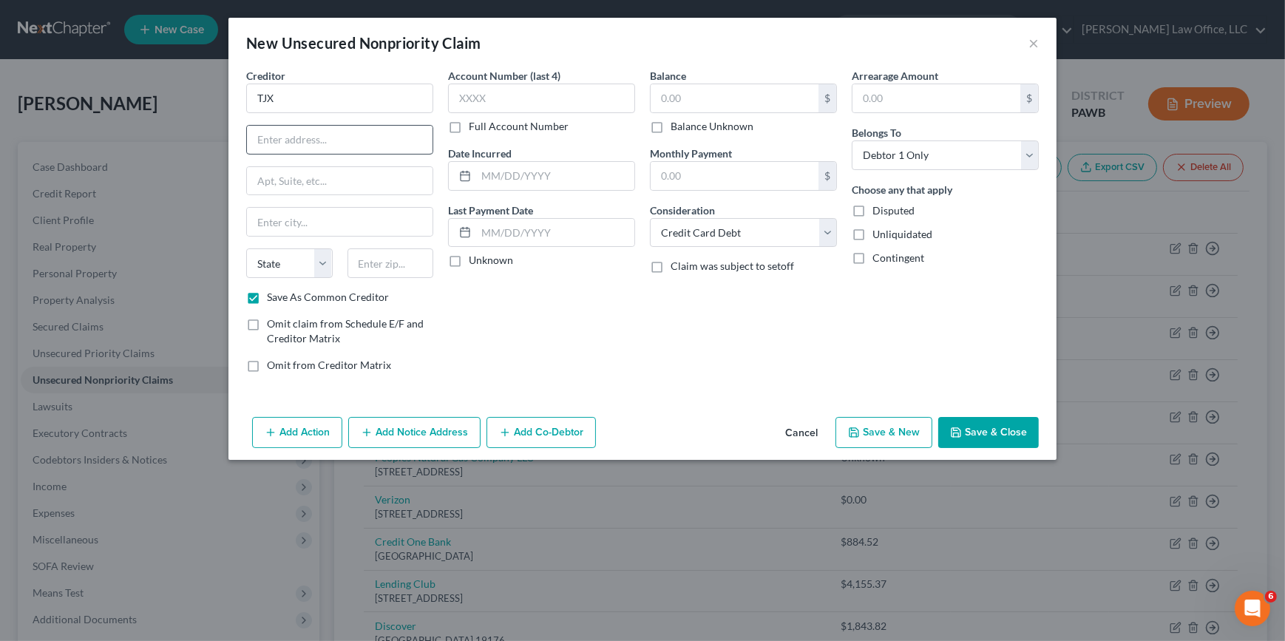
click at [313, 126] on div "Creditor * TJX State [US_STATE] AK AR AZ CA CO CT DE DC [GEOGRAPHIC_DATA] [GEOG…" at bounding box center [339, 179] width 187 height 222
click at [312, 131] on input "text" at bounding box center [340, 140] width 186 height 28
drag, startPoint x: 361, startPoint y: 262, endPoint x: 368, endPoint y: 243, distance: 19.6
click at [361, 262] on input "text" at bounding box center [390, 263] width 86 height 30
click at [860, 433] on icon "button" at bounding box center [854, 432] width 12 height 12
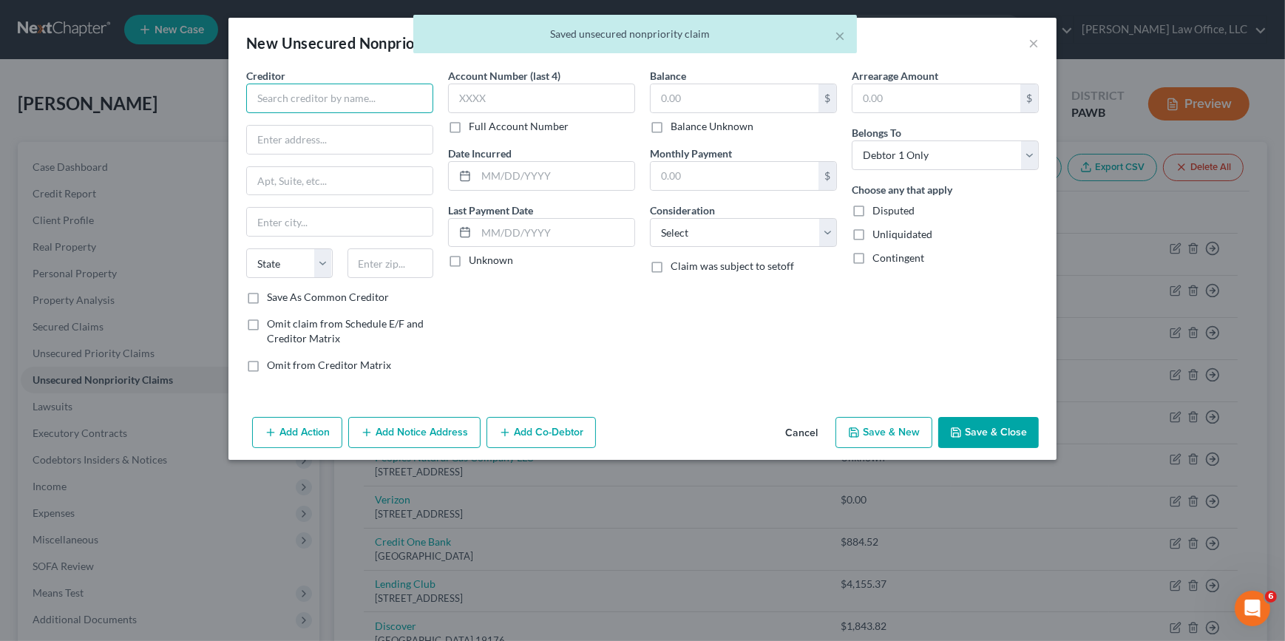
click at [304, 95] on input "text" at bounding box center [339, 99] width 187 height 30
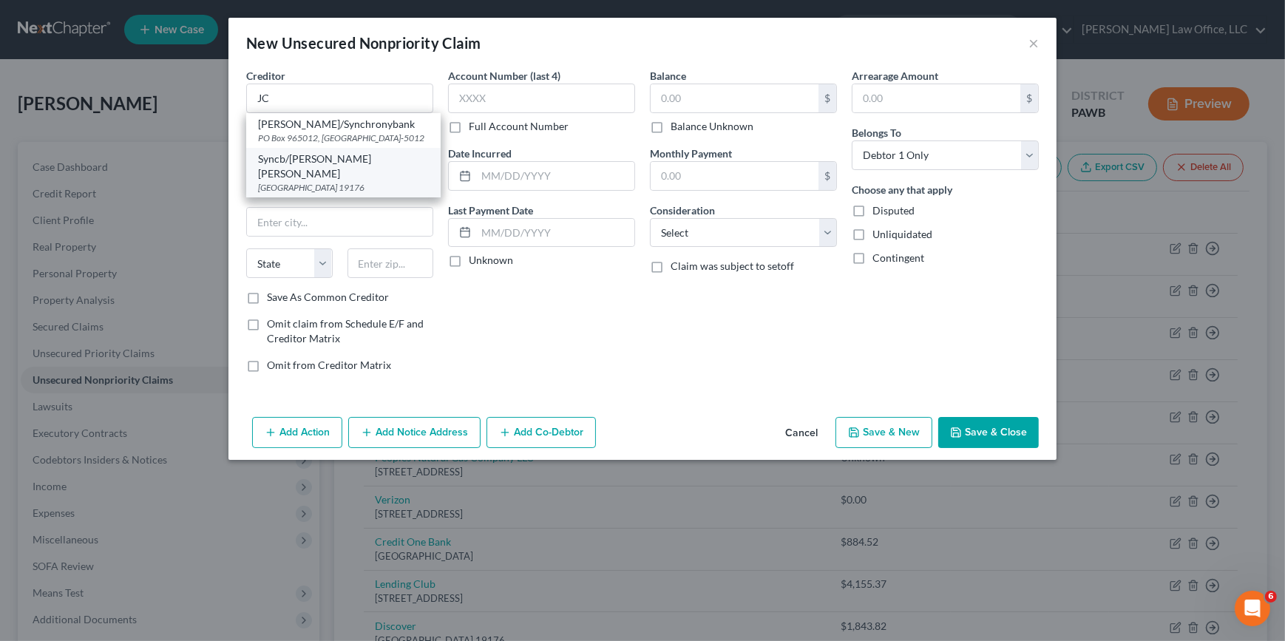
click at [395, 148] on div "Syncb/[PERSON_NAME] [PERSON_NAME] [GEOGRAPHIC_DATA]" at bounding box center [343, 173] width 194 height 50
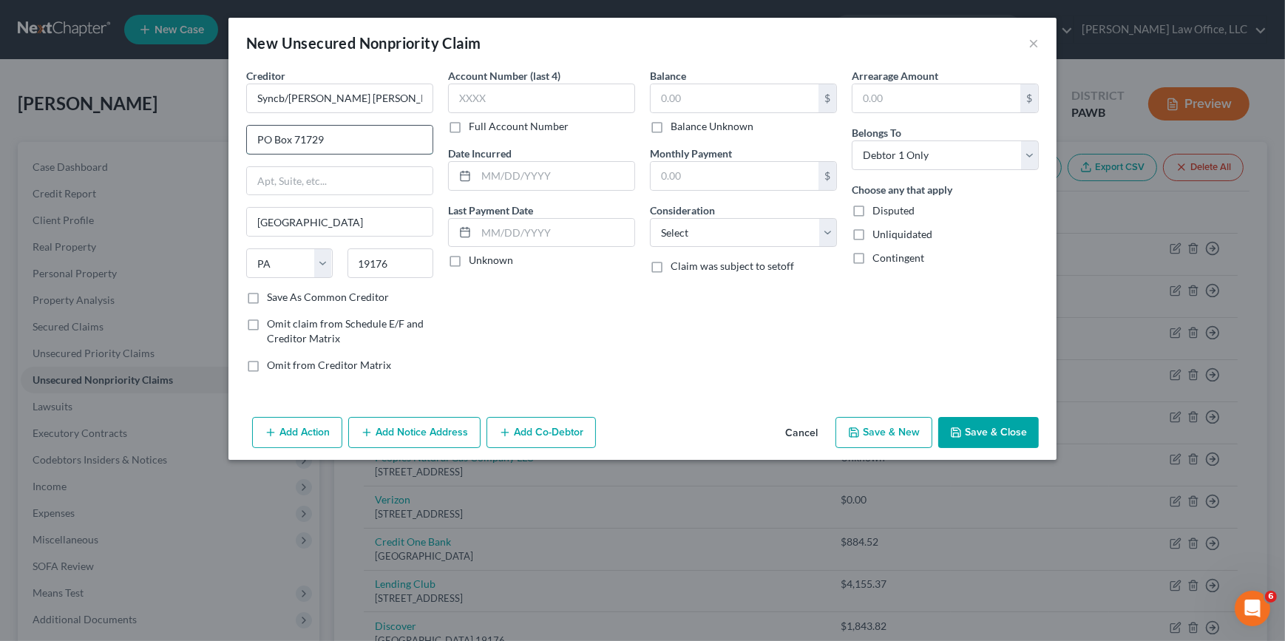
click at [316, 142] on input "PO Box 71729" at bounding box center [340, 140] width 186 height 28
click at [329, 296] on label "Save As Common Creditor" at bounding box center [328, 297] width 122 height 15
click at [282, 296] on input "Save As Common Creditor" at bounding box center [278, 295] width 10 height 10
drag, startPoint x: 701, startPoint y: 228, endPoint x: 701, endPoint y: 246, distance: 18.5
click at [701, 228] on select "Select Cable / Satellite Services Collection Agency Credit Card Debt Debt Couns…" at bounding box center [743, 233] width 187 height 30
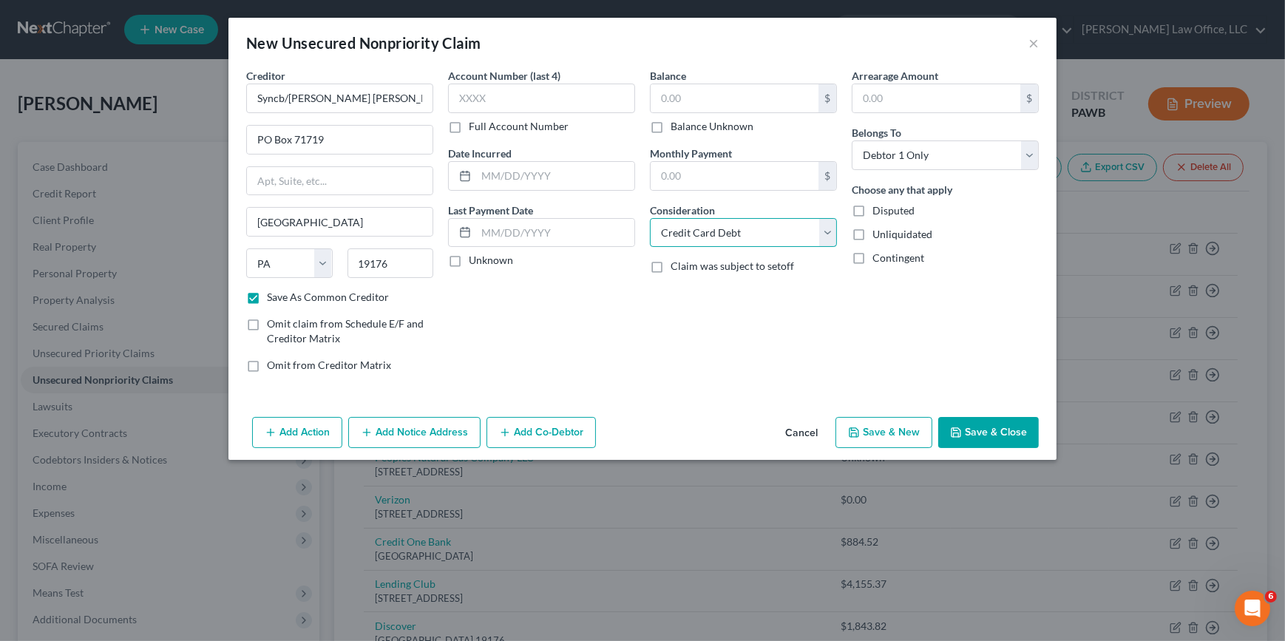
click at [650, 218] on select "Select Cable / Satellite Services Collection Agency Credit Card Debt Debt Couns…" at bounding box center [743, 233] width 187 height 30
click at [693, 97] on input "text" at bounding box center [734, 98] width 168 height 28
click at [857, 431] on icon "button" at bounding box center [854, 432] width 12 height 12
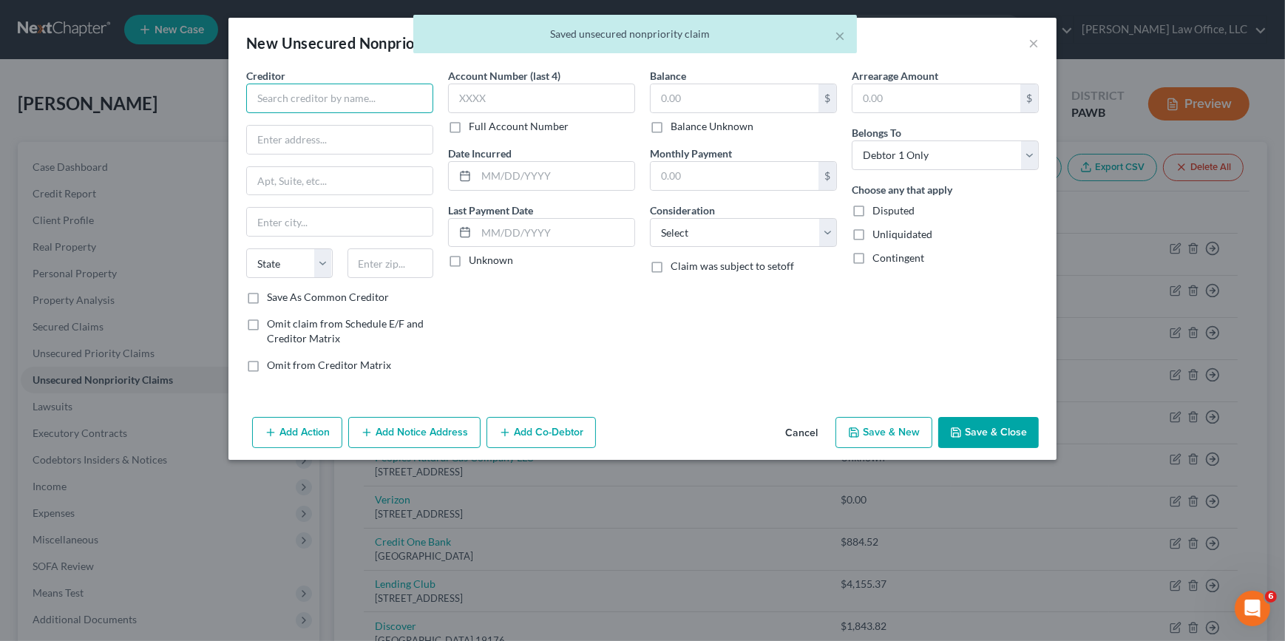
click at [296, 91] on input "text" at bounding box center [339, 99] width 187 height 30
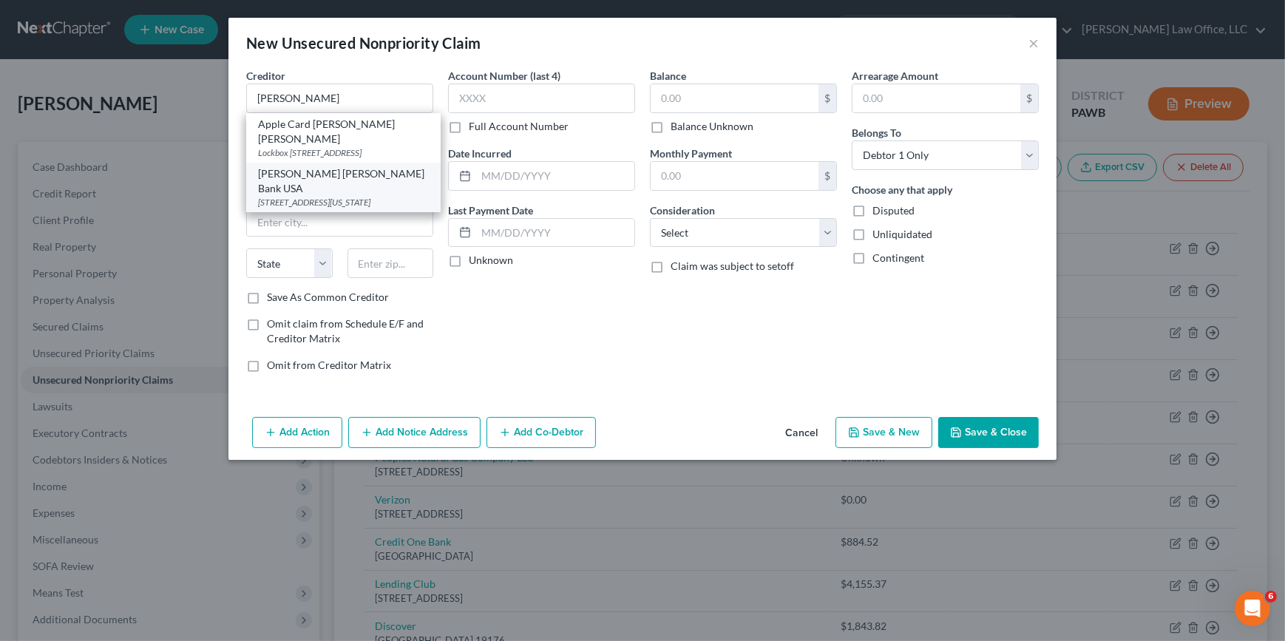
click at [325, 169] on div "[PERSON_NAME] [PERSON_NAME] Bank USA" at bounding box center [343, 181] width 171 height 30
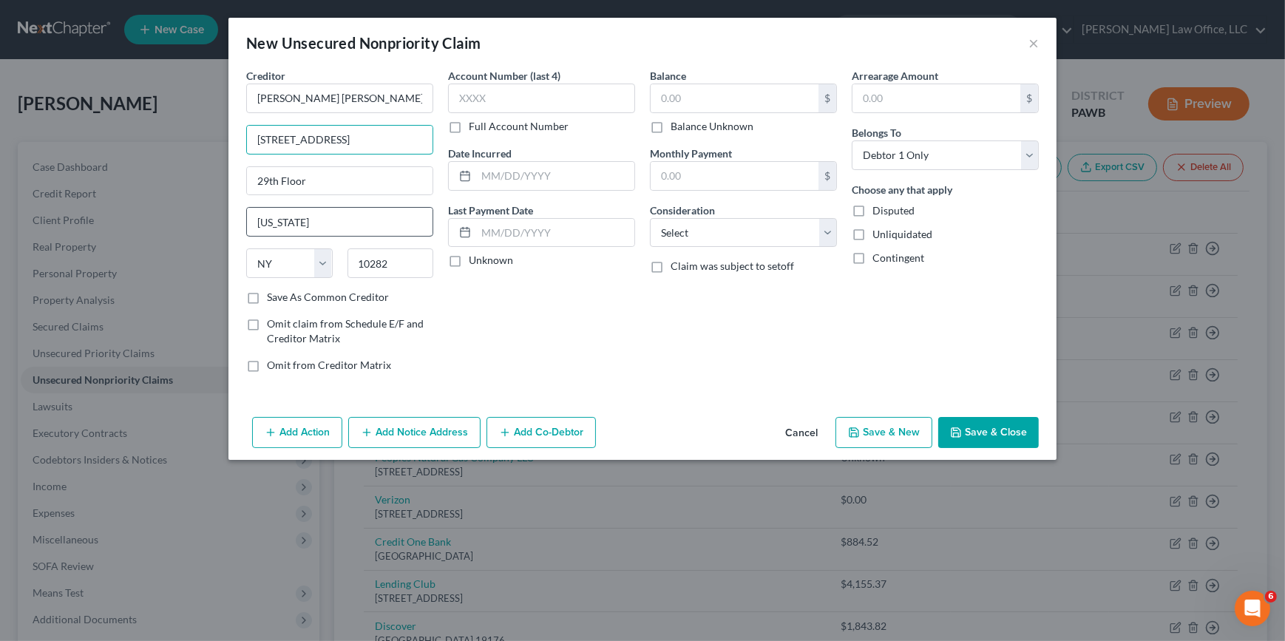
drag, startPoint x: 345, startPoint y: 139, endPoint x: 273, endPoint y: 208, distance: 100.4
click at [207, 143] on div "New Unsecured Nonpriority Claim × Creditor * [PERSON_NAME] [PERSON_NAME] Bank […" at bounding box center [642, 320] width 1285 height 641
drag, startPoint x: 324, startPoint y: 139, endPoint x: 221, endPoint y: 138, distance: 103.5
click at [222, 137] on div "New Unsecured Nonpriority Claim × Creditor * [PERSON_NAME] [PERSON_NAME] Bank […" at bounding box center [642, 320] width 1285 height 641
drag, startPoint x: 374, startPoint y: 181, endPoint x: 31, endPoint y: 186, distance: 343.0
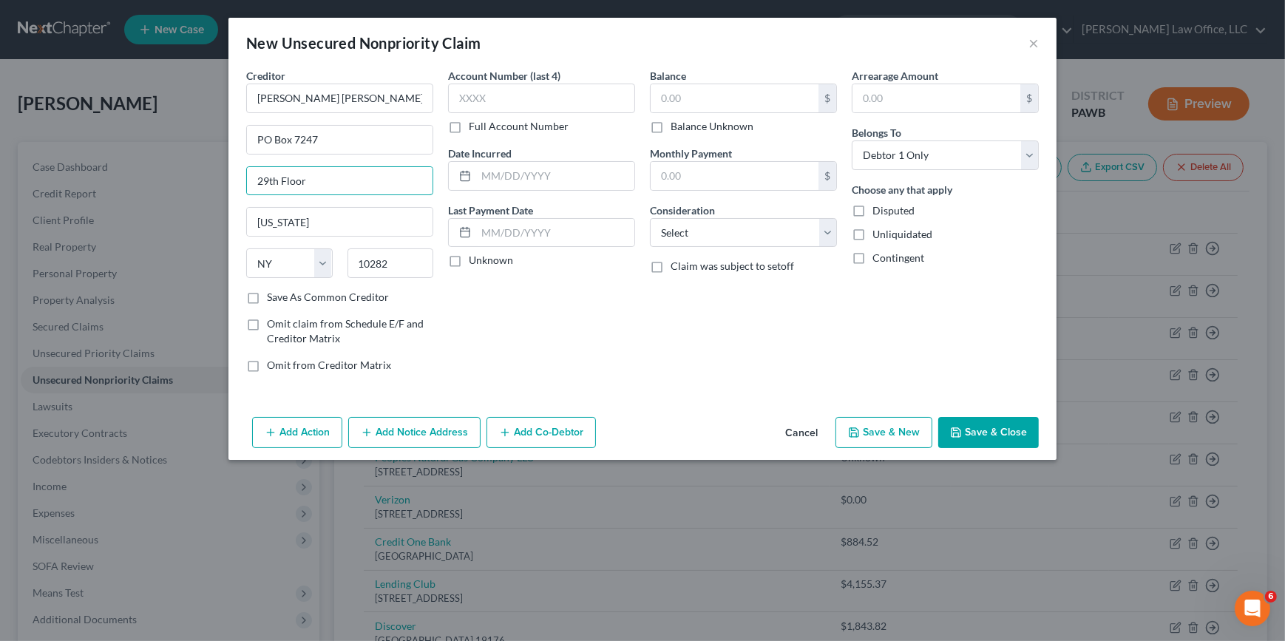
click at [6, 181] on div "New Unsecured Nonpriority Claim × Creditor * [PERSON_NAME] [PERSON_NAME] Bank U…" at bounding box center [642, 320] width 1285 height 641
drag, startPoint x: 310, startPoint y: 222, endPoint x: 374, endPoint y: 285, distance: 89.4
click at [149, 222] on div "New Unsecured Nonpriority Claim × Creditor * [PERSON_NAME] [PERSON_NAME] Bank […" at bounding box center [642, 320] width 1285 height 641
click at [356, 303] on label "Save As Common Creditor" at bounding box center [328, 297] width 122 height 15
click at [282, 299] on input "Save As Common Creditor" at bounding box center [278, 295] width 10 height 10
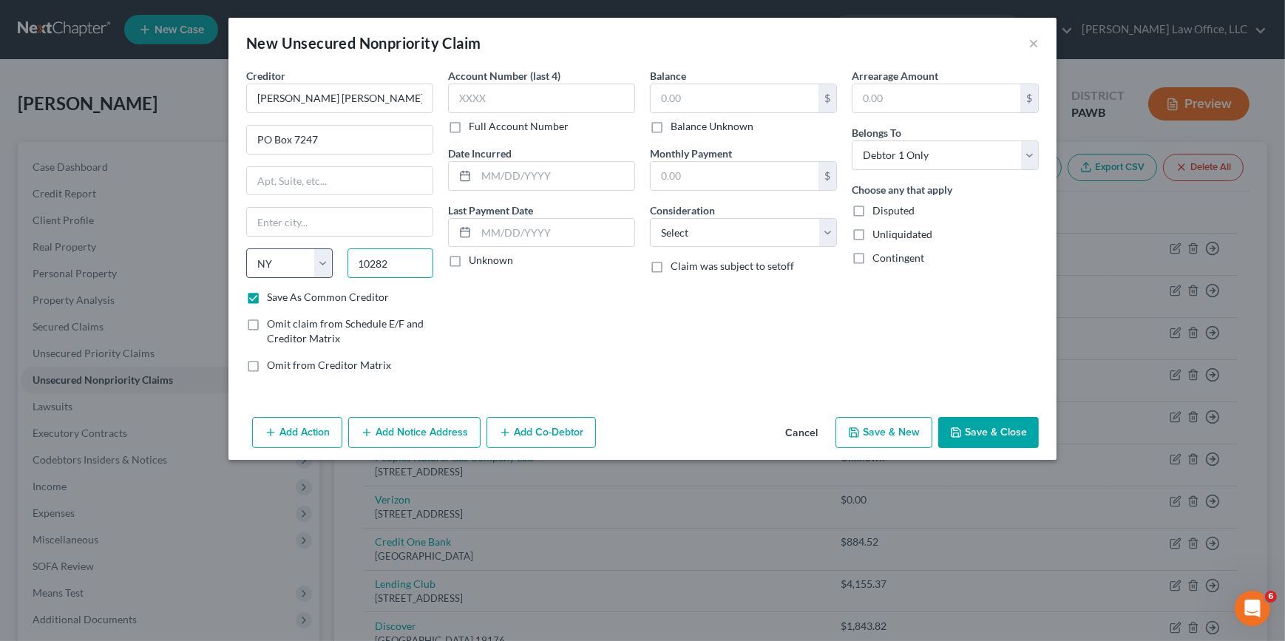
drag, startPoint x: 395, startPoint y: 265, endPoint x: 263, endPoint y: 275, distance: 131.9
click at [256, 265] on div "State [US_STATE] AK AR AZ CA CO CT DE DC [GEOGRAPHIC_DATA] [GEOGRAPHIC_DATA] GU…" at bounding box center [340, 268] width 202 height 41
drag, startPoint x: 686, startPoint y: 240, endPoint x: 687, endPoint y: 248, distance: 8.2
click at [686, 240] on select "Select Cable / Satellite Services Collection Agency Credit Card Debt Debt Couns…" at bounding box center [743, 233] width 187 height 30
click at [650, 218] on select "Select Cable / Satellite Services Collection Agency Credit Card Debt Debt Couns…" at bounding box center [743, 233] width 187 height 30
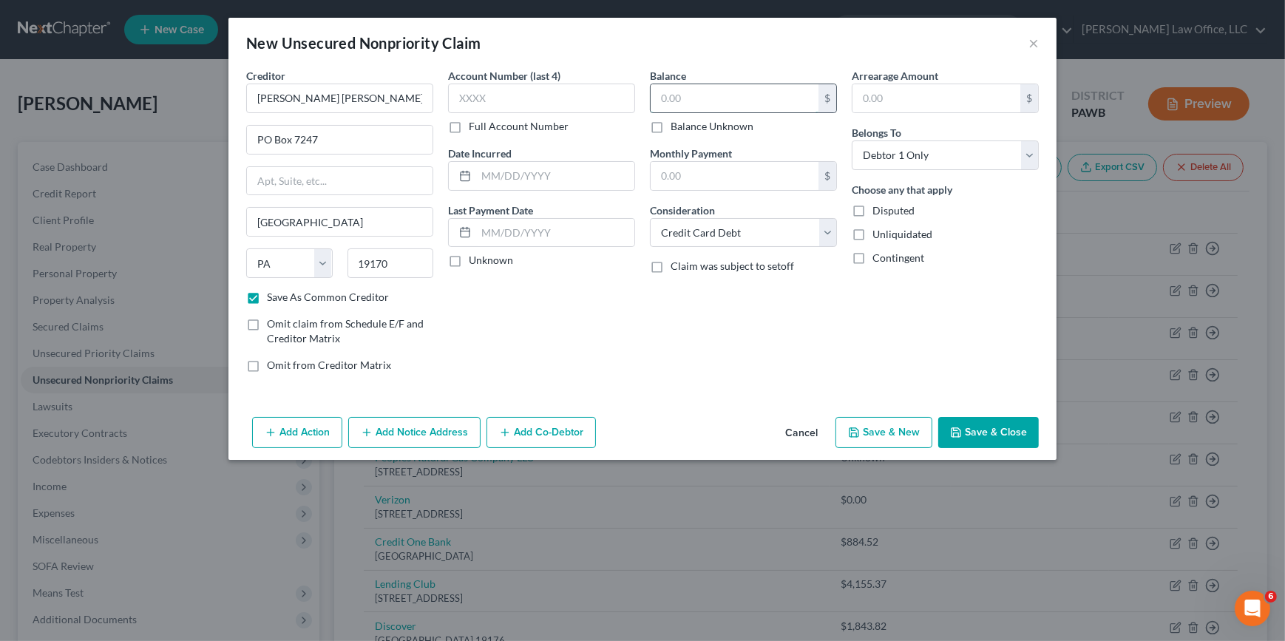
click at [682, 101] on input "text" at bounding box center [734, 98] width 168 height 28
click at [877, 419] on button "Save & New" at bounding box center [883, 432] width 97 height 31
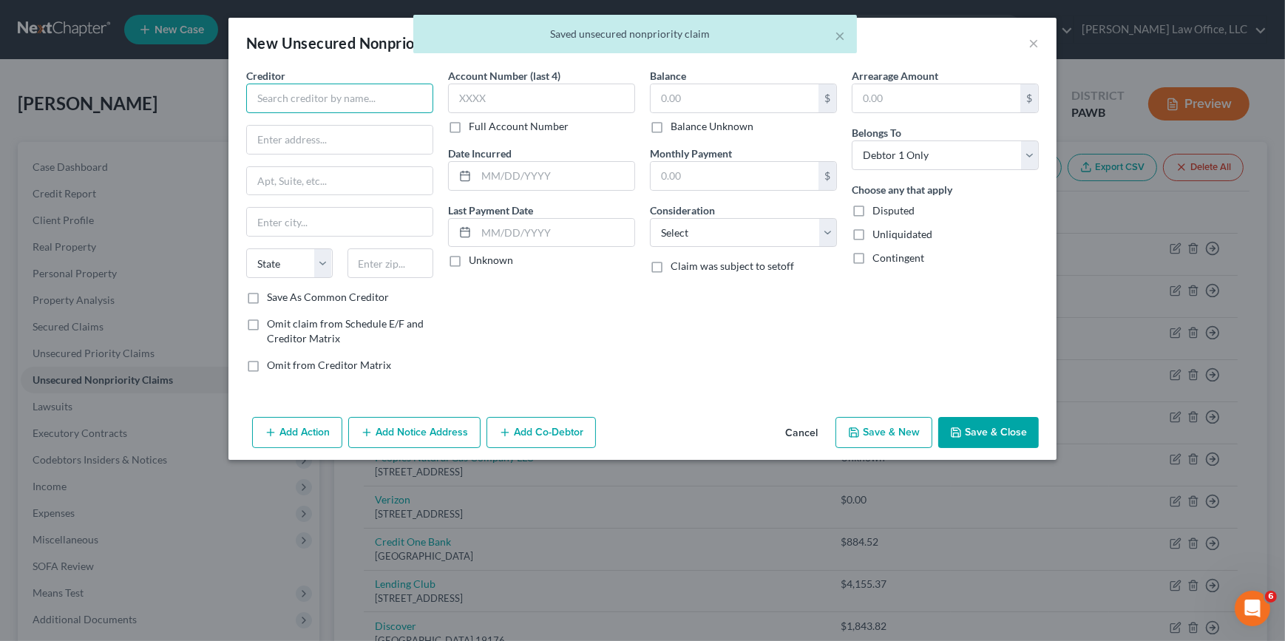
click at [315, 89] on input "text" at bounding box center [339, 99] width 187 height 30
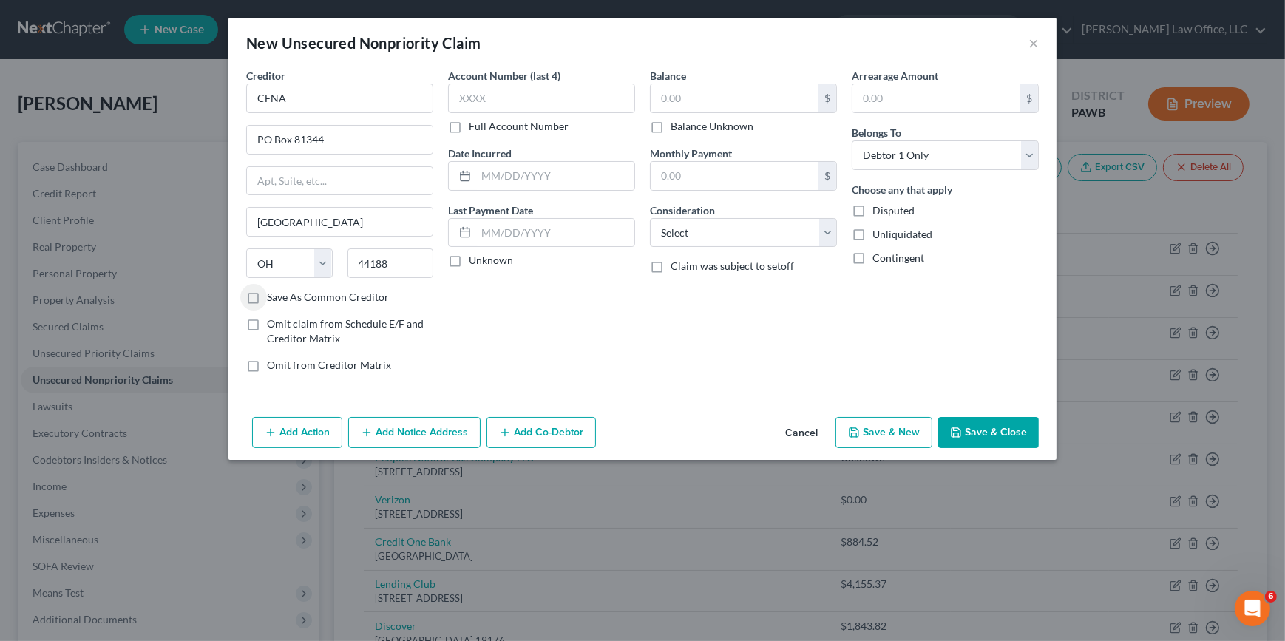
click at [267, 301] on label "Save As Common Creditor" at bounding box center [328, 297] width 122 height 15
click at [273, 299] on input "Save As Common Creditor" at bounding box center [278, 295] width 10 height 10
drag, startPoint x: 727, startPoint y: 232, endPoint x: 727, endPoint y: 248, distance: 15.5
click at [727, 232] on select "Select Cable / Satellite Services Collection Agency Credit Card Debt Debt Couns…" at bounding box center [743, 233] width 187 height 30
click at [650, 218] on select "Select Cable / Satellite Services Collection Agency Credit Card Debt Debt Couns…" at bounding box center [743, 233] width 187 height 30
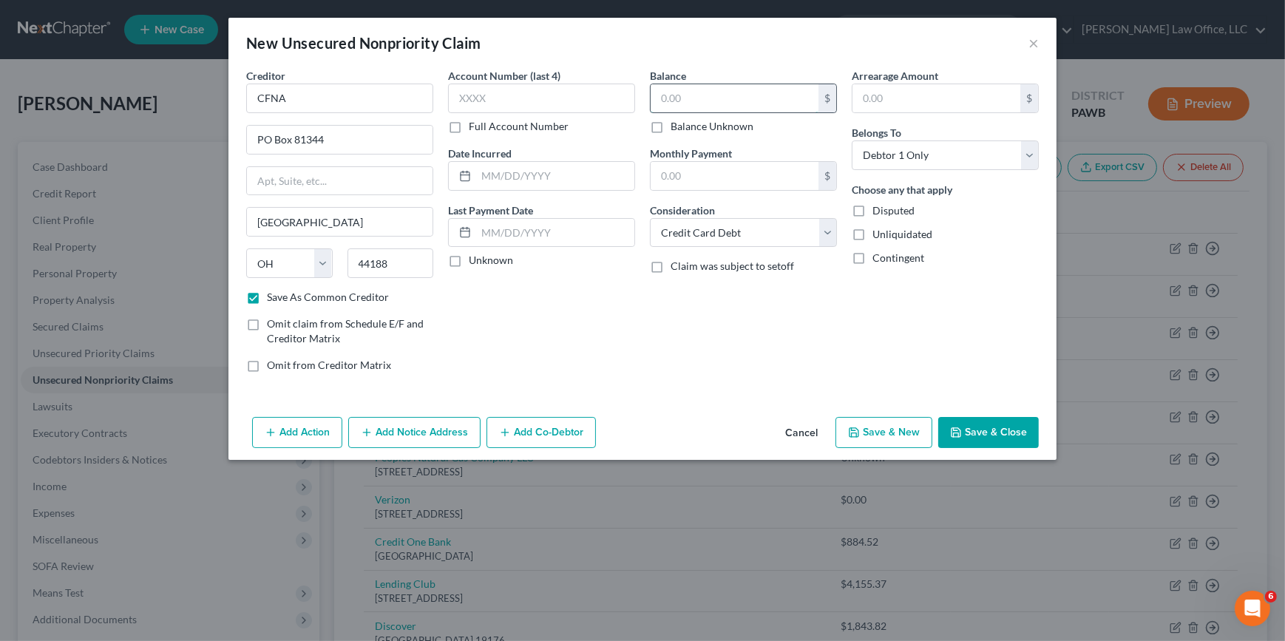
click at [690, 101] on input "text" at bounding box center [734, 98] width 168 height 28
click at [905, 440] on button "Save & New" at bounding box center [883, 432] width 97 height 31
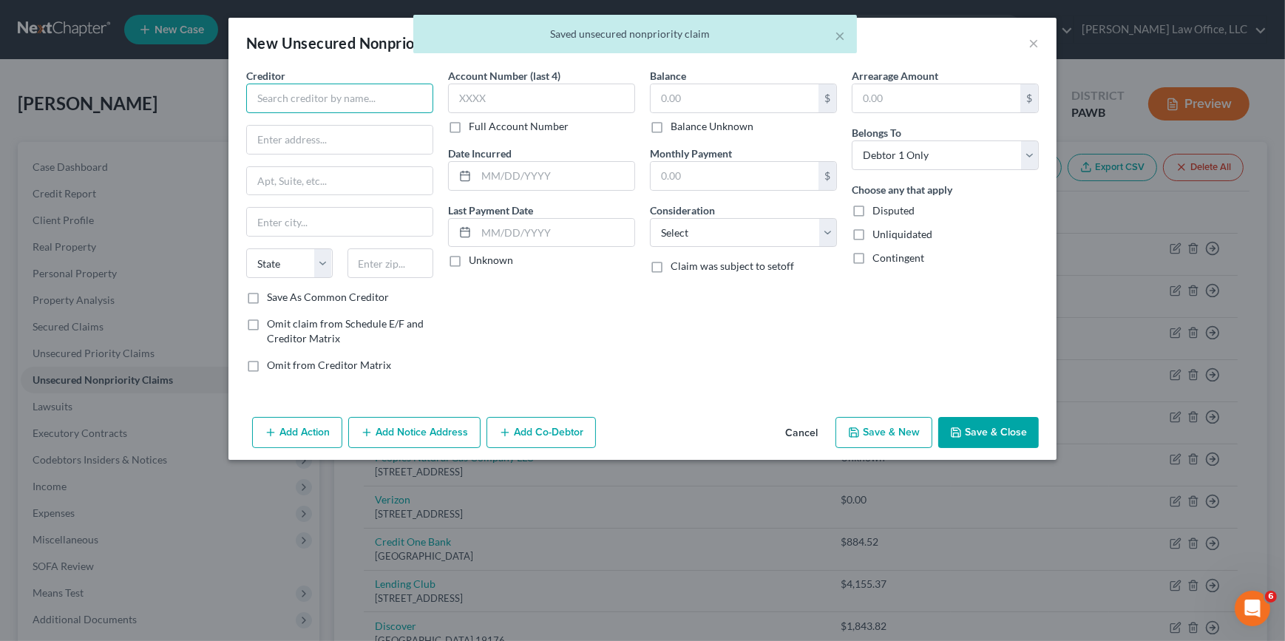
click at [310, 101] on input "text" at bounding box center [339, 99] width 187 height 30
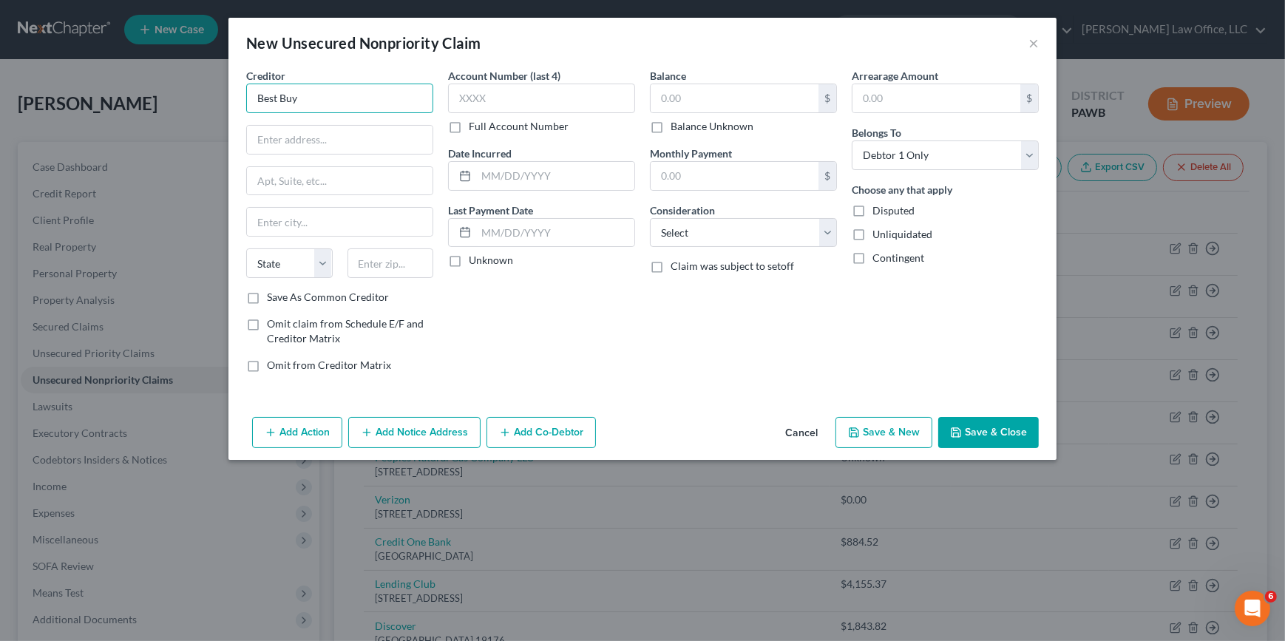
click at [332, 91] on input "Best Buy" at bounding box center [339, 99] width 187 height 30
drag, startPoint x: 316, startPoint y: 104, endPoint x: 92, endPoint y: 83, distance: 225.0
click at [74, 77] on div "New Unsecured Nonpriority Claim × Creditor * Best Buy State [US_STATE] AK AR AZ…" at bounding box center [642, 320] width 1285 height 641
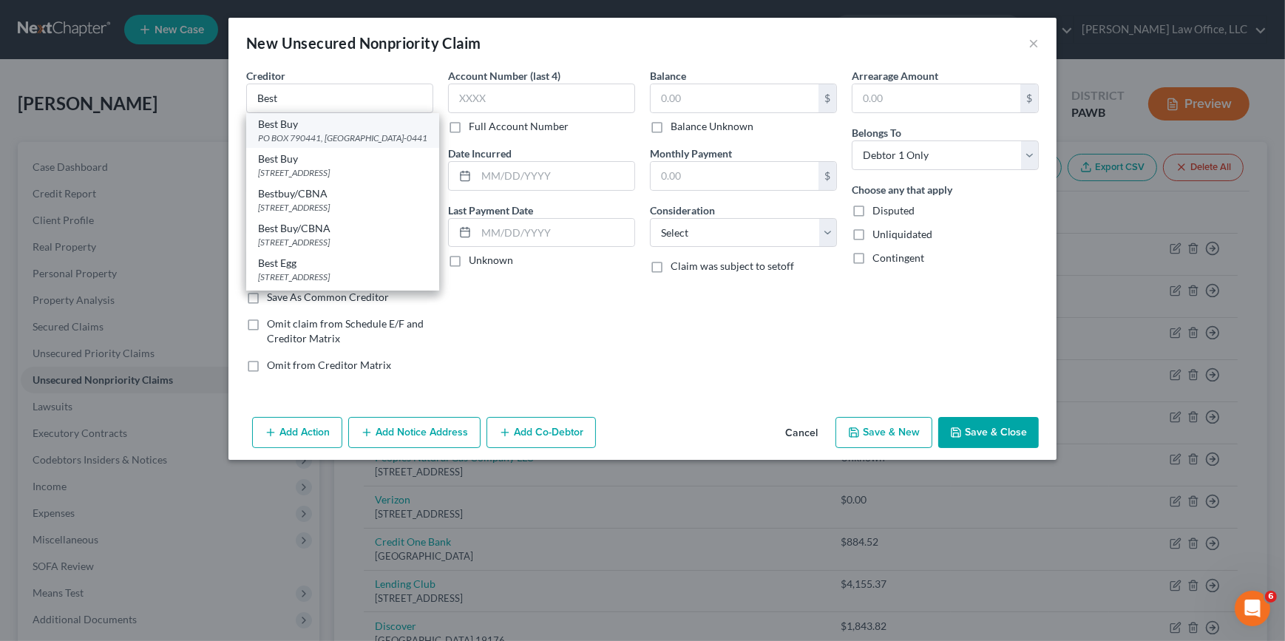
click at [356, 140] on div "PO BOX 790441, [GEOGRAPHIC_DATA]-0441" at bounding box center [342, 138] width 169 height 13
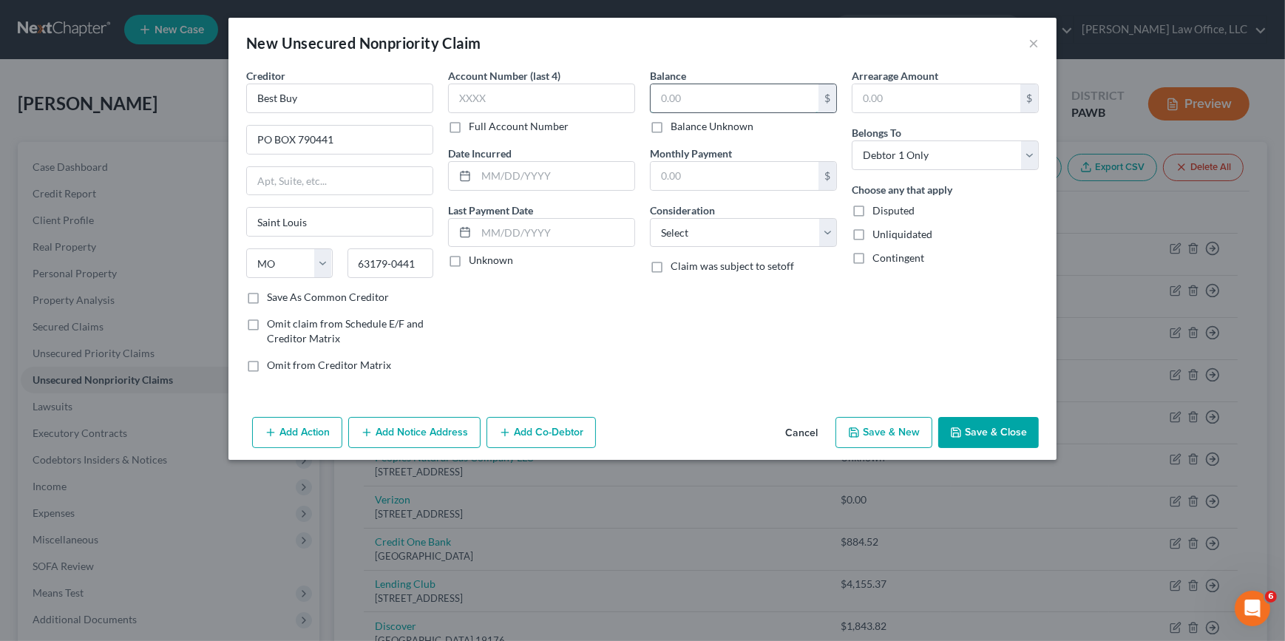
click at [703, 101] on input "text" at bounding box center [734, 98] width 168 height 28
drag, startPoint x: 703, startPoint y: 237, endPoint x: 697, endPoint y: 248, distance: 12.6
click at [703, 237] on select "Select Cable / Satellite Services Collection Agency Credit Card Debt Debt Couns…" at bounding box center [743, 233] width 187 height 30
click at [650, 218] on select "Select Cable / Satellite Services Collection Agency Credit Card Debt Debt Couns…" at bounding box center [743, 233] width 187 height 30
click at [321, 299] on label "Save As Common Creditor" at bounding box center [328, 297] width 122 height 15
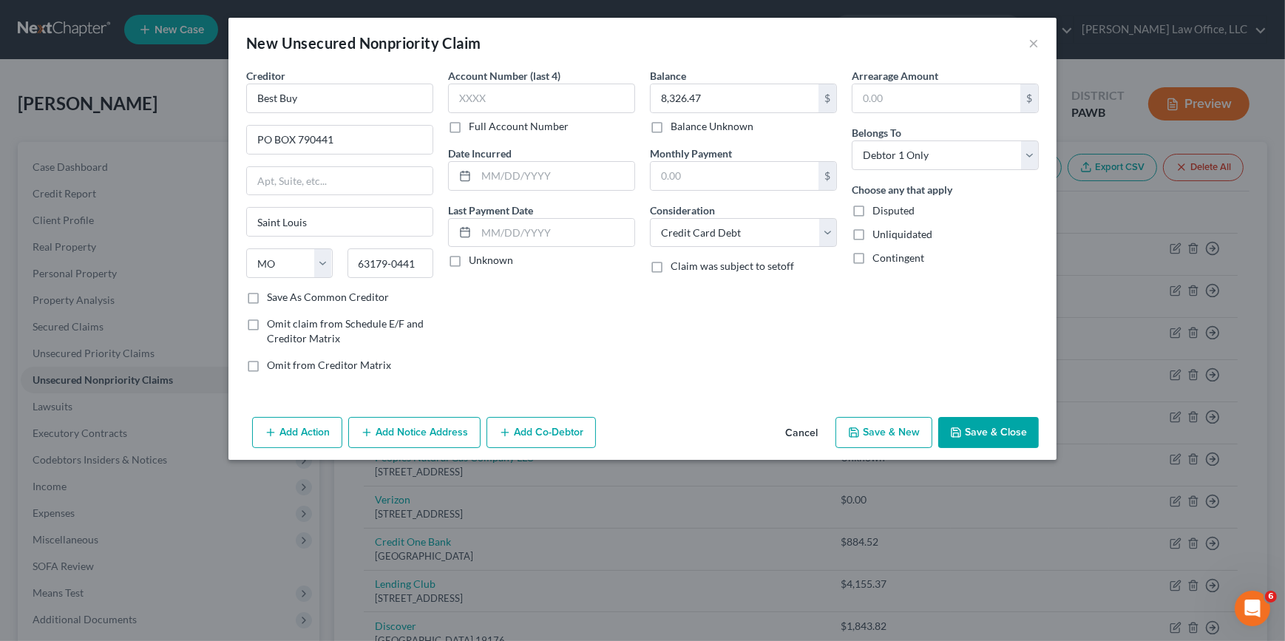
click at [282, 299] on input "Save As Common Creditor" at bounding box center [278, 295] width 10 height 10
click at [995, 432] on button "Save & Close" at bounding box center [988, 432] width 101 height 31
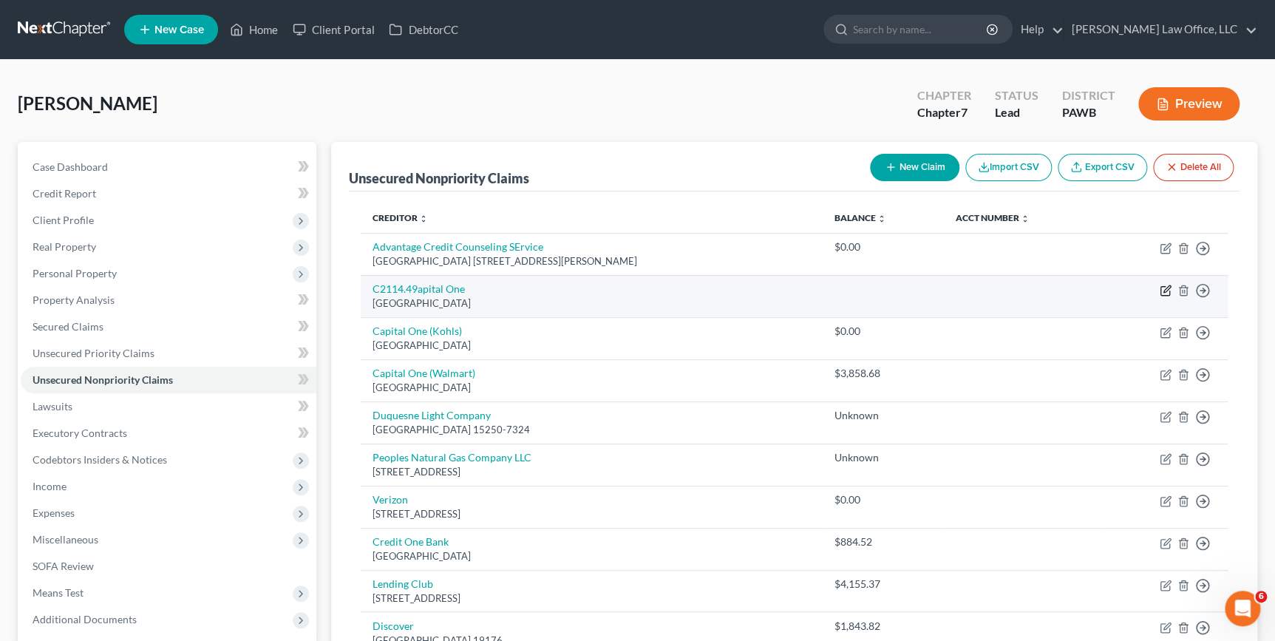
click at [1167, 291] on icon "button" at bounding box center [1166, 291] width 12 height 12
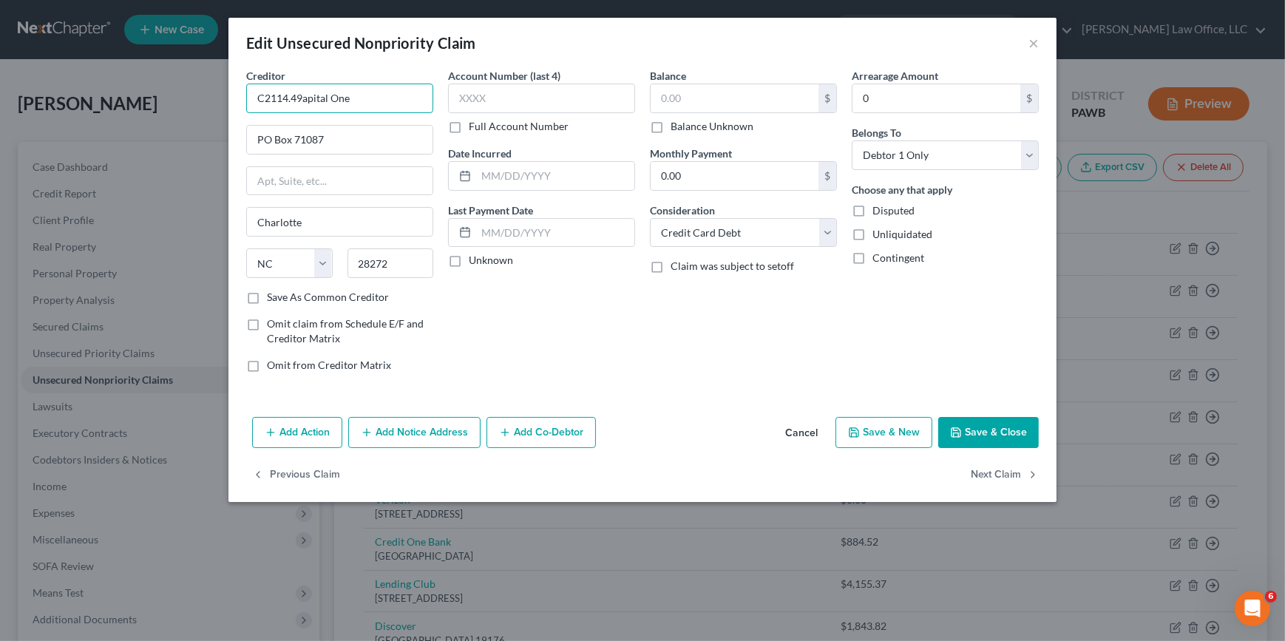
drag, startPoint x: 301, startPoint y: 97, endPoint x: 265, endPoint y: 98, distance: 36.2
click at [265, 98] on input "C2114.49apital One" at bounding box center [339, 99] width 187 height 30
click at [693, 103] on input "text" at bounding box center [734, 98] width 168 height 28
paste input "2114.49"
click at [1005, 426] on button "Save & Close" at bounding box center [988, 432] width 101 height 31
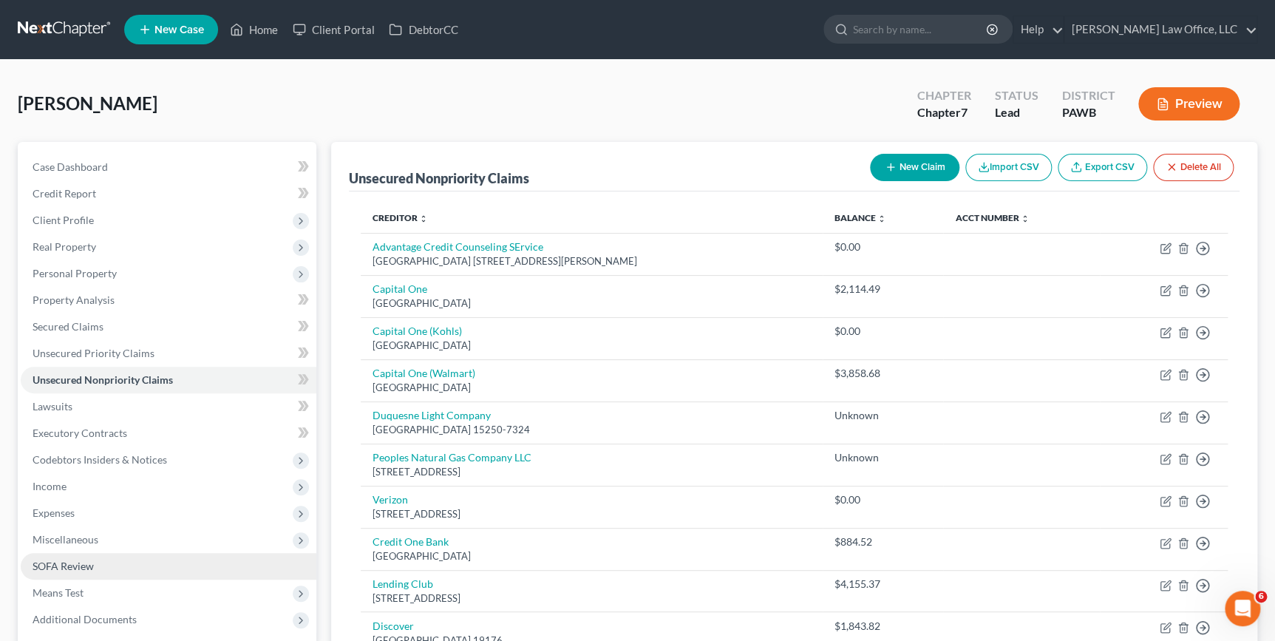
drag, startPoint x: 144, startPoint y: 566, endPoint x: 169, endPoint y: 566, distance: 24.4
click at [144, 566] on link "SOFA Review" at bounding box center [169, 566] width 296 height 27
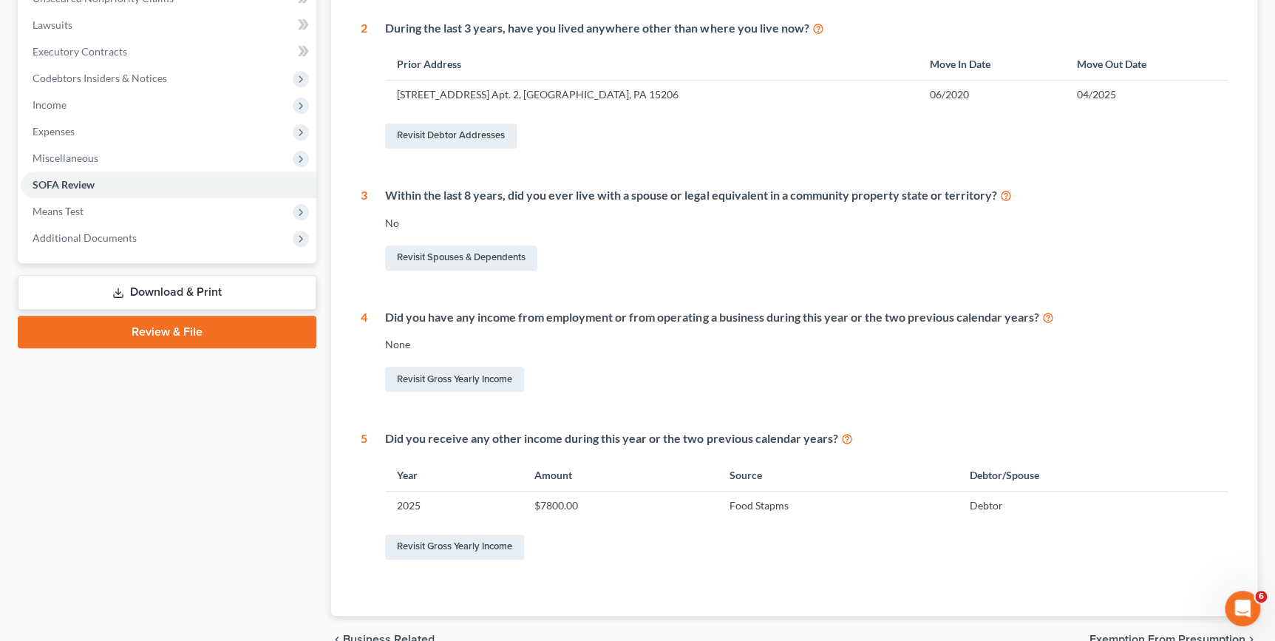
scroll to position [403, 0]
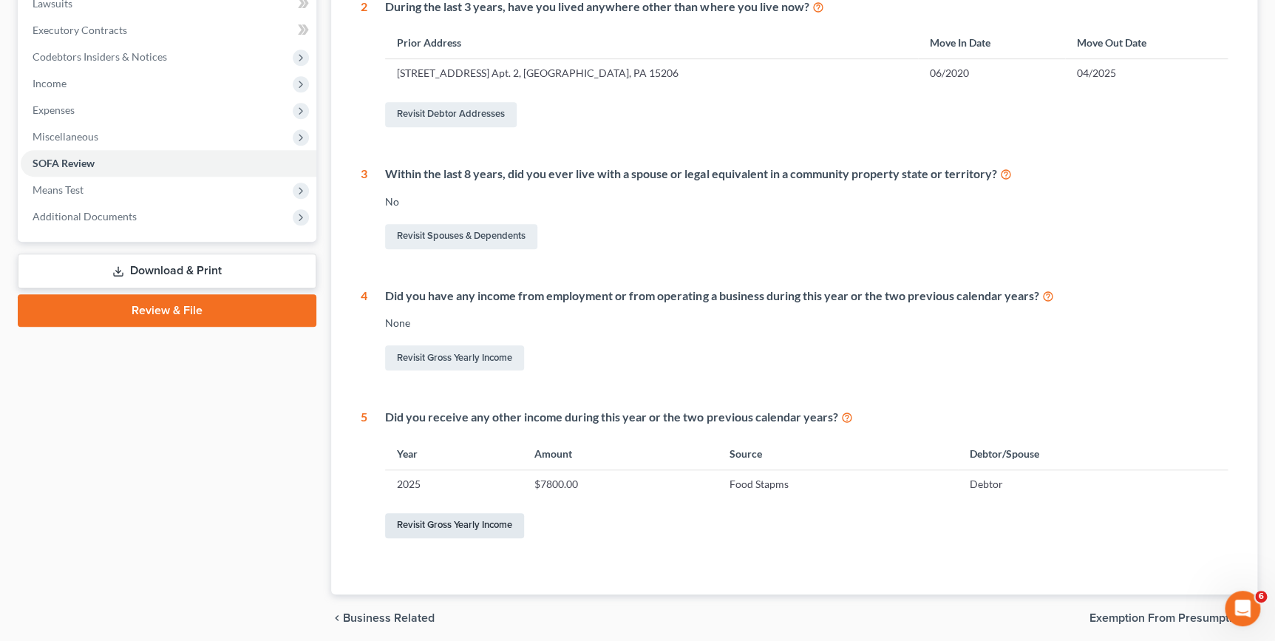
click at [470, 518] on link "Revisit Gross Yearly Income" at bounding box center [454, 525] width 139 height 25
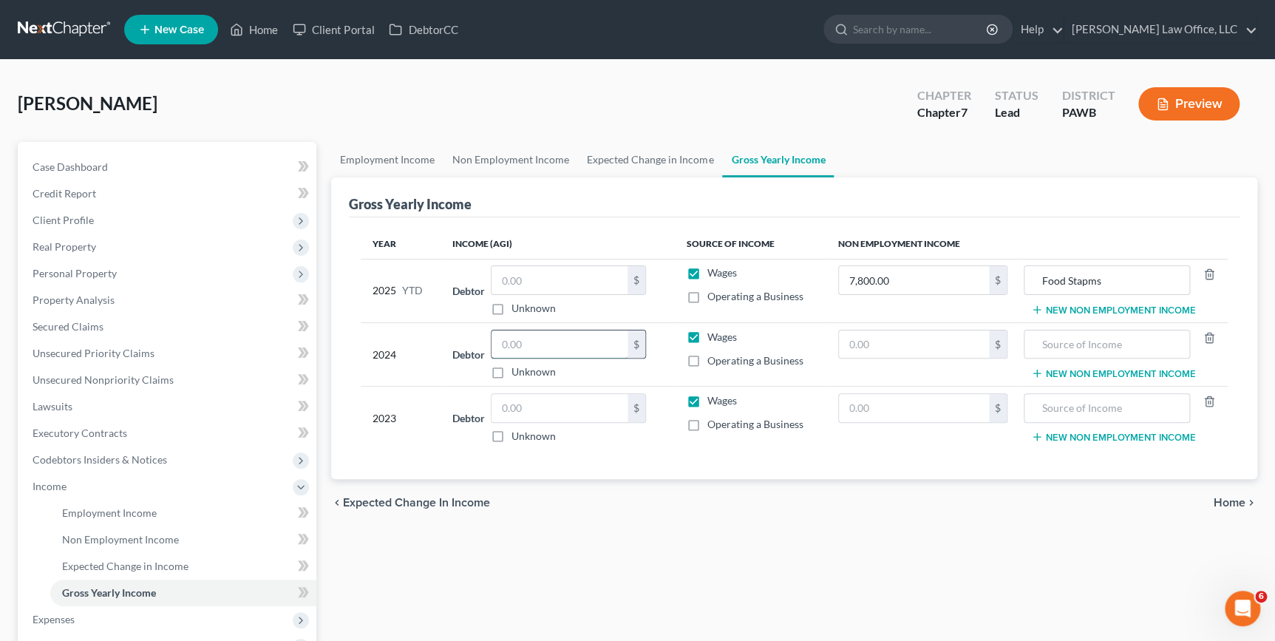
click at [569, 339] on input "text" at bounding box center [560, 344] width 136 height 28
click at [574, 404] on input "text" at bounding box center [560, 408] width 136 height 28
click at [588, 404] on input "text" at bounding box center [560, 408] width 136 height 28
click at [1219, 502] on span "Home" at bounding box center [1230, 503] width 32 height 12
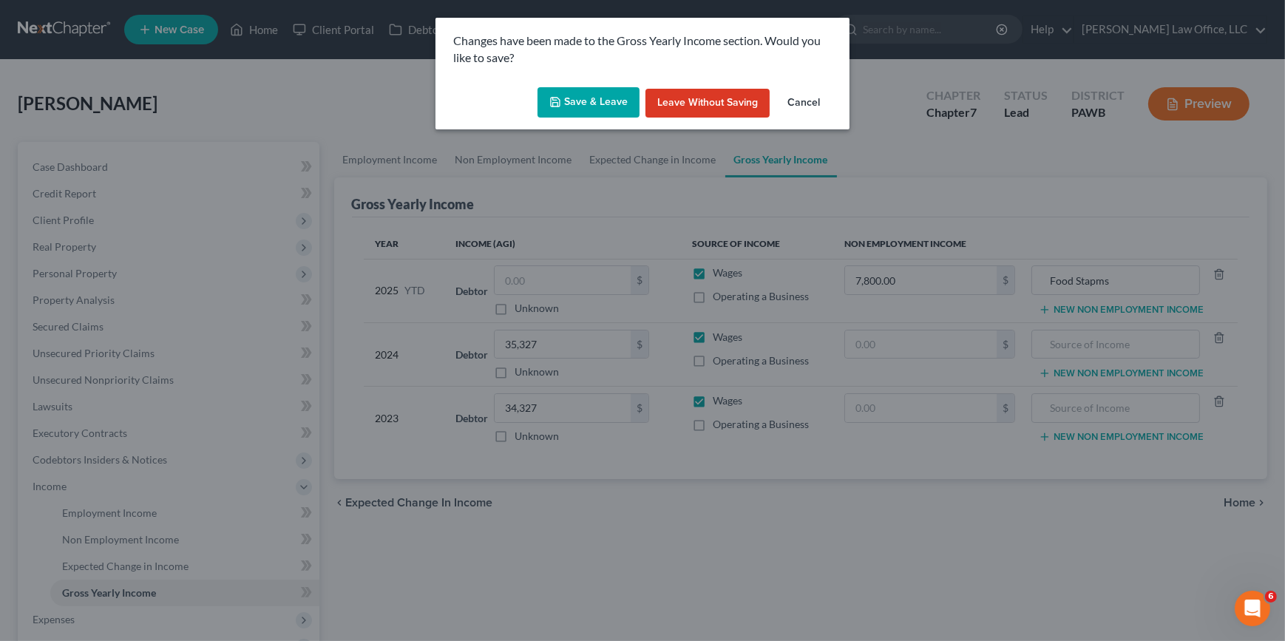
click at [594, 109] on button "Save & Leave" at bounding box center [588, 102] width 102 height 31
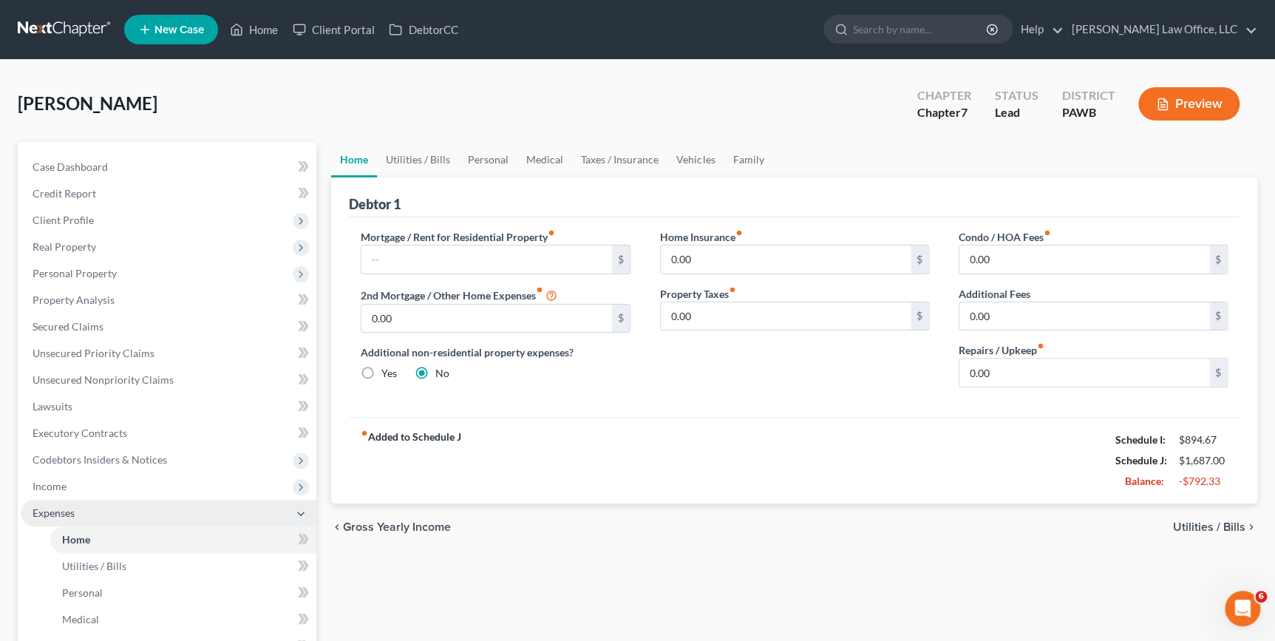
scroll to position [329, 0]
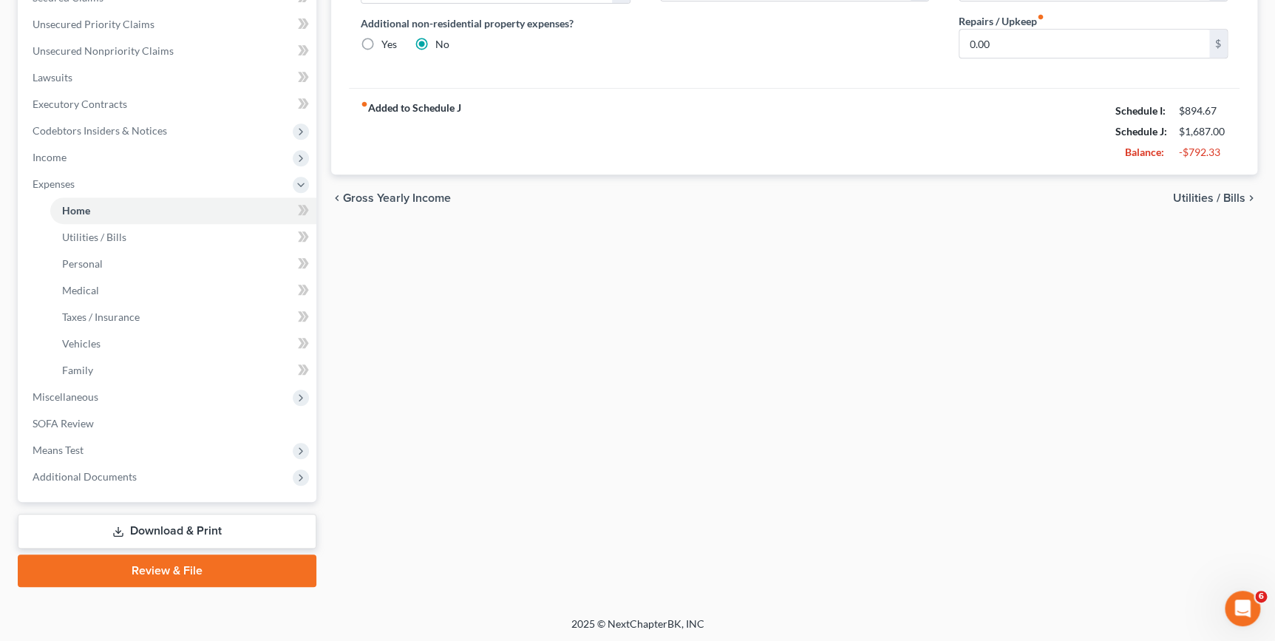
click at [98, 528] on link "Download & Print" at bounding box center [167, 531] width 299 height 35
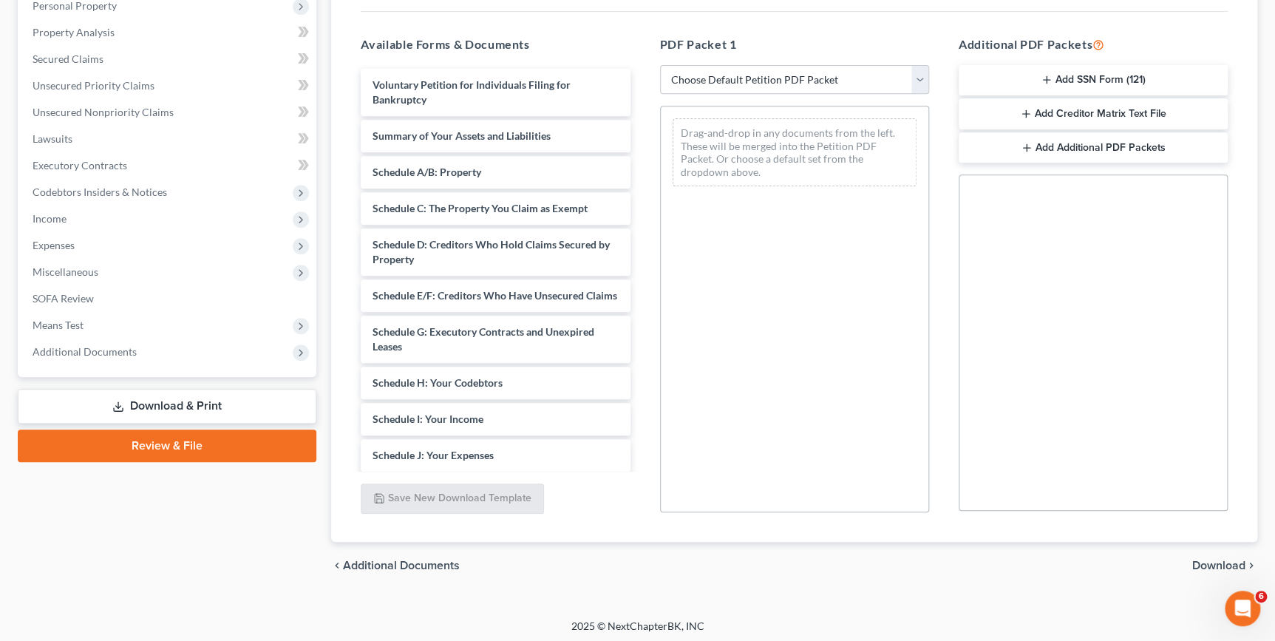
scroll to position [268, 0]
drag, startPoint x: 753, startPoint y: 69, endPoint x: 752, endPoint y: 93, distance: 24.4
click at [753, 71] on select "Choose Default Petition PDF Packet Complete Bankruptcy Petition (all forms and …" at bounding box center [794, 79] width 269 height 30
click at [660, 64] on select "Choose Default Petition PDF Packet Complete Bankruptcy Petition (all forms and …" at bounding box center [794, 79] width 269 height 30
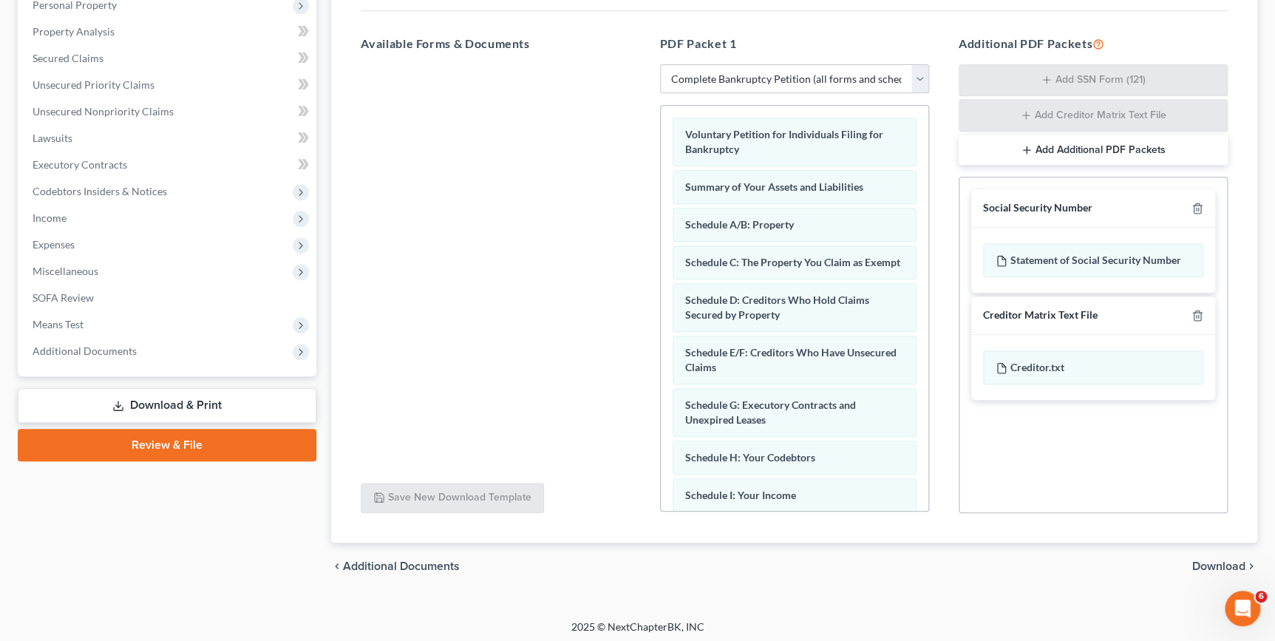
click at [1195, 555] on div "chevron_left Additional Documents Download chevron_right" at bounding box center [794, 566] width 926 height 47
click at [1199, 565] on span "Download" at bounding box center [1218, 566] width 53 height 12
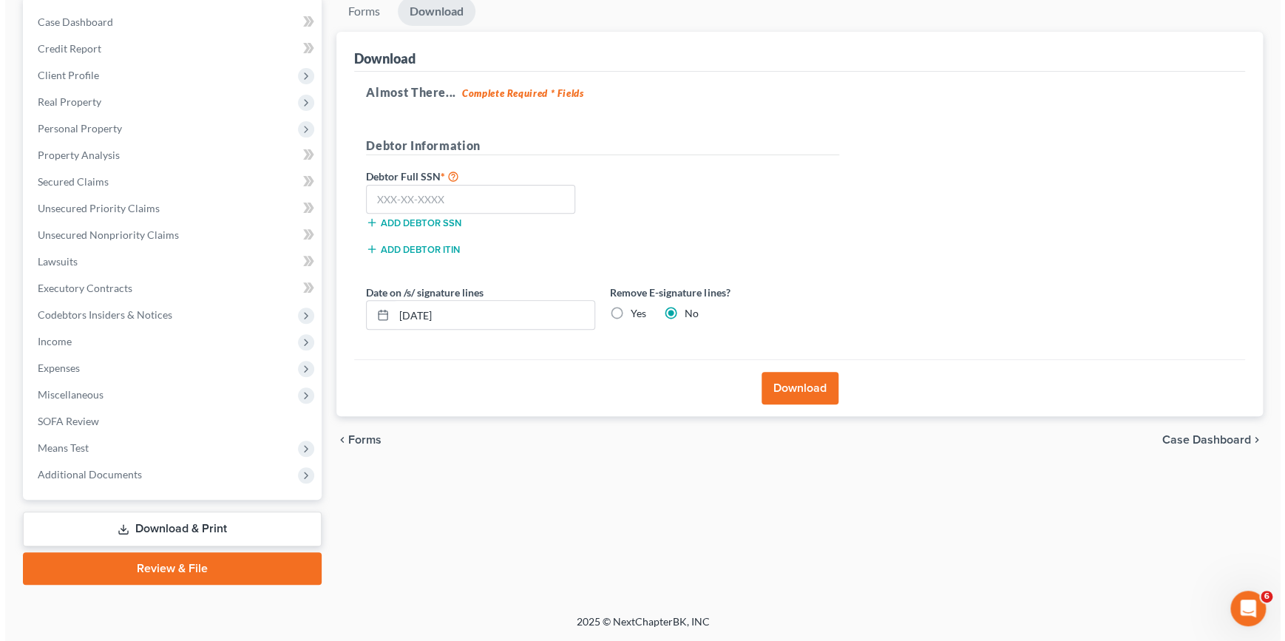
scroll to position [143, 0]
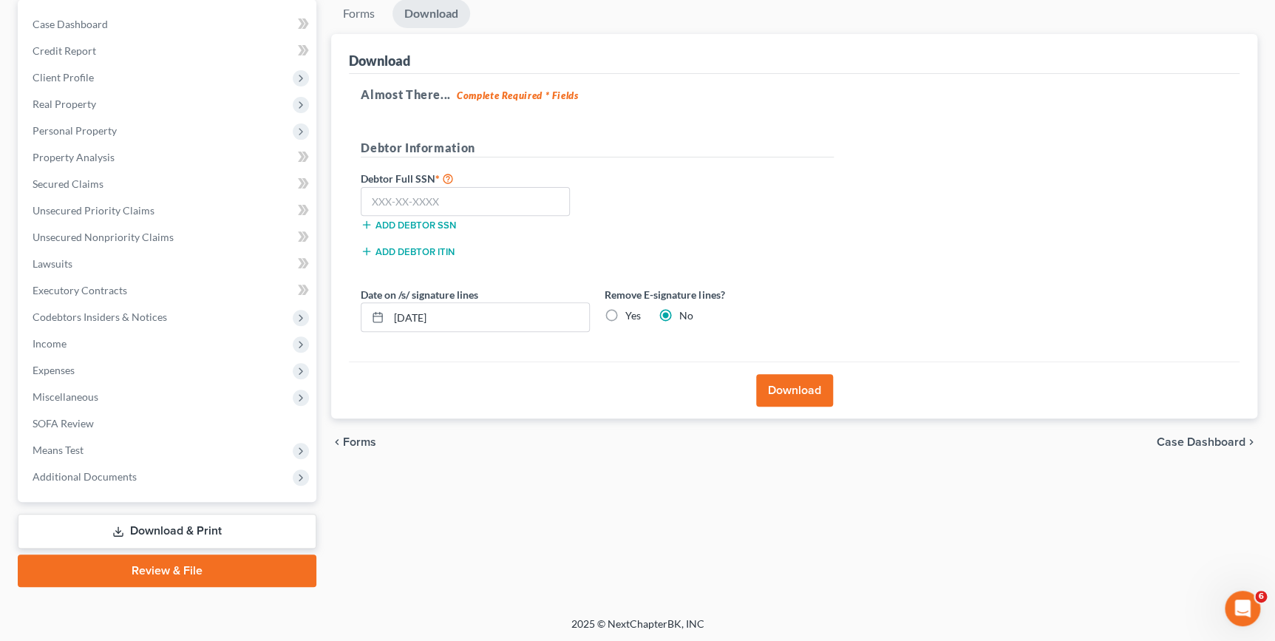
click at [809, 391] on button "Download" at bounding box center [794, 390] width 77 height 33
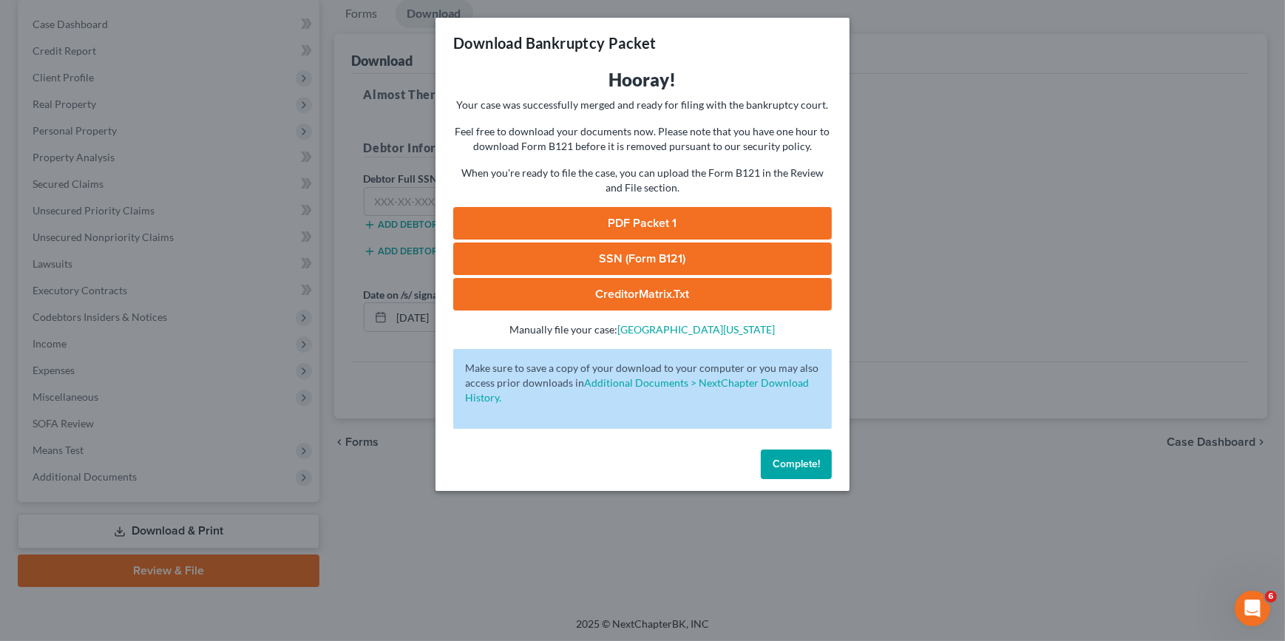
click at [624, 222] on link "PDF Packet 1" at bounding box center [642, 223] width 378 height 33
